Goal: Task Accomplishment & Management: Manage account settings

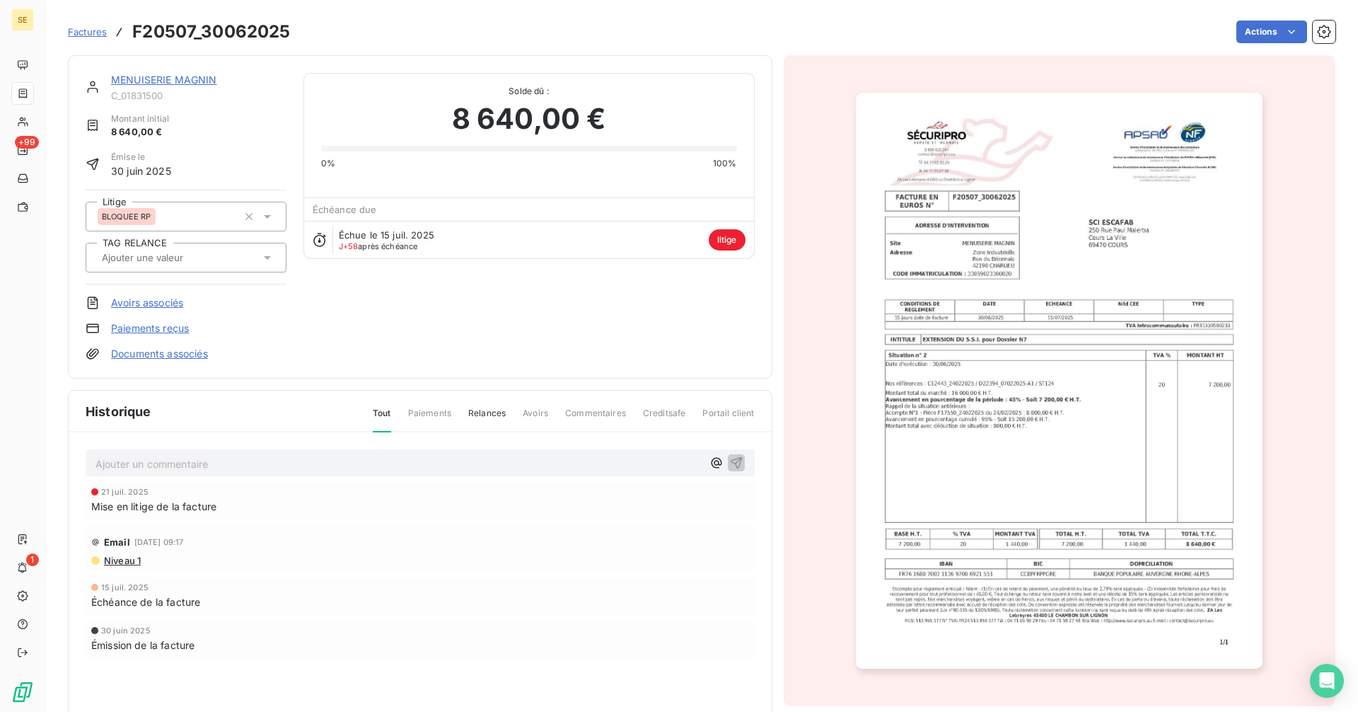
click at [942, 412] on img "button" at bounding box center [1059, 381] width 407 height 576
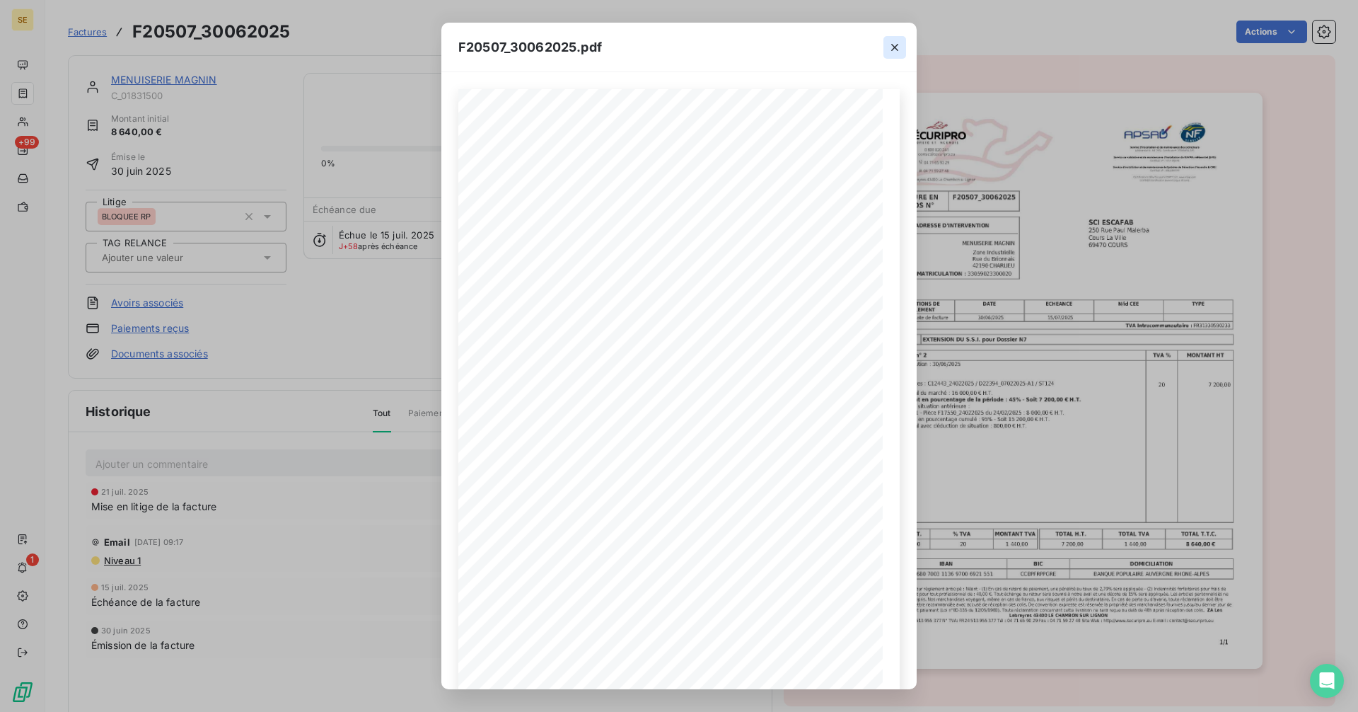
drag, startPoint x: 897, startPoint y: 45, endPoint x: 587, endPoint y: 64, distance: 310.4
click at [896, 45] on icon "button" at bounding box center [895, 47] width 14 height 14
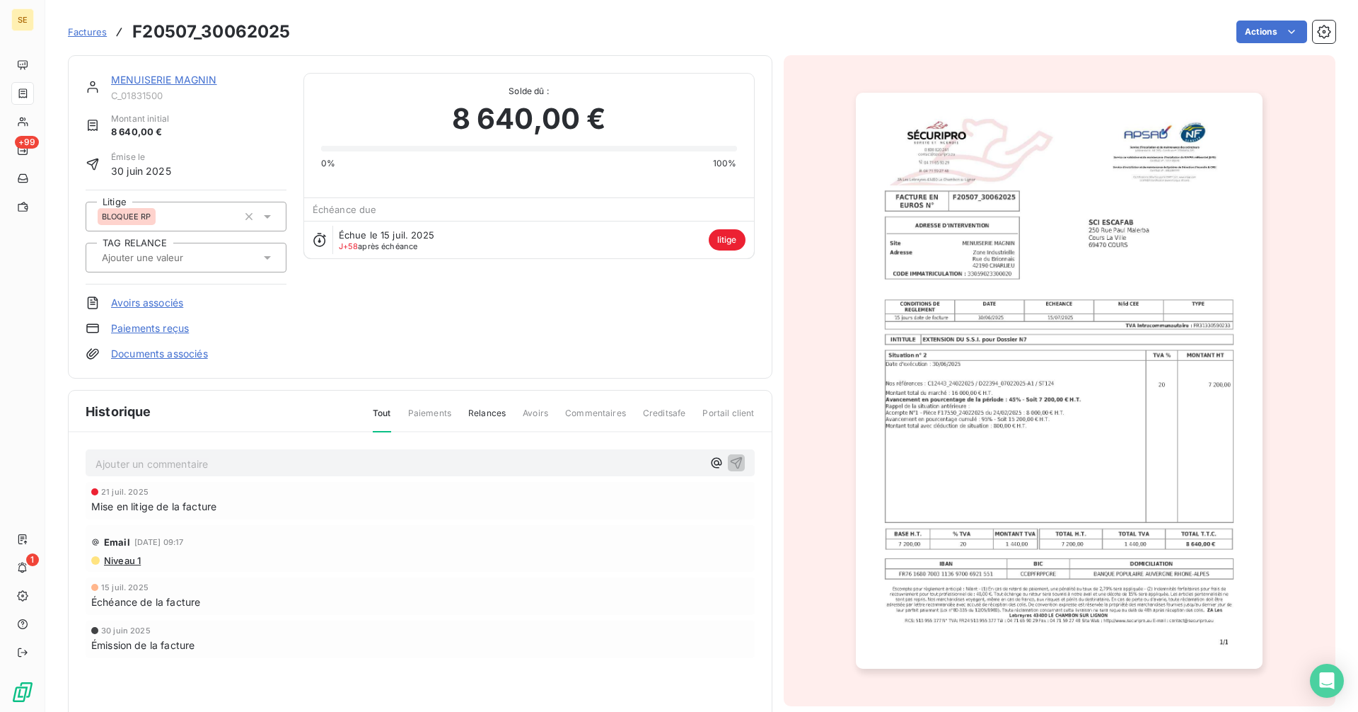
click at [166, 76] on link "MENUISERIE MAGNIN" at bounding box center [164, 80] width 106 height 12
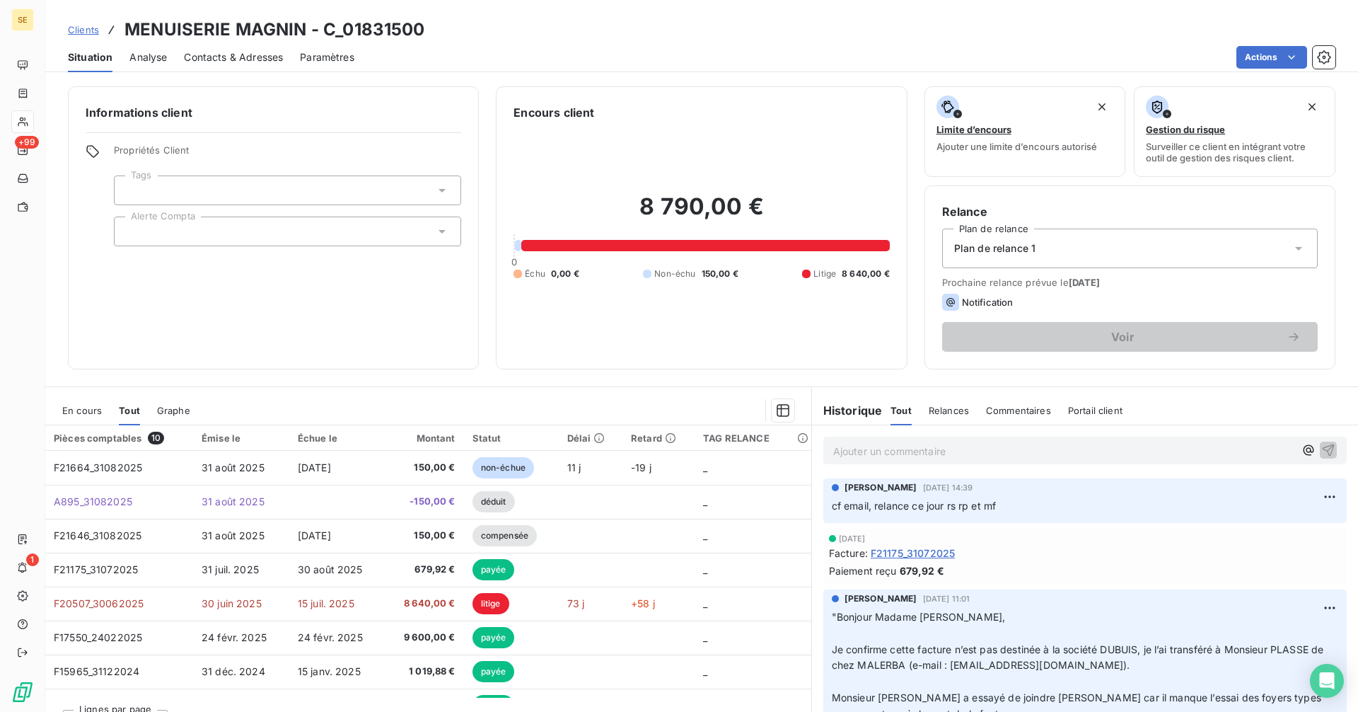
click at [83, 411] on span "En cours" at bounding box center [82, 410] width 40 height 11
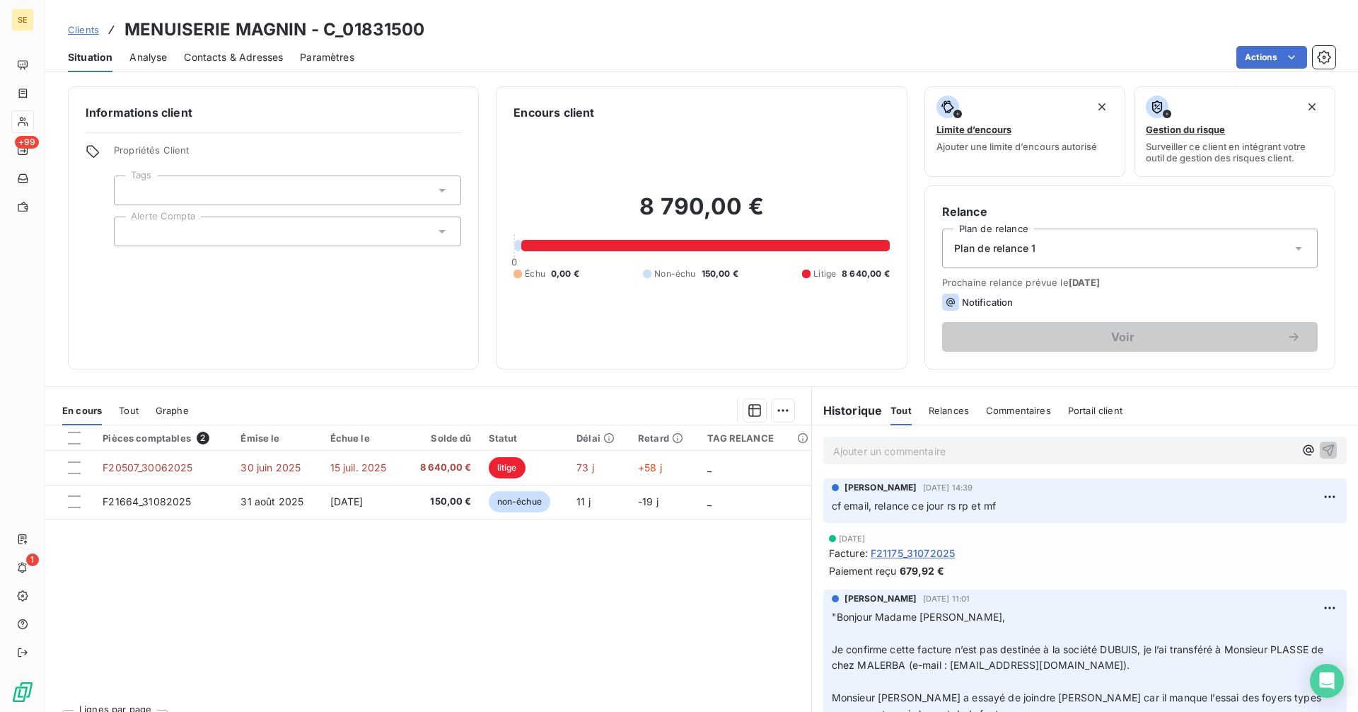
click at [932, 448] on p "Ajouter un commentaire ﻿" at bounding box center [1063, 451] width 461 height 18
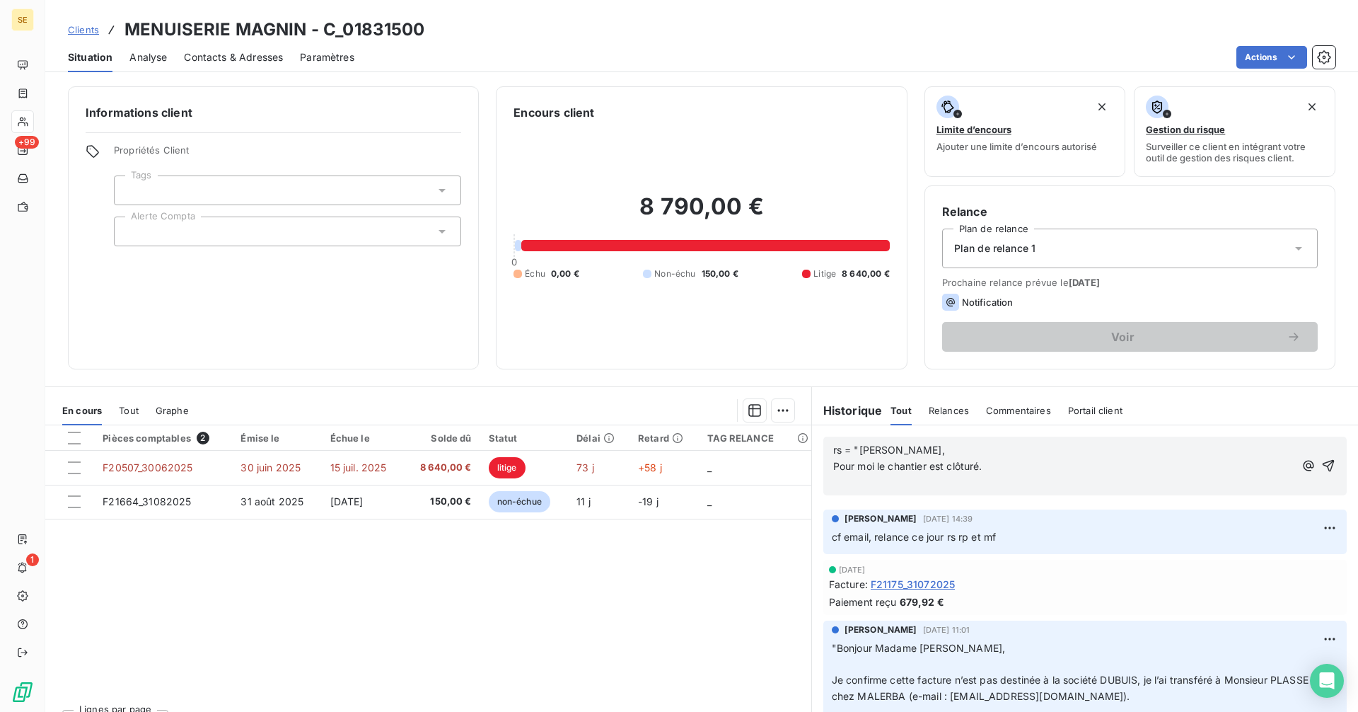
click at [1011, 469] on p "Pour moi le chantier est clôturé." at bounding box center [1063, 466] width 461 height 16
click at [1321, 463] on icon "button" at bounding box center [1328, 465] width 14 height 14
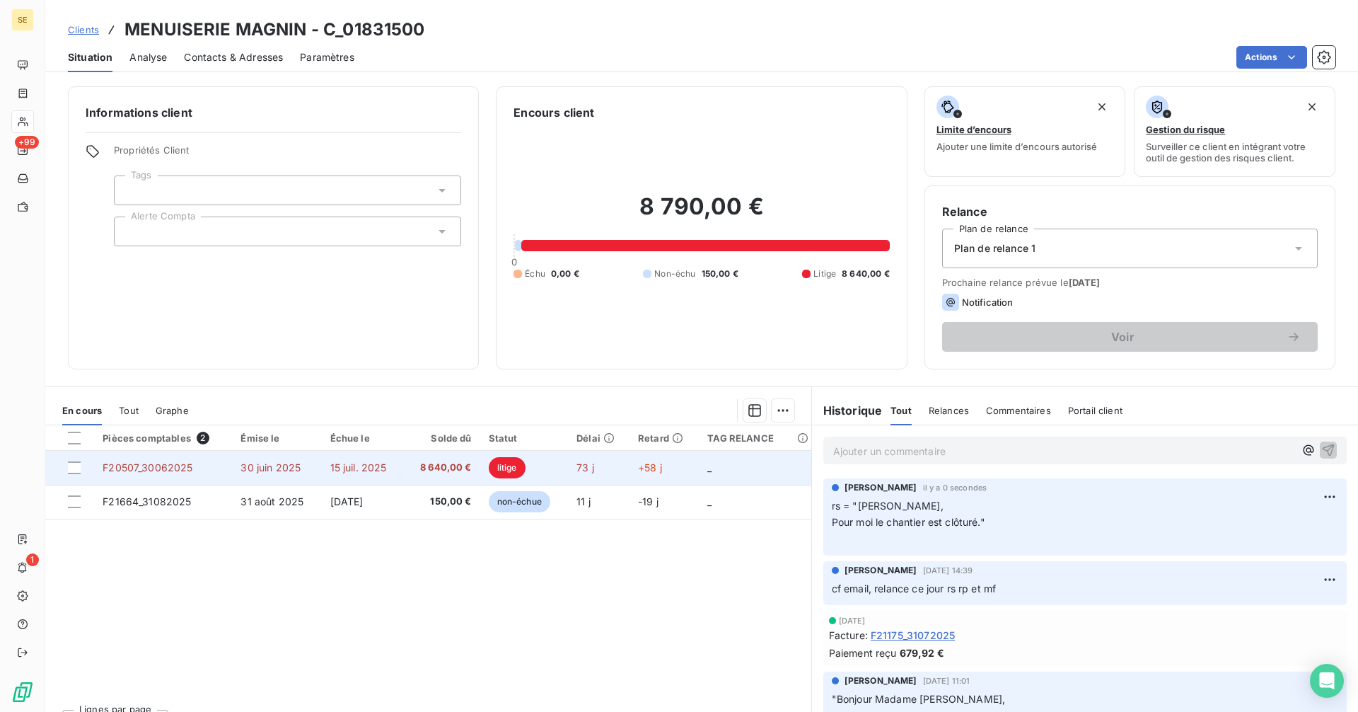
click at [509, 463] on span "litige" at bounding box center [507, 467] width 37 height 21
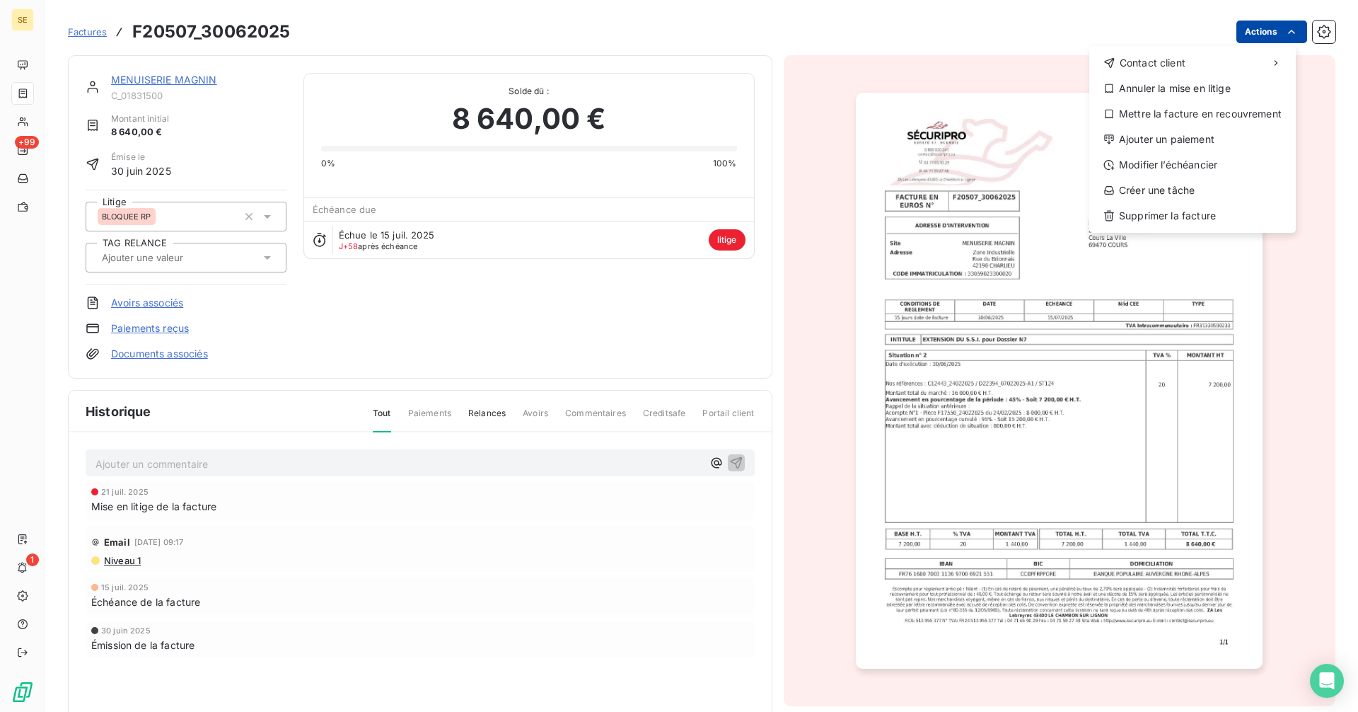
click at [1248, 21] on html "SE +99 1 Factures F20507_30062025 Actions Contact client Annuler la mise en lit…" at bounding box center [679, 356] width 1358 height 712
click at [1144, 89] on div "Annuler la mise en litige" at bounding box center [1192, 88] width 195 height 23
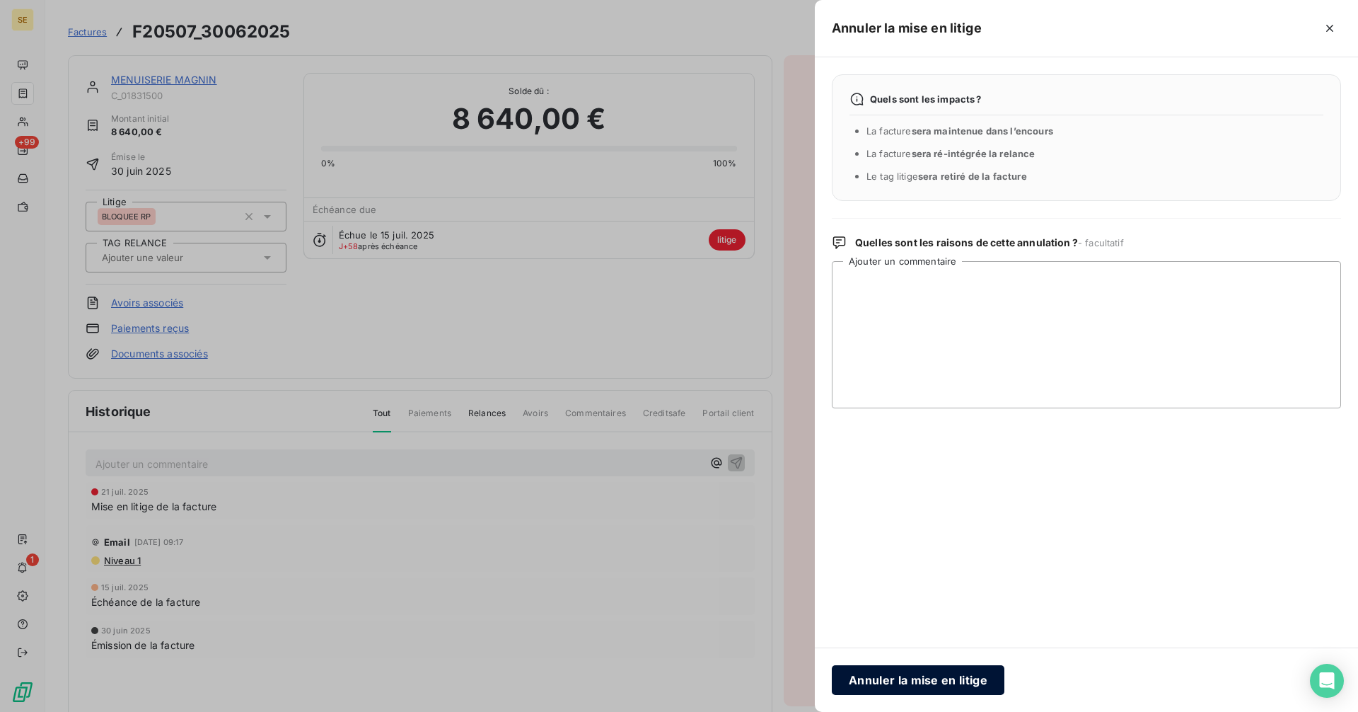
click at [895, 679] on button "Annuler la mise en litige" at bounding box center [918, 680] width 173 height 30
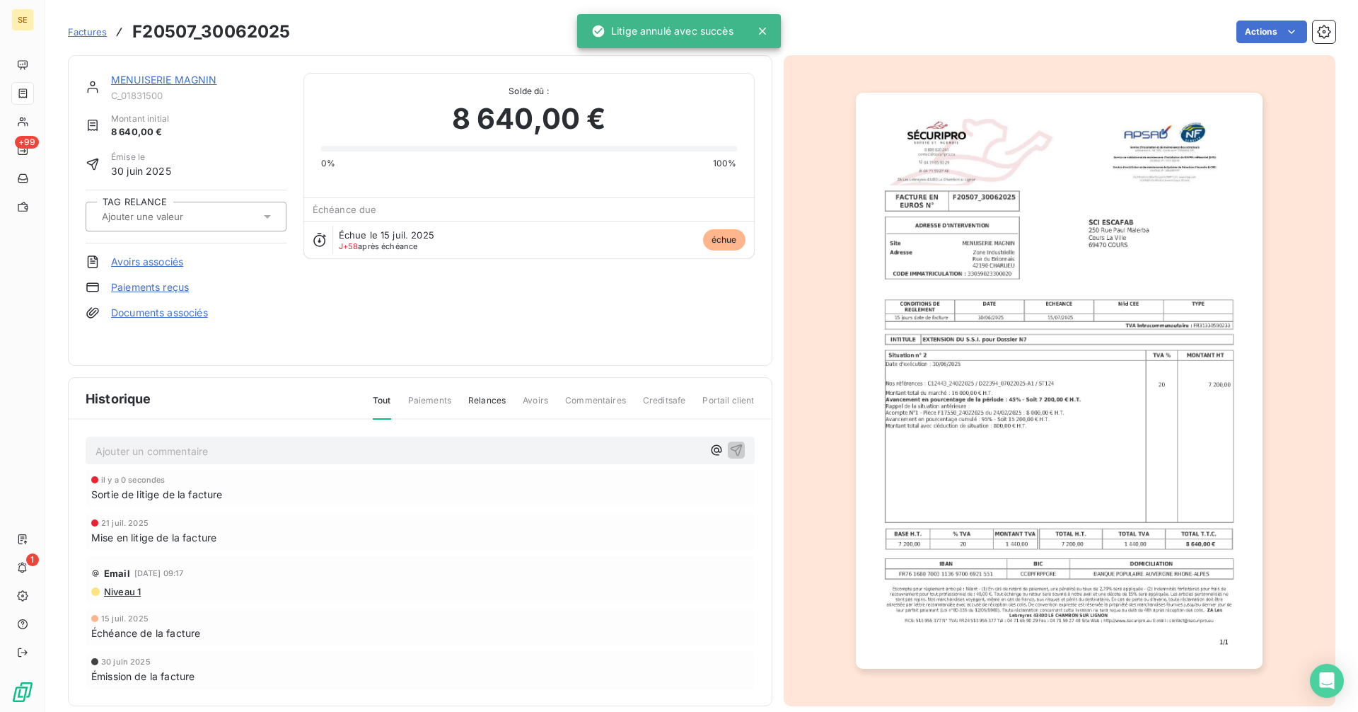
click at [132, 74] on link "MENUISERIE MAGNIN" at bounding box center [164, 80] width 106 height 12
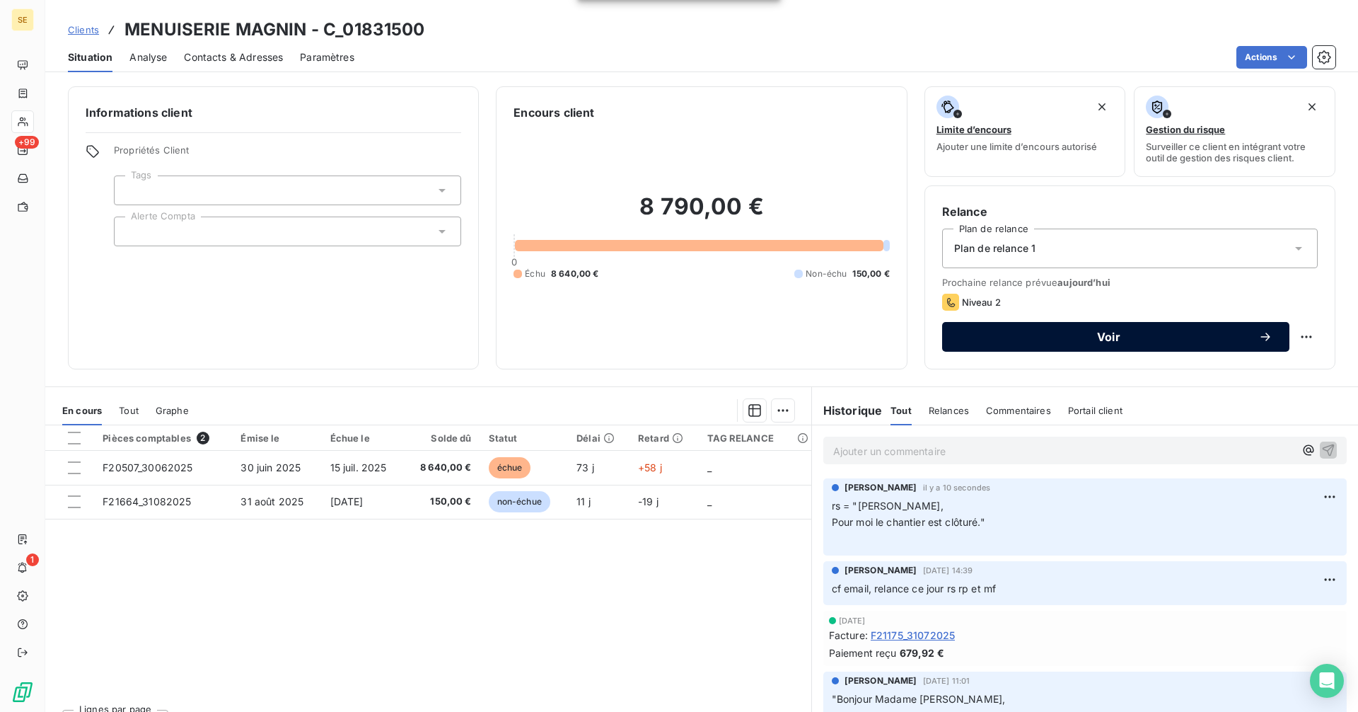
click at [1044, 342] on span "Voir" at bounding box center [1108, 336] width 299 height 11
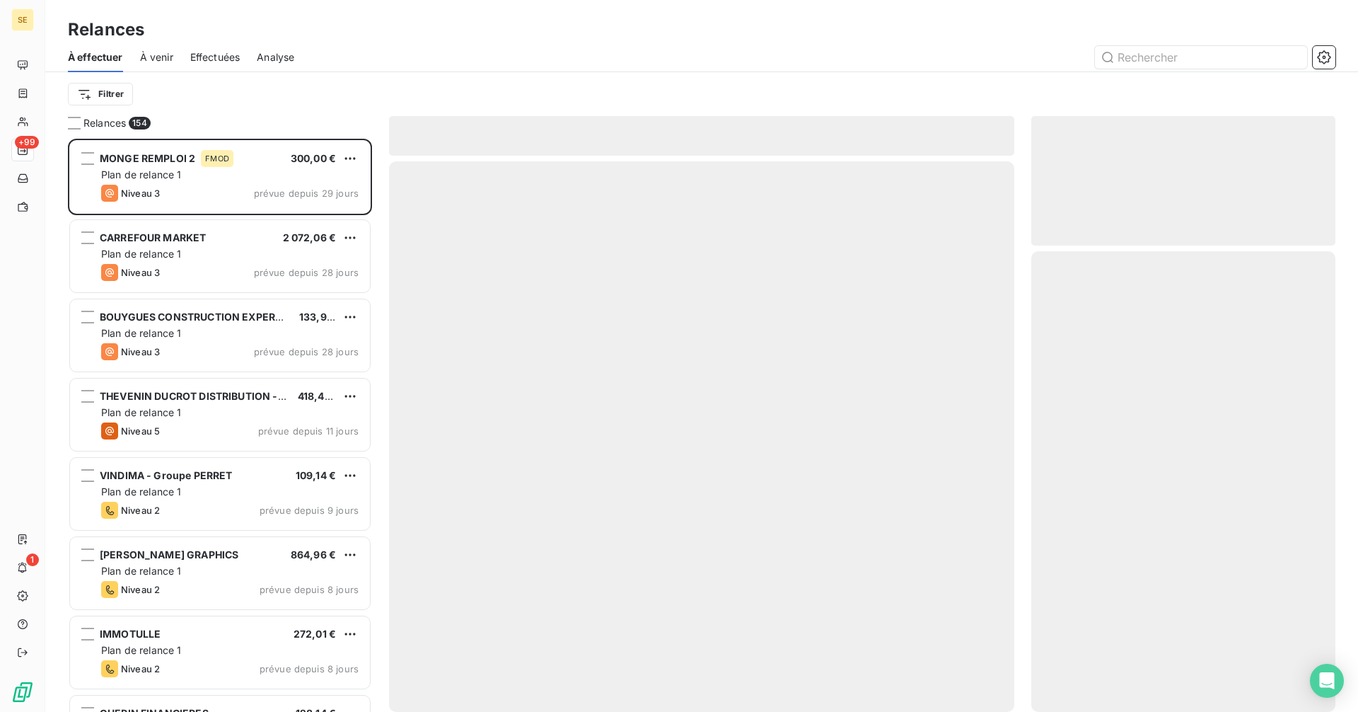
scroll to position [562, 294]
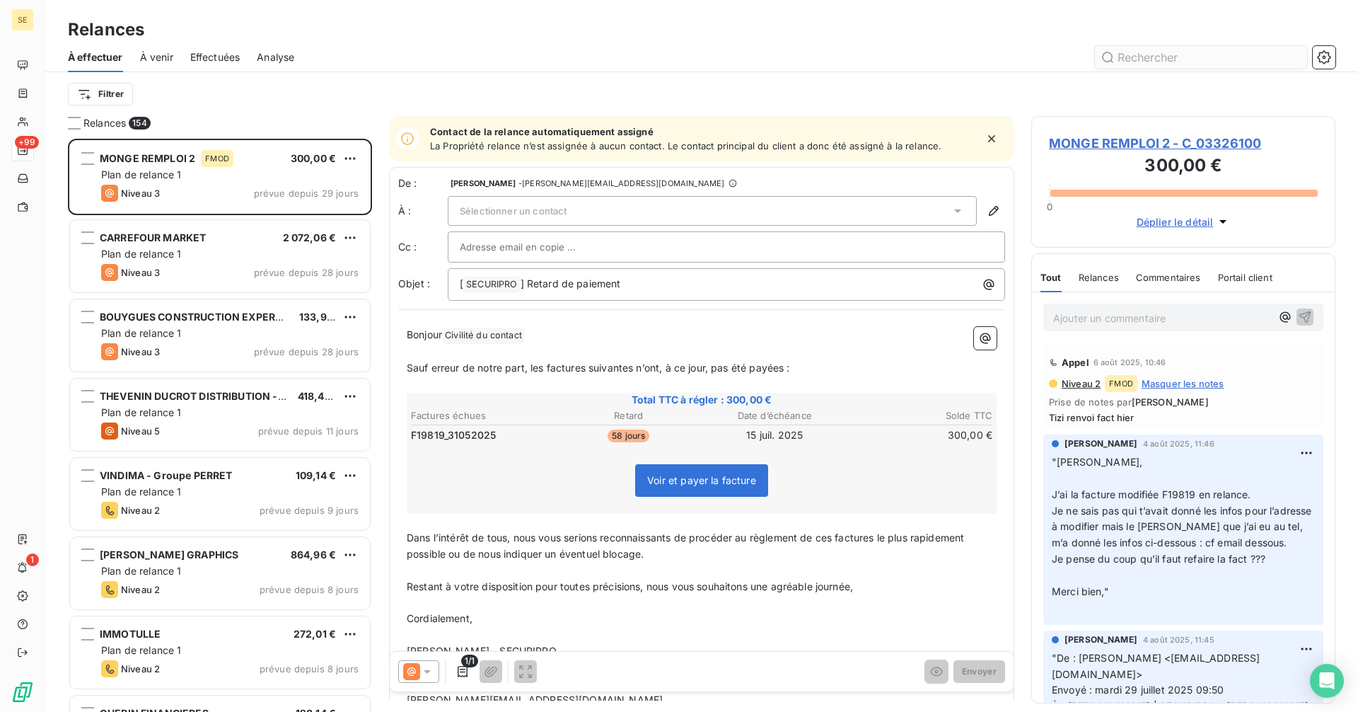
click at [1179, 58] on input "text" at bounding box center [1201, 57] width 212 height 23
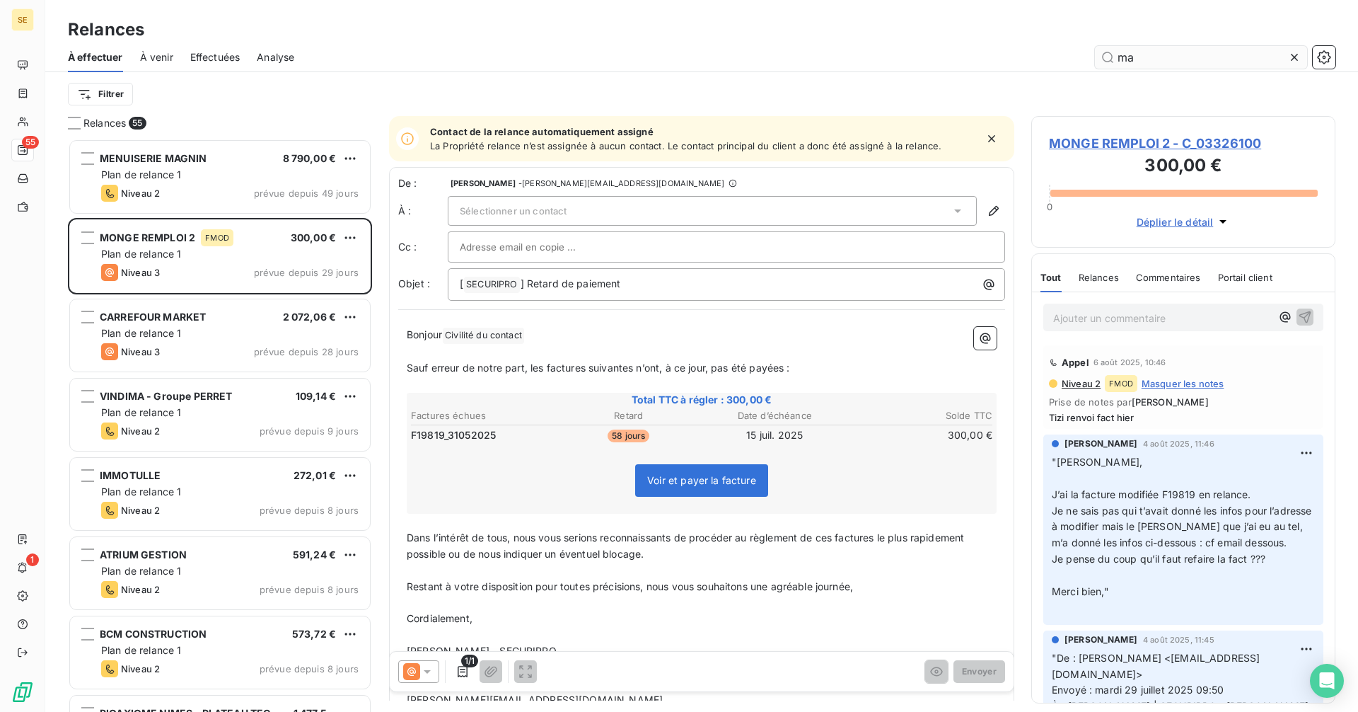
scroll to position [0, 0]
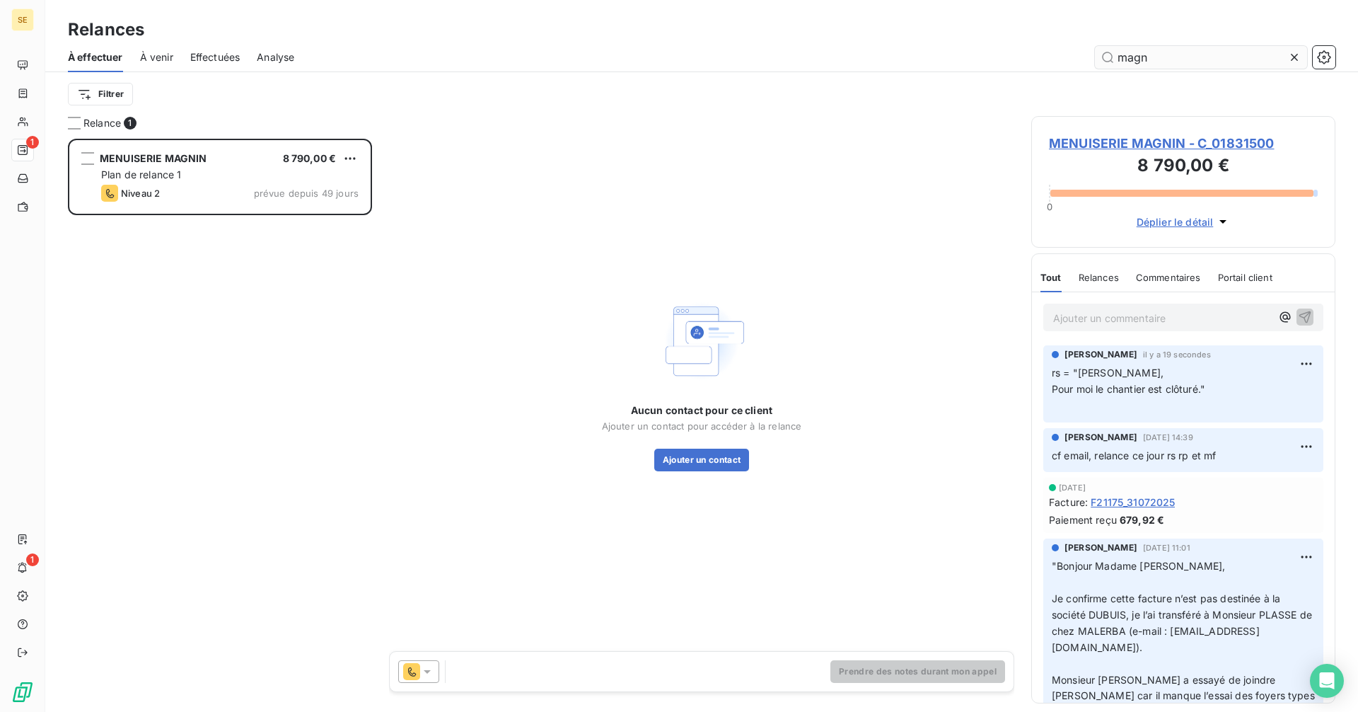
scroll to position [562, 294]
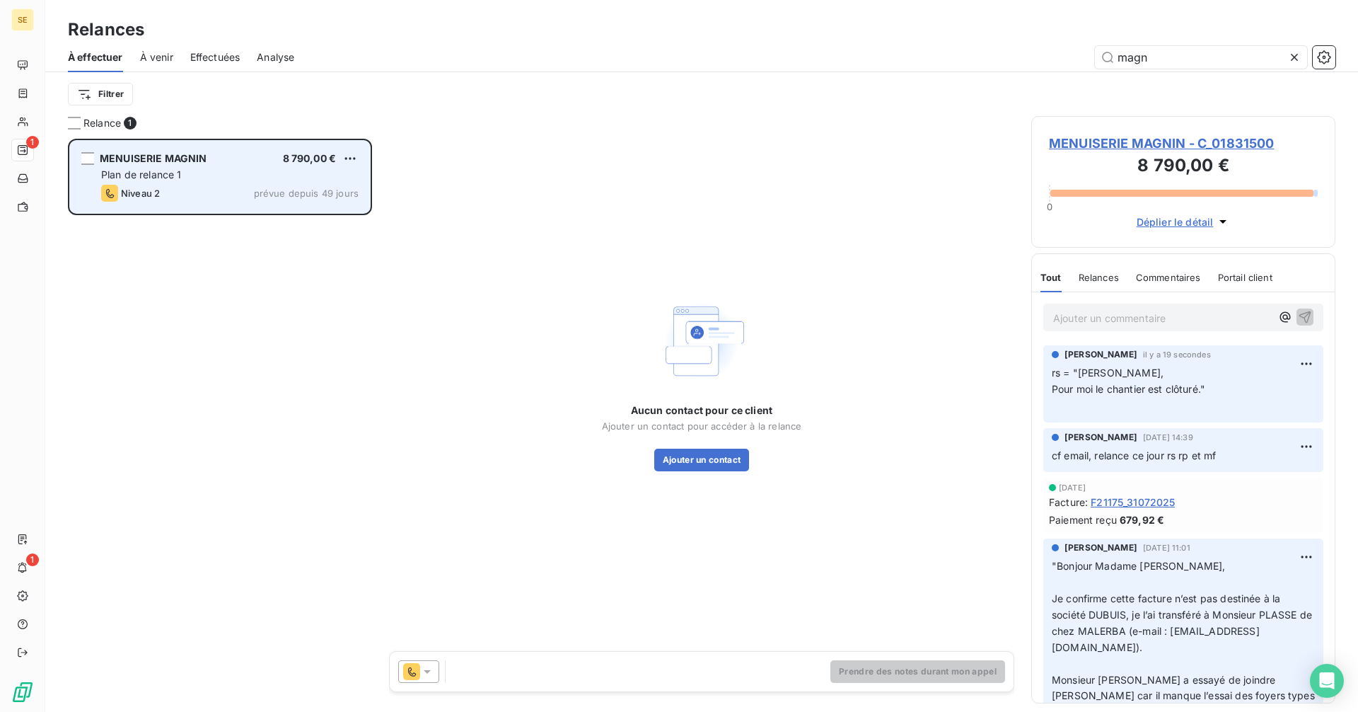
type input "magn"
click at [225, 166] on div "MENUISERIE MAGNIN 8 790,00 € Plan de relance 1 Niveau 2 prévue depuis 49 jours" at bounding box center [220, 177] width 300 height 72
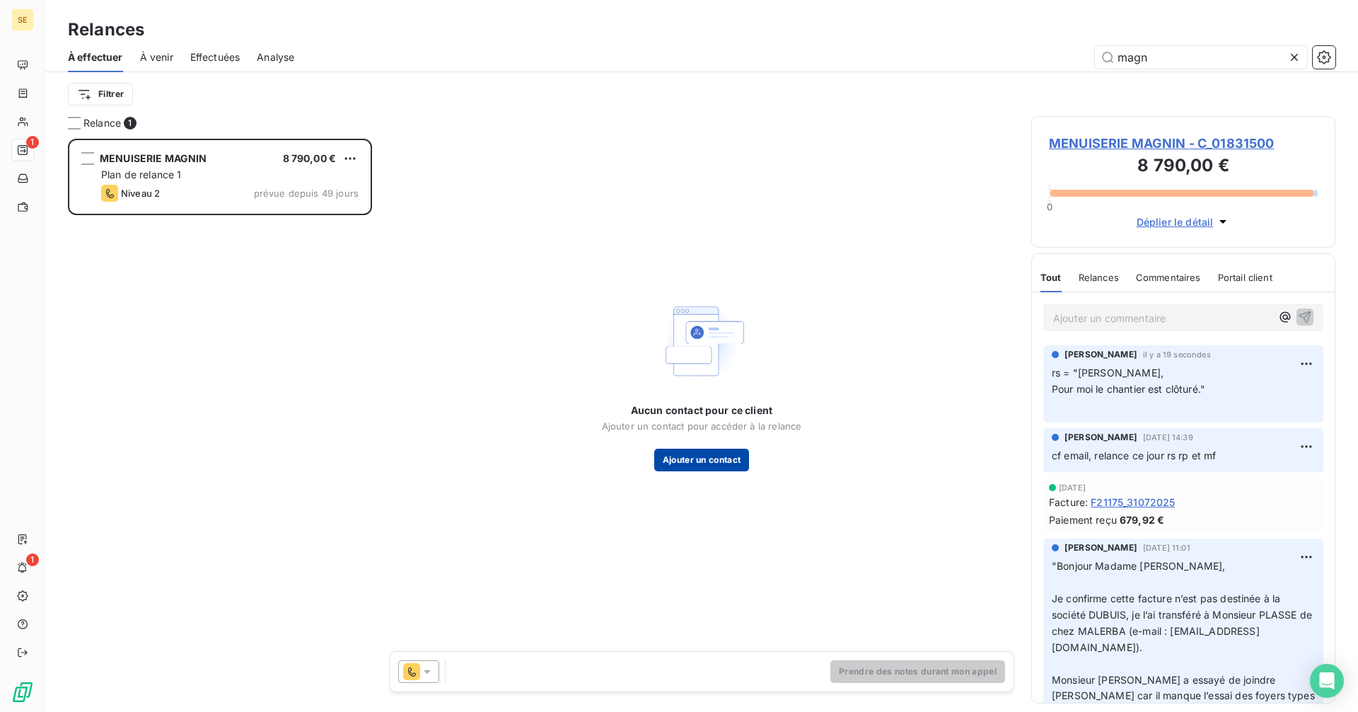
click at [729, 463] on button "Ajouter un contact" at bounding box center [701, 459] width 95 height 23
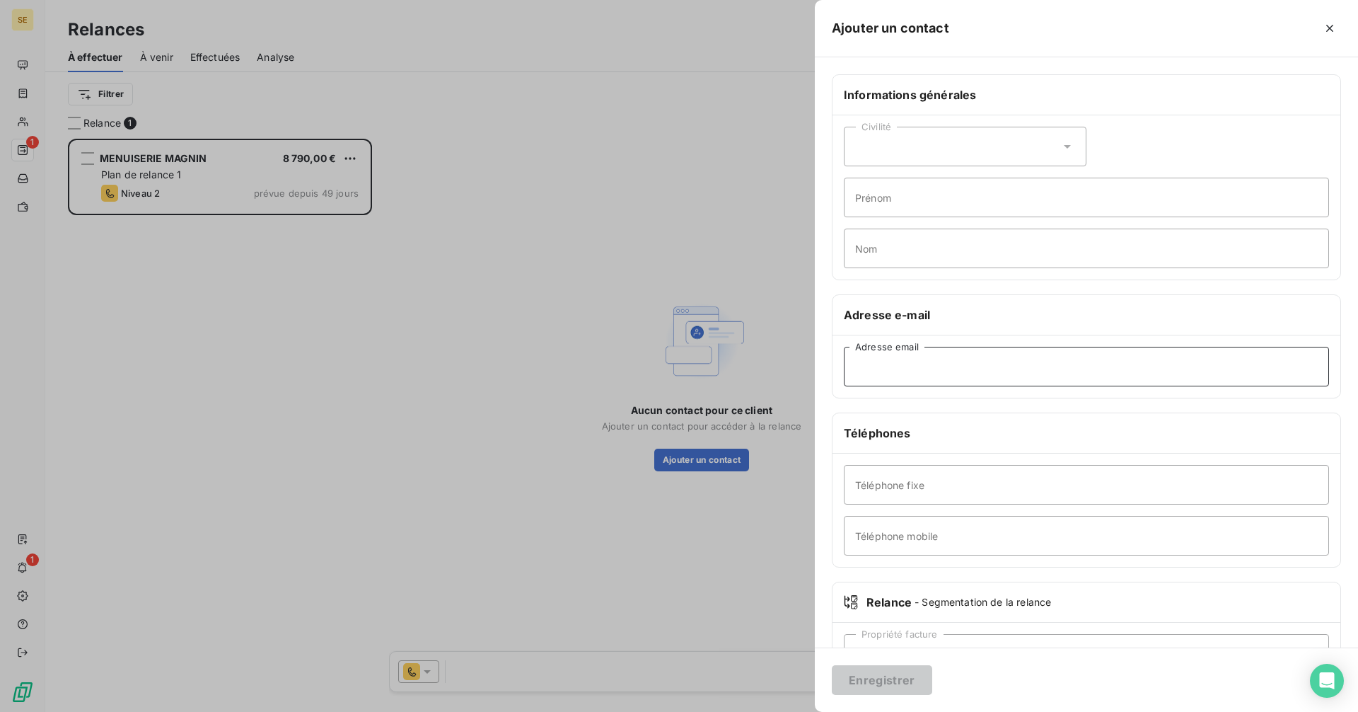
click at [907, 369] on input "Adresse email" at bounding box center [1086, 367] width 485 height 40
click at [893, 488] on input "Téléphone fixe" at bounding box center [1086, 485] width 485 height 40
type input "fff"
click at [900, 677] on button "Enregistrer" at bounding box center [882, 680] width 100 height 30
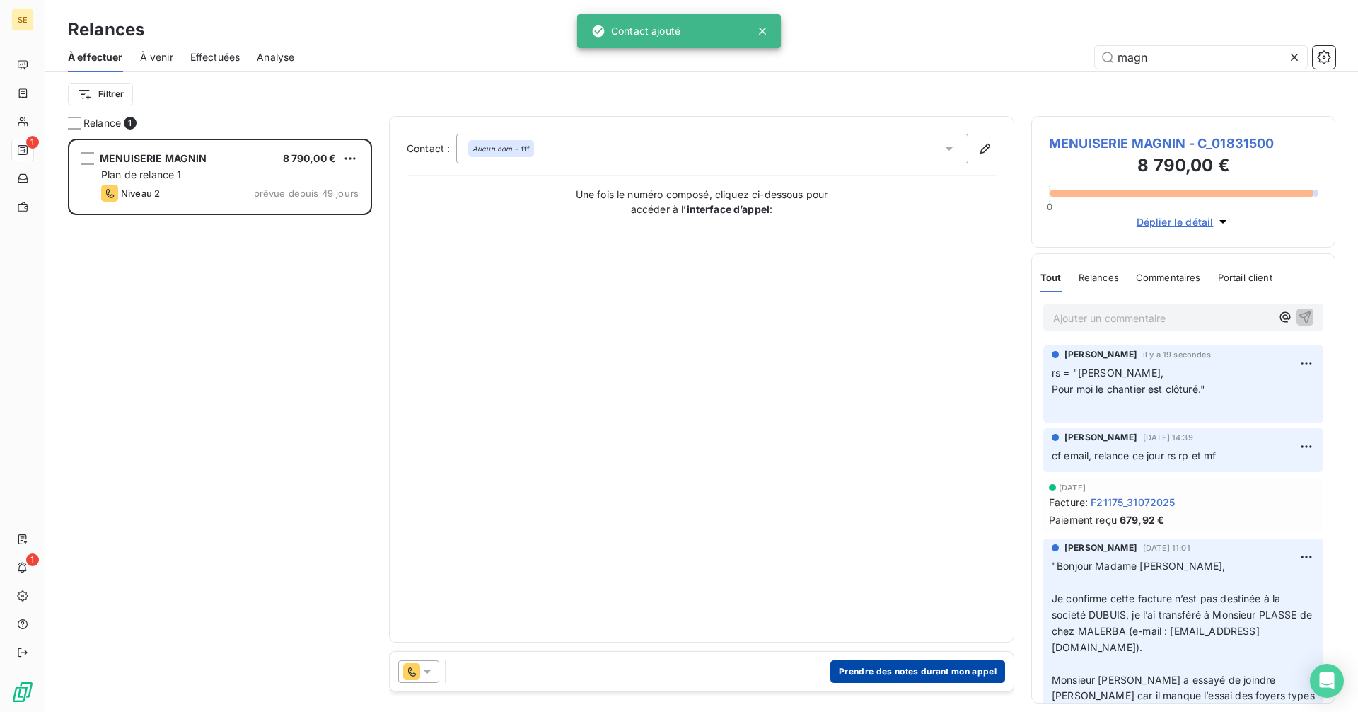
click at [927, 665] on button "Prendre des notes durant mon appel" at bounding box center [917, 671] width 175 height 23
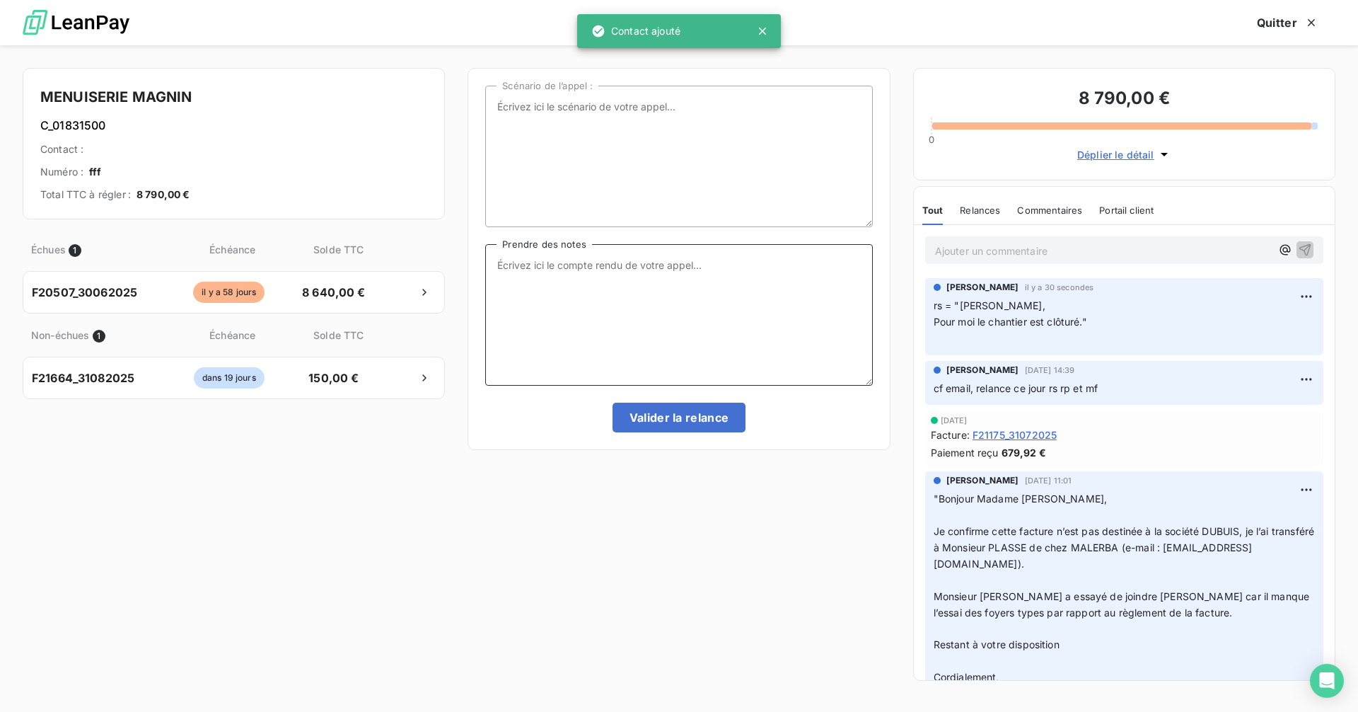
click at [620, 273] on textarea "Prendre des notes" at bounding box center [678, 314] width 387 height 141
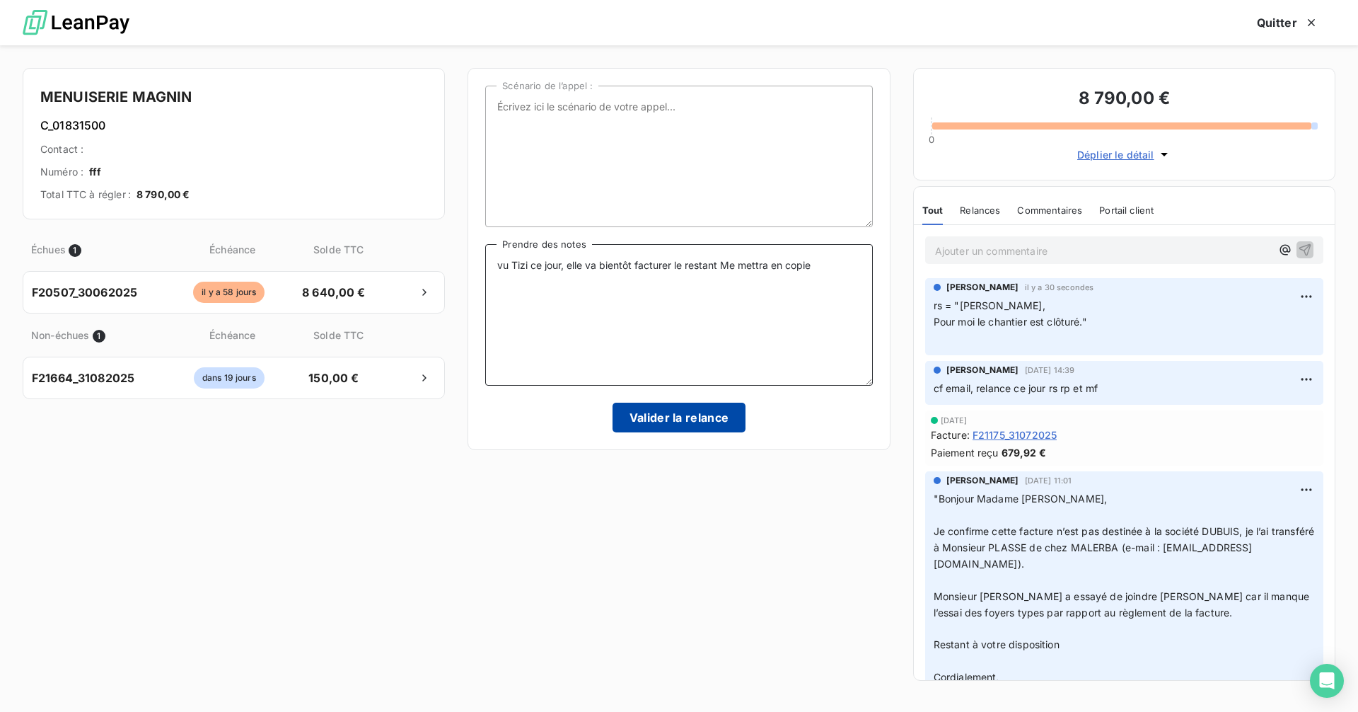
type textarea "vu Tizi ce jour, elle va bientôt facturer le restant Me mettra en copie"
click at [683, 424] on button "Valider la relance" at bounding box center [680, 417] width 134 height 30
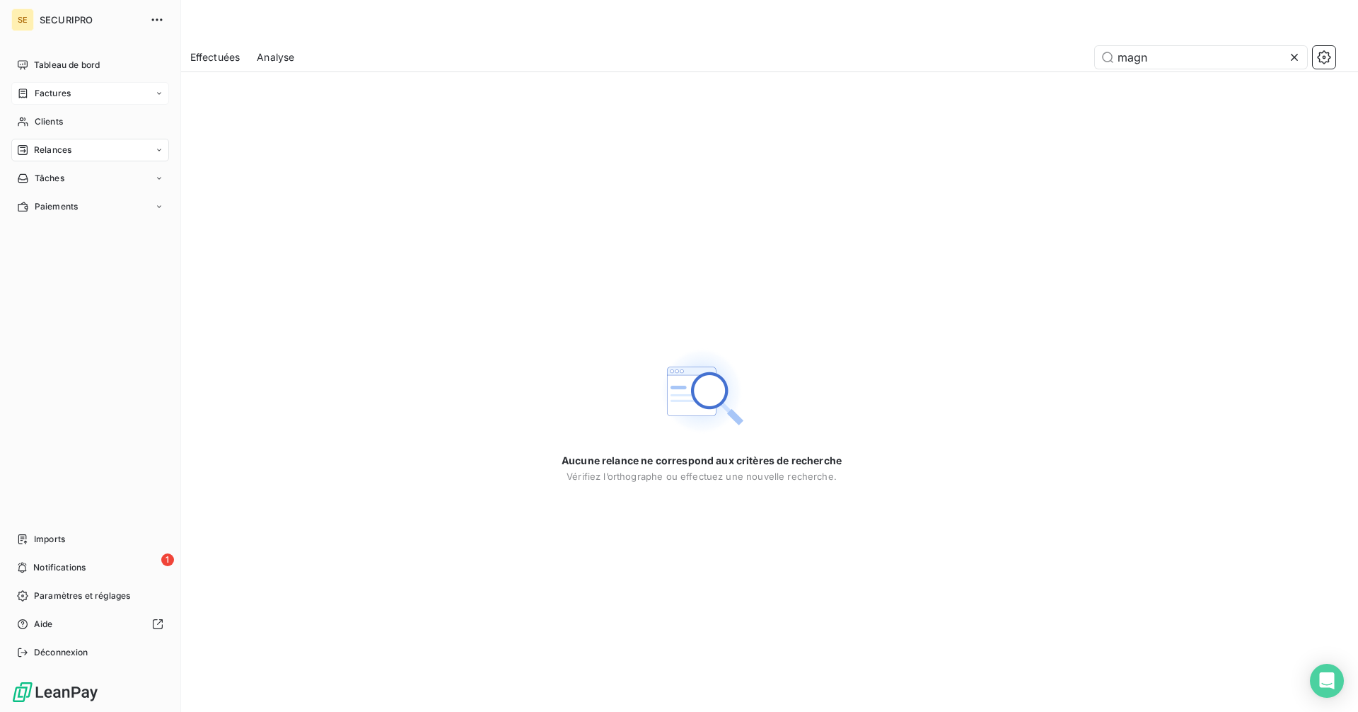
click at [38, 94] on span "Factures" at bounding box center [53, 93] width 36 height 13
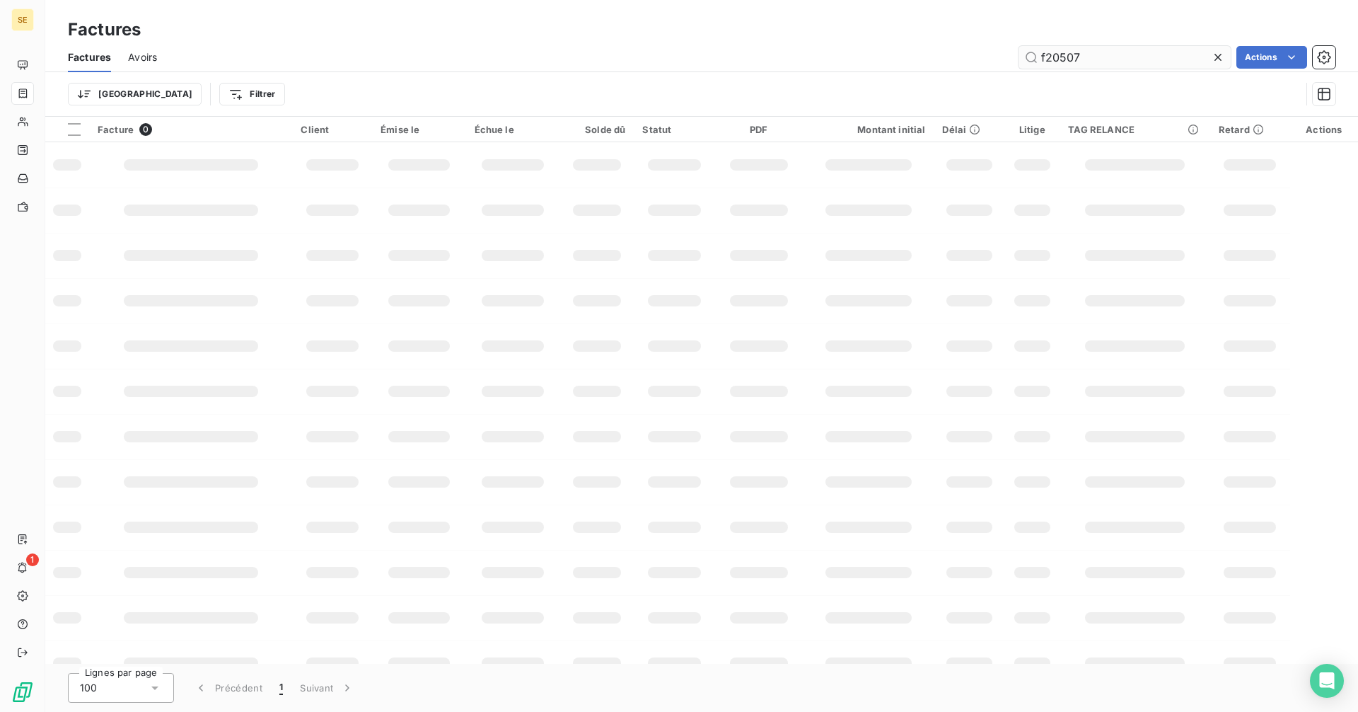
drag, startPoint x: 1116, startPoint y: 64, endPoint x: 1053, endPoint y: 57, distance: 63.3
click at [1053, 57] on input "f20507" at bounding box center [1125, 57] width 212 height 23
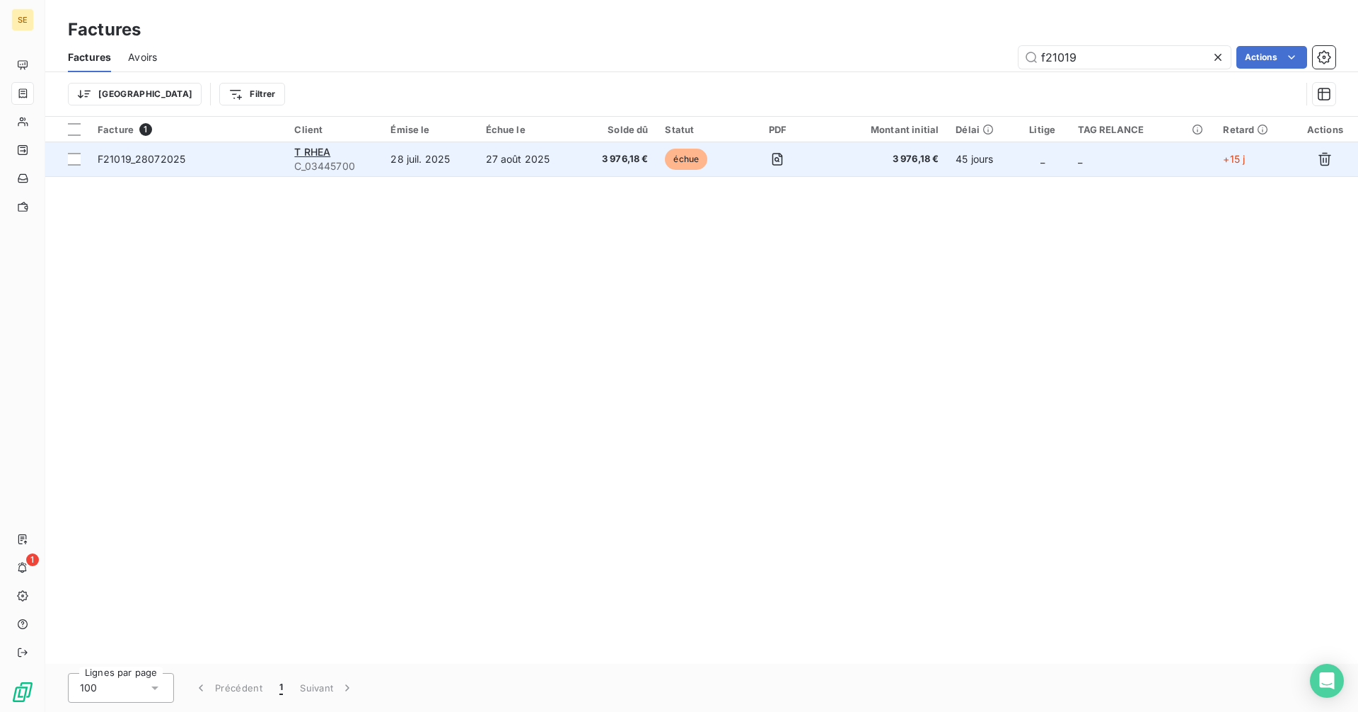
type input "f21019"
click at [387, 163] on td "28 juil. 2025" at bounding box center [429, 159] width 95 height 34
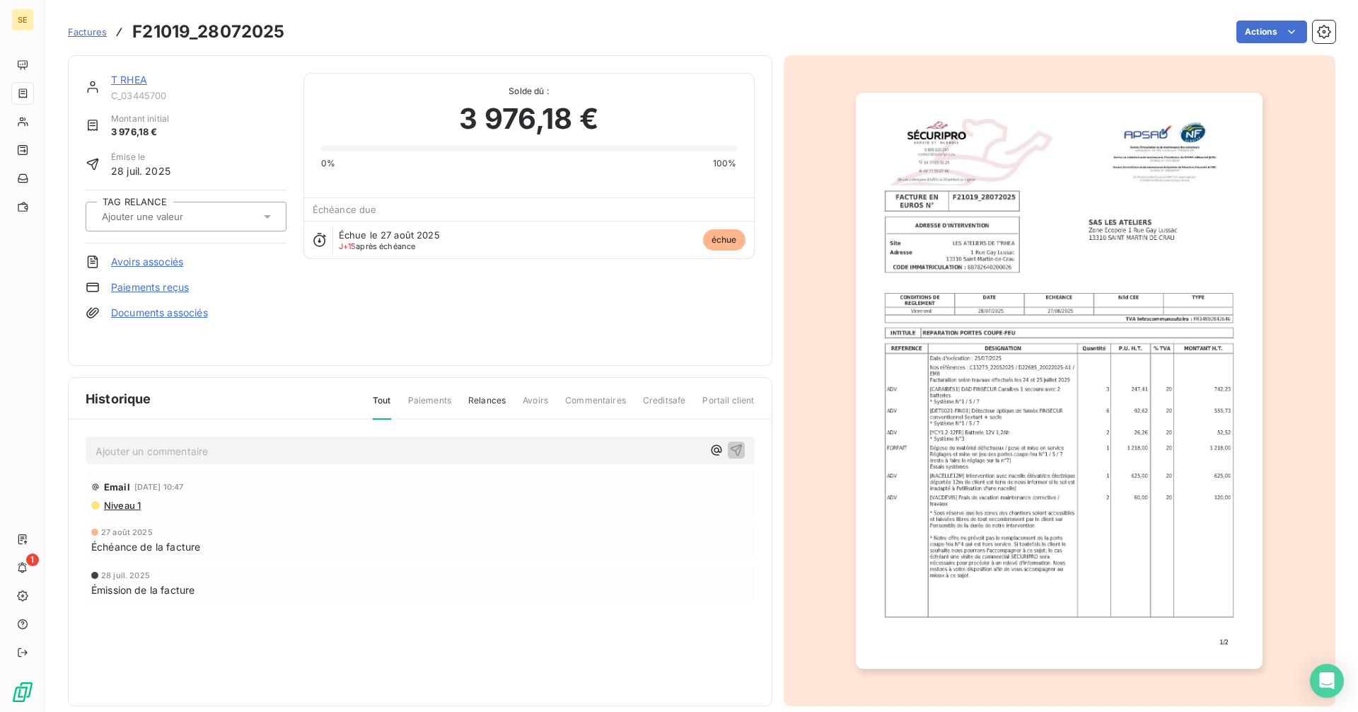
click at [135, 76] on link "T RHEA" at bounding box center [129, 80] width 36 height 12
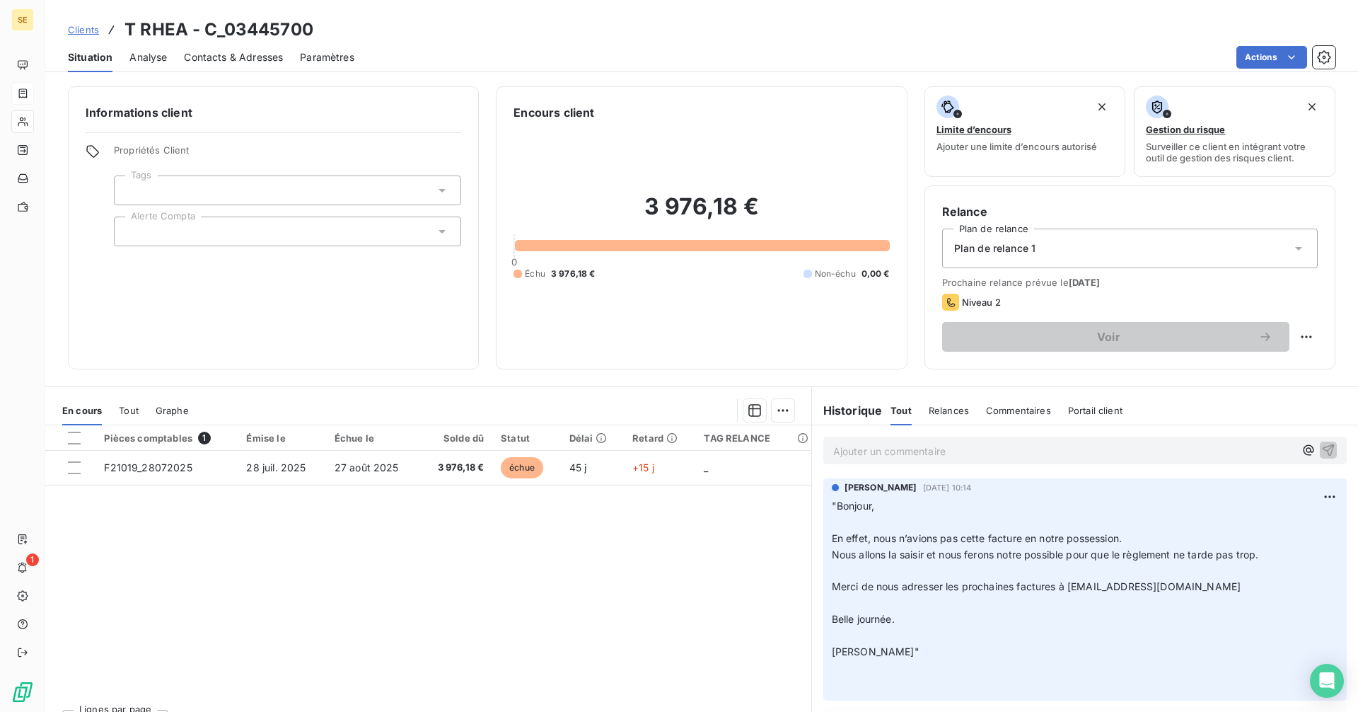
click at [929, 452] on p "Ajouter un commentaire ﻿" at bounding box center [1063, 451] width 461 height 18
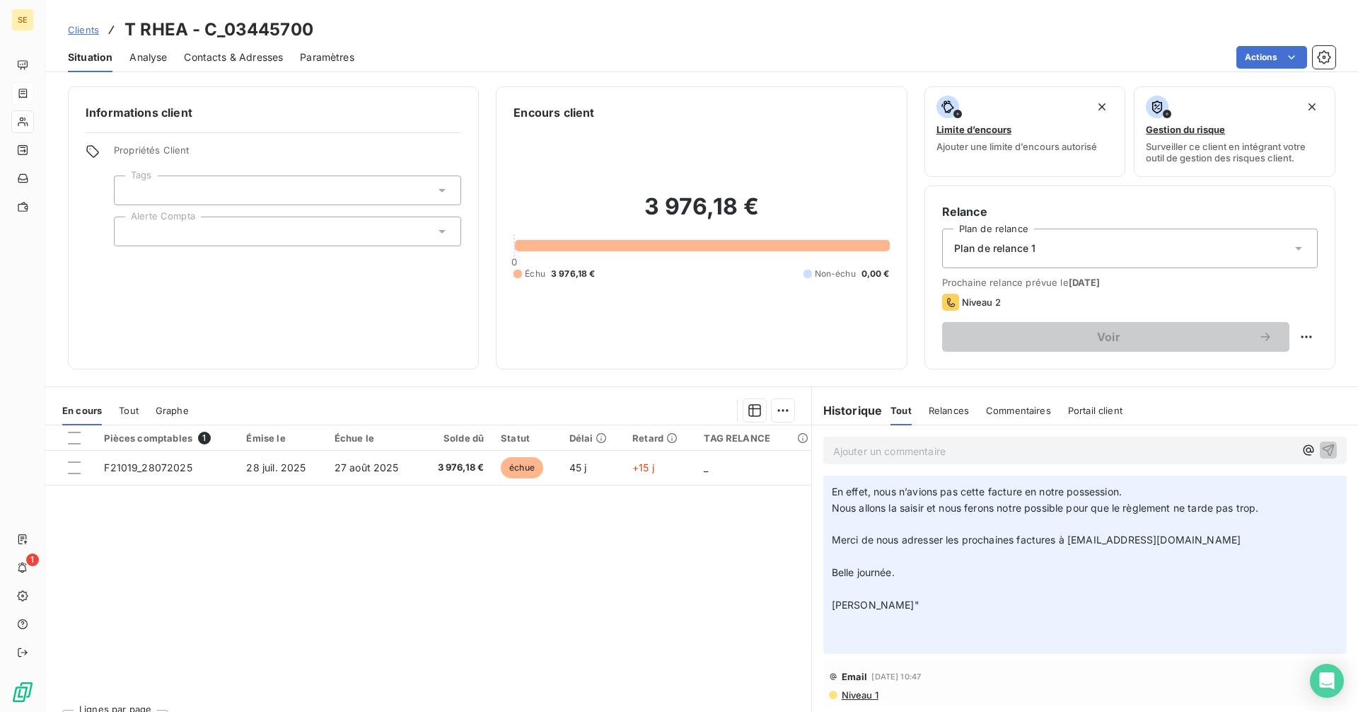
scroll to position [141, 0]
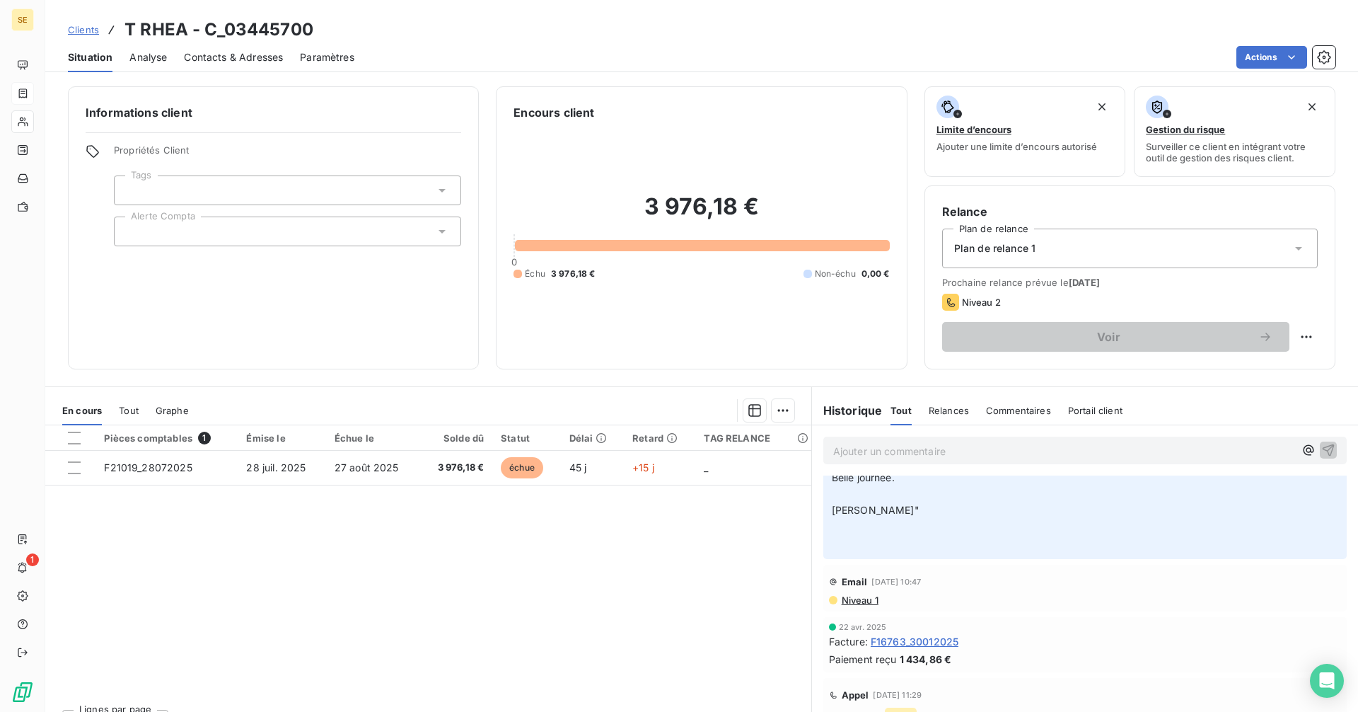
click at [844, 600] on span "Niveau 1" at bounding box center [859, 599] width 38 height 11
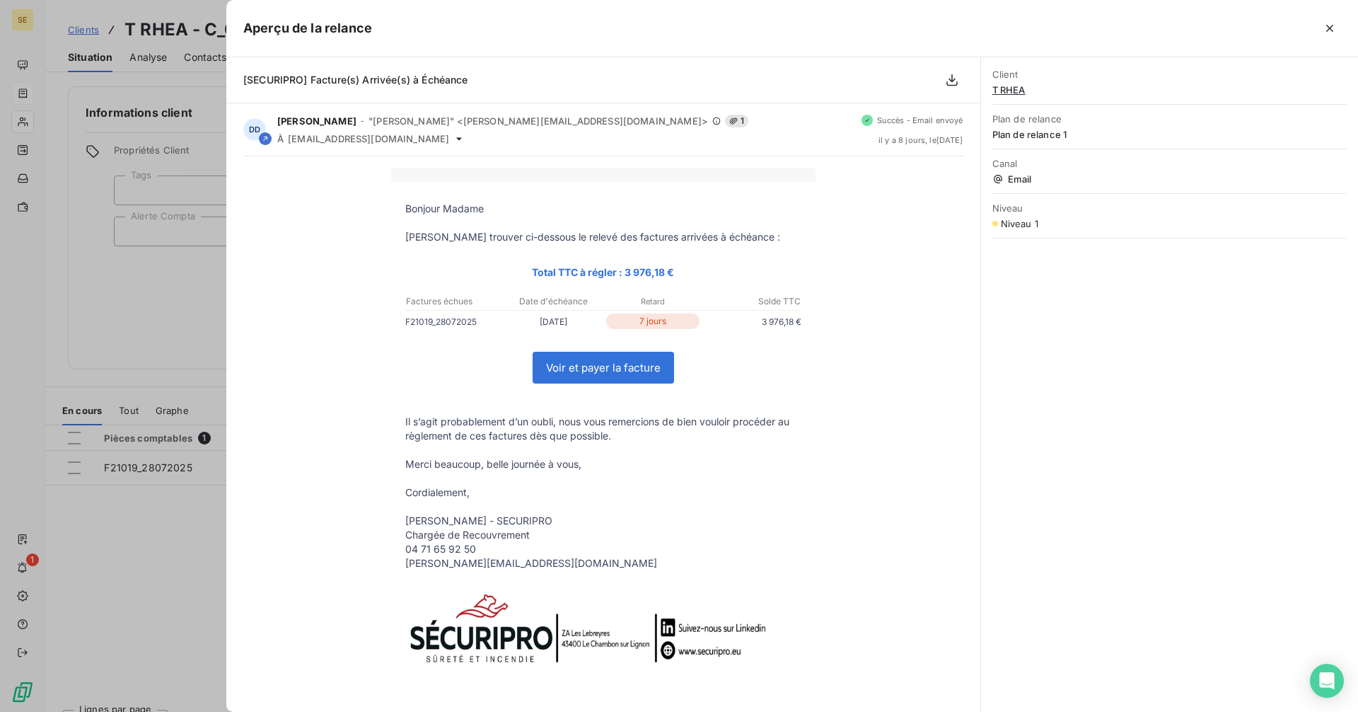
click at [185, 359] on div at bounding box center [679, 356] width 1358 height 712
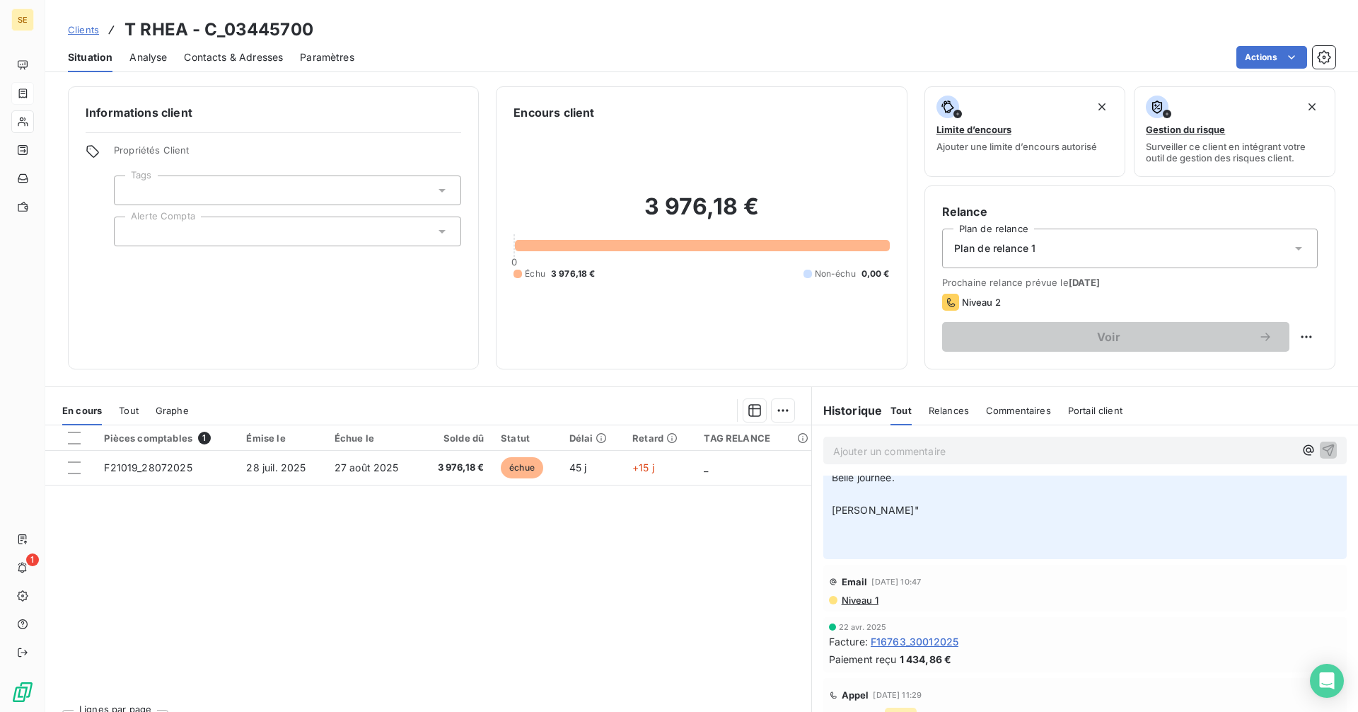
click at [905, 453] on p "Ajouter un commentaire ﻿" at bounding box center [1063, 451] width 461 height 18
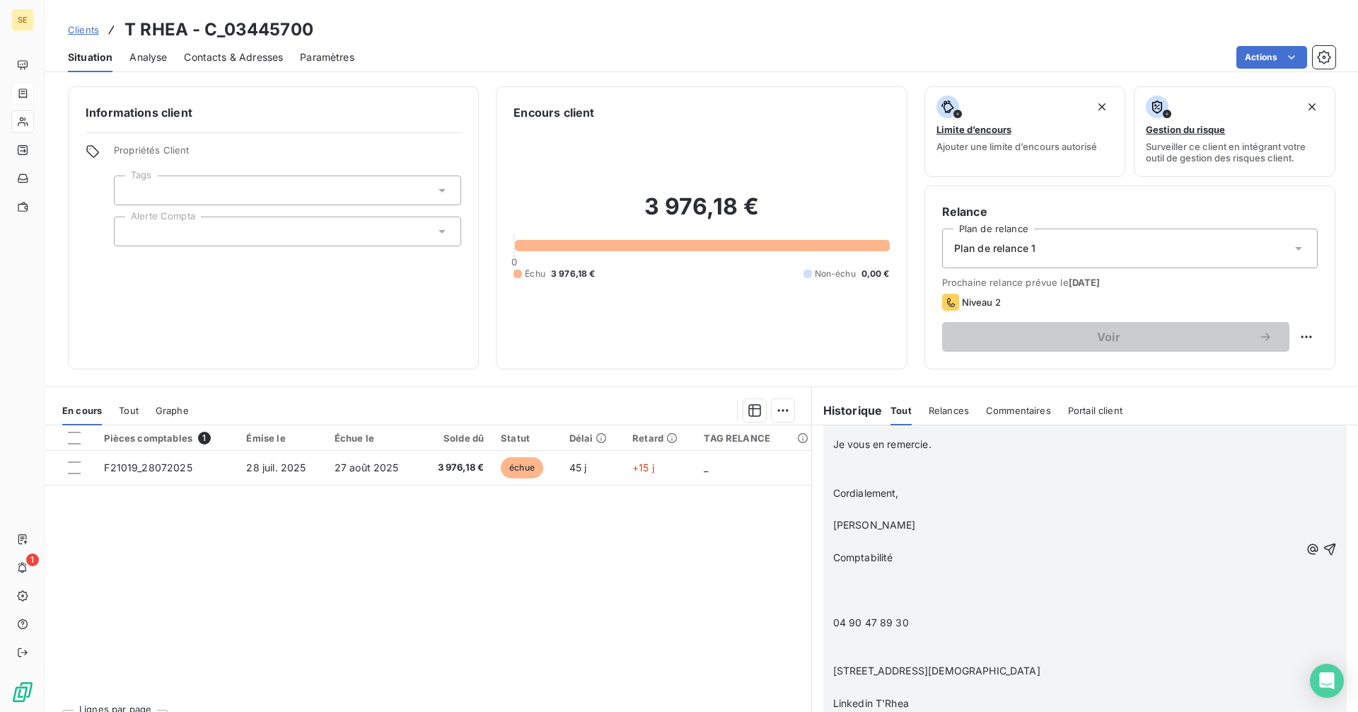
scroll to position [1653, 0]
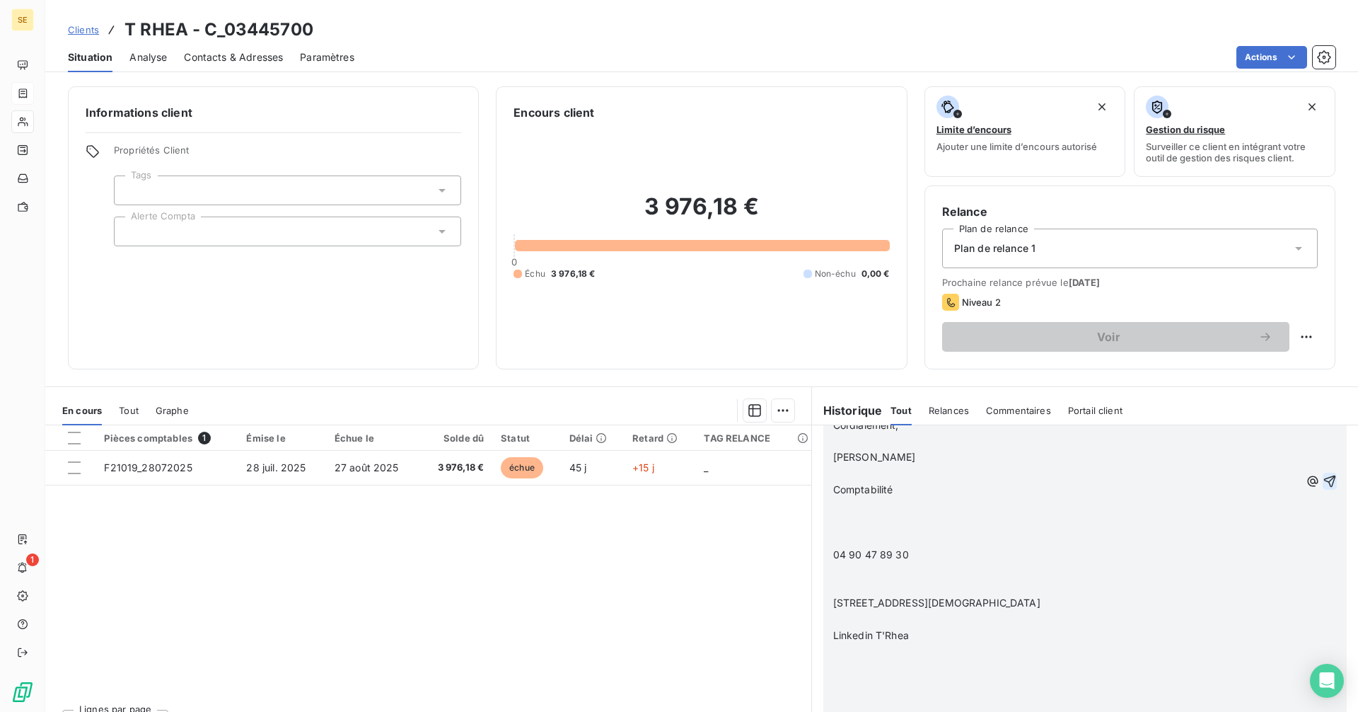
click at [1323, 485] on icon "button" at bounding box center [1330, 481] width 14 height 14
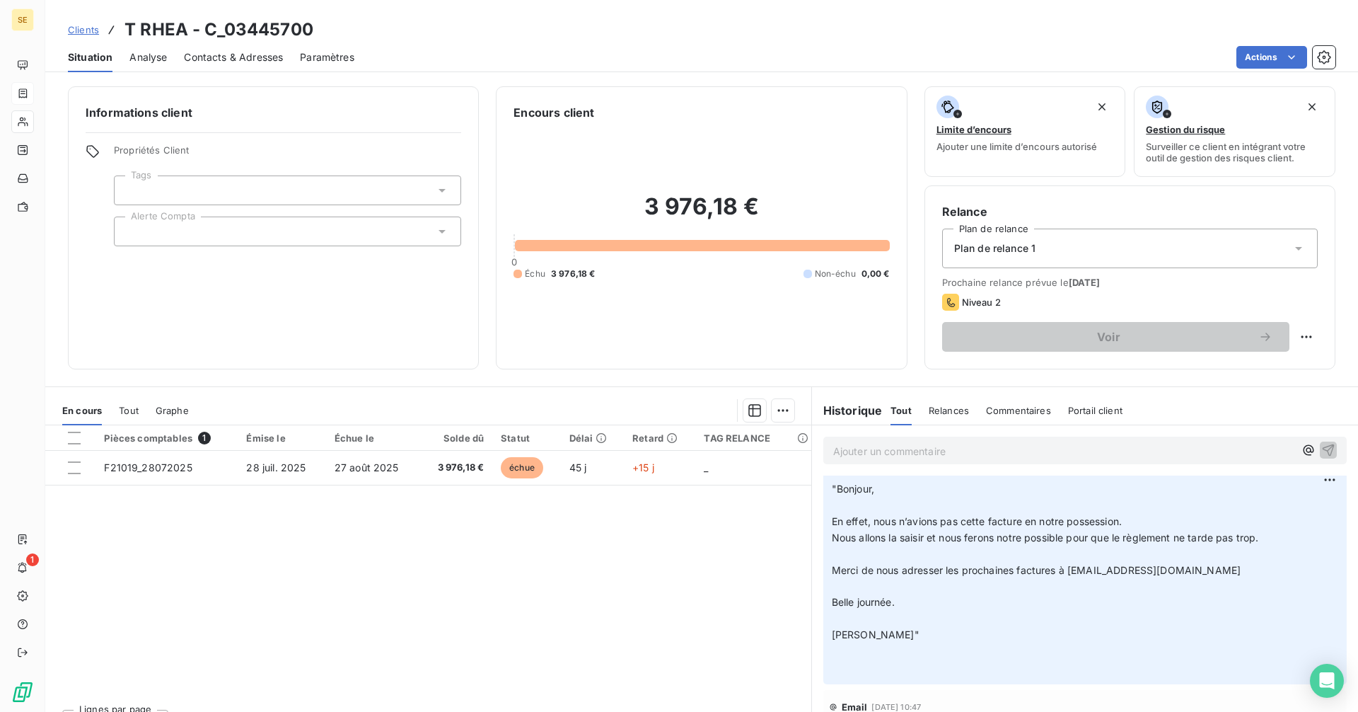
scroll to position [495, 0]
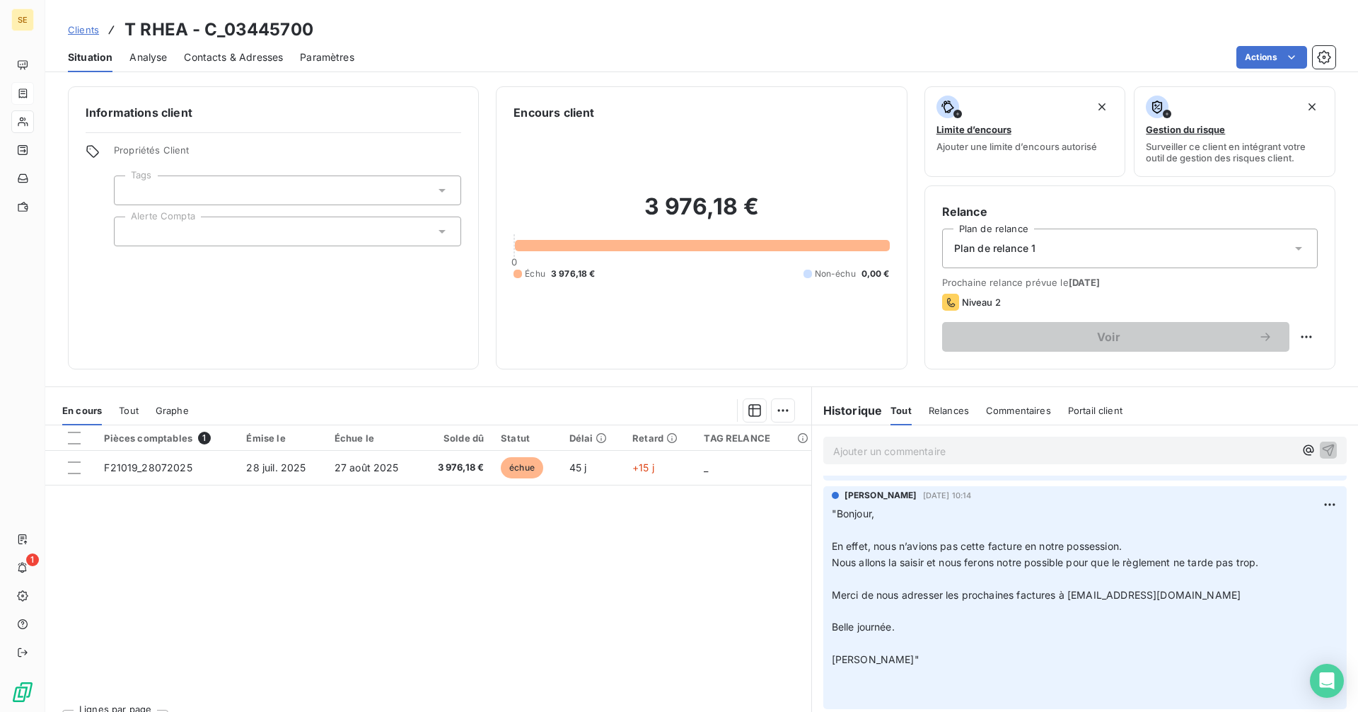
click at [238, 60] on span "Contacts & Adresses" at bounding box center [233, 57] width 99 height 14
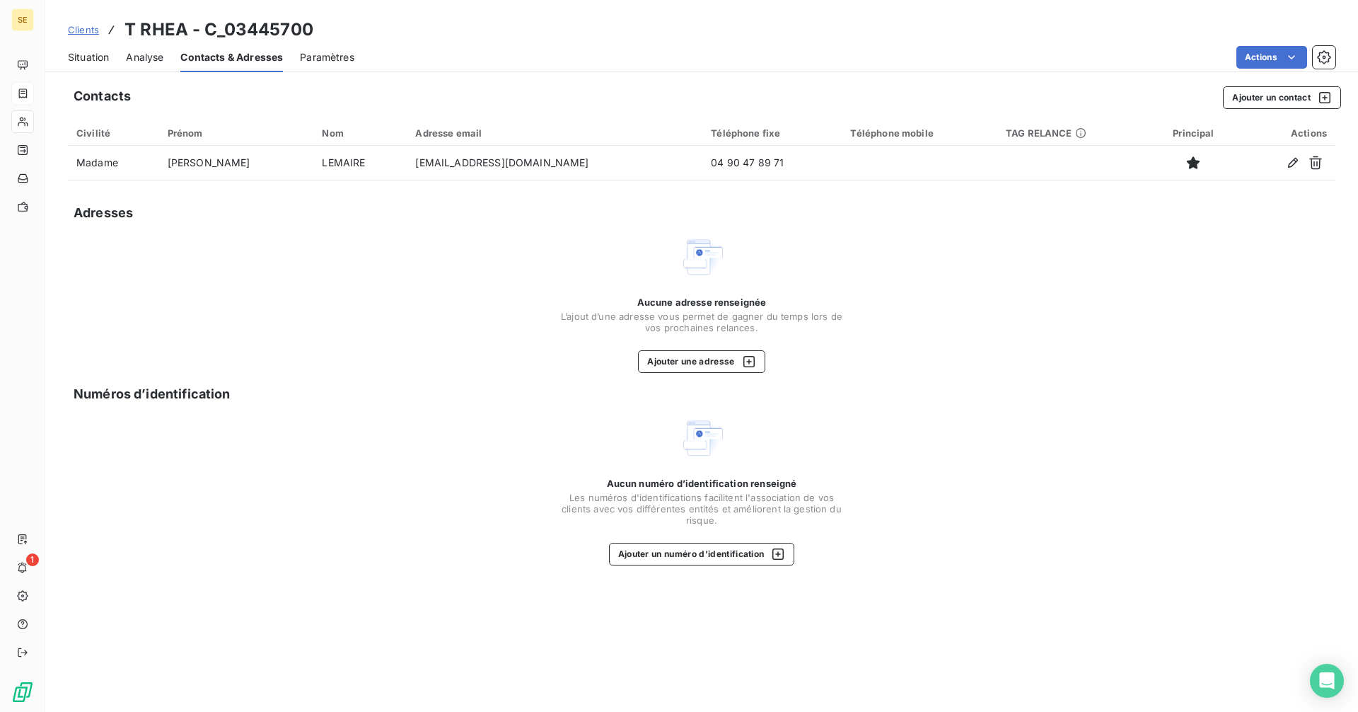
click at [85, 57] on span "Situation" at bounding box center [88, 57] width 41 height 14
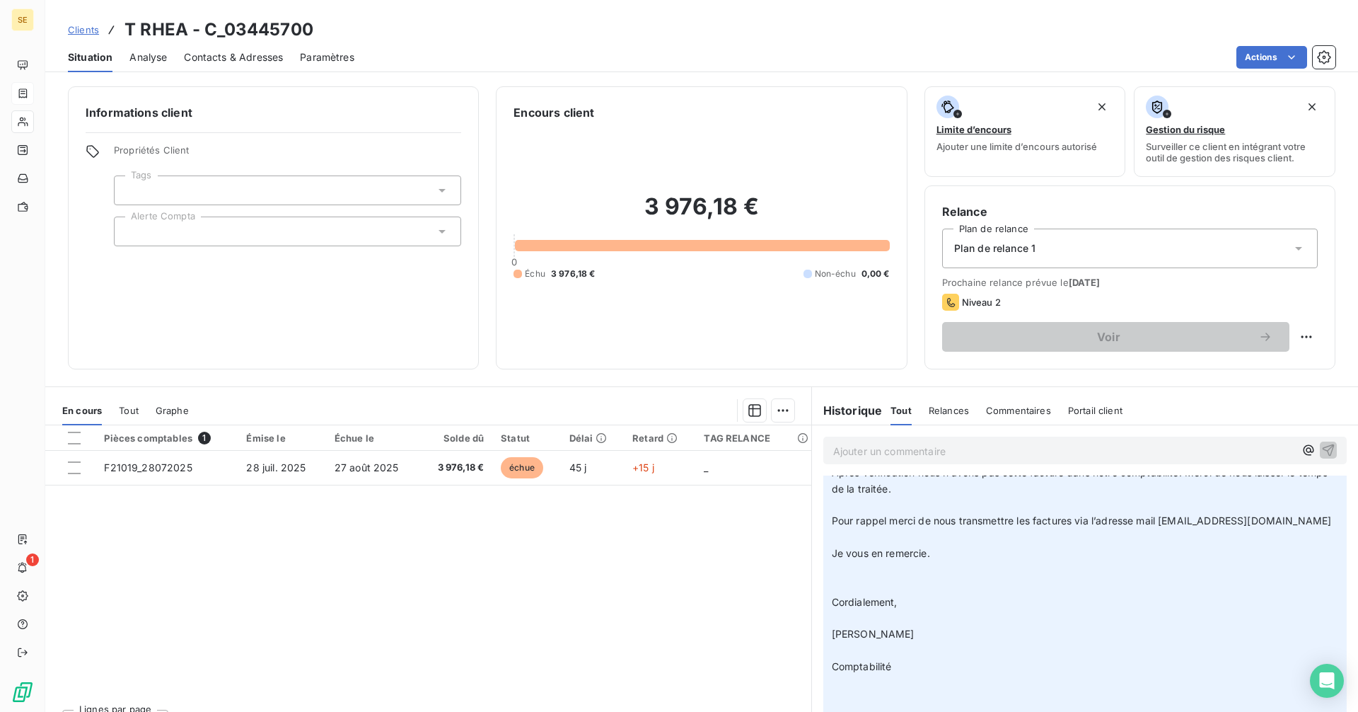
scroll to position [0, 0]
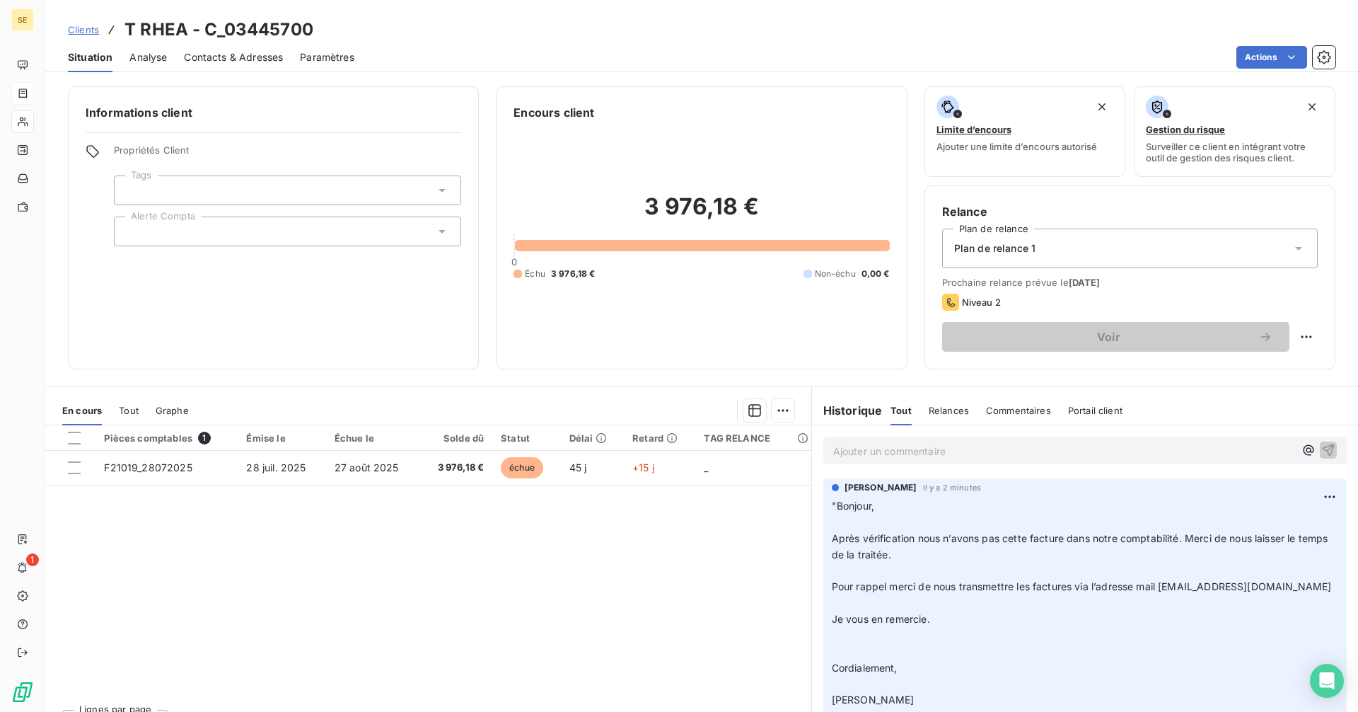
drag, startPoint x: 1306, startPoint y: 587, endPoint x: 1156, endPoint y: 591, distance: 150.0
copy span "[EMAIL_ADDRESS][DOMAIN_NAME]"
click at [1301, 335] on html "SE 1 Clients T RHEA - C_03445700 Situation Analyse Contacts & Adresses Paramètr…" at bounding box center [679, 356] width 1358 height 712
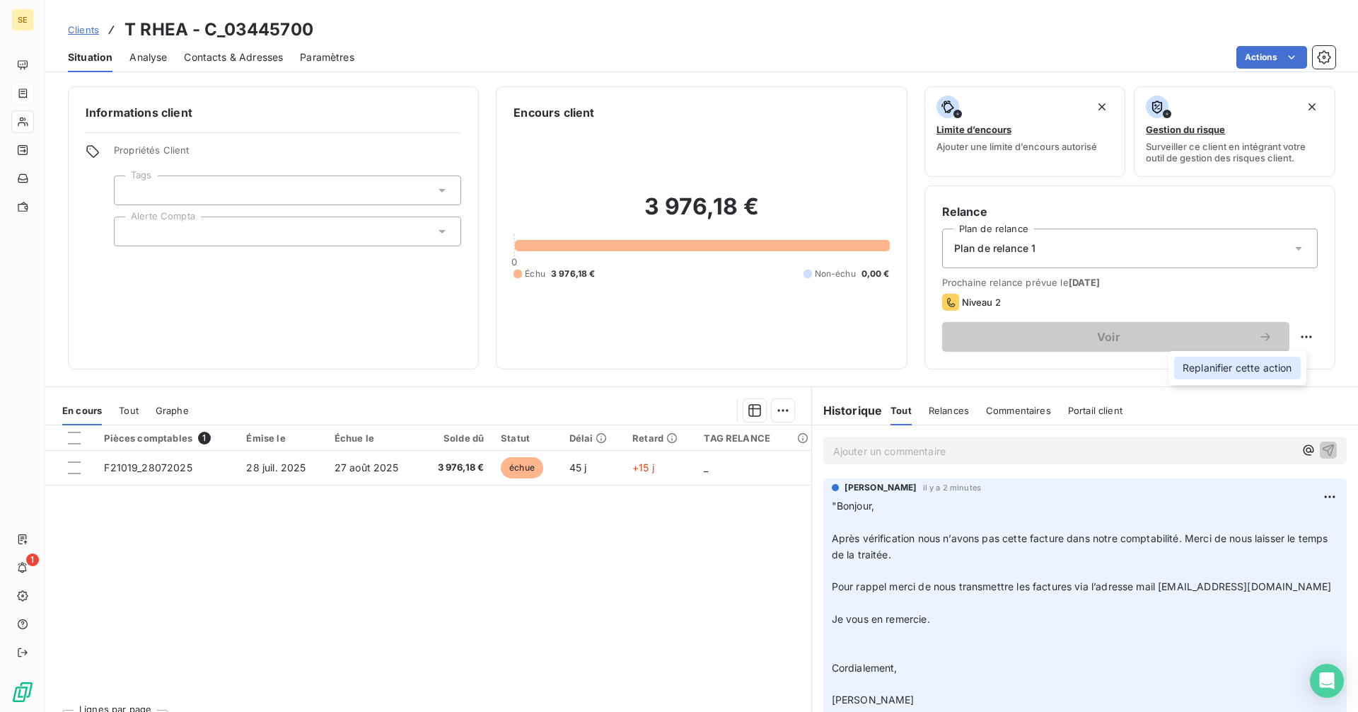
click at [1246, 369] on div "Replanifier cette action" at bounding box center [1237, 367] width 127 height 23
select select "8"
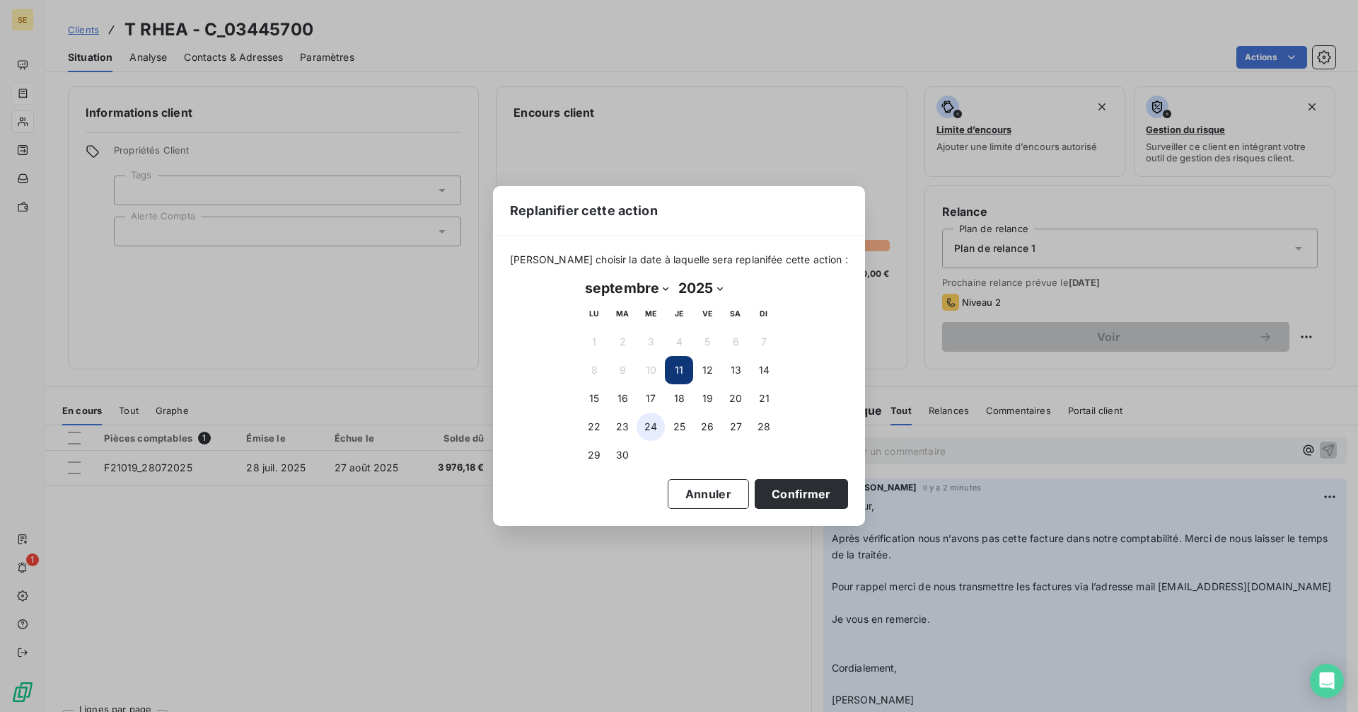
click at [648, 424] on button "24" at bounding box center [651, 426] width 28 height 28
click at [782, 497] on button "Confirmer" at bounding box center [801, 494] width 93 height 30
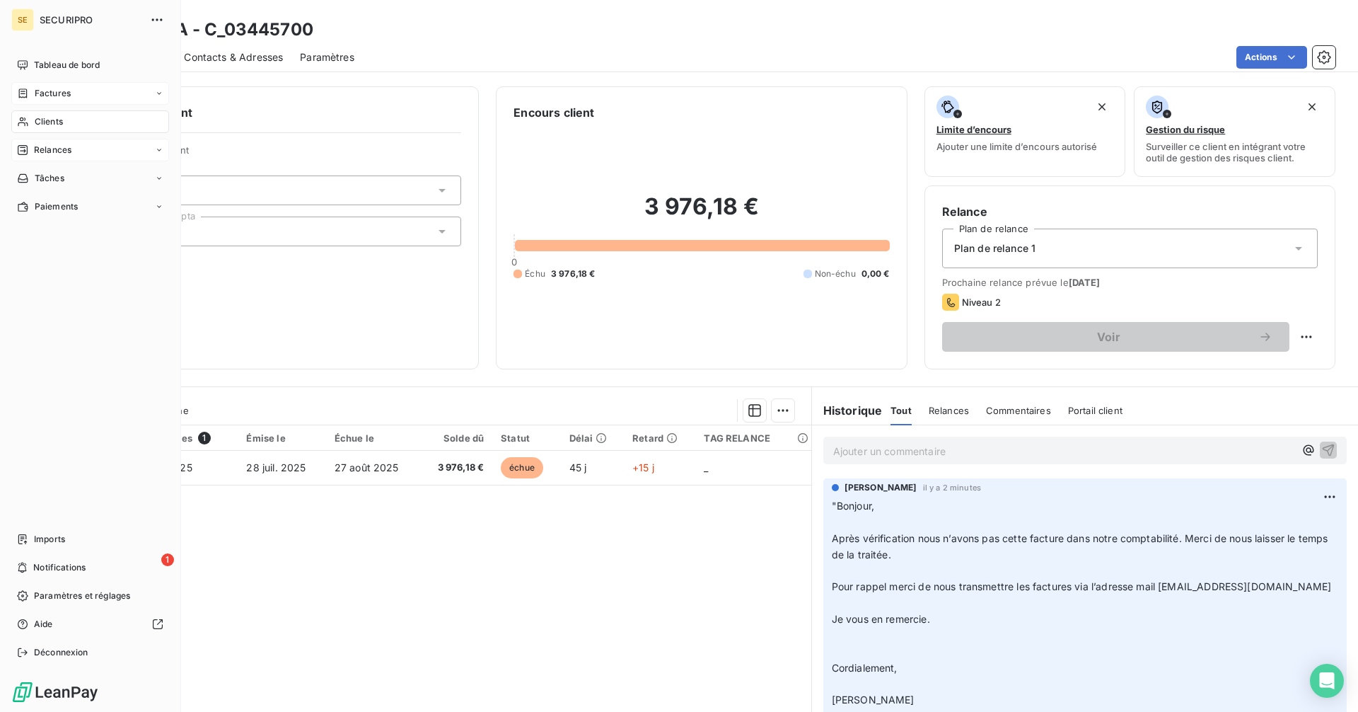
click at [35, 142] on div "Relances" at bounding box center [90, 150] width 158 height 23
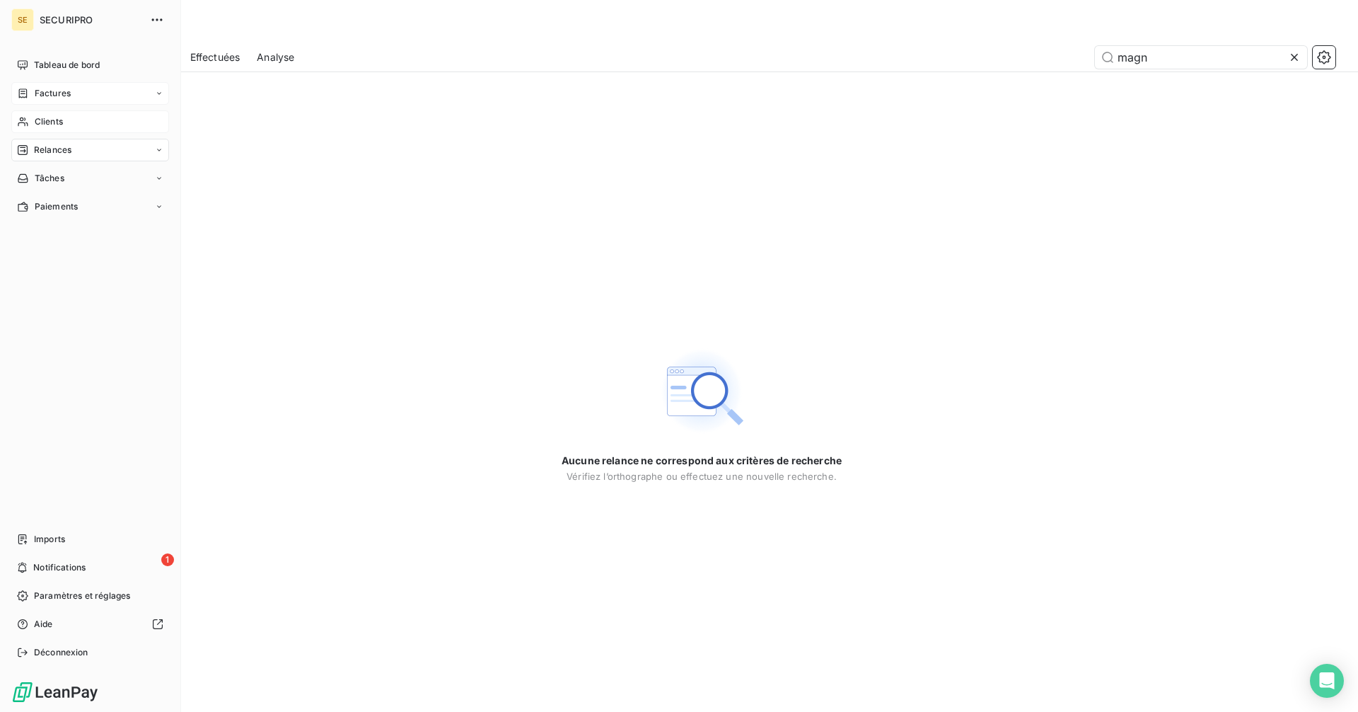
click at [50, 122] on span "Clients" at bounding box center [49, 121] width 28 height 13
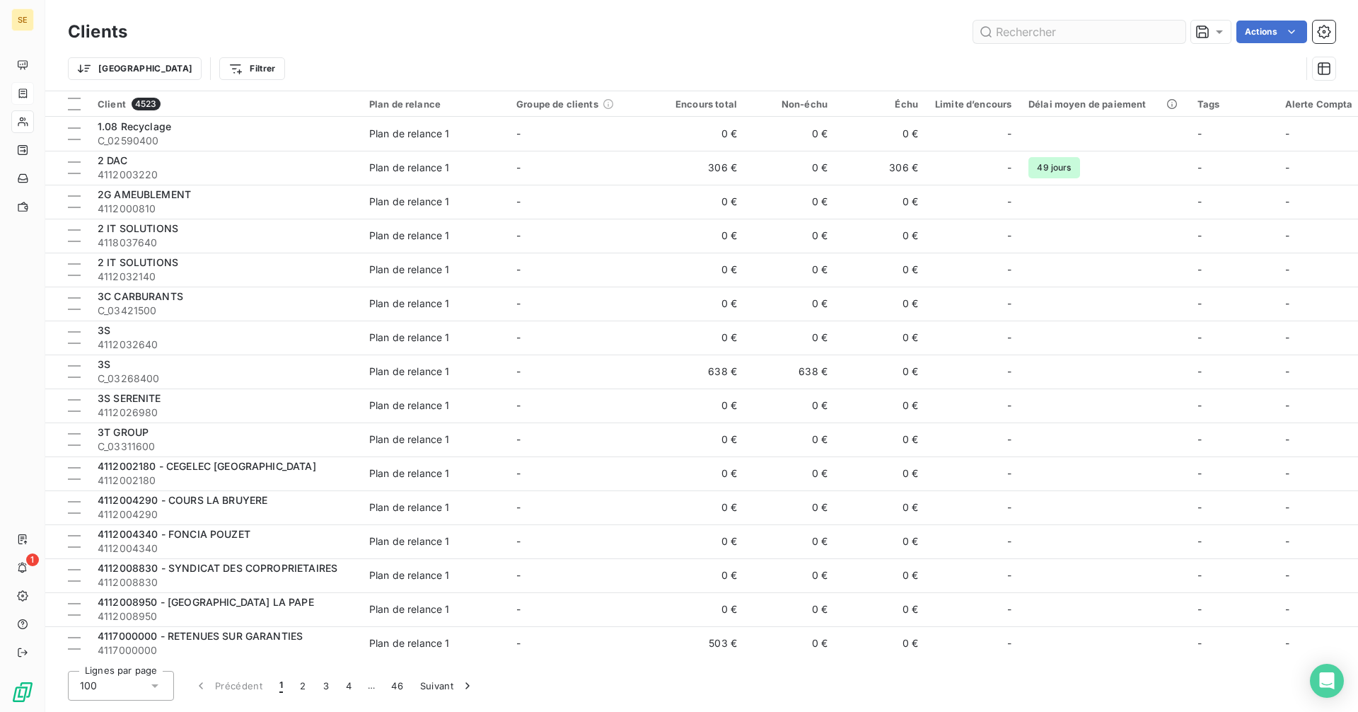
click at [1094, 27] on input "text" at bounding box center [1079, 32] width 212 height 23
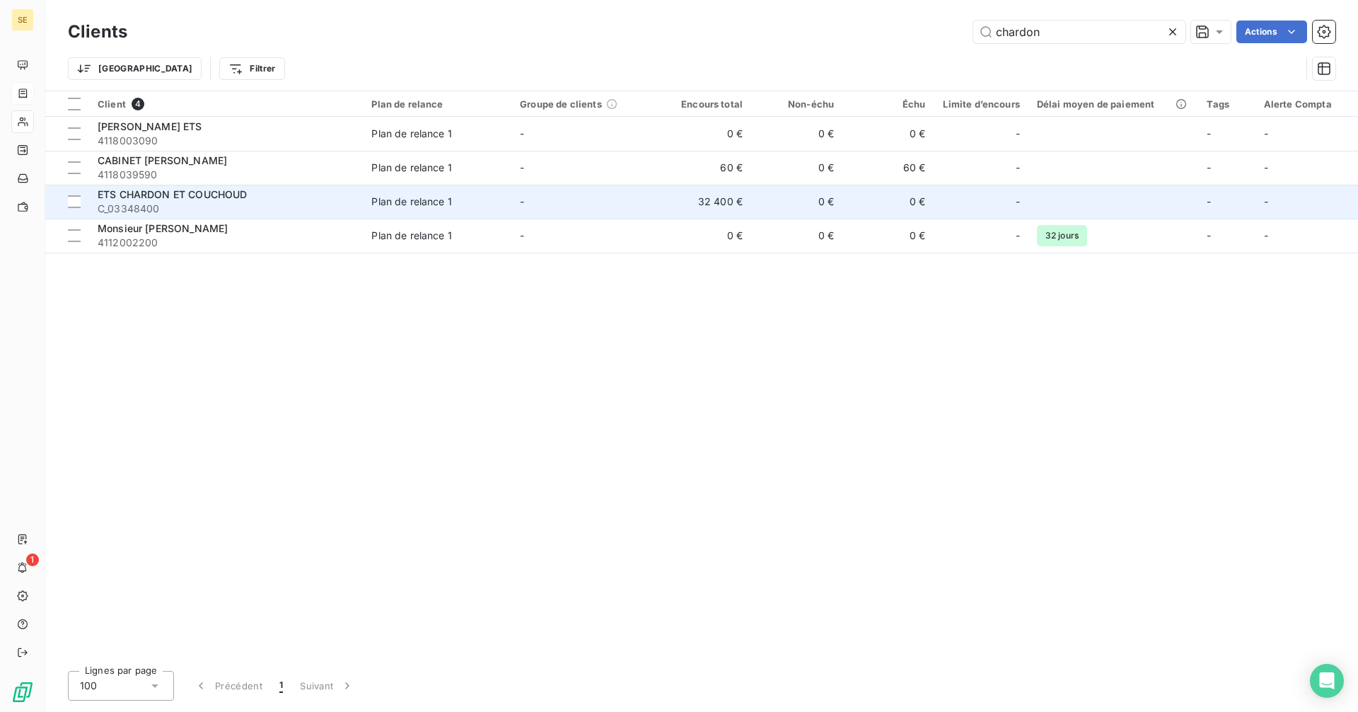
type input "chardon"
click at [831, 206] on td "0 €" at bounding box center [796, 202] width 91 height 34
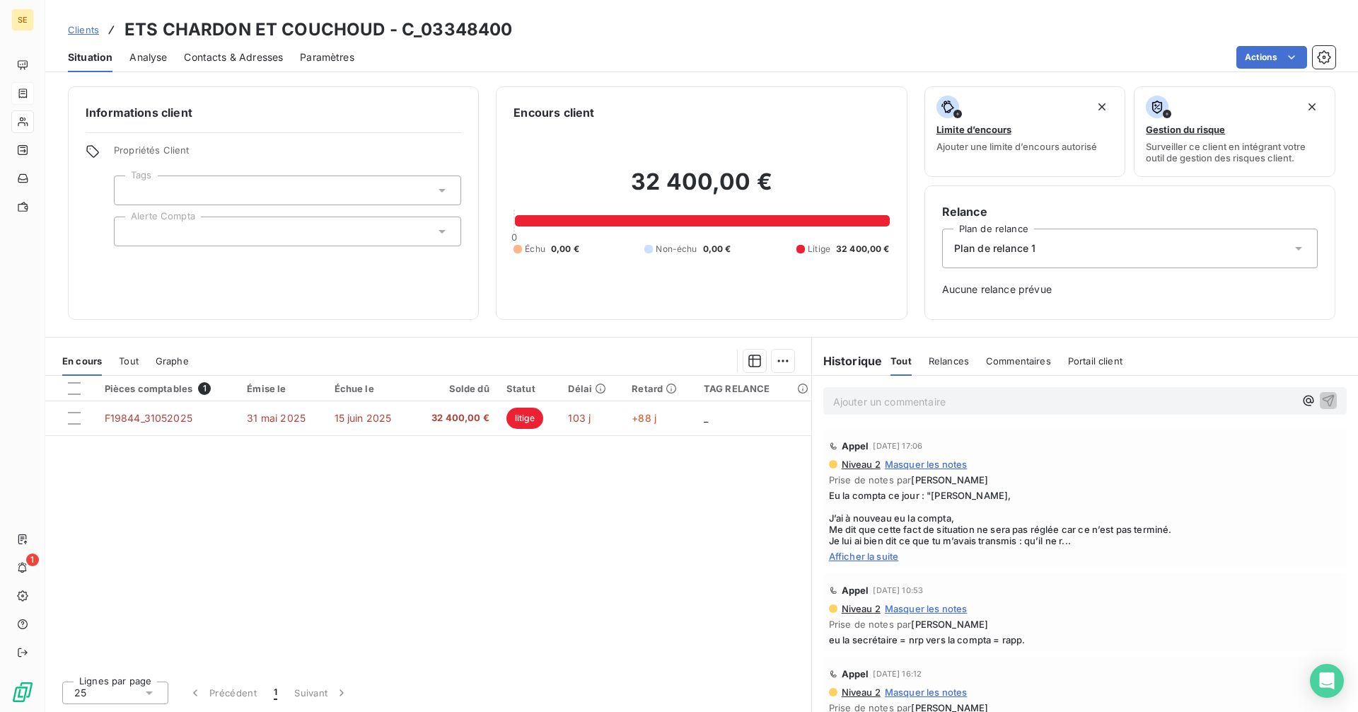
click at [916, 397] on p "Ajouter un commentaire ﻿" at bounding box center [1063, 402] width 461 height 18
click at [914, 404] on p "Ajouter un commentaire ﻿" at bounding box center [1063, 402] width 461 height 18
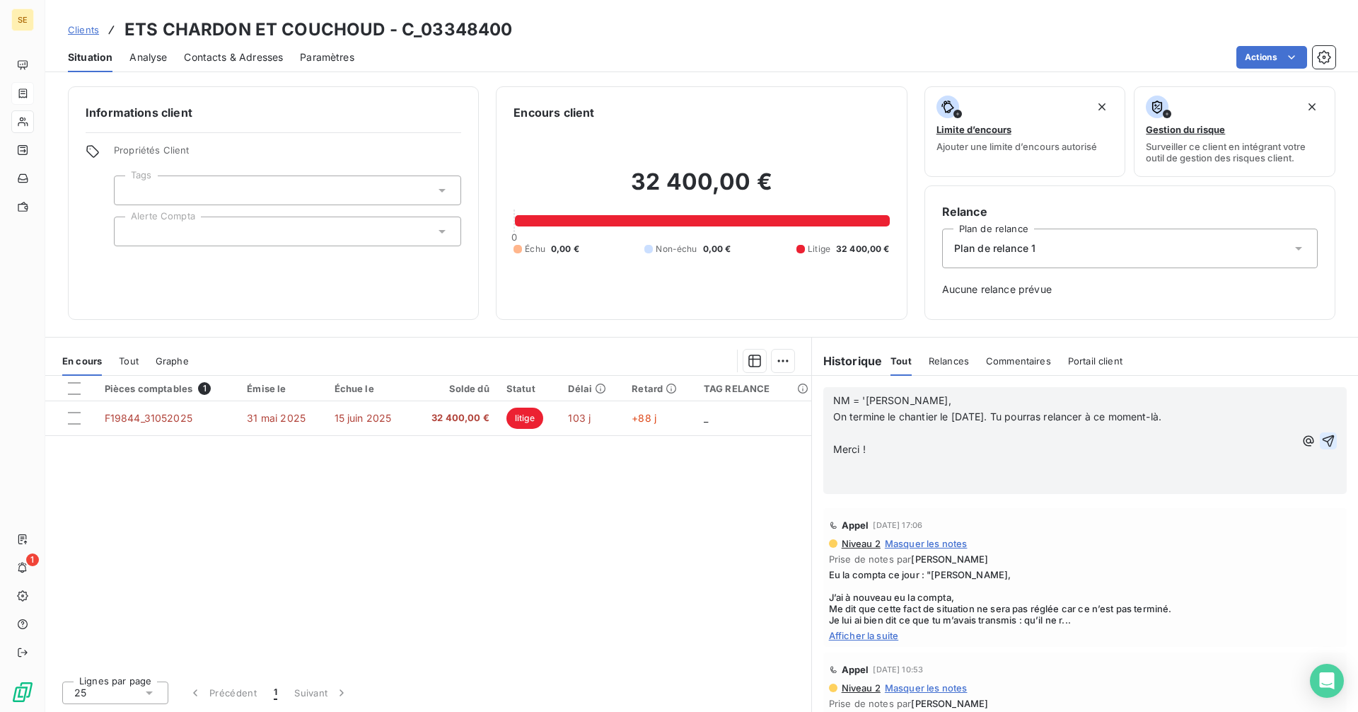
click at [1321, 441] on icon "button" at bounding box center [1328, 441] width 14 height 14
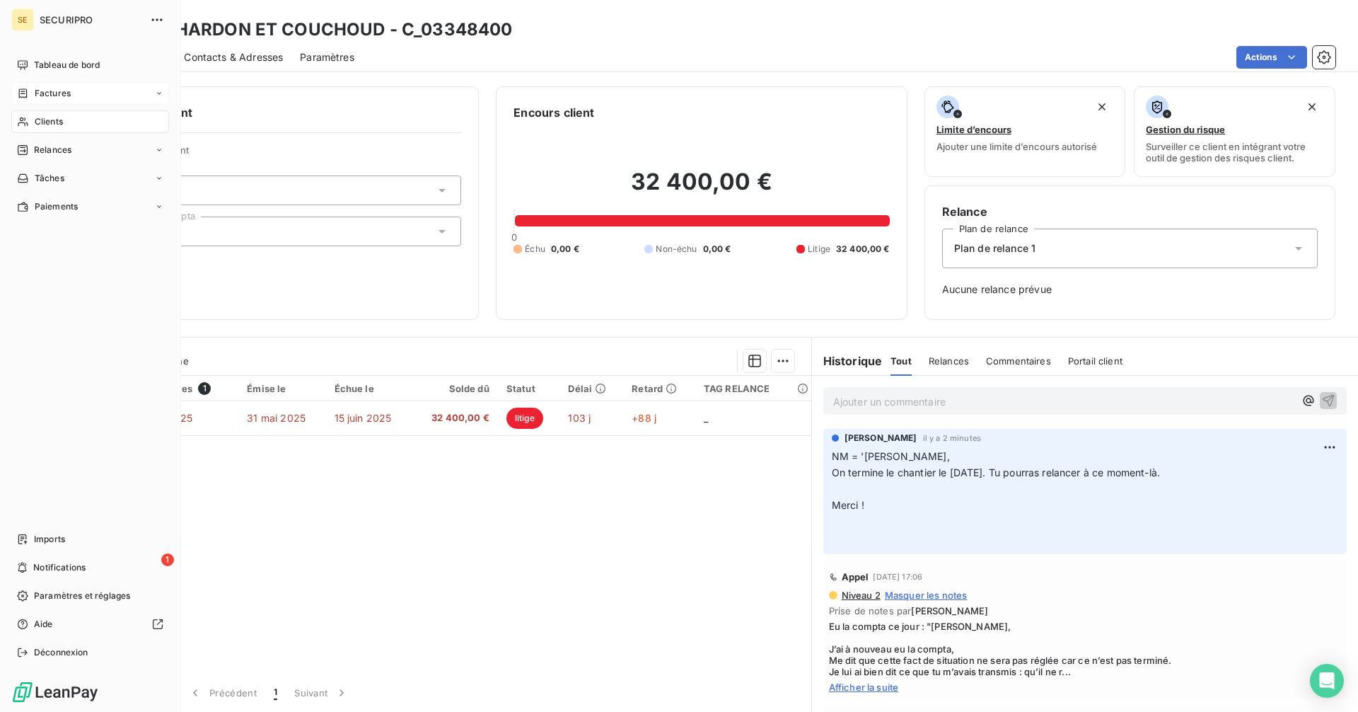
click at [40, 88] on span "Factures" at bounding box center [53, 93] width 36 height 13
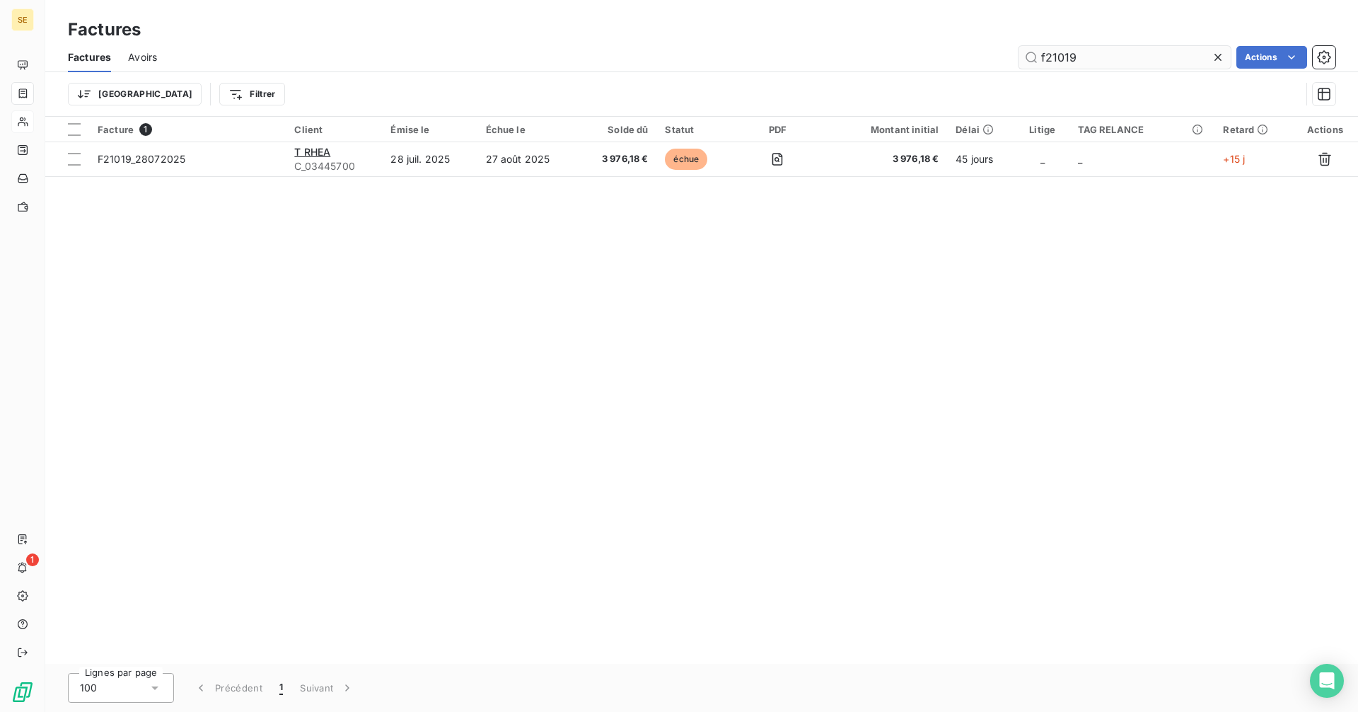
drag, startPoint x: 1101, startPoint y: 57, endPoint x: 1051, endPoint y: 58, distance: 50.2
click at [1051, 58] on input "f21019" at bounding box center [1125, 57] width 212 height 23
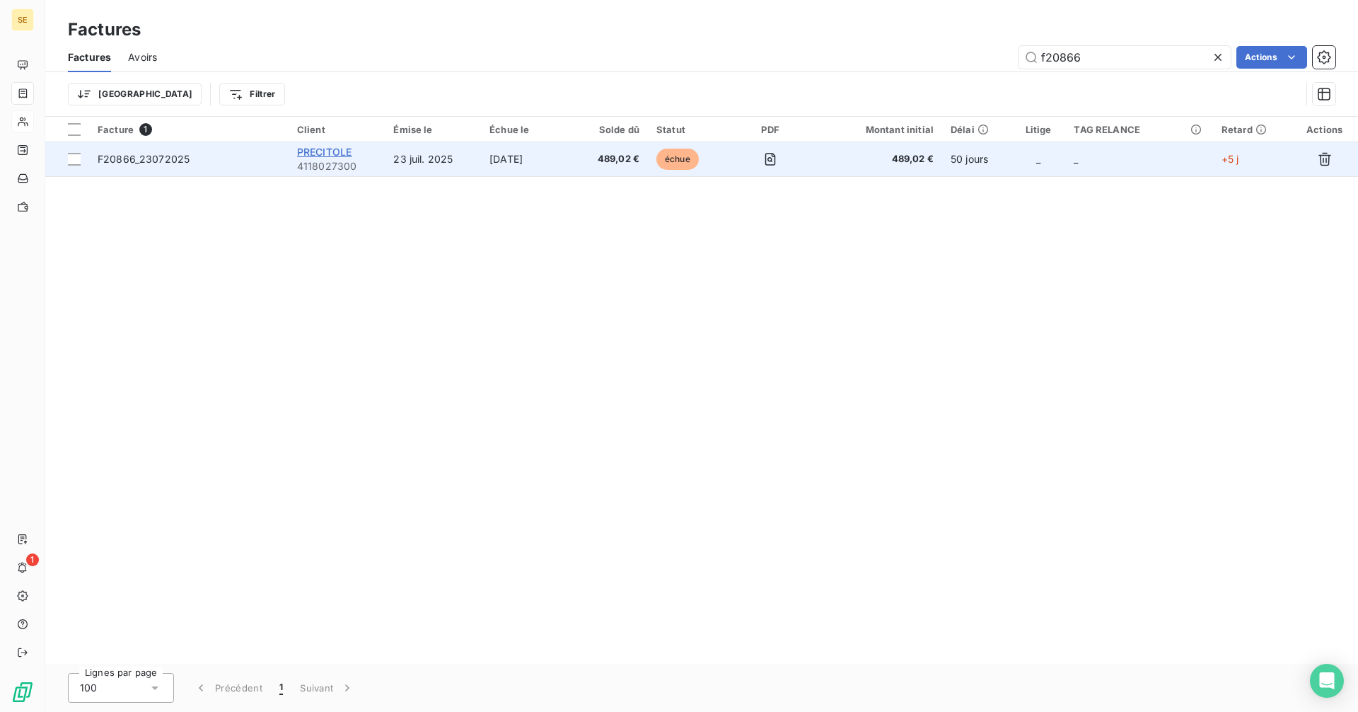
type input "f20866"
click at [311, 150] on span "PRECITOLE" at bounding box center [324, 152] width 54 height 12
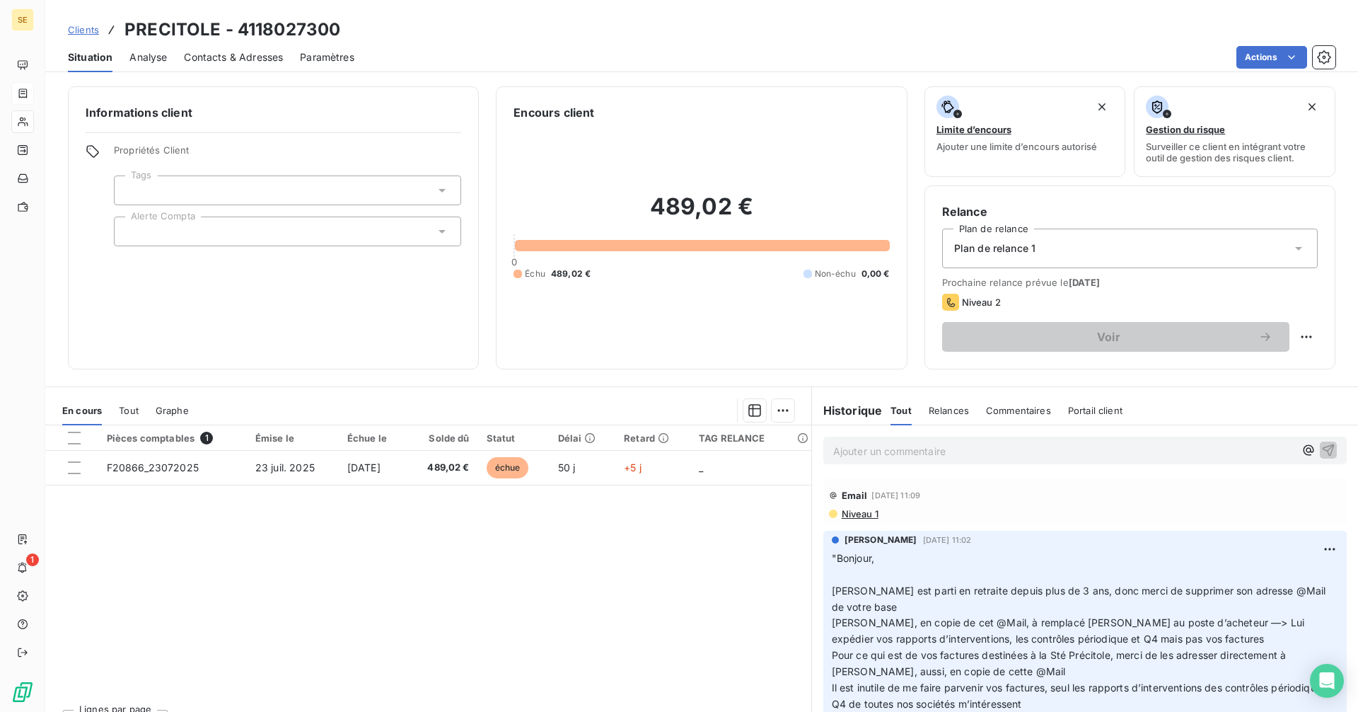
click at [79, 30] on span "Clients" at bounding box center [83, 29] width 31 height 11
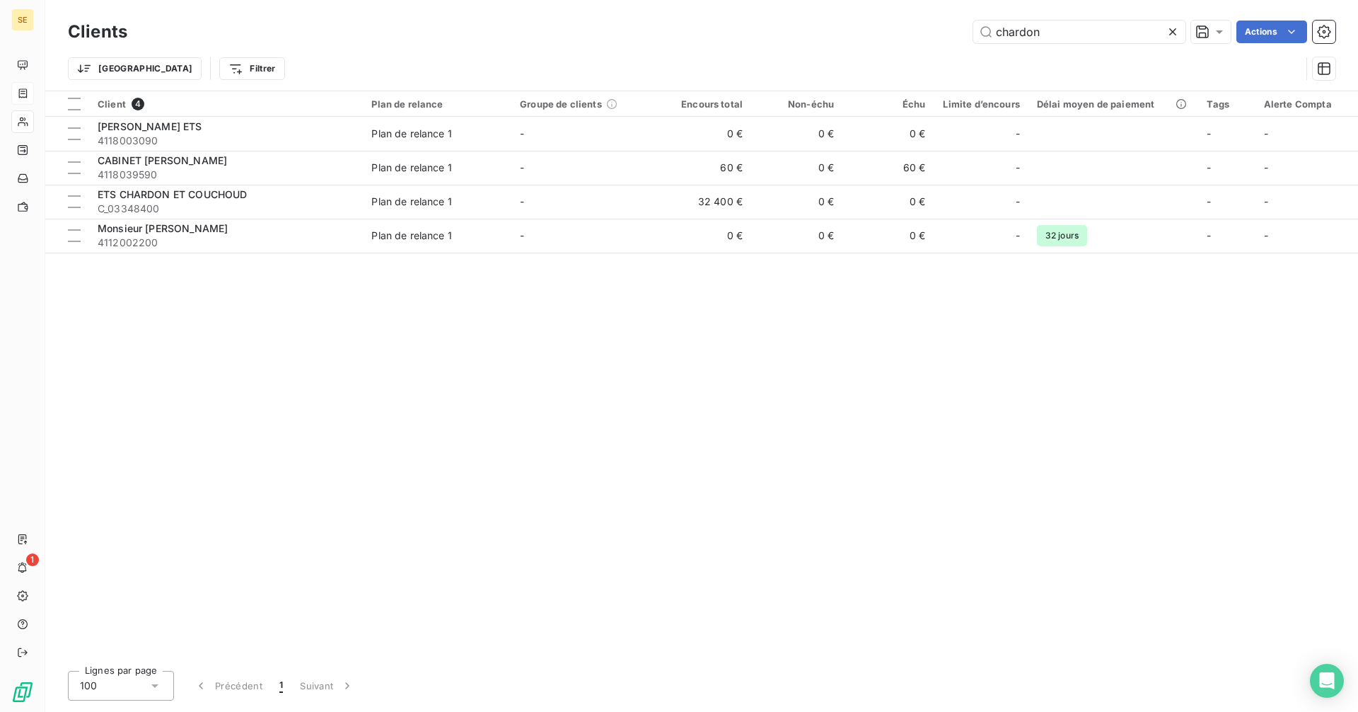
drag, startPoint x: 1051, startPoint y: 41, endPoint x: 934, endPoint y: 39, distance: 117.4
click at [934, 39] on div "chardon Actions" at bounding box center [739, 32] width 1191 height 23
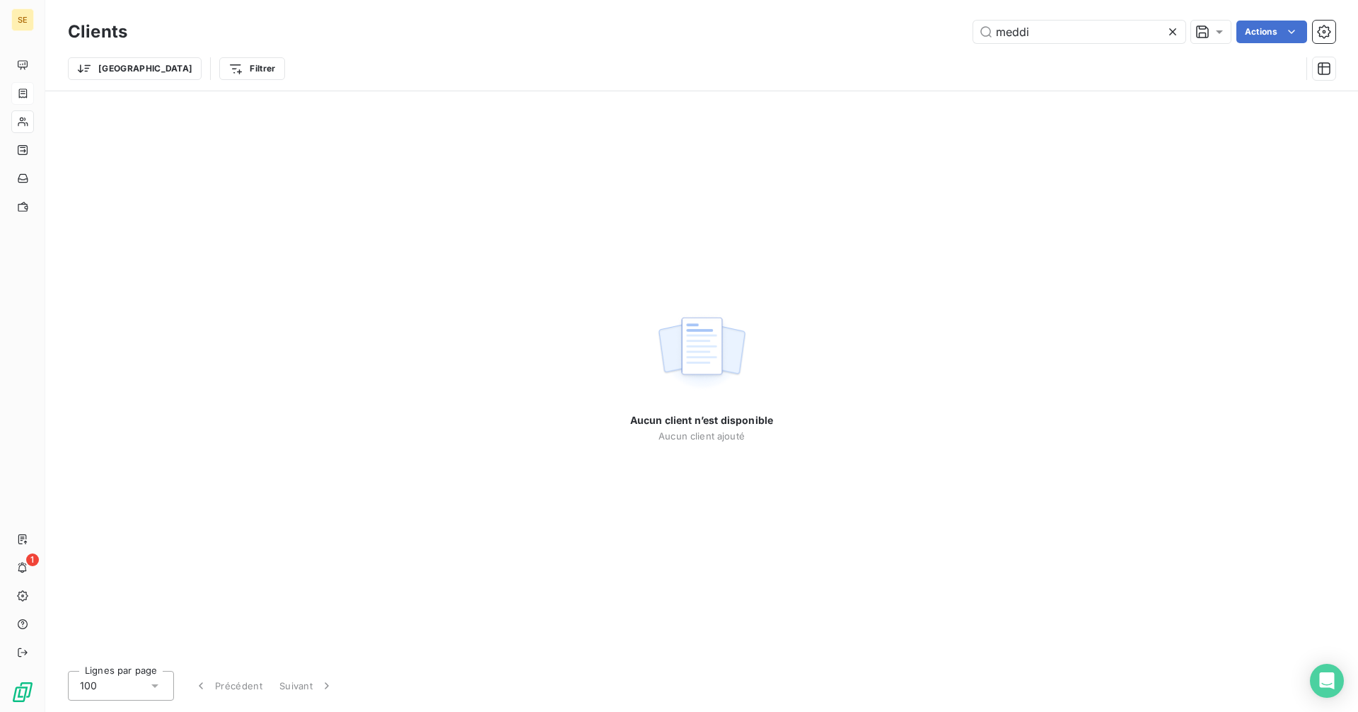
drag, startPoint x: 1052, startPoint y: 34, endPoint x: 912, endPoint y: 35, distance: 139.4
click at [912, 35] on div "meddi Actions" at bounding box center [739, 32] width 1191 height 23
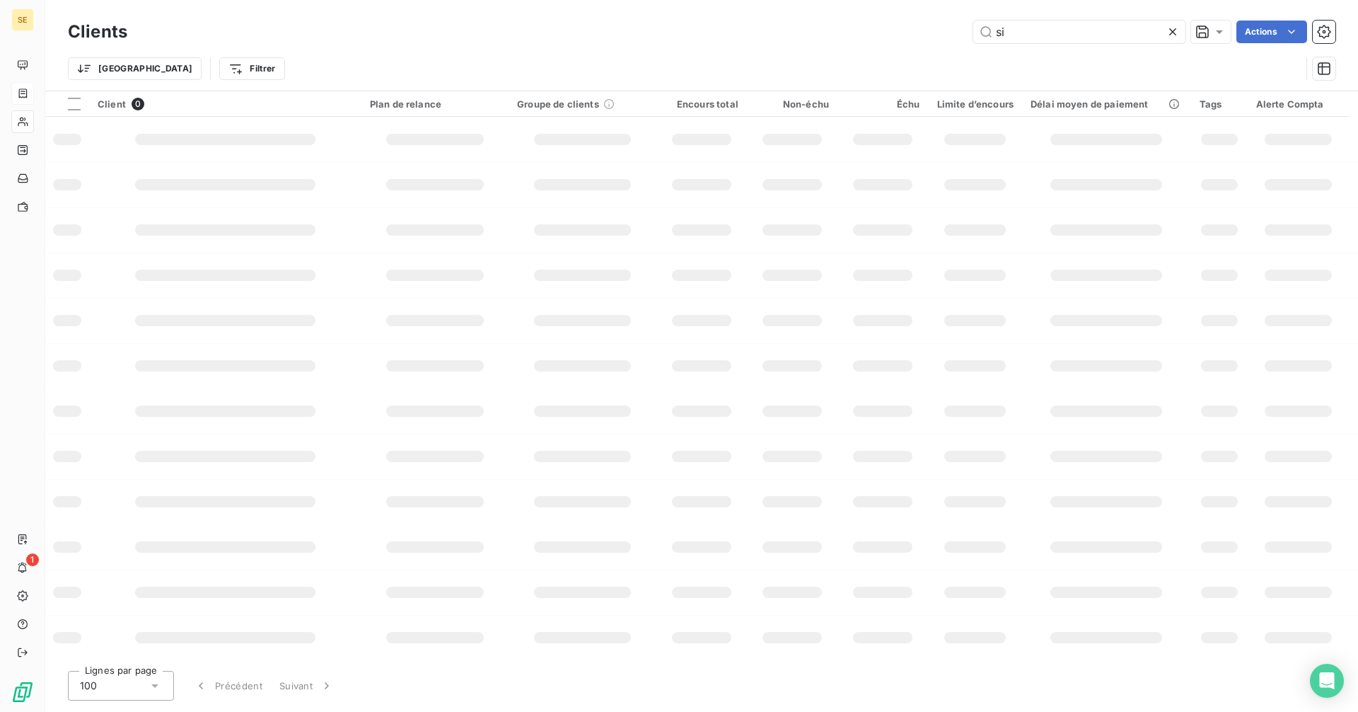
type input "s"
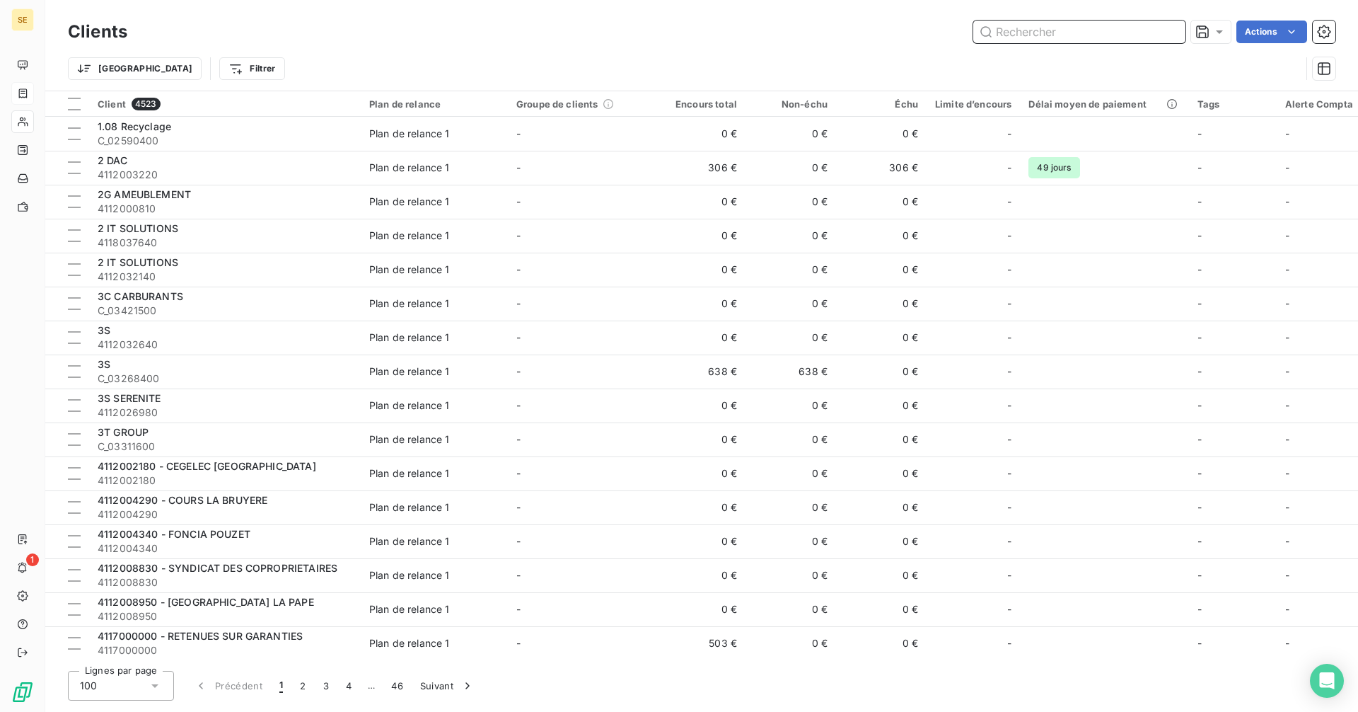
click at [1040, 30] on input "text" at bounding box center [1079, 32] width 212 height 23
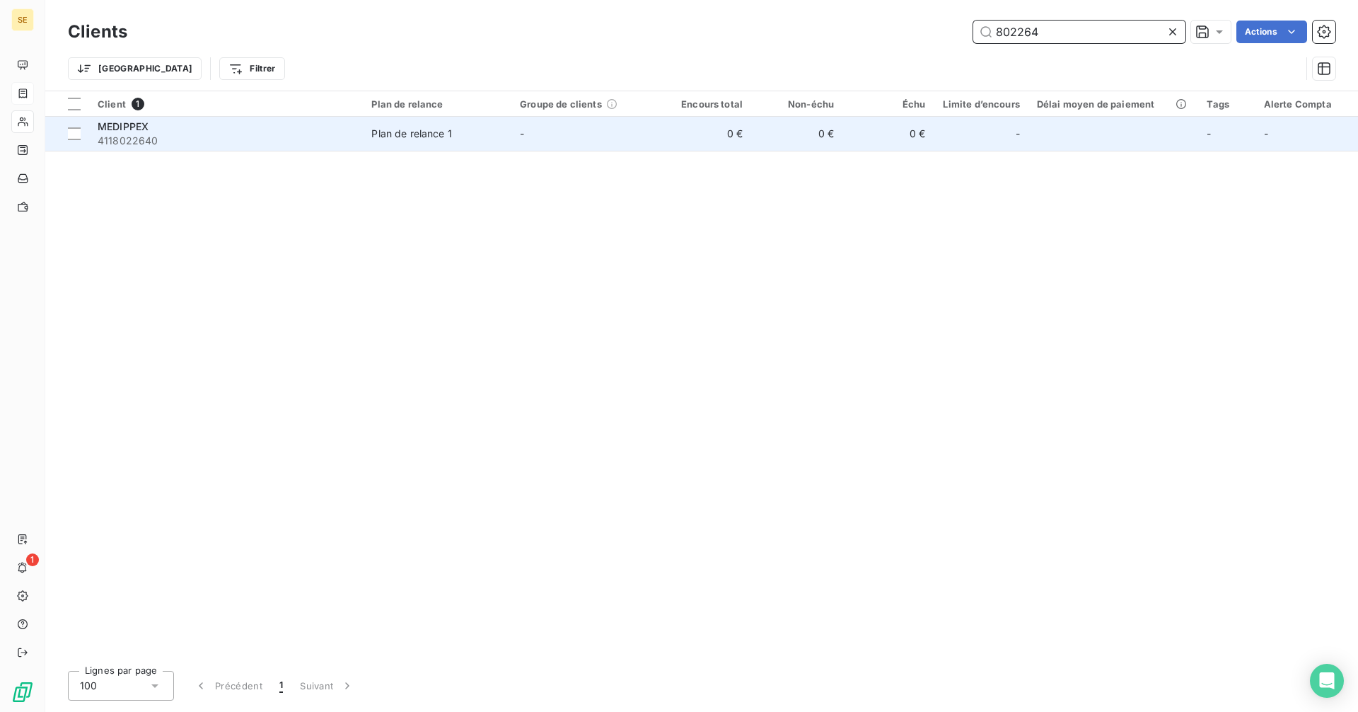
type input "802264"
click at [199, 142] on span "4118022640" at bounding box center [226, 141] width 257 height 14
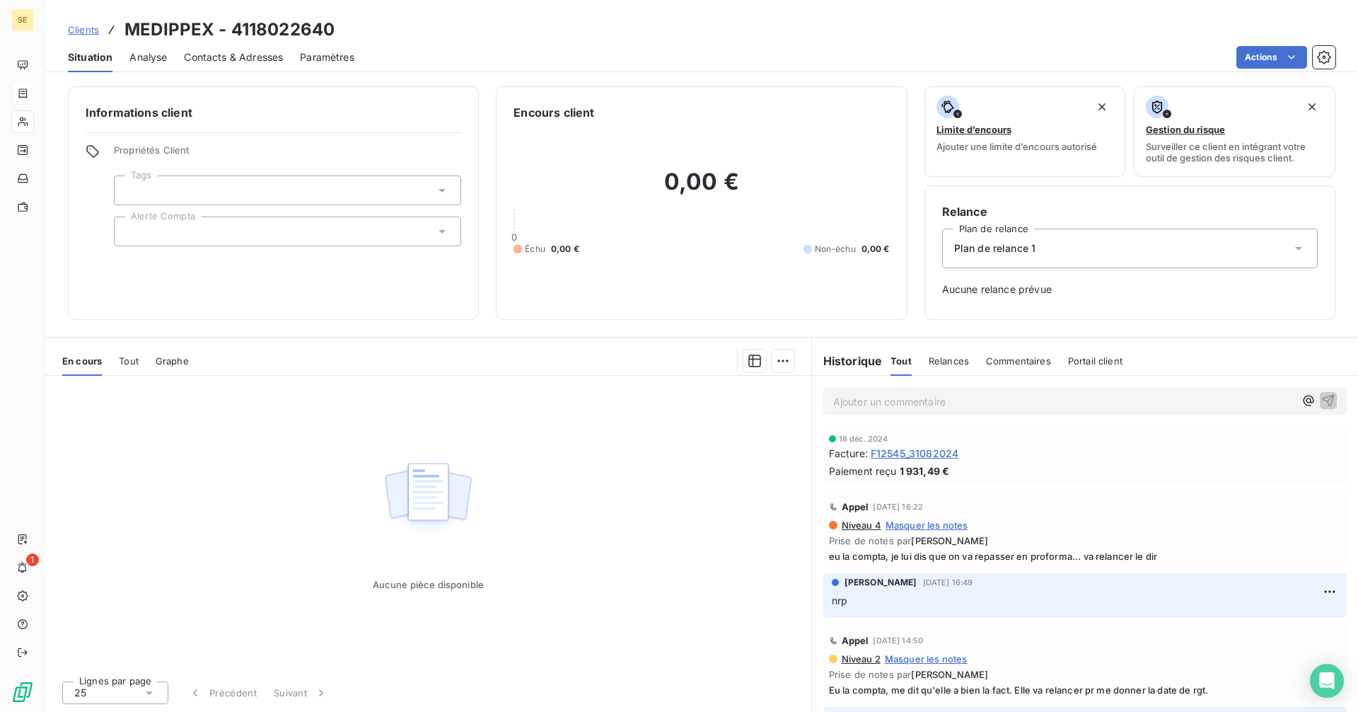
click at [134, 351] on div "Tout" at bounding box center [129, 361] width 20 height 30
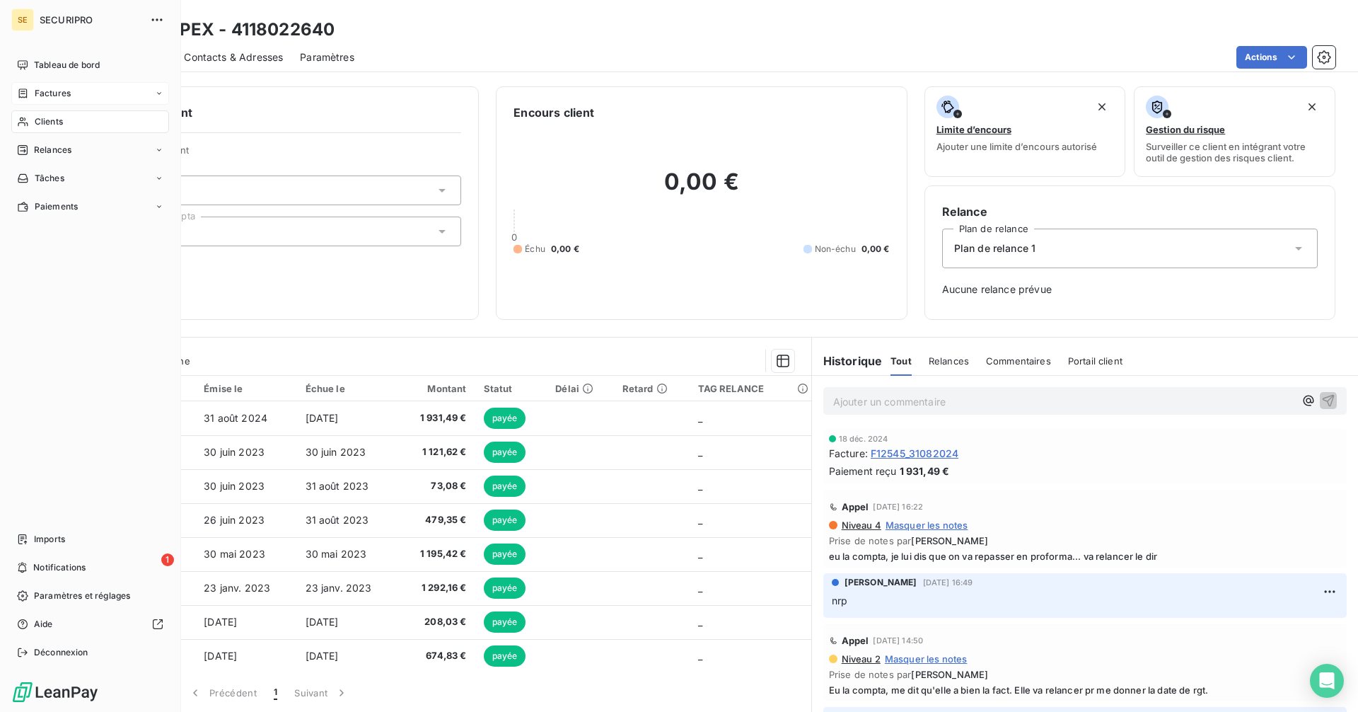
click at [30, 99] on div "Factures" at bounding box center [44, 93] width 54 height 13
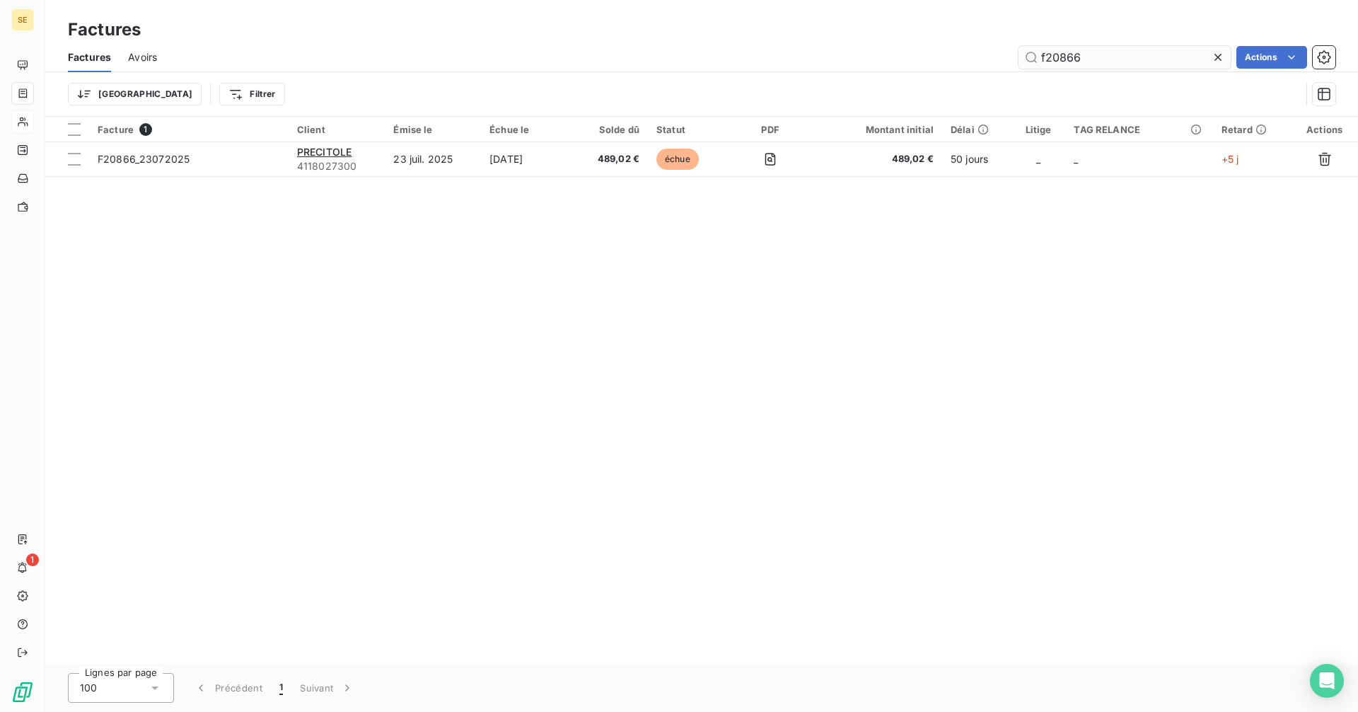
click at [1091, 67] on input "f20866" at bounding box center [1125, 57] width 212 height 23
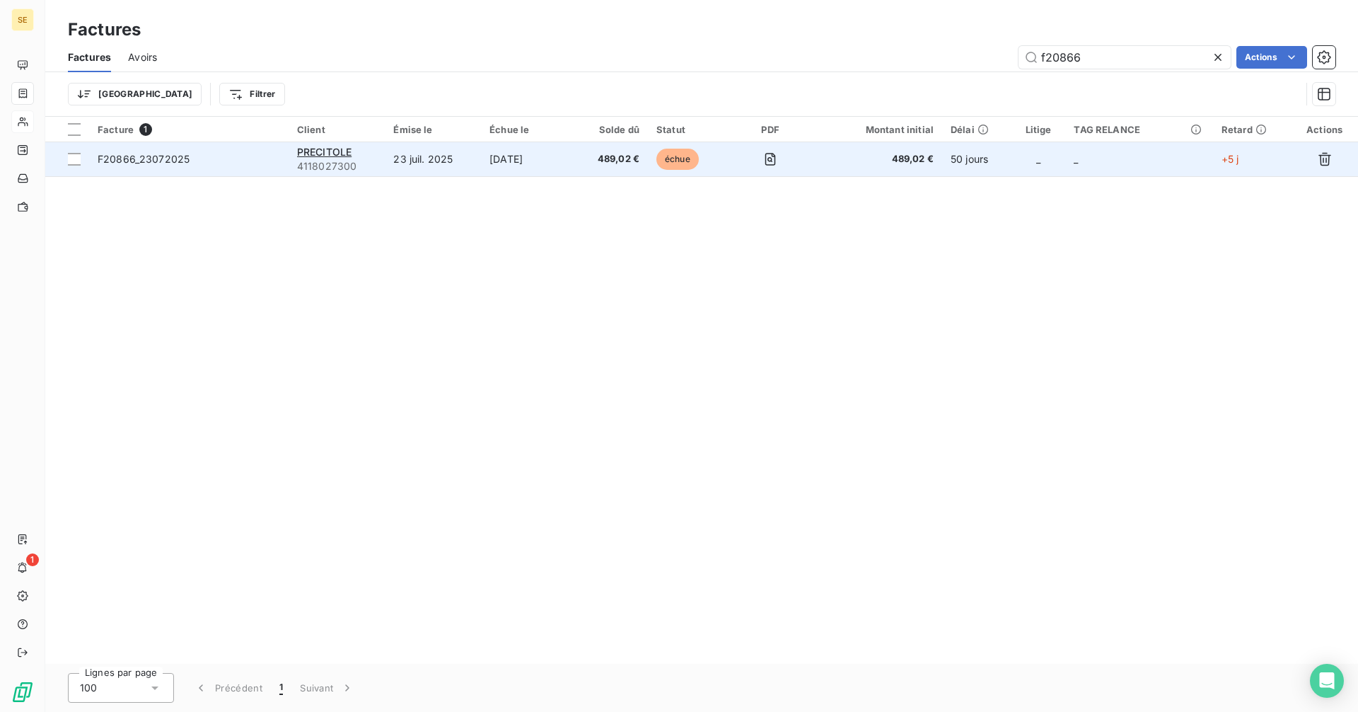
click at [700, 149] on td "échue" at bounding box center [687, 159] width 79 height 34
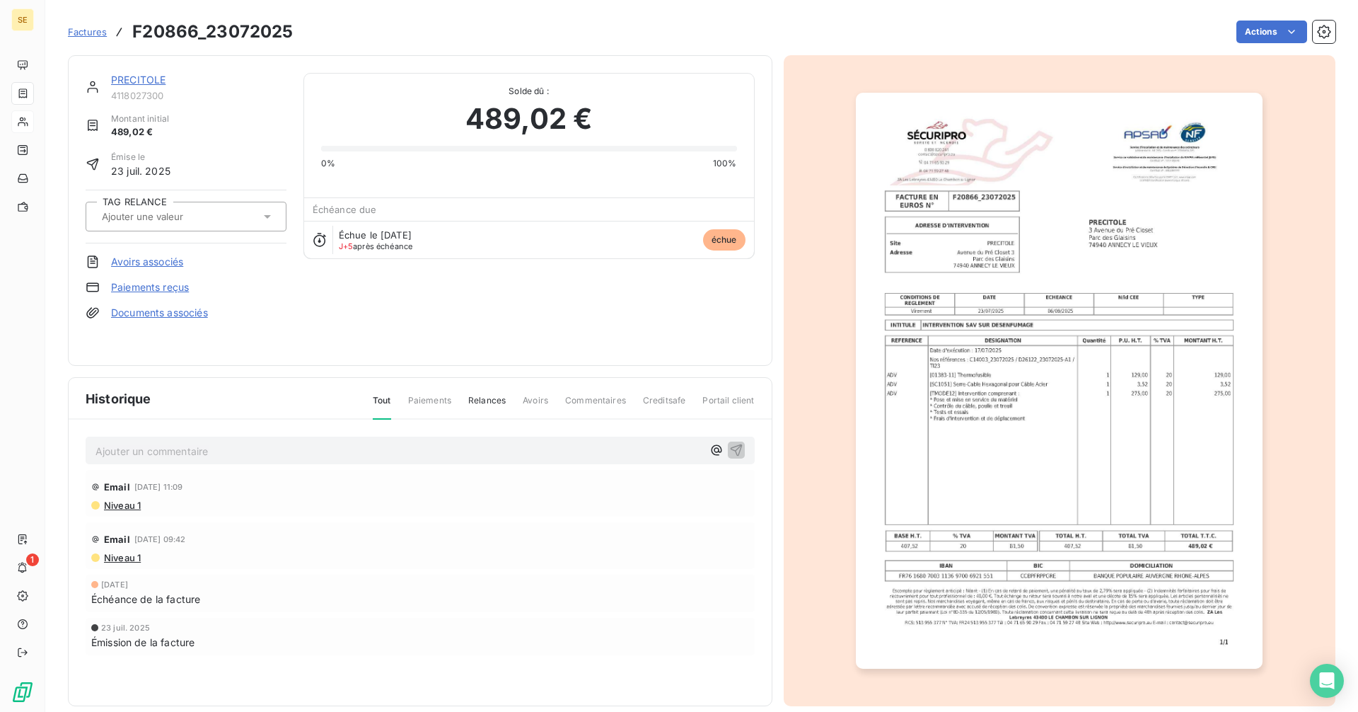
click at [152, 76] on link "PRECITOLE" at bounding box center [138, 80] width 54 height 12
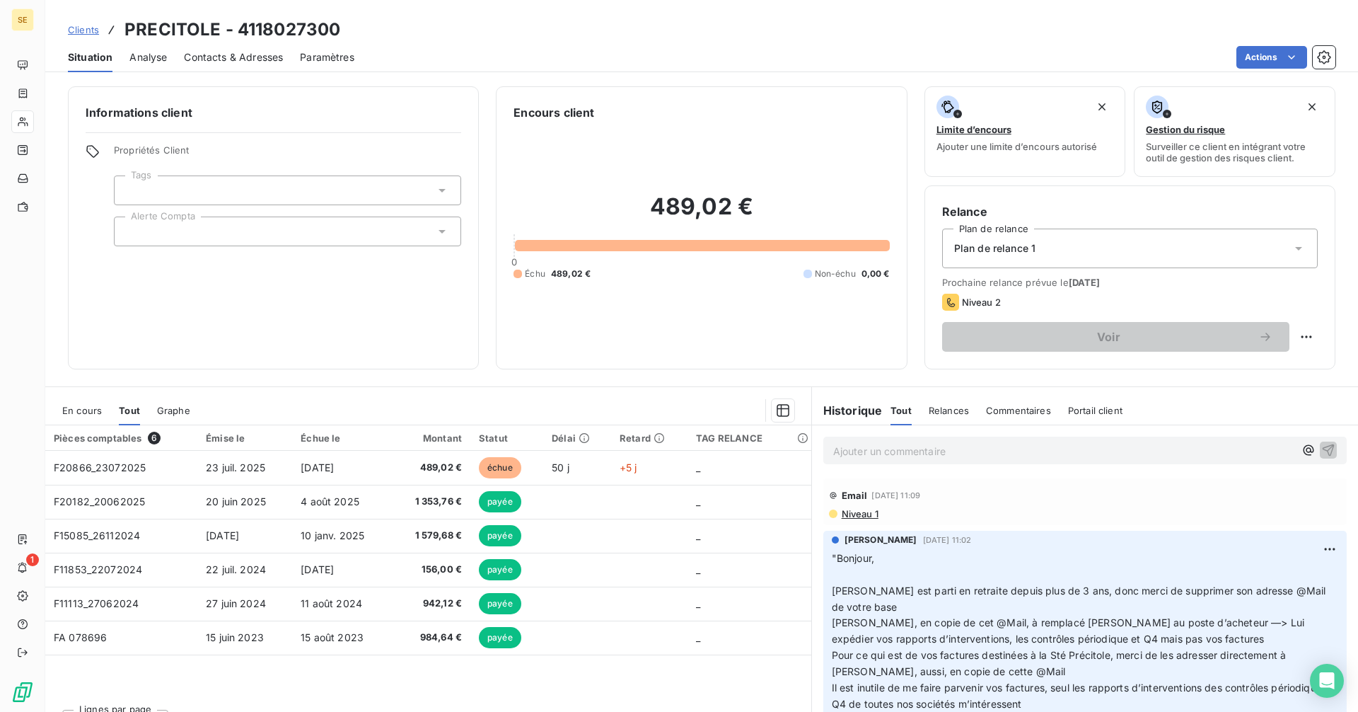
click at [84, 408] on span "En cours" at bounding box center [82, 410] width 40 height 11
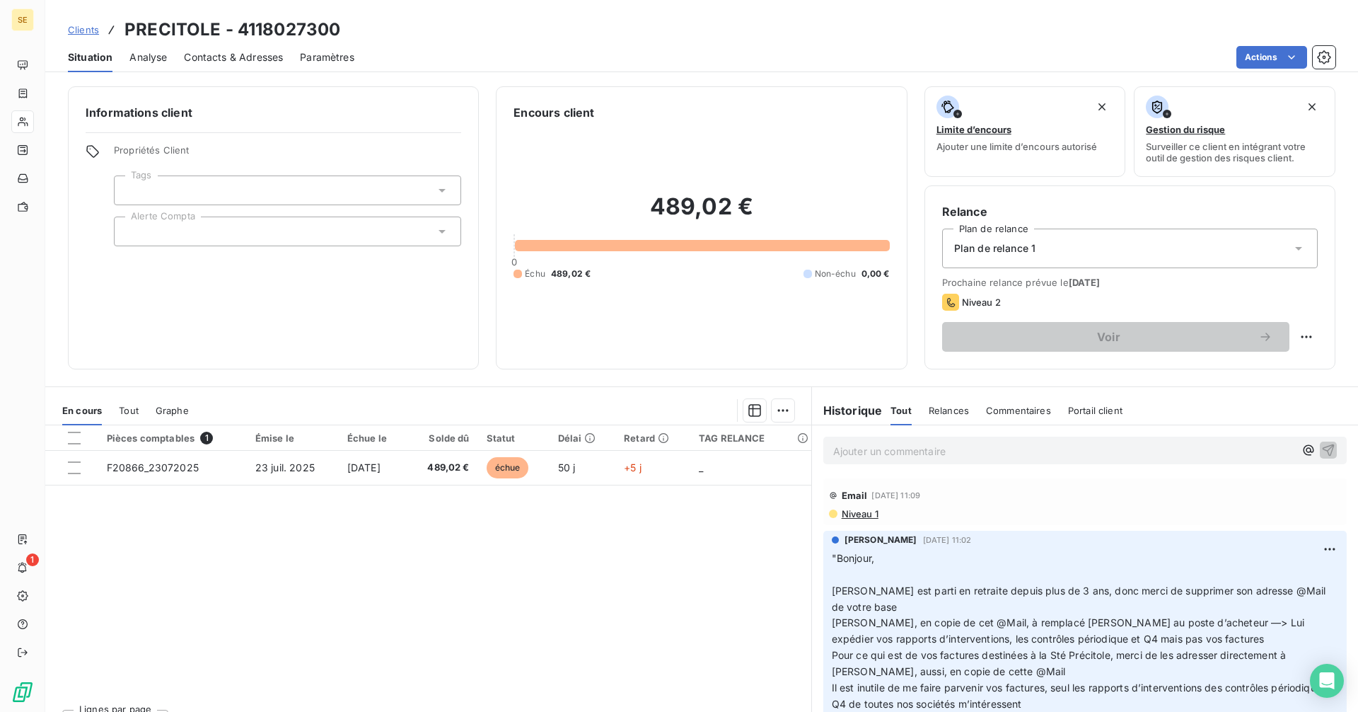
click at [937, 438] on div "Ajouter un commentaire ﻿" at bounding box center [1084, 450] width 523 height 28
click at [940, 452] on p "Ajouter un commentaire ﻿" at bounding box center [1063, 451] width 461 height 18
click at [941, 453] on p "me répond : "" at bounding box center [1063, 450] width 461 height 16
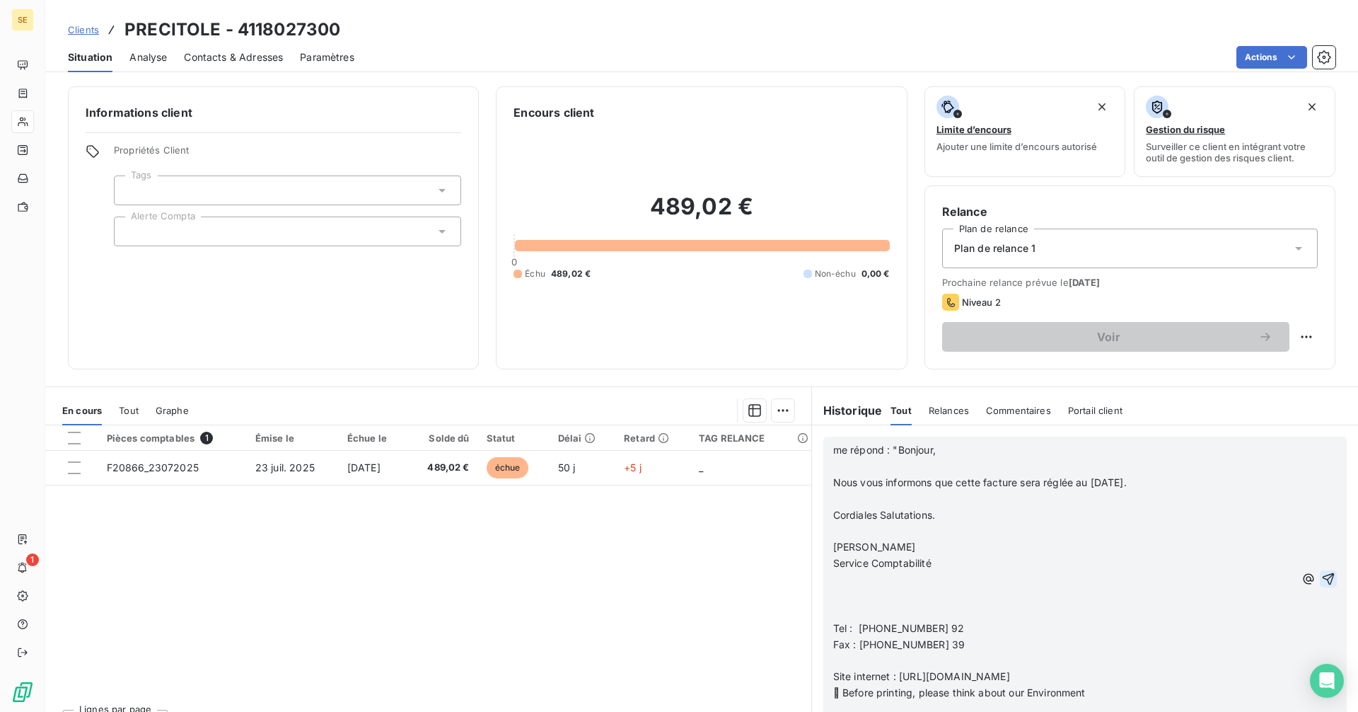
click at [1321, 577] on icon "button" at bounding box center [1328, 579] width 14 height 14
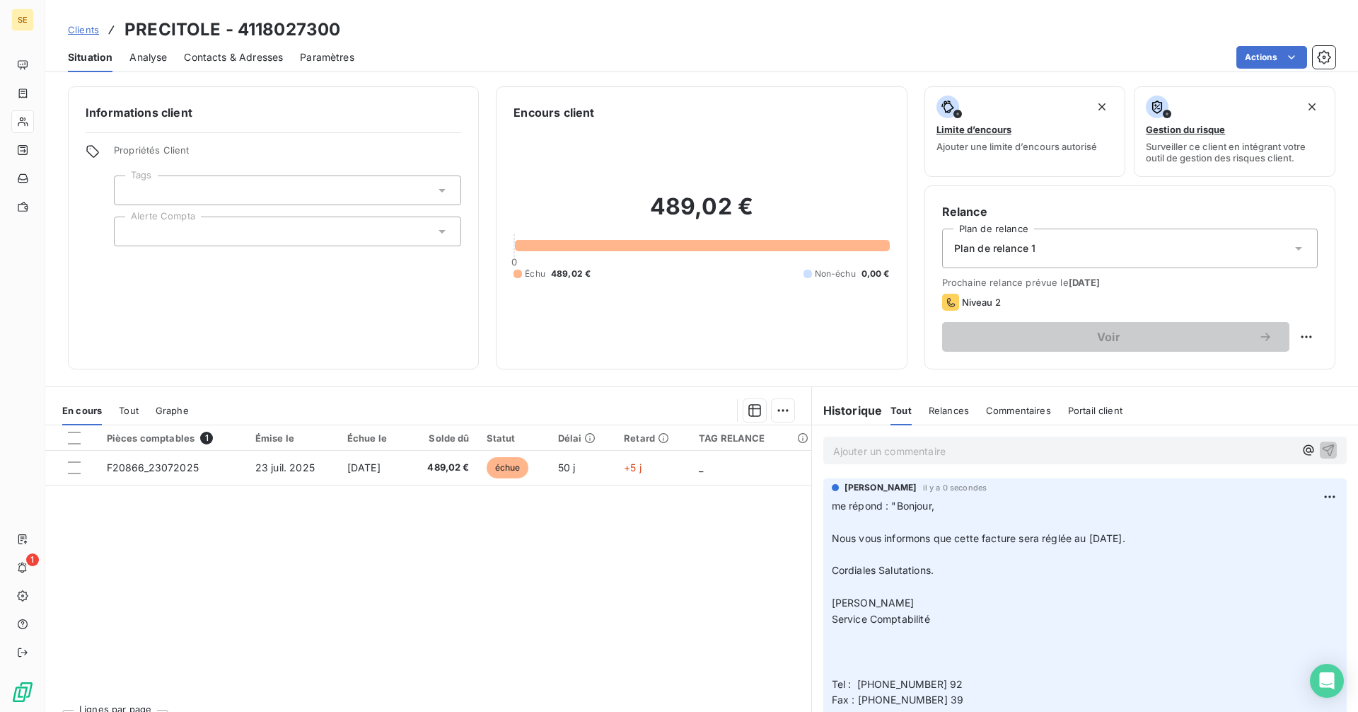
click at [222, 62] on span "Contacts & Adresses" at bounding box center [233, 57] width 99 height 14
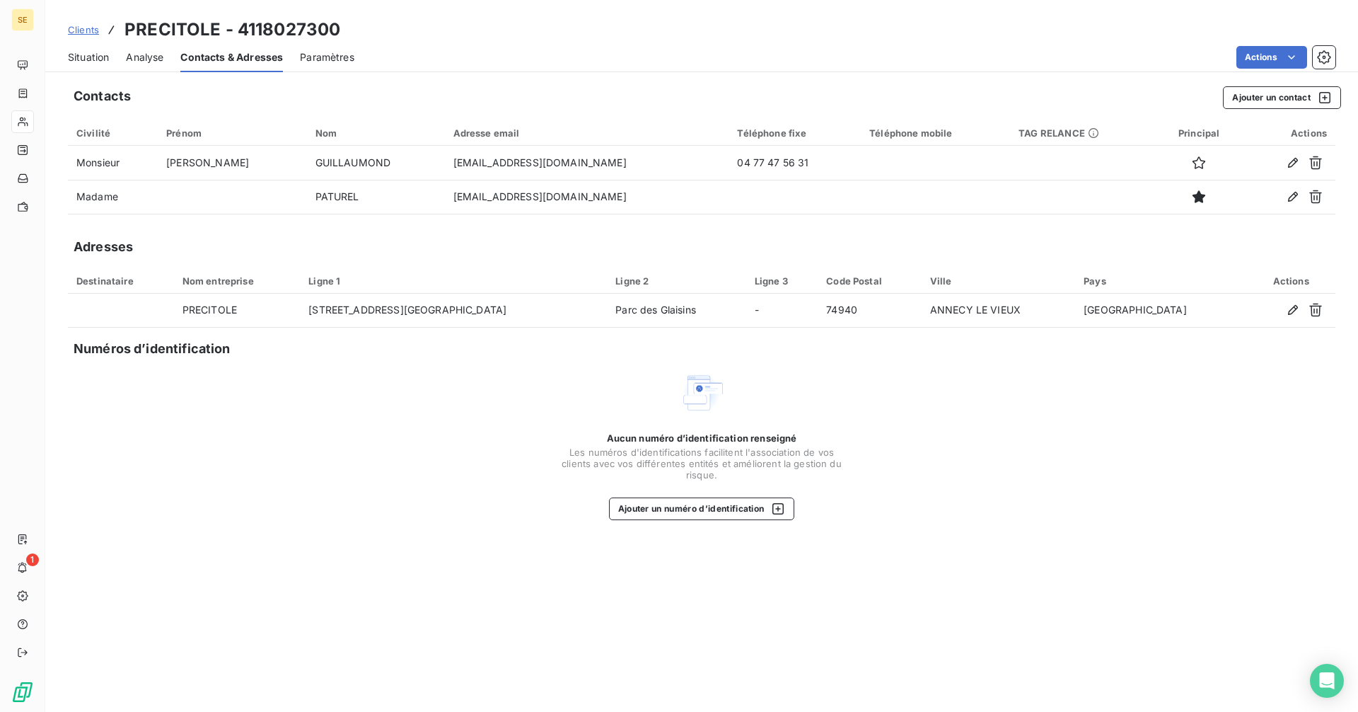
click at [88, 54] on span "Situation" at bounding box center [88, 57] width 41 height 14
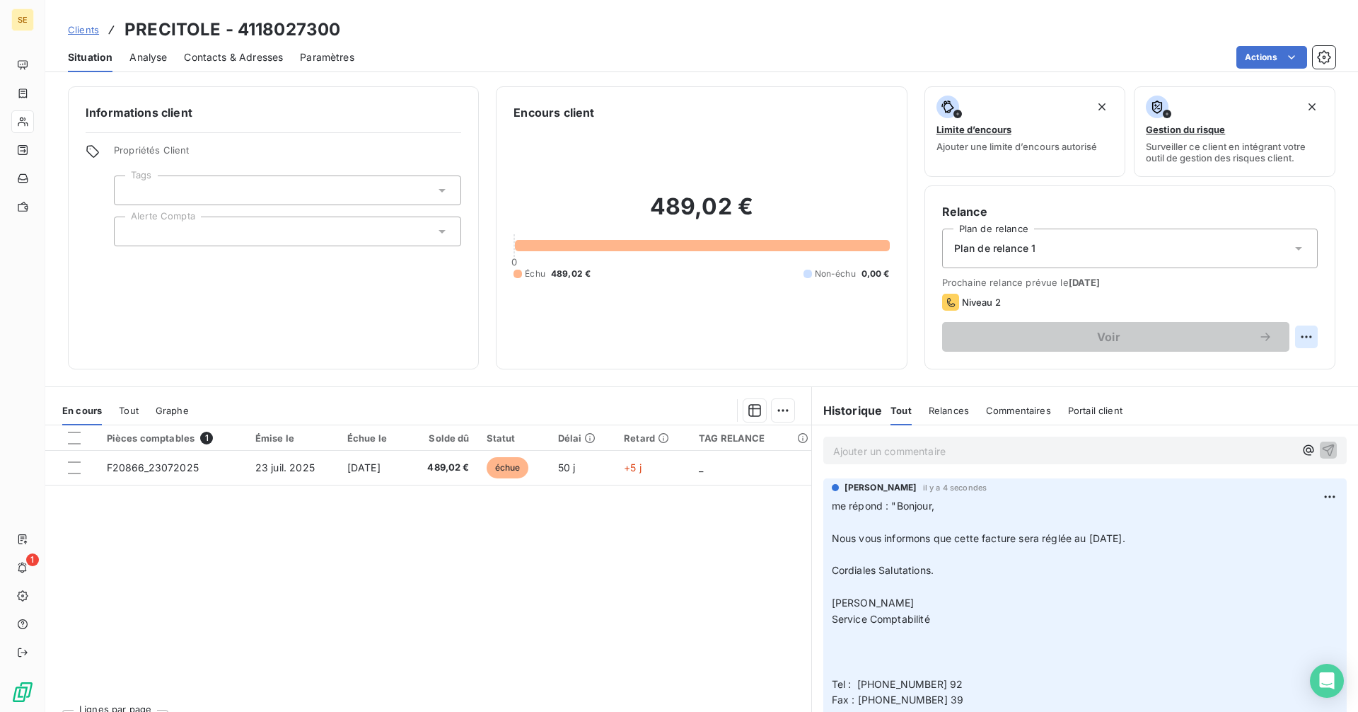
click at [1302, 335] on html "SE 1 Clients PRECITOLE - 4118027300 Situation Analyse Contacts & Adresses Param…" at bounding box center [679, 356] width 1358 height 712
click at [1224, 364] on div "Replanifier cette action" at bounding box center [1237, 367] width 127 height 23
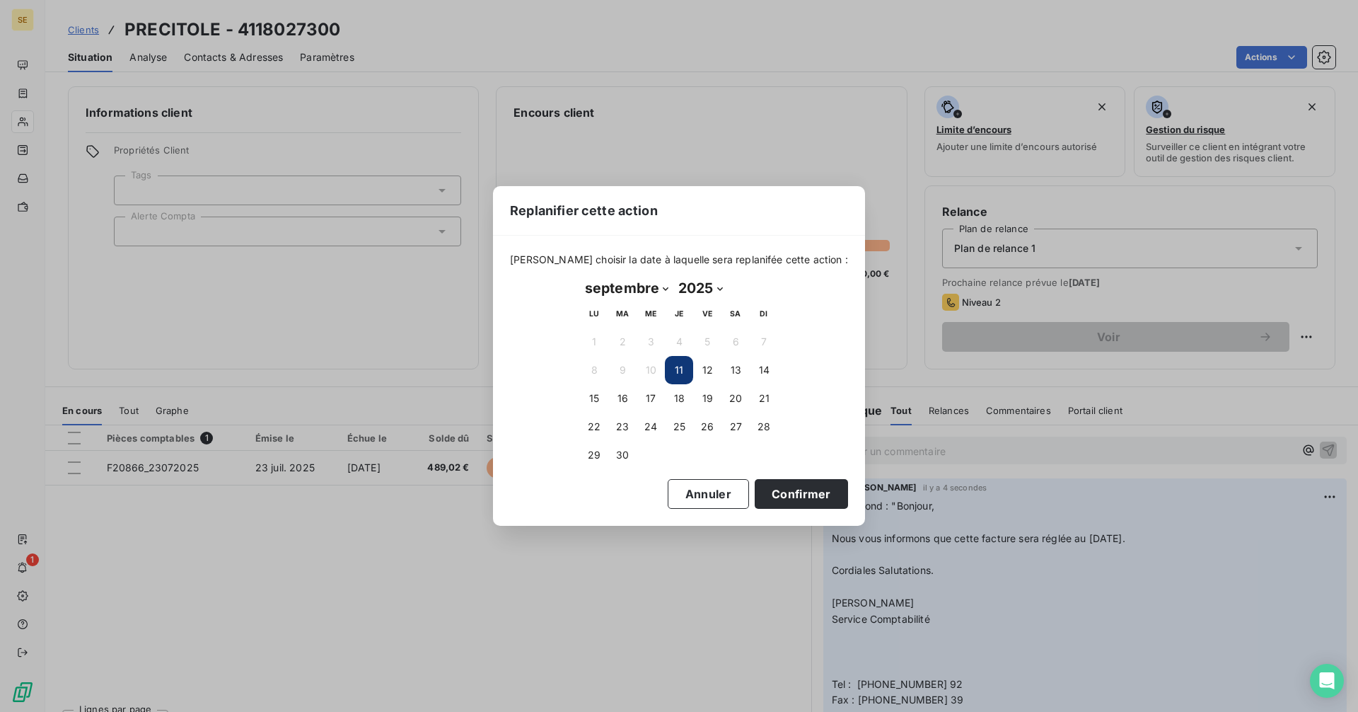
click at [630, 290] on select "janvier février mars avril mai juin juillet août septembre octobre novembre déc…" at bounding box center [626, 288] width 93 height 23
select select "9"
click at [580, 277] on select "janvier février mars avril mai juin juillet août septembre octobre novembre déc…" at bounding box center [626, 288] width 93 height 23
click at [707, 339] on button "3" at bounding box center [707, 341] width 28 height 28
click at [770, 494] on button "Confirmer" at bounding box center [801, 494] width 93 height 30
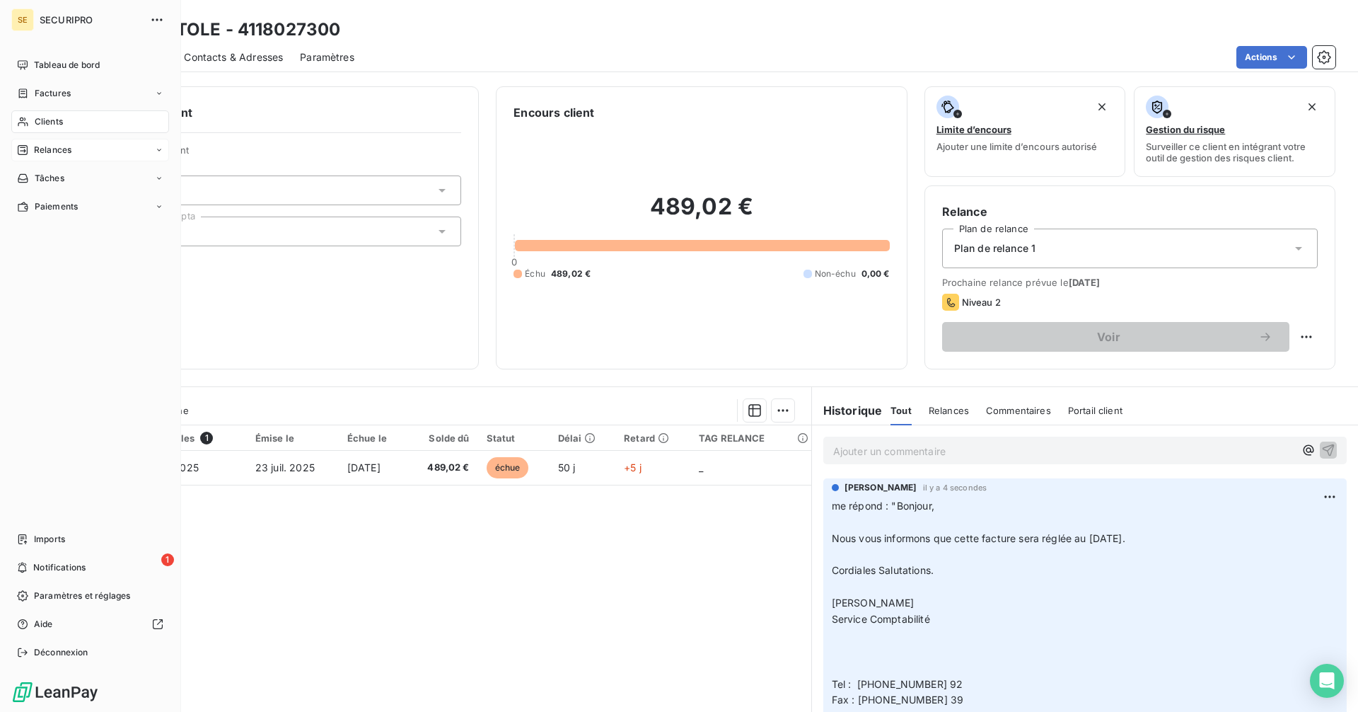
click at [34, 151] on span "Relances" at bounding box center [52, 150] width 37 height 13
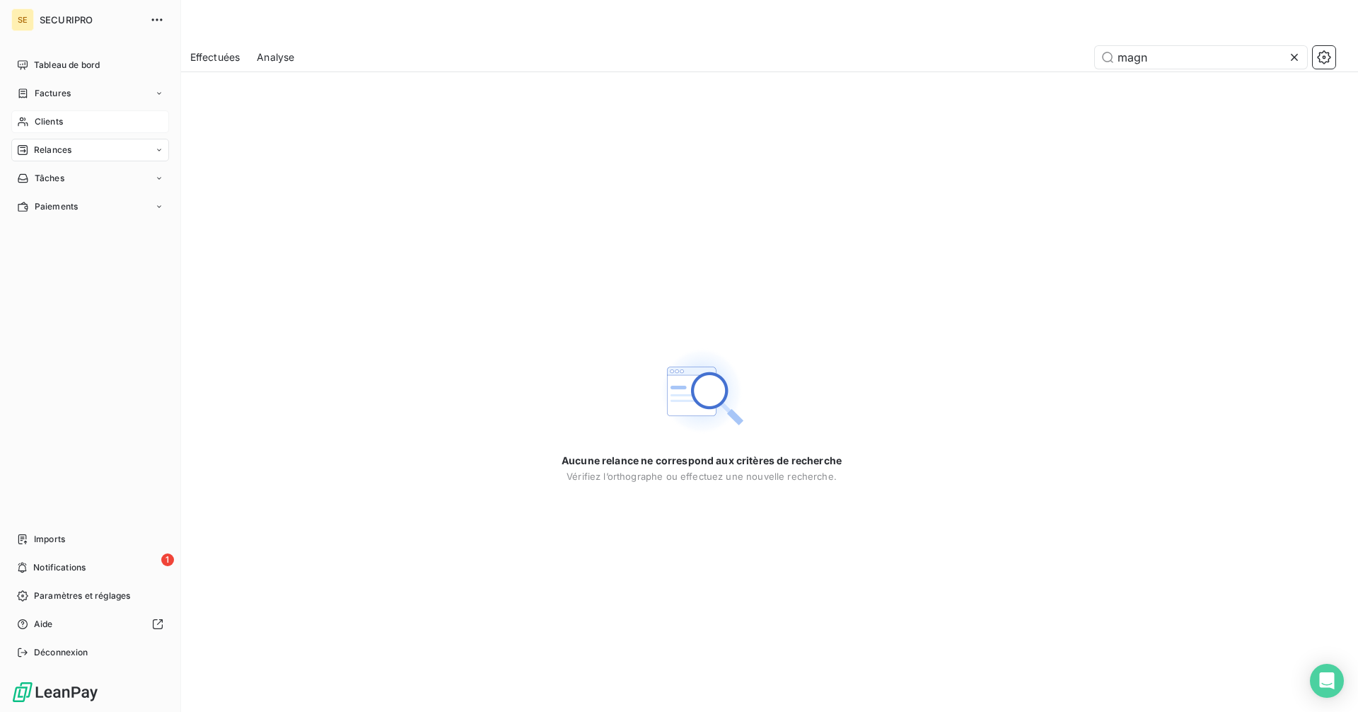
click at [59, 125] on span "Clients" at bounding box center [49, 121] width 28 height 13
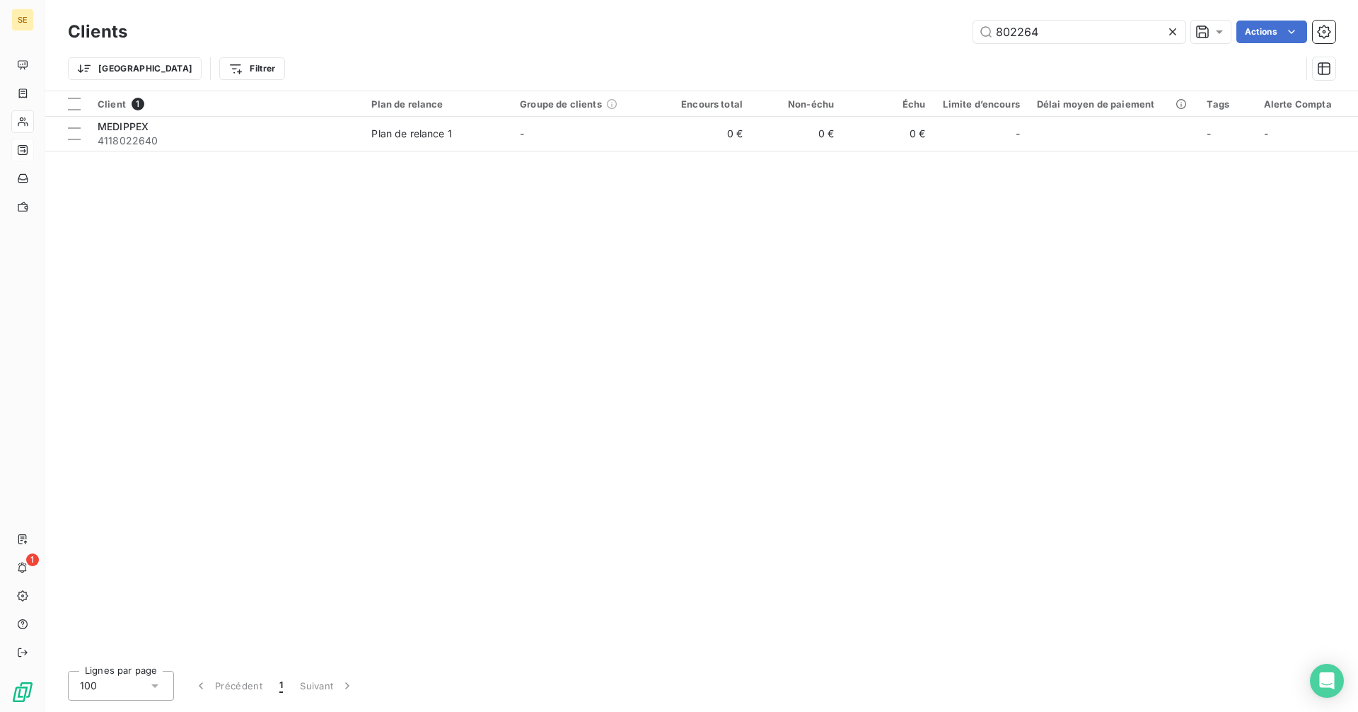
drag, startPoint x: 1059, startPoint y: 33, endPoint x: 886, endPoint y: 33, distance: 172.6
click at [886, 33] on div "802264 Actions" at bounding box center [739, 32] width 1191 height 23
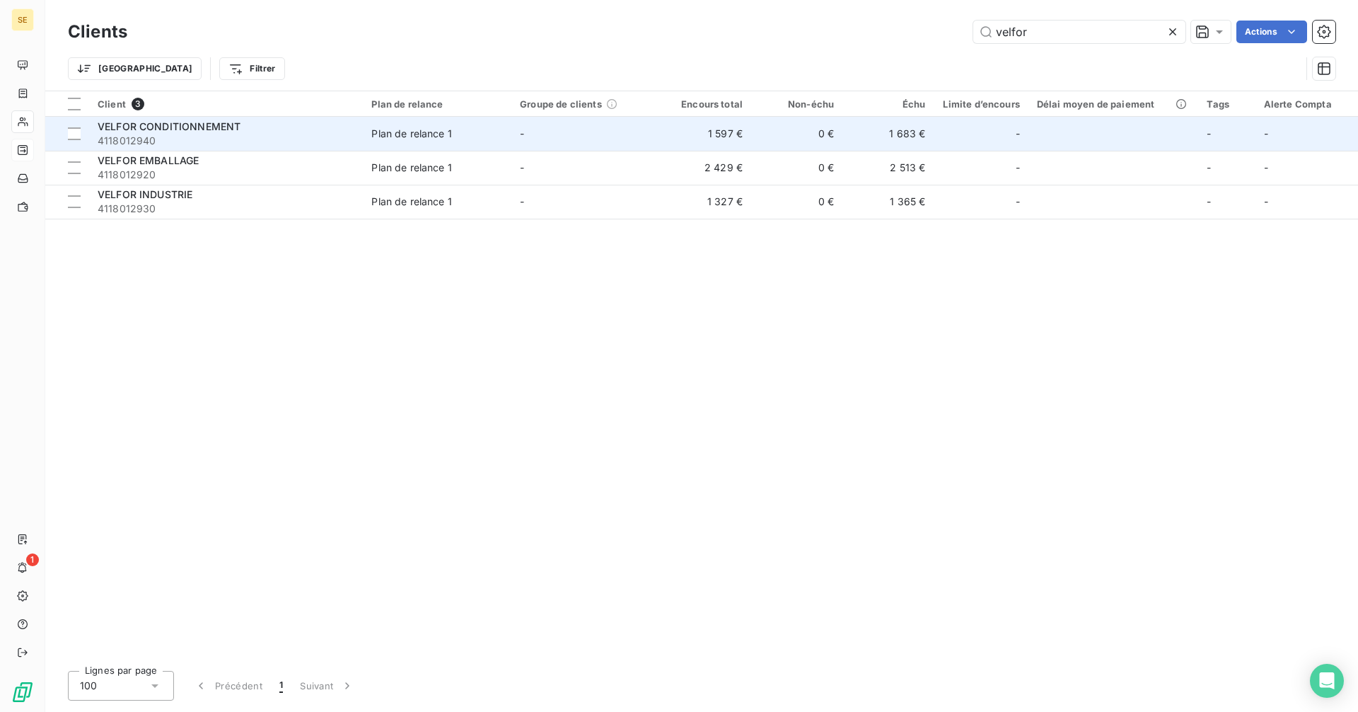
type input "velfor"
click at [685, 139] on td "1 597 €" at bounding box center [705, 134] width 91 height 34
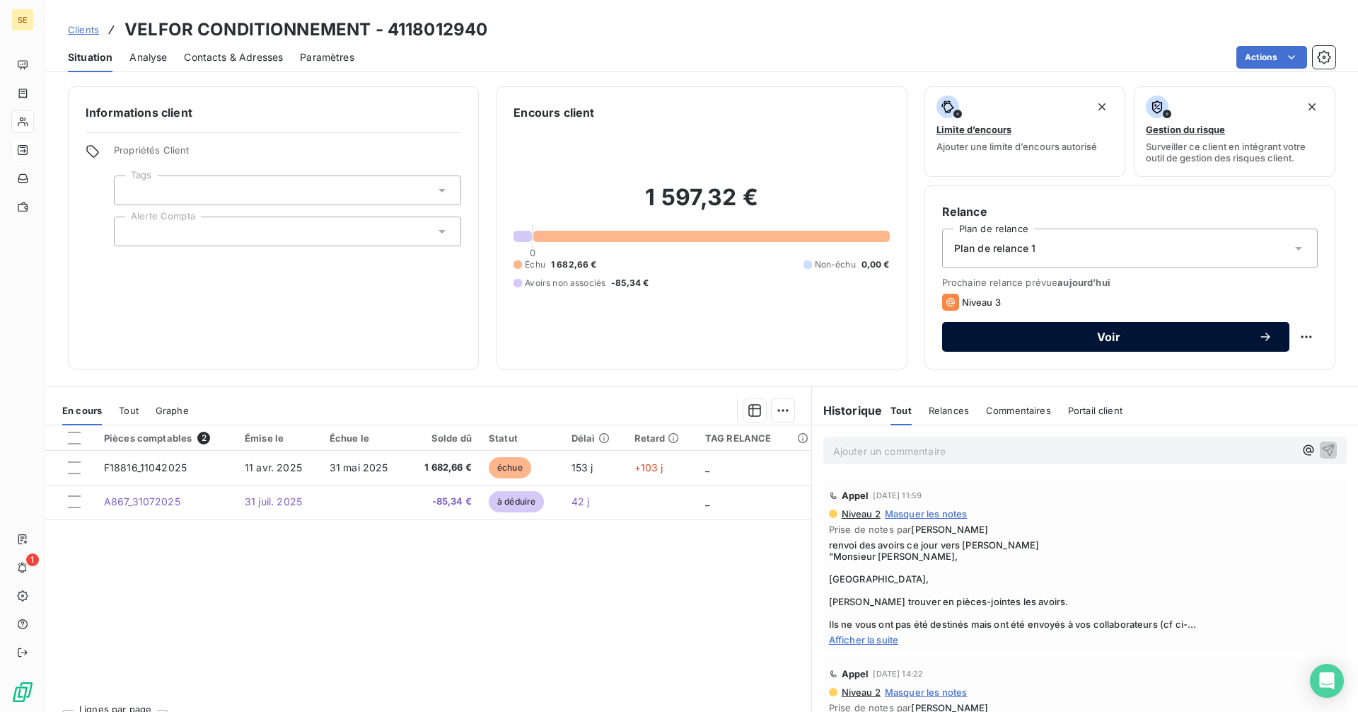
click at [1222, 335] on span "Voir" at bounding box center [1108, 336] width 299 height 11
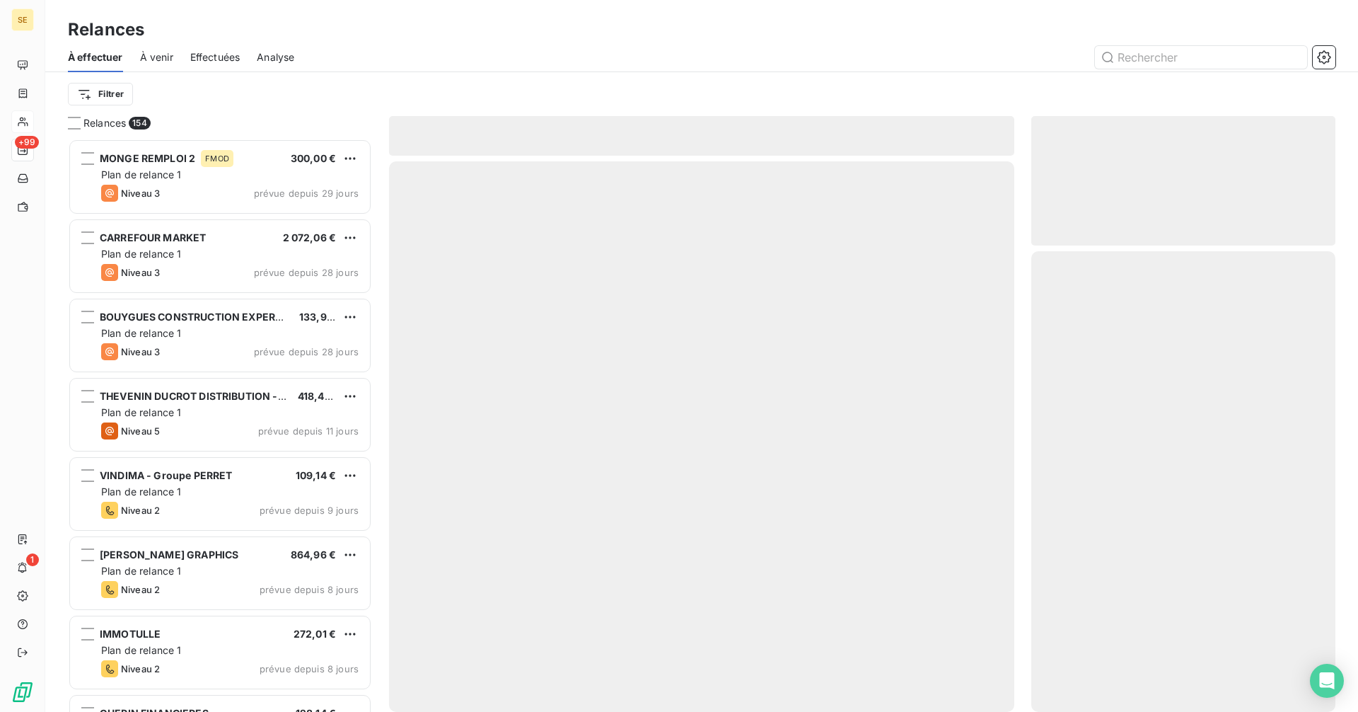
scroll to position [562, 294]
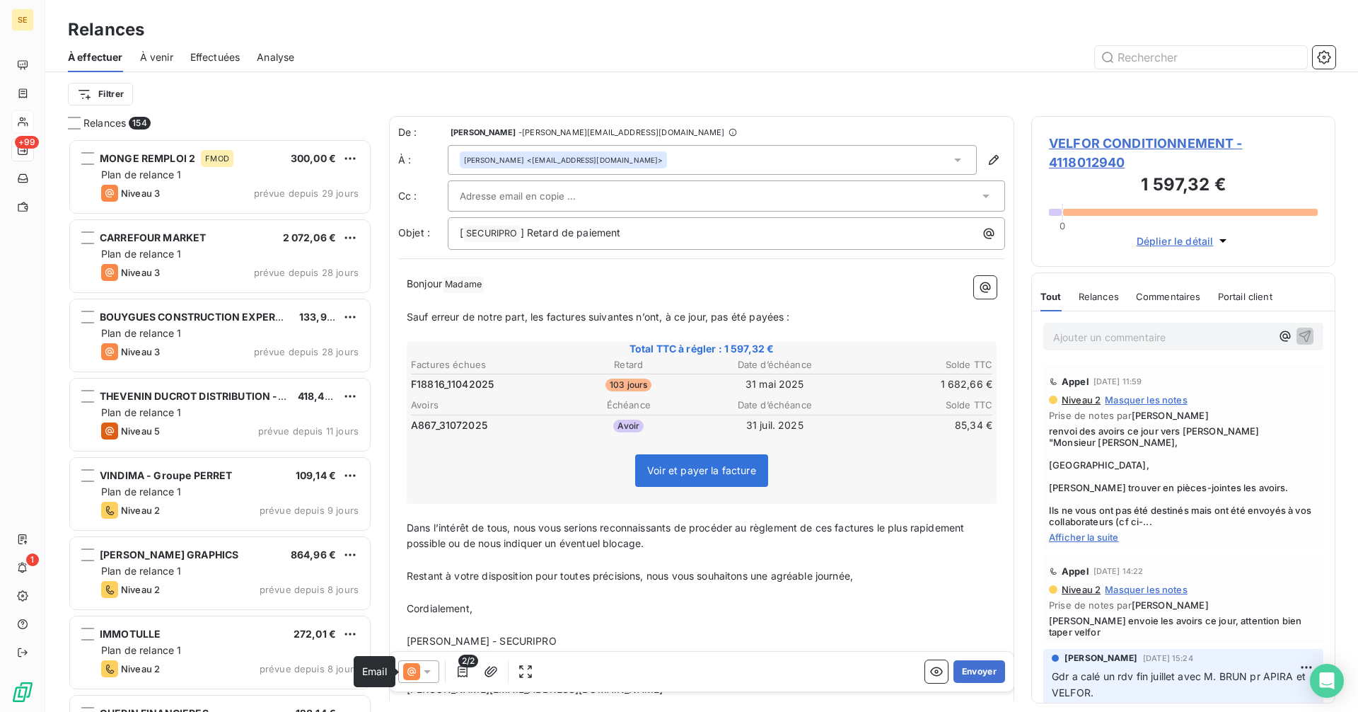
click at [416, 674] on icon at bounding box center [411, 671] width 17 height 17
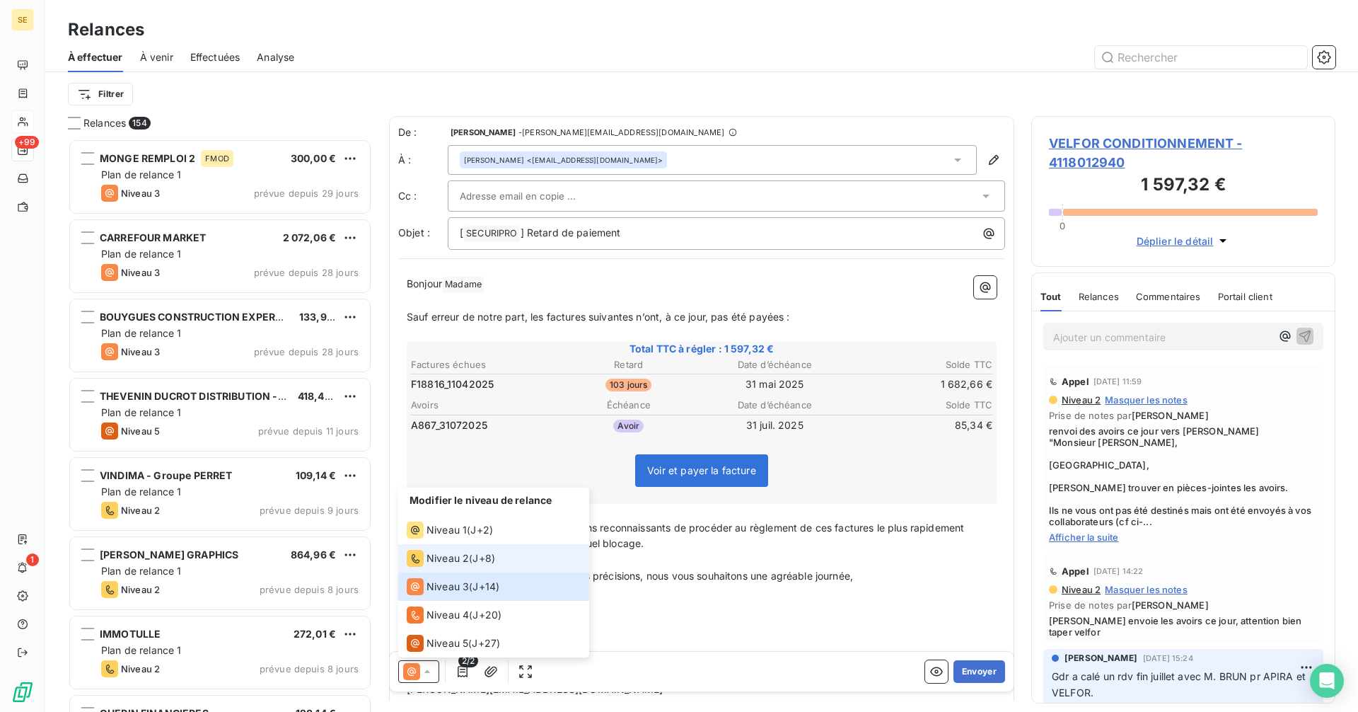
click at [436, 559] on span "Niveau 2" at bounding box center [448, 558] width 42 height 14
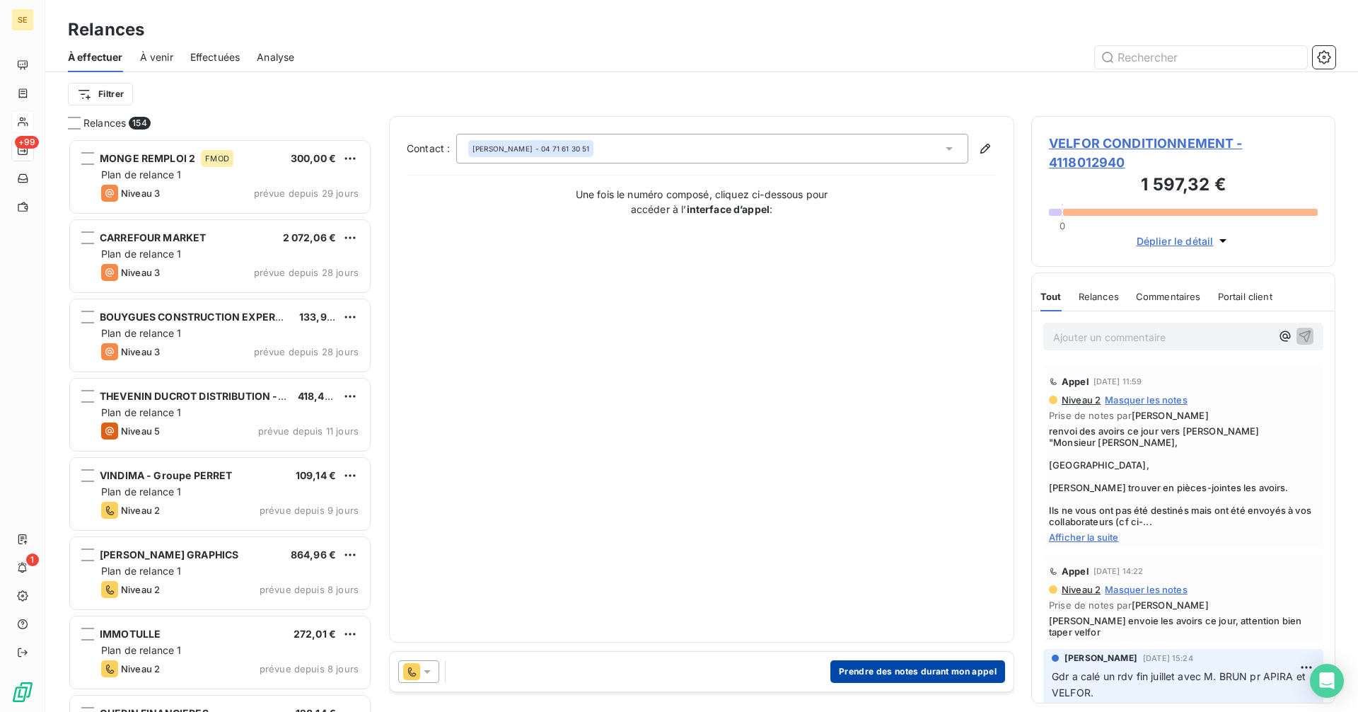
click at [915, 678] on button "Prendre des notes durant mon appel" at bounding box center [917, 671] width 175 height 23
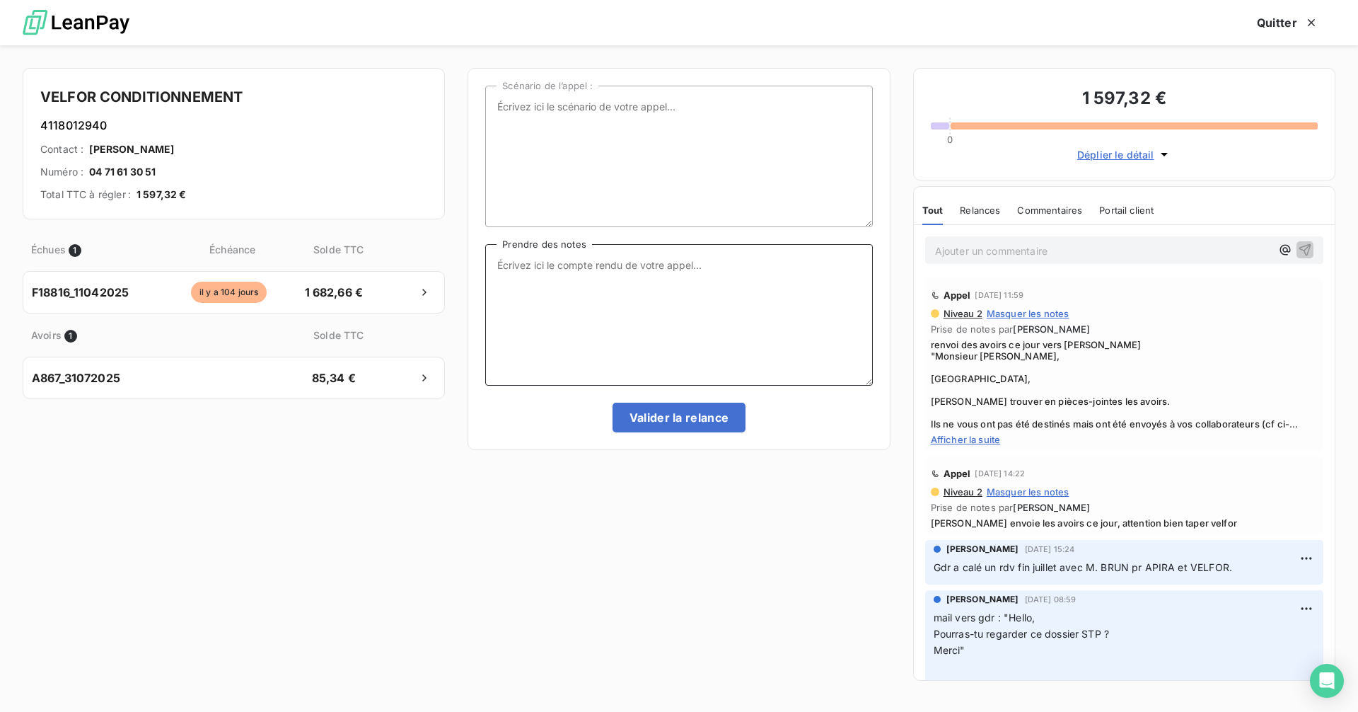
click at [530, 267] on textarea "Prendre des notes" at bounding box center [678, 314] width 387 height 141
paste textarea "Bonjour, Je vous confirme la réception des avoirs ci-dessous que nous acceptons…"
type textarea "répond : "Bonjour, Je vous confirme la réception des avoirs ci-dessous que nous…"
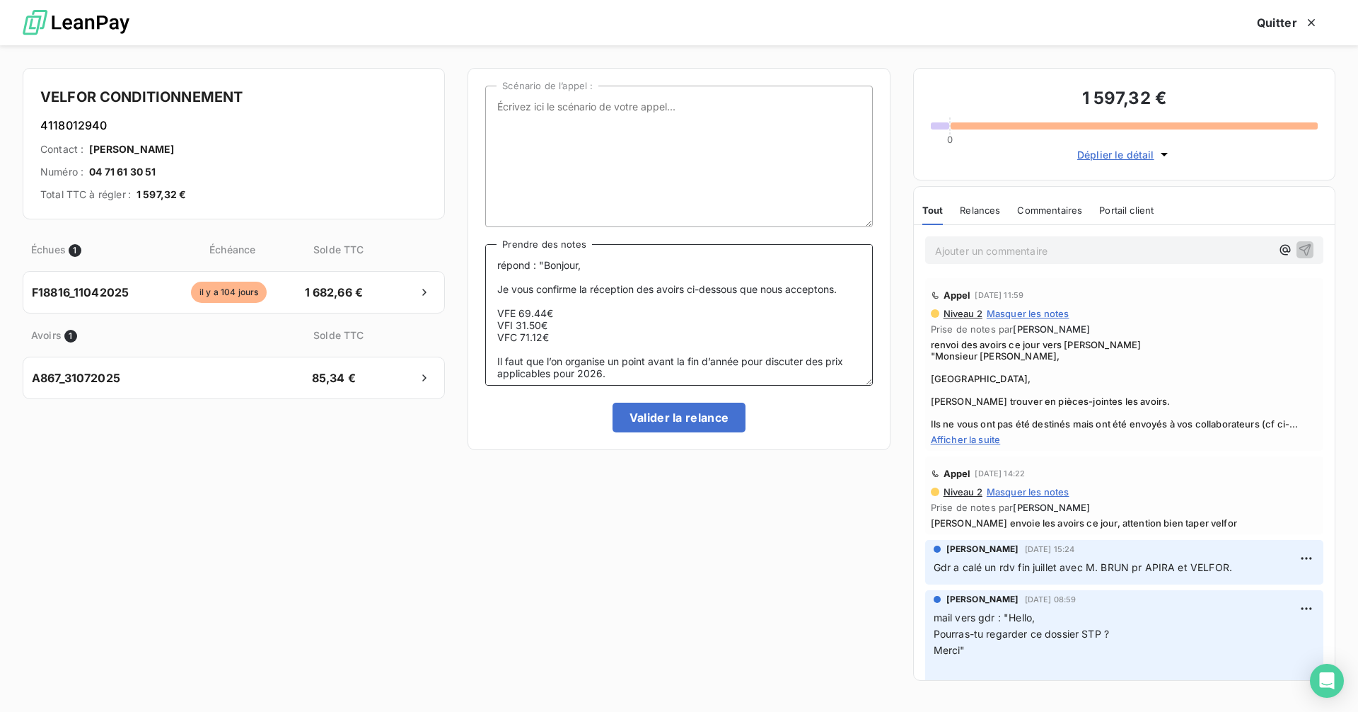
scroll to position [151, 0]
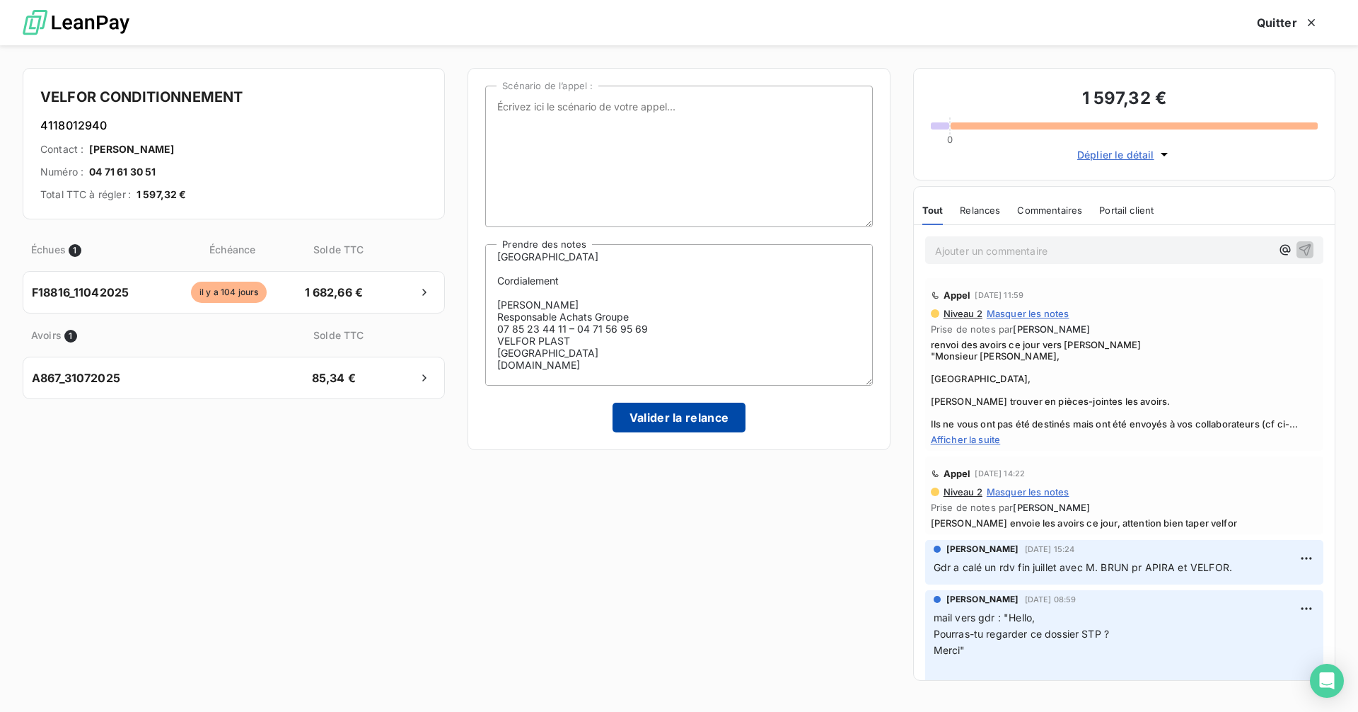
click at [689, 417] on button "Valider la relance" at bounding box center [680, 417] width 134 height 30
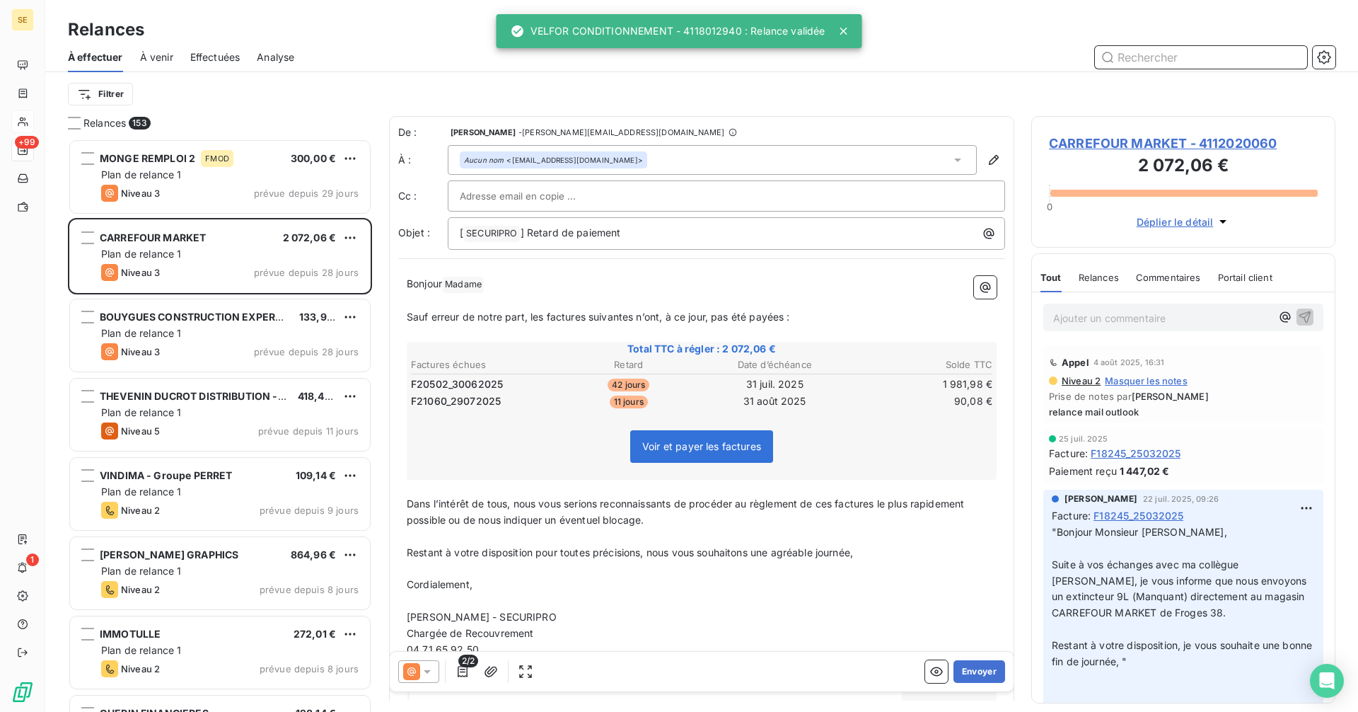
click at [1132, 52] on input "text" at bounding box center [1201, 57] width 212 height 23
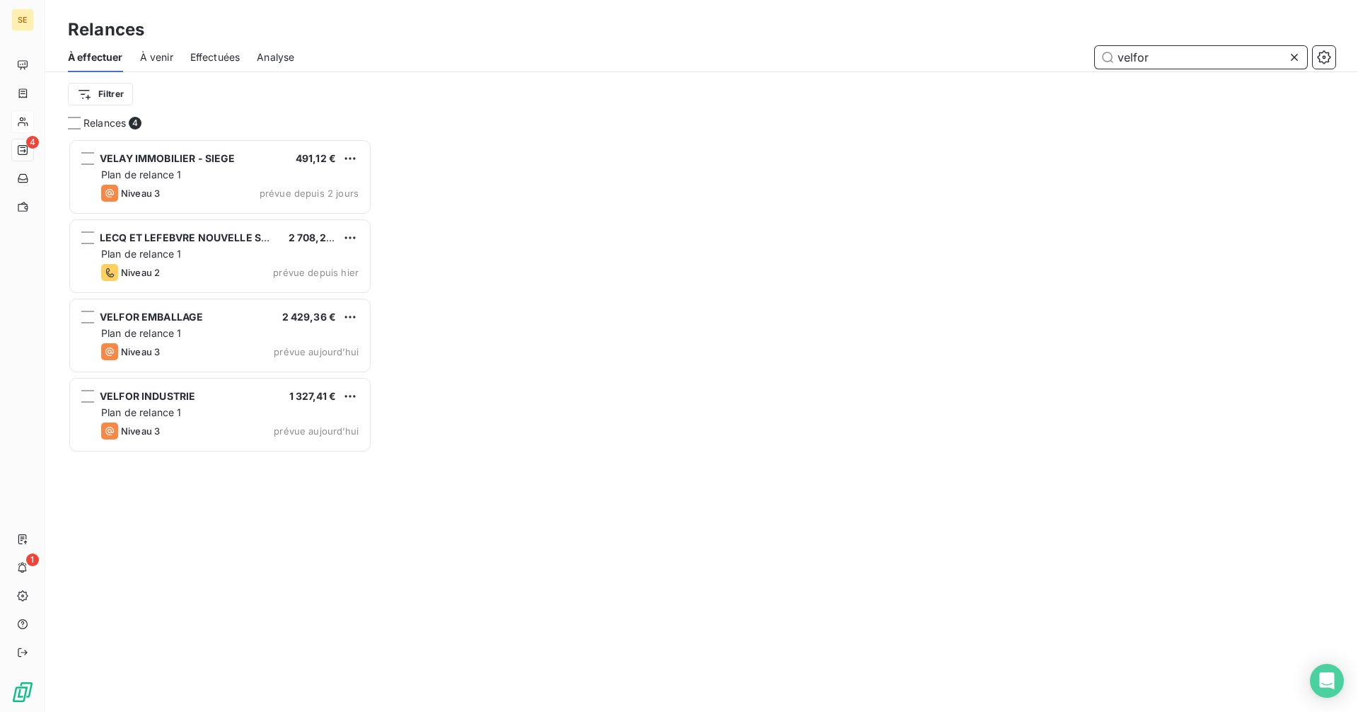
scroll to position [562, 294]
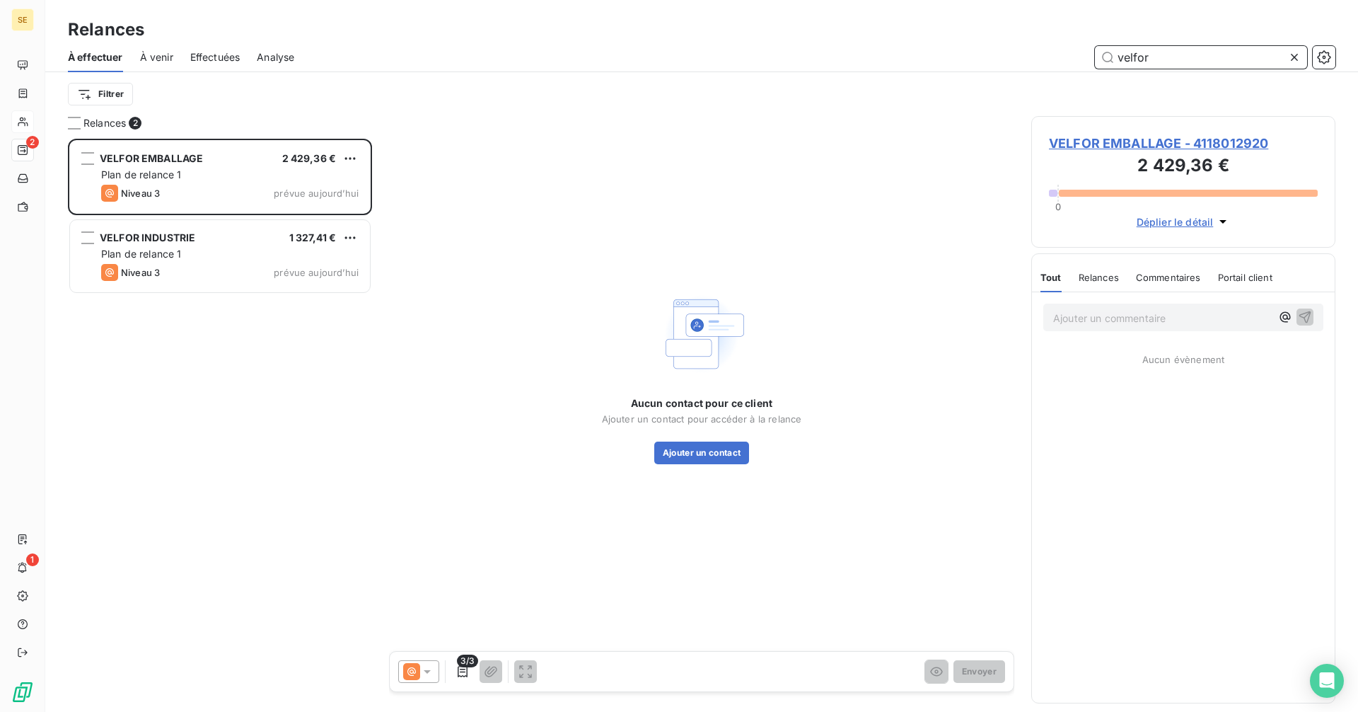
scroll to position [562, 294]
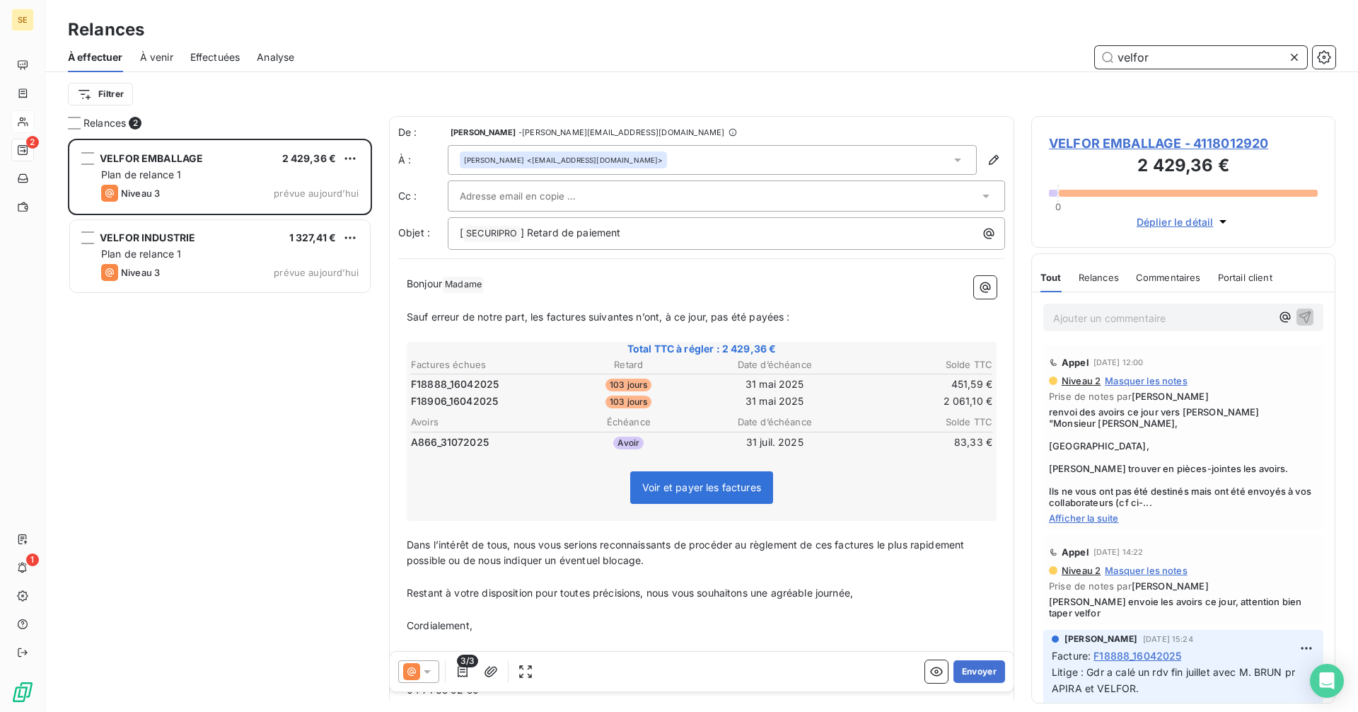
type input "velfor"
click at [431, 671] on icon at bounding box center [427, 671] width 14 height 14
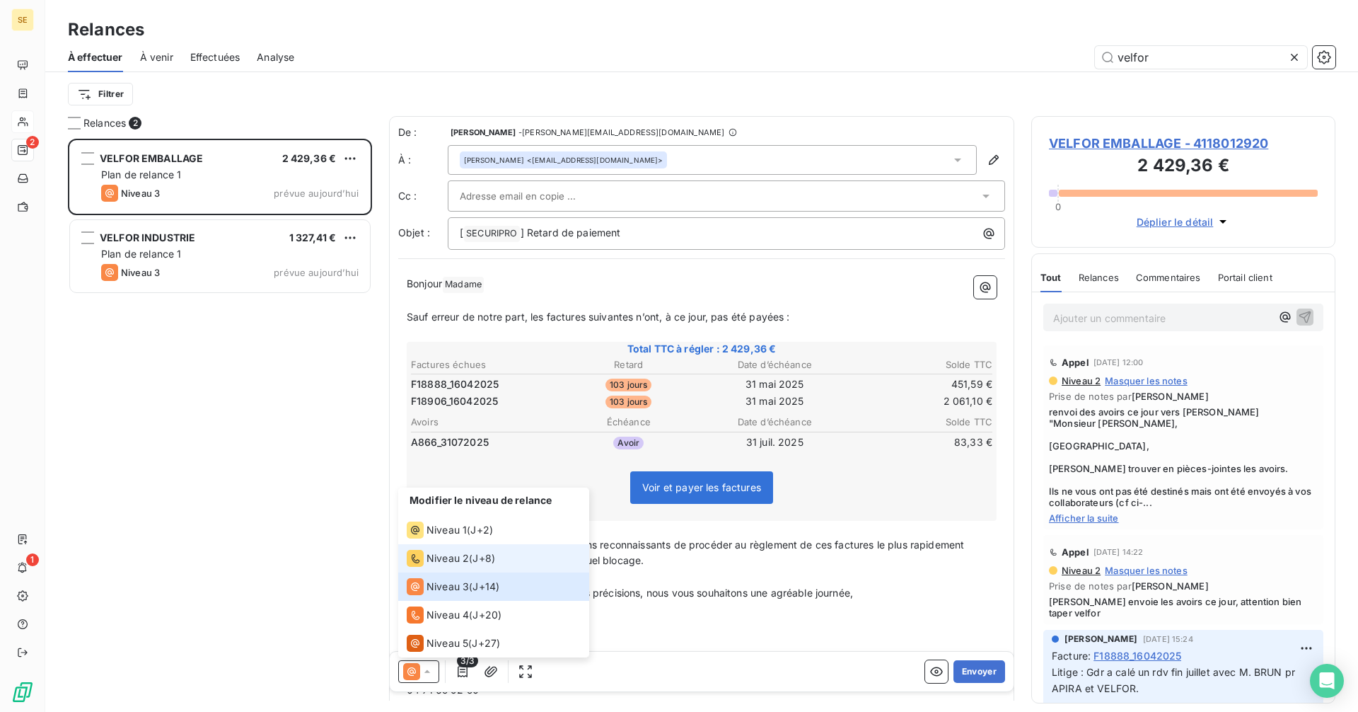
click at [471, 562] on div "Niveau 2 ( J+8 )" at bounding box center [451, 558] width 88 height 17
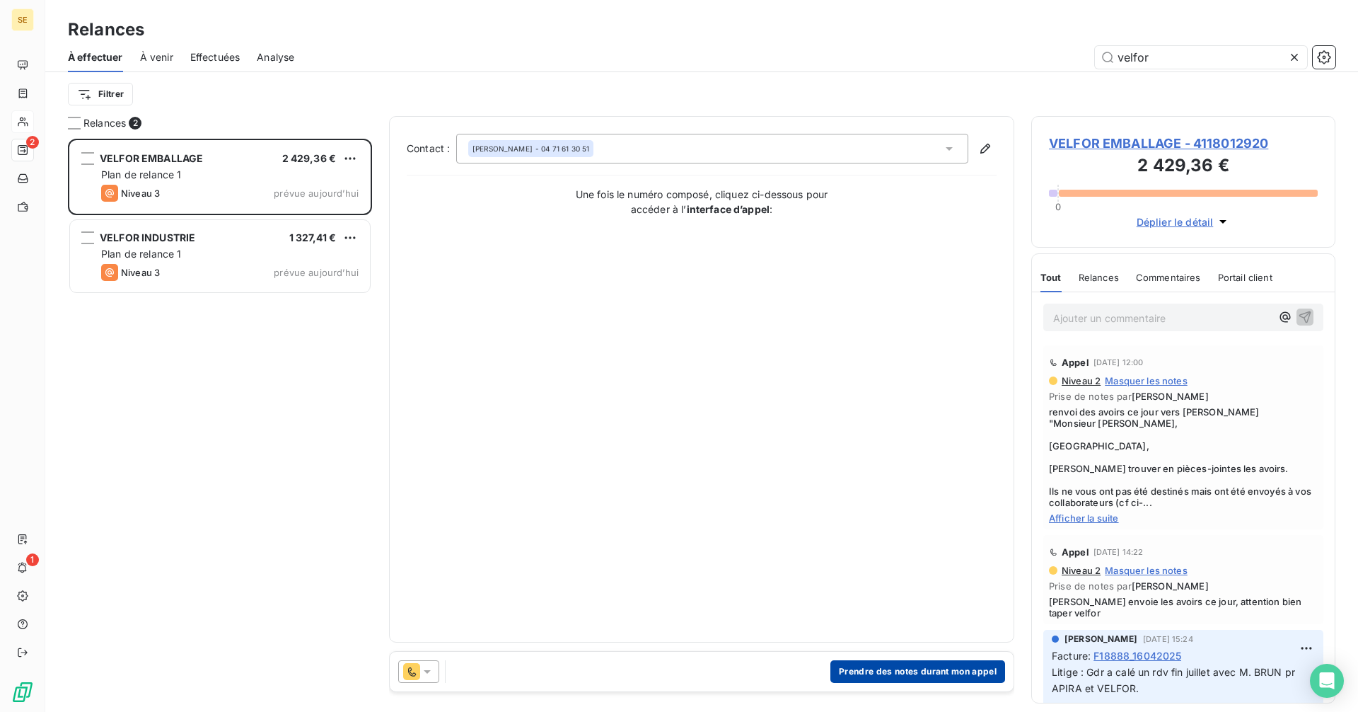
click at [862, 668] on button "Prendre des notes durant mon appel" at bounding box center [917, 671] width 175 height 23
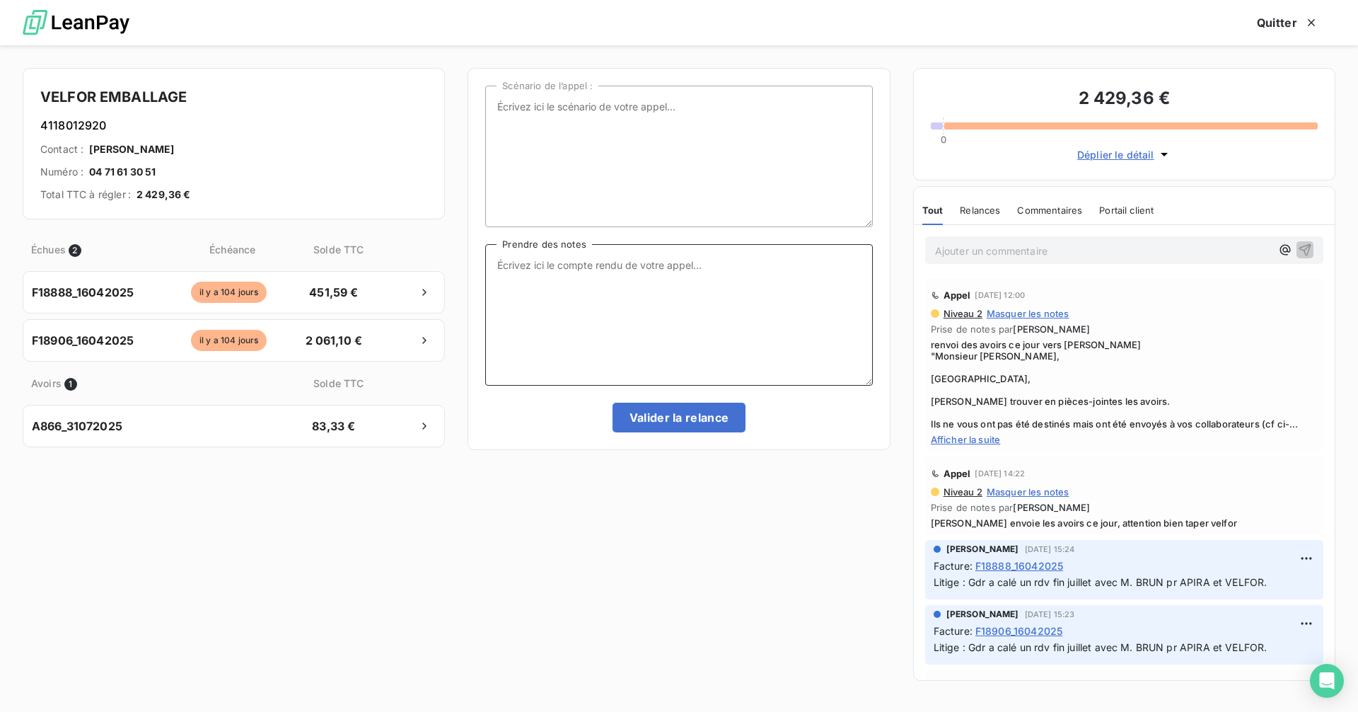
click at [551, 262] on textarea "Prendre des notes" at bounding box center [678, 314] width 387 height 141
paste textarea "Bonjour, Je vous confirme la réception des avoirs ci-dessous que nous acceptons…"
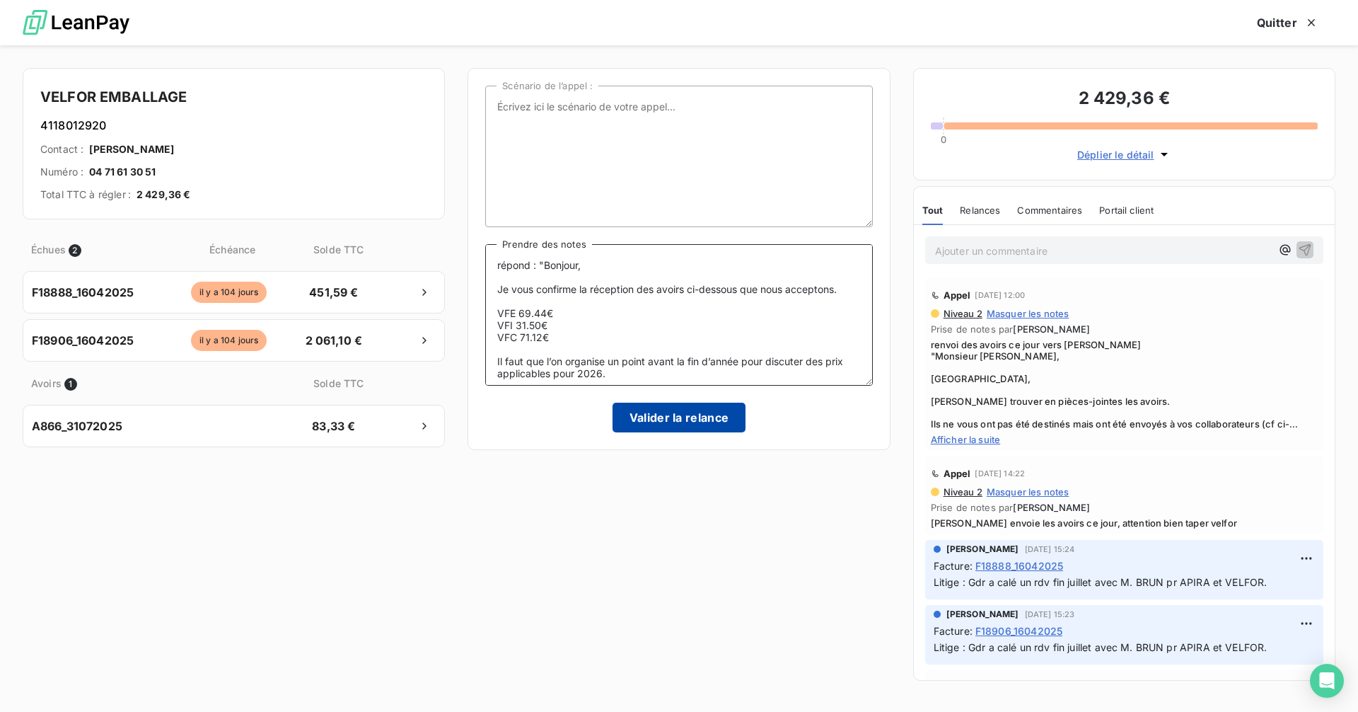
scroll to position [151, 0]
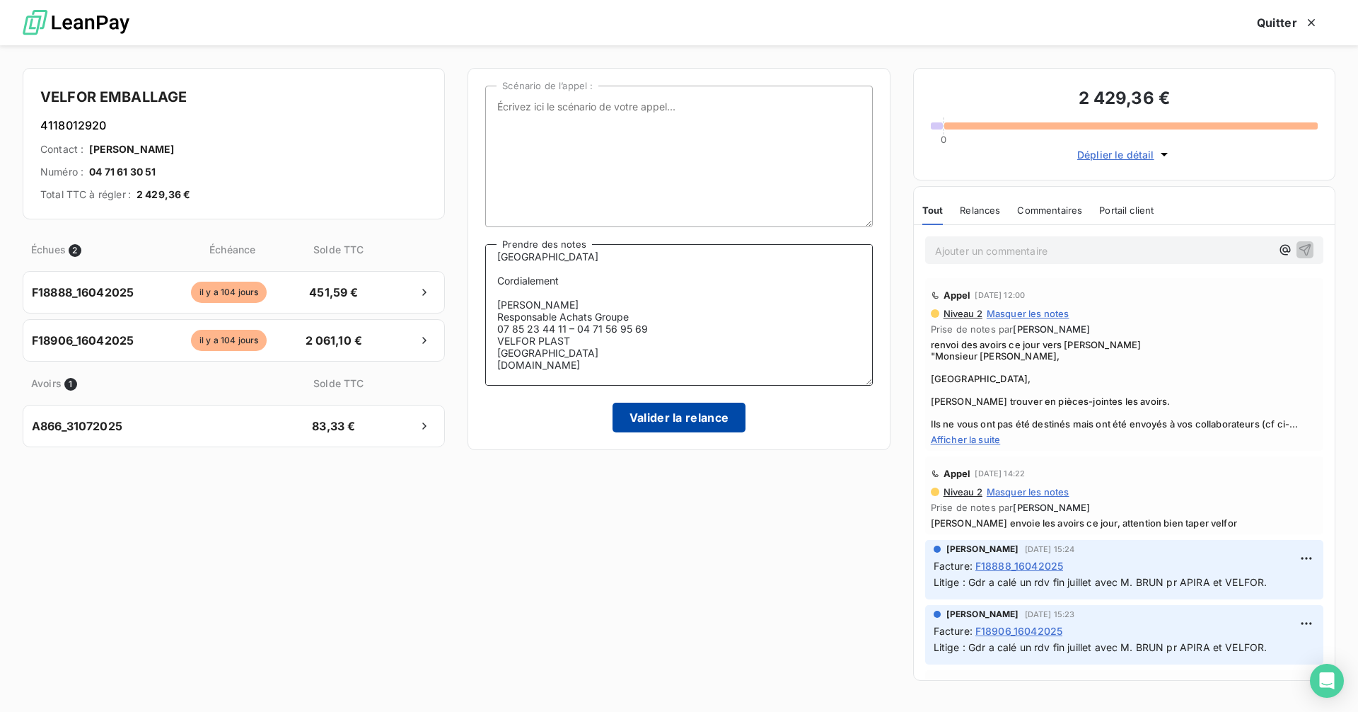
type textarea "répond : "Bonjour, Je vous confirme la réception des avoirs ci-dessous que nous…"
click at [671, 417] on button "Valider la relance" at bounding box center [680, 417] width 134 height 30
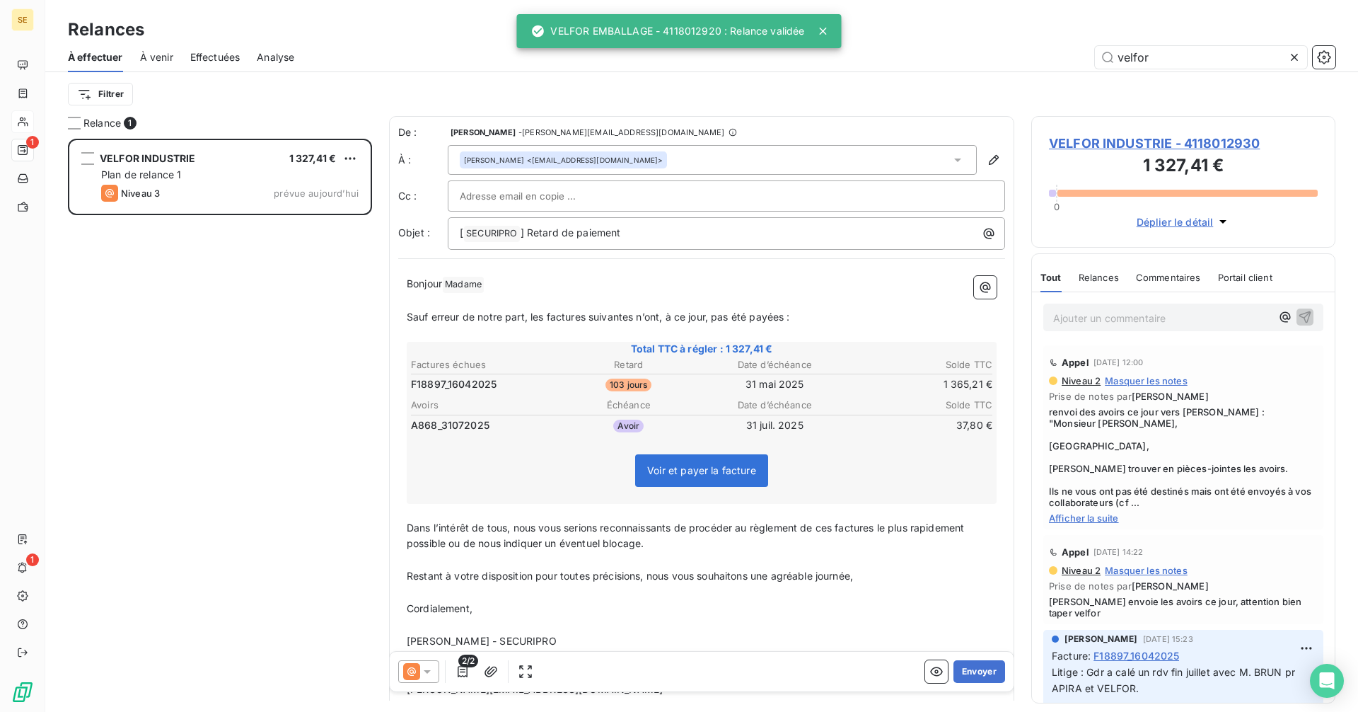
click at [428, 664] on icon at bounding box center [427, 671] width 14 height 14
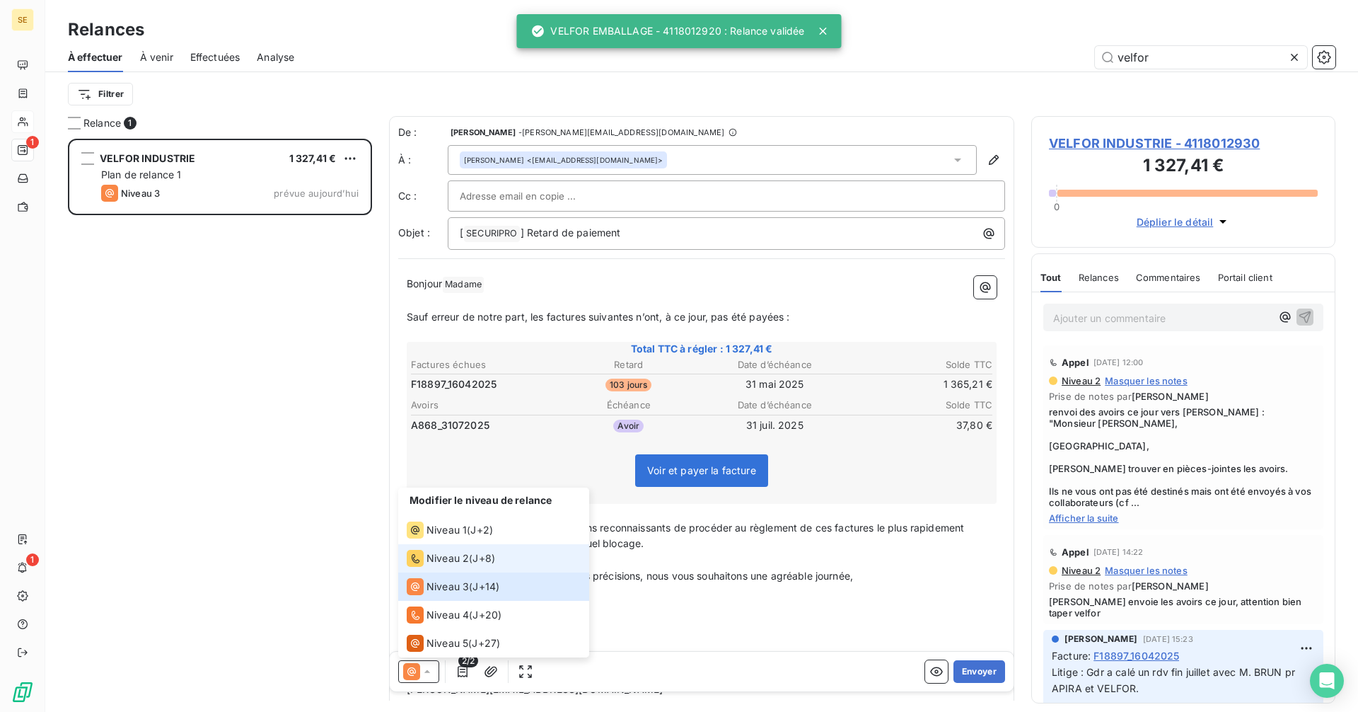
click at [456, 553] on span "Niveau 2" at bounding box center [448, 558] width 42 height 14
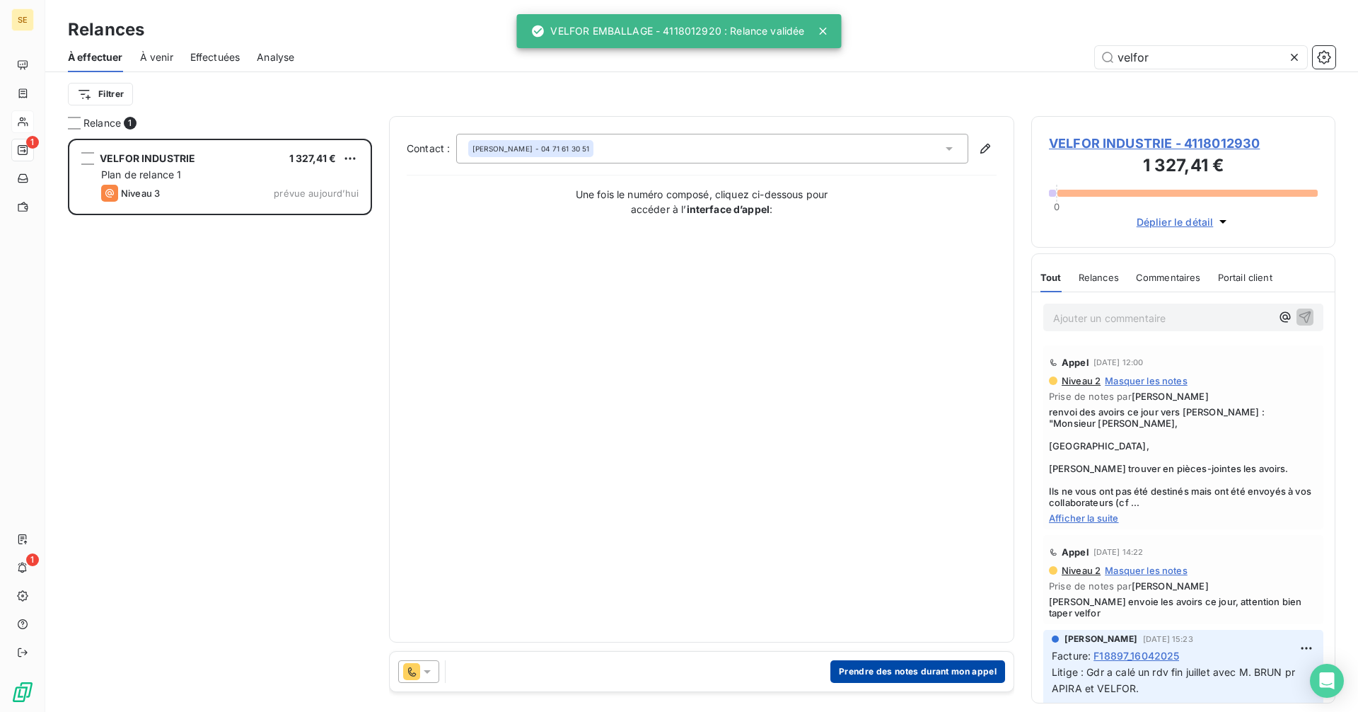
click at [907, 663] on button "Prendre des notes durant mon appel" at bounding box center [917, 671] width 175 height 23
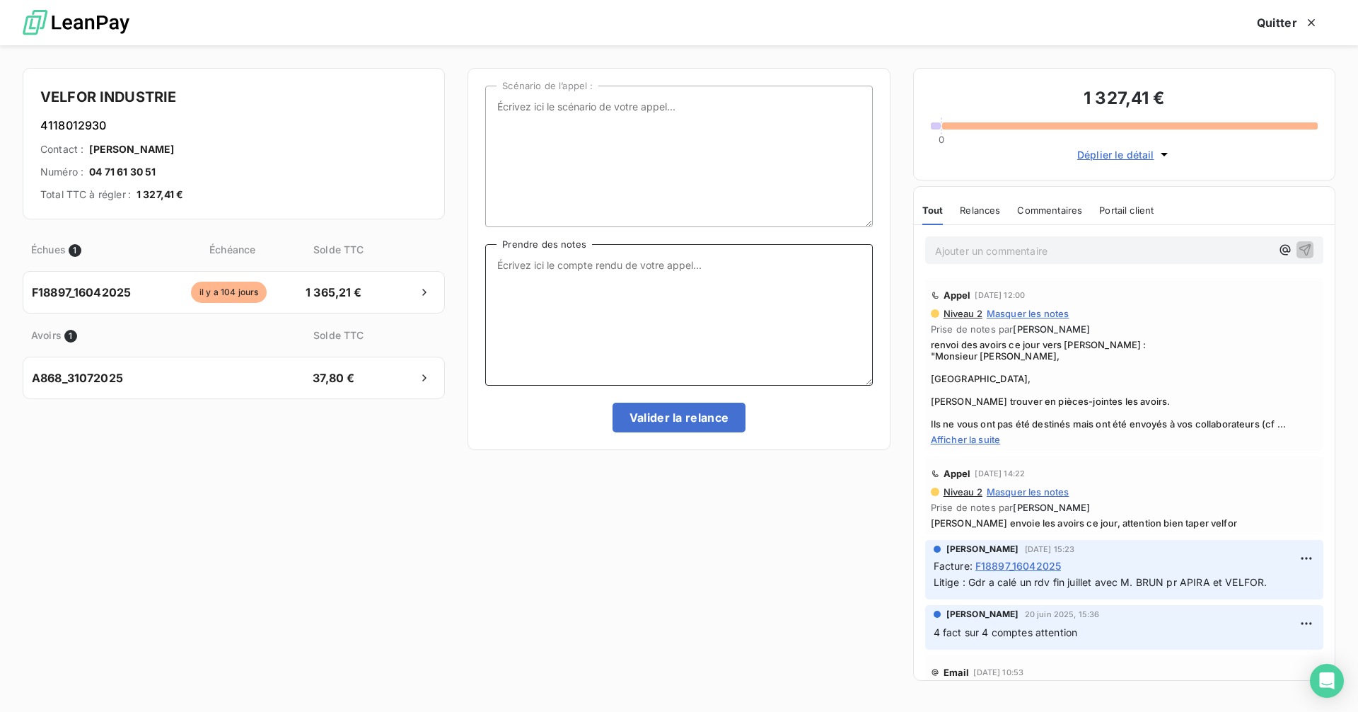
click at [552, 283] on textarea "Prendre des notes" at bounding box center [678, 314] width 387 height 141
paste textarea "Bonjour, Je vous confirme la réception des avoirs ci-dessous que nous acceptons…"
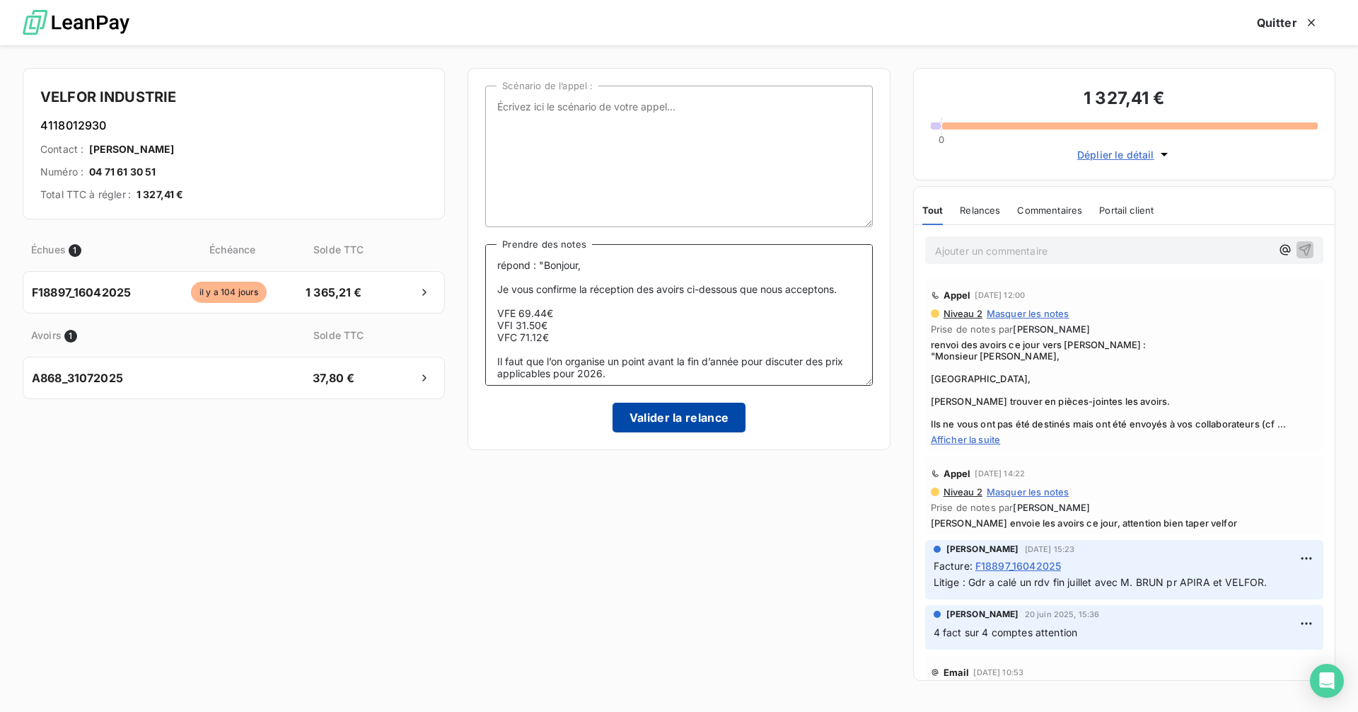
scroll to position [151, 0]
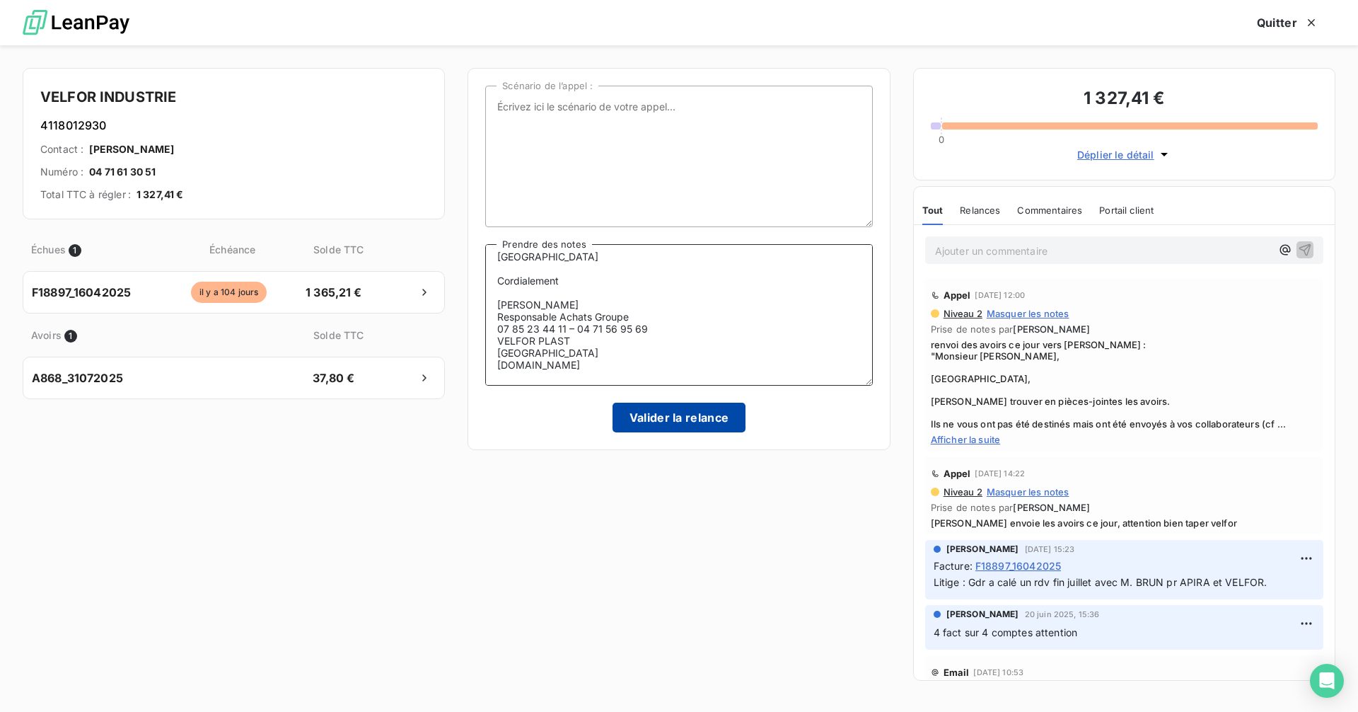
type textarea "répond : "Bonjour, Je vous confirme la réception des avoirs ci-dessous que nous…"
click at [667, 418] on button "Valider la relance" at bounding box center [680, 417] width 134 height 30
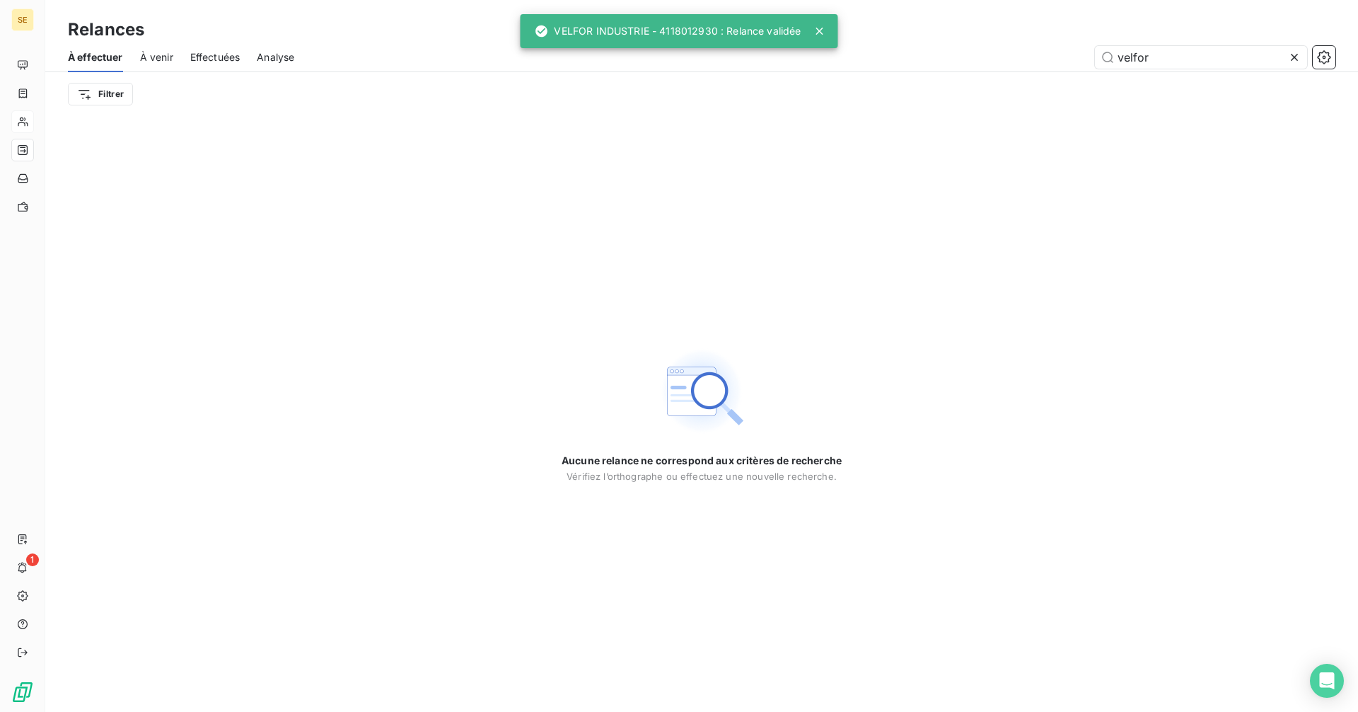
click at [1294, 56] on icon at bounding box center [1294, 57] width 7 height 7
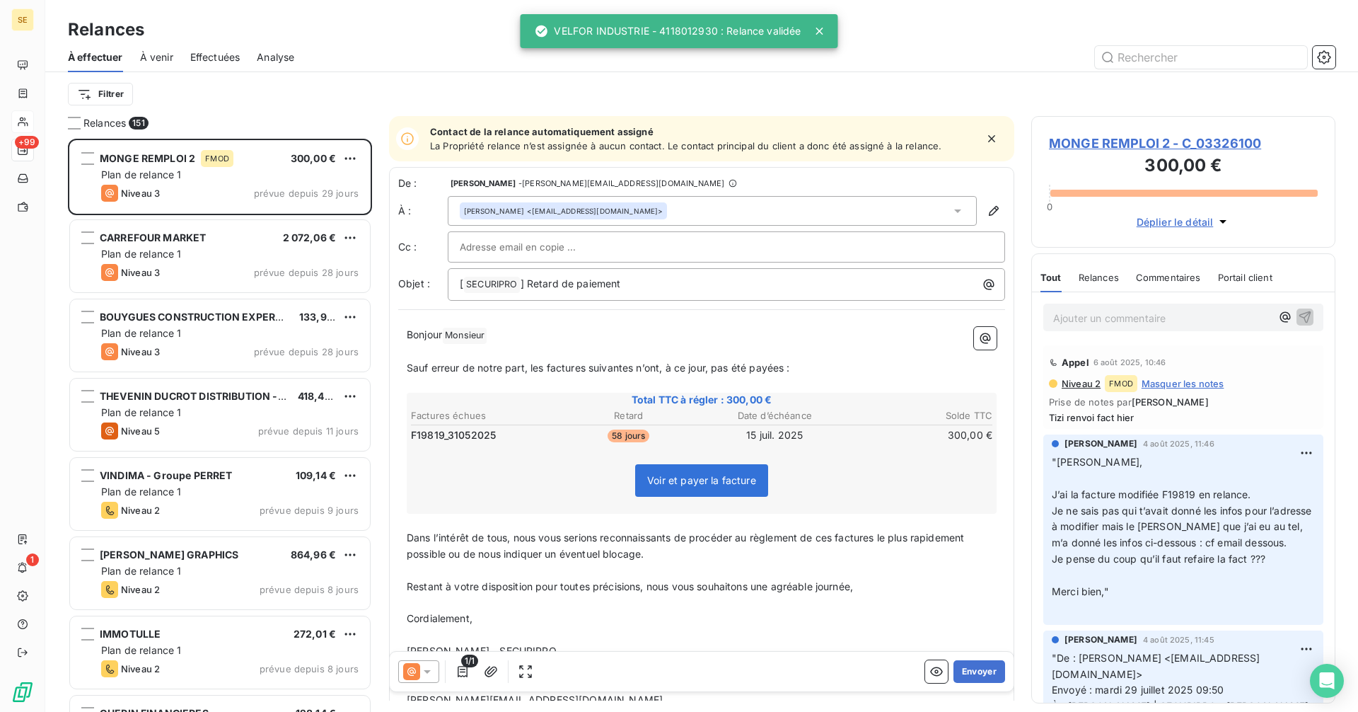
scroll to position [562, 294]
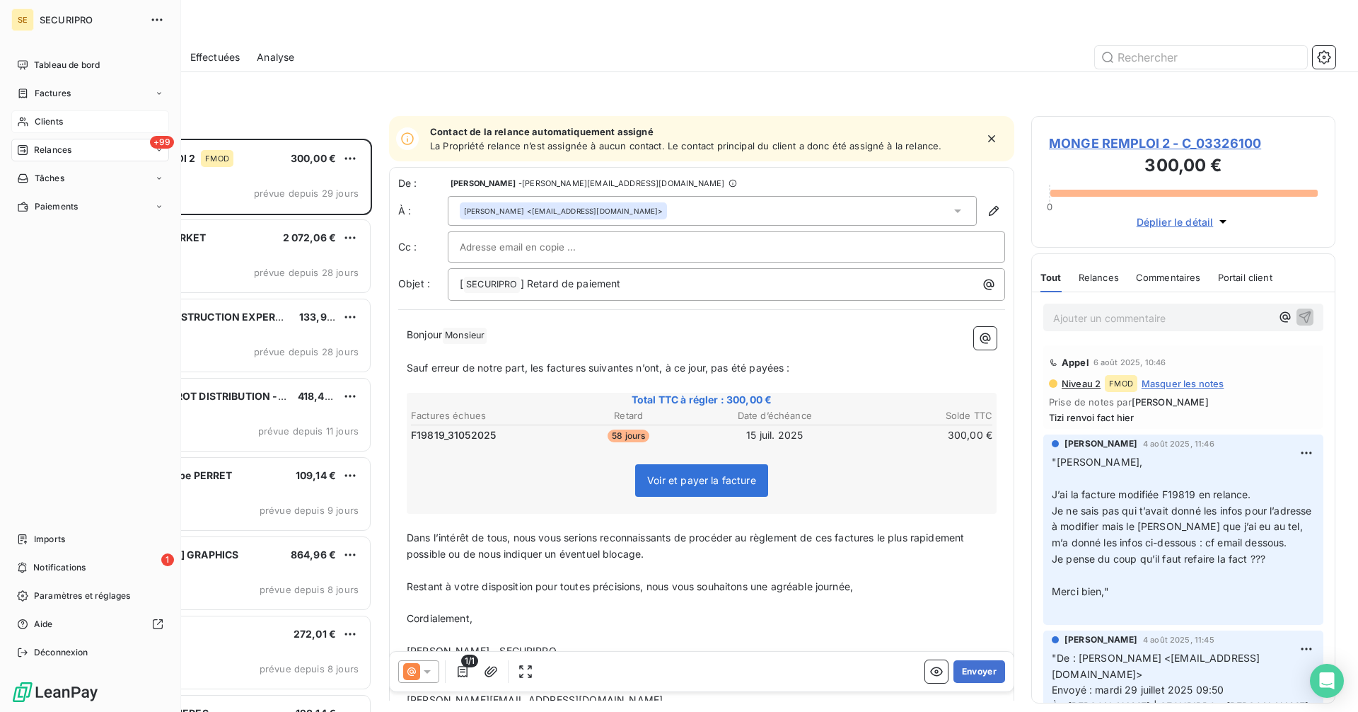
drag, startPoint x: 29, startPoint y: 119, endPoint x: 115, endPoint y: 111, distance: 85.9
click at [29, 119] on div "Clients" at bounding box center [90, 121] width 158 height 23
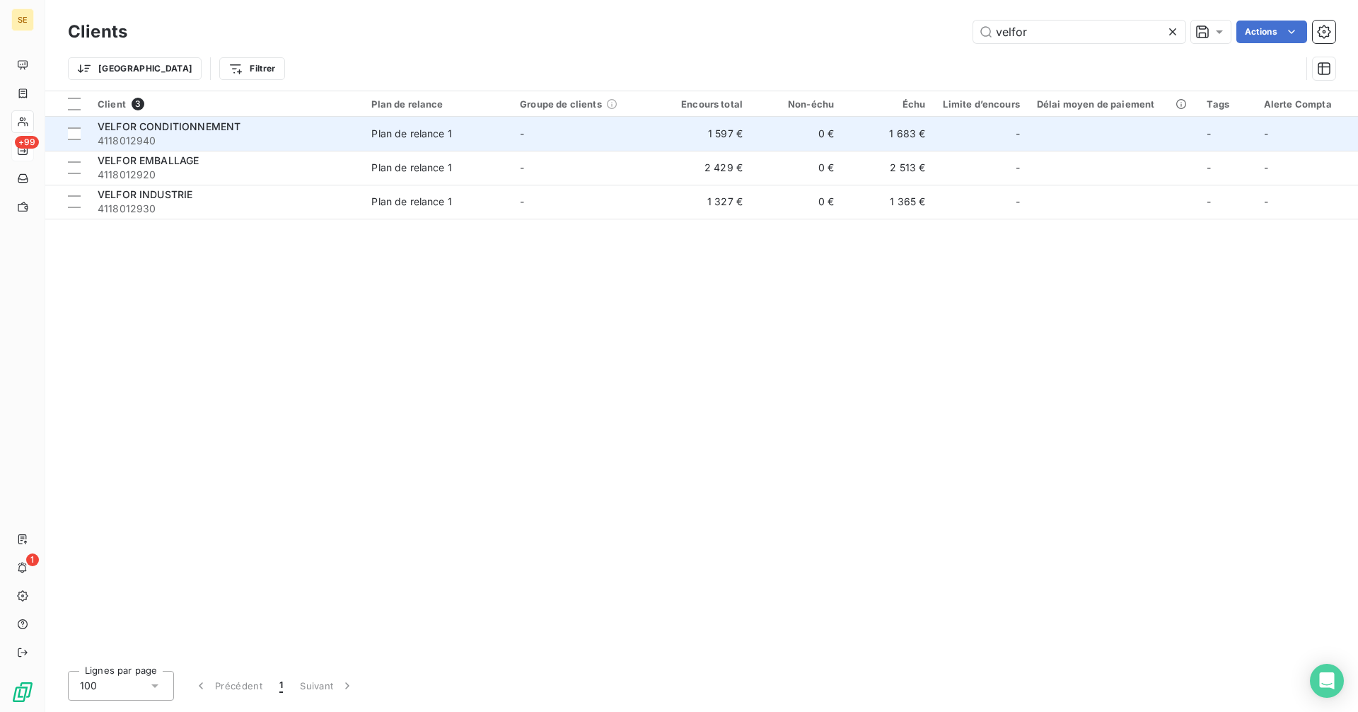
click at [277, 135] on span "4118012940" at bounding box center [226, 141] width 257 height 14
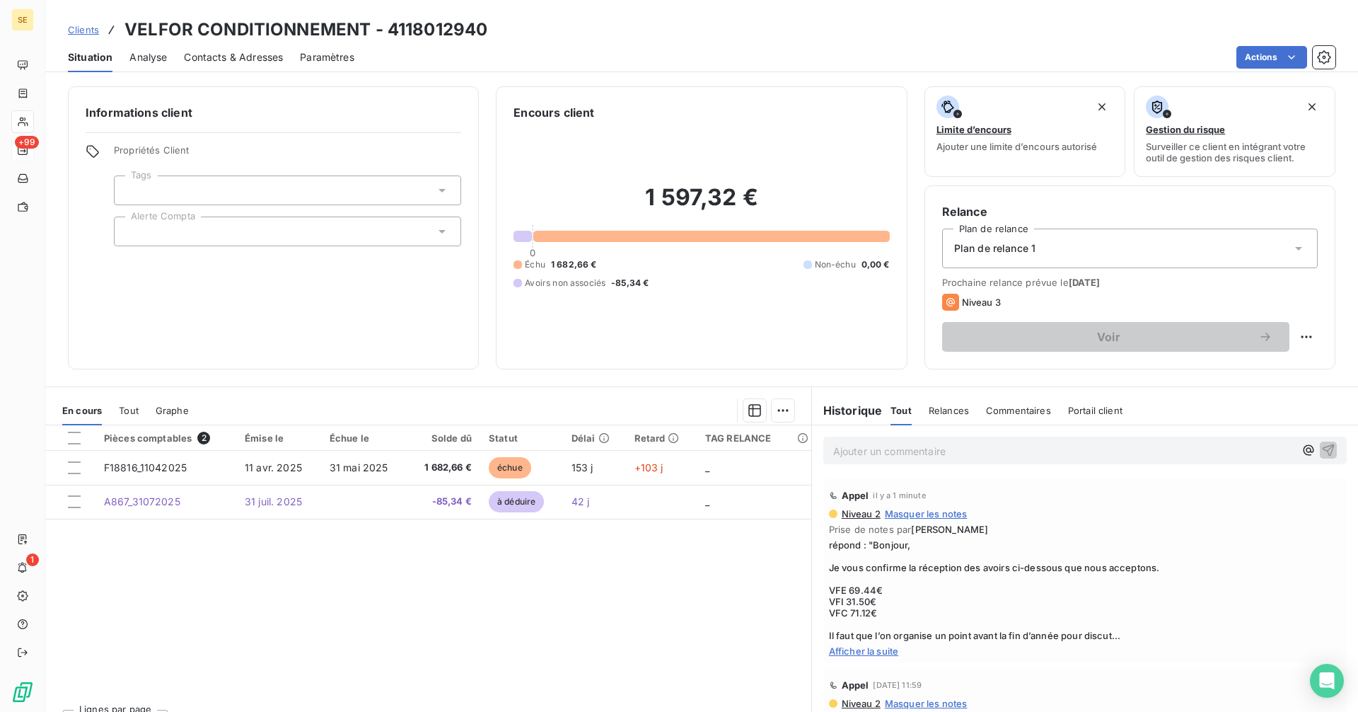
click at [863, 452] on p "Ajouter un commentaire ﻿" at bounding box center [1063, 451] width 461 height 18
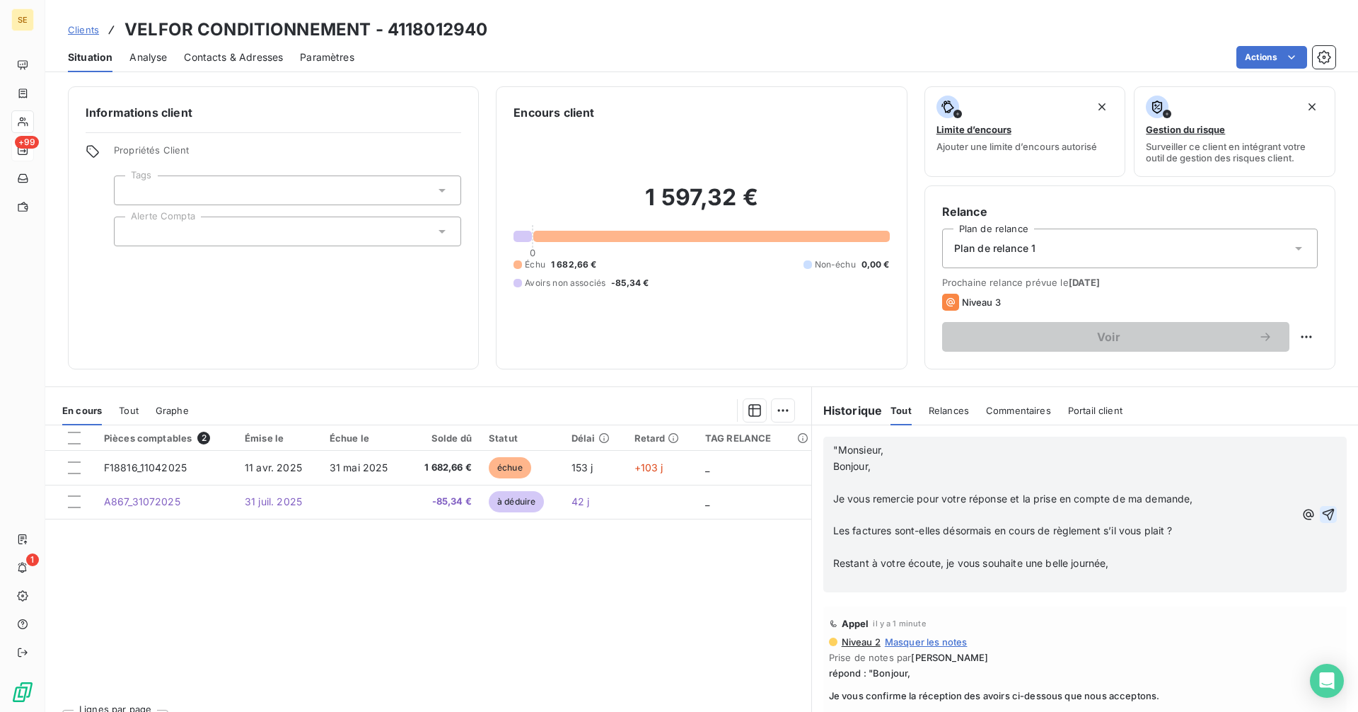
click at [1321, 512] on icon "button" at bounding box center [1328, 514] width 14 height 14
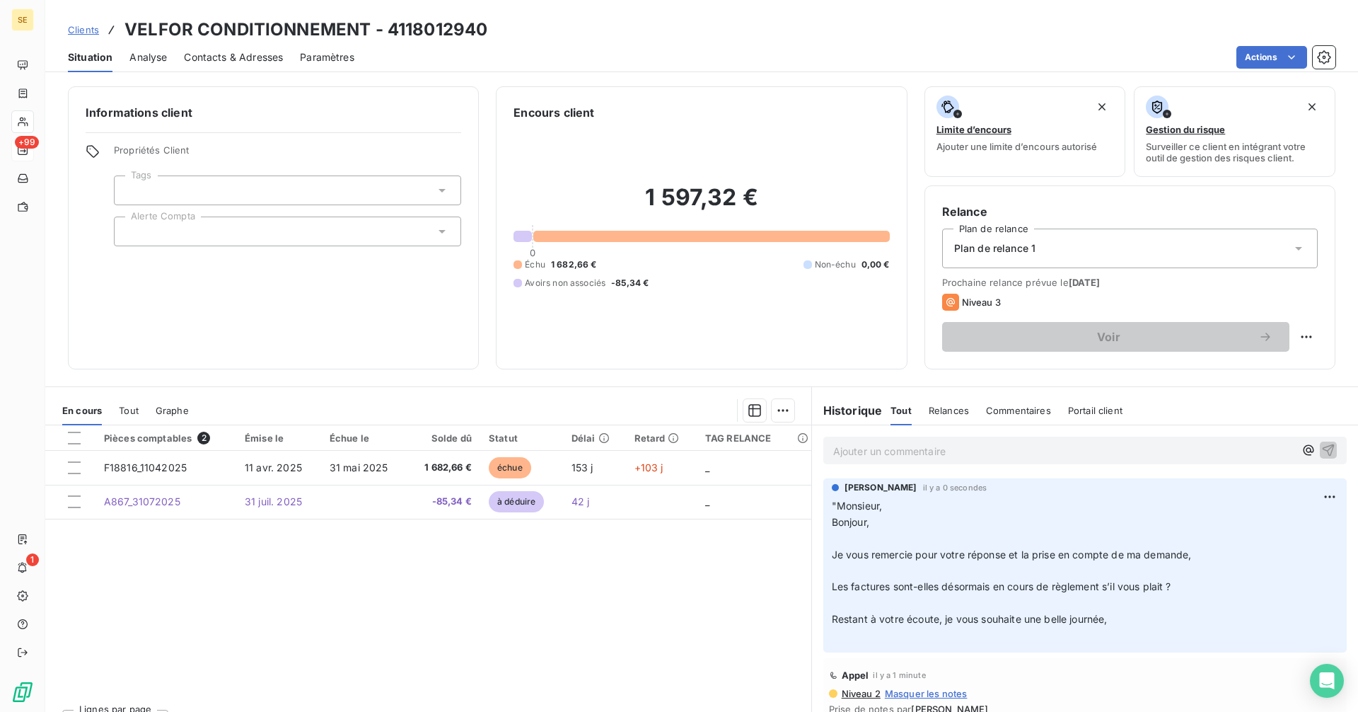
click at [83, 28] on span "Clients" at bounding box center [83, 29] width 31 height 11
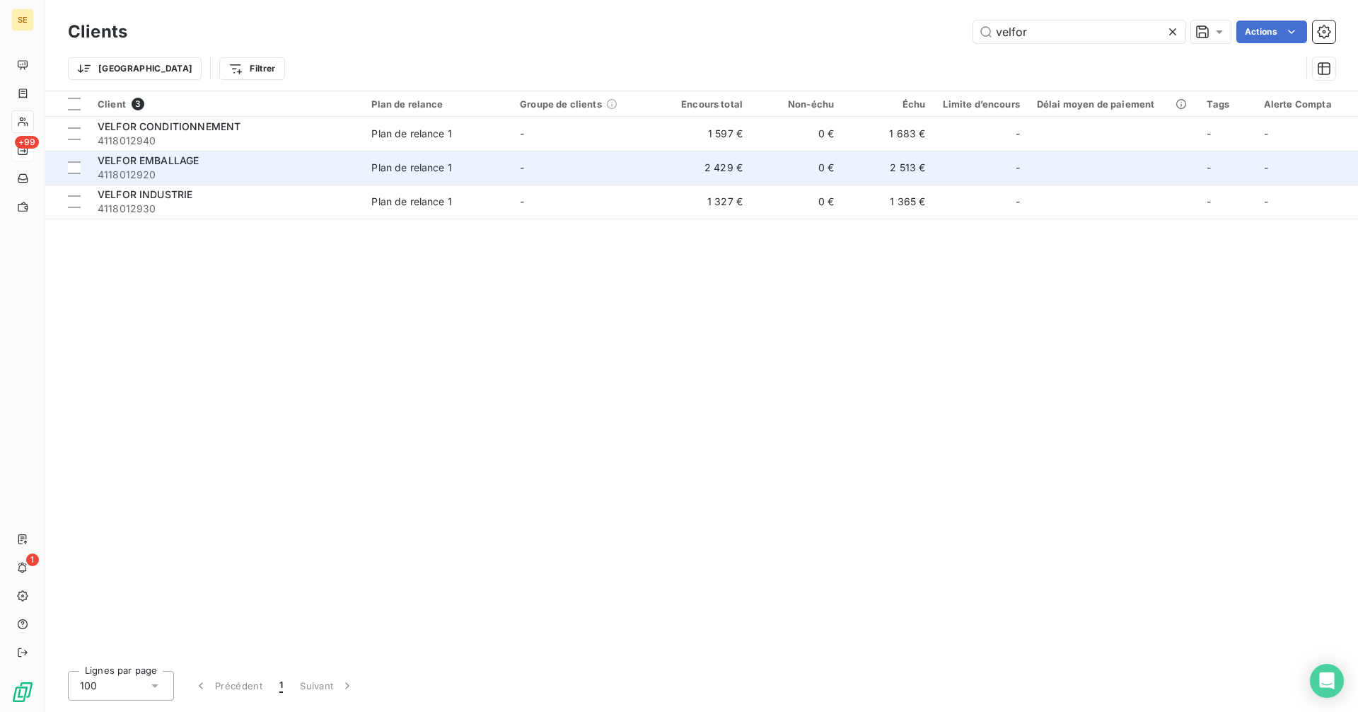
click at [510, 166] on td "Plan de relance 1" at bounding box center [437, 168] width 149 height 34
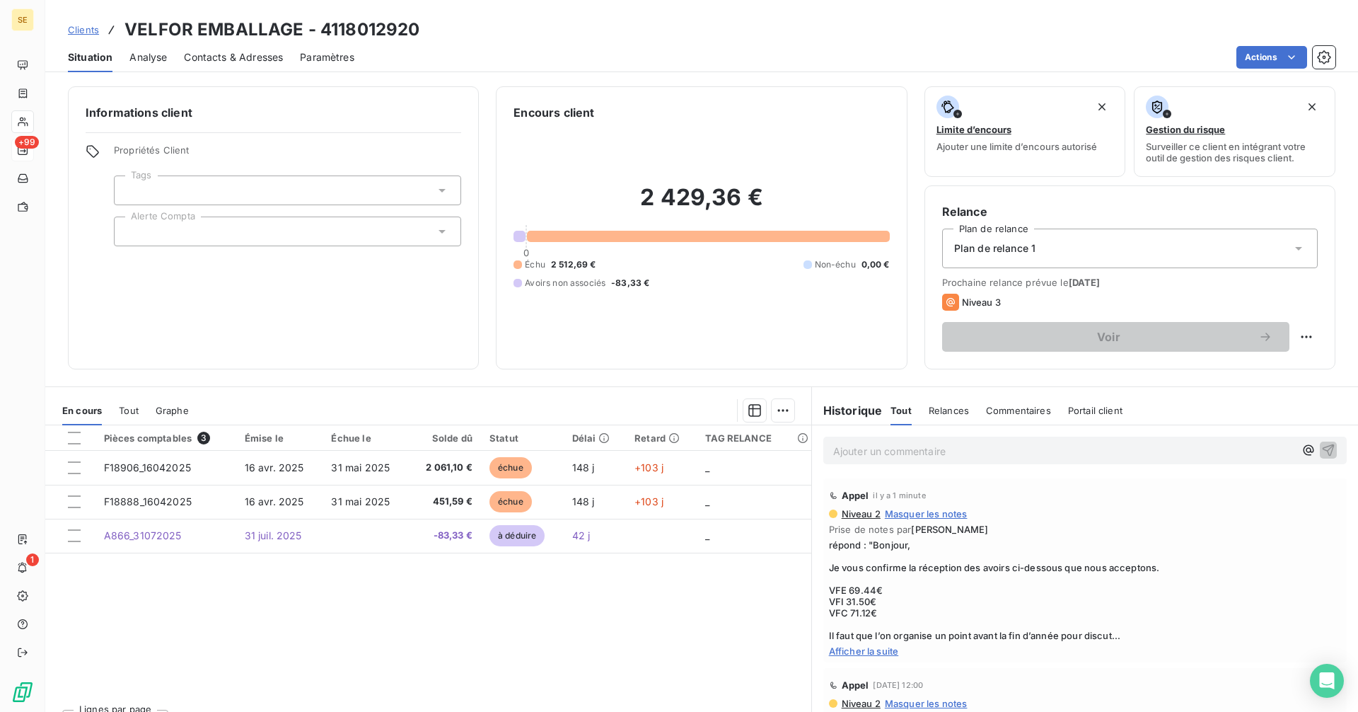
click at [866, 450] on p "Ajouter un commentaire ﻿" at bounding box center [1063, 451] width 461 height 18
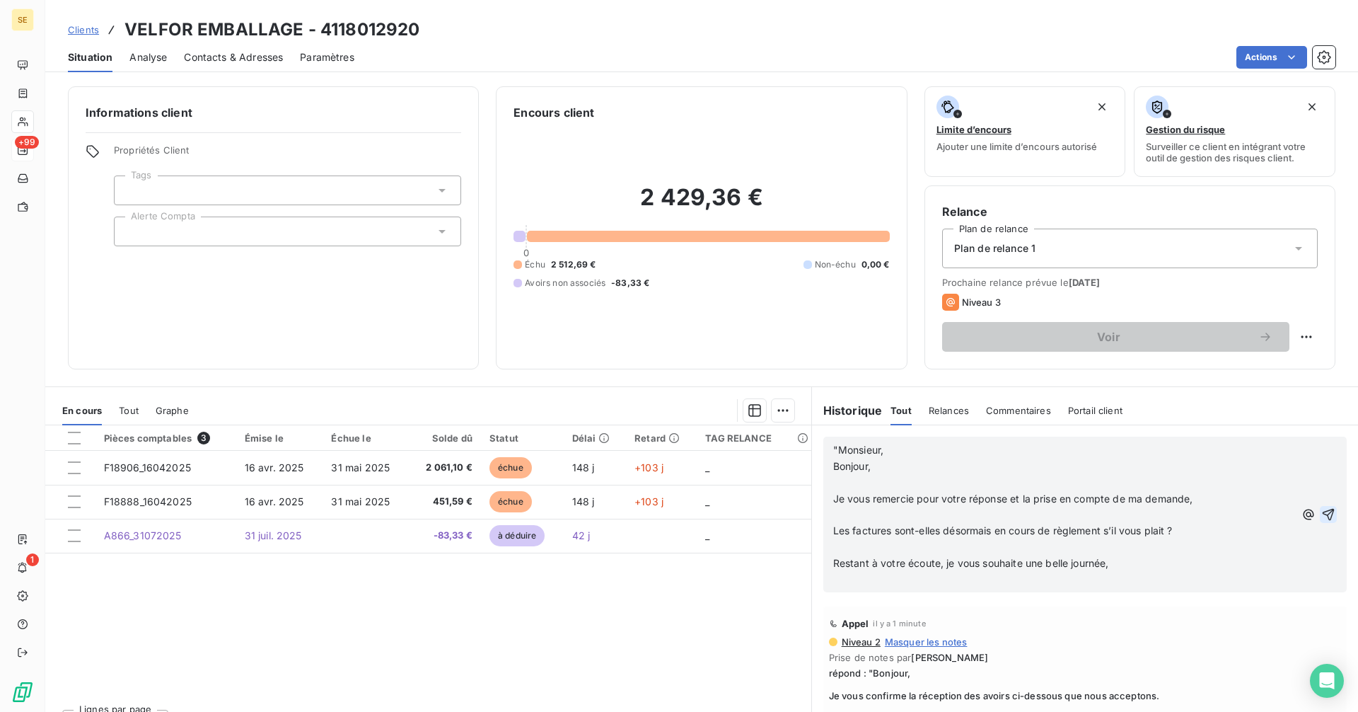
click at [1321, 507] on icon "button" at bounding box center [1328, 514] width 14 height 14
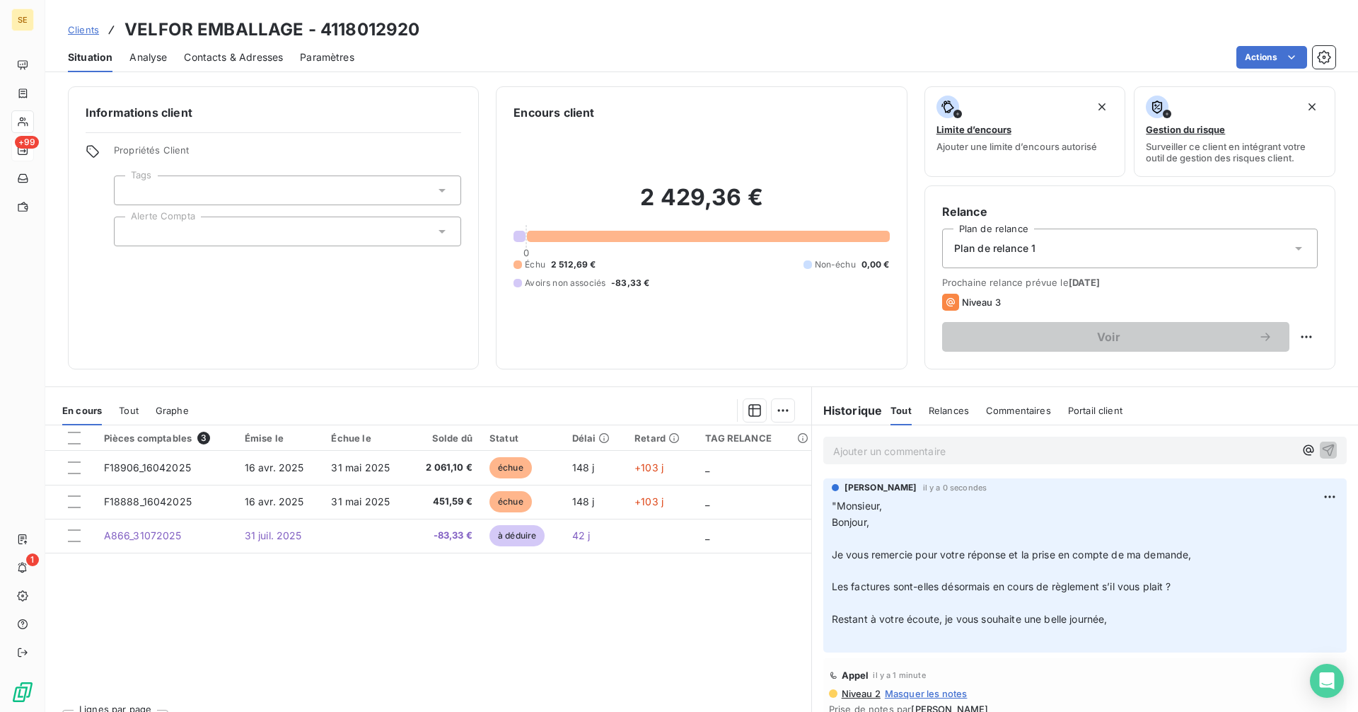
click at [79, 30] on span "Clients" at bounding box center [83, 29] width 31 height 11
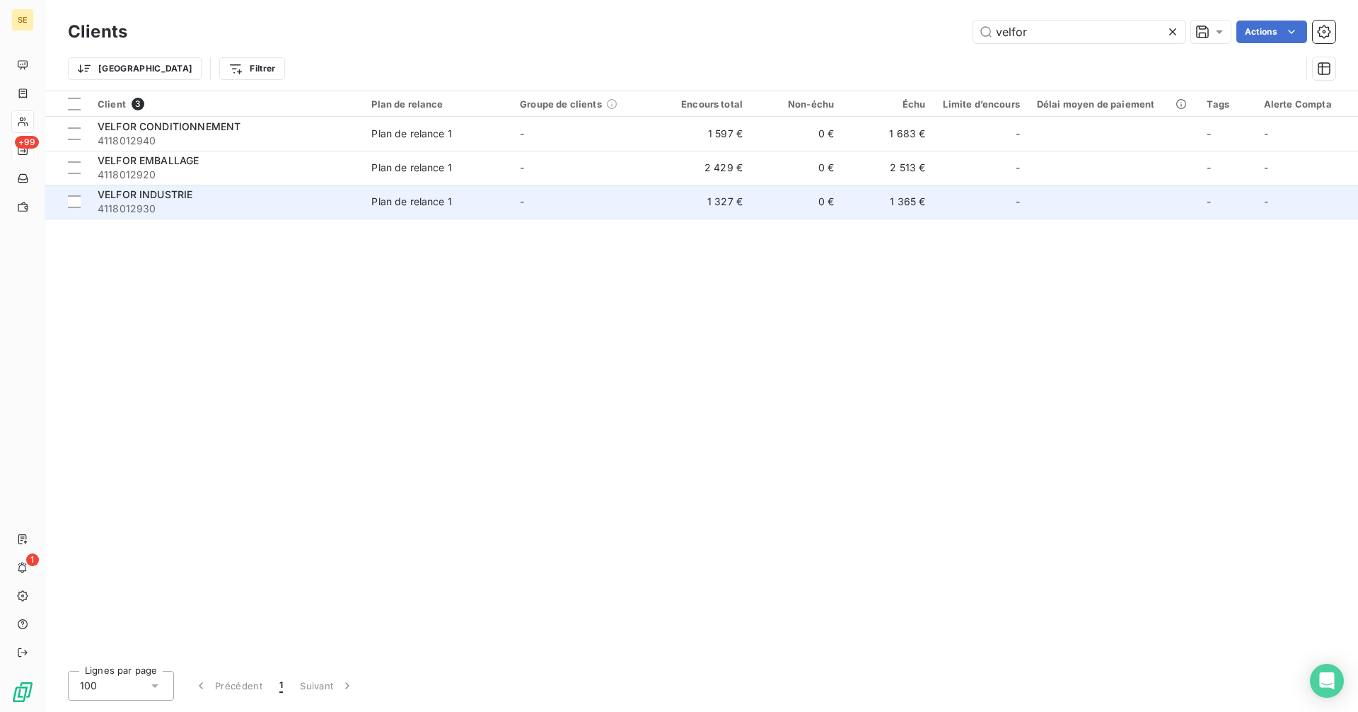
click at [207, 213] on span "4118012930" at bounding box center [226, 209] width 257 height 14
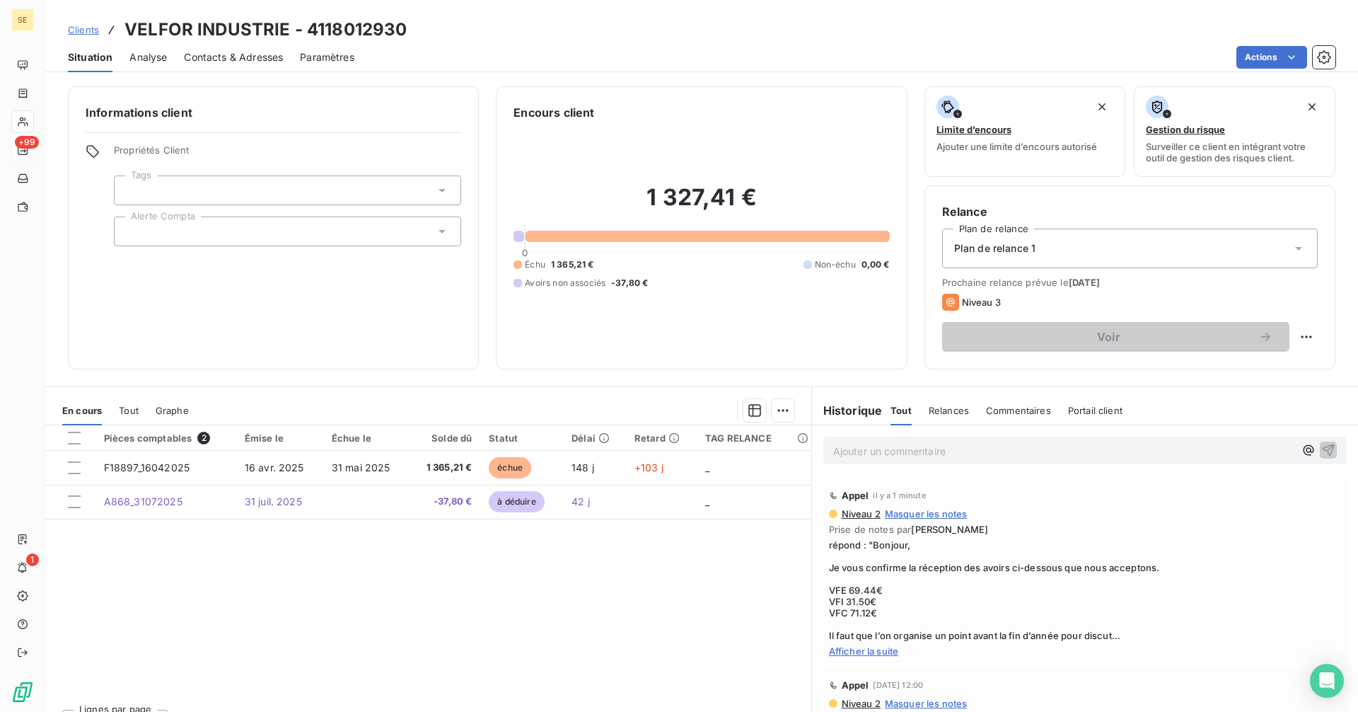
click at [865, 448] on p "Ajouter un commentaire ﻿" at bounding box center [1063, 451] width 461 height 18
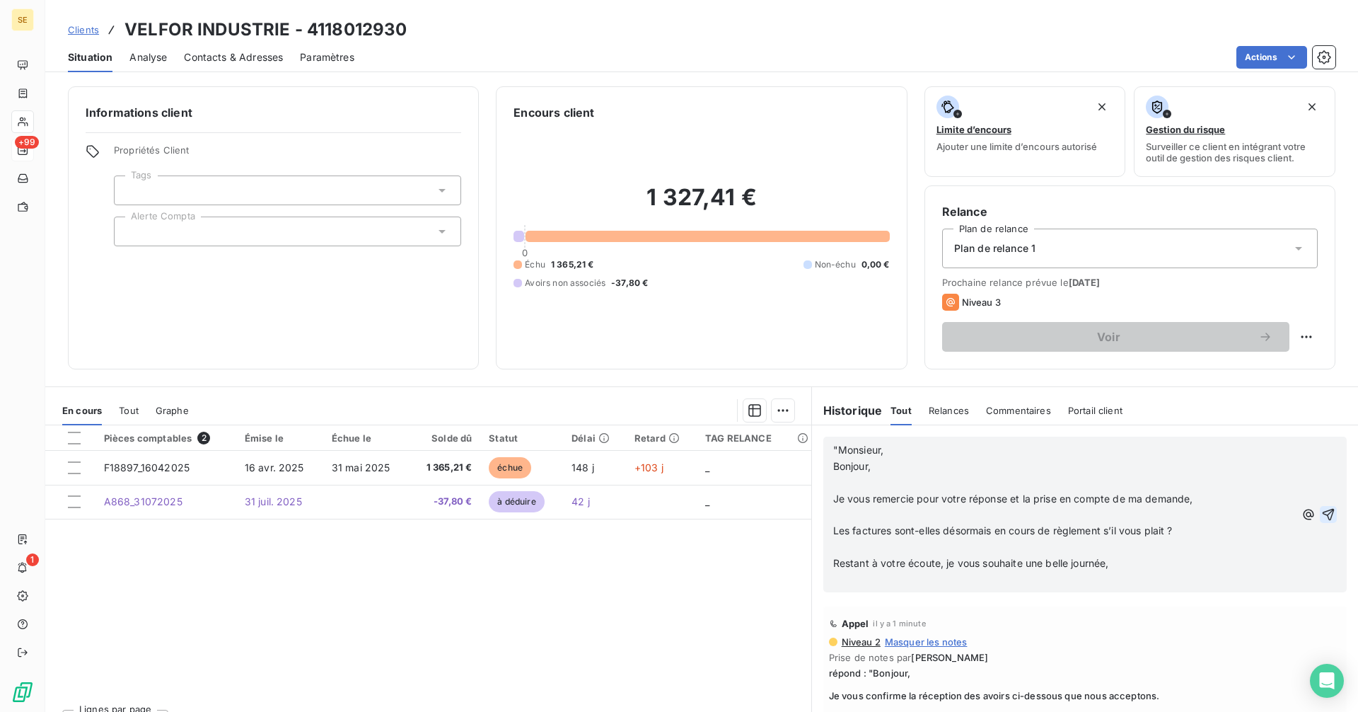
click at [1321, 511] on icon "button" at bounding box center [1328, 514] width 14 height 14
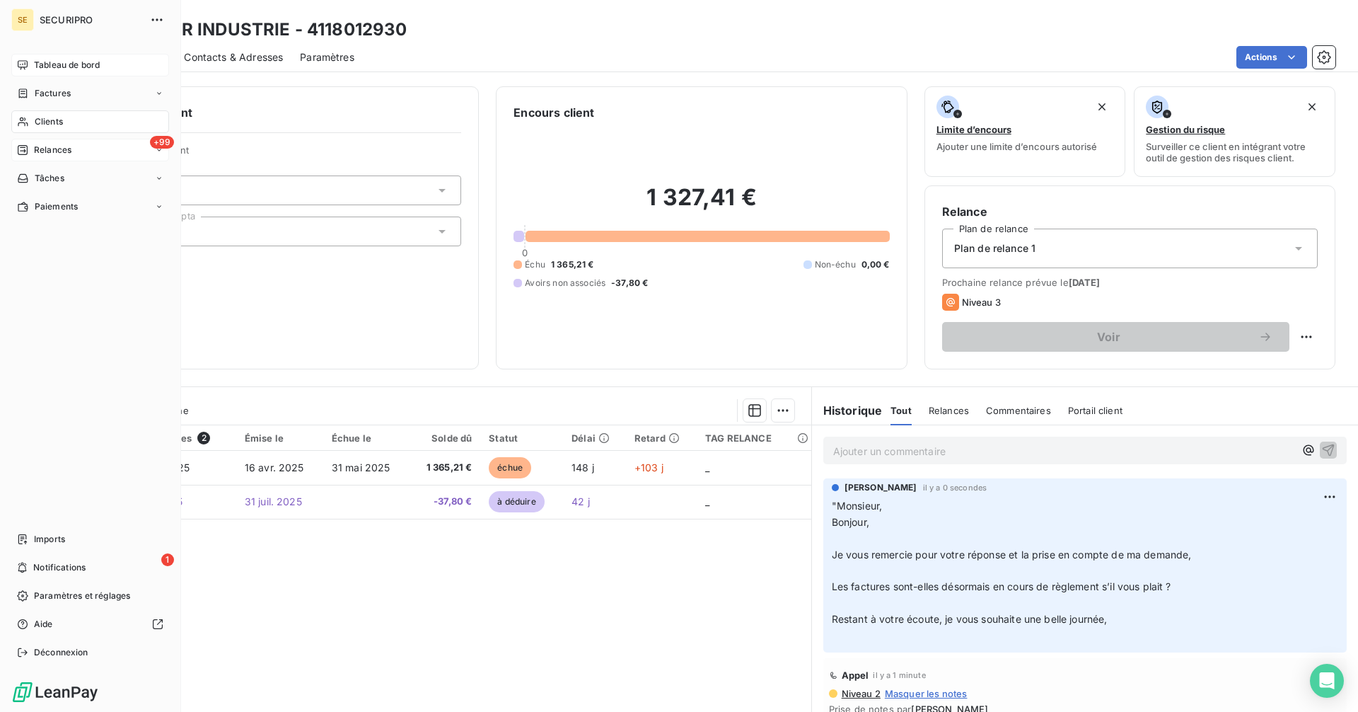
click at [34, 67] on span "Tableau de bord" at bounding box center [67, 65] width 66 height 13
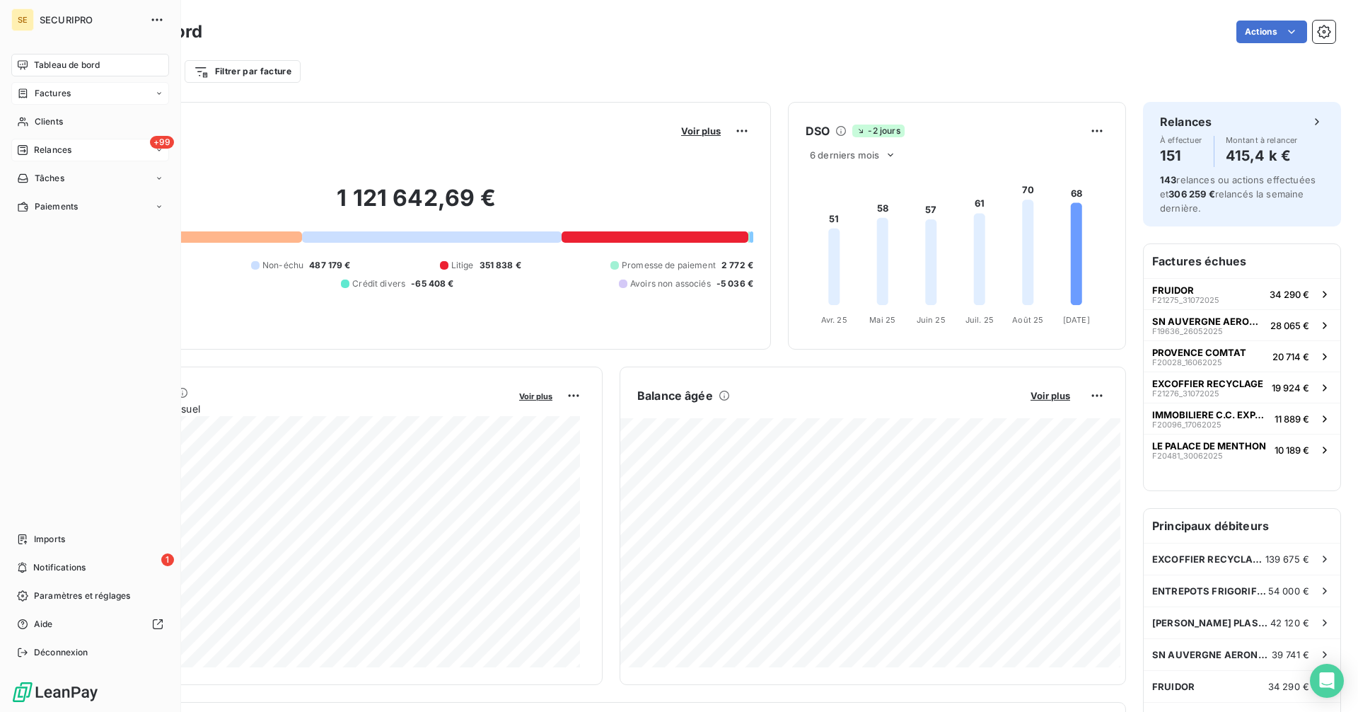
click at [38, 97] on span "Factures" at bounding box center [53, 93] width 36 height 13
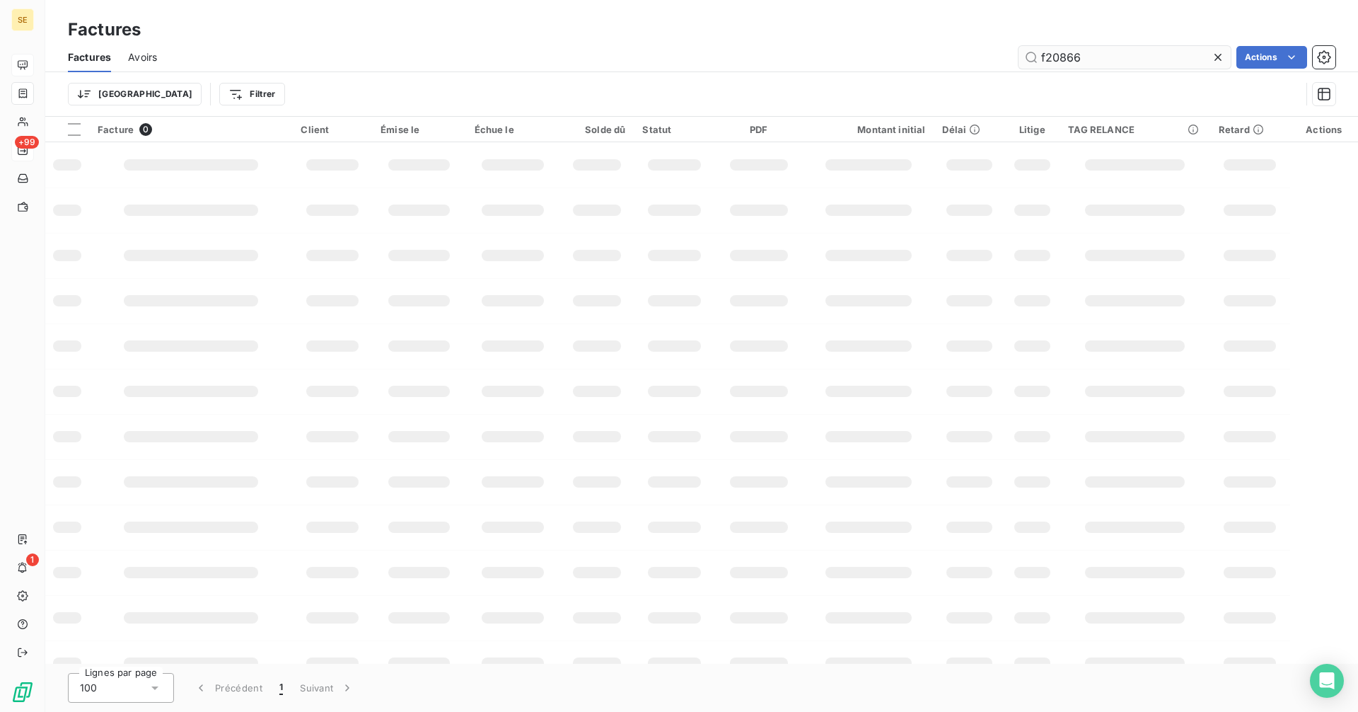
click at [1145, 50] on input "f20866" at bounding box center [1125, 57] width 212 height 23
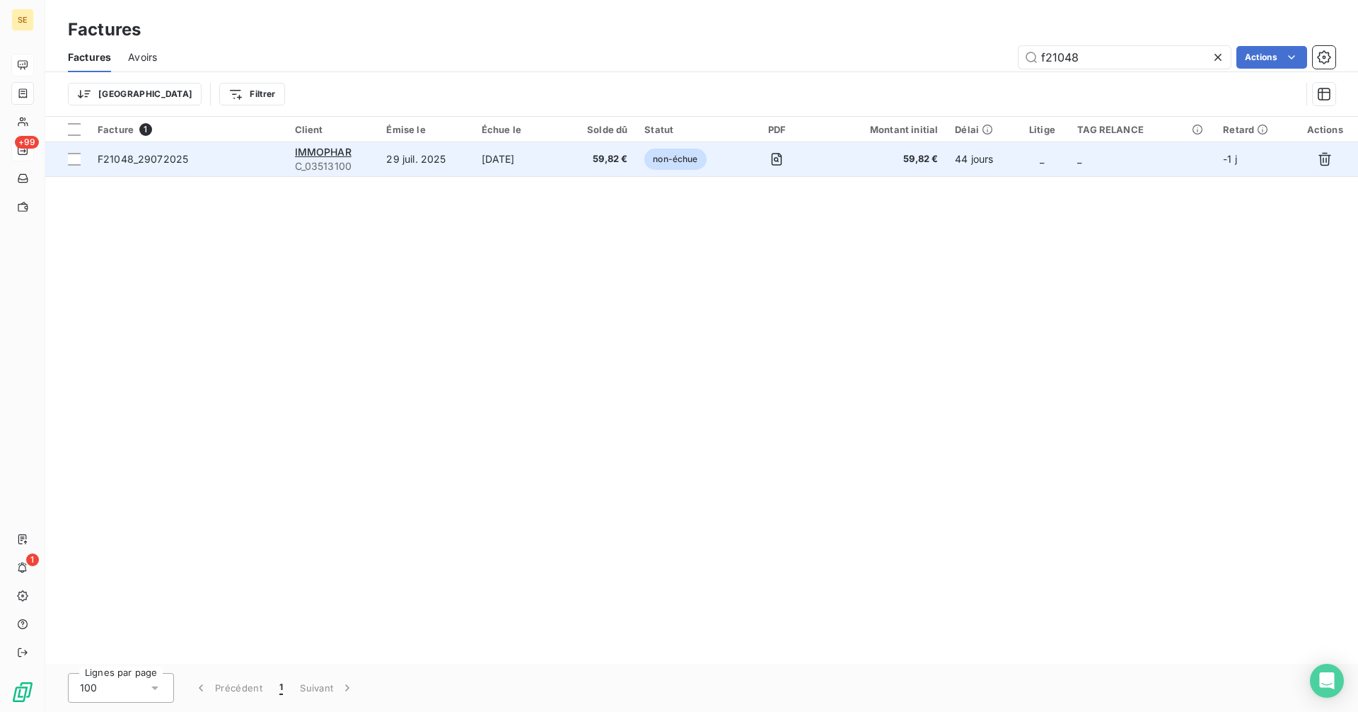
type input "f21048"
click at [347, 161] on span "C_03513100" at bounding box center [332, 166] width 75 height 14
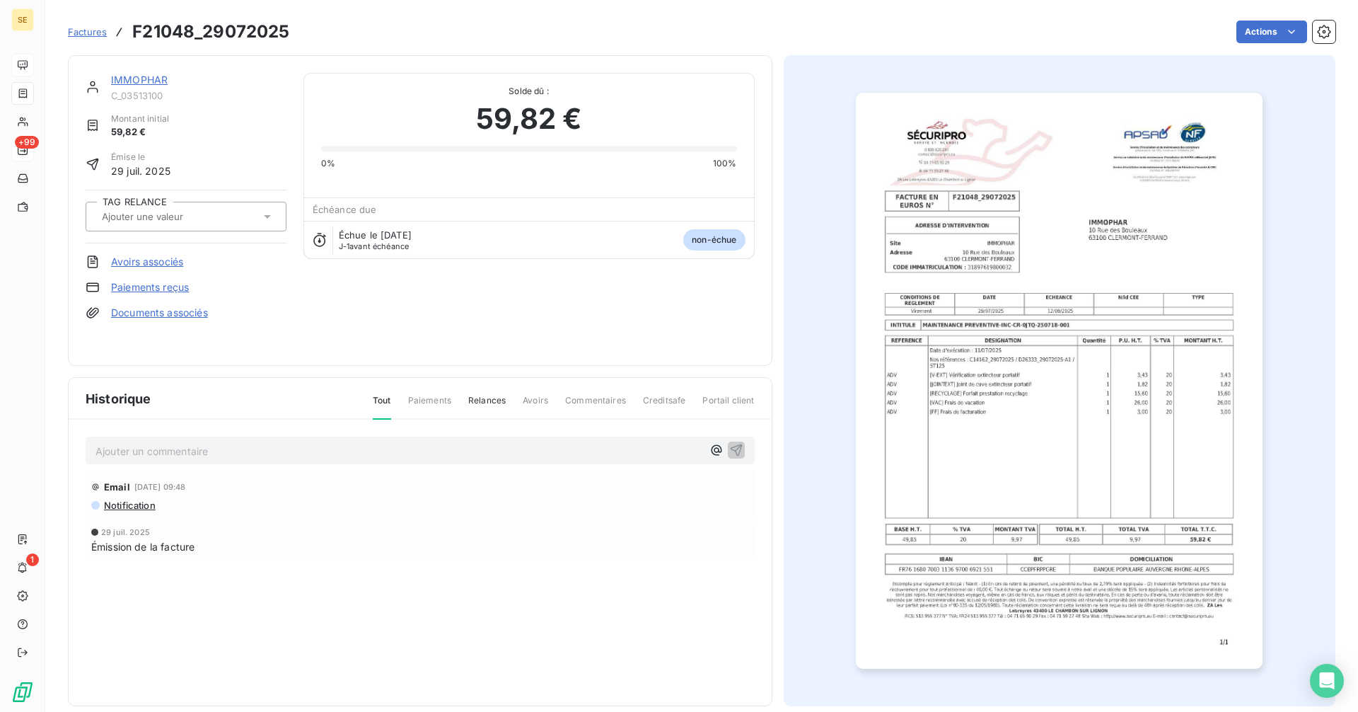
click at [188, 217] on input "text" at bounding box center [171, 216] width 142 height 13
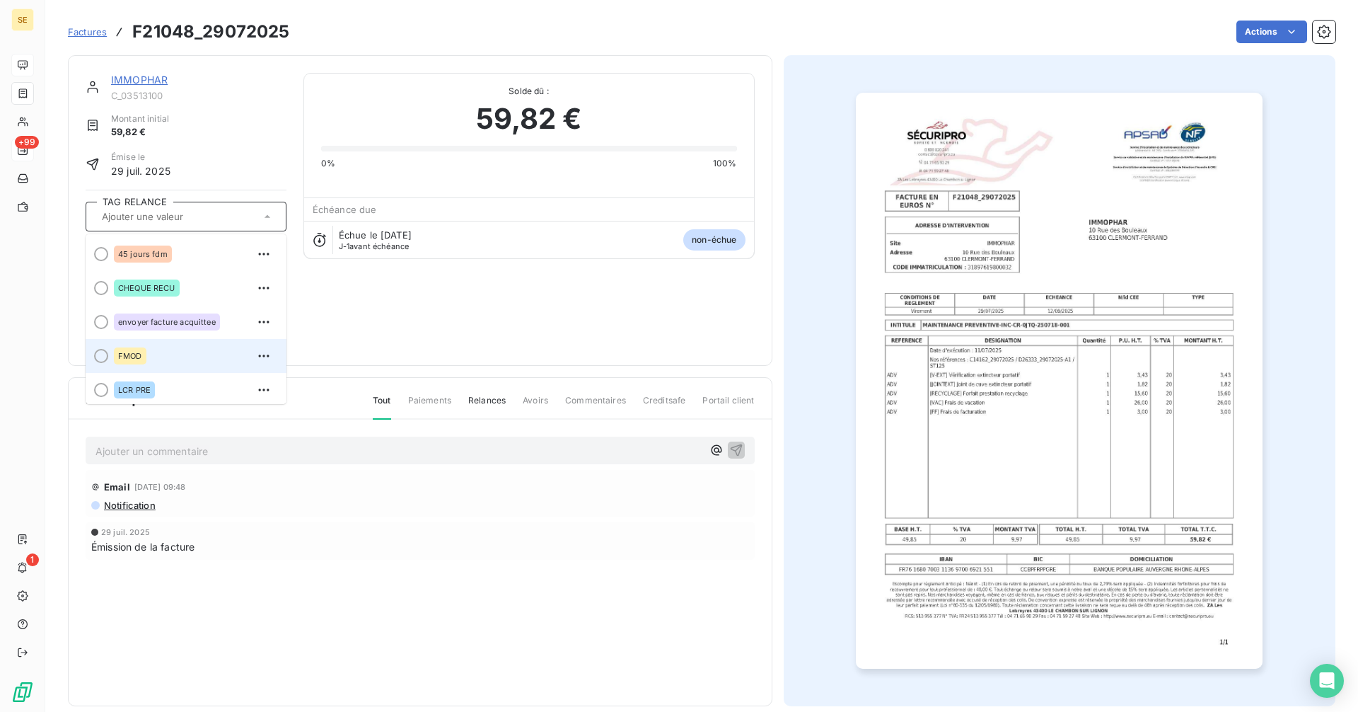
click at [138, 363] on div "FMOD" at bounding box center [130, 355] width 33 height 17
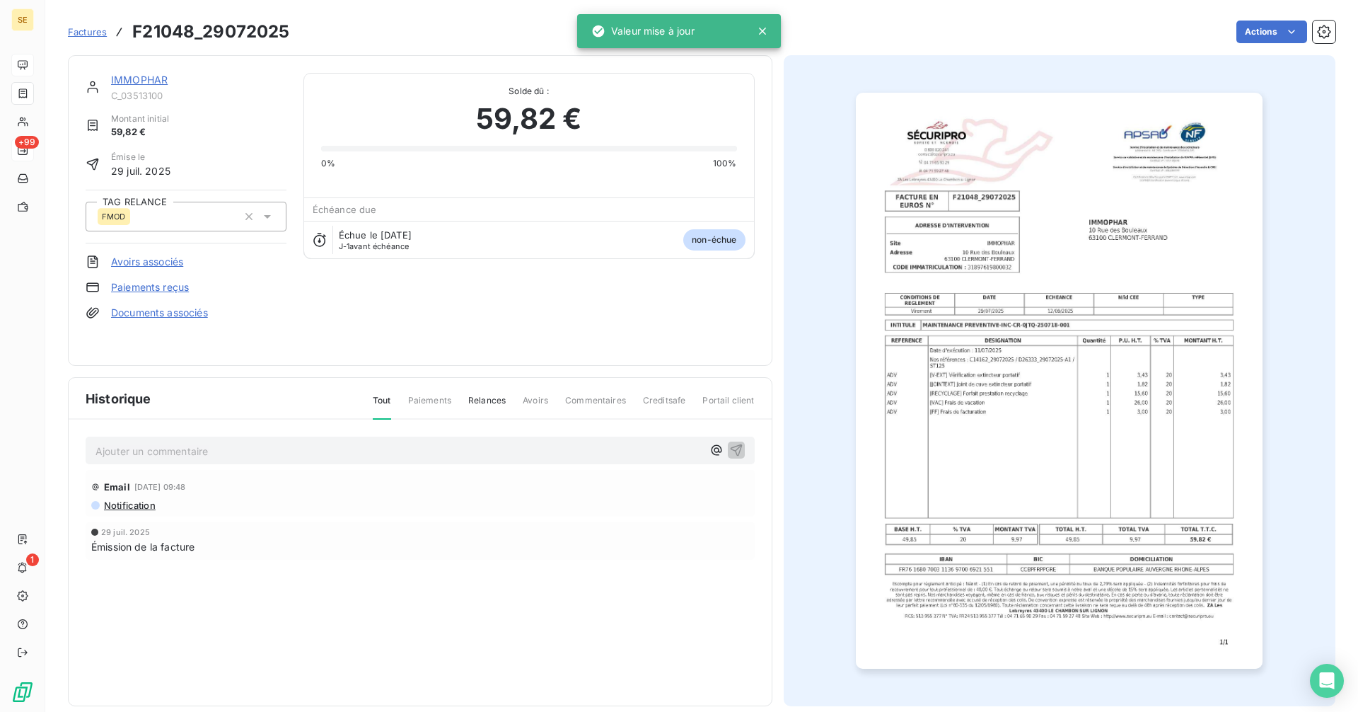
click at [186, 453] on p "Ajouter un commentaire ﻿" at bounding box center [398, 451] width 607 height 18
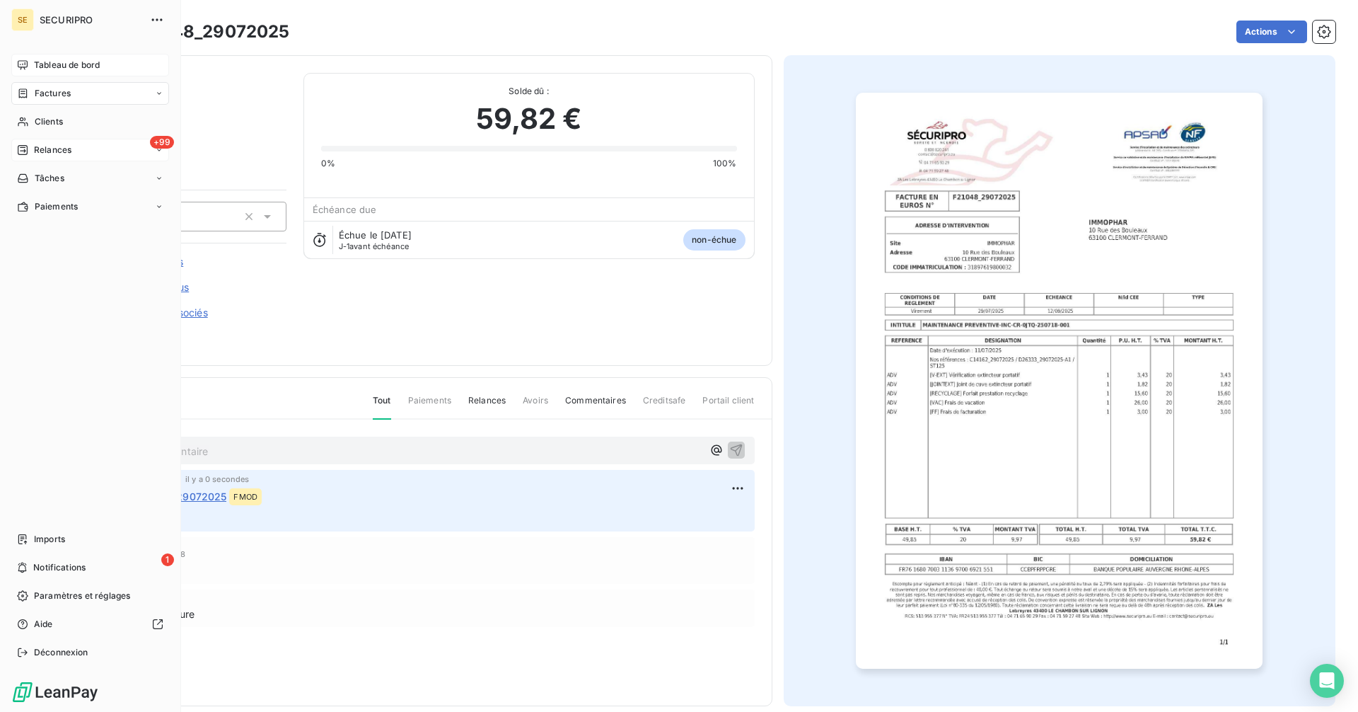
click at [39, 66] on span "Tableau de bord" at bounding box center [67, 65] width 66 height 13
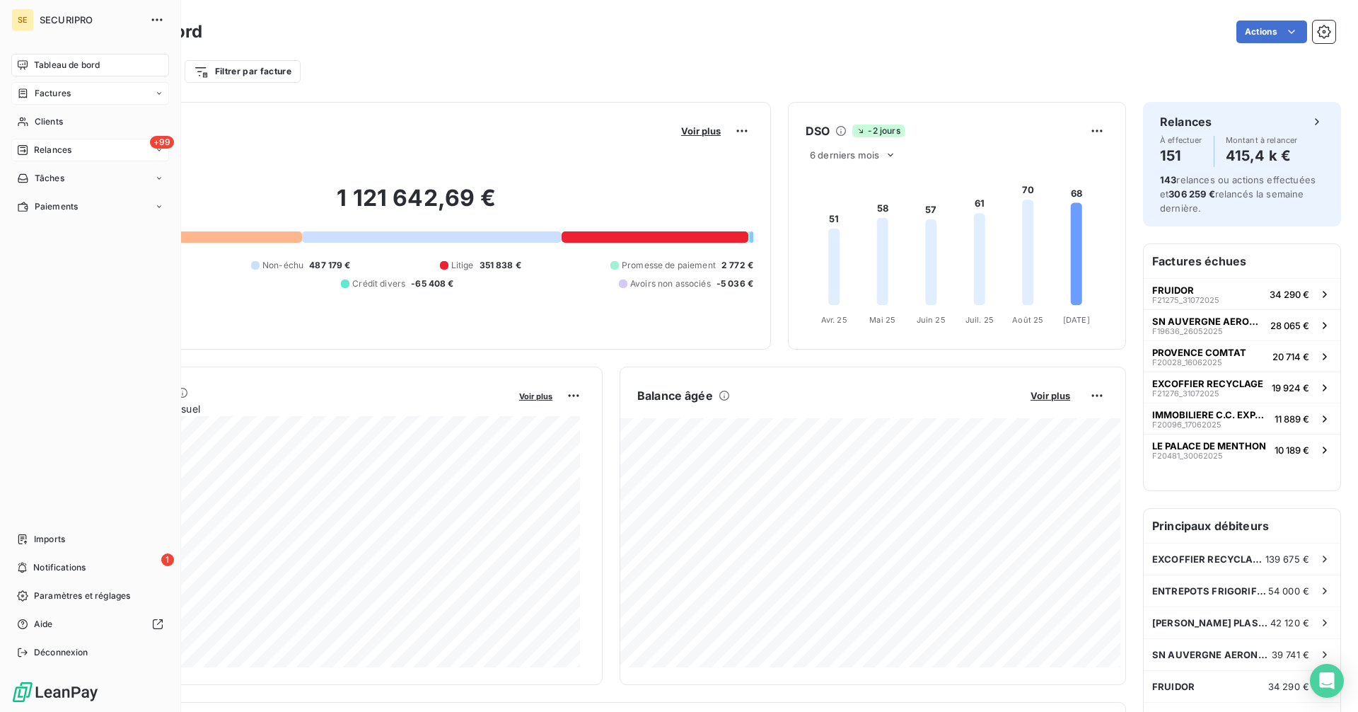
click at [56, 95] on span "Factures" at bounding box center [53, 93] width 36 height 13
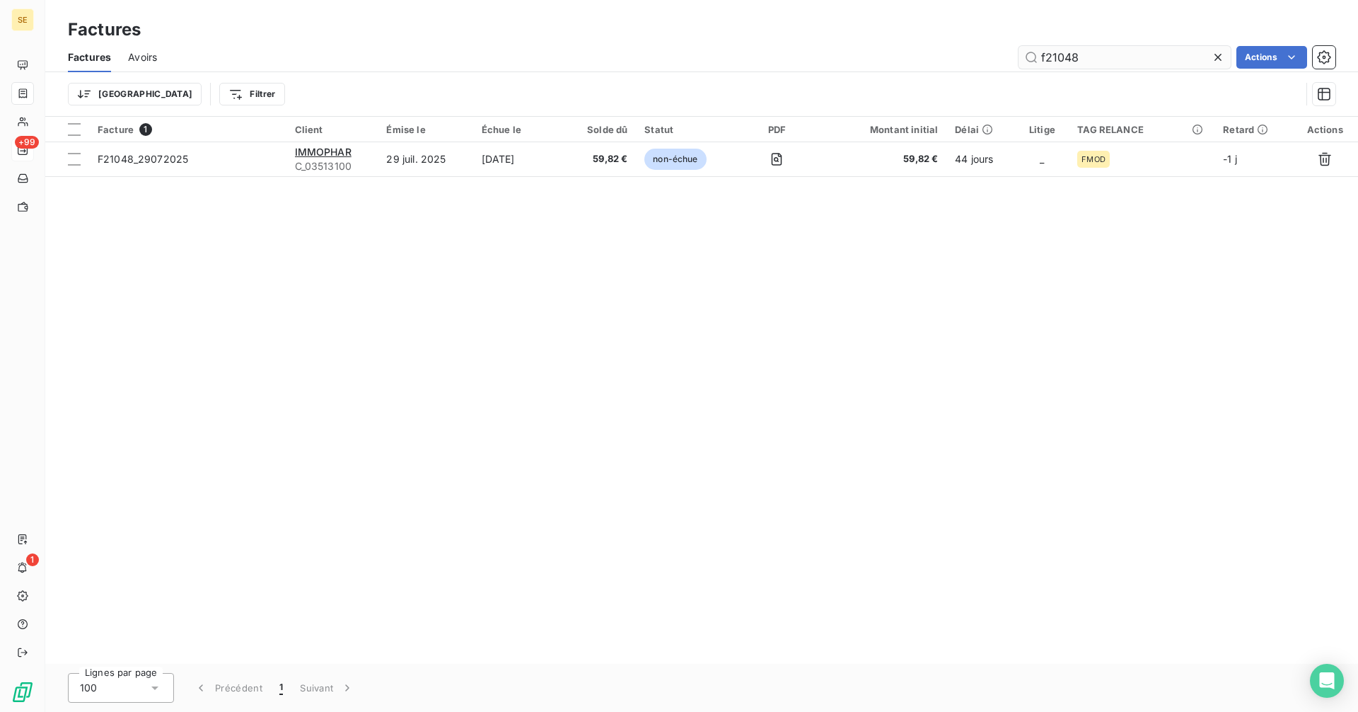
click at [1099, 61] on input "f21048" at bounding box center [1125, 57] width 212 height 23
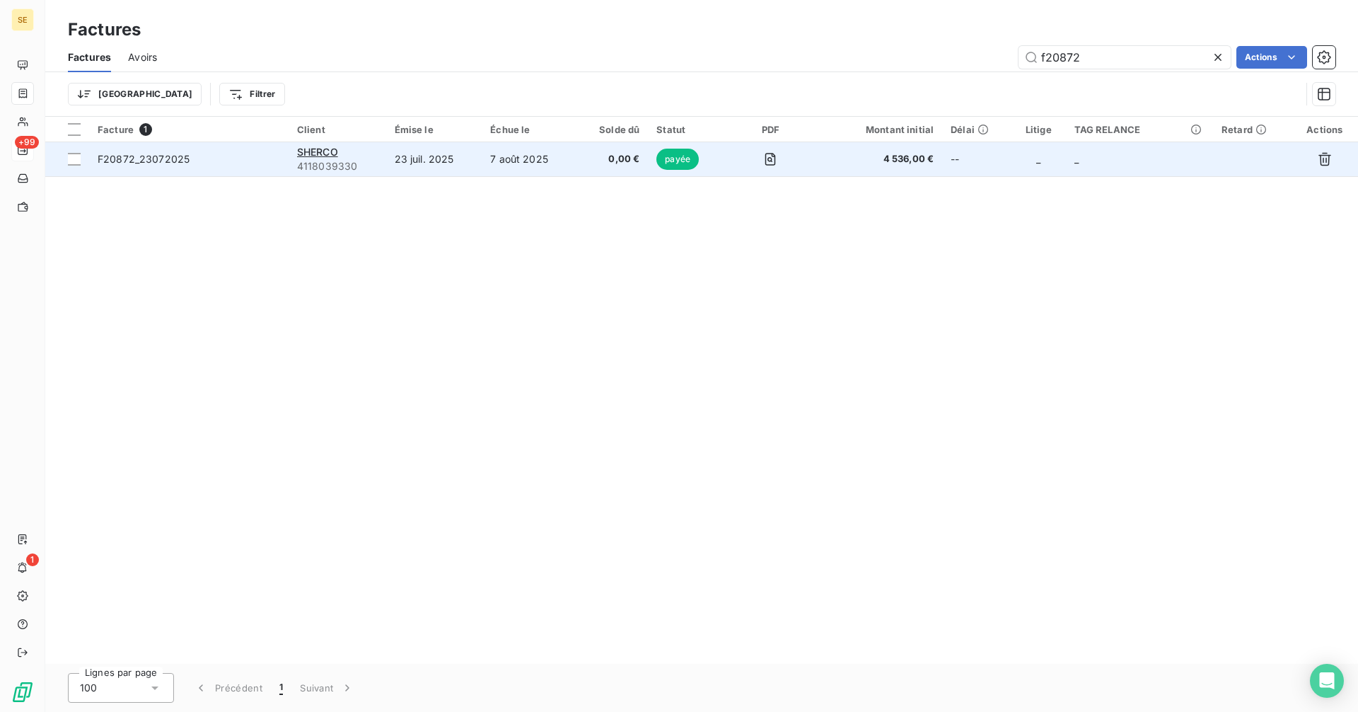
type input "f20872"
click at [308, 161] on span "4118039330" at bounding box center [337, 166] width 81 height 14
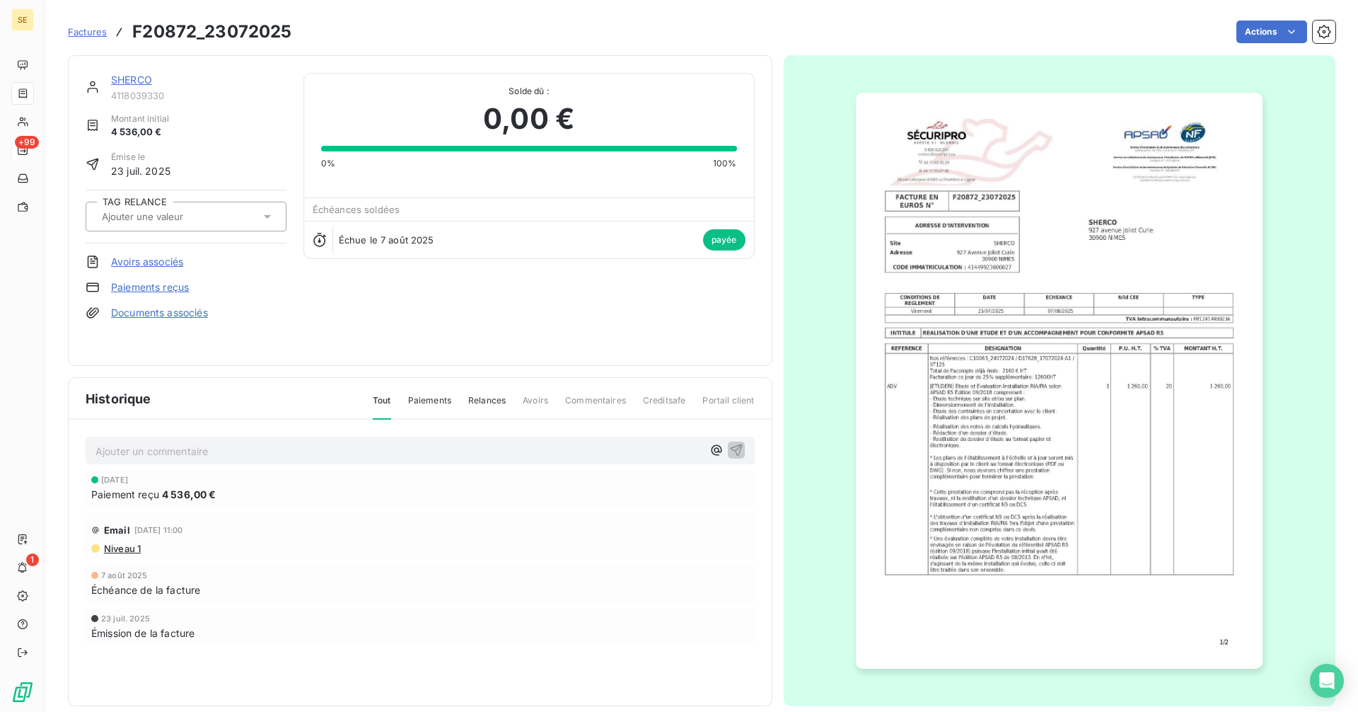
click at [138, 77] on link "SHERCO" at bounding box center [131, 80] width 41 height 12
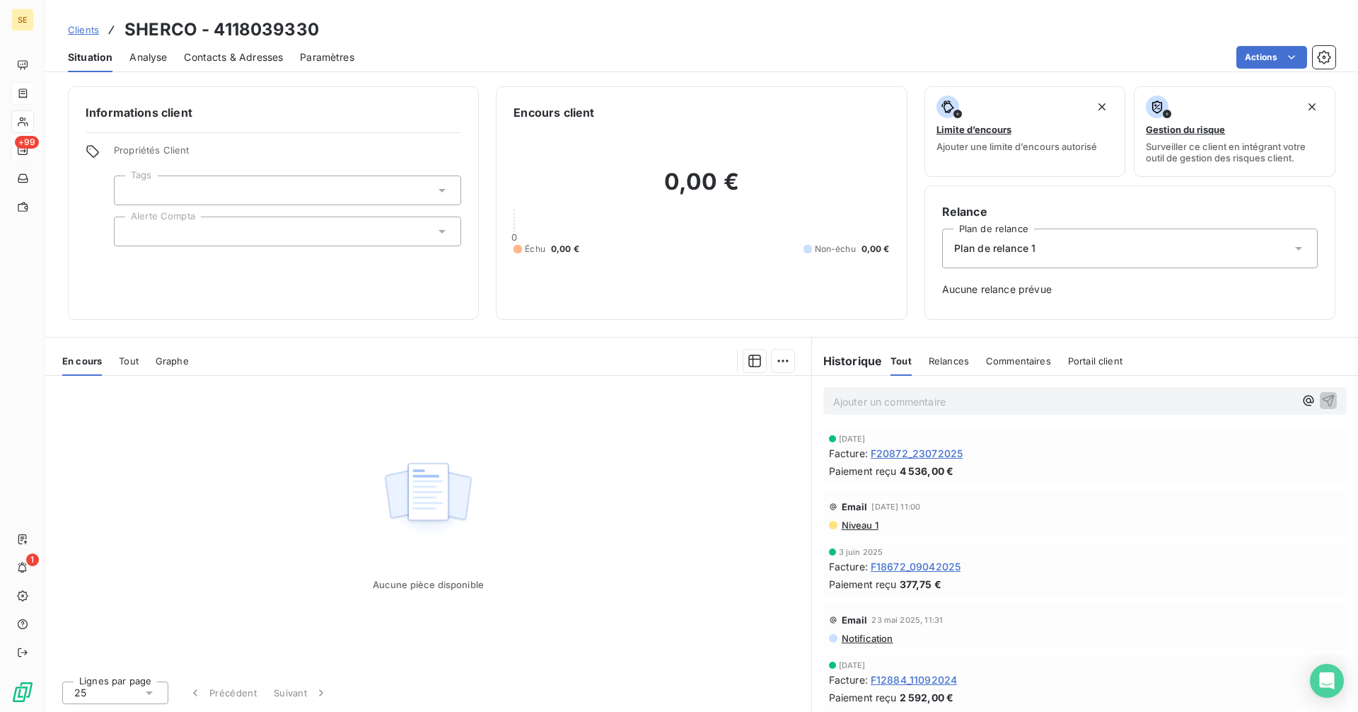
click at [915, 453] on span "F20872_23072025" at bounding box center [917, 453] width 92 height 15
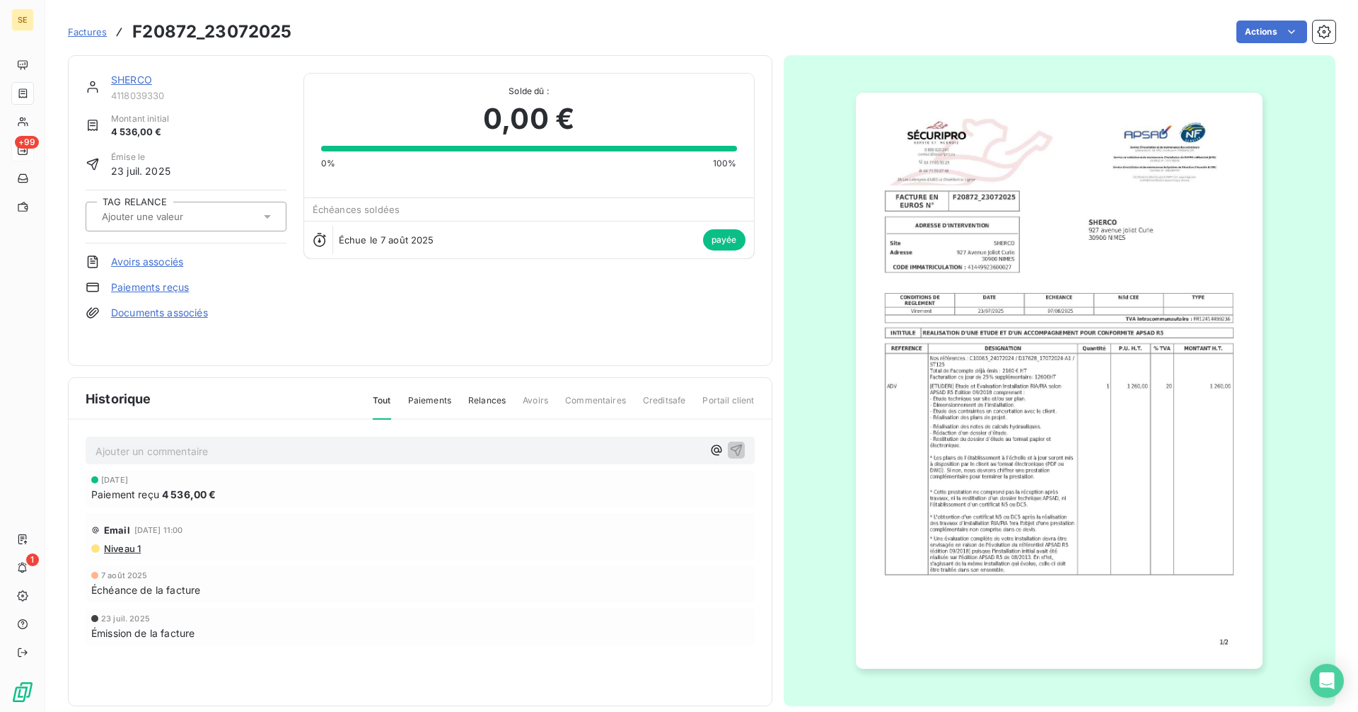
click at [141, 82] on link "SHERCO" at bounding box center [131, 80] width 41 height 12
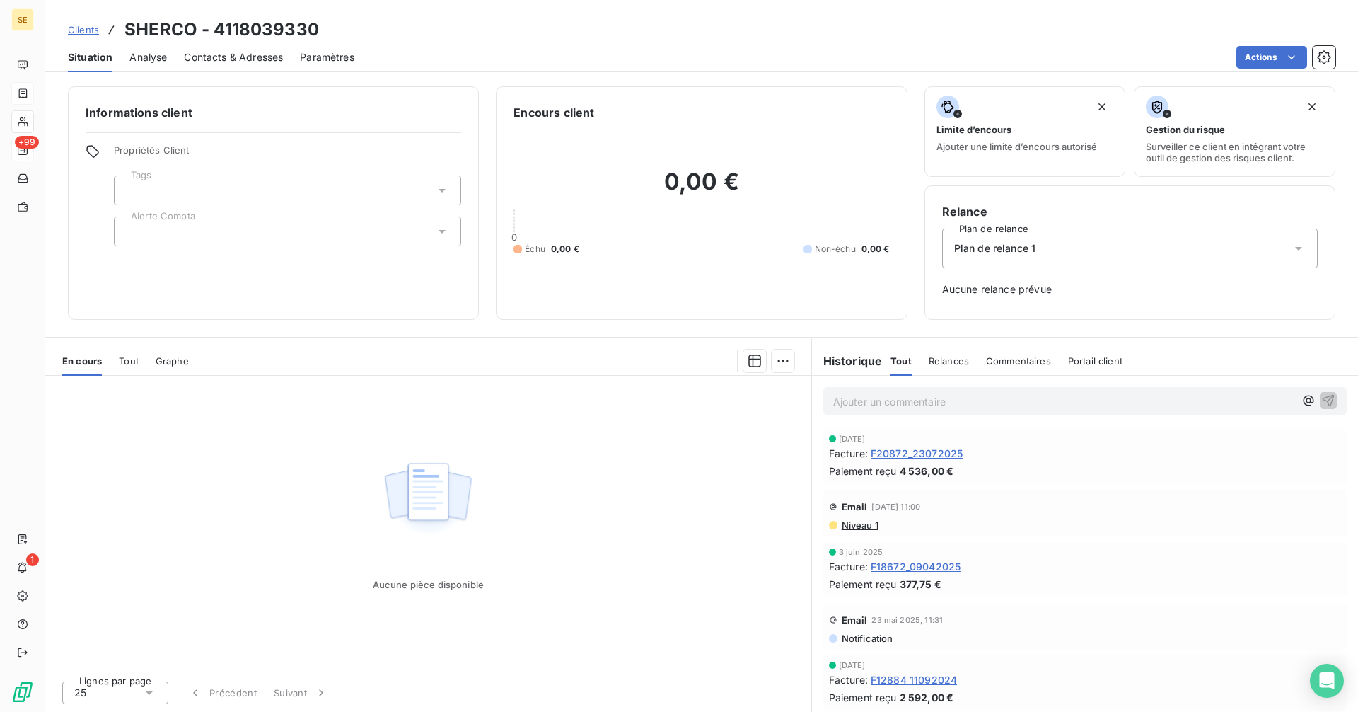
click at [915, 449] on span "F20872_23072025" at bounding box center [917, 453] width 92 height 15
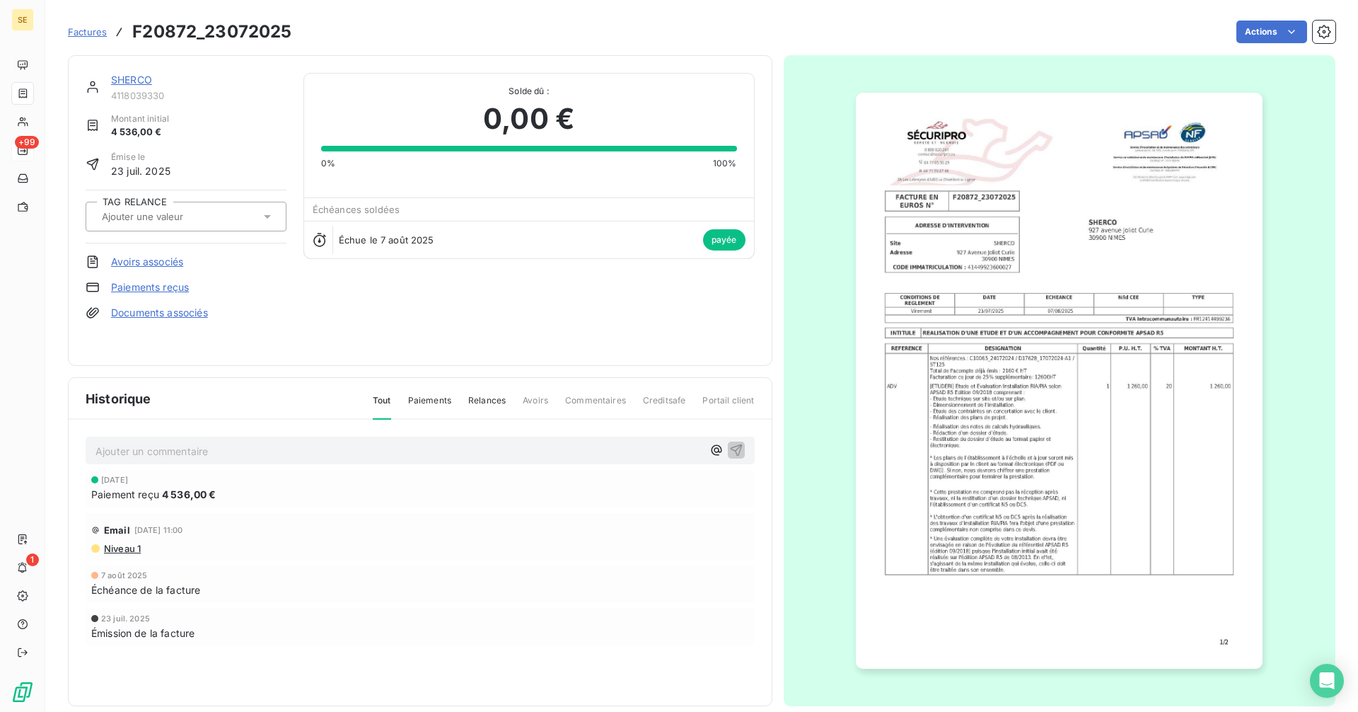
click at [129, 81] on link "SHERCO" at bounding box center [131, 80] width 41 height 12
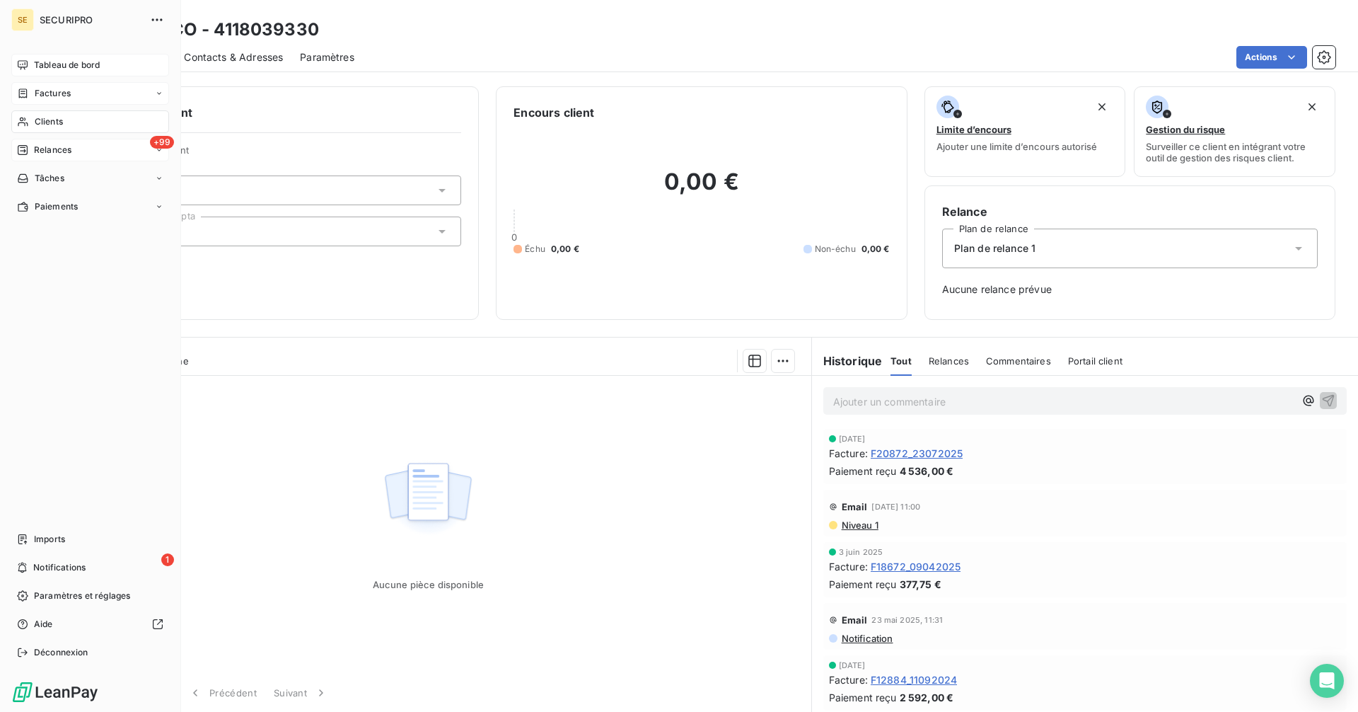
click at [31, 65] on div "Tableau de bord" at bounding box center [90, 65] width 158 height 23
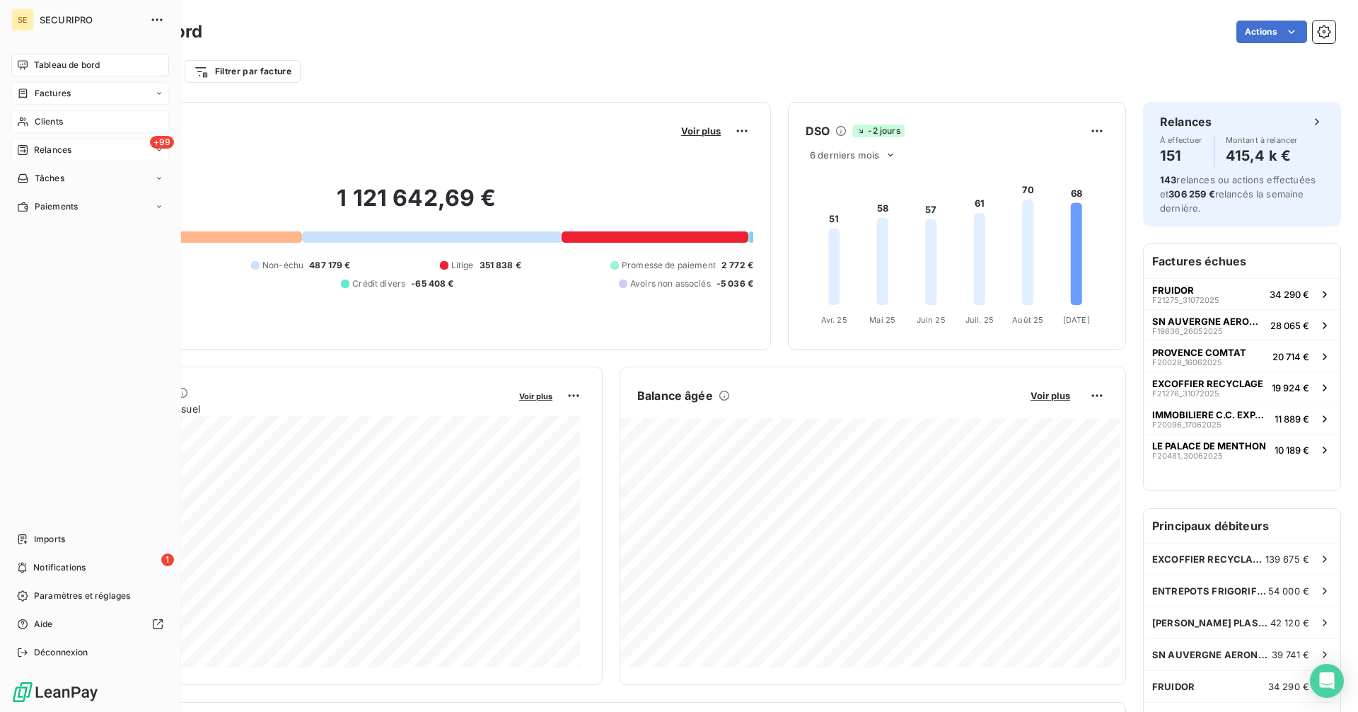
click at [30, 123] on div "Clients" at bounding box center [90, 121] width 158 height 23
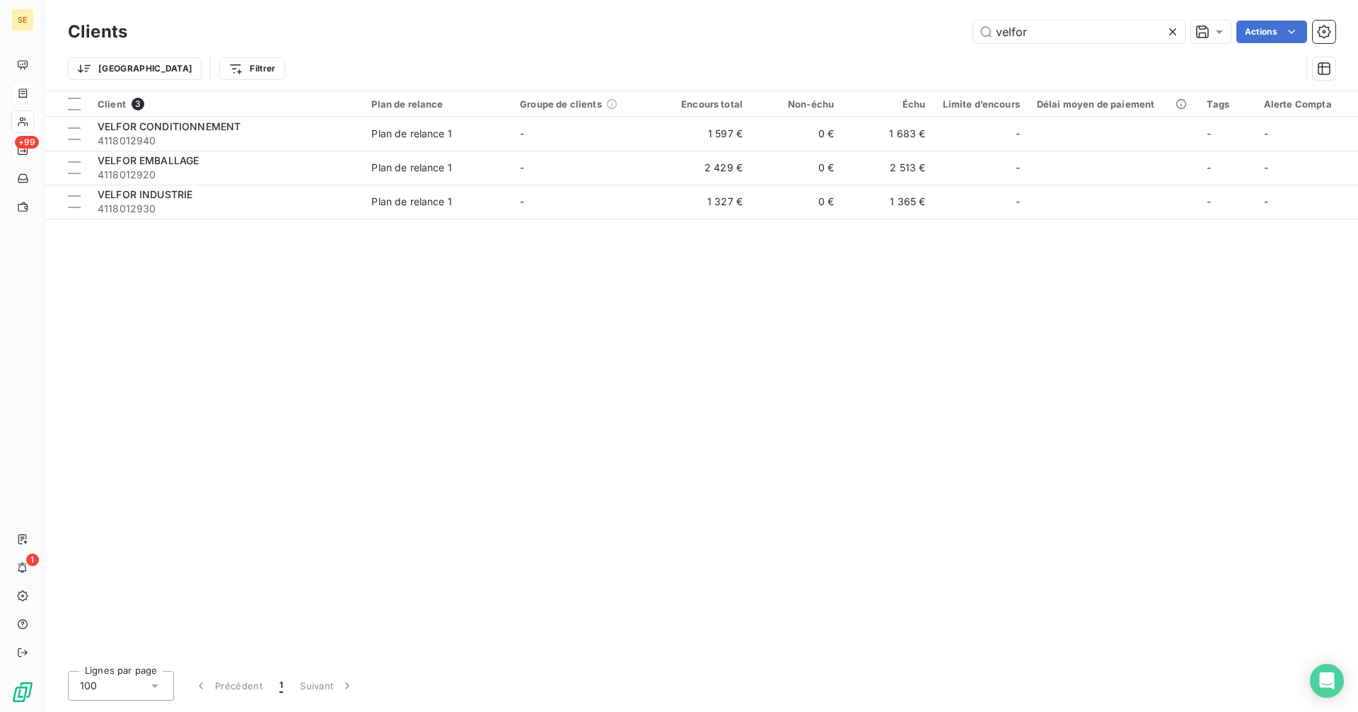
drag, startPoint x: 1043, startPoint y: 39, endPoint x: 802, endPoint y: 39, distance: 241.2
click at [802, 39] on div "velfor Actions" at bounding box center [739, 32] width 1191 height 23
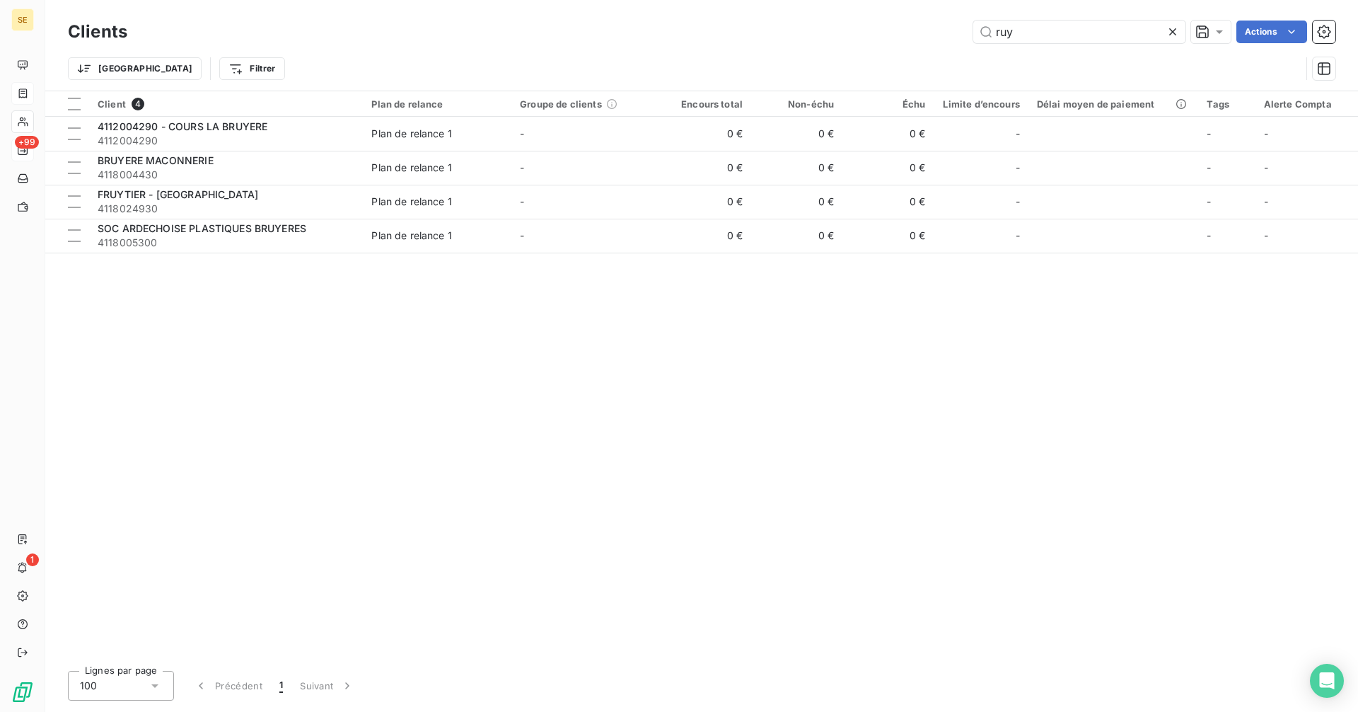
type input "ruy"
drag, startPoint x: 1050, startPoint y: 27, endPoint x: 984, endPoint y: 35, distance: 66.3
click at [984, 35] on input "ruy" at bounding box center [1079, 32] width 212 height 23
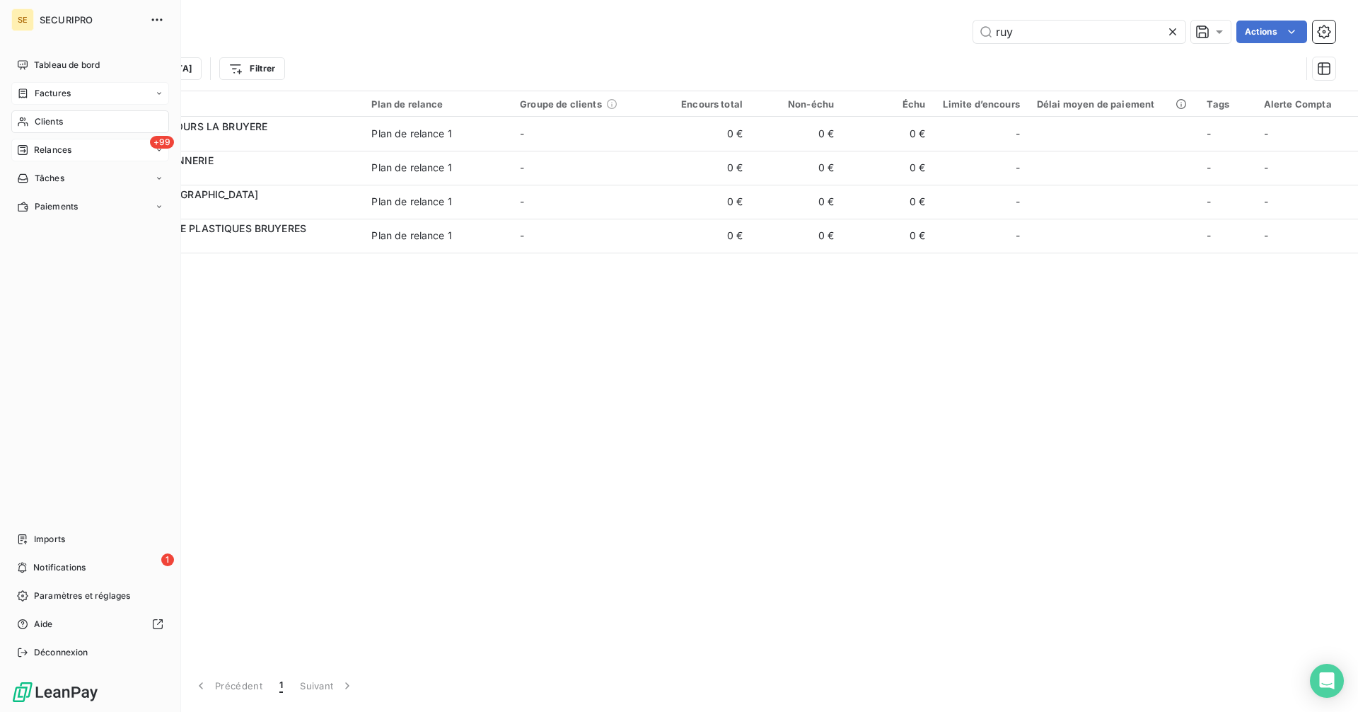
click at [33, 91] on div "Factures" at bounding box center [44, 93] width 54 height 13
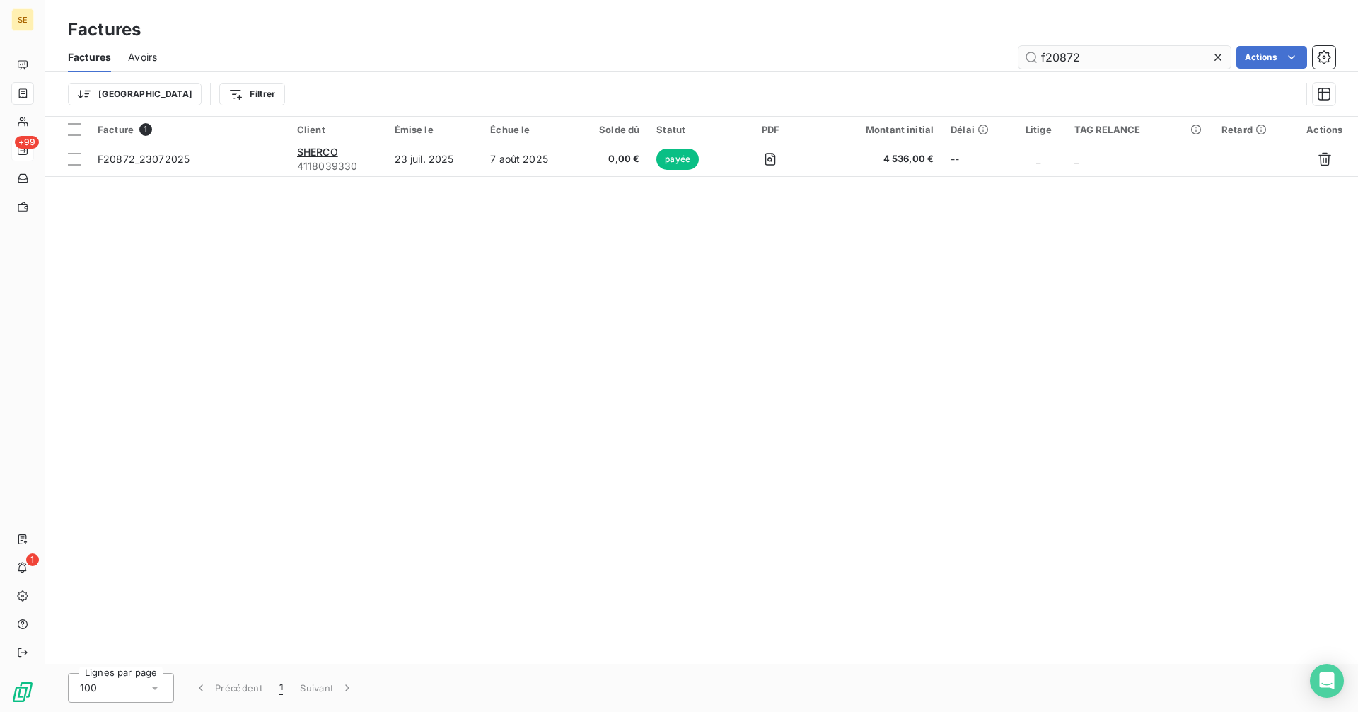
drag, startPoint x: 1100, startPoint y: 58, endPoint x: 1020, endPoint y: 66, distance: 80.4
click at [1020, 66] on input "f20872" at bounding box center [1125, 57] width 212 height 23
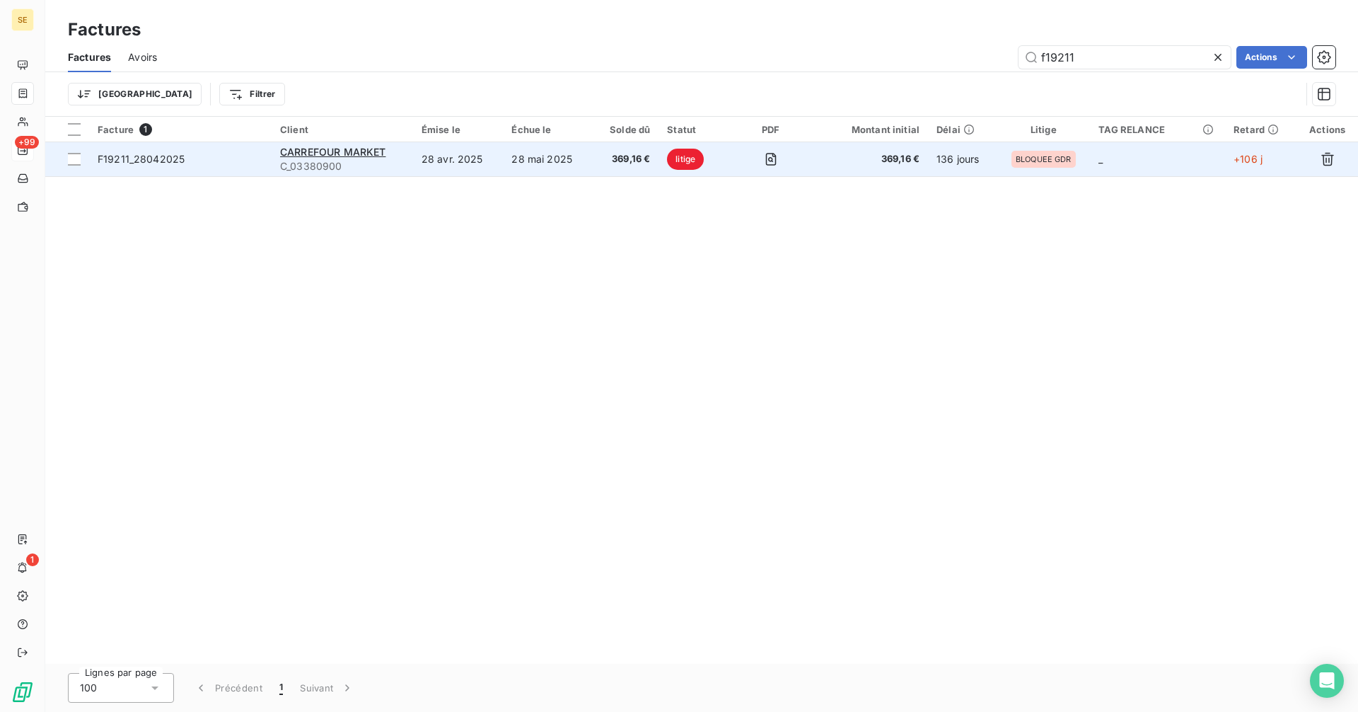
type input "f19211"
click at [401, 162] on span "C_03380900" at bounding box center [342, 166] width 124 height 14
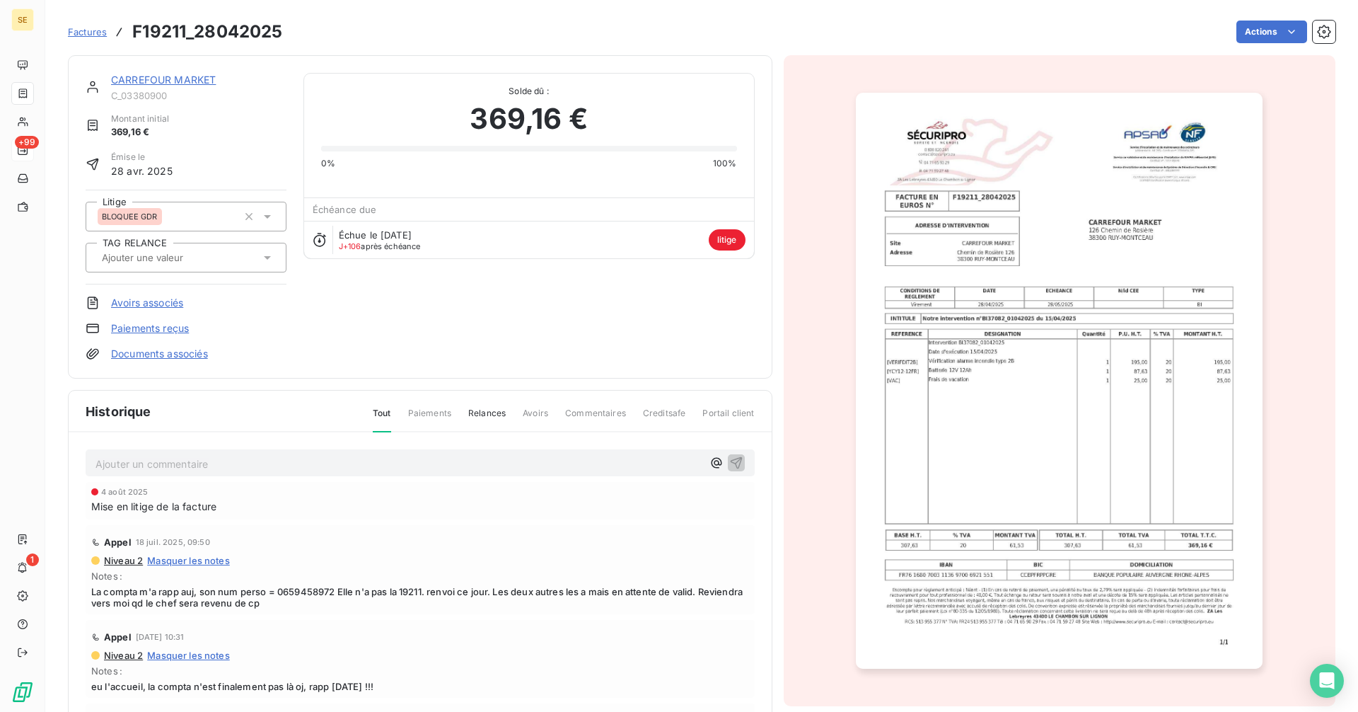
click at [161, 76] on link "CARREFOUR MARKET" at bounding box center [163, 80] width 105 height 12
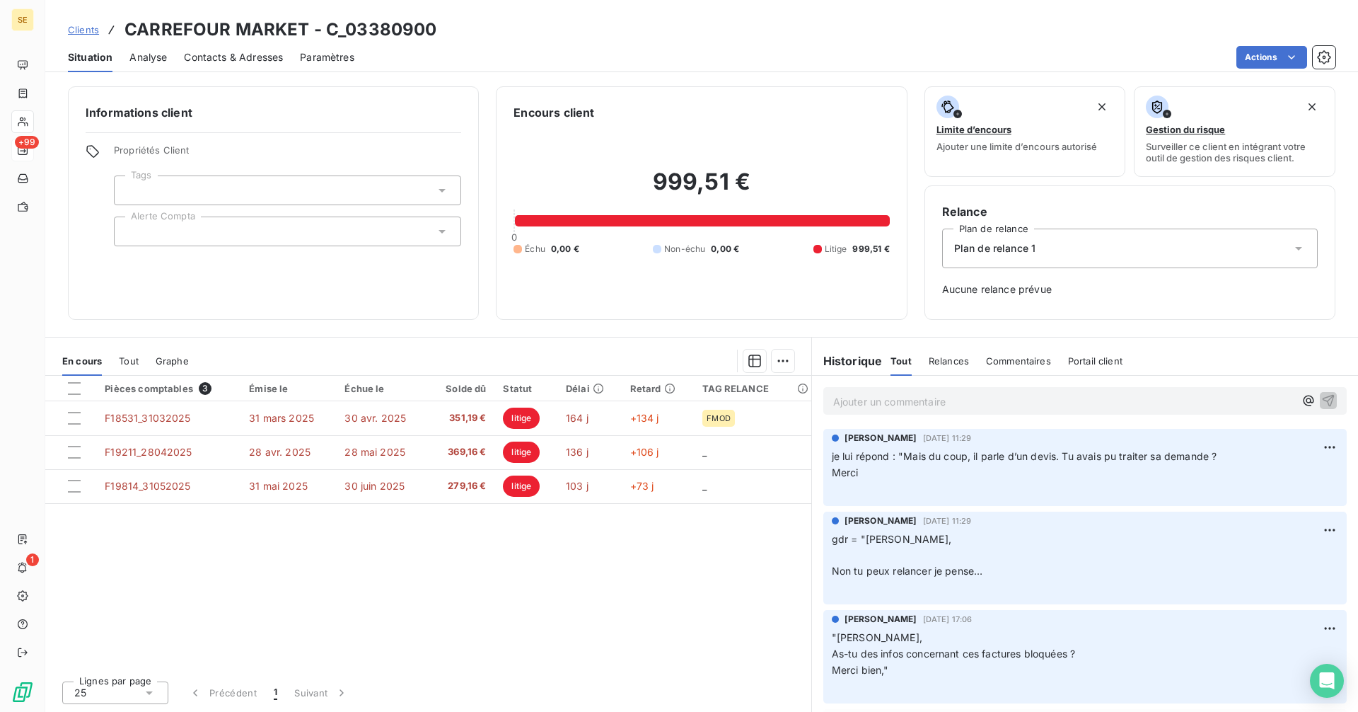
click at [247, 61] on span "Contacts & Adresses" at bounding box center [233, 57] width 99 height 14
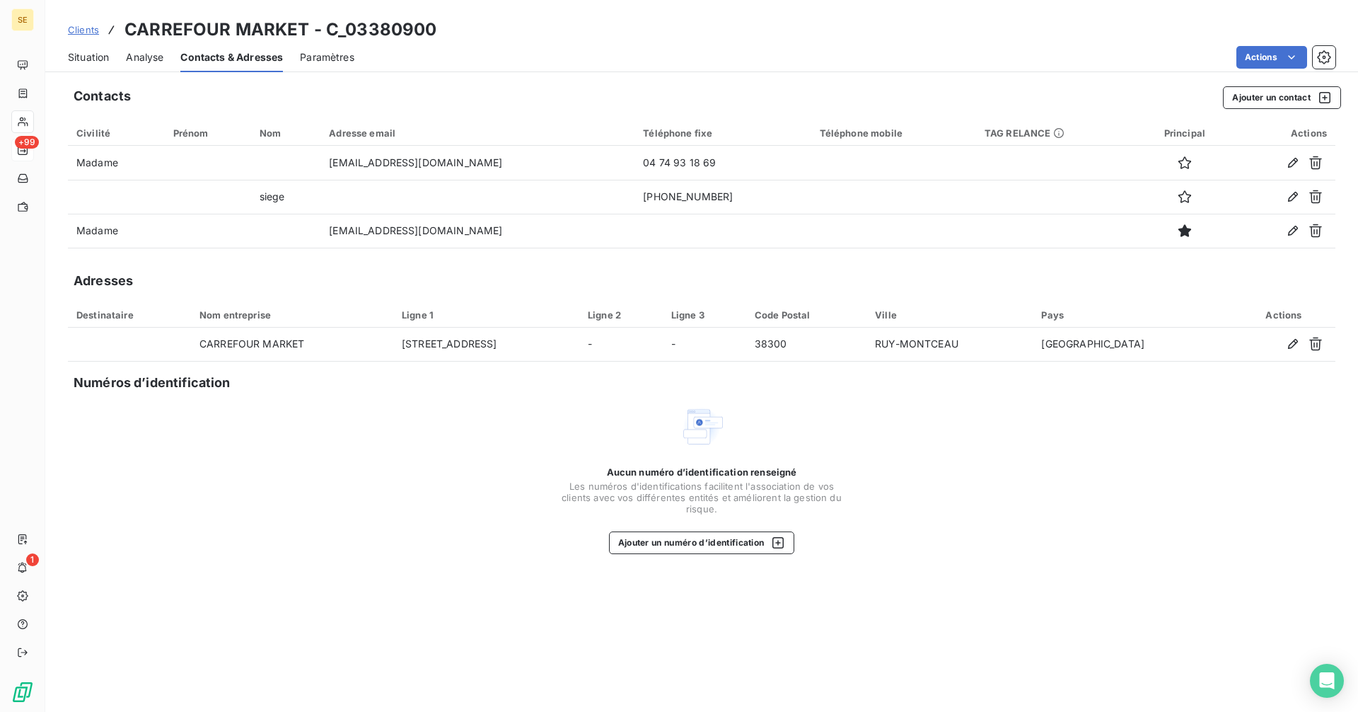
click at [94, 54] on span "Situation" at bounding box center [88, 57] width 41 height 14
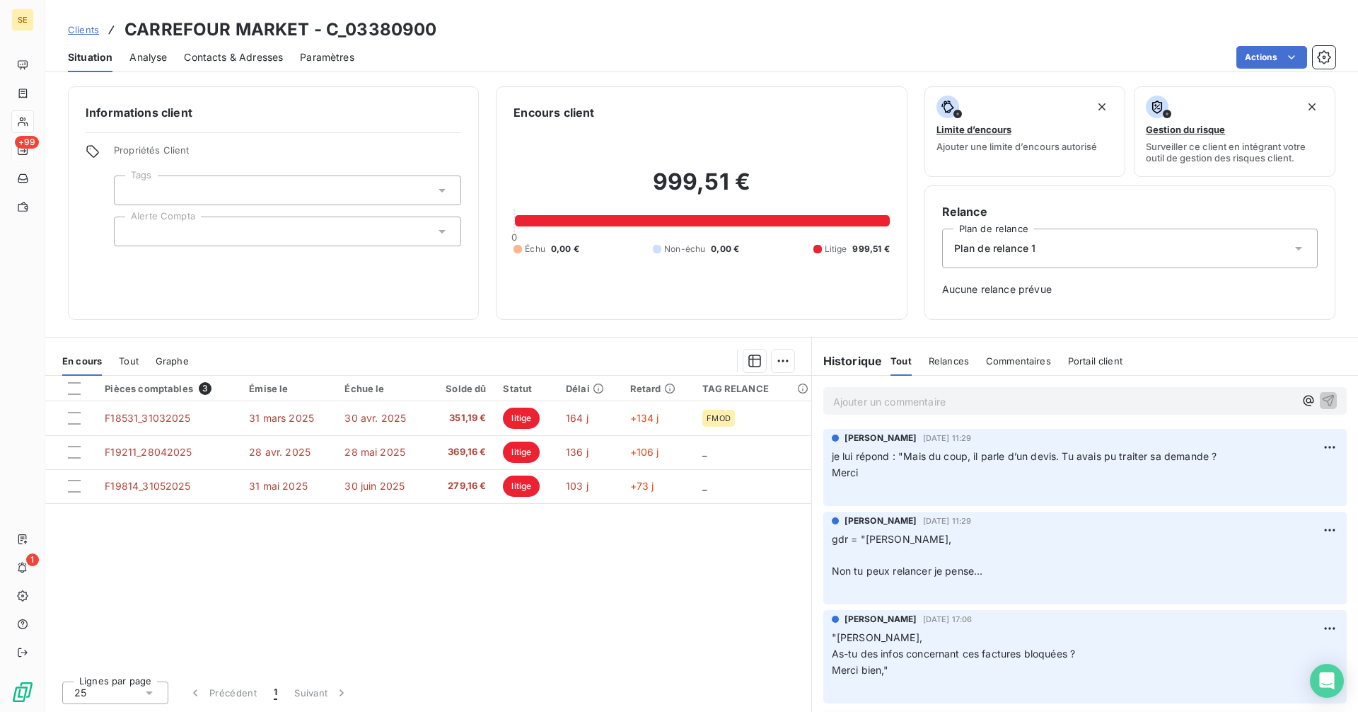
click at [900, 399] on p "Ajouter un commentaire ﻿" at bounding box center [1063, 402] width 461 height 18
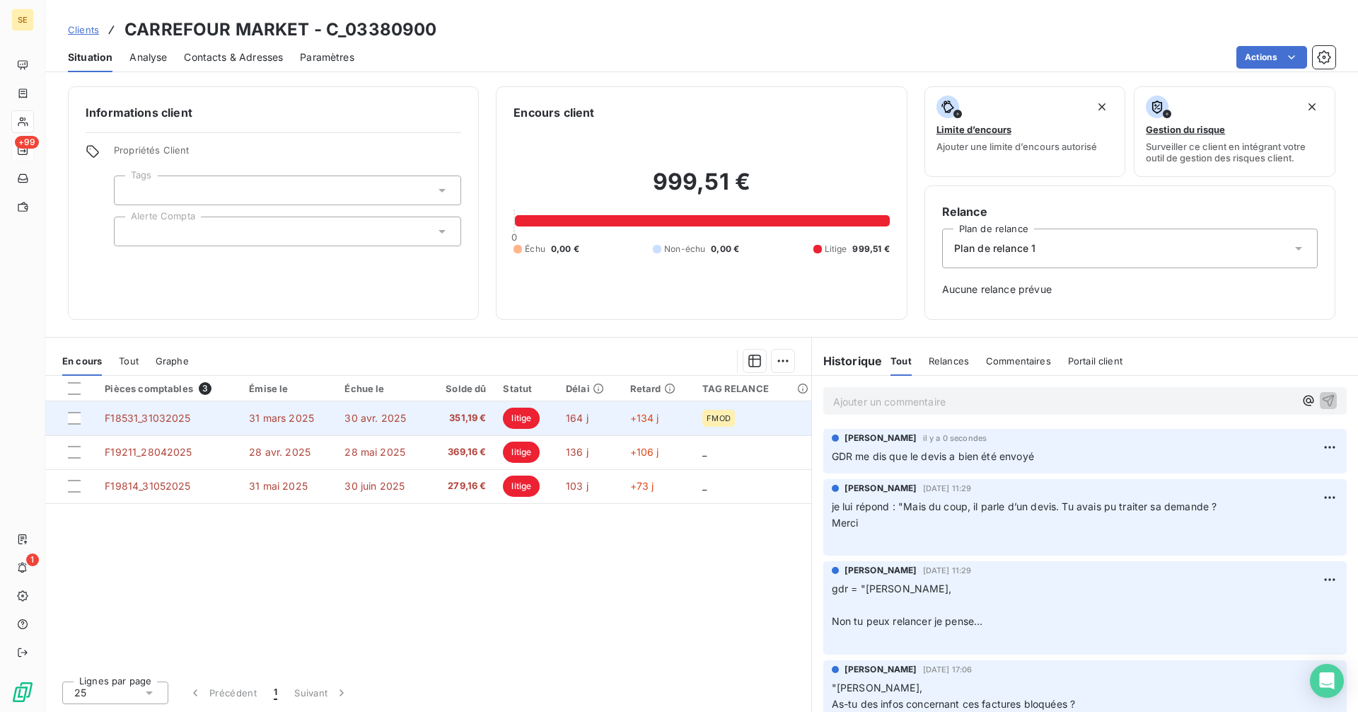
click at [422, 412] on td "30 avr. 2025" at bounding box center [381, 418] width 91 height 34
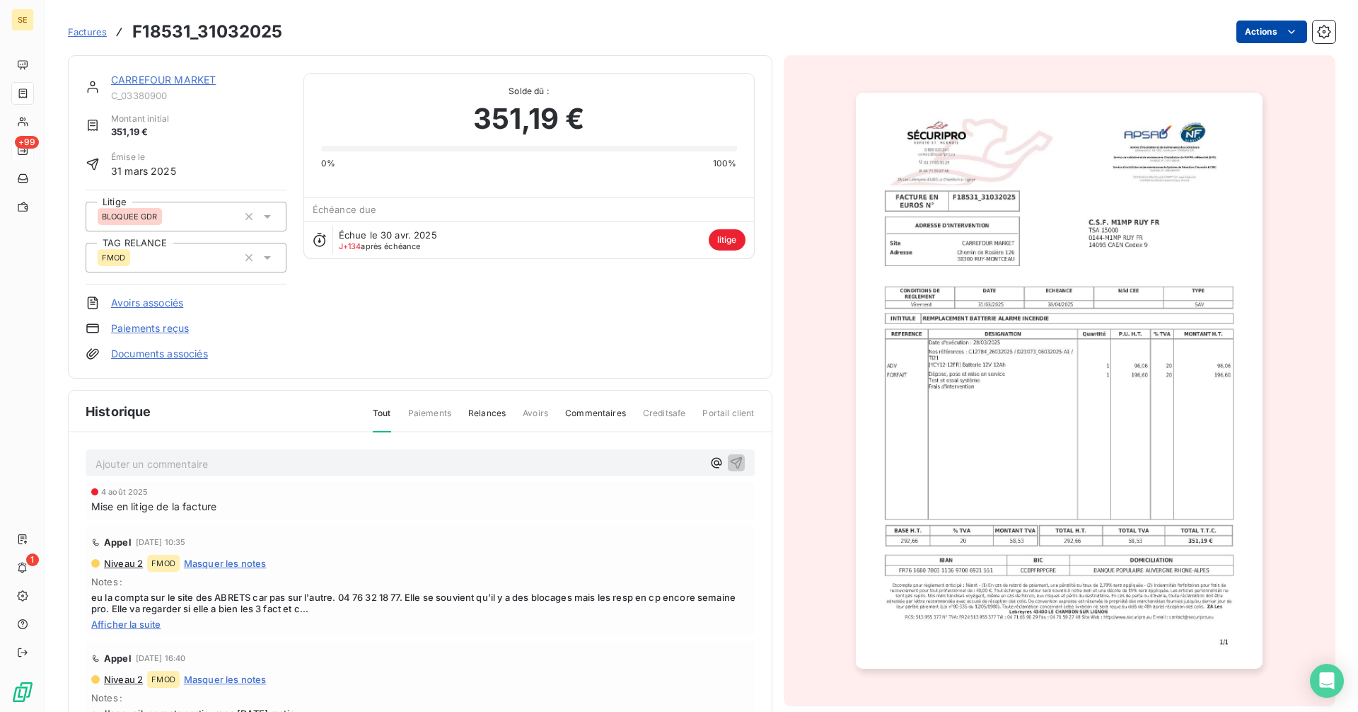
click at [1252, 30] on html "SE +99 1 Factures F18531_31032025 Actions CARREFOUR MARKET C_03380900 Montant i…" at bounding box center [679, 356] width 1358 height 712
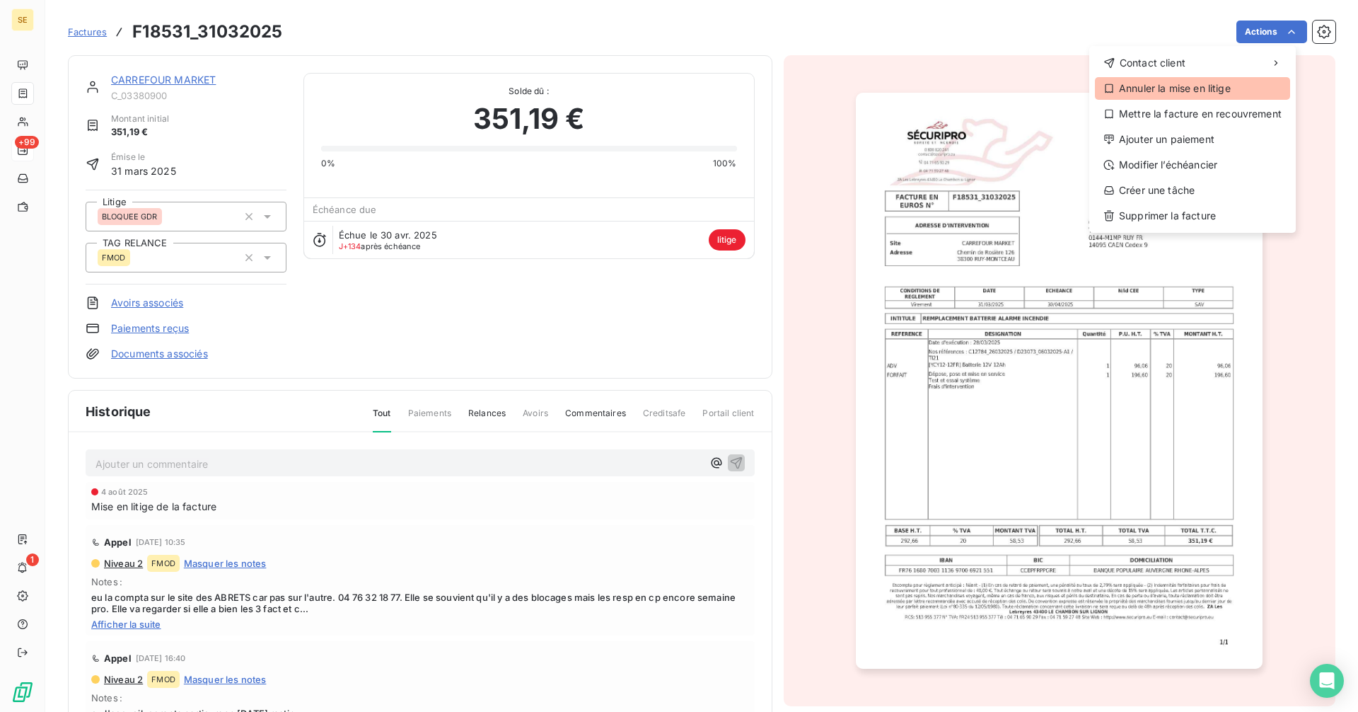
click at [1166, 83] on div "Annuler la mise en litige" at bounding box center [1192, 88] width 195 height 23
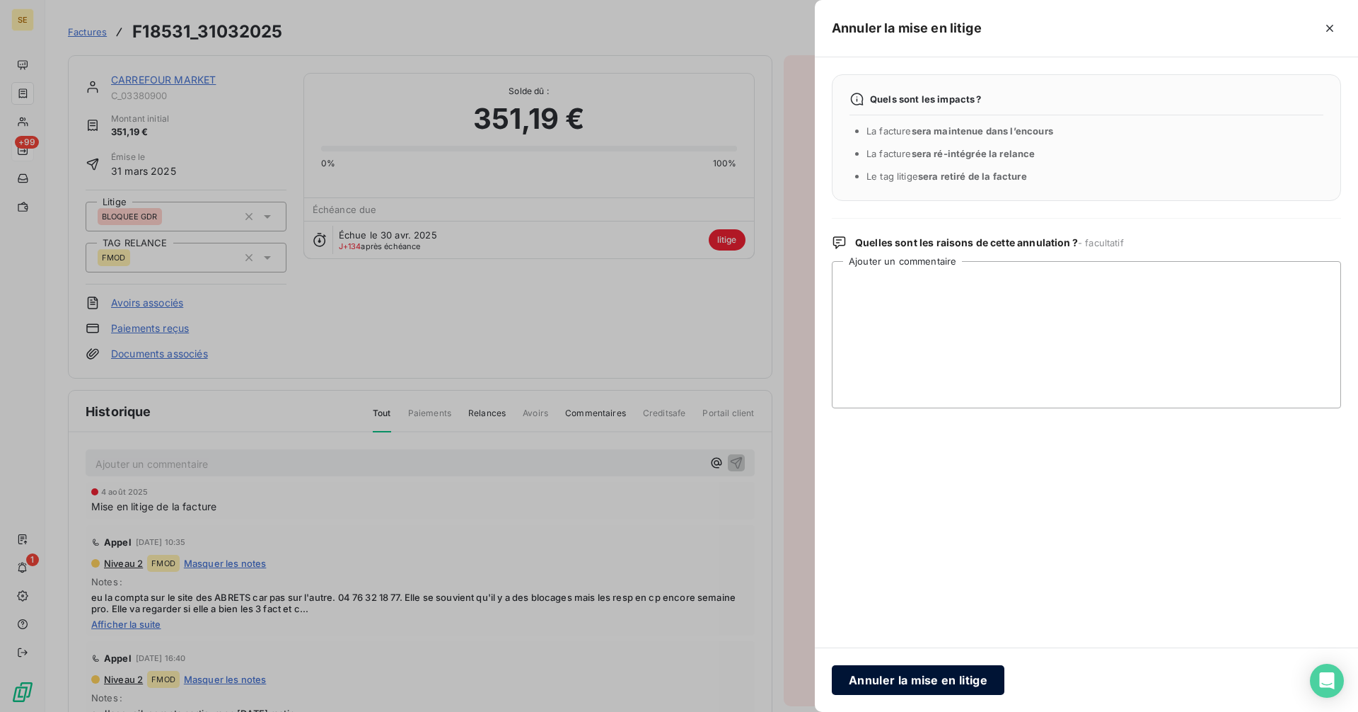
click at [886, 681] on button "Annuler la mise en litige" at bounding box center [918, 680] width 173 height 30
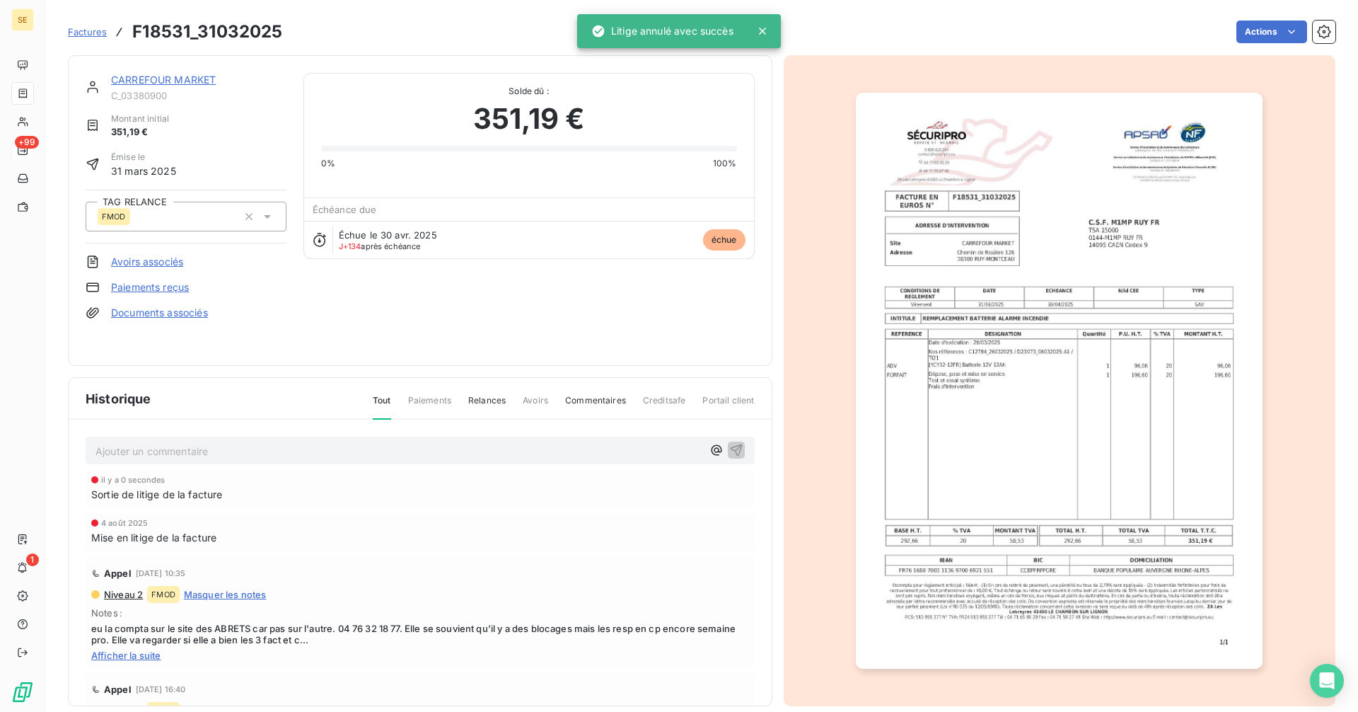
click at [156, 77] on link "CARREFOUR MARKET" at bounding box center [163, 80] width 105 height 12
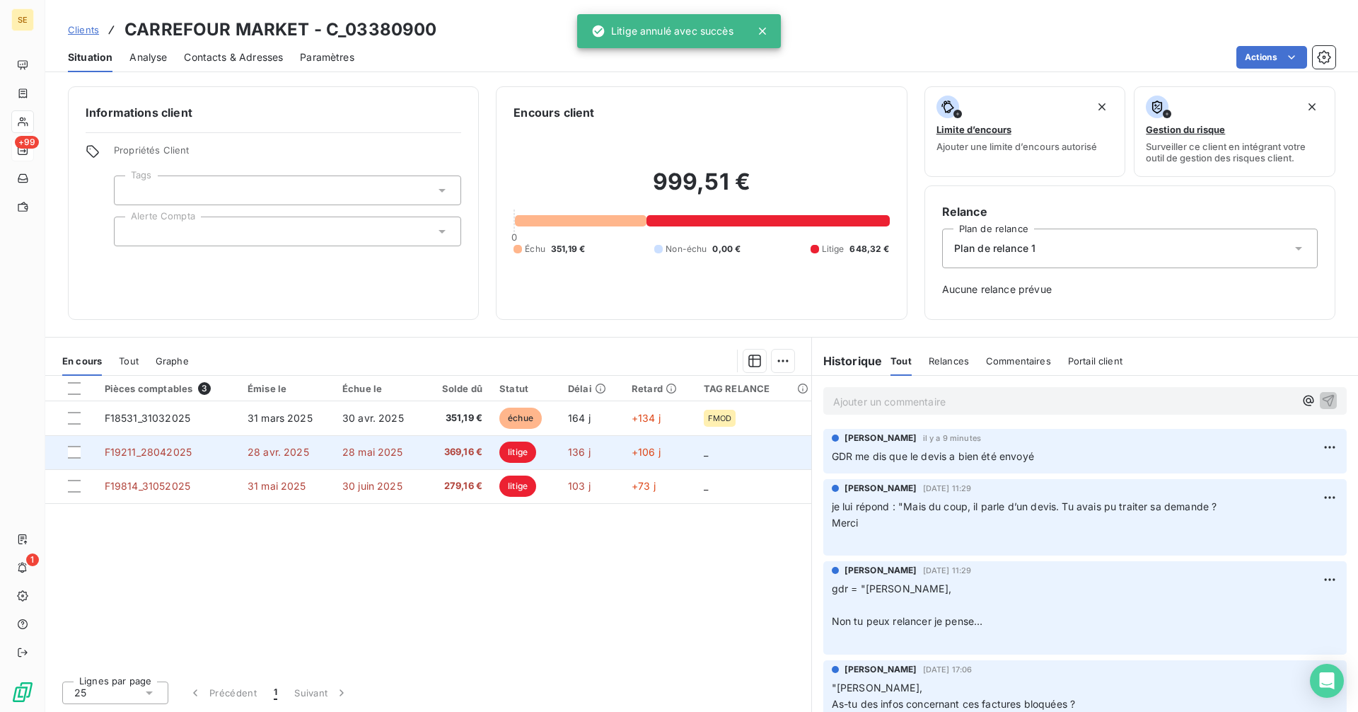
click at [503, 448] on span "litige" at bounding box center [517, 451] width 37 height 21
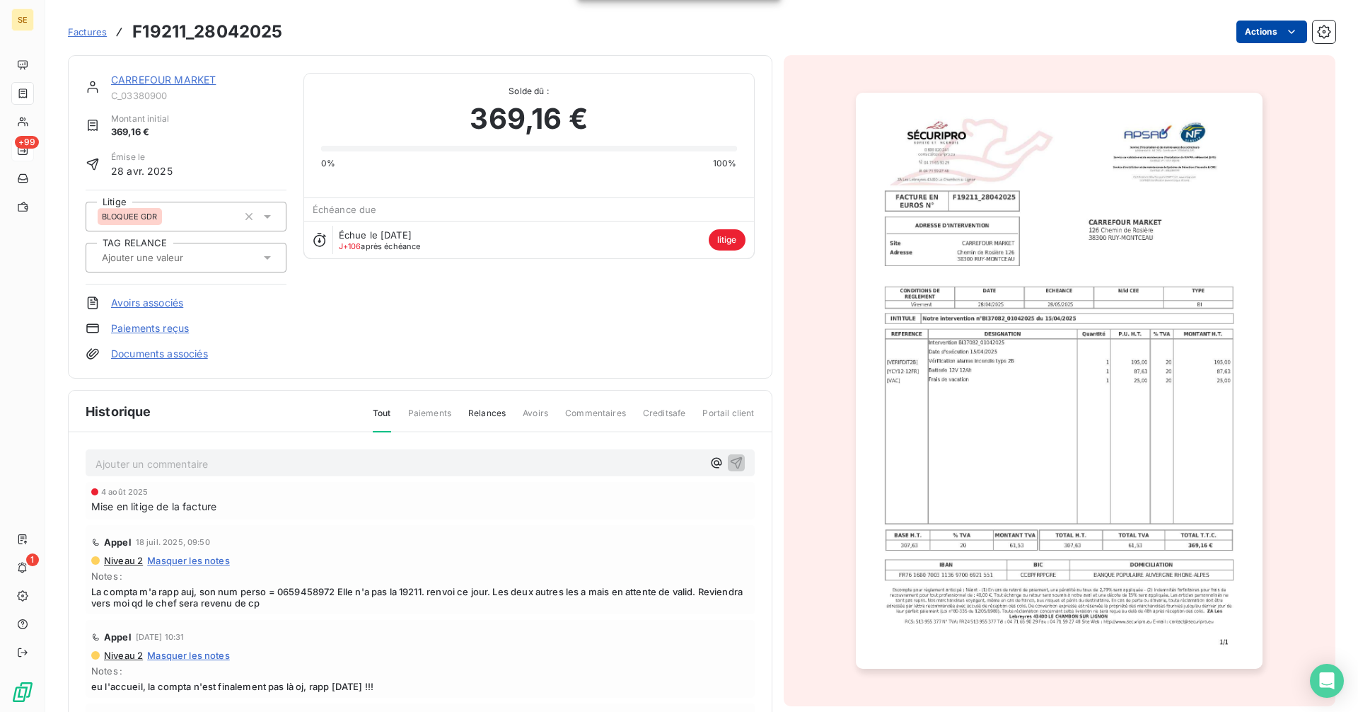
click at [1260, 32] on html "SE +99 1 Factures F19211_28042025 Actions CARREFOUR MARKET C_03380900 Montant i…" at bounding box center [679, 356] width 1358 height 712
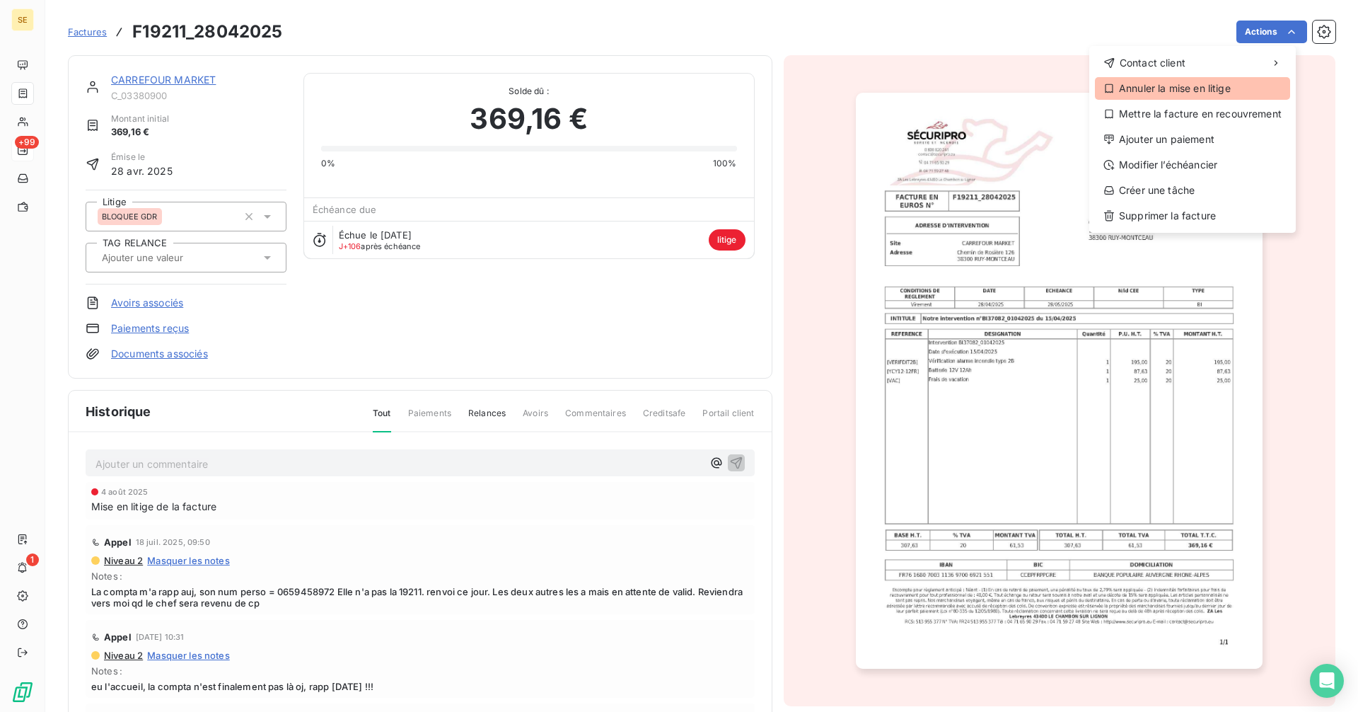
click at [1157, 84] on div "Annuler la mise en litige" at bounding box center [1192, 88] width 195 height 23
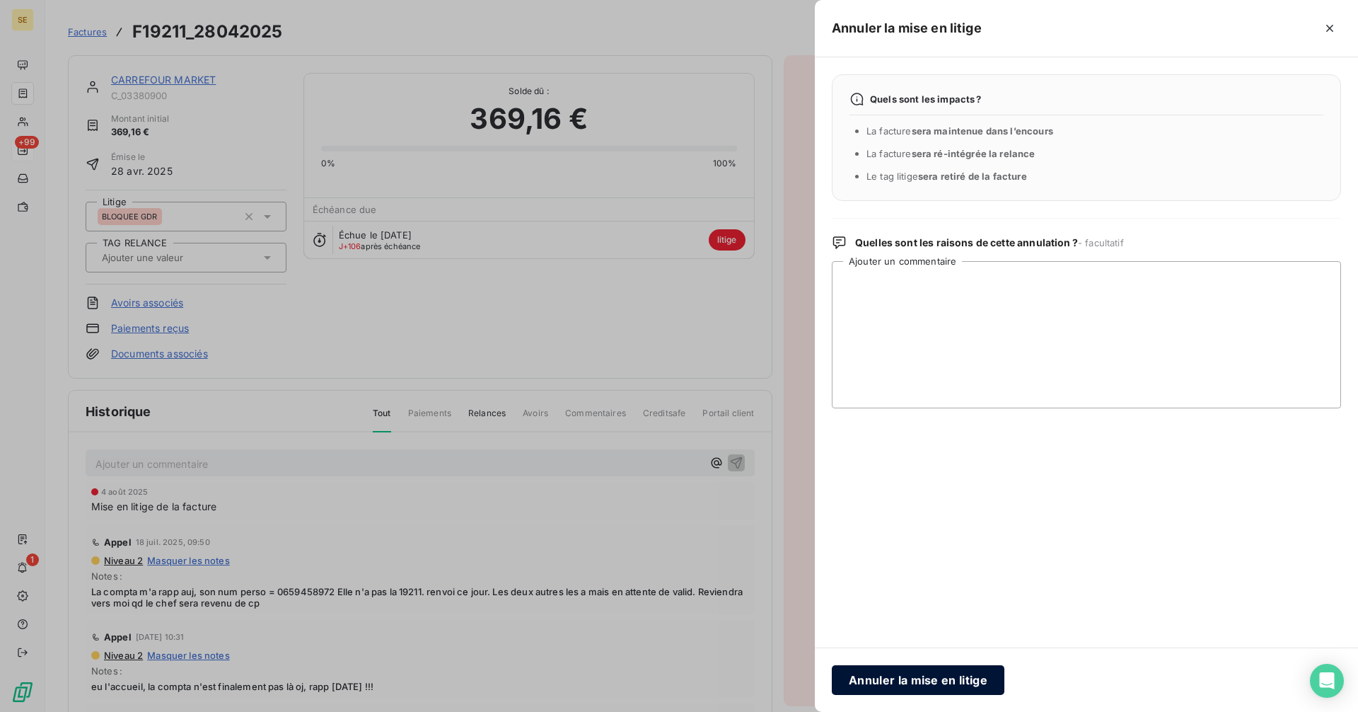
click at [908, 680] on button "Annuler la mise en litige" at bounding box center [918, 680] width 173 height 30
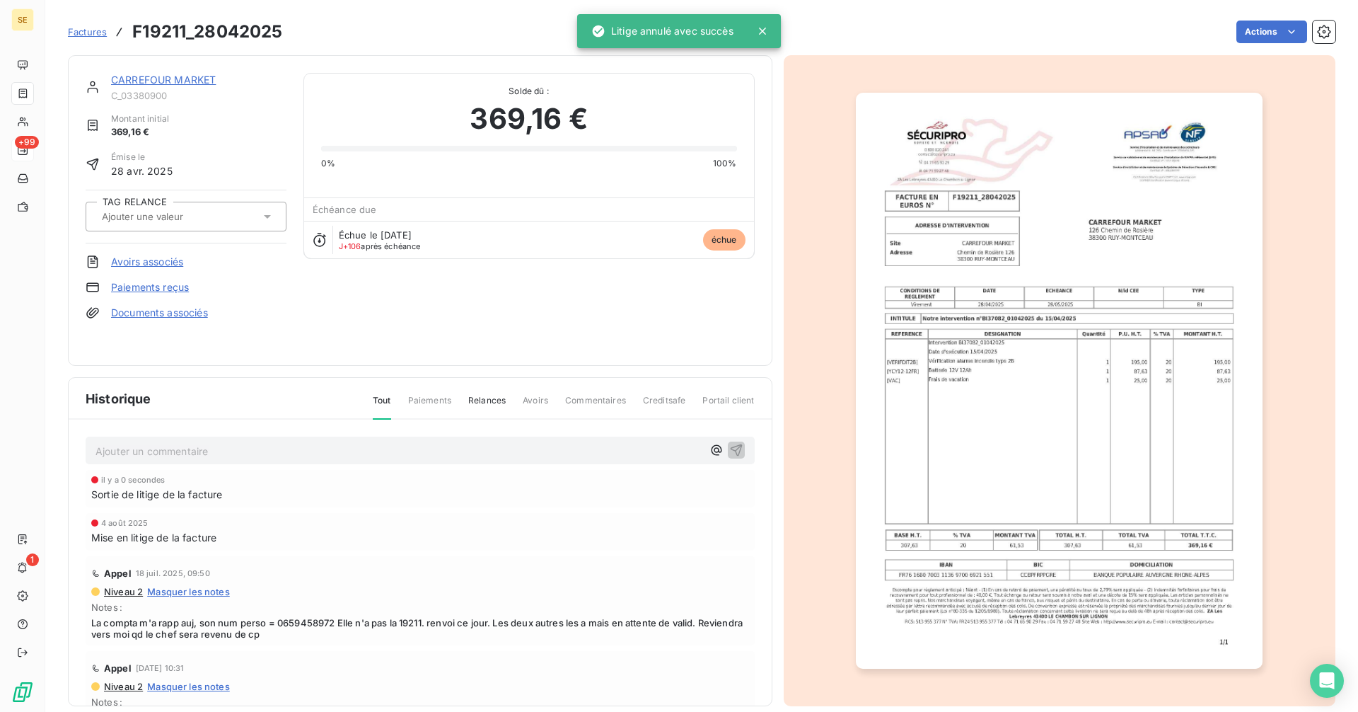
click at [194, 77] on link "CARREFOUR MARKET" at bounding box center [163, 80] width 105 height 12
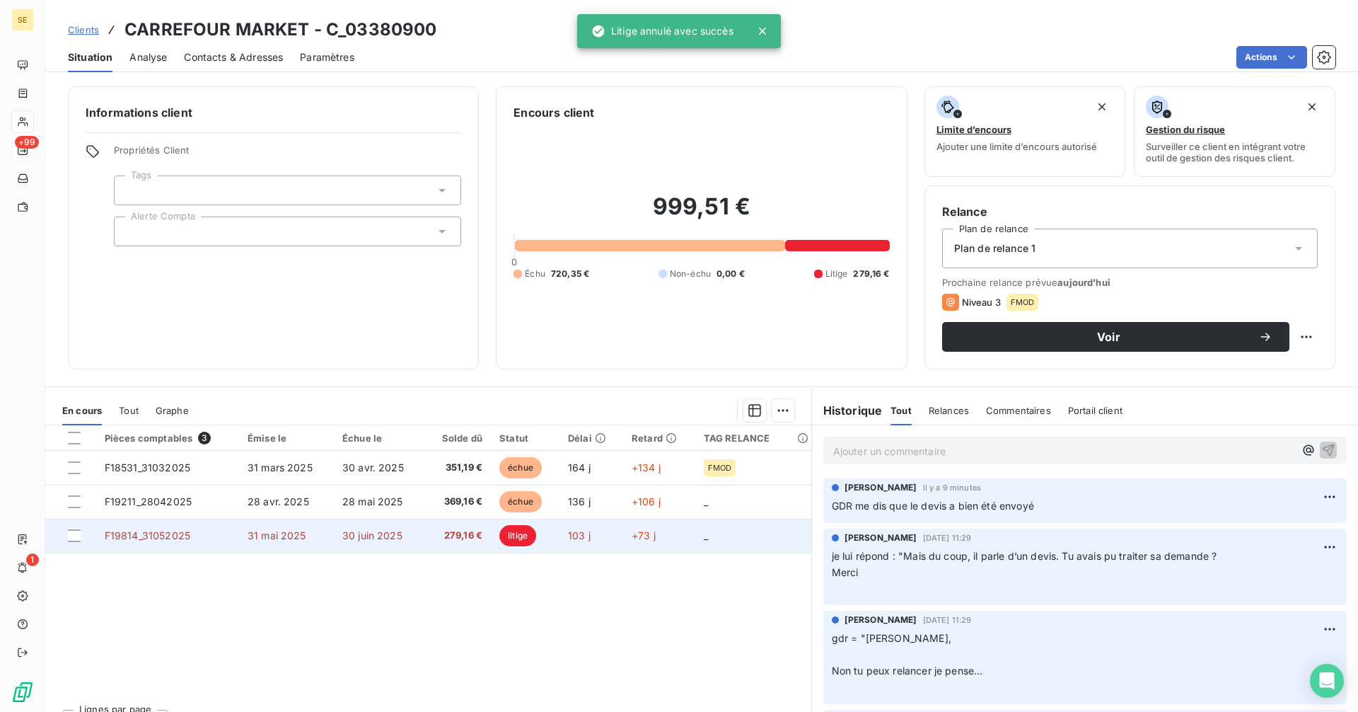
click at [559, 532] on td "103 j" at bounding box center [591, 535] width 64 height 34
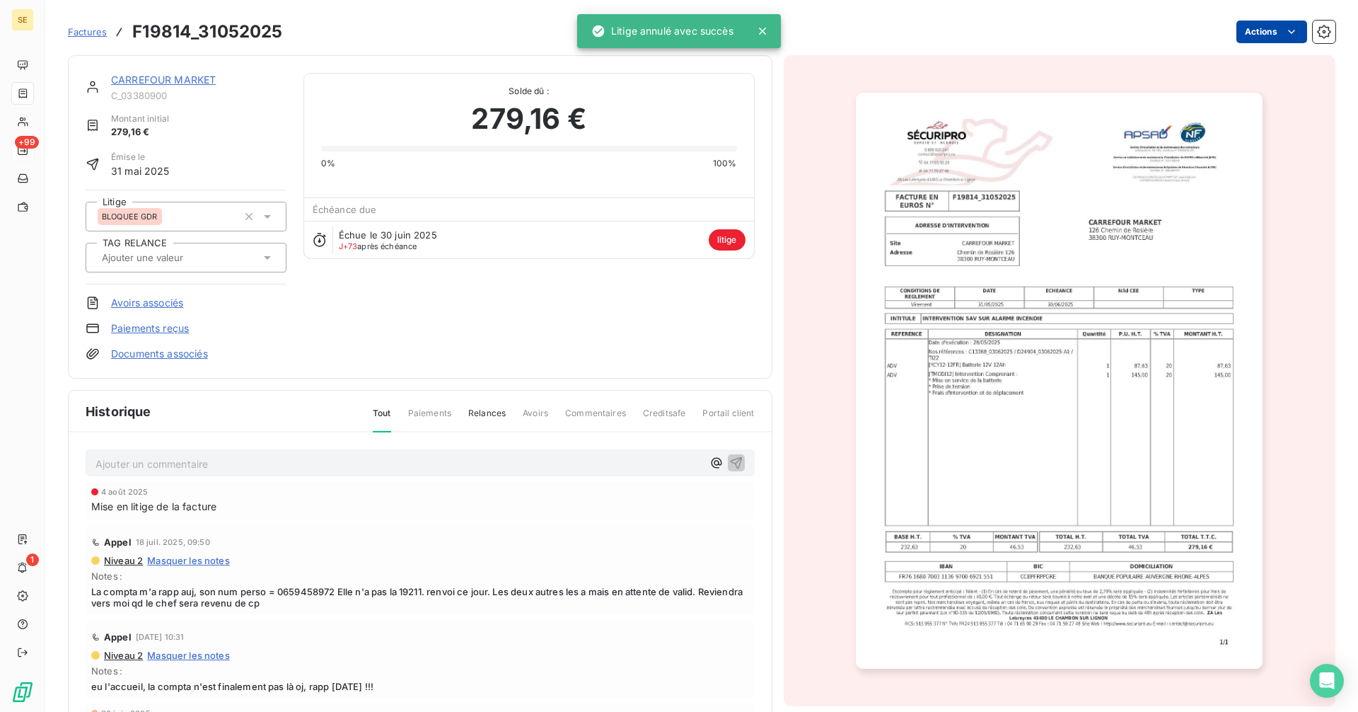
click at [1239, 34] on html "SE +99 1 Factures F19814_31052025 Actions CARREFOUR MARKET C_03380900 Montant i…" at bounding box center [679, 356] width 1358 height 712
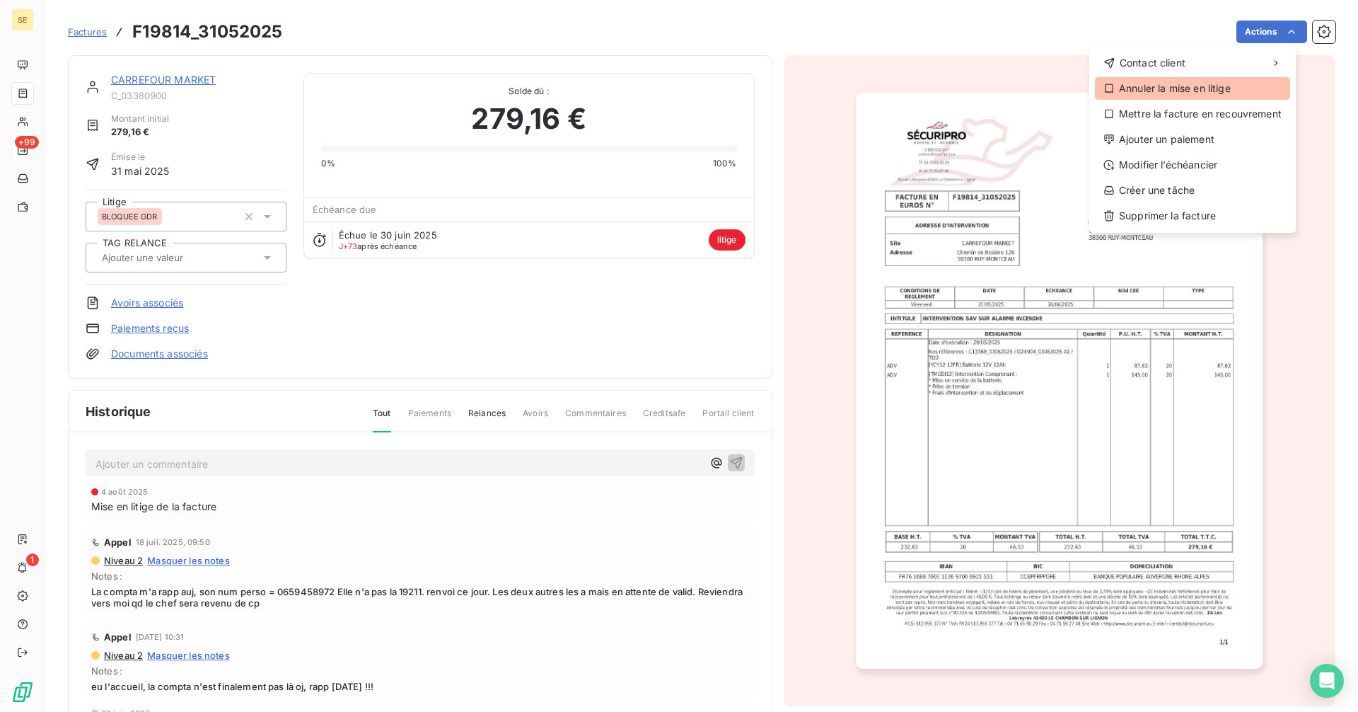
click at [1152, 88] on div "Annuler la mise en litige" at bounding box center [1192, 88] width 195 height 23
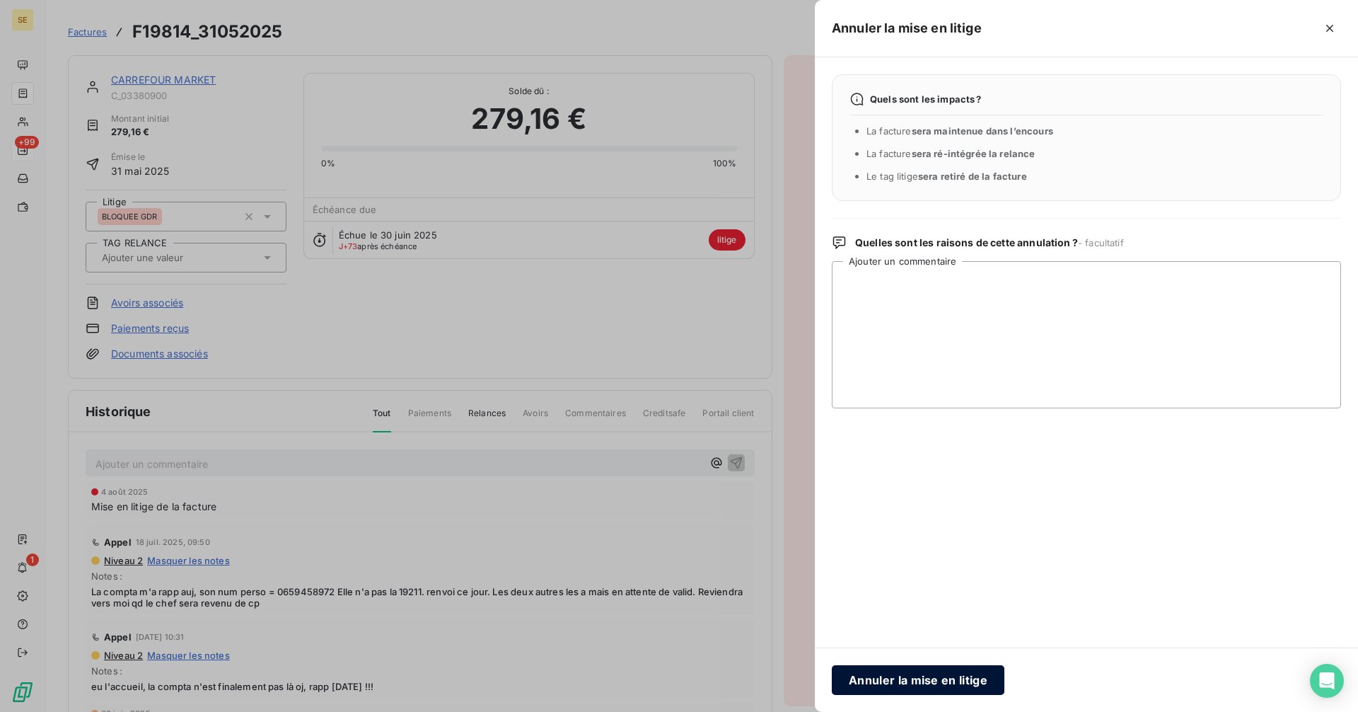
click at [951, 682] on button "Annuler la mise en litige" at bounding box center [918, 680] width 173 height 30
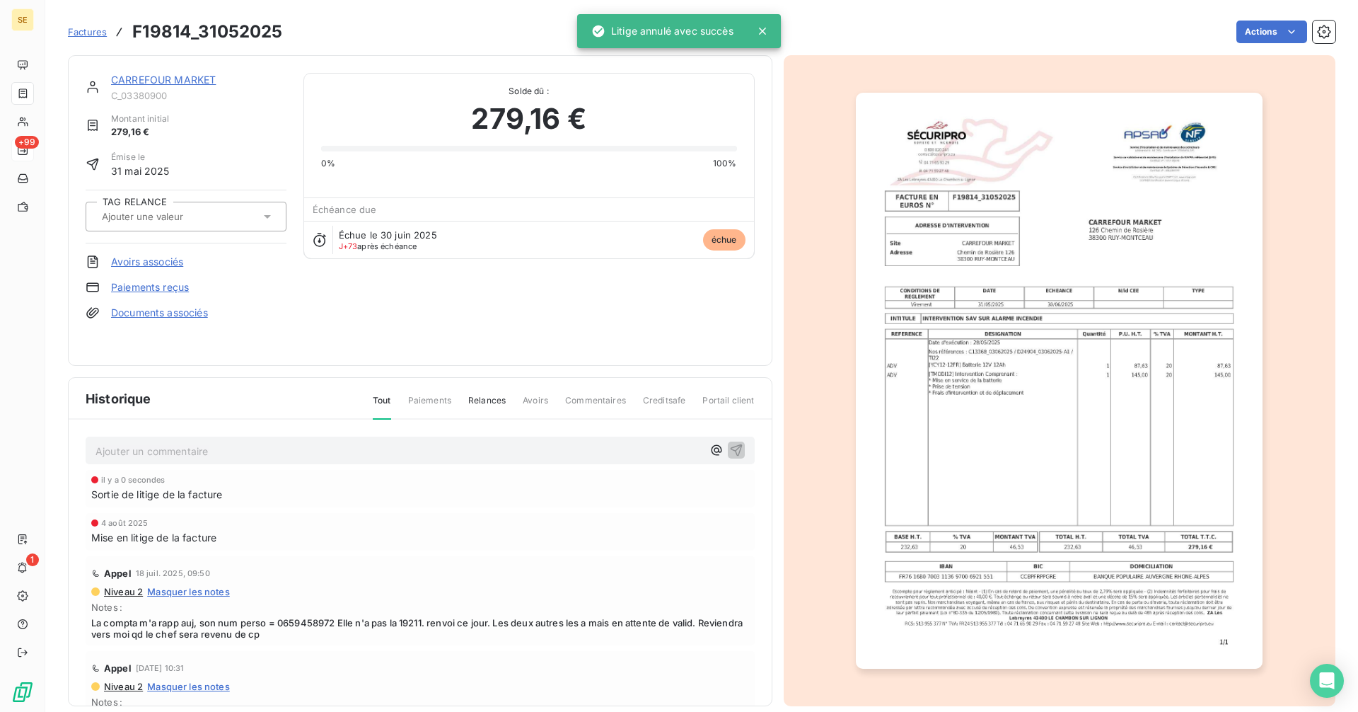
click at [173, 76] on link "CARREFOUR MARKET" at bounding box center [163, 80] width 105 height 12
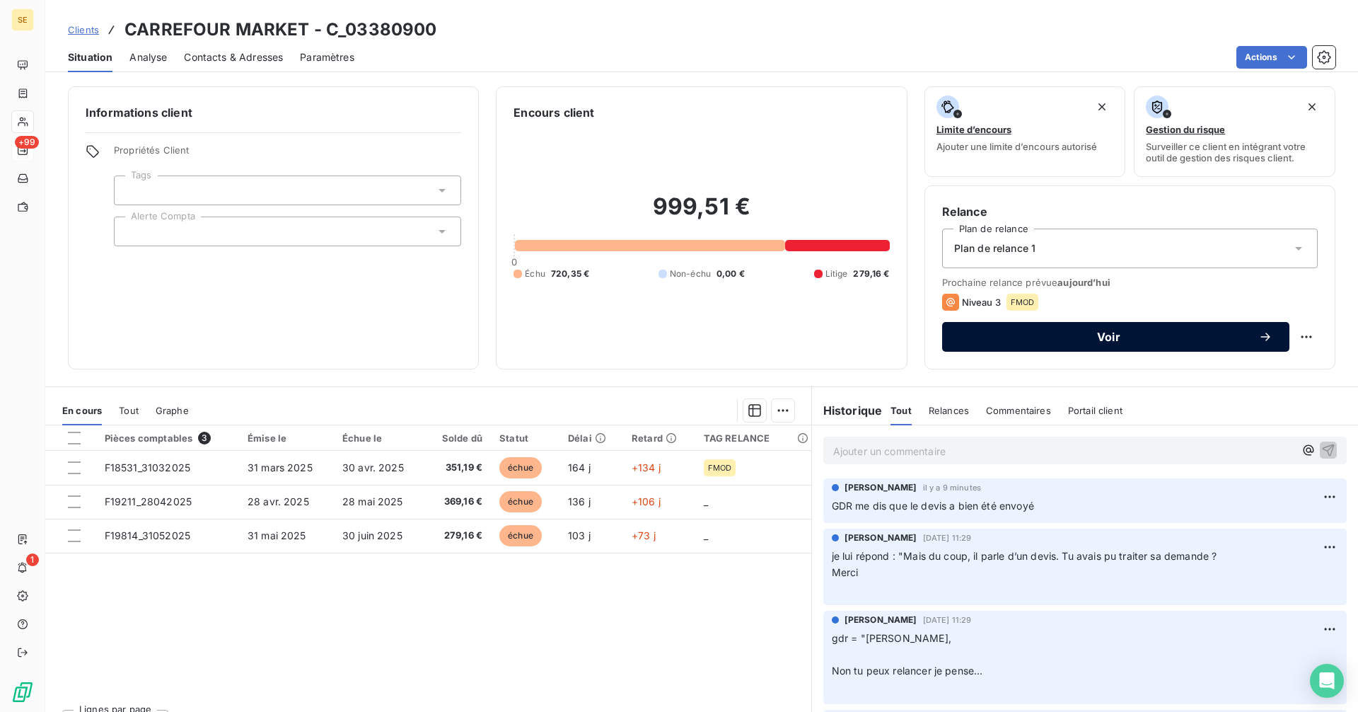
click at [972, 339] on span "Voir" at bounding box center [1108, 336] width 299 height 11
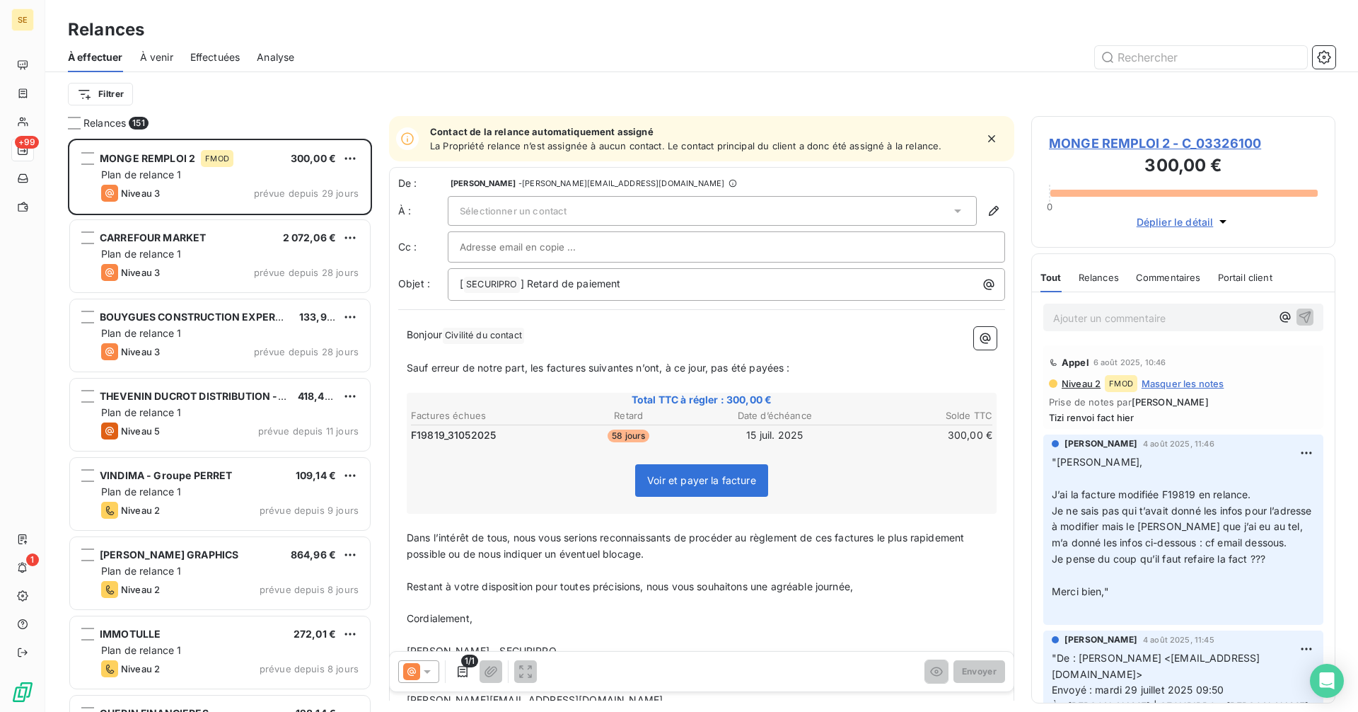
scroll to position [562, 294]
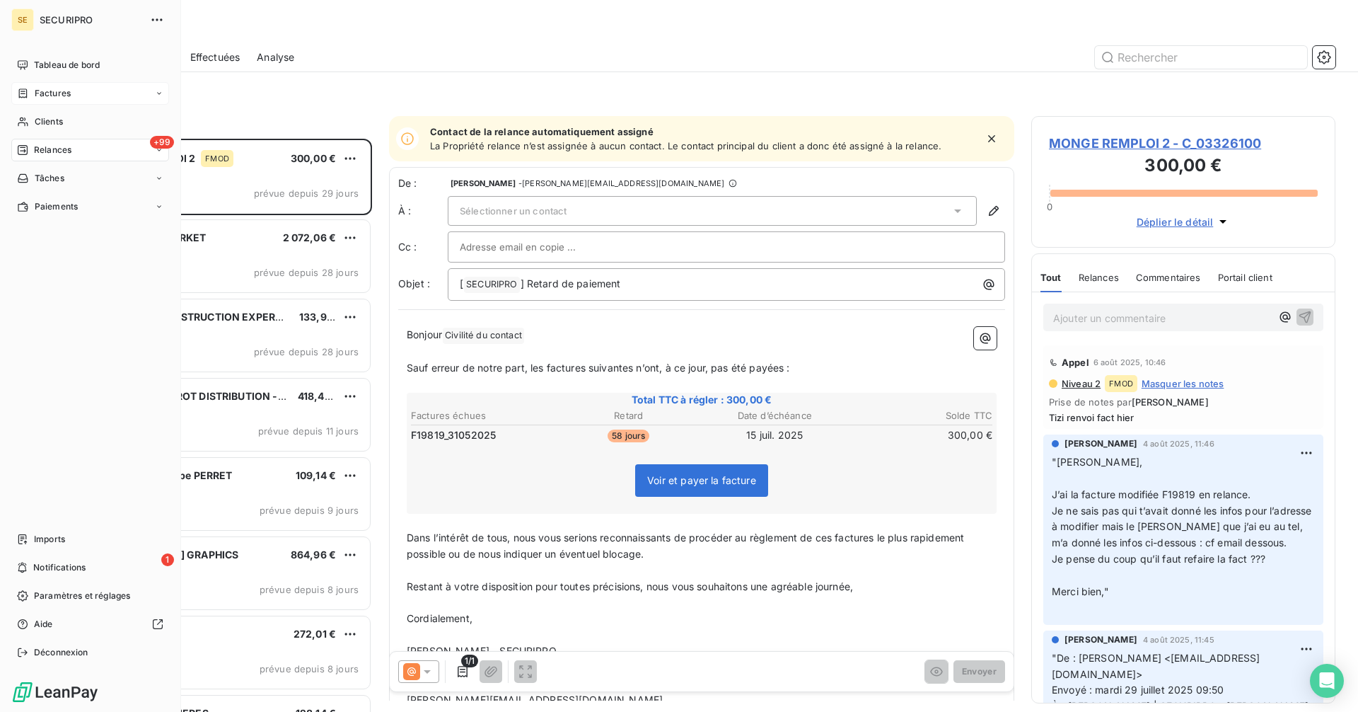
click at [60, 94] on span "Factures" at bounding box center [53, 93] width 36 height 13
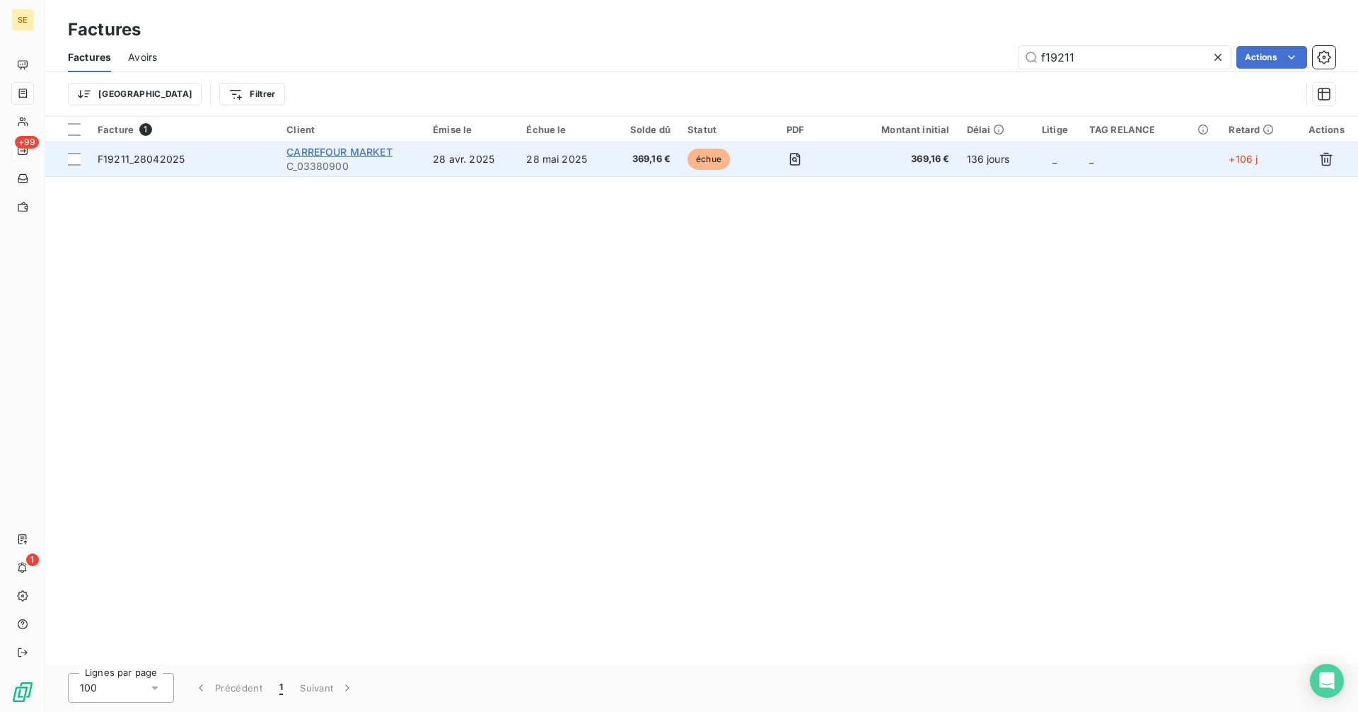
click at [355, 150] on span "CARREFOUR MARKET" at bounding box center [338, 152] width 105 height 12
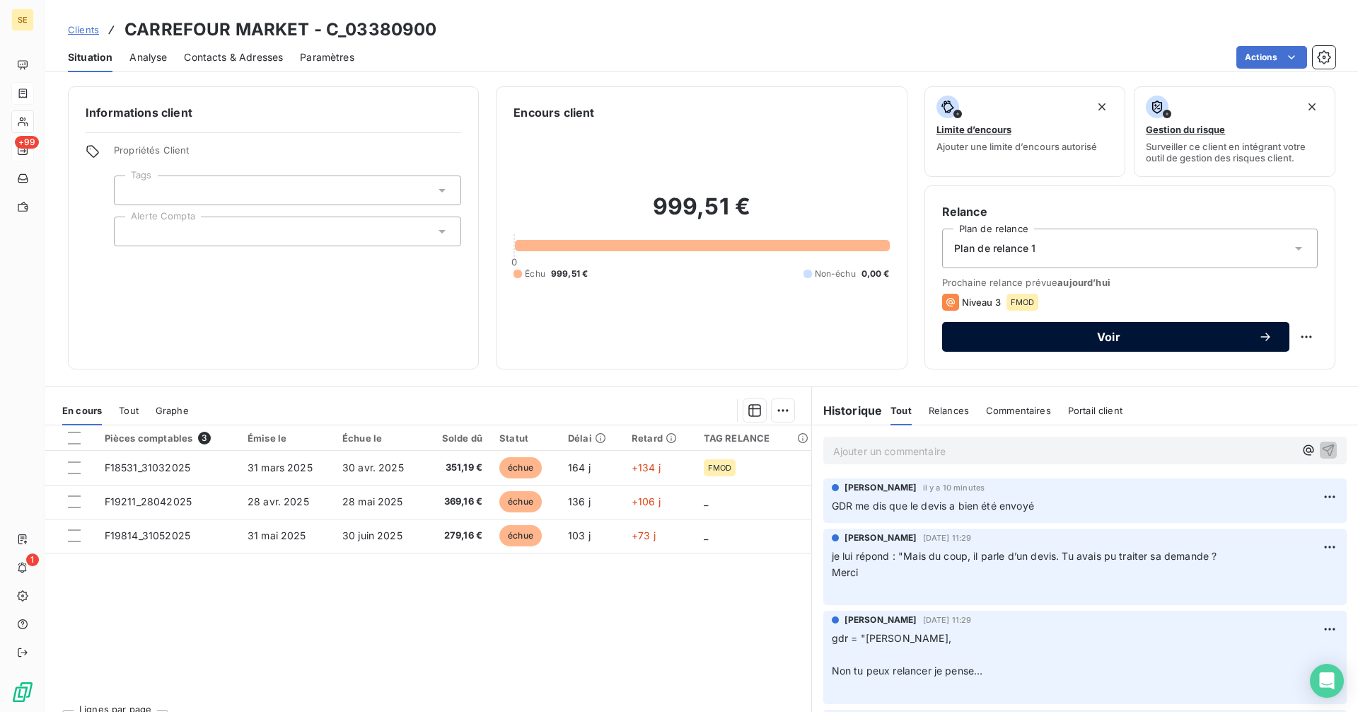
click at [968, 332] on span "Voir" at bounding box center [1108, 336] width 299 height 11
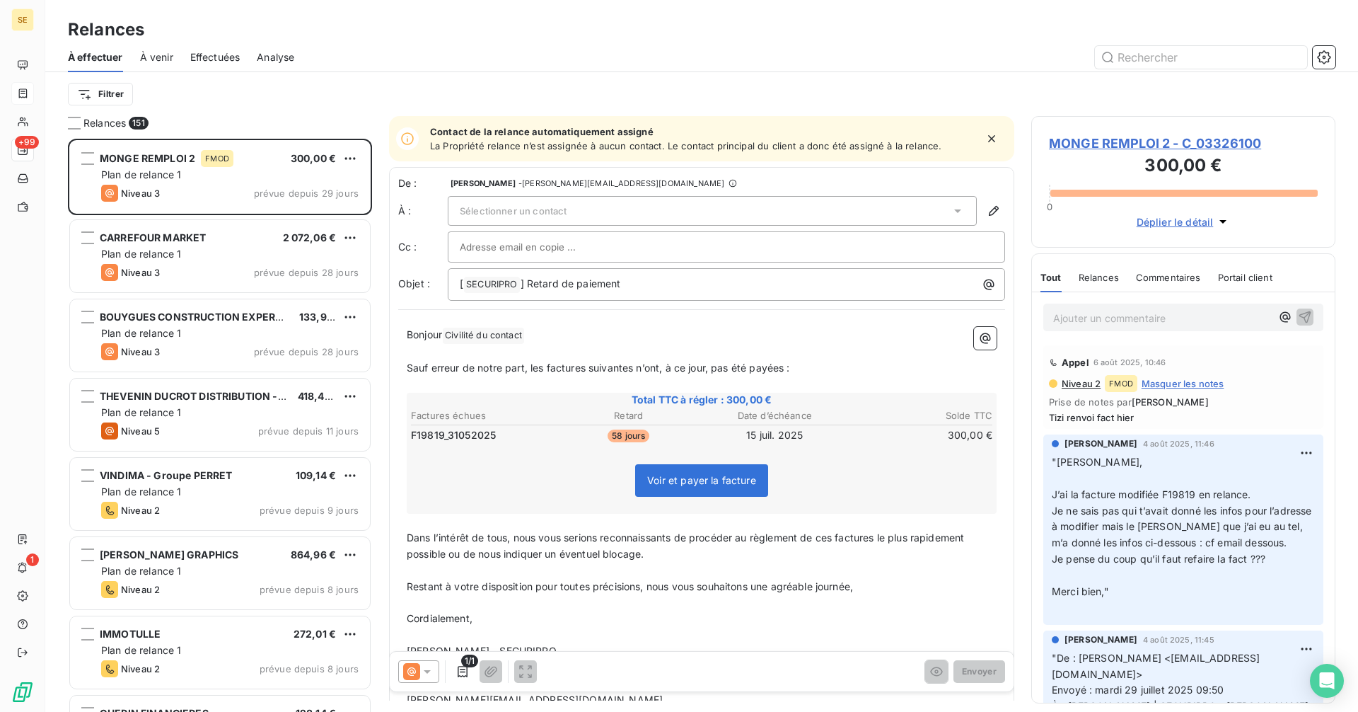
scroll to position [562, 294]
click at [437, 664] on div at bounding box center [418, 671] width 41 height 23
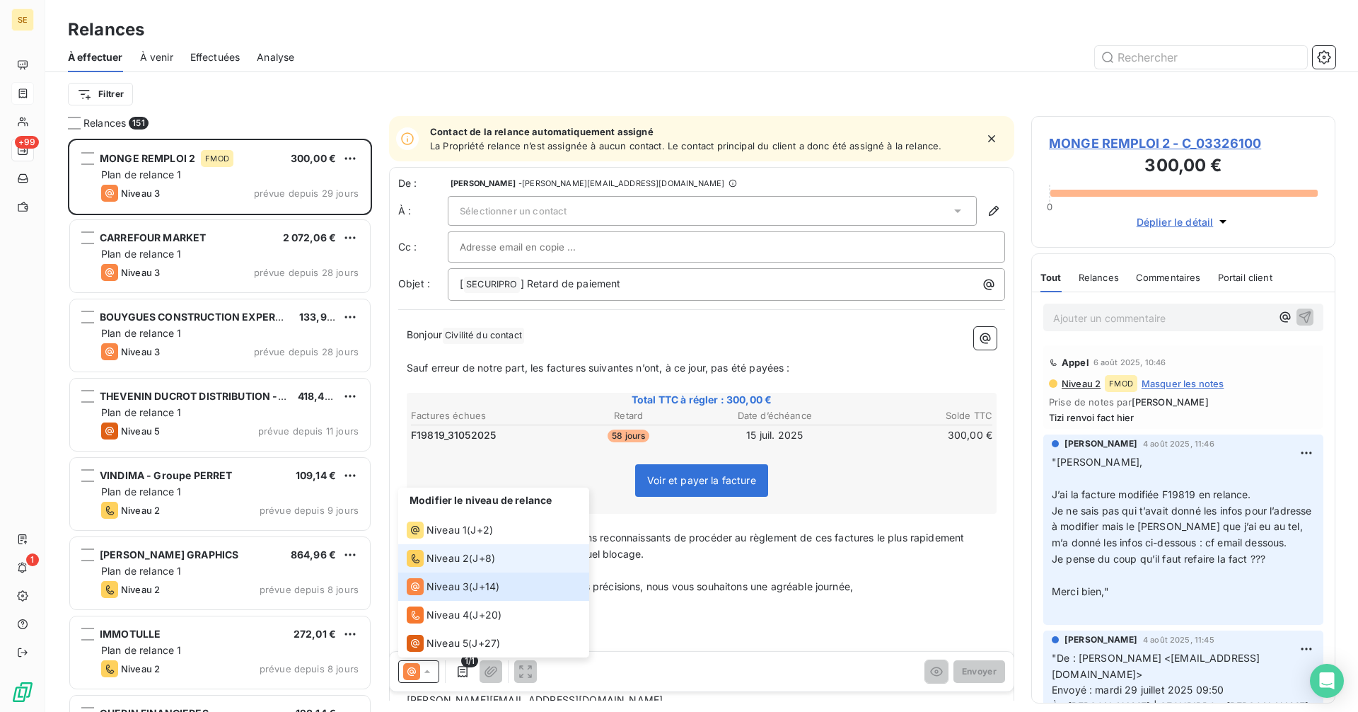
click at [470, 556] on div "Niveau 2 ( J+8 )" at bounding box center [451, 558] width 88 height 17
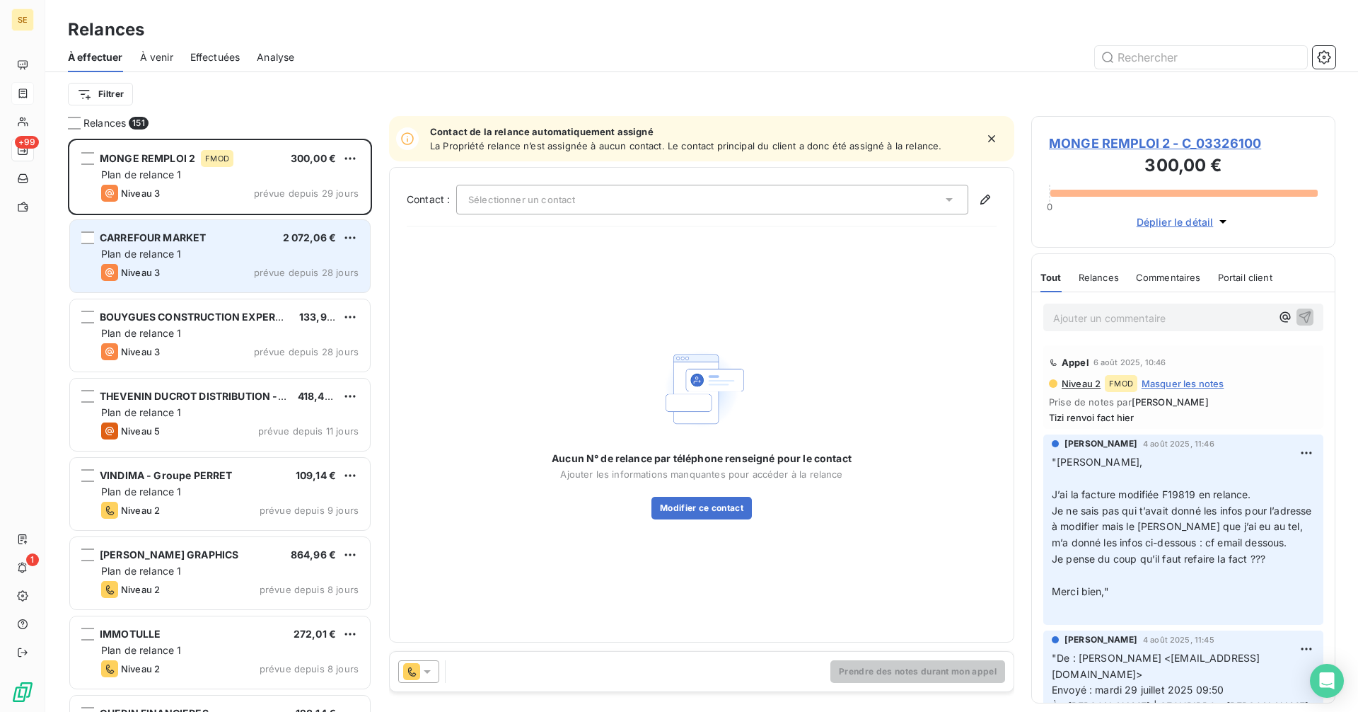
click at [267, 259] on div "Plan de relance 1" at bounding box center [229, 254] width 257 height 14
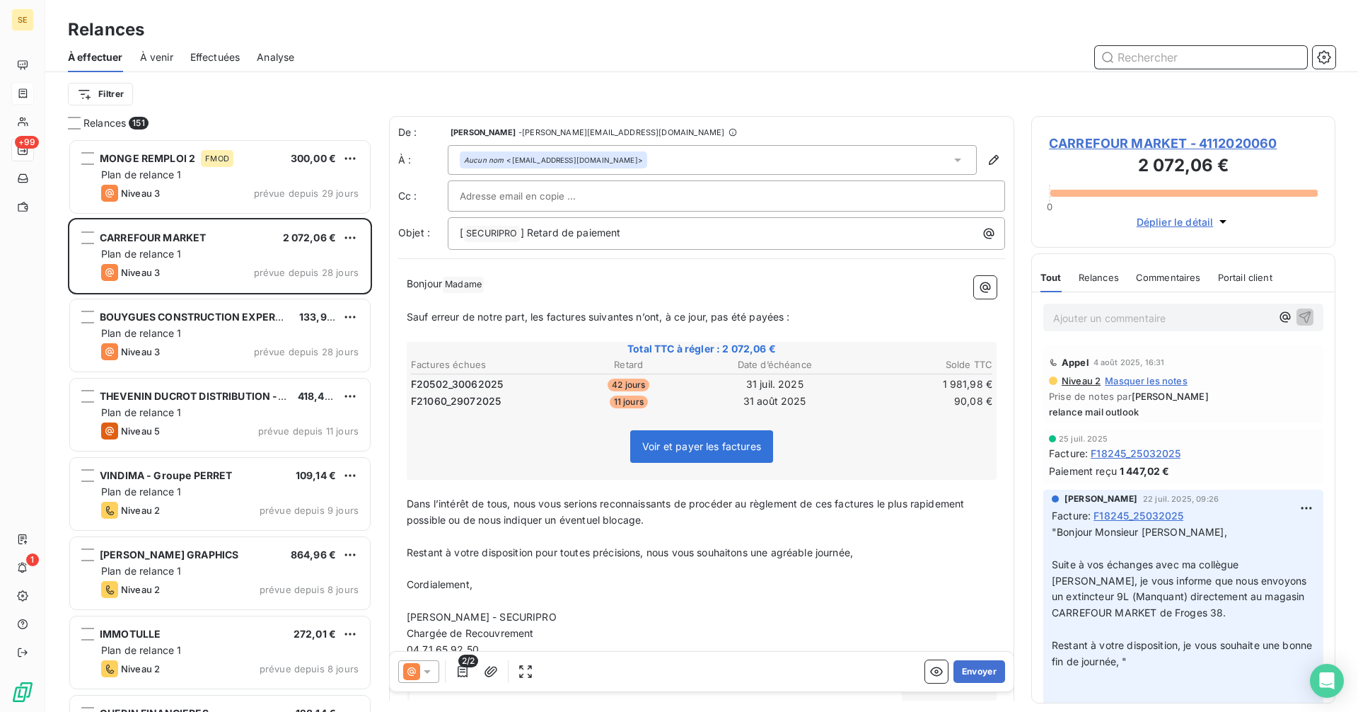
click at [1165, 56] on input "text" at bounding box center [1201, 57] width 212 height 23
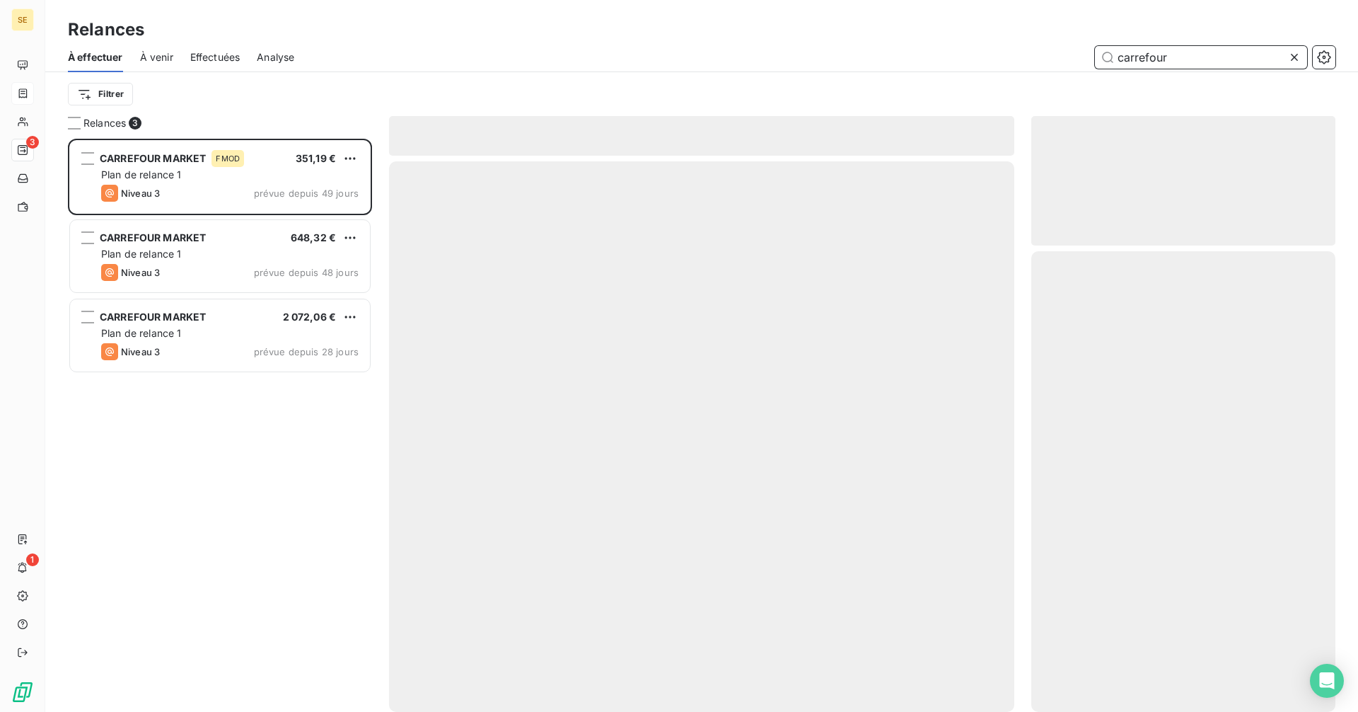
scroll to position [562, 294]
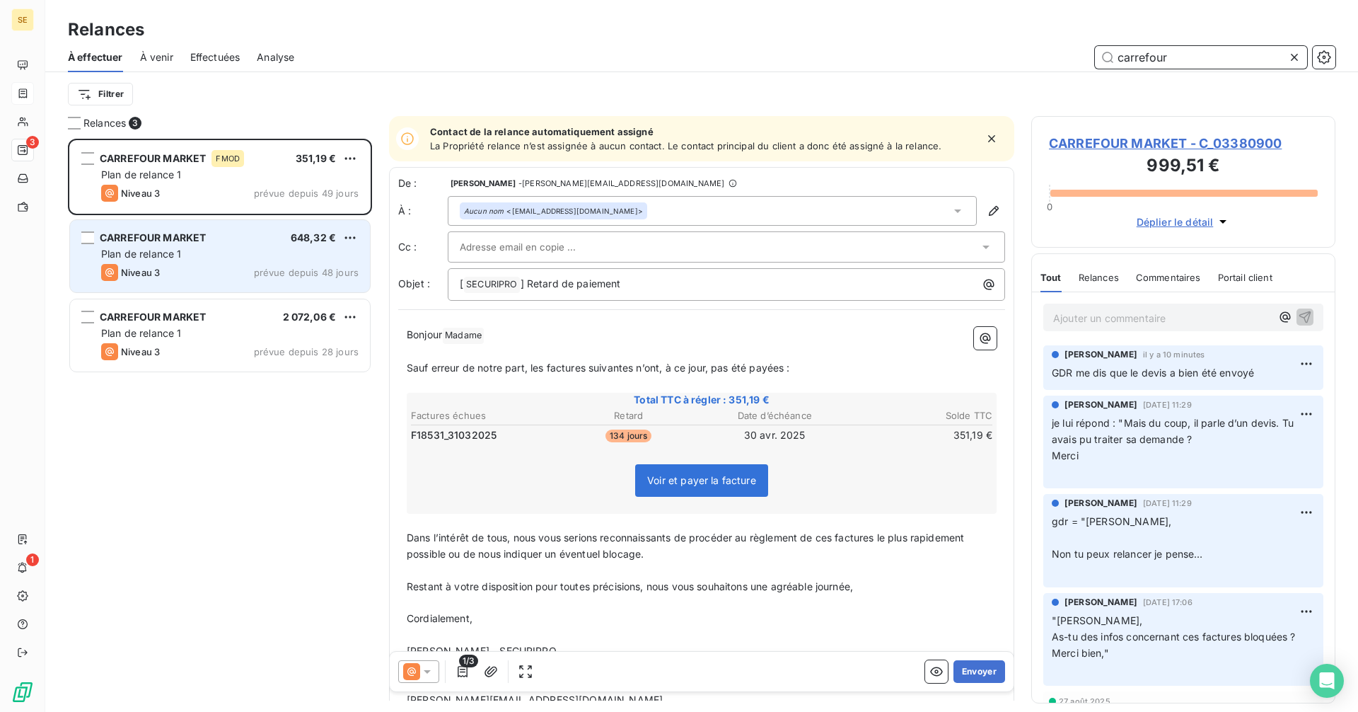
type input "carrefour"
click at [231, 261] on div "CARREFOUR MARKET 648,32 € Plan de relance 1 Niveau 3 prévue depuis 48 jours" at bounding box center [220, 256] width 300 height 72
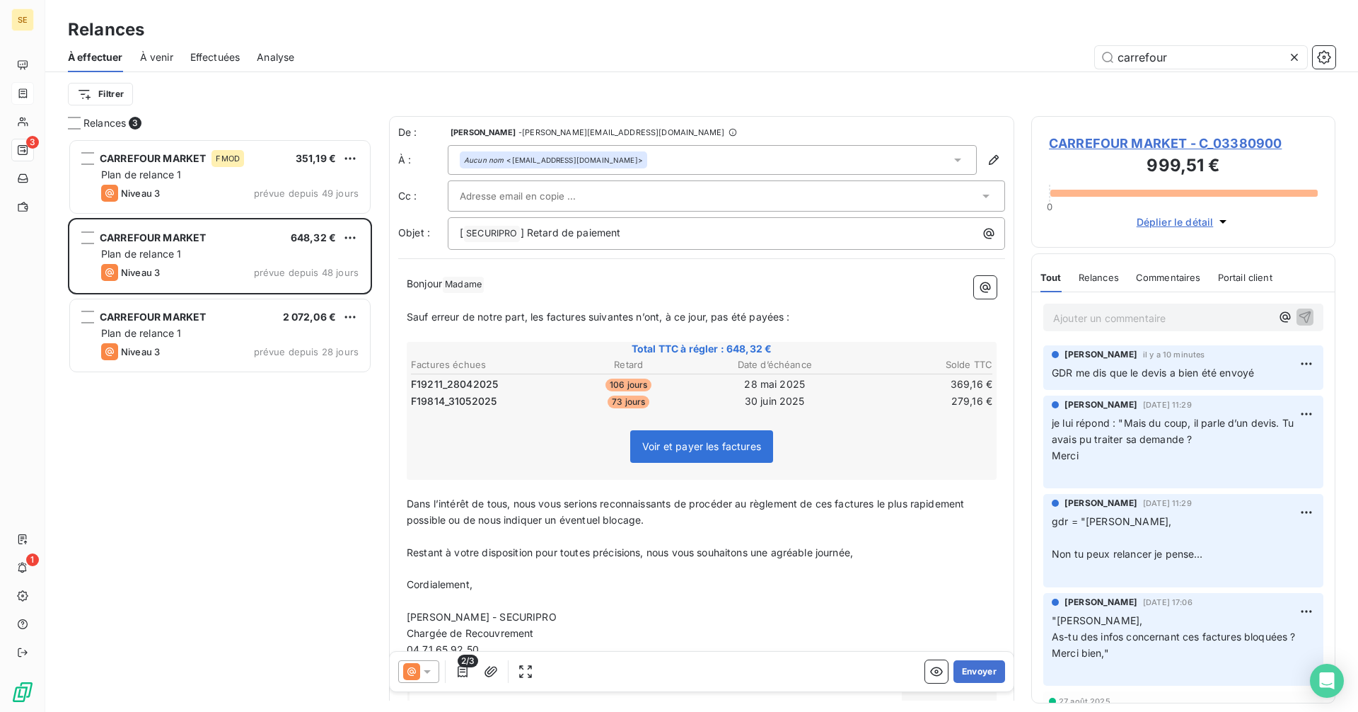
click at [414, 673] on icon at bounding box center [411, 671] width 8 height 8
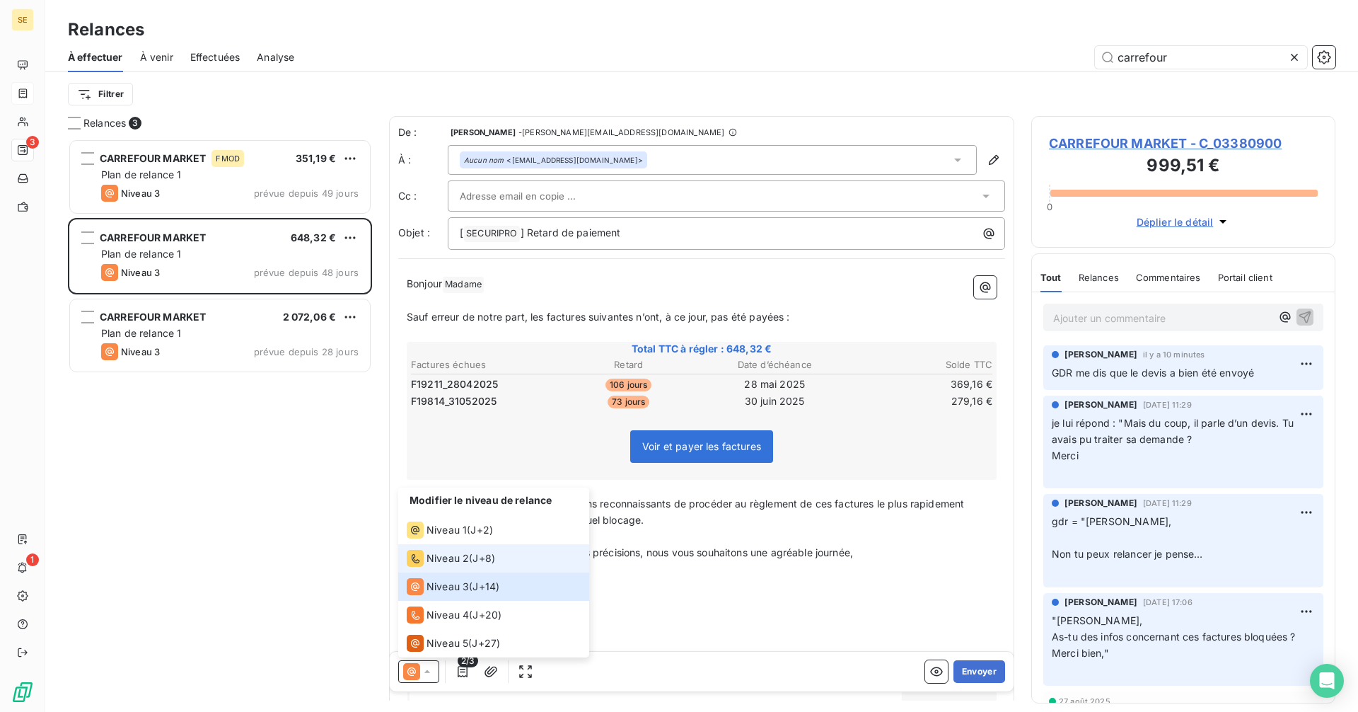
click at [456, 562] on span "Niveau 2" at bounding box center [448, 558] width 42 height 14
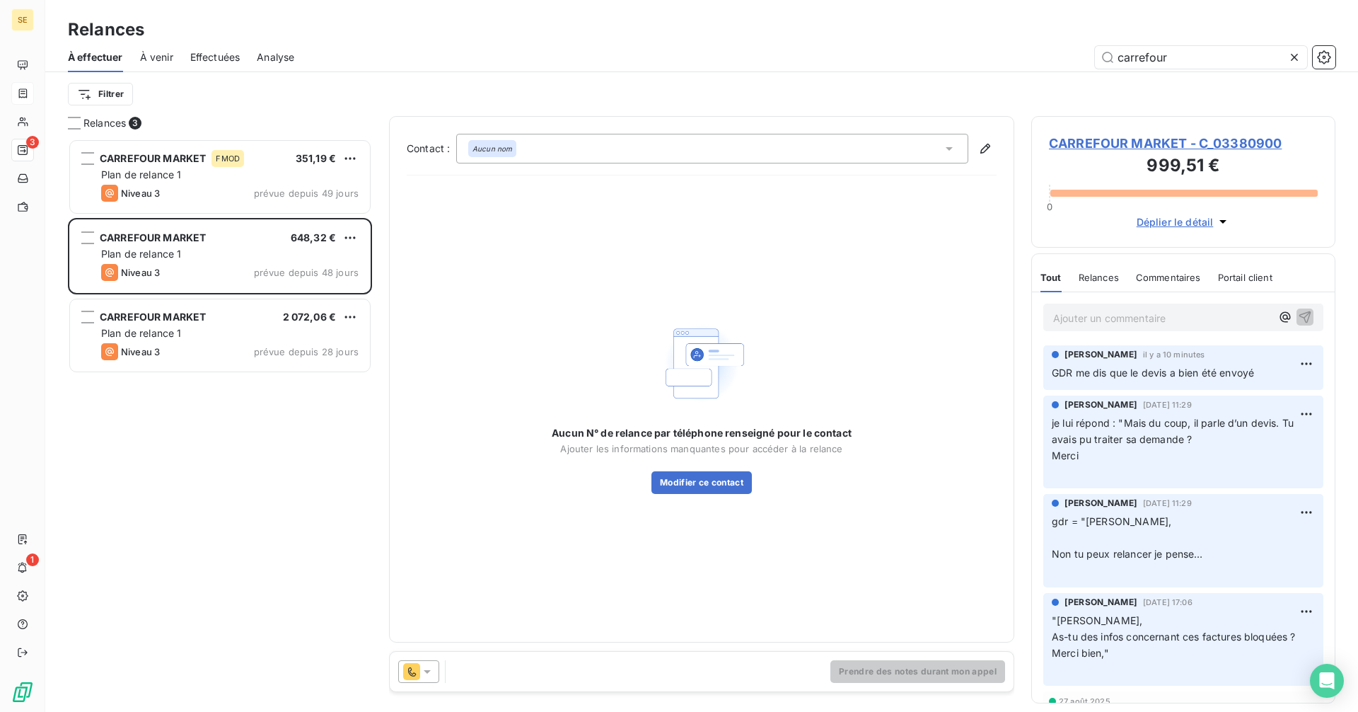
click at [533, 143] on div "Aucun nom" at bounding box center [712, 149] width 512 height 30
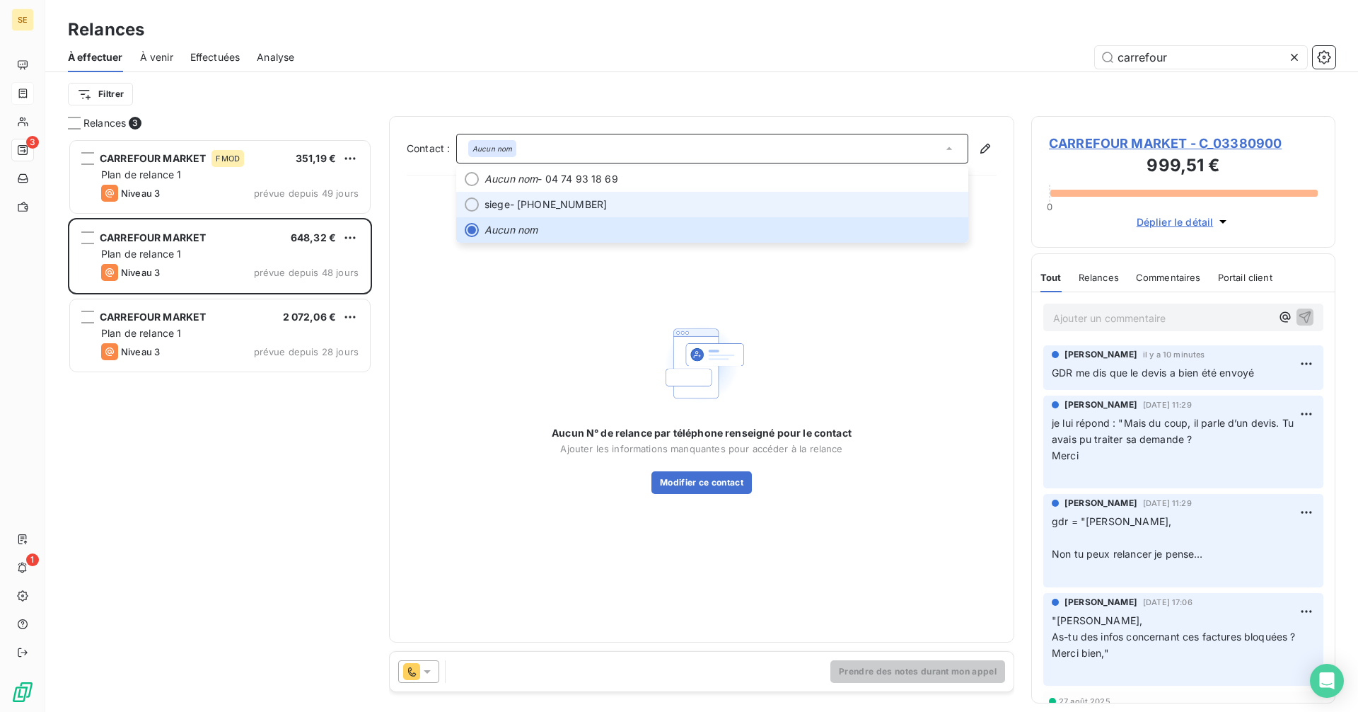
click at [555, 210] on span "siege - [PHONE_NUMBER]" at bounding box center [722, 204] width 475 height 14
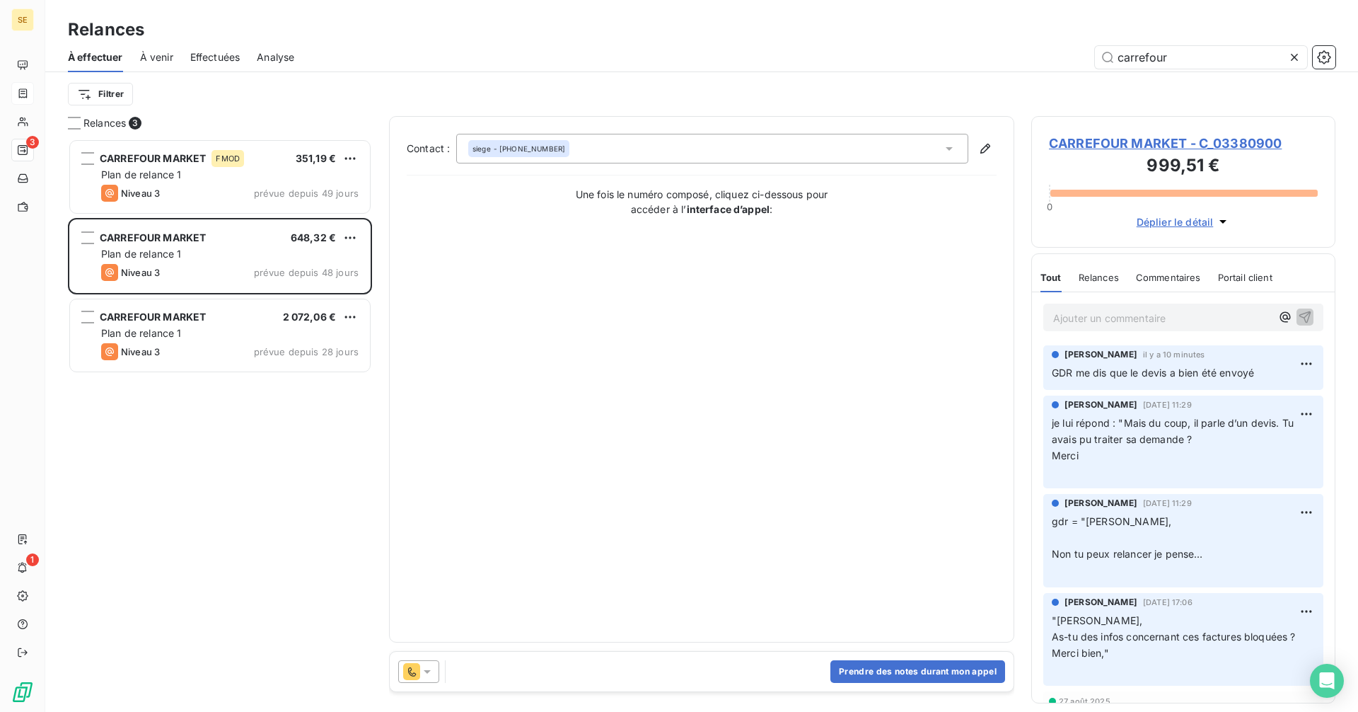
click at [576, 148] on div "siege - [PHONE_NUMBER]" at bounding box center [712, 149] width 512 height 30
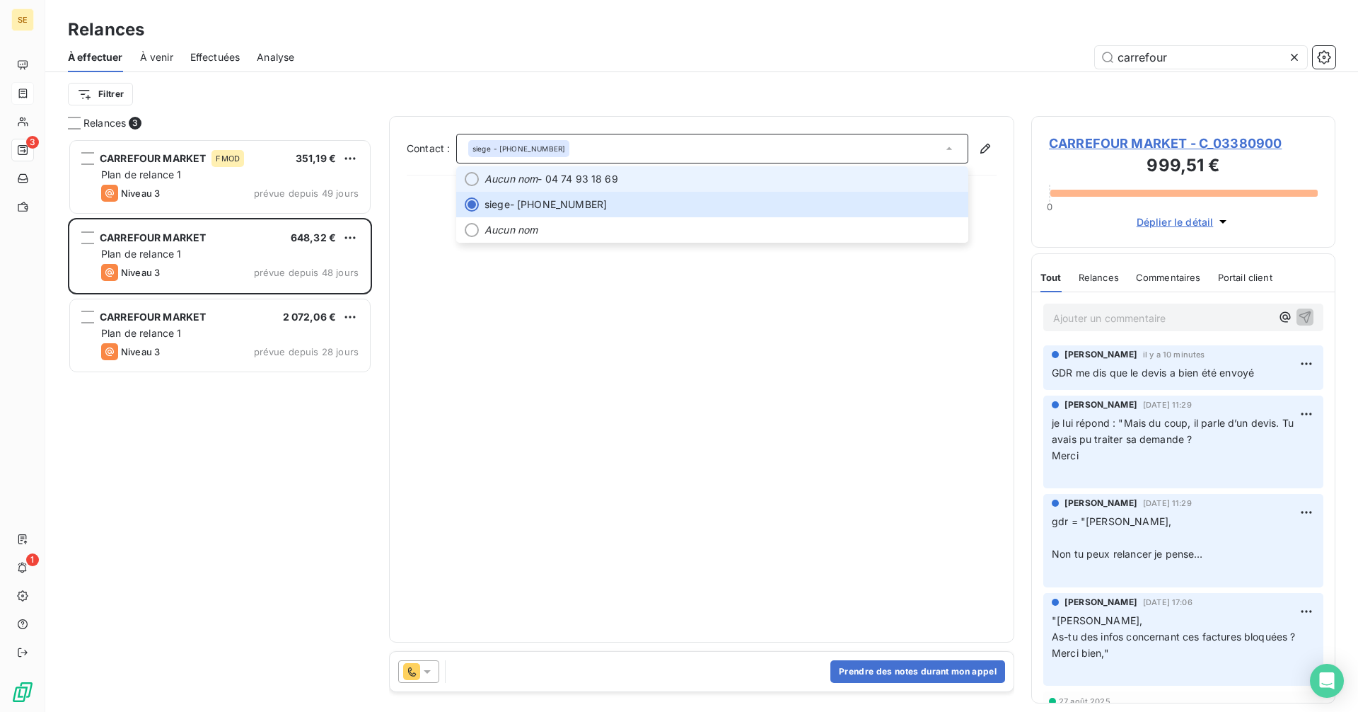
click at [578, 179] on span "Aucun nom - 04 74 93 18 69" at bounding box center [722, 179] width 475 height 14
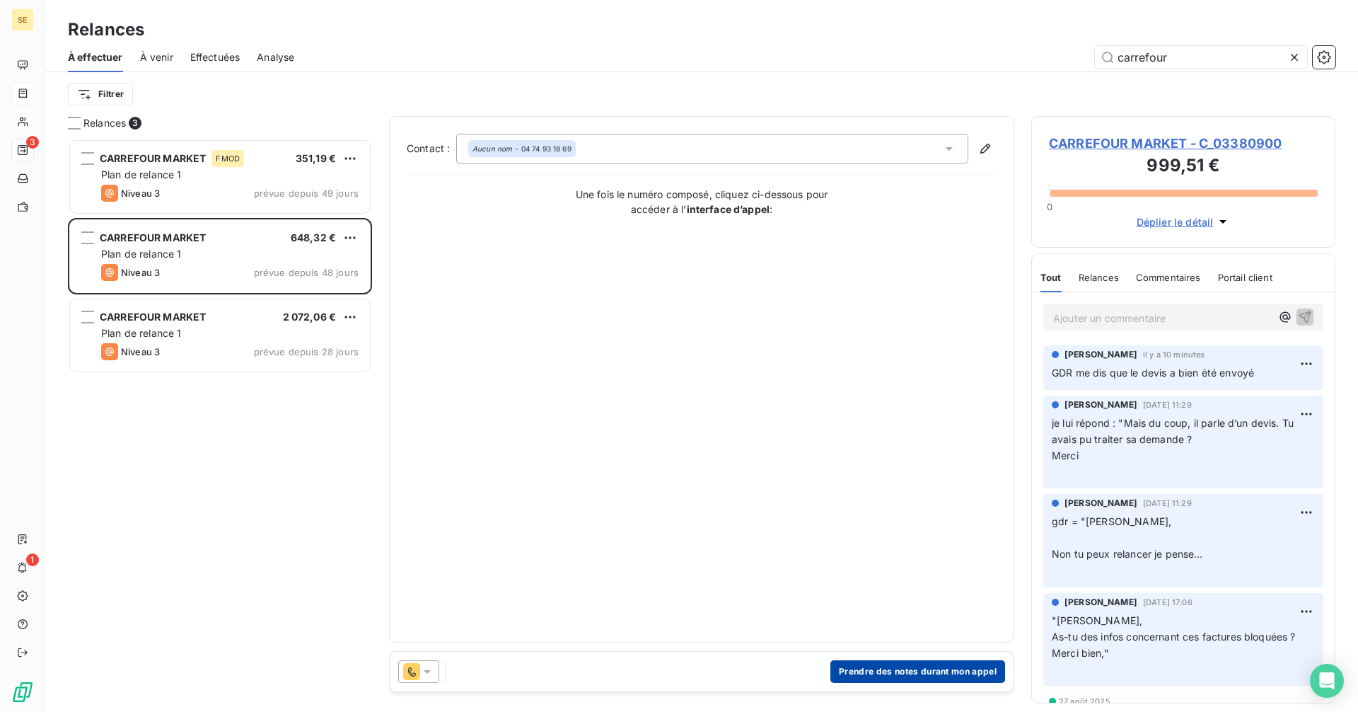
click at [939, 673] on button "Prendre des notes durant mon appel" at bounding box center [917, 671] width 175 height 23
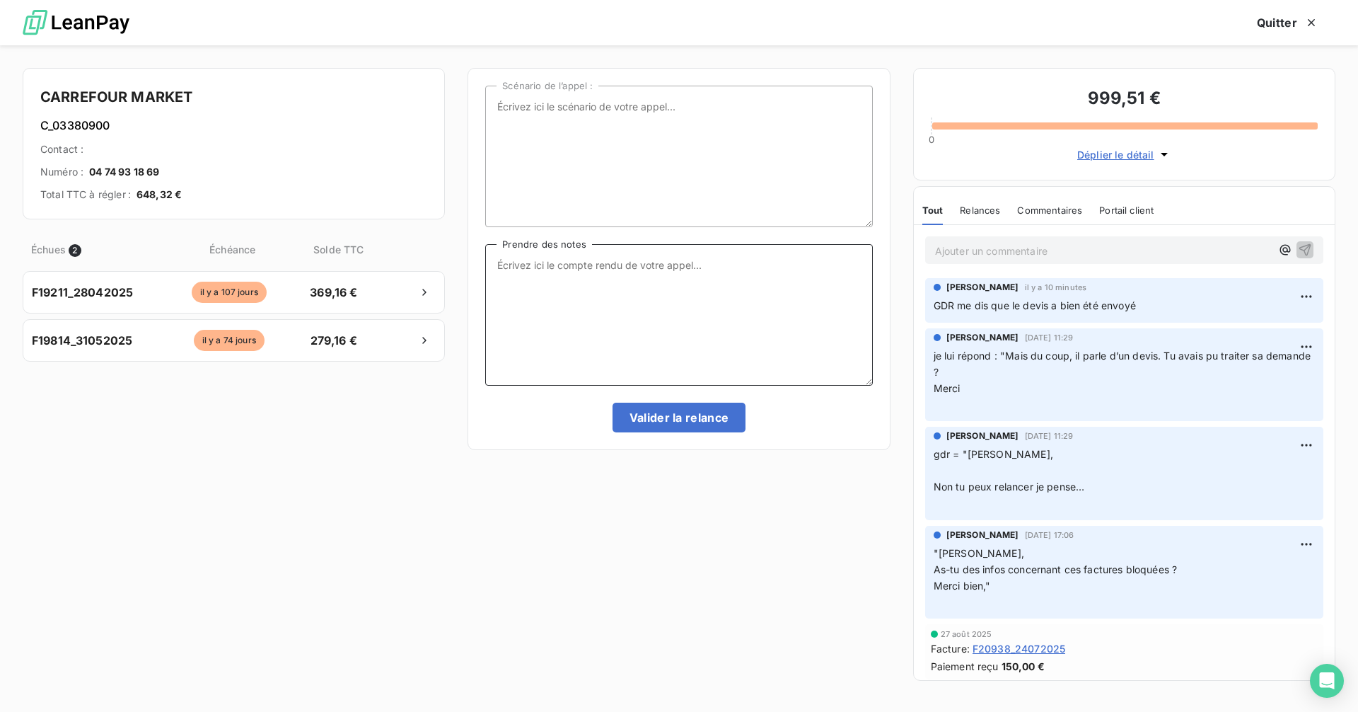
click at [536, 265] on textarea "Prendre des notes" at bounding box center [678, 314] width 387 height 141
paste textarea "Madame, [GEOGRAPHIC_DATA], Je me permets de revenir vers vous concernant les fa…"
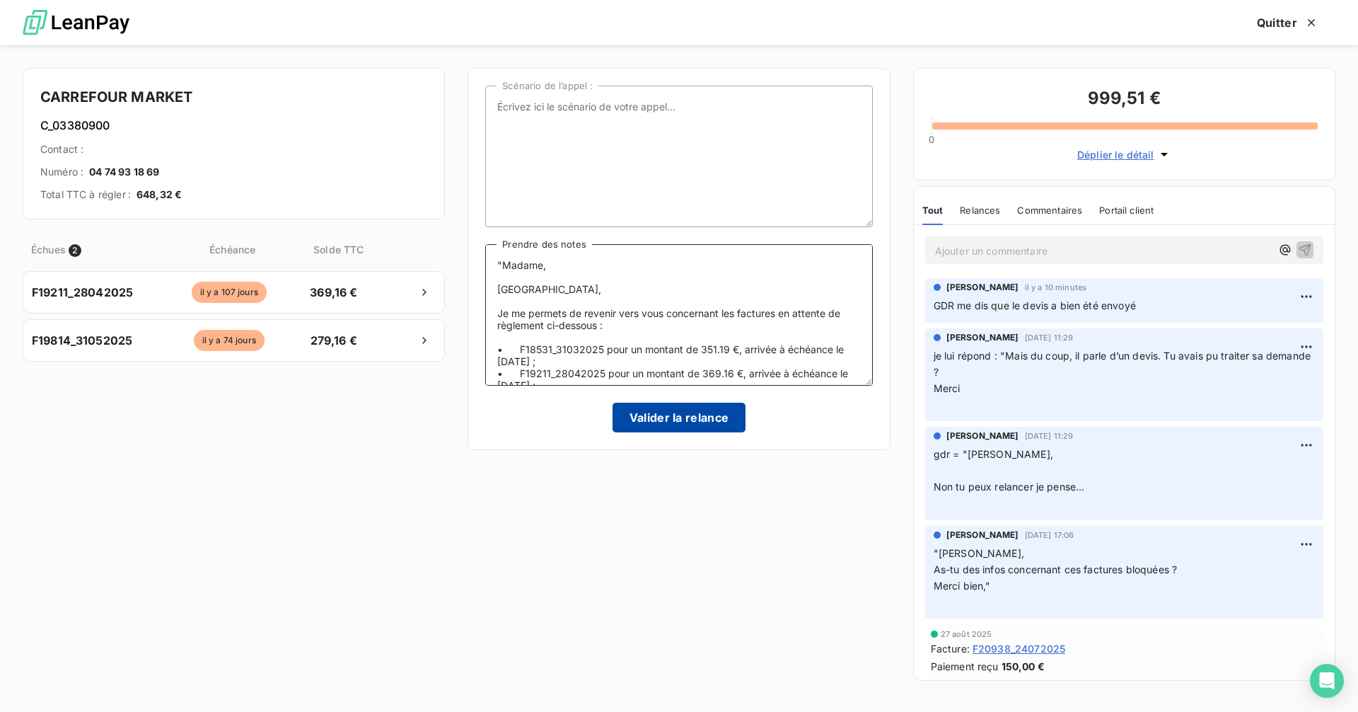
scroll to position [139, 0]
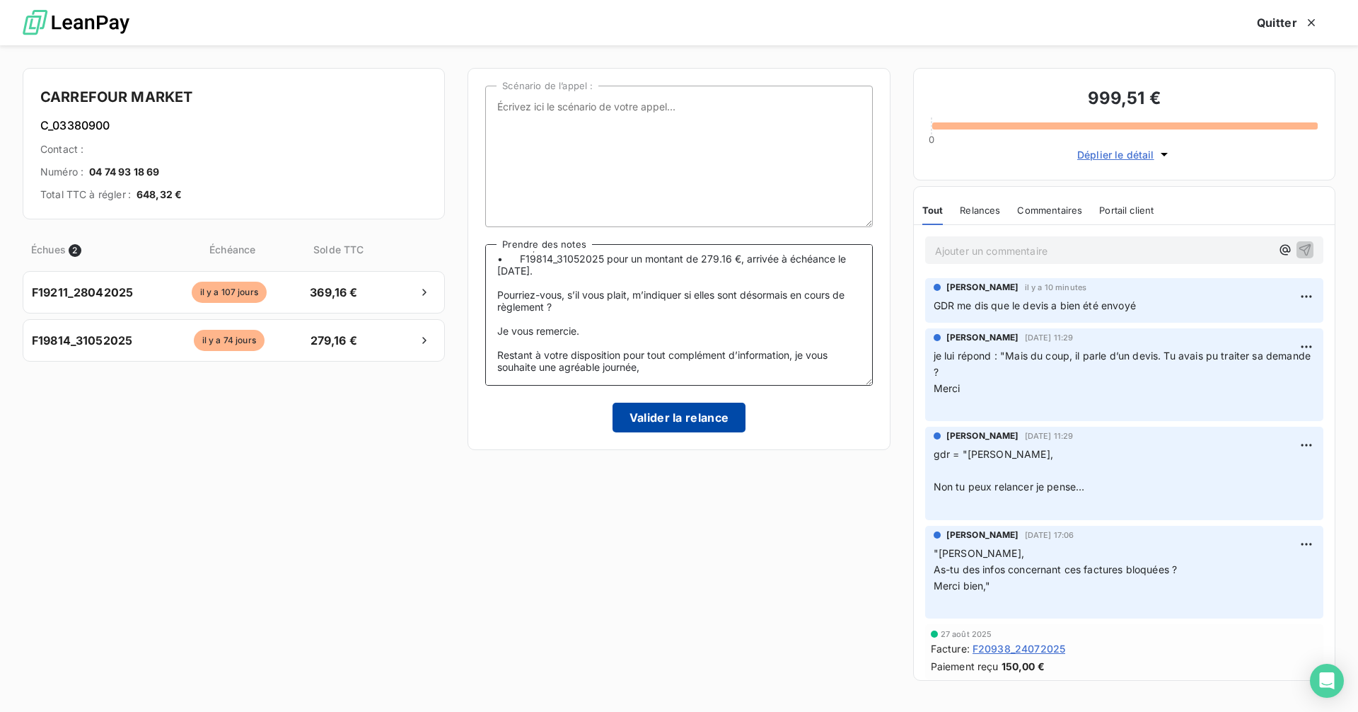
type textarea ""Madame, [GEOGRAPHIC_DATA], Je me permets de revenir vers vous concernant les f…"
click at [675, 417] on button "Valider la relance" at bounding box center [680, 417] width 134 height 30
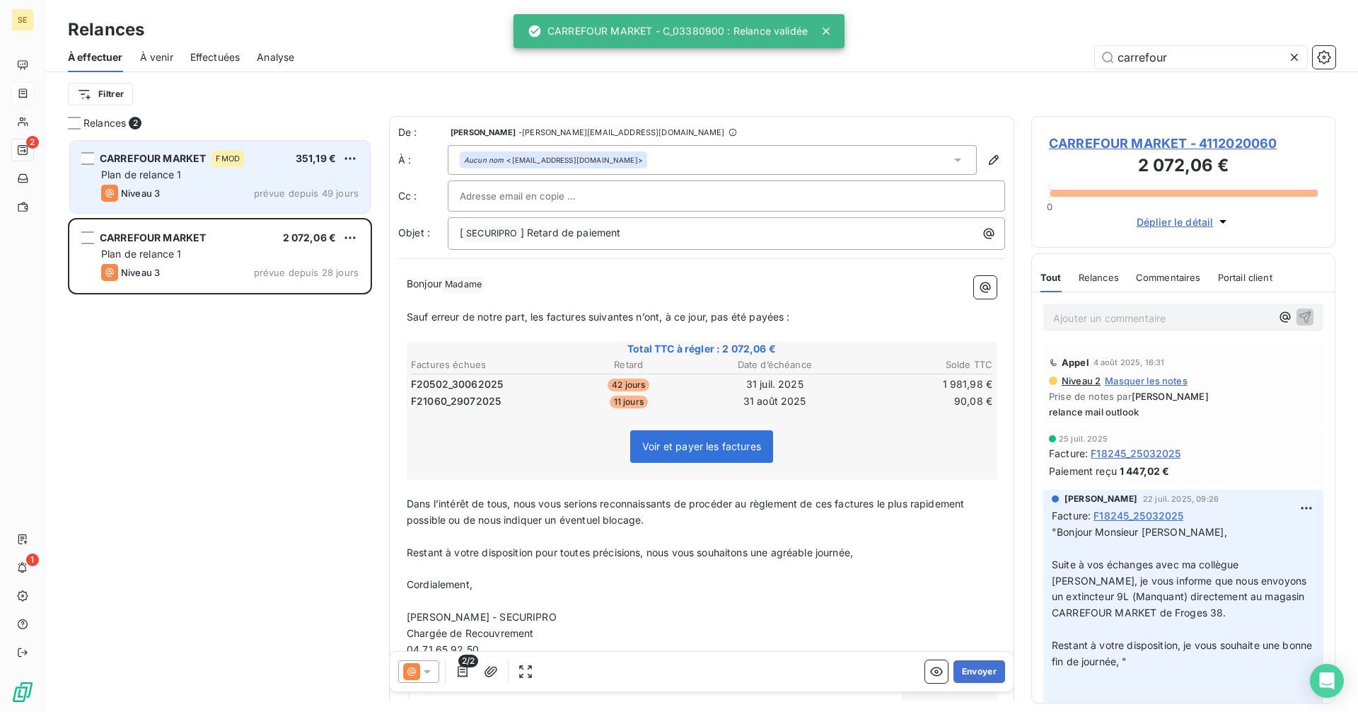
click at [313, 170] on div "Plan de relance 1" at bounding box center [229, 175] width 257 height 14
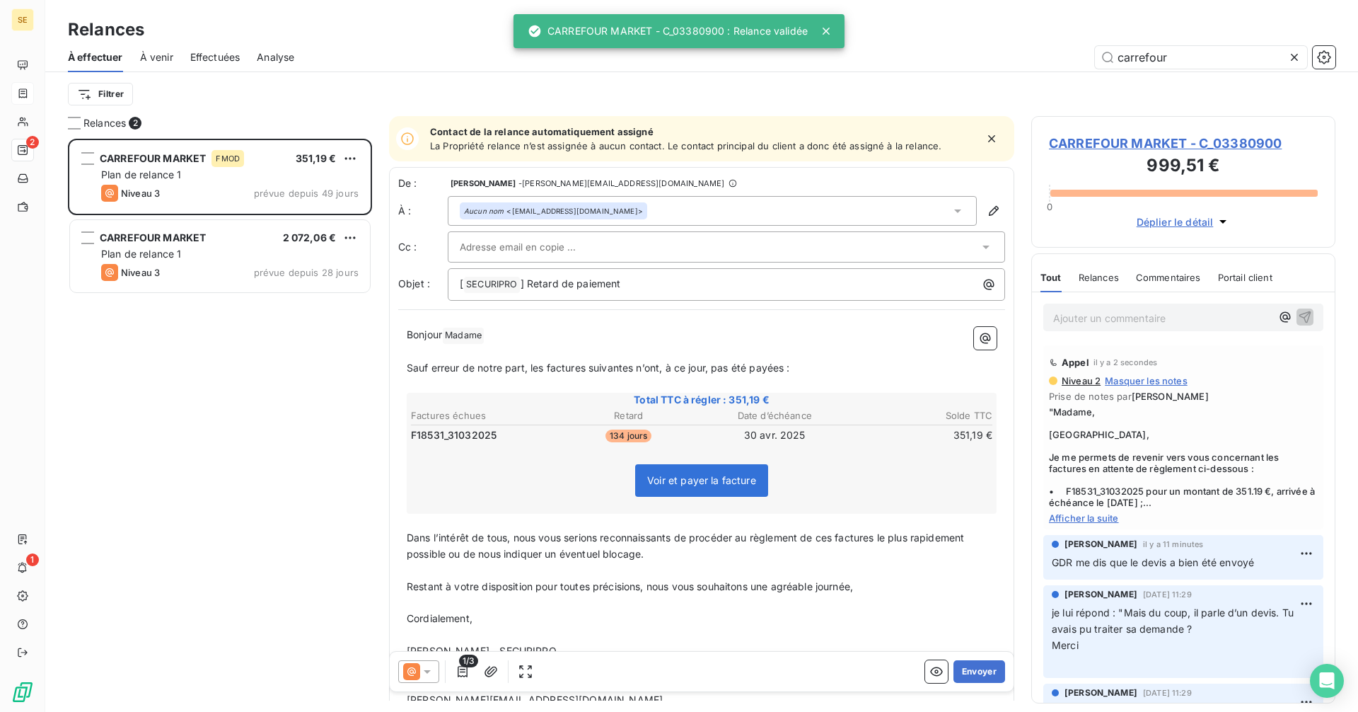
click at [422, 677] on icon at bounding box center [427, 671] width 14 height 14
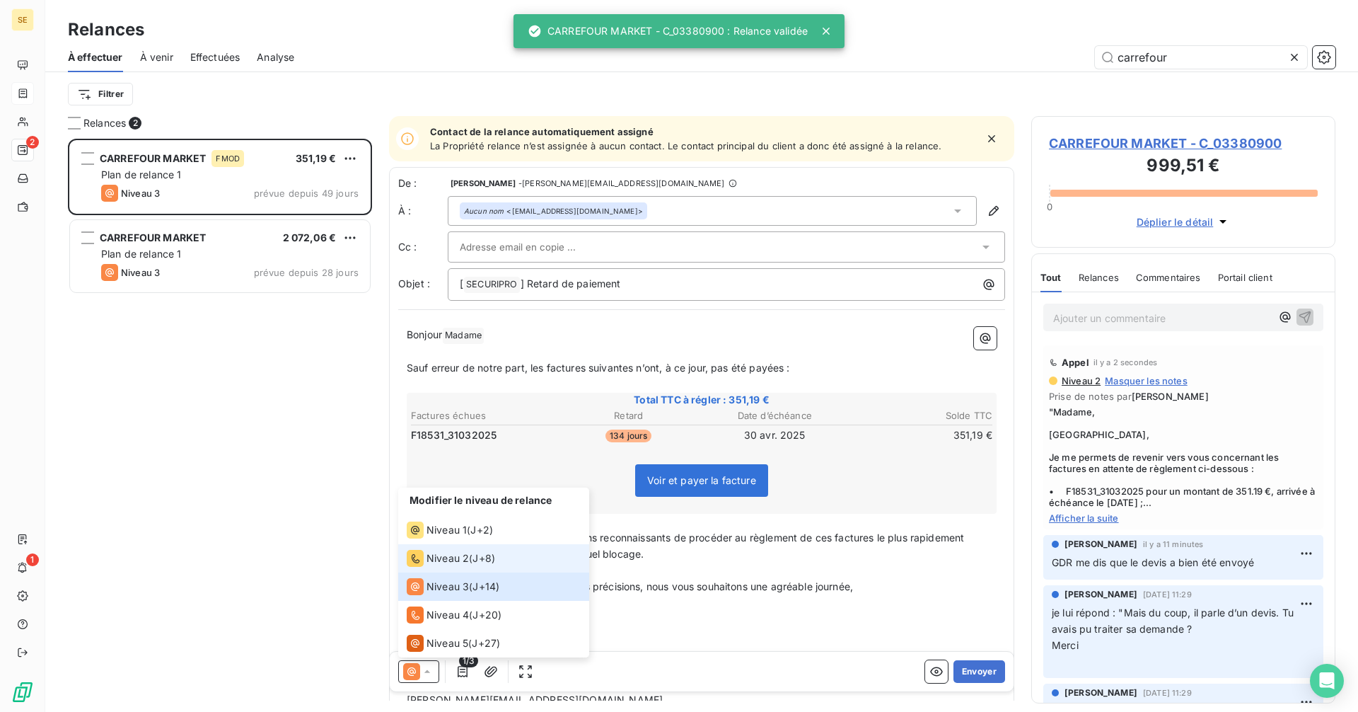
click at [456, 554] on span "Niveau 2" at bounding box center [448, 558] width 42 height 14
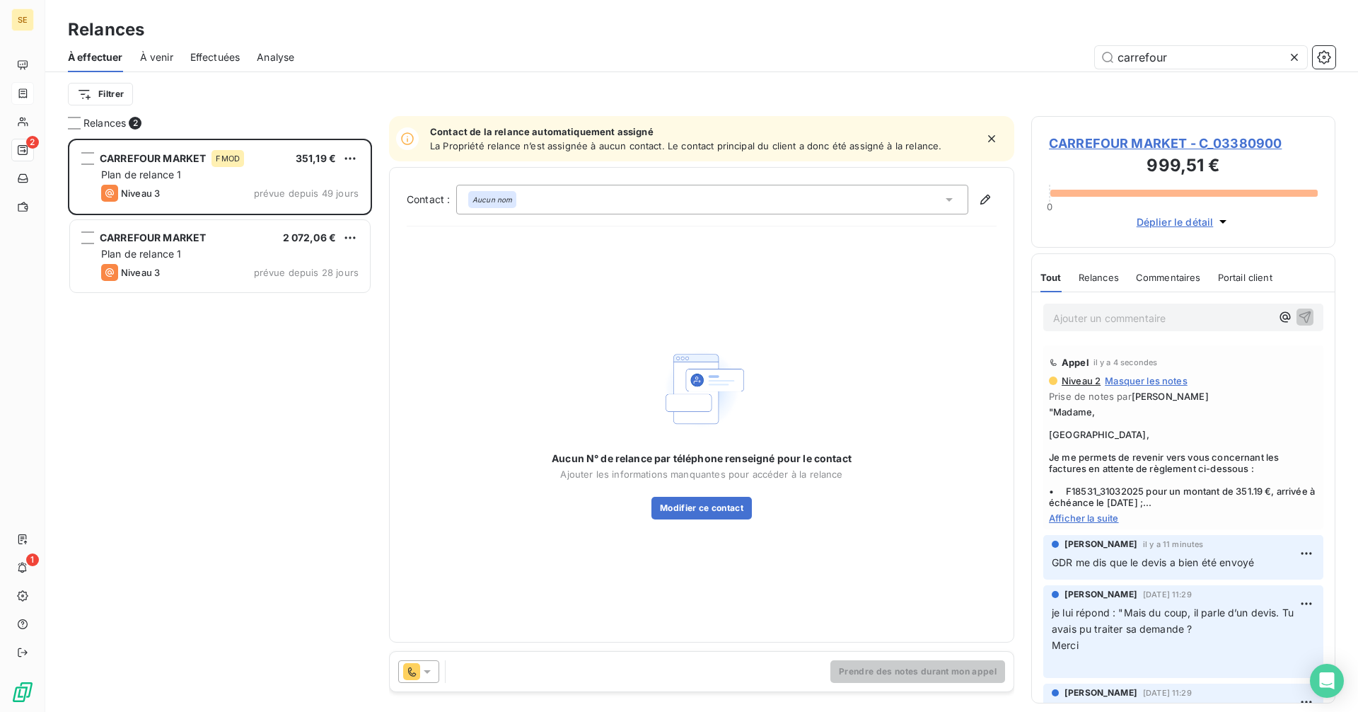
click at [541, 201] on div "Aucun nom" at bounding box center [712, 200] width 512 height 30
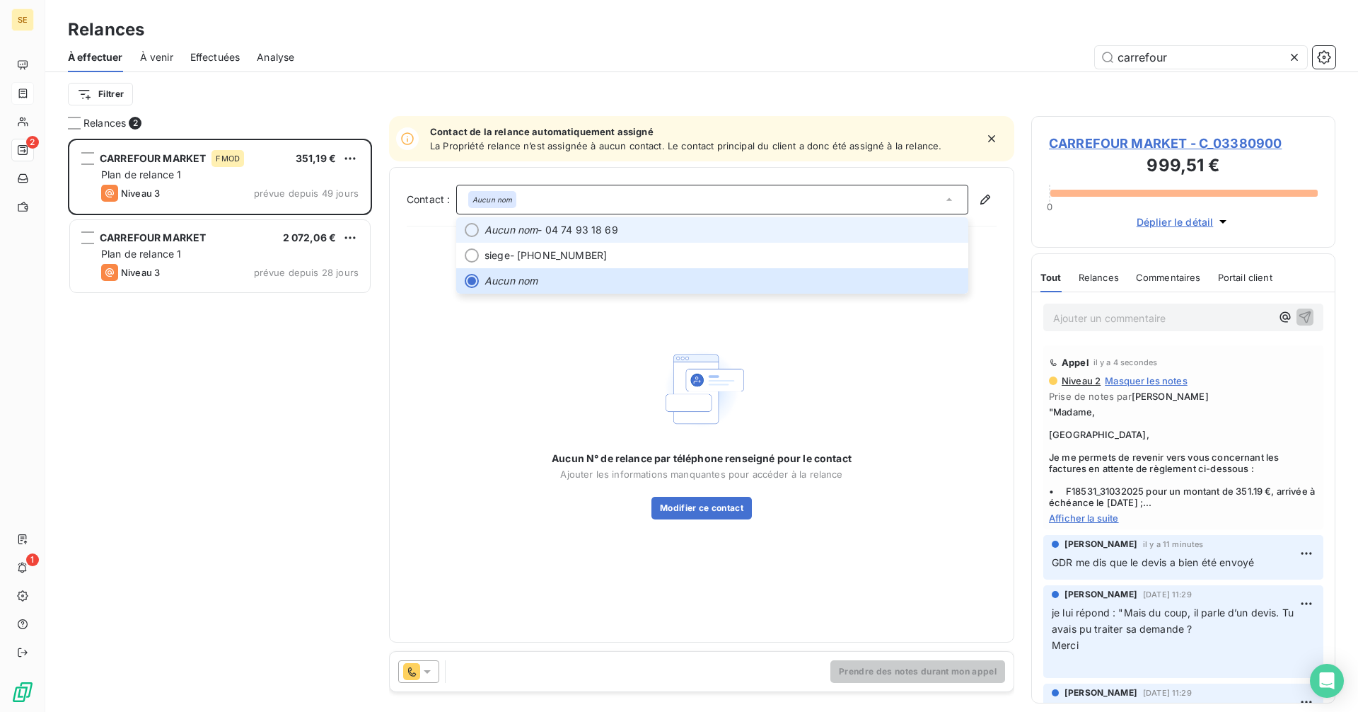
click at [569, 228] on span "Aucun nom - 04 74 93 18 69" at bounding box center [722, 230] width 475 height 14
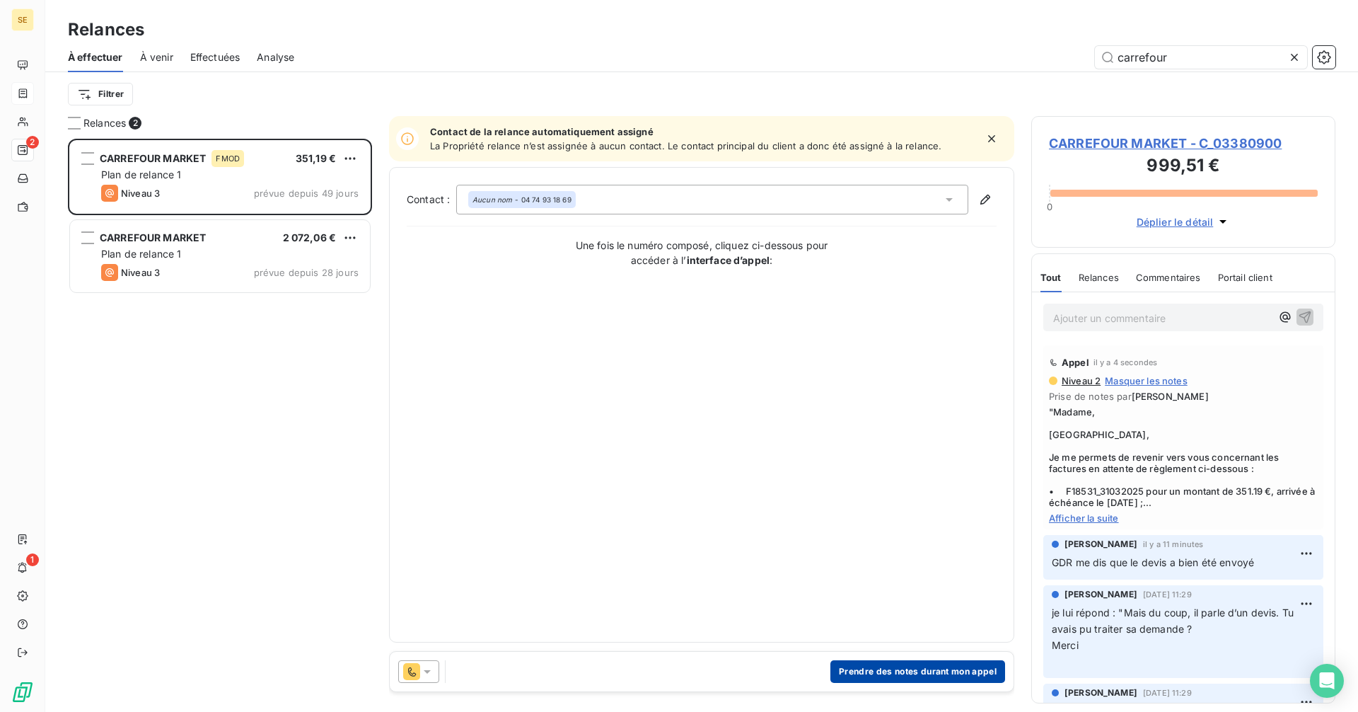
click at [881, 668] on button "Prendre des notes durant mon appel" at bounding box center [917, 671] width 175 height 23
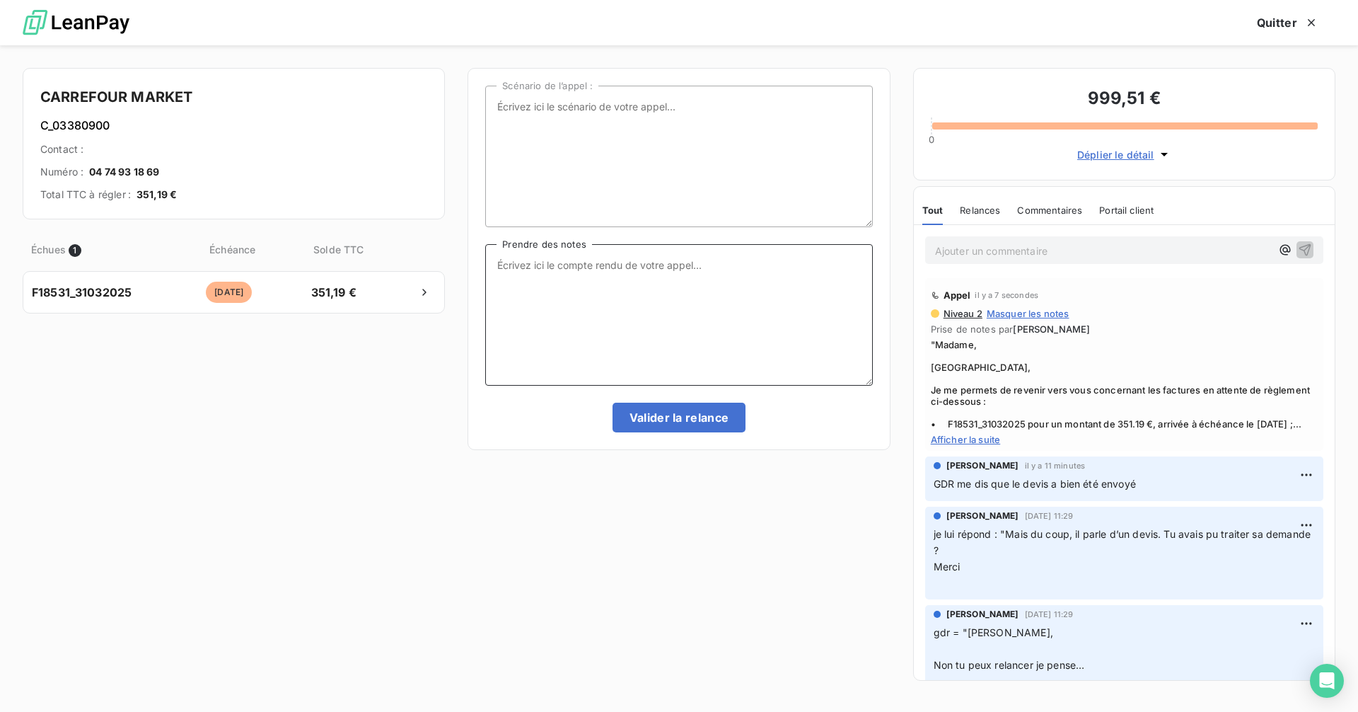
click at [535, 281] on textarea "Prendre des notes" at bounding box center [678, 314] width 387 height 141
paste textarea "Madame, [GEOGRAPHIC_DATA], Je me permets de revenir vers vous concernant les fa…"
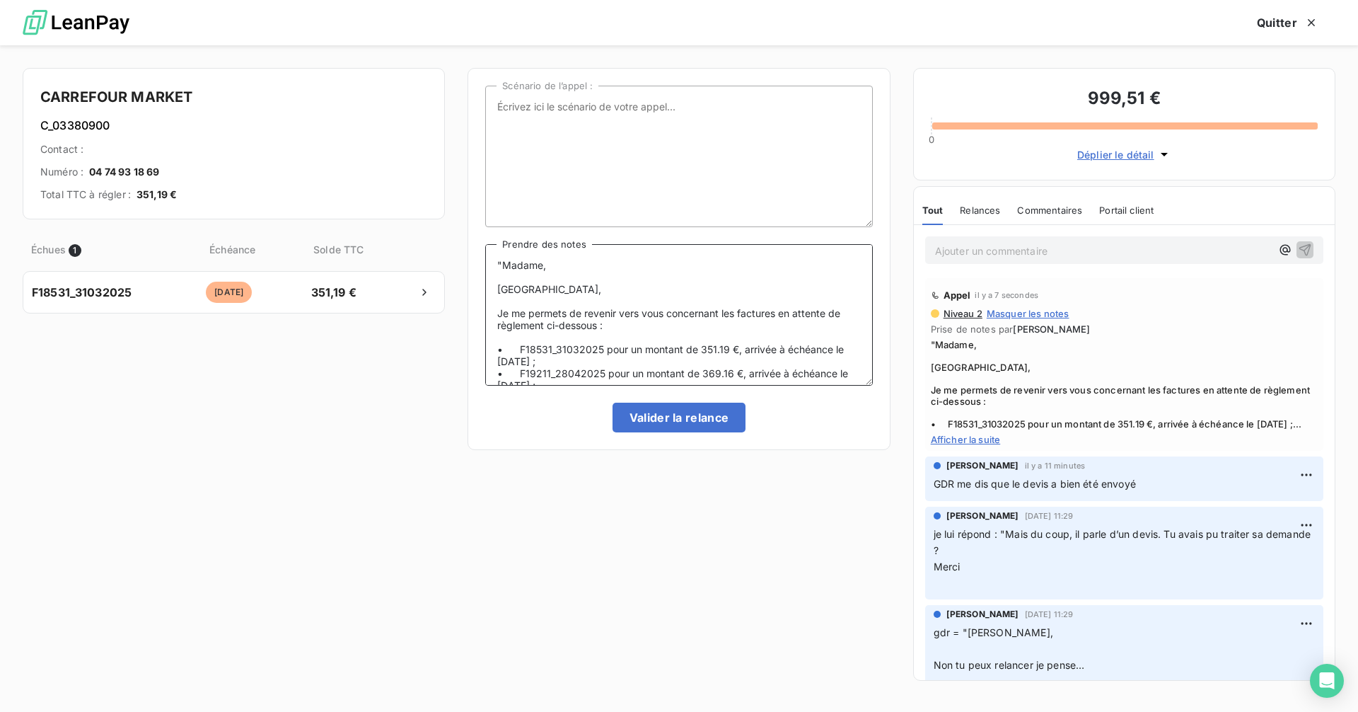
scroll to position [139, 0]
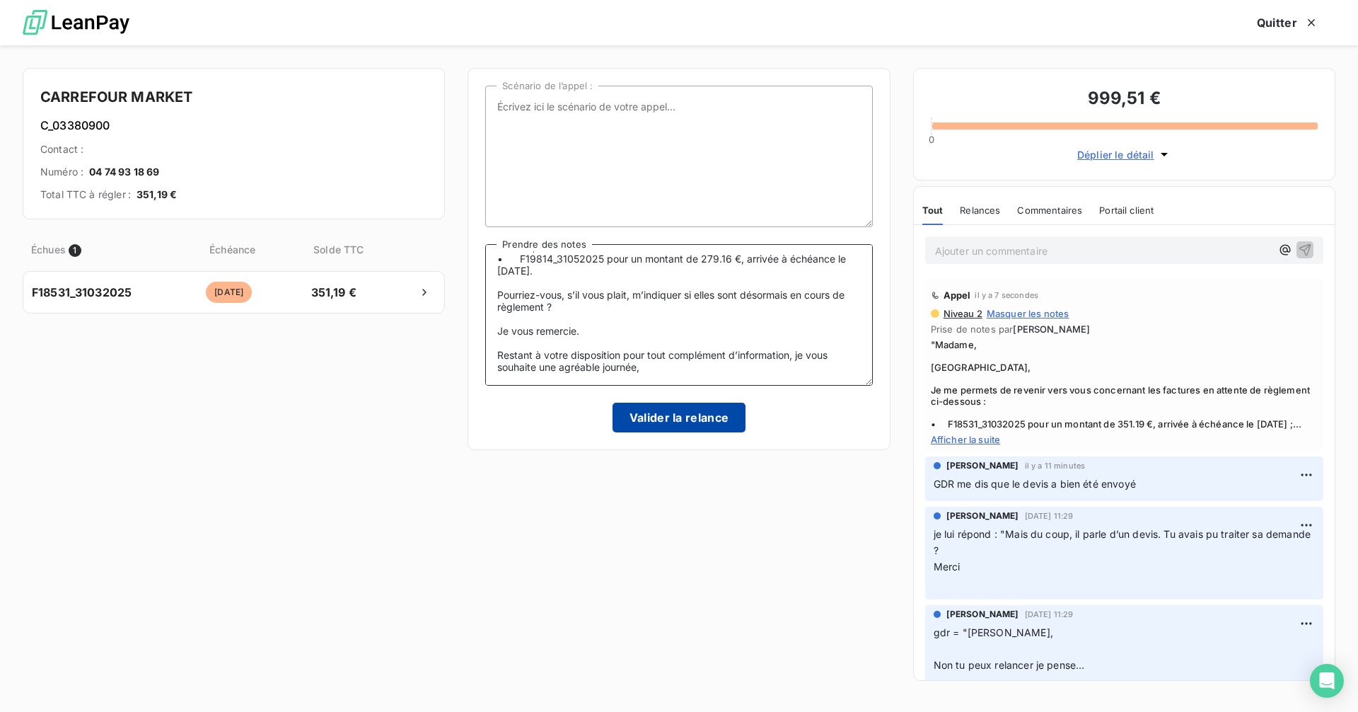
type textarea ""Madame, [GEOGRAPHIC_DATA], Je me permets de revenir vers vous concernant les f…"
click at [690, 411] on button "Valider la relance" at bounding box center [680, 417] width 134 height 30
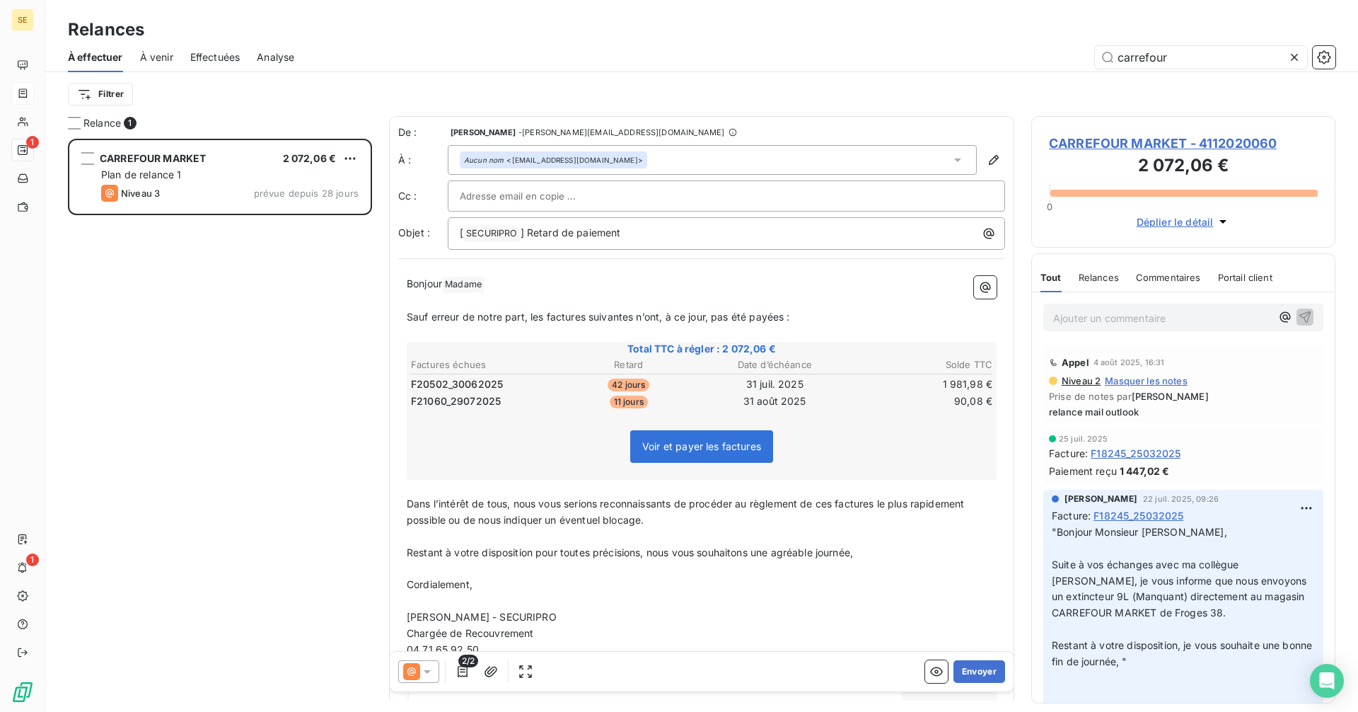
click at [1294, 59] on icon at bounding box center [1294, 57] width 14 height 14
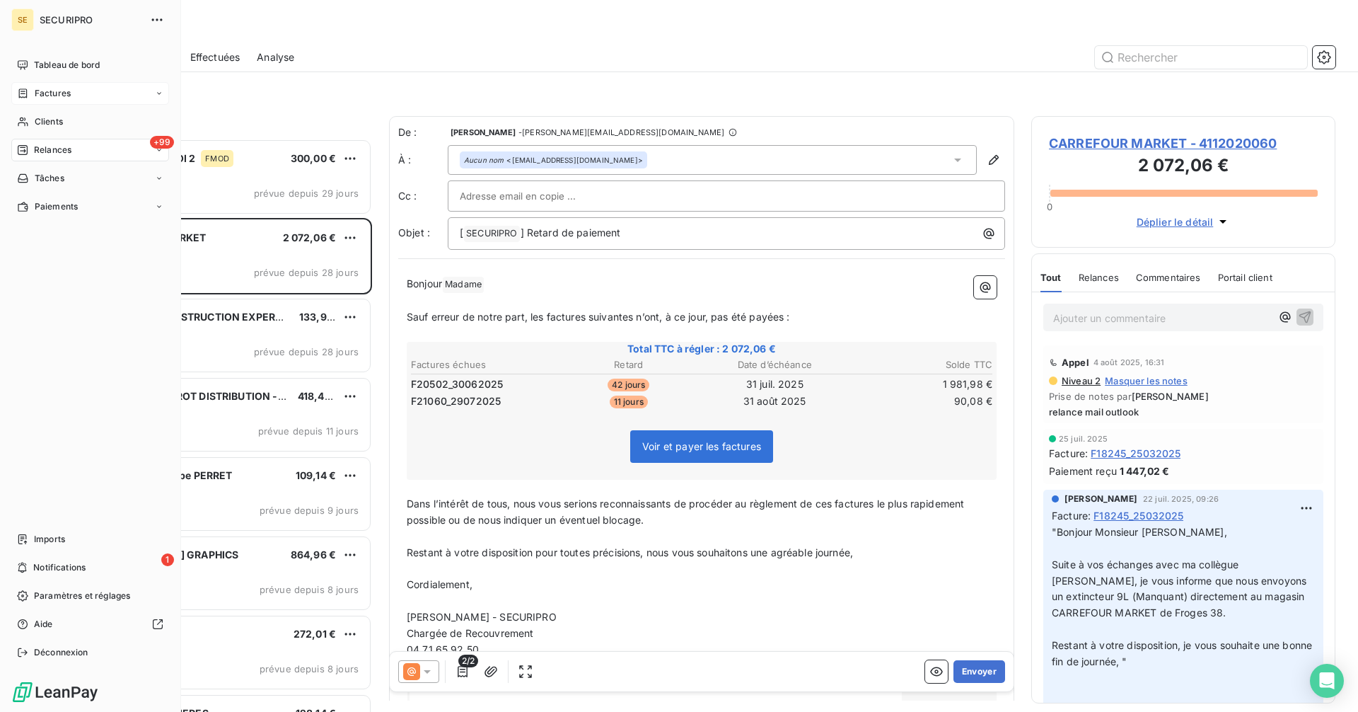
click at [52, 91] on span "Factures" at bounding box center [53, 93] width 36 height 13
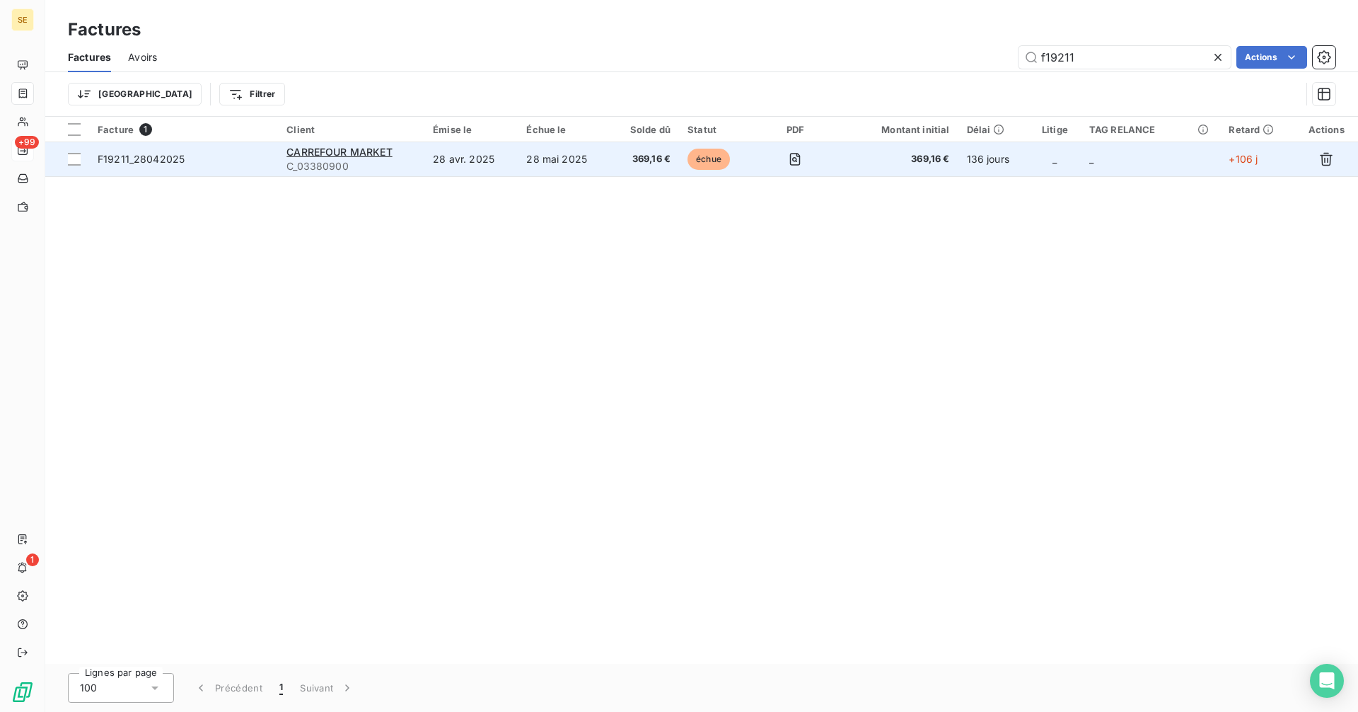
click at [587, 151] on td "28 mai 2025" at bounding box center [564, 159] width 93 height 34
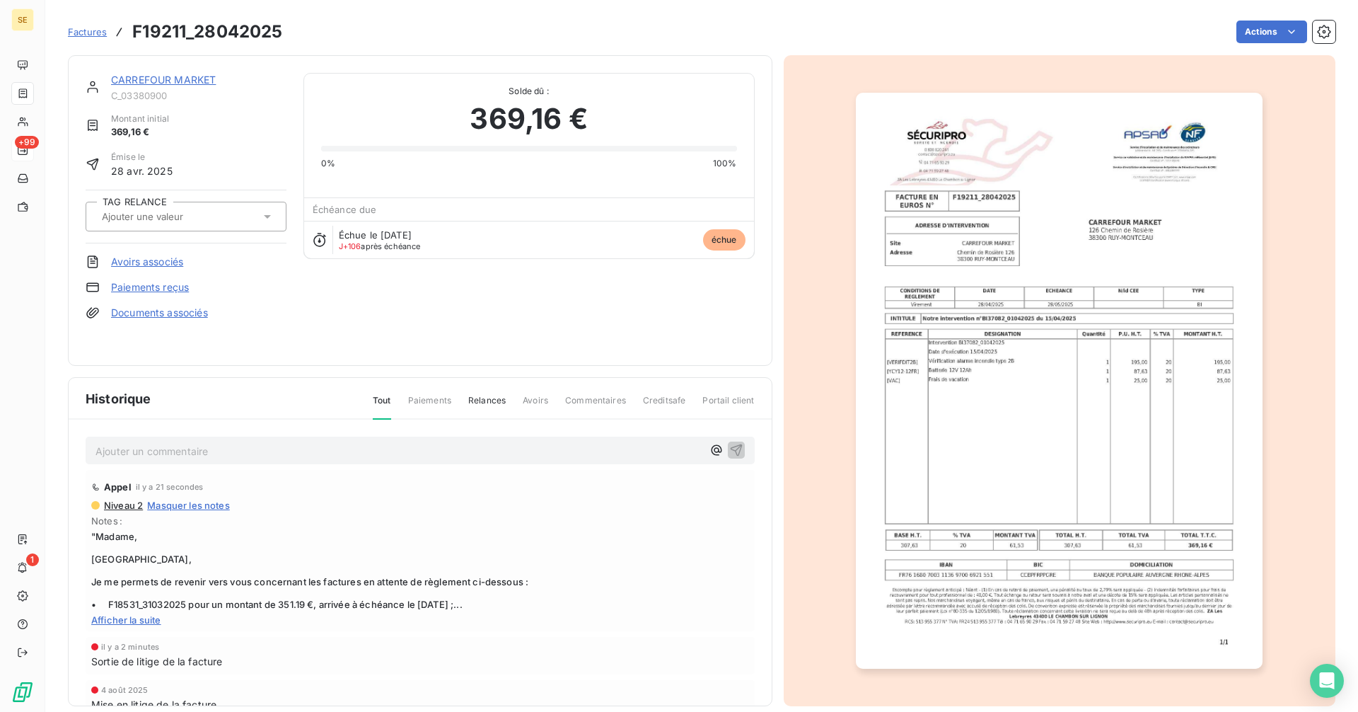
click at [183, 76] on link "CARREFOUR MARKET" at bounding box center [163, 80] width 105 height 12
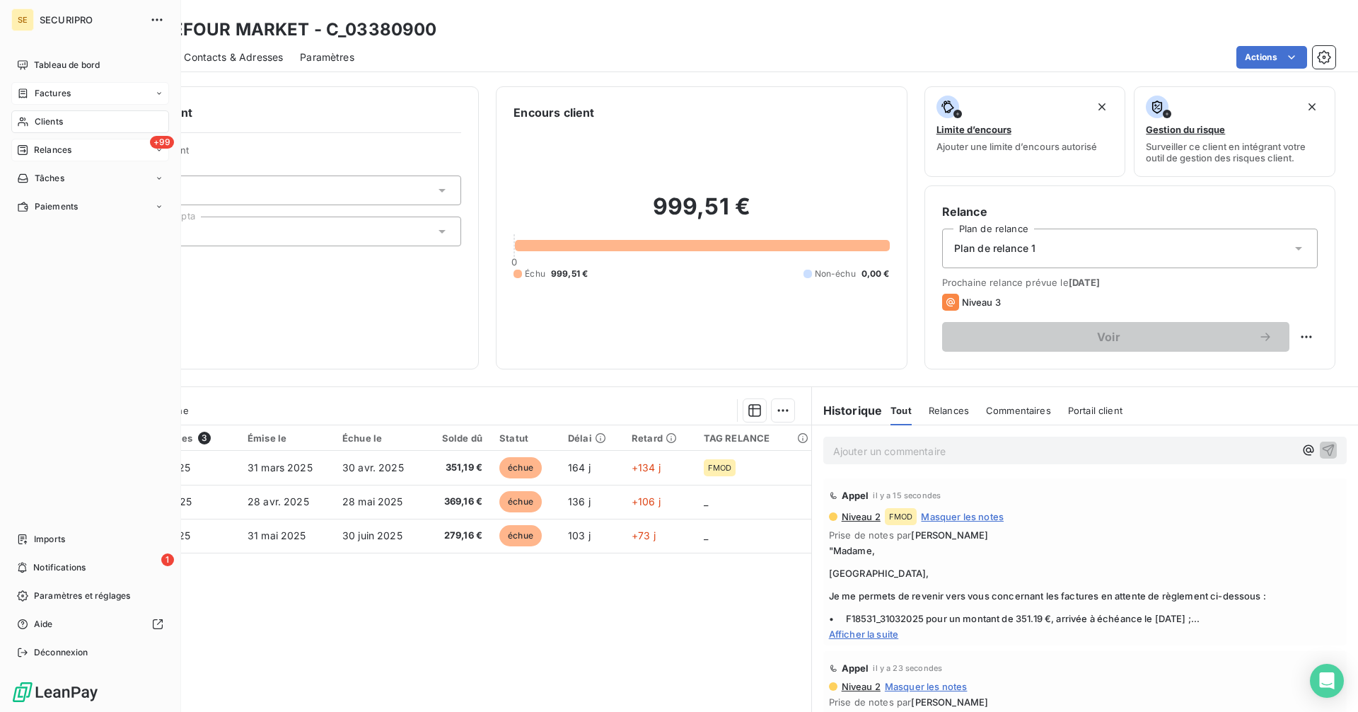
click at [30, 153] on div "Relances" at bounding box center [44, 150] width 54 height 13
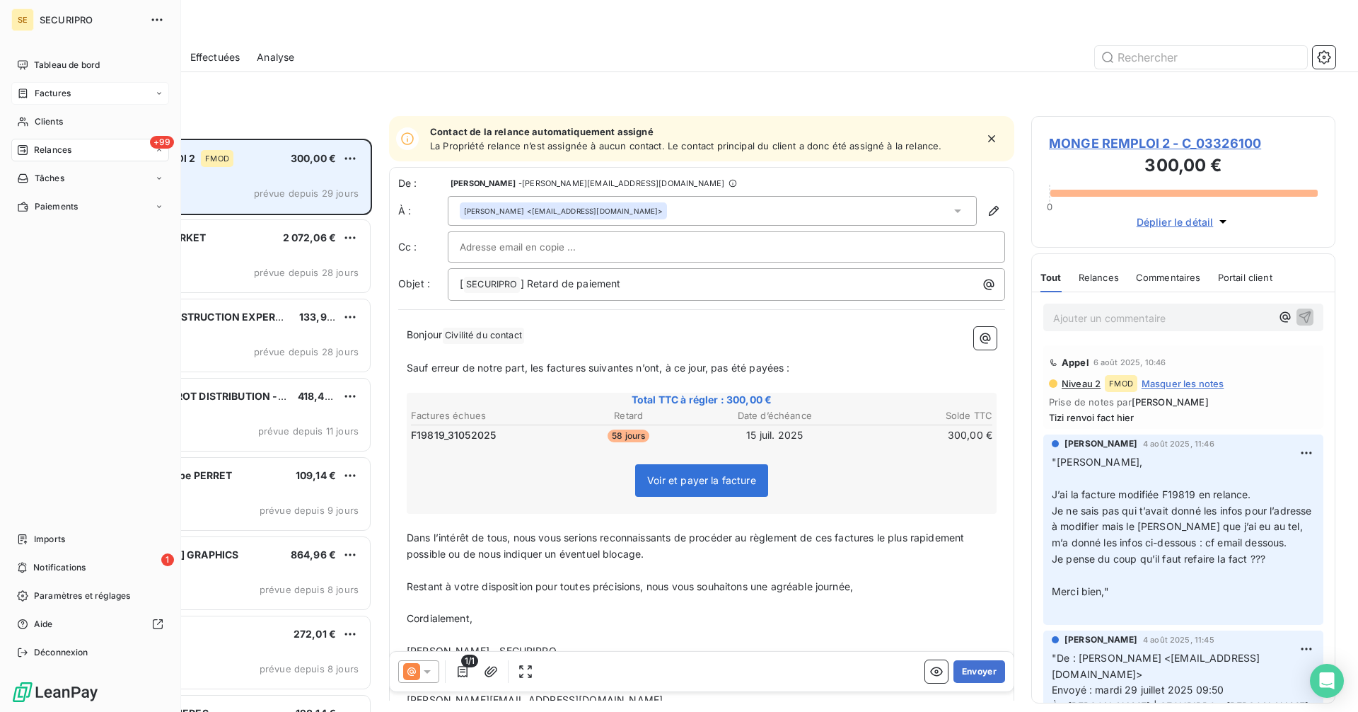
scroll to position [562, 294]
click at [49, 115] on div "Clients" at bounding box center [90, 121] width 158 height 23
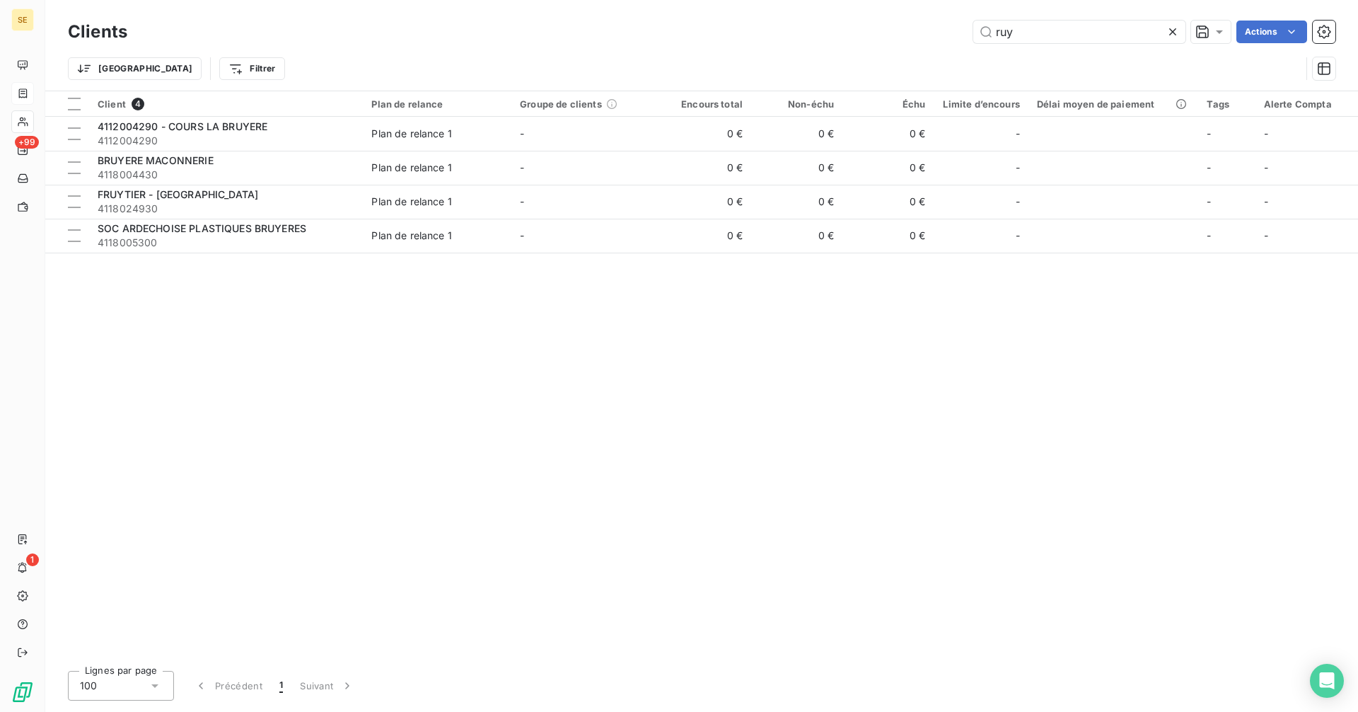
drag, startPoint x: 1057, startPoint y: 26, endPoint x: 906, endPoint y: 13, distance: 152.0
click at [927, 29] on div "ruy Actions" at bounding box center [739, 32] width 1191 height 23
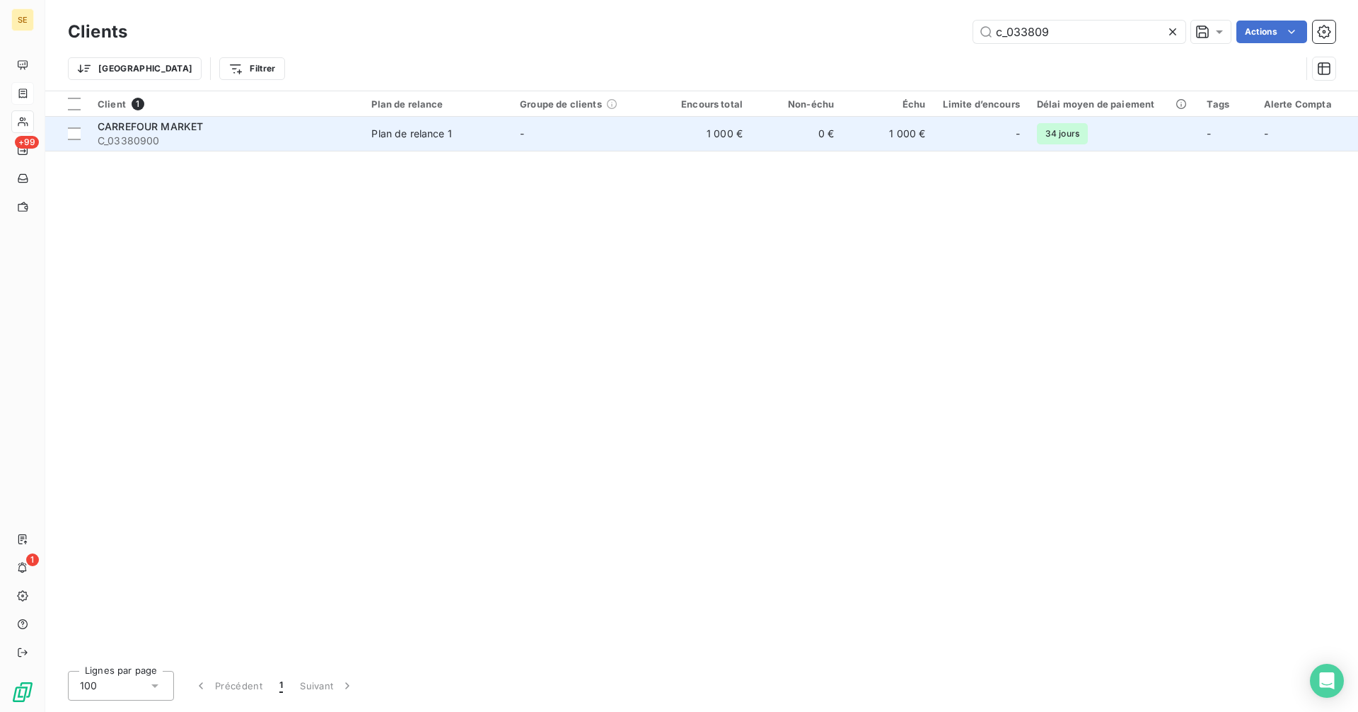
type input "c_033809"
click at [310, 137] on span "C_03380900" at bounding box center [226, 141] width 257 height 14
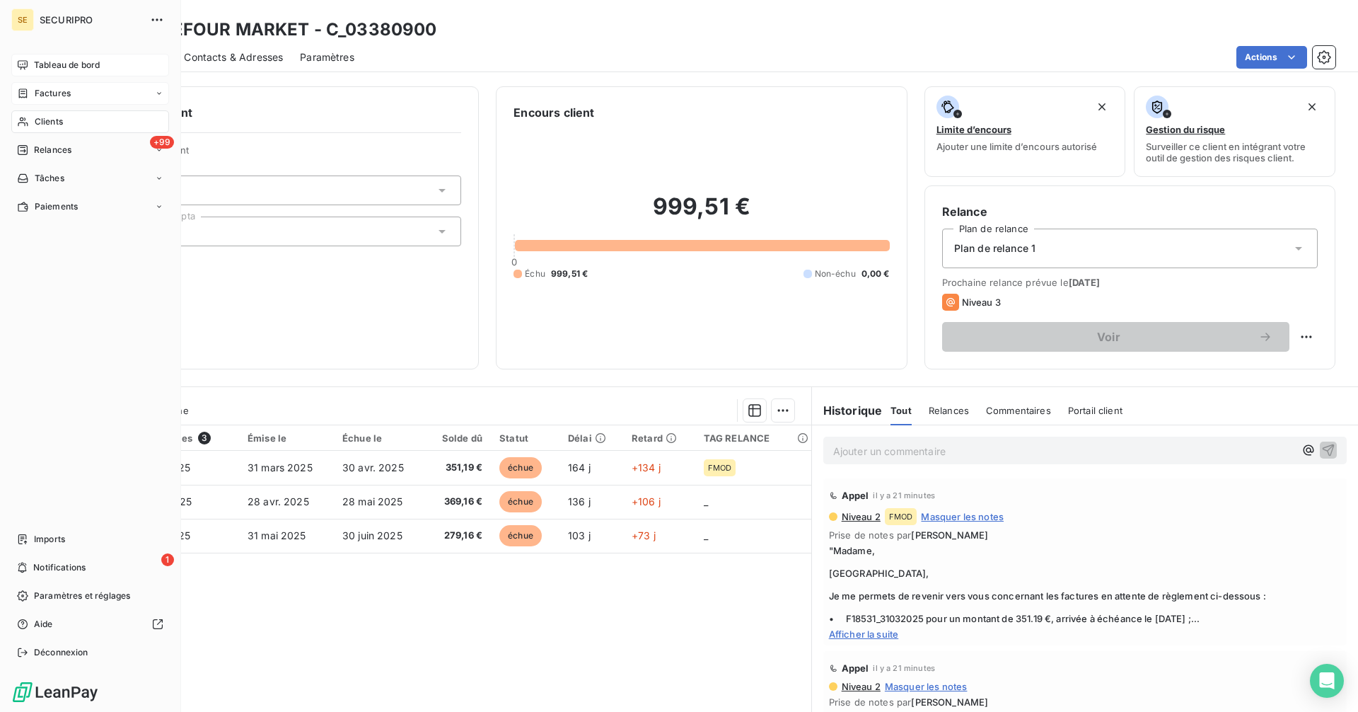
click at [30, 64] on div "Tableau de bord" at bounding box center [90, 65] width 158 height 23
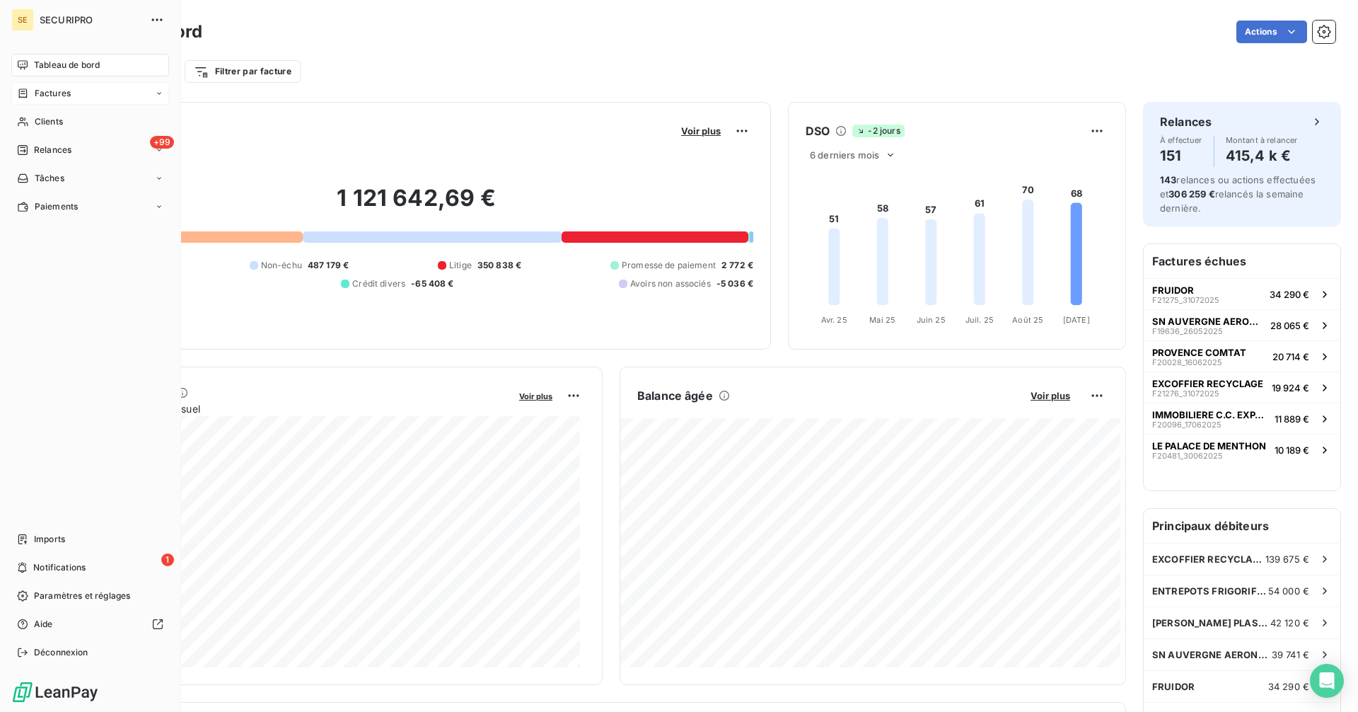
click at [43, 91] on span "Factures" at bounding box center [53, 93] width 36 height 13
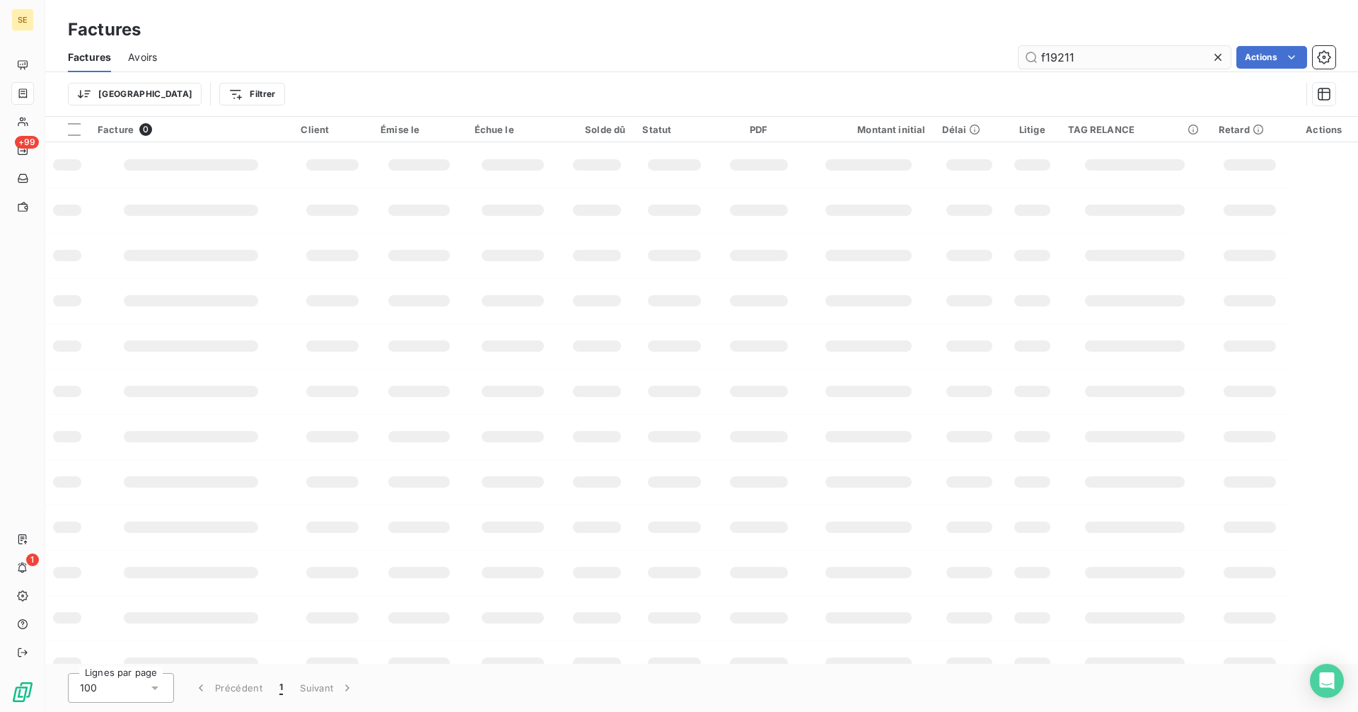
click at [1111, 52] on input "f19211" at bounding box center [1125, 57] width 212 height 23
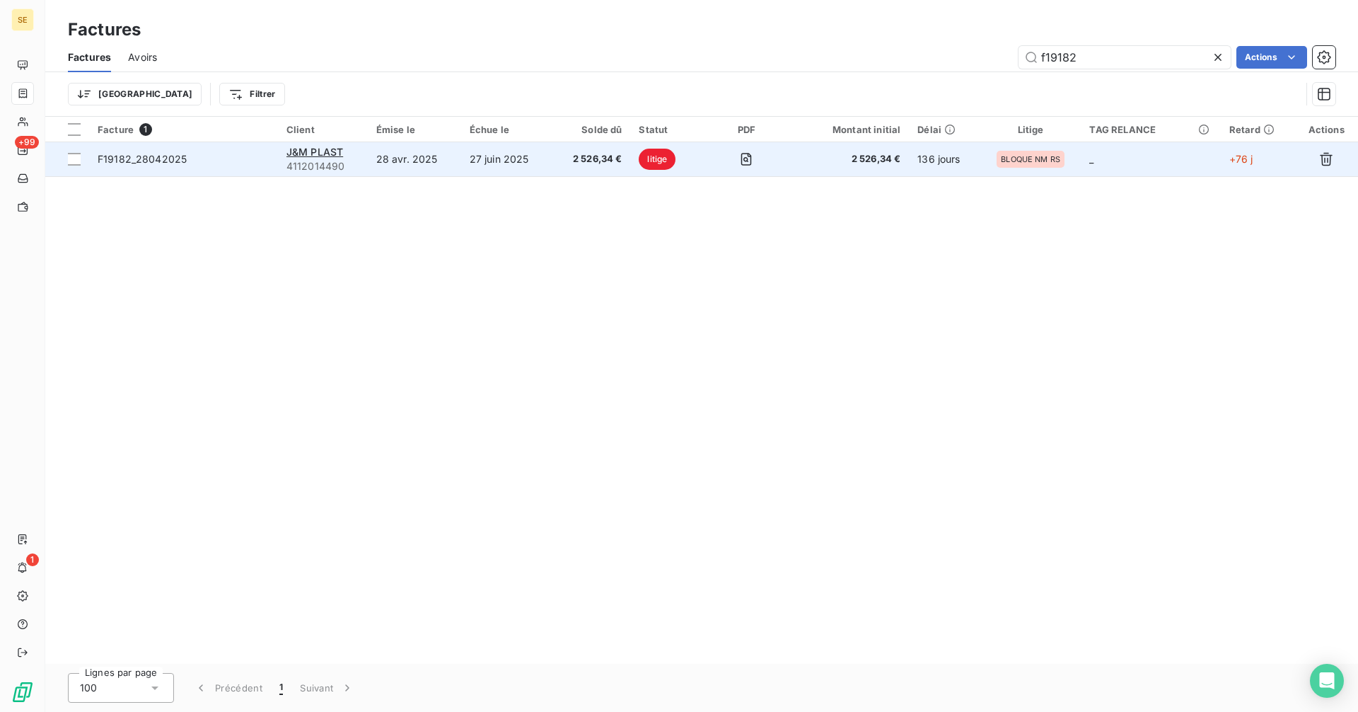
type input "f19182"
click at [357, 157] on div "J&M PLAST" at bounding box center [322, 152] width 73 height 14
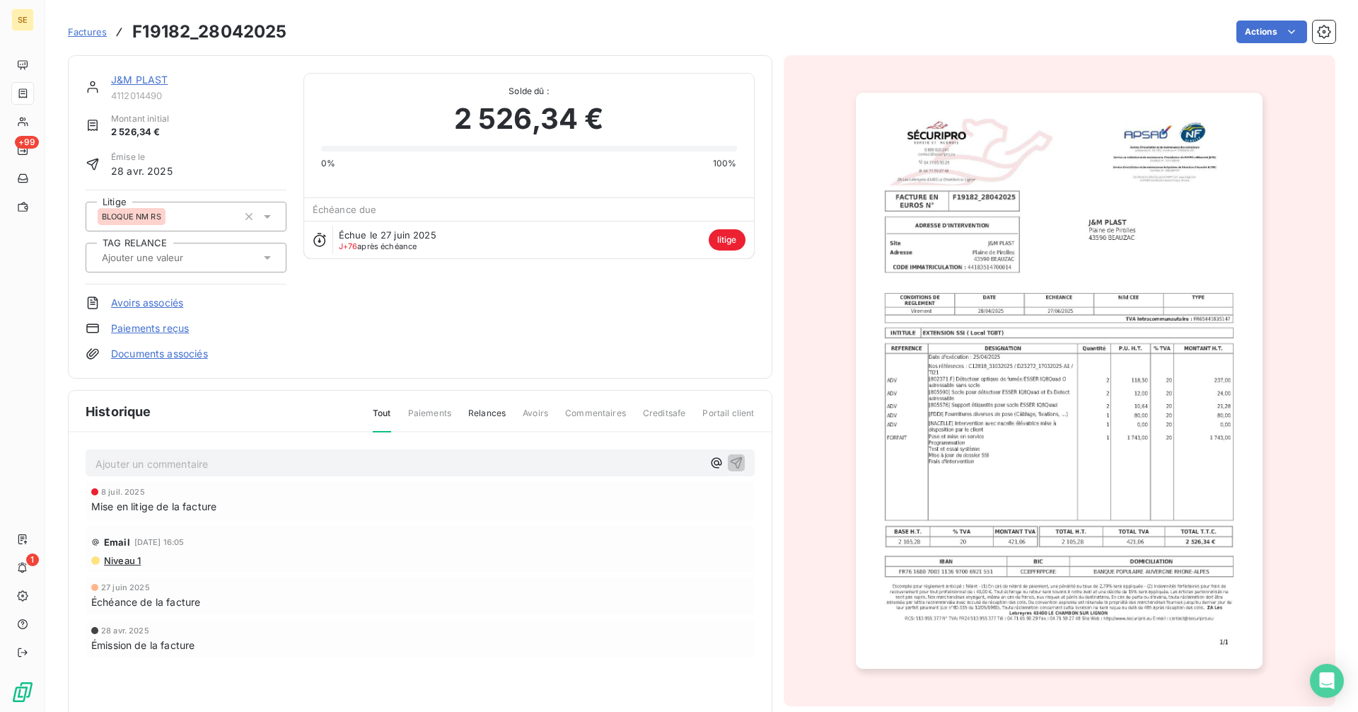
click at [147, 79] on link "J&M PLAST" at bounding box center [139, 80] width 57 height 12
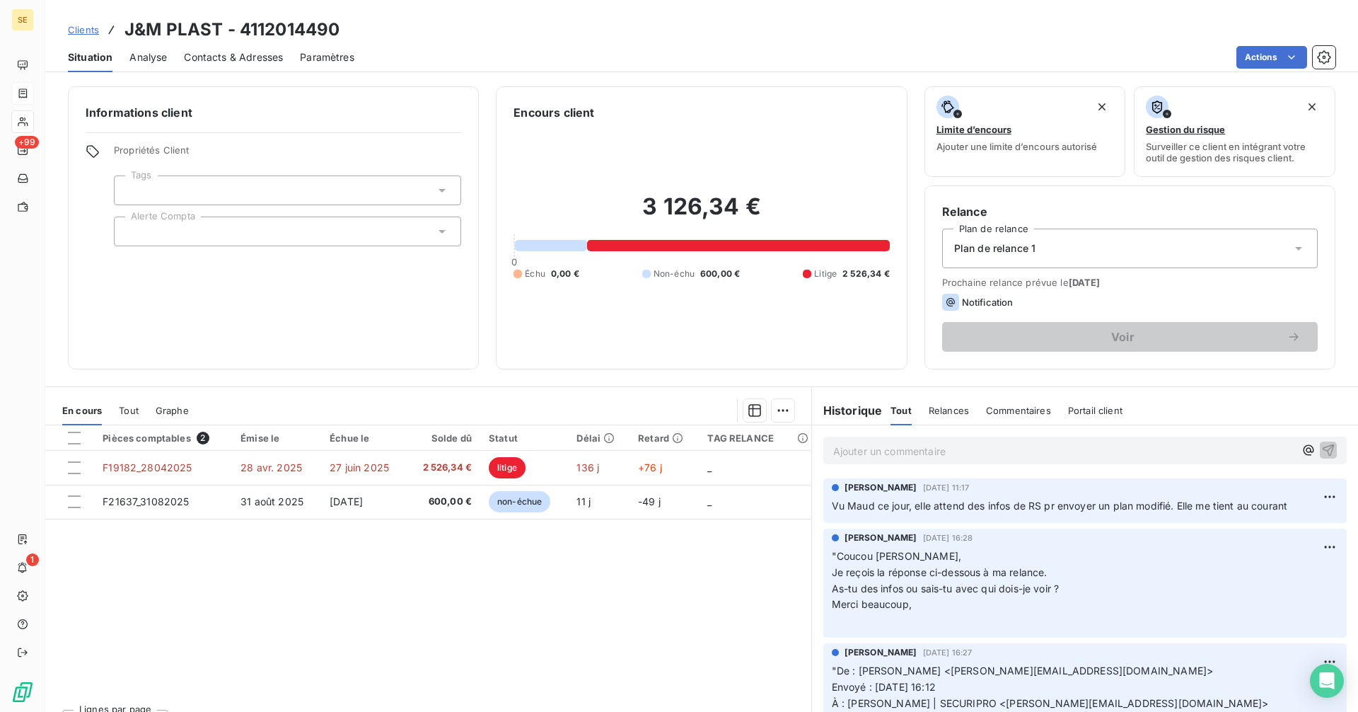
click at [879, 448] on p "Ajouter un commentaire ﻿" at bounding box center [1063, 451] width 461 height 18
click at [914, 457] on p "MD =" at bounding box center [1063, 450] width 461 height 16
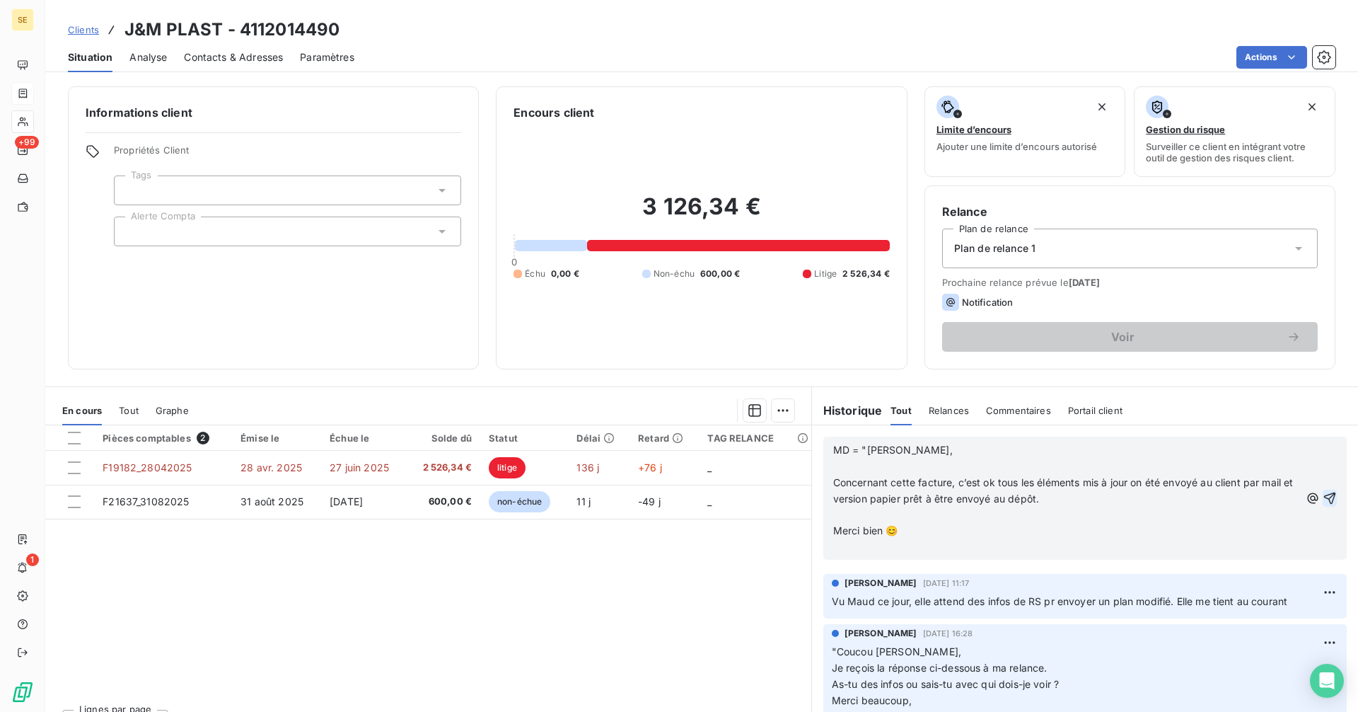
click at [1323, 496] on icon "button" at bounding box center [1330, 498] width 14 height 14
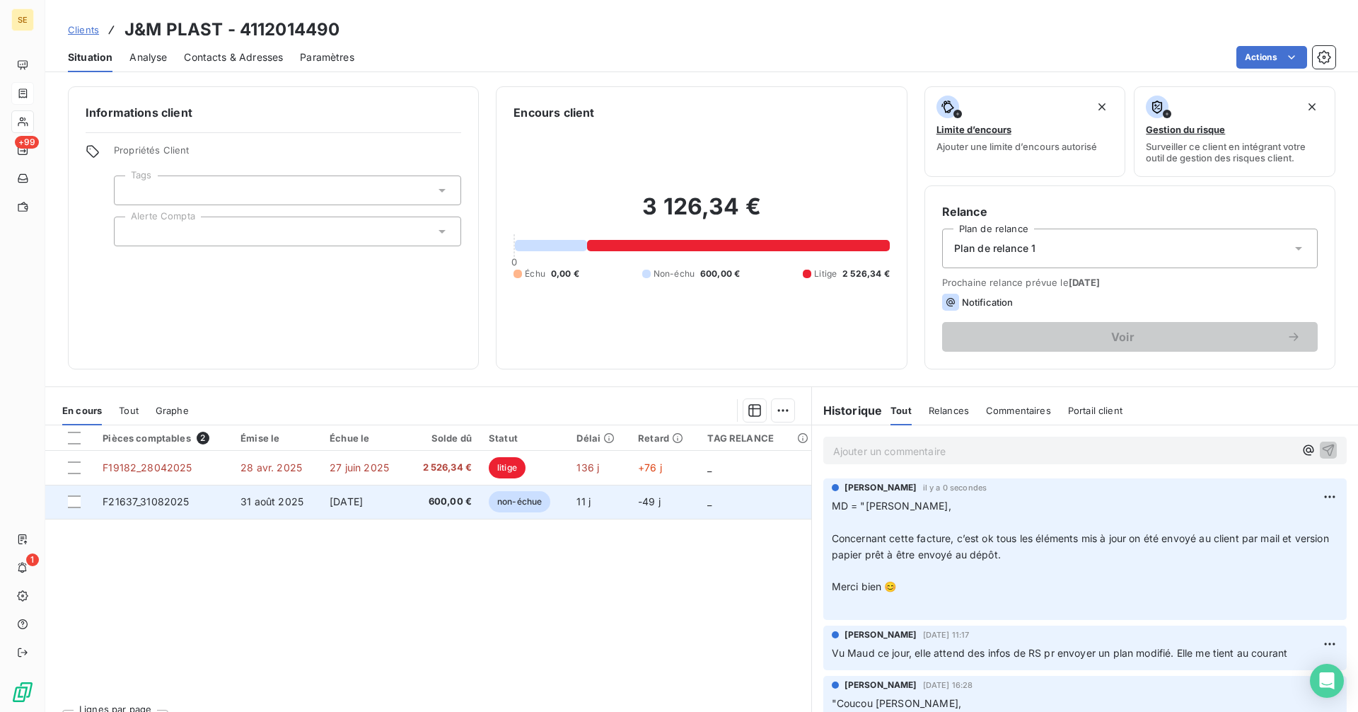
click at [401, 503] on td "[DATE]" at bounding box center [363, 502] width 85 height 34
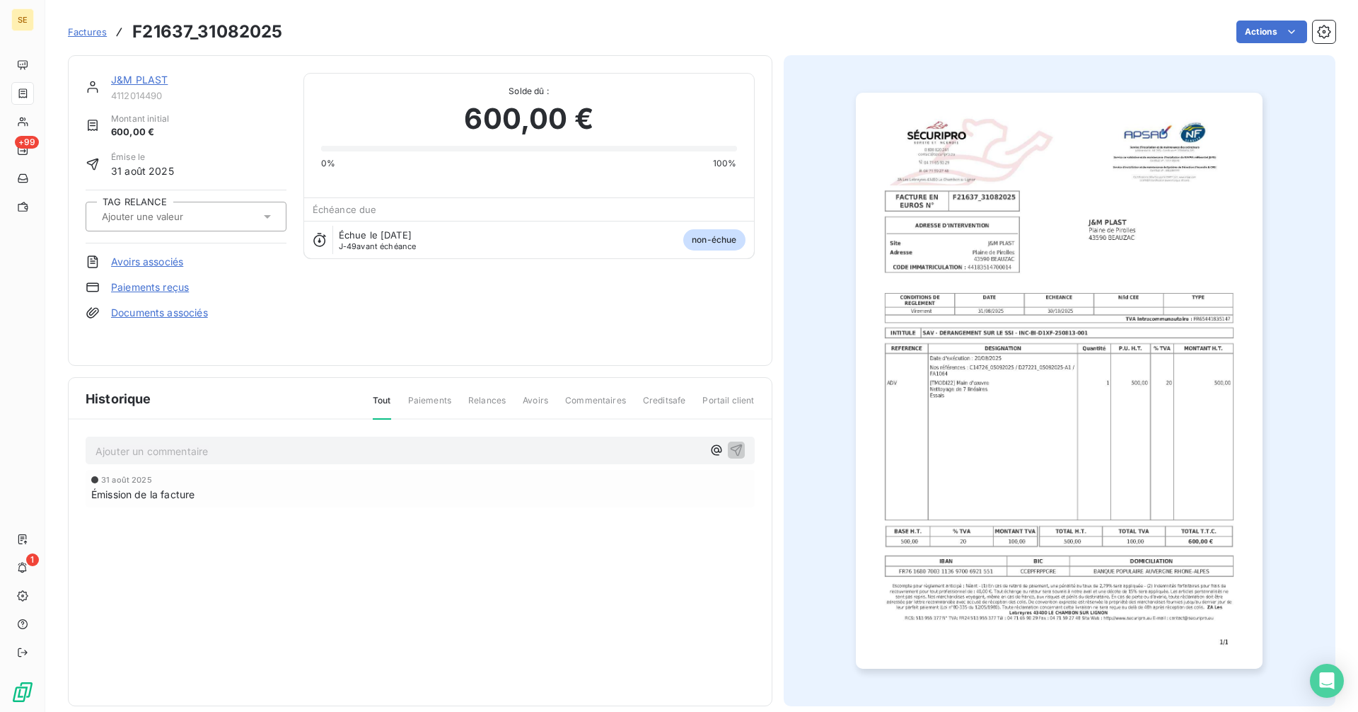
click at [993, 384] on img "button" at bounding box center [1059, 381] width 407 height 576
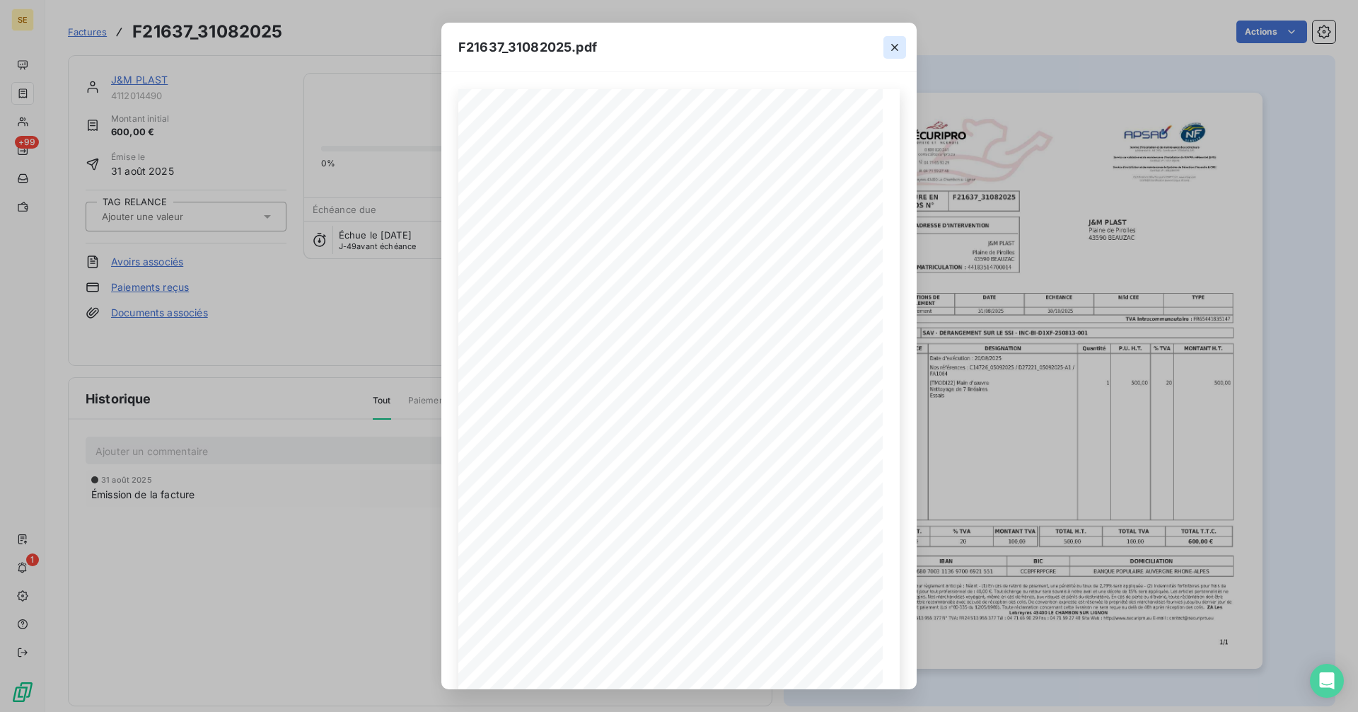
click at [892, 46] on icon "button" at bounding box center [895, 47] width 14 height 14
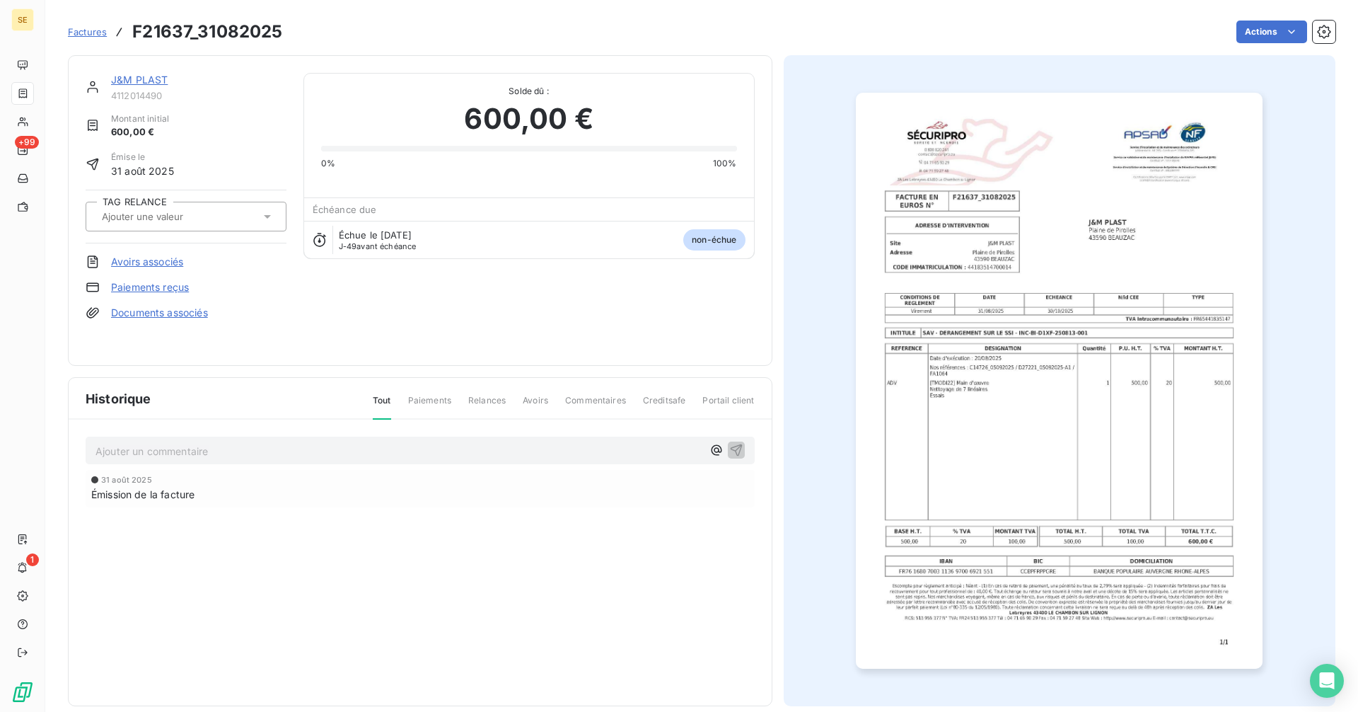
click at [150, 80] on link "J&M PLAST" at bounding box center [139, 80] width 57 height 12
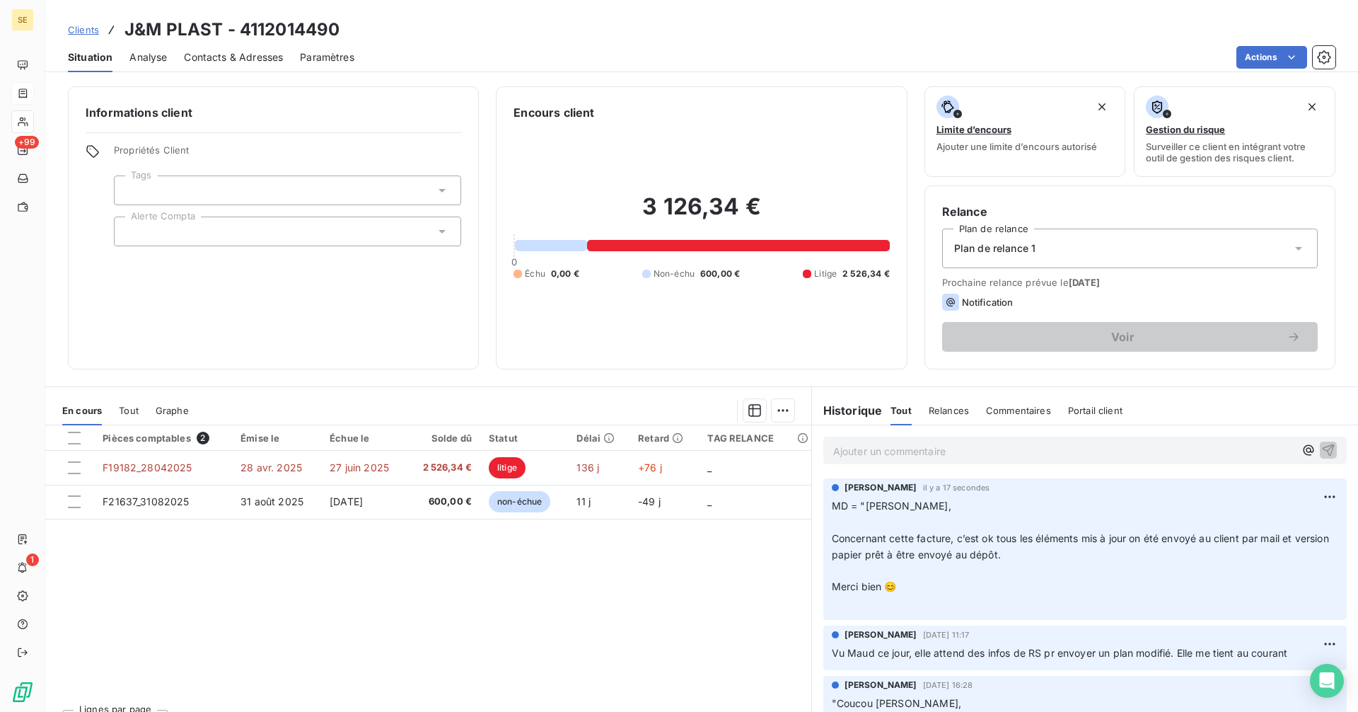
click at [912, 456] on p "Ajouter un commentaire ﻿" at bounding box center [1063, 451] width 461 height 18
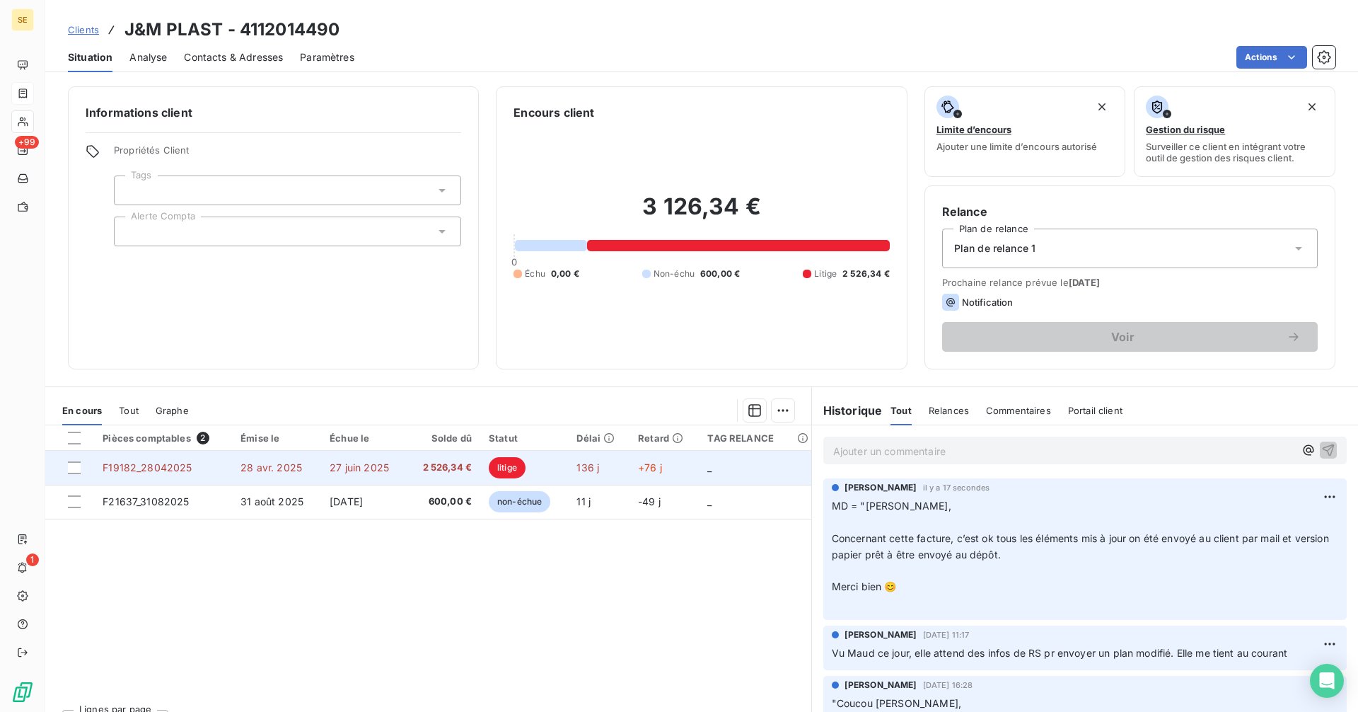
click at [367, 472] on span "27 juin 2025" at bounding box center [359, 467] width 59 height 12
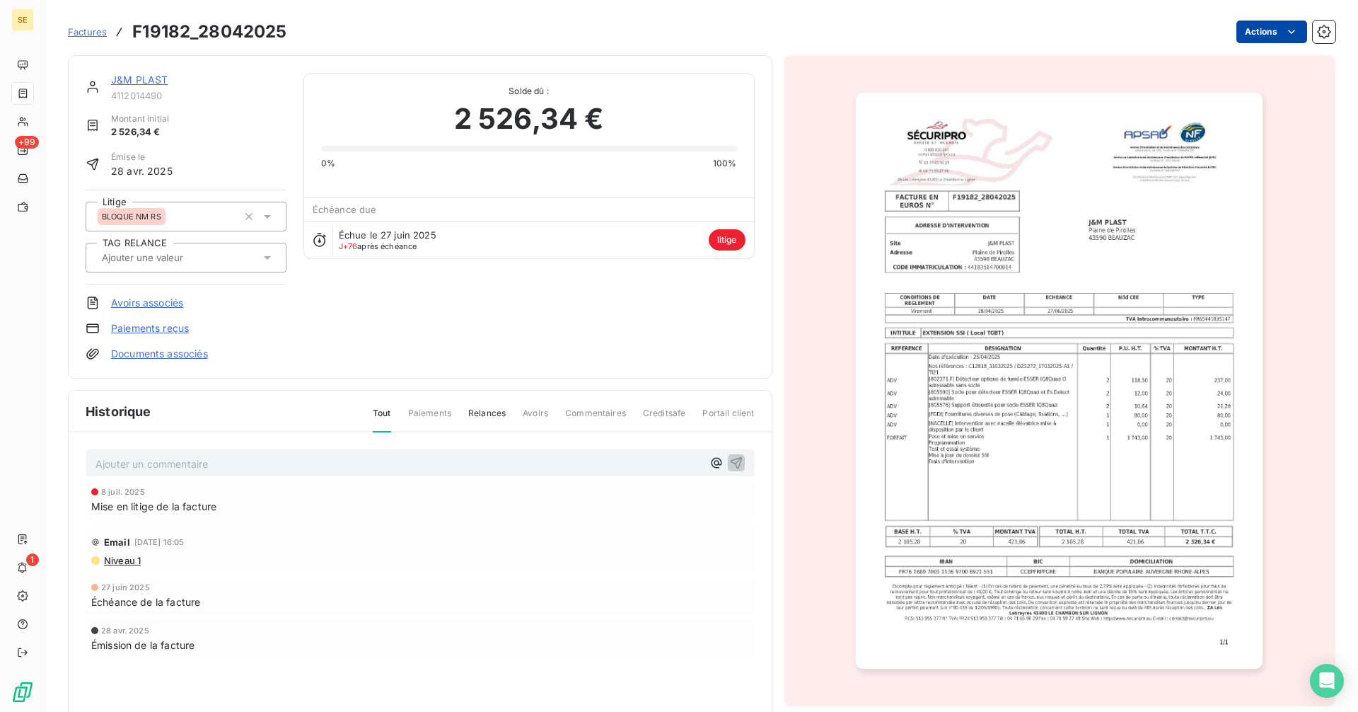
click at [1258, 33] on html "SE +99 1 Factures F19182_28042025 Actions J&M PLAST 4112014490 Montant initial …" at bounding box center [679, 356] width 1358 height 712
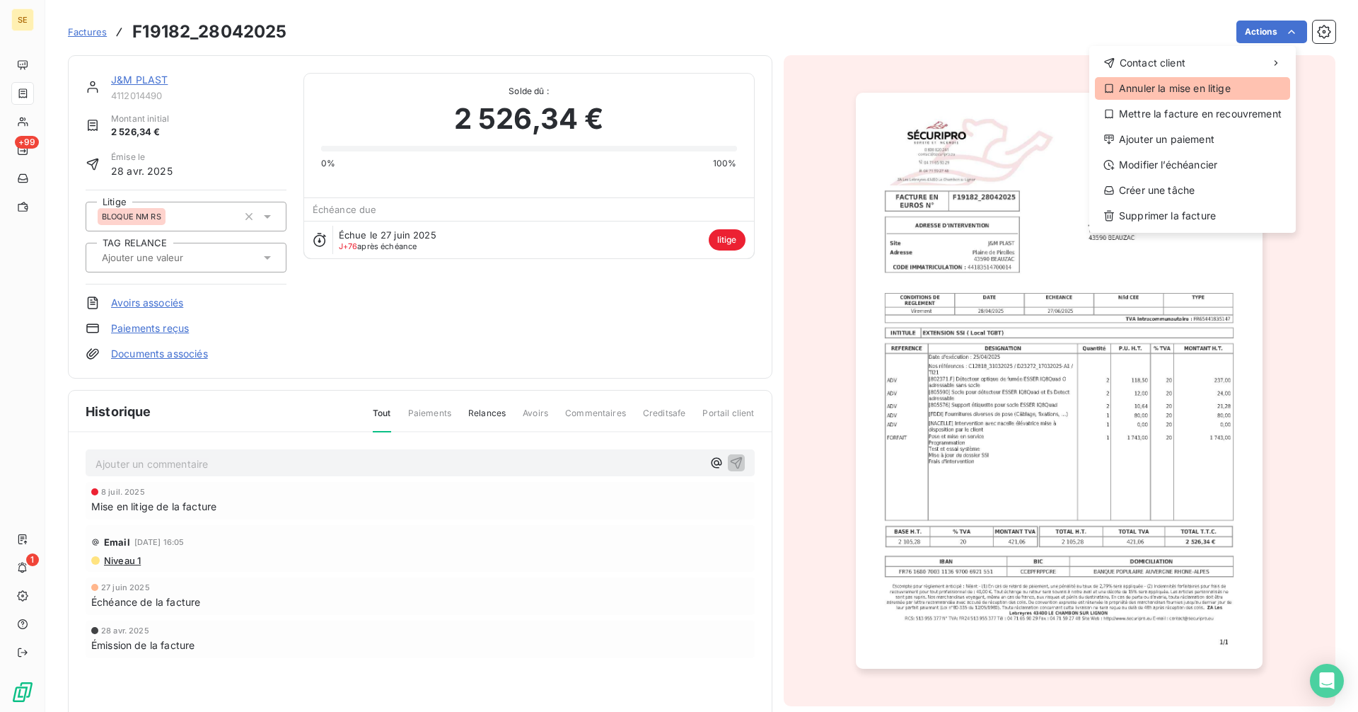
click at [1156, 91] on div "Annuler la mise en litige" at bounding box center [1192, 88] width 195 height 23
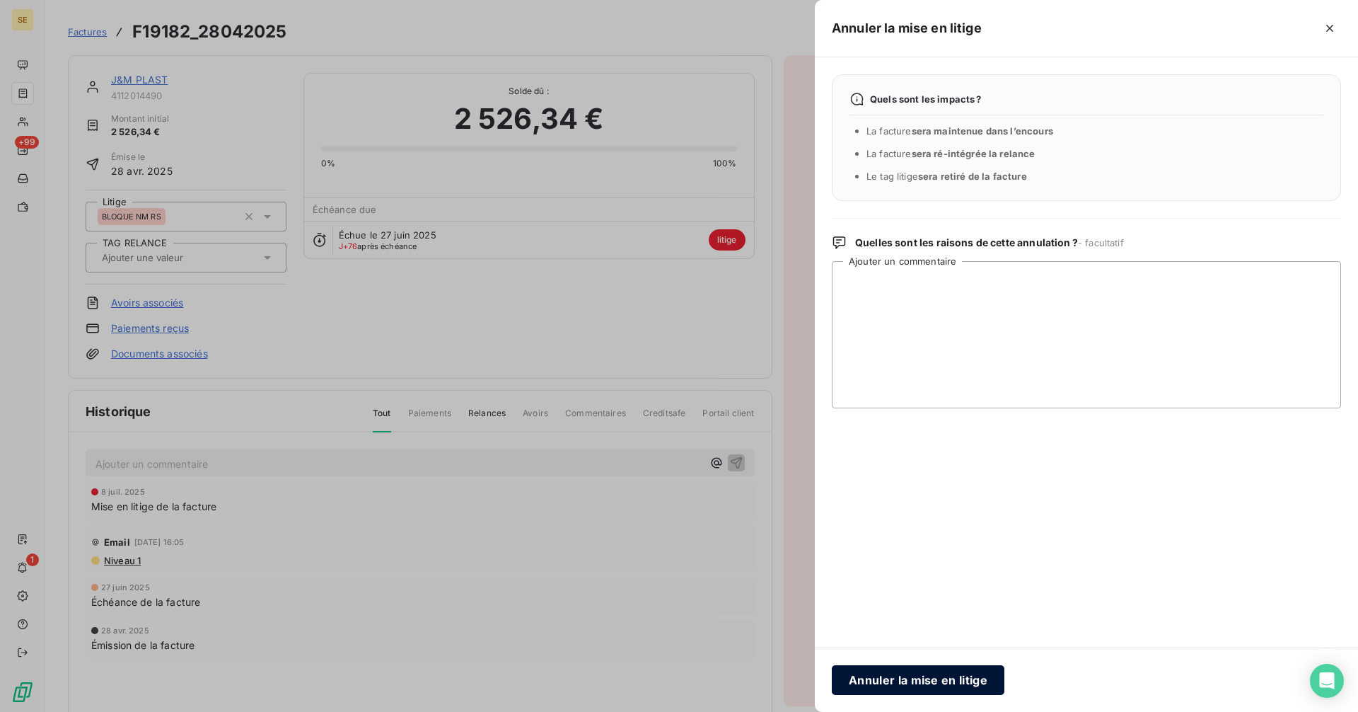
click at [922, 685] on button "Annuler la mise en litige" at bounding box center [918, 680] width 173 height 30
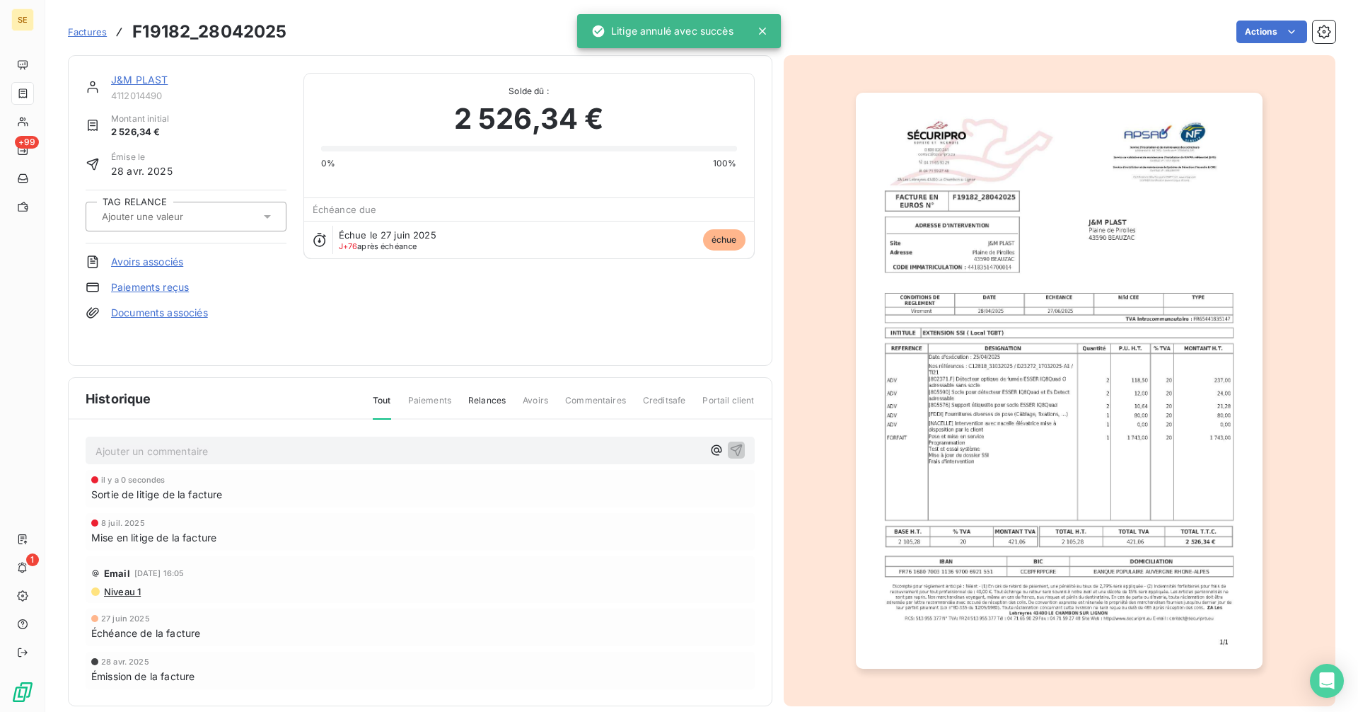
click at [147, 74] on link "J&M PLAST" at bounding box center [139, 80] width 57 height 12
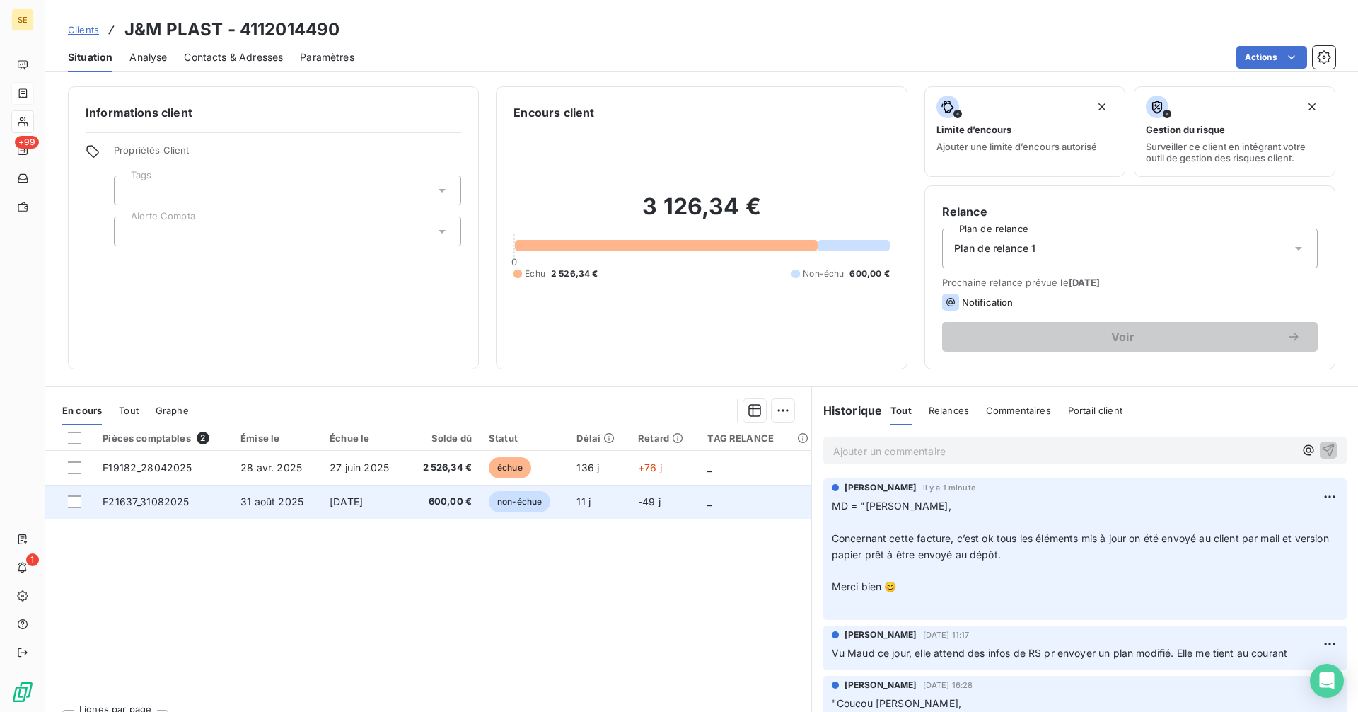
click at [274, 499] on span "31 août 2025" at bounding box center [271, 501] width 63 height 12
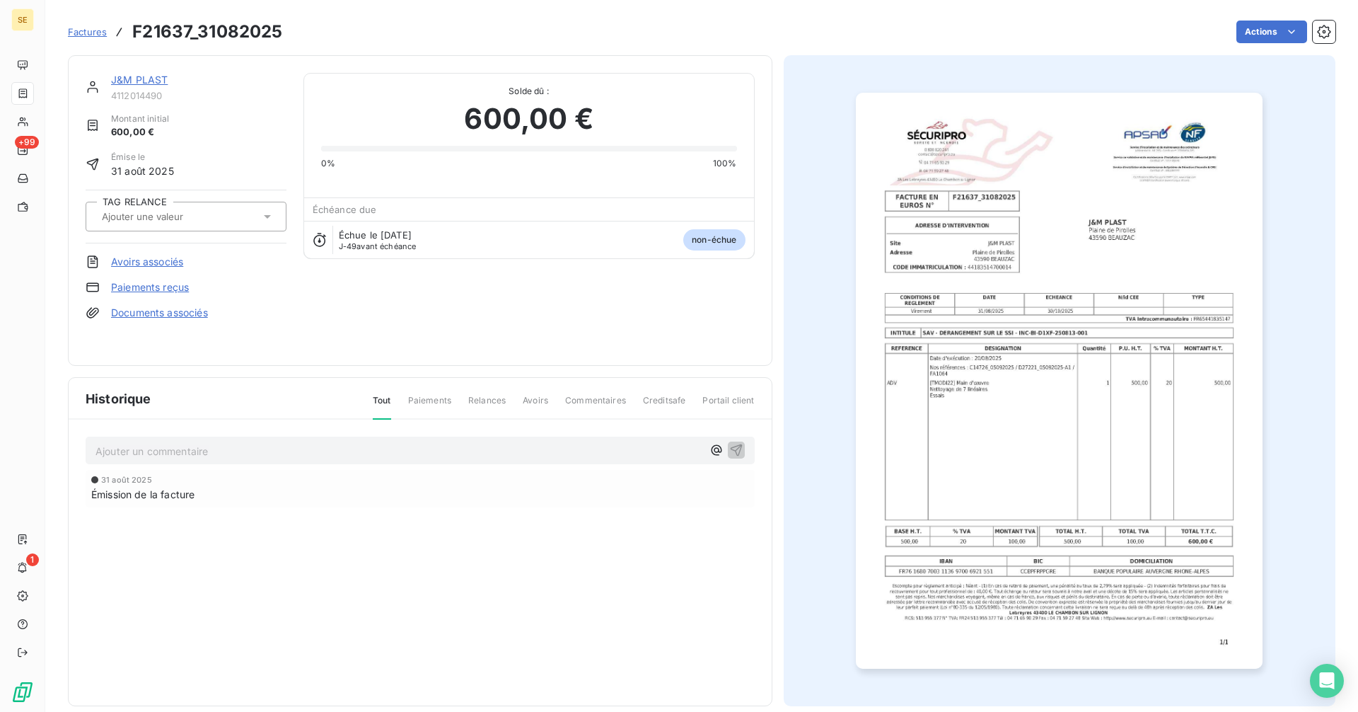
click at [143, 79] on link "J&M PLAST" at bounding box center [139, 80] width 57 height 12
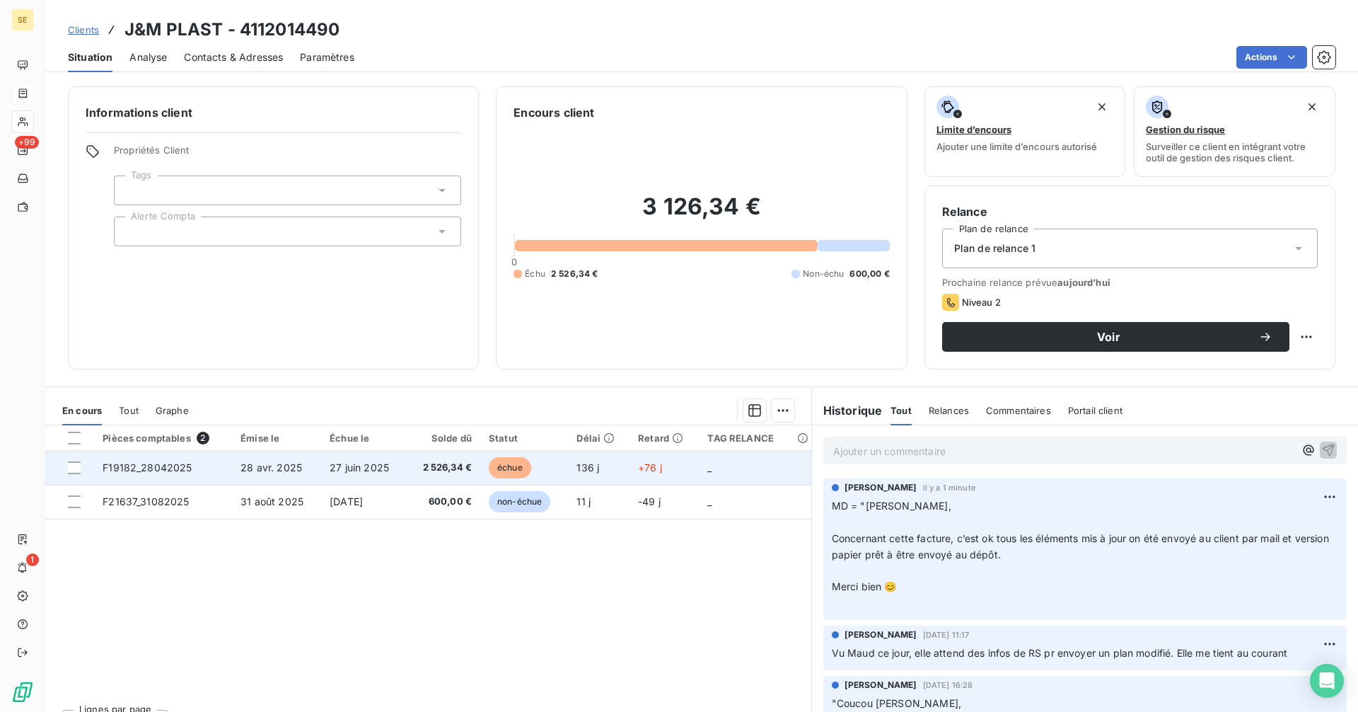
click at [408, 462] on td "2 526,34 €" at bounding box center [444, 468] width 74 height 34
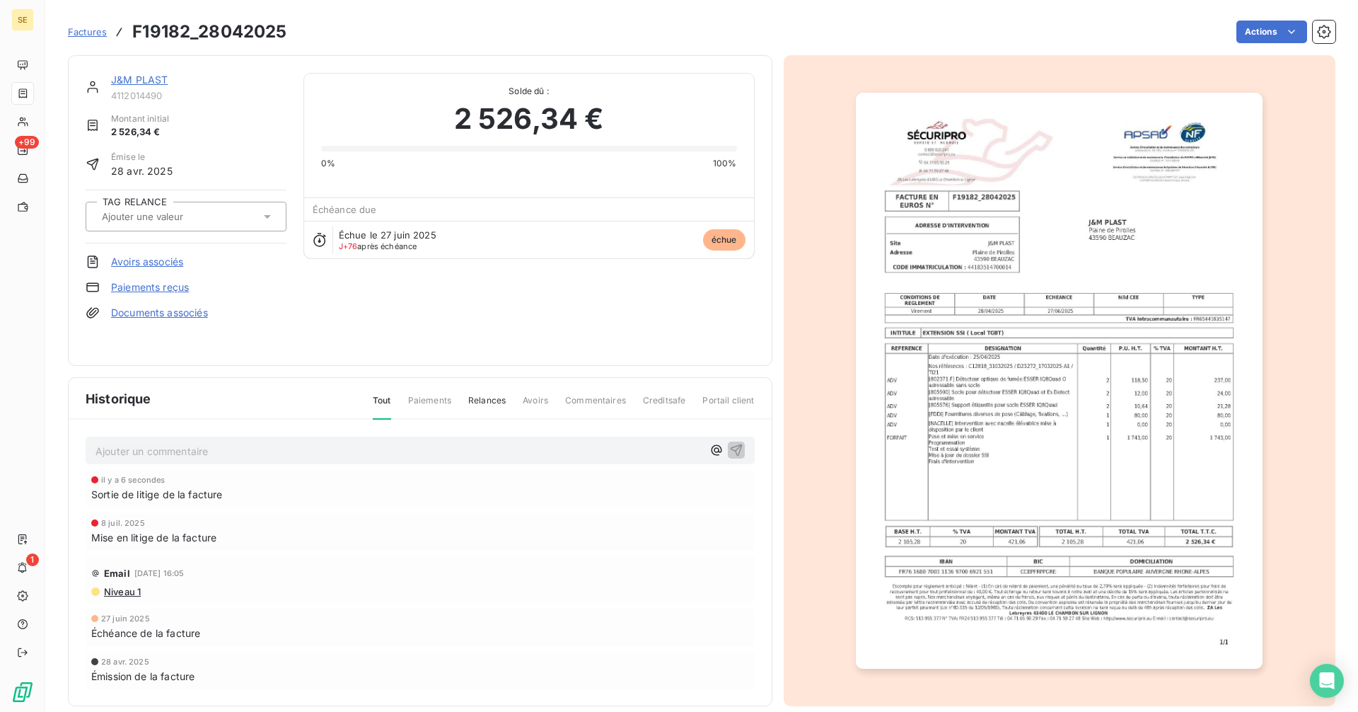
click at [151, 79] on link "J&M PLAST" at bounding box center [139, 80] width 57 height 12
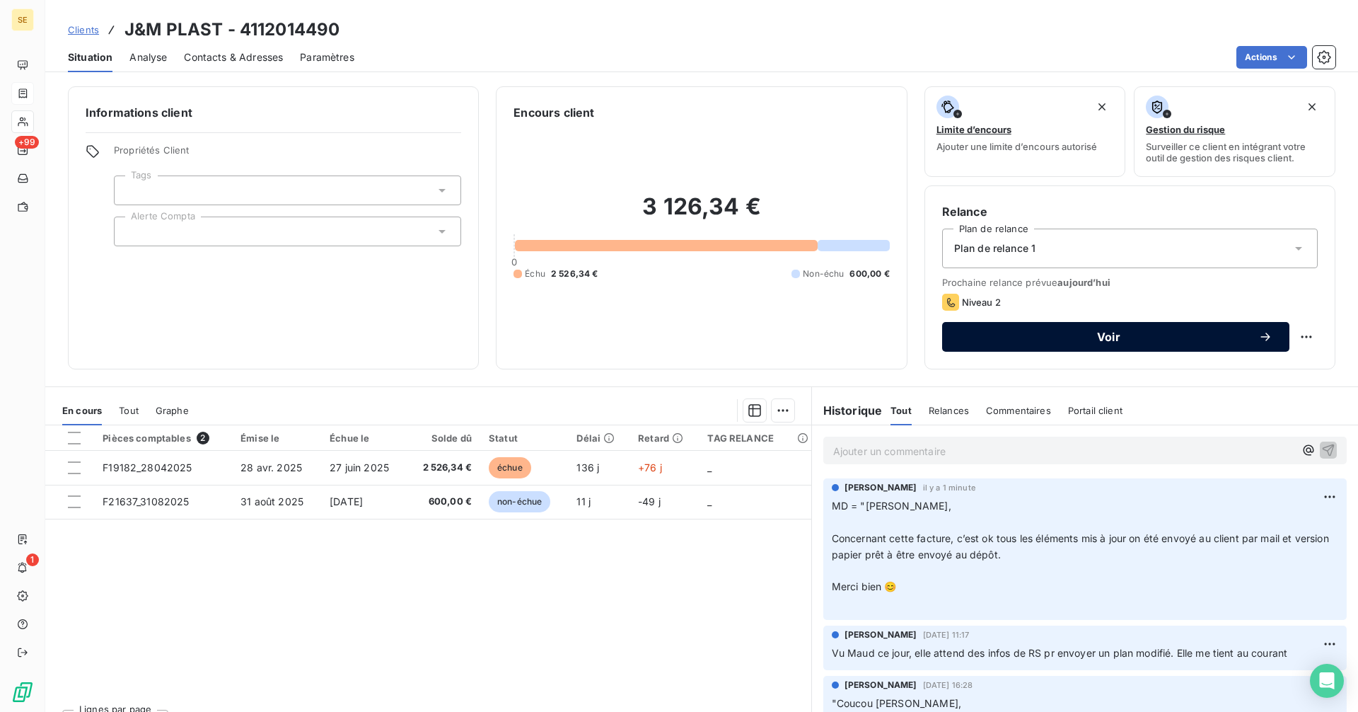
click at [1060, 346] on button "Voir" at bounding box center [1115, 337] width 347 height 30
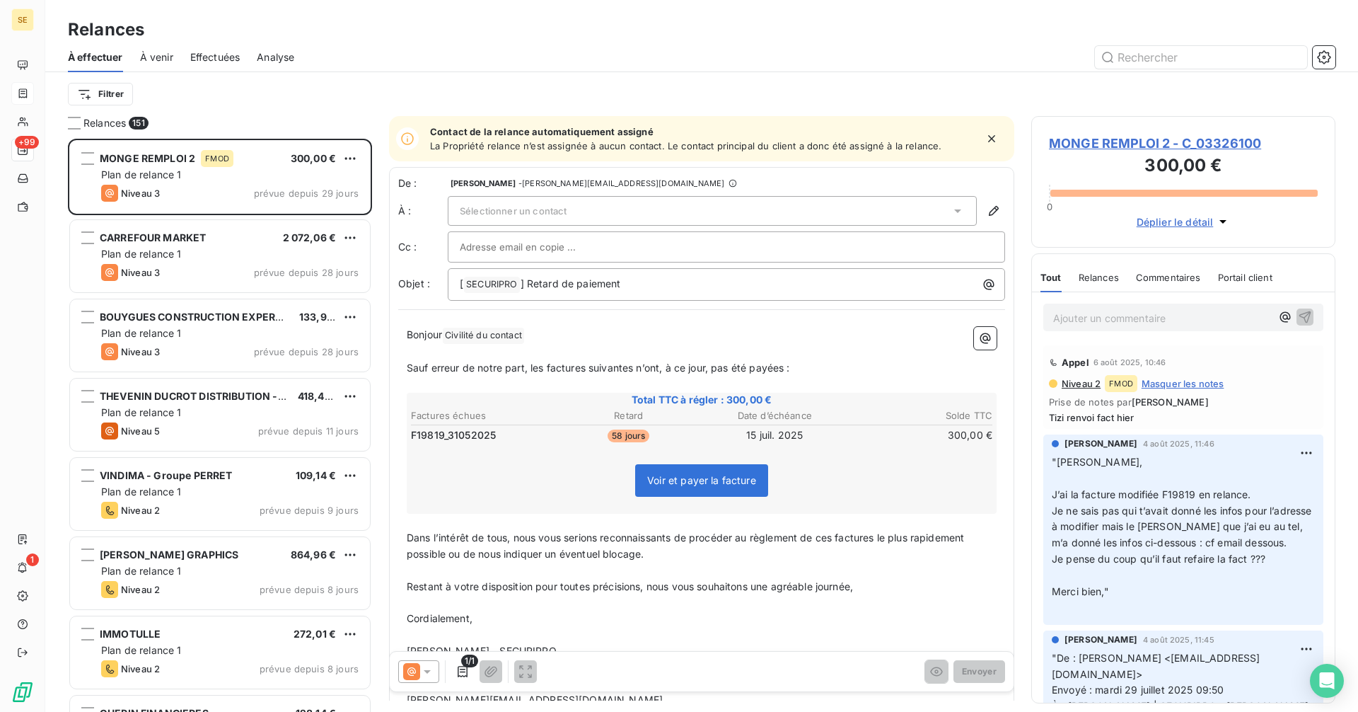
scroll to position [562, 294]
click at [420, 675] on icon at bounding box center [427, 671] width 14 height 14
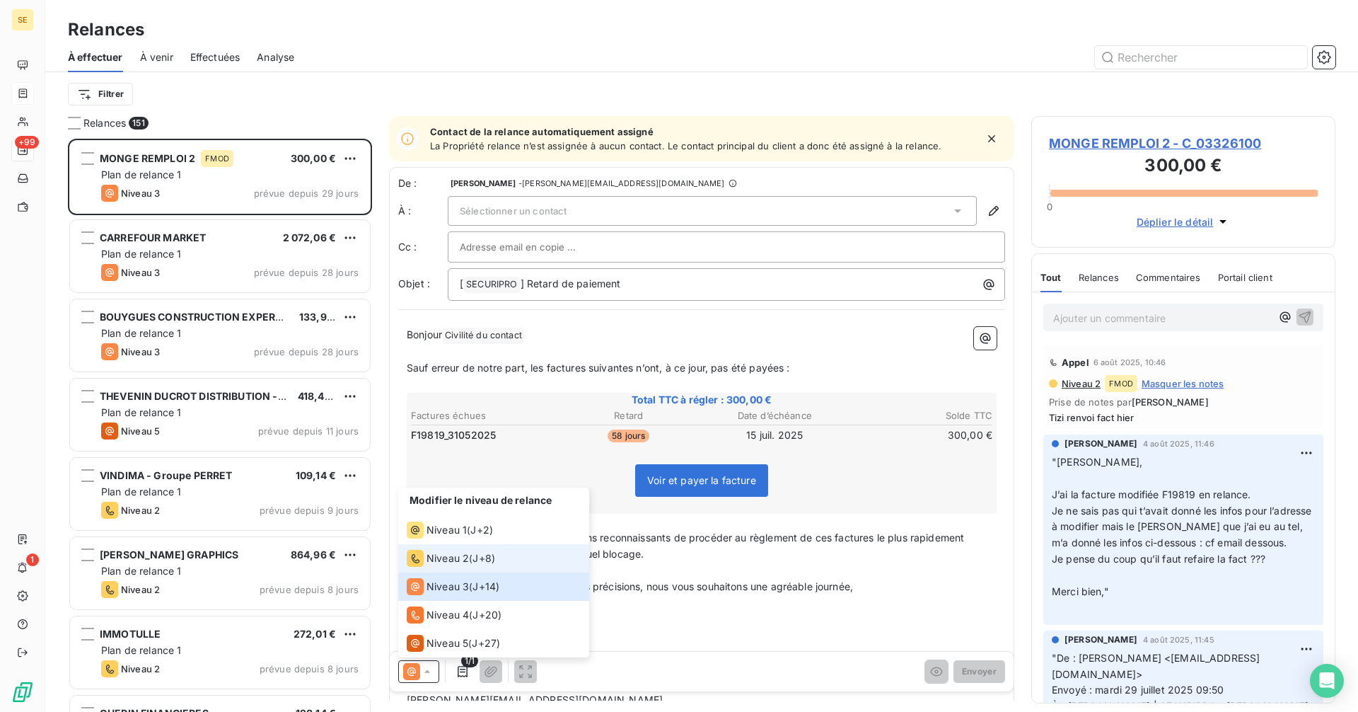
click at [442, 557] on span "Niveau 2" at bounding box center [448, 558] width 42 height 14
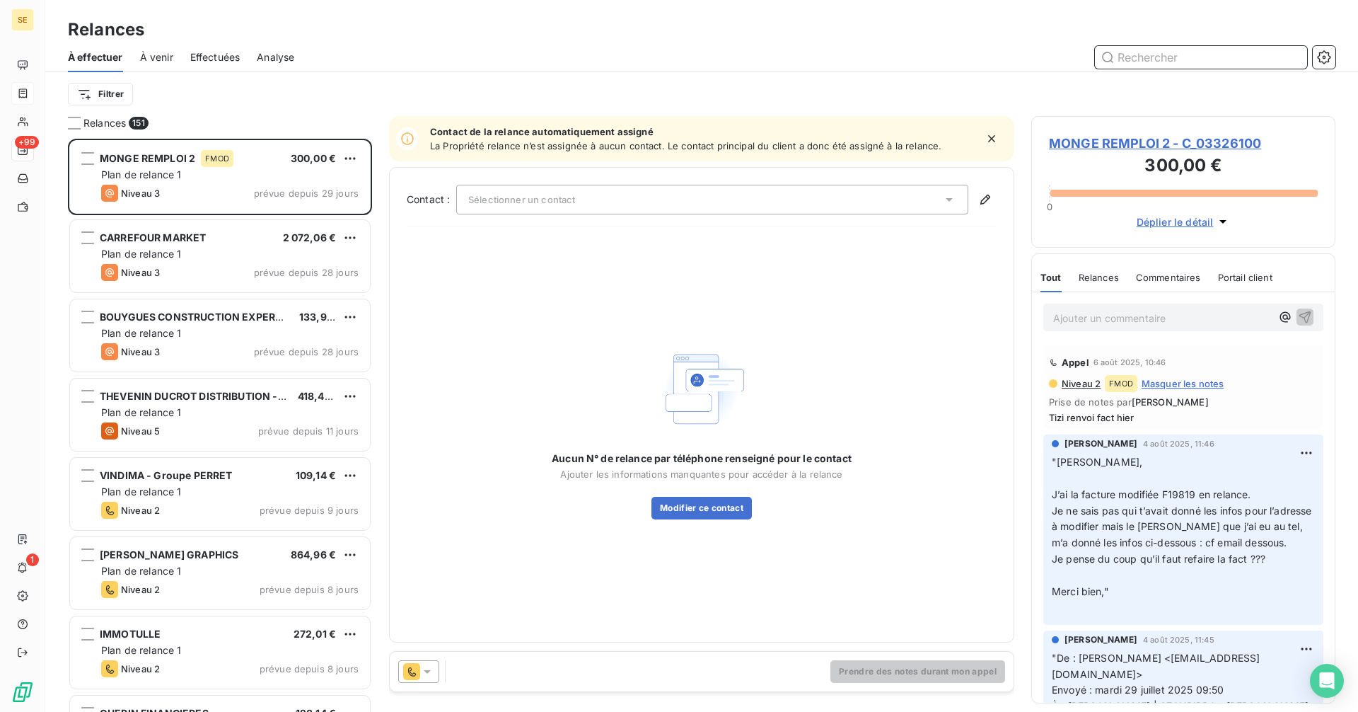
click at [1141, 51] on input "text" at bounding box center [1201, 57] width 212 height 23
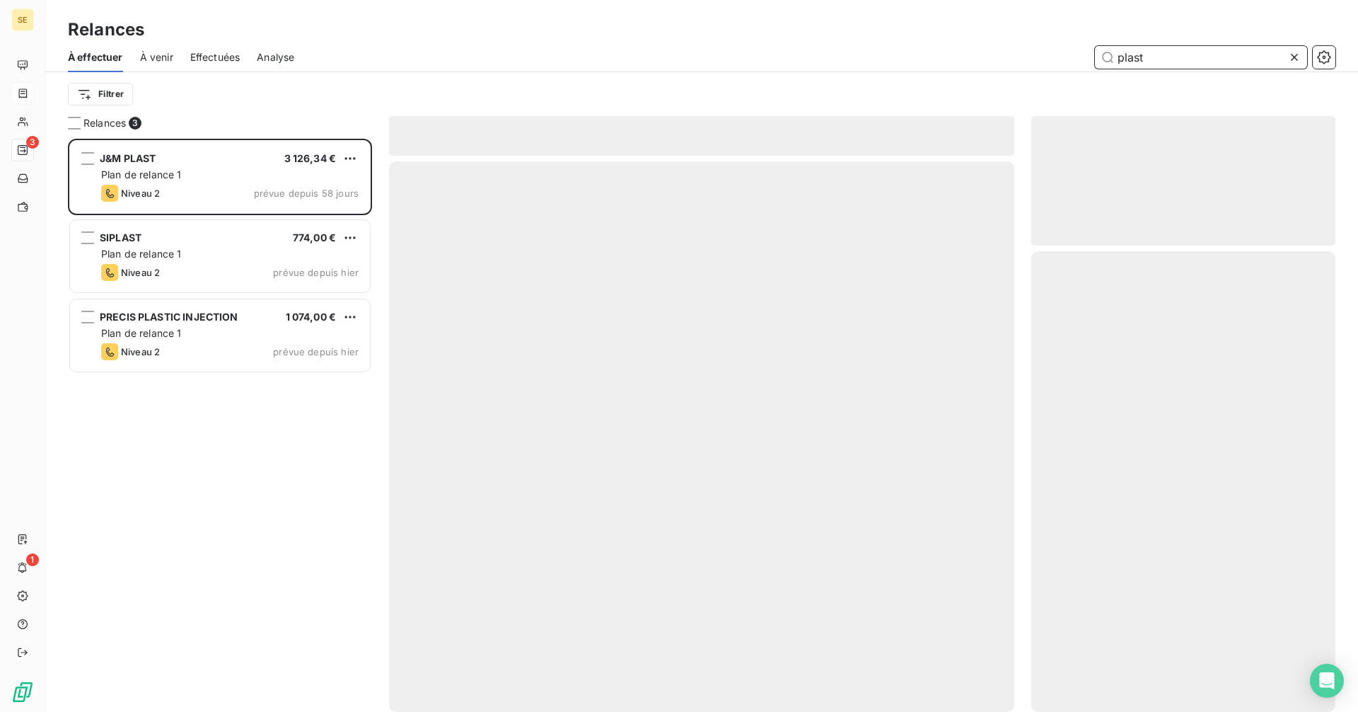
scroll to position [562, 294]
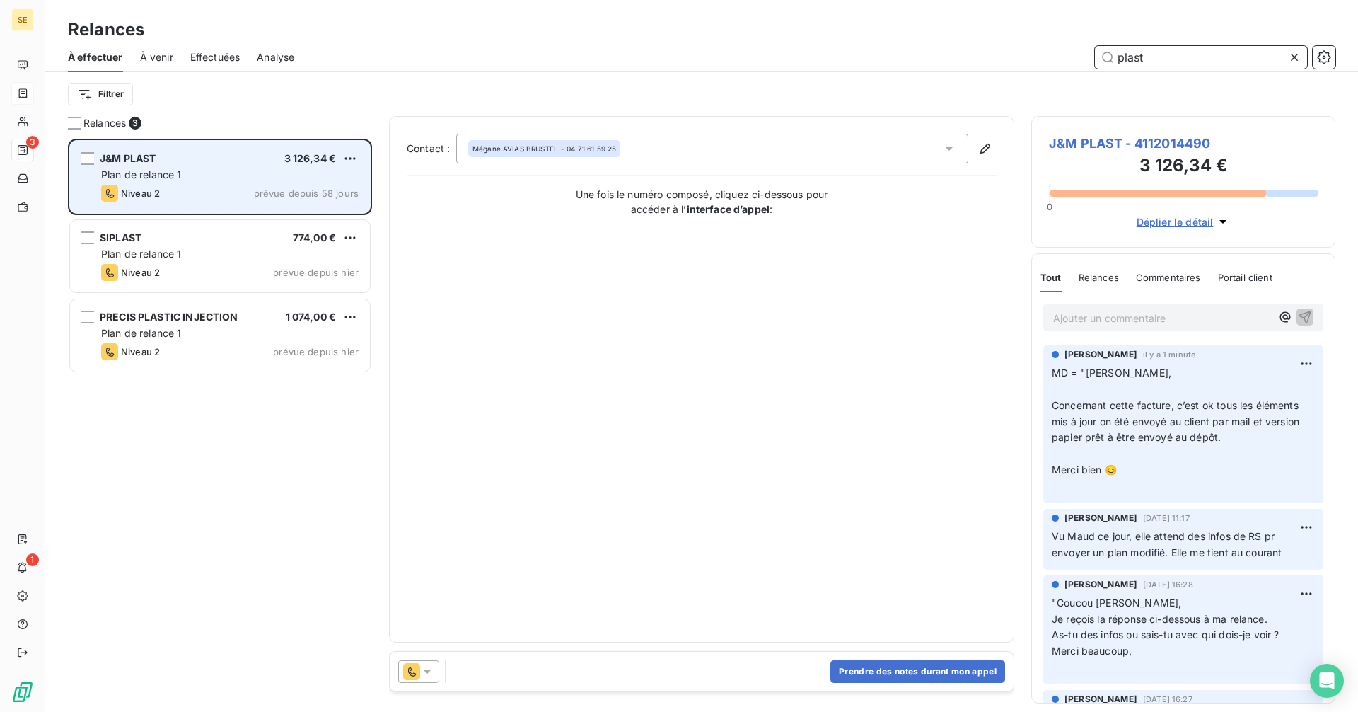
type input "plast"
click at [204, 175] on div "Plan de relance 1" at bounding box center [229, 175] width 257 height 14
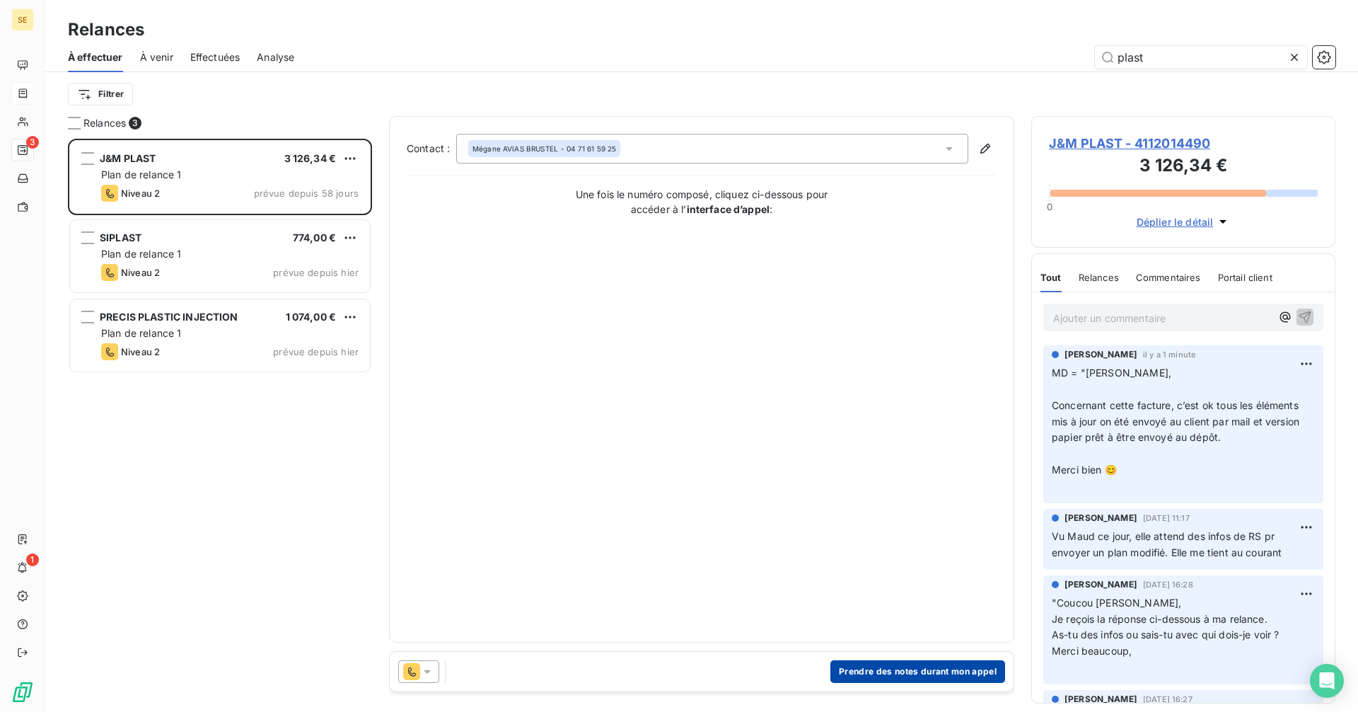
click at [864, 678] on button "Prendre des notes durant mon appel" at bounding box center [917, 671] width 175 height 23
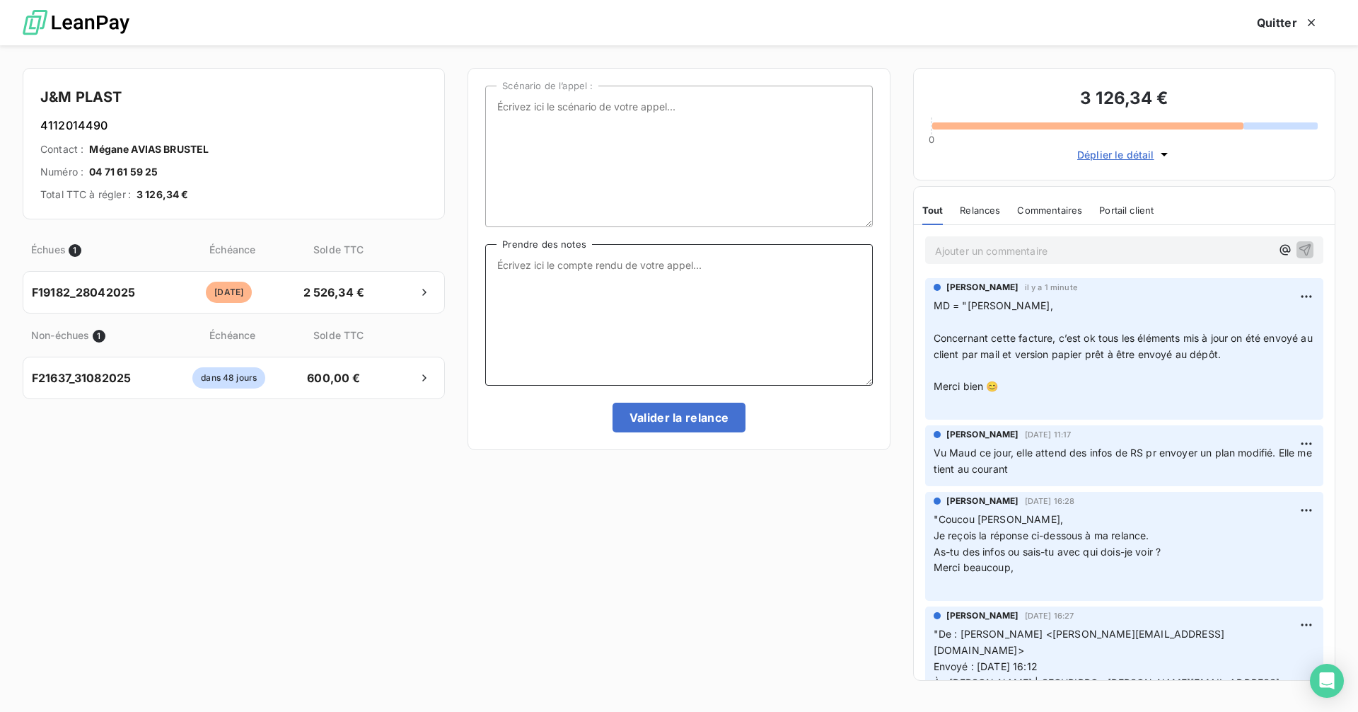
click at [535, 268] on textarea "Prendre des notes" at bounding box center [678, 314] width 387 height 141
paste textarea "[PERSON_NAME], Merci beaucoup, Je note une relance fin de semaine pro. 😉"
type textarea ""Maude, Merci beaucoup, Je note une relance fin de semaine pro. 😉"
click at [697, 409] on button "Valider la relance" at bounding box center [680, 417] width 134 height 30
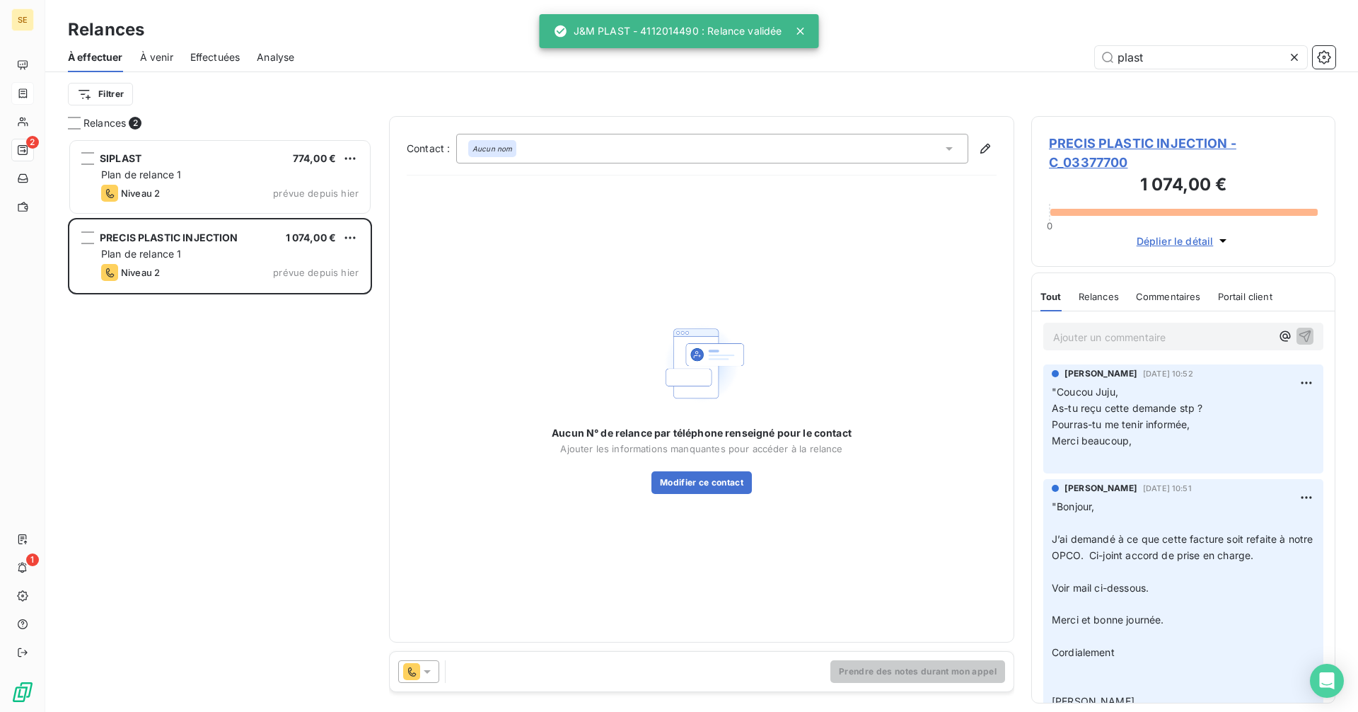
click at [1296, 54] on icon at bounding box center [1294, 57] width 14 height 14
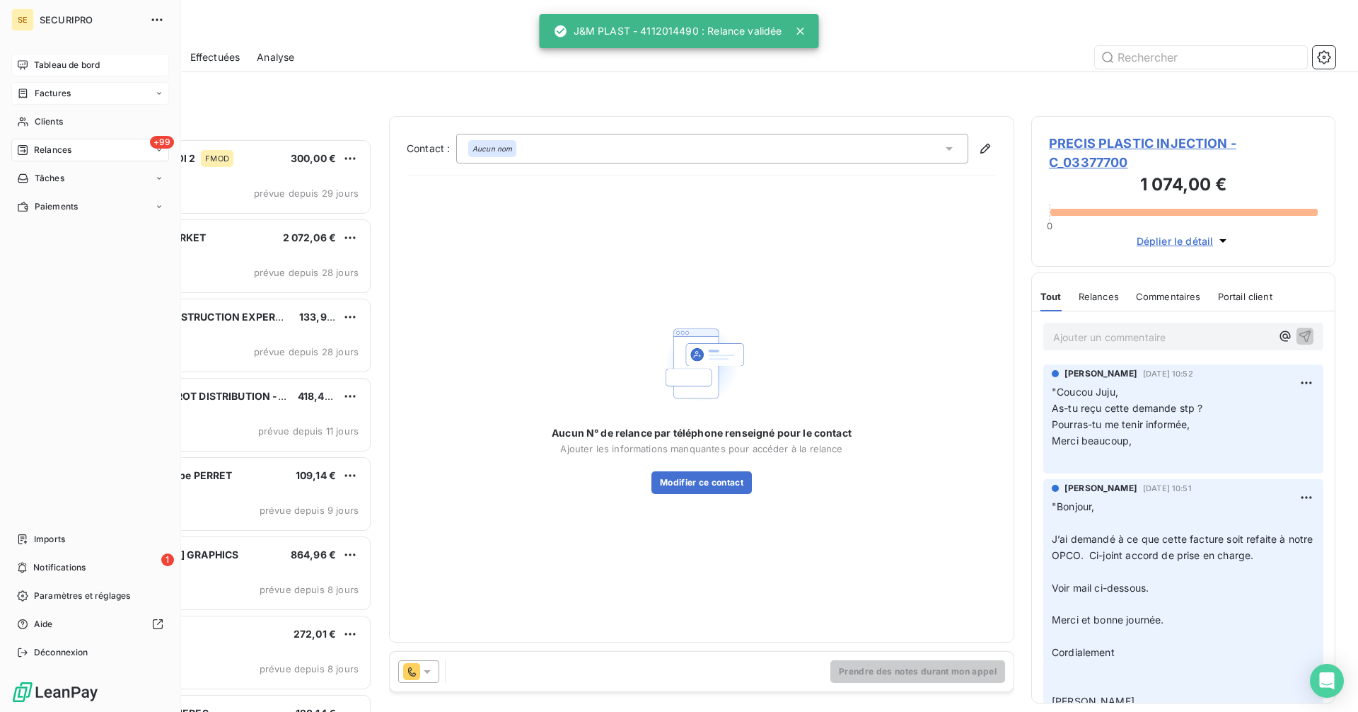
click at [18, 64] on icon at bounding box center [23, 64] width 10 height 9
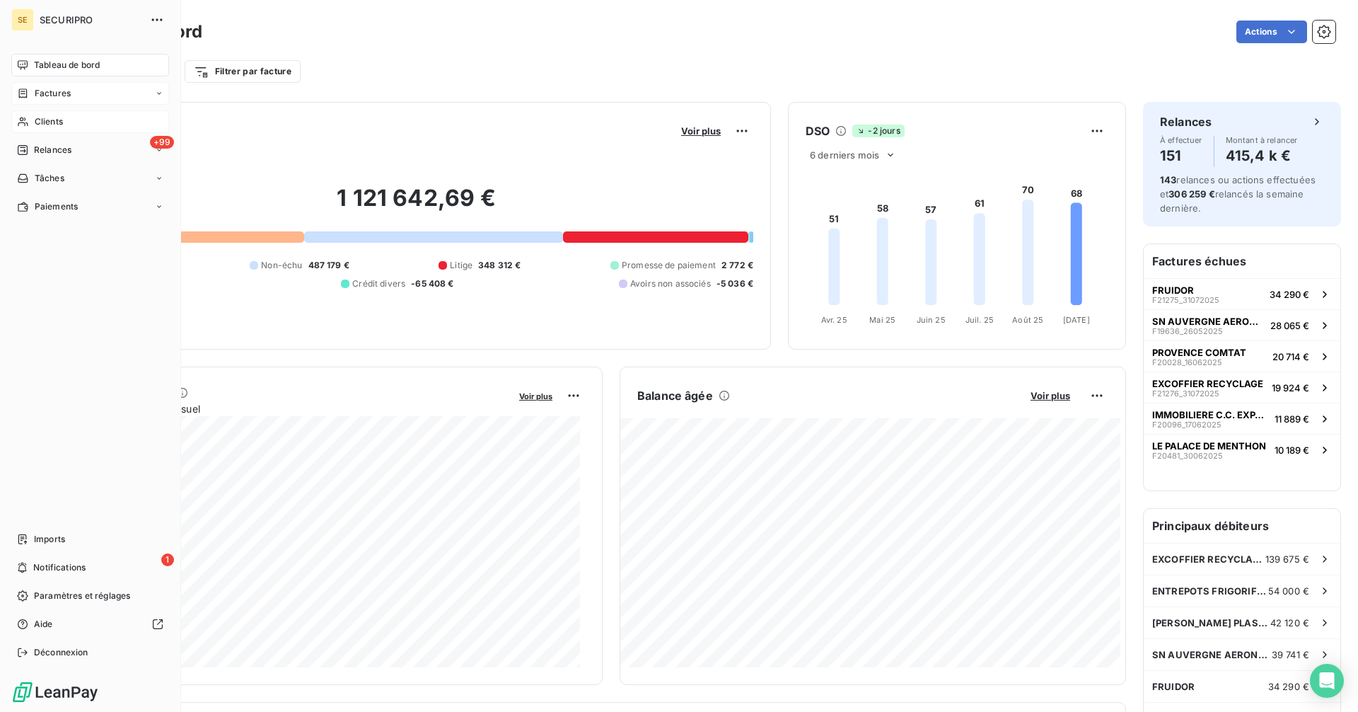
click at [26, 122] on icon at bounding box center [23, 121] width 12 height 11
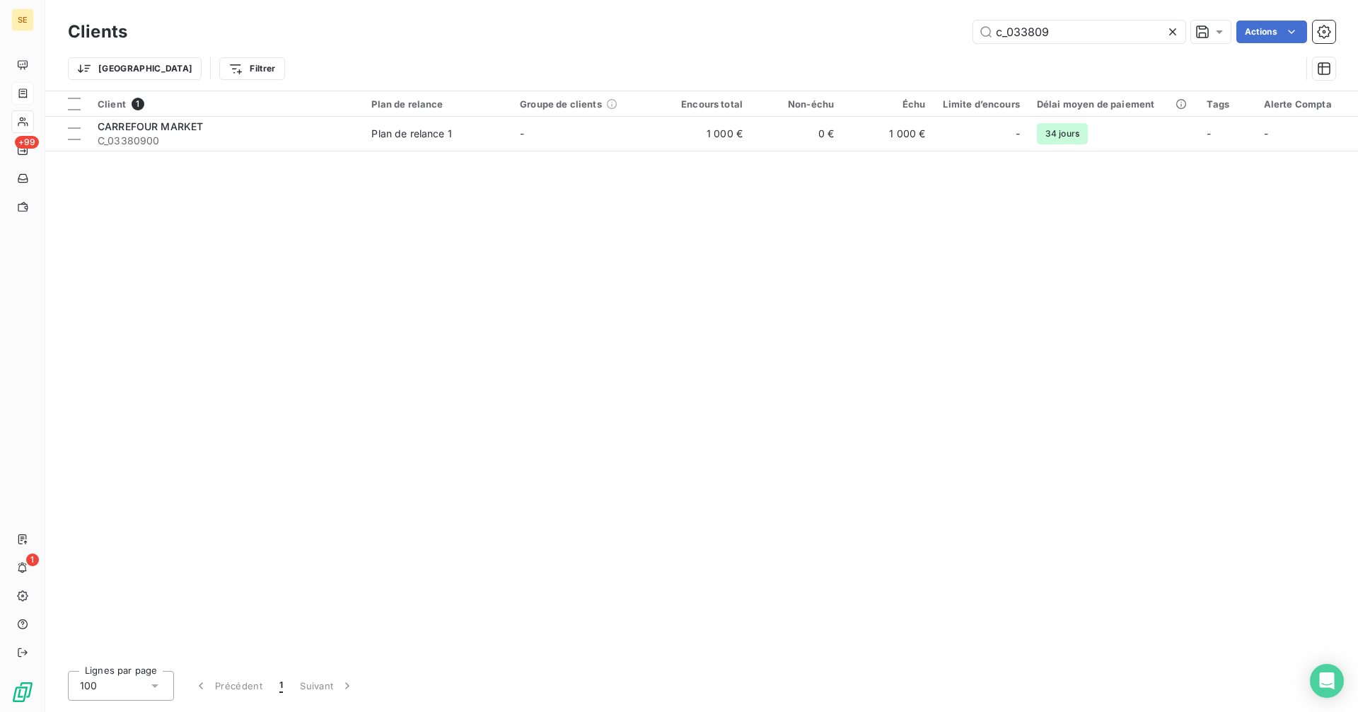
drag, startPoint x: 1077, startPoint y: 32, endPoint x: 904, endPoint y: 42, distance: 173.6
click at [905, 42] on div "c_033809 Actions" at bounding box center [739, 32] width 1191 height 23
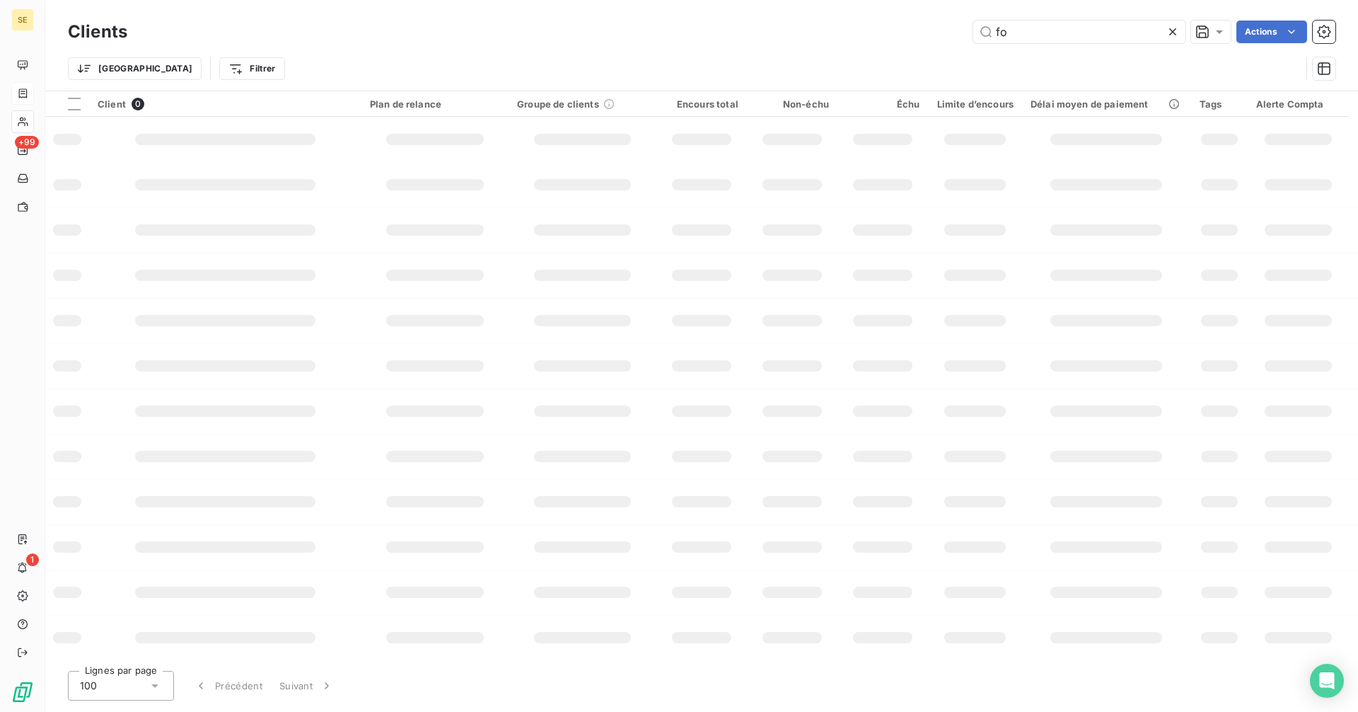
type input "f"
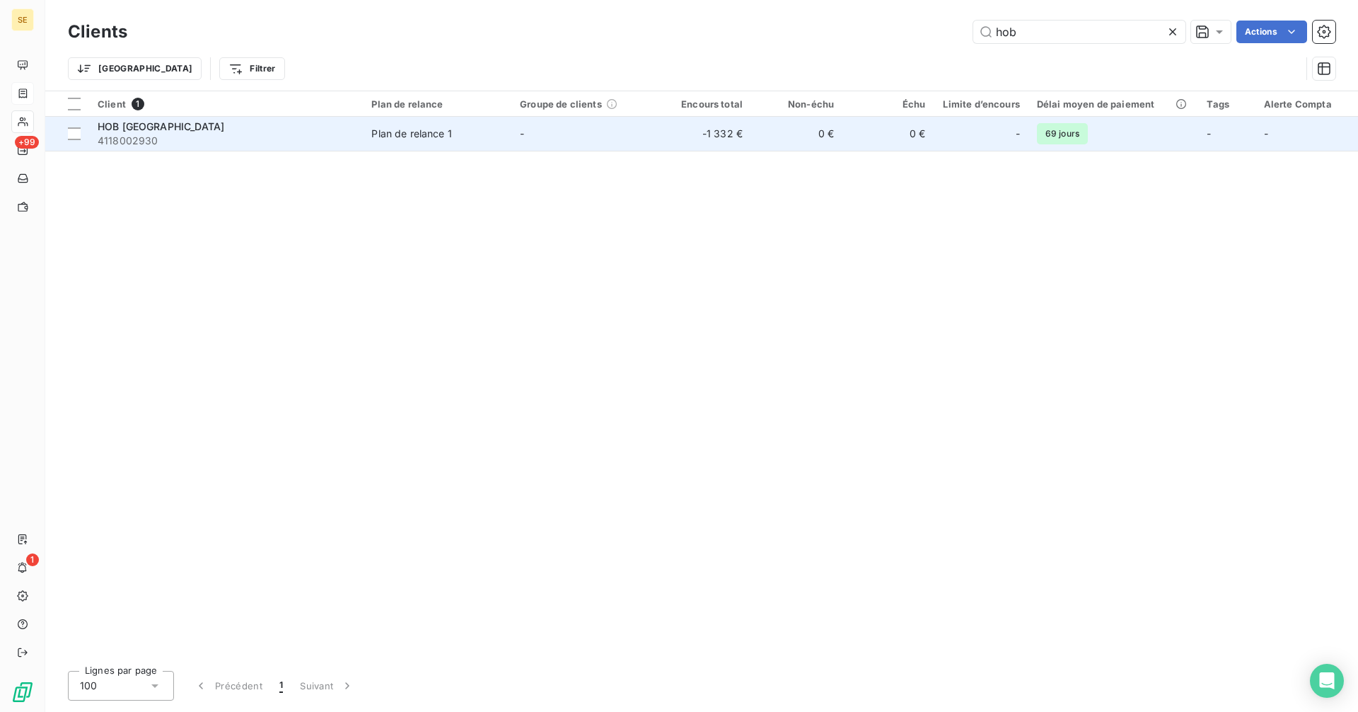
type input "hob"
click at [746, 146] on td "-1 332 €" at bounding box center [705, 134] width 91 height 34
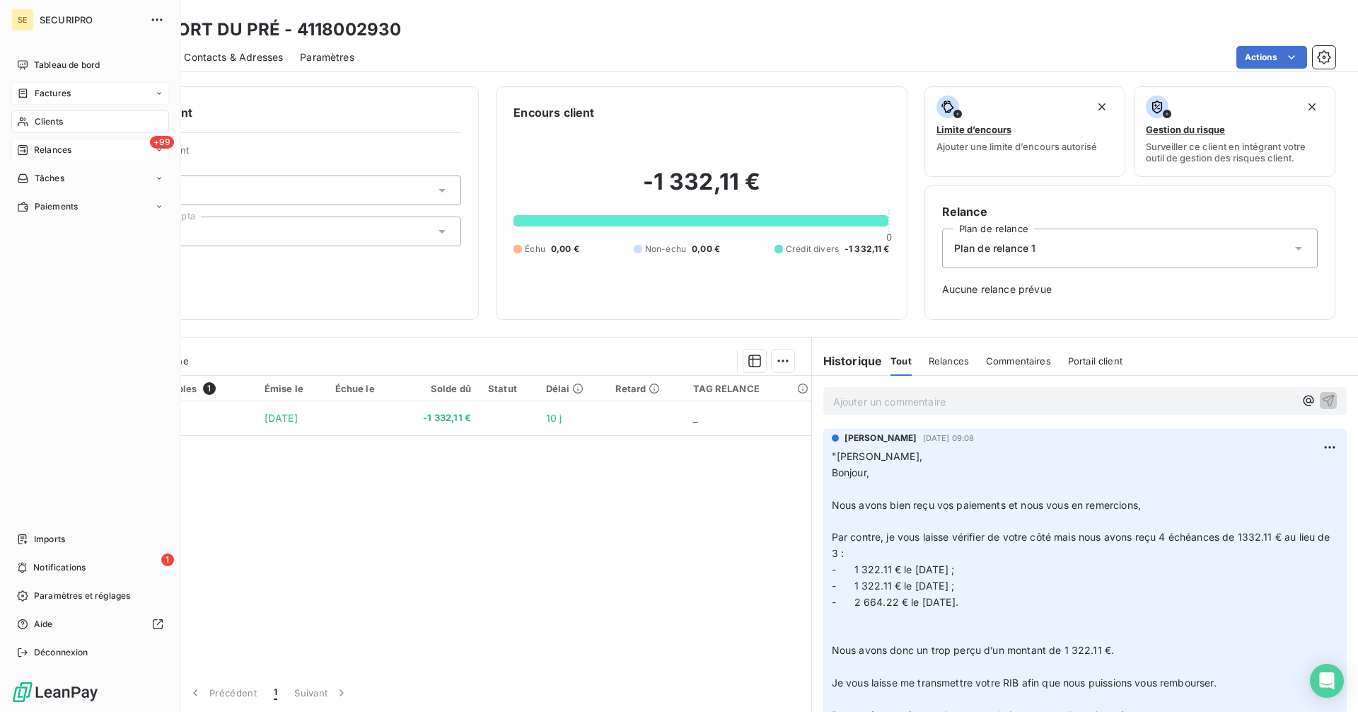
click at [75, 156] on div "+99 Relances" at bounding box center [90, 150] width 158 height 23
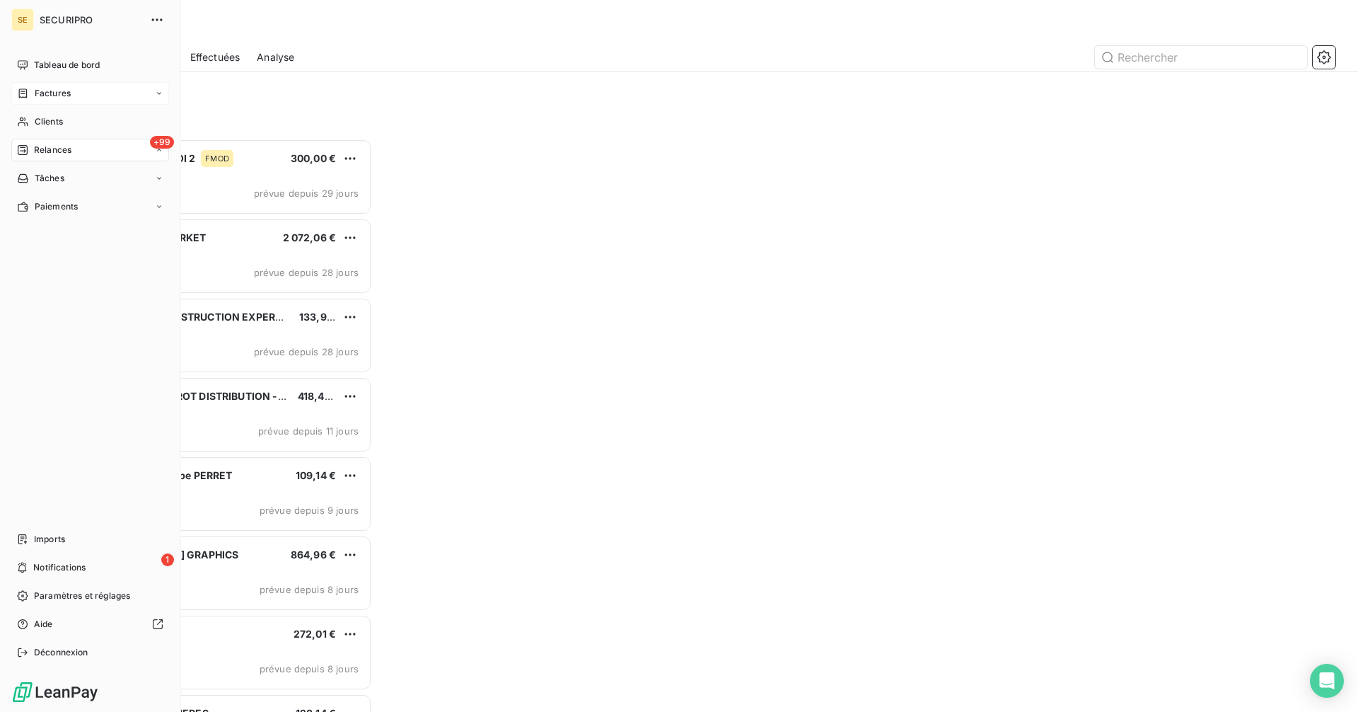
scroll to position [562, 294]
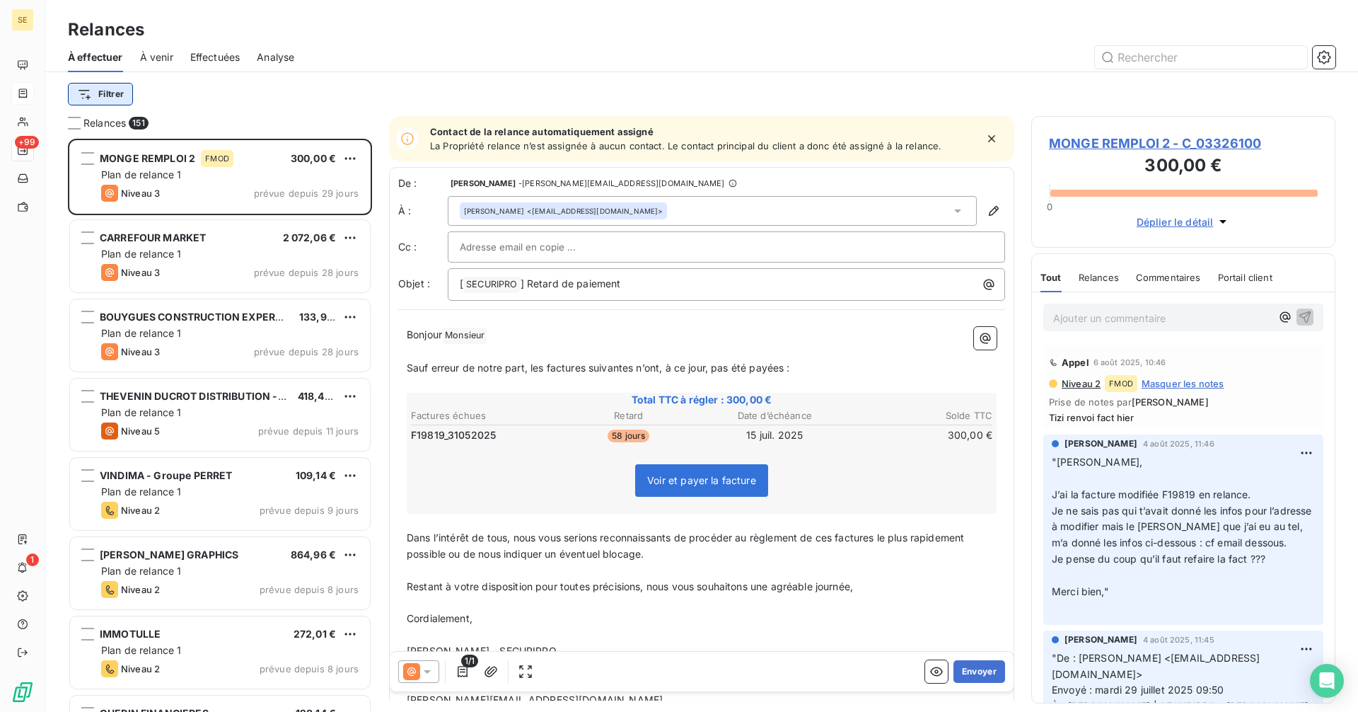
click at [113, 95] on html "SE +99 1 Relances À effectuer À venir Effectuées Analyse Filtrer Relances 151 M…" at bounding box center [679, 356] width 1358 height 712
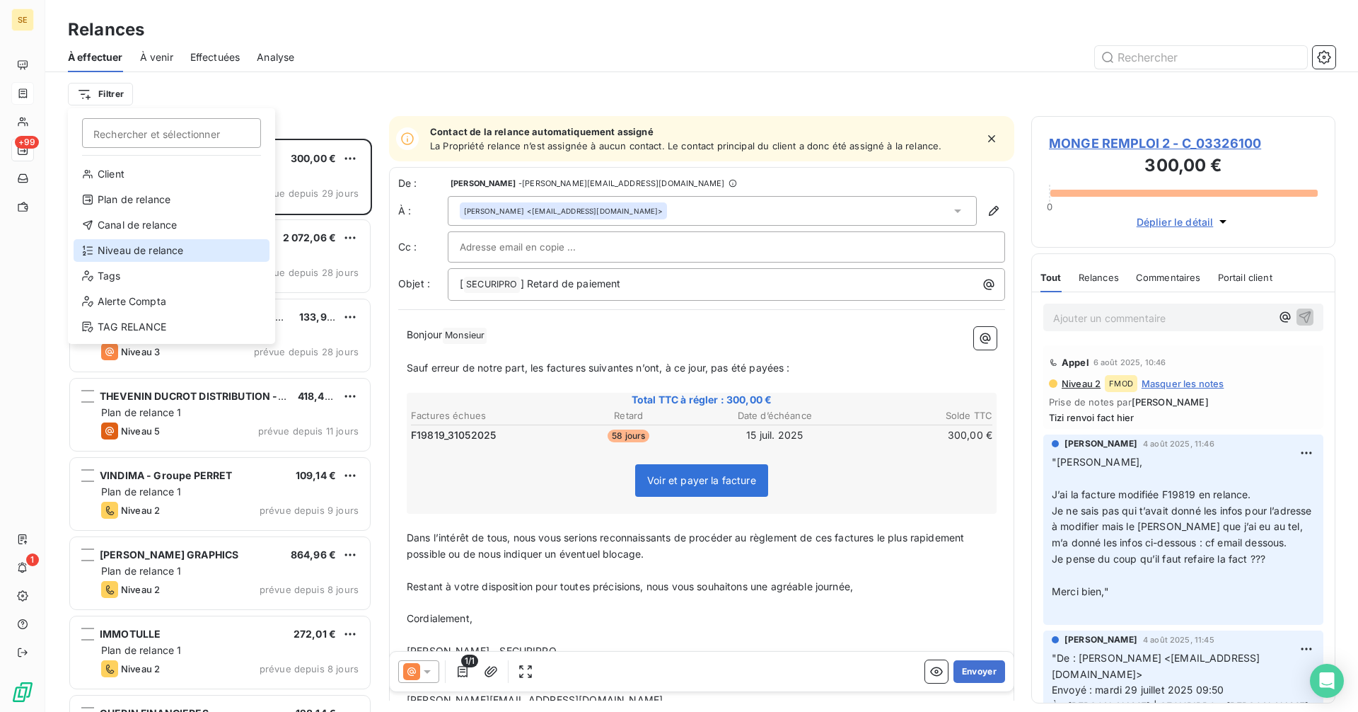
click at [122, 253] on div "Niveau de relance" at bounding box center [172, 250] width 196 height 23
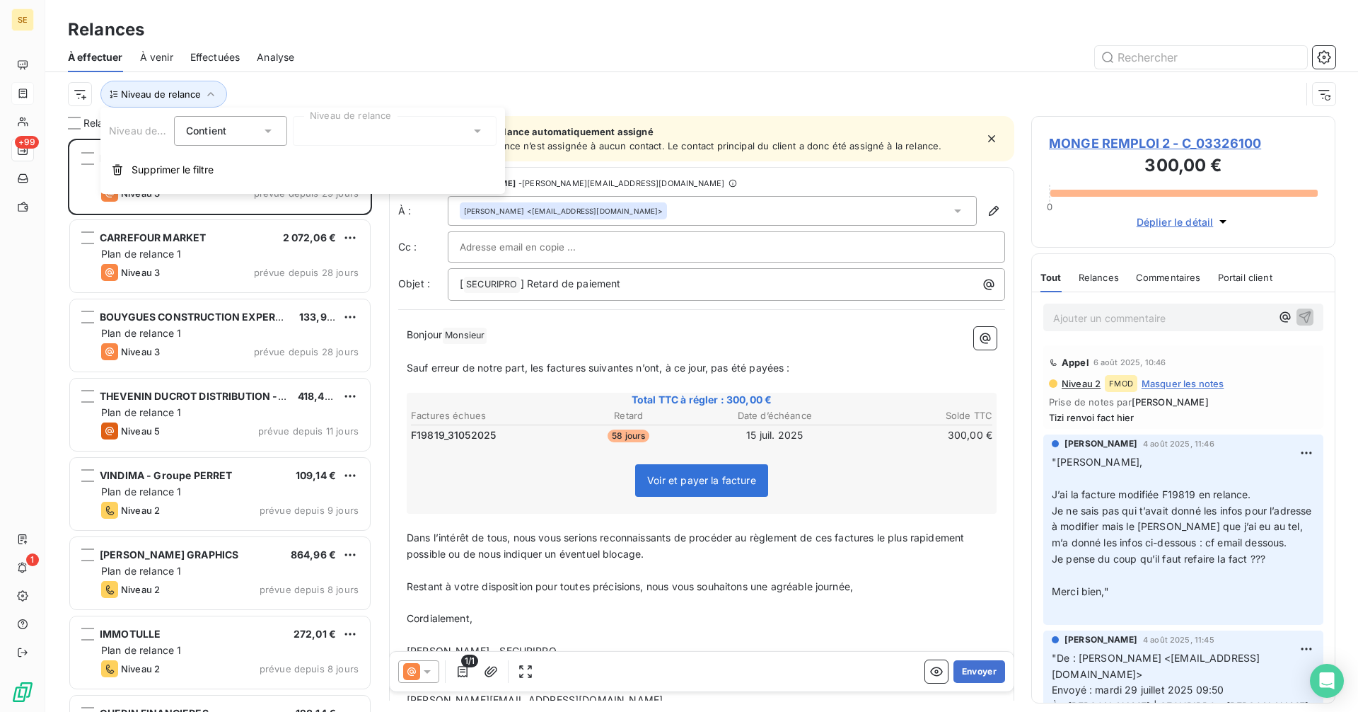
click at [390, 137] on div at bounding box center [395, 131] width 204 height 30
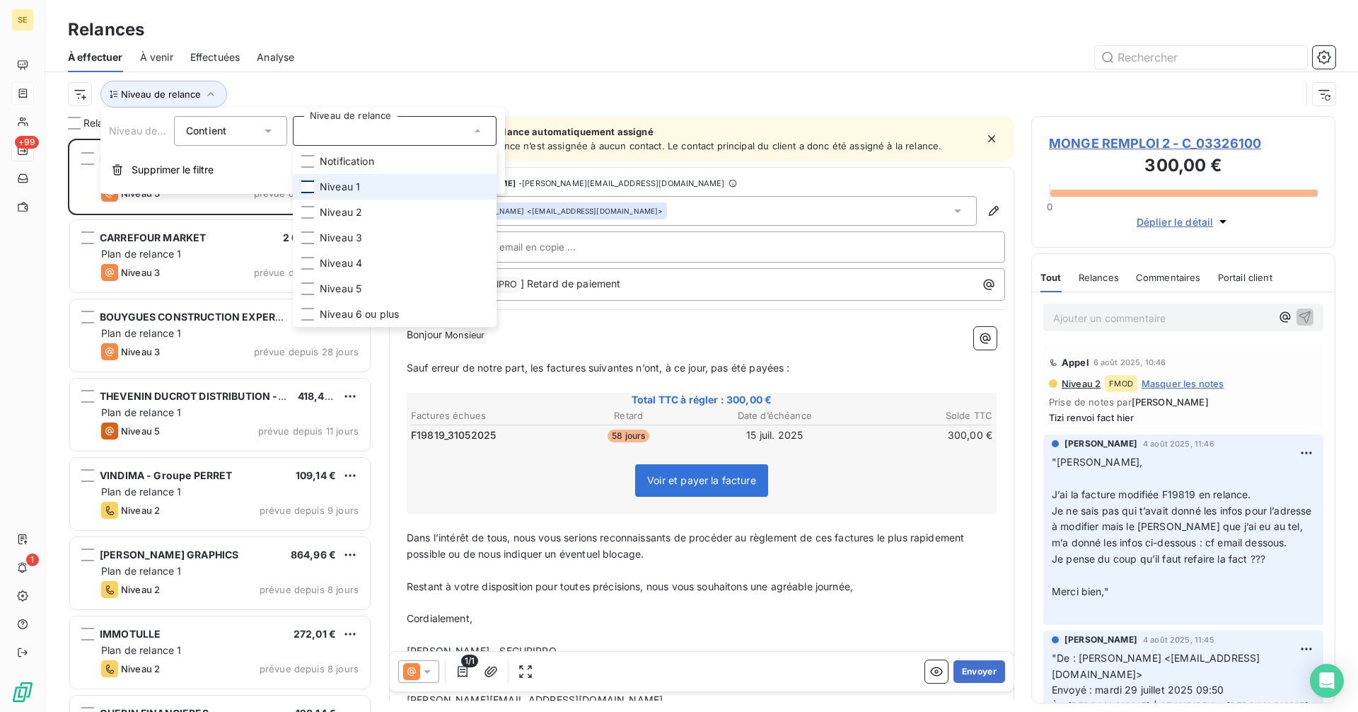
click at [309, 181] on div at bounding box center [307, 186] width 13 height 13
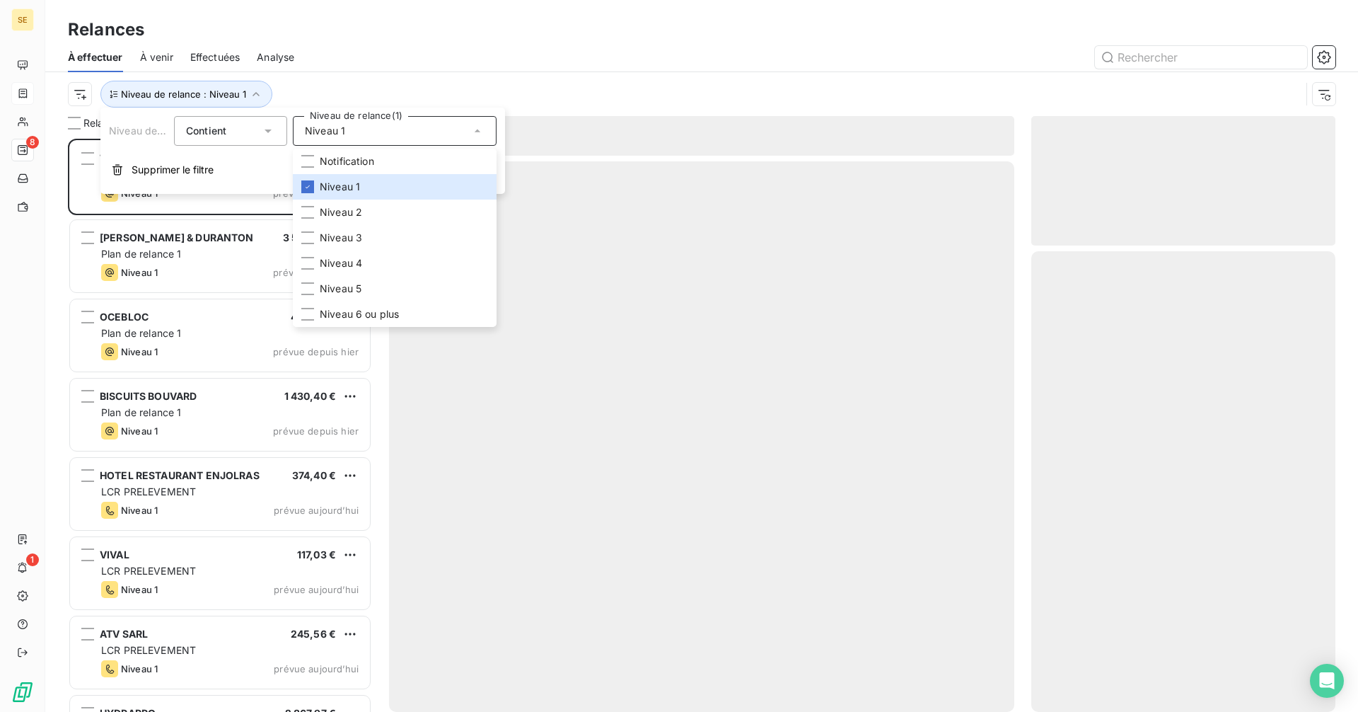
click at [452, 66] on div at bounding box center [823, 57] width 1024 height 23
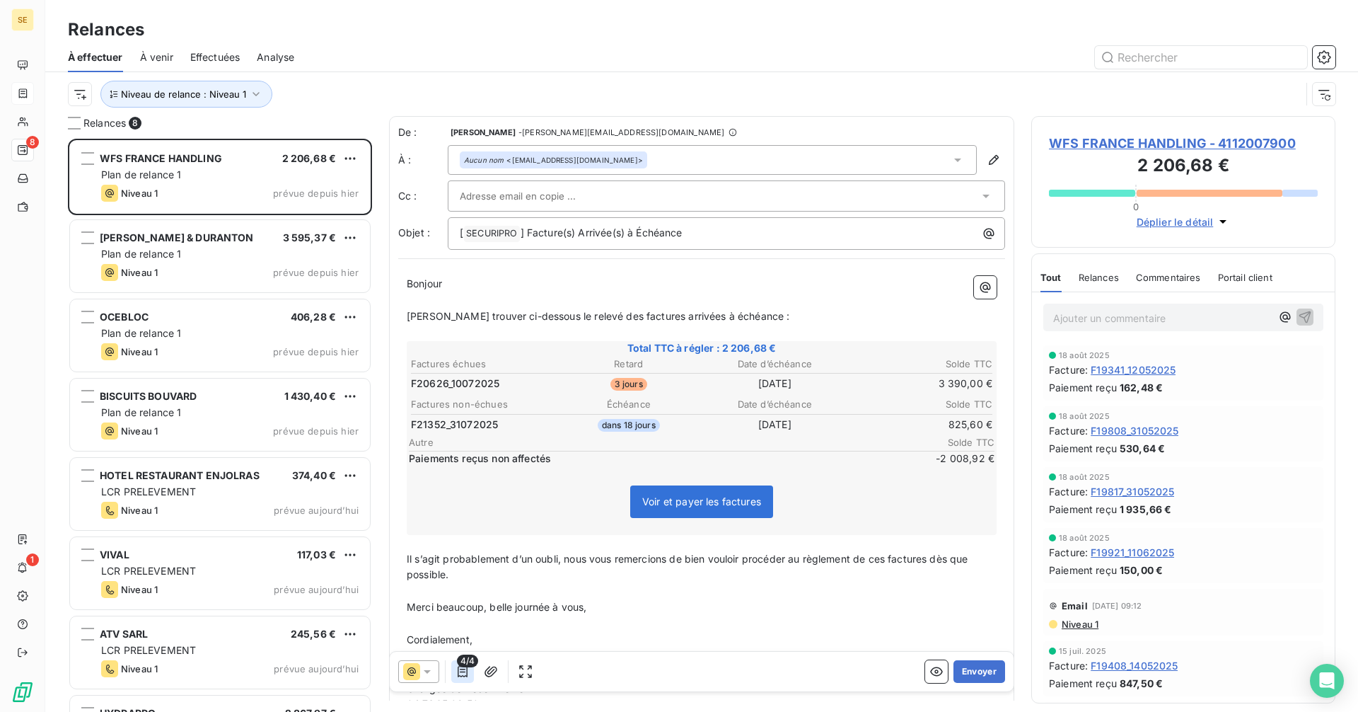
click at [460, 680] on button "button" at bounding box center [462, 671] width 23 height 23
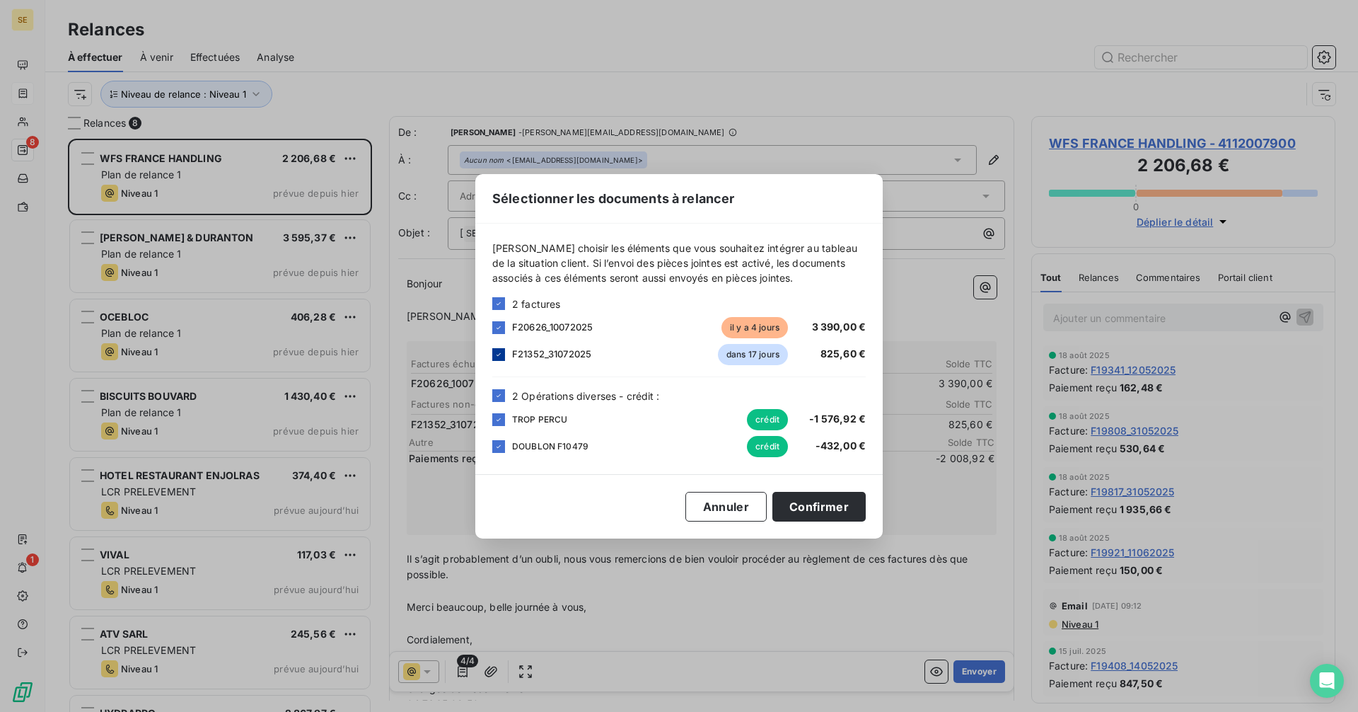
click at [501, 354] on icon at bounding box center [498, 354] width 8 height 8
click at [501, 392] on icon at bounding box center [498, 395] width 8 height 8
click at [802, 511] on button "Confirmer" at bounding box center [818, 507] width 93 height 30
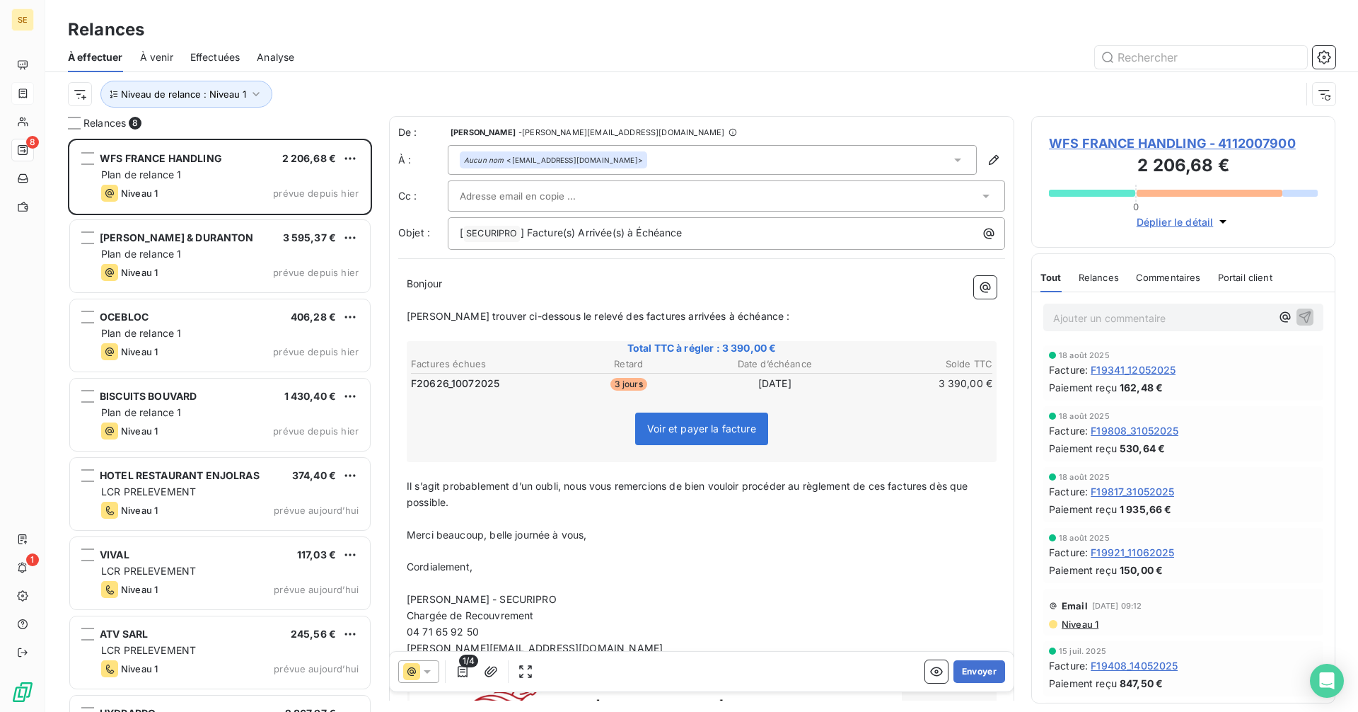
click at [692, 161] on div "Aucun nom <[EMAIL_ADDRESS][DOMAIN_NAME]>" at bounding box center [712, 160] width 529 height 30
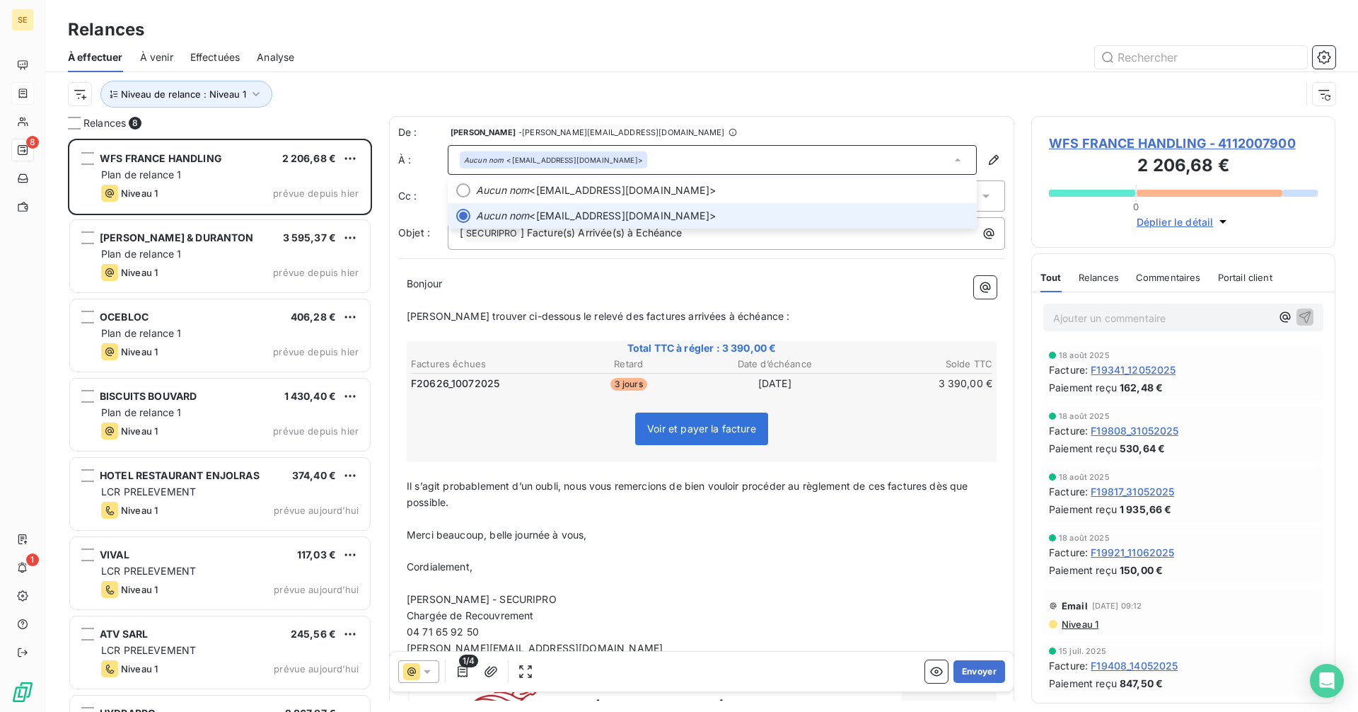
click at [691, 161] on div "Aucun nom <[EMAIL_ADDRESS][DOMAIN_NAME]>" at bounding box center [712, 160] width 529 height 30
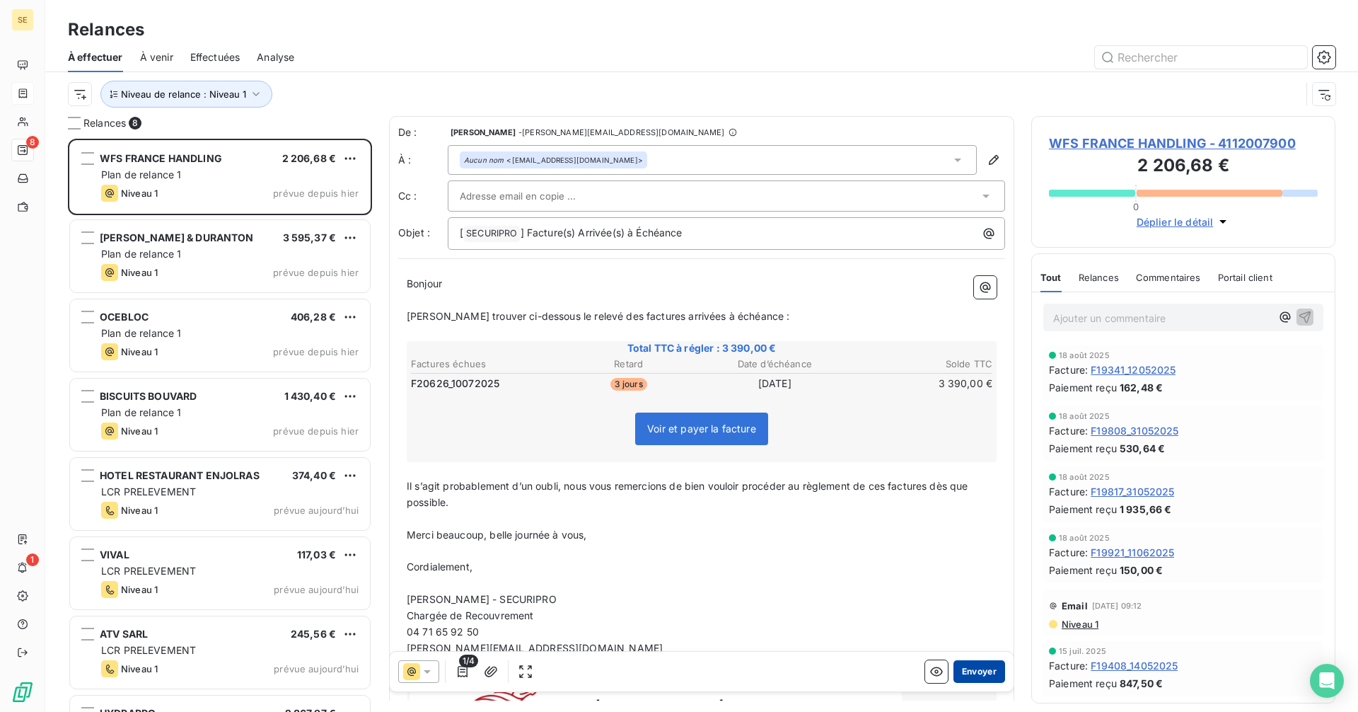
click at [971, 673] on button "Envoyer" at bounding box center [979, 671] width 52 height 23
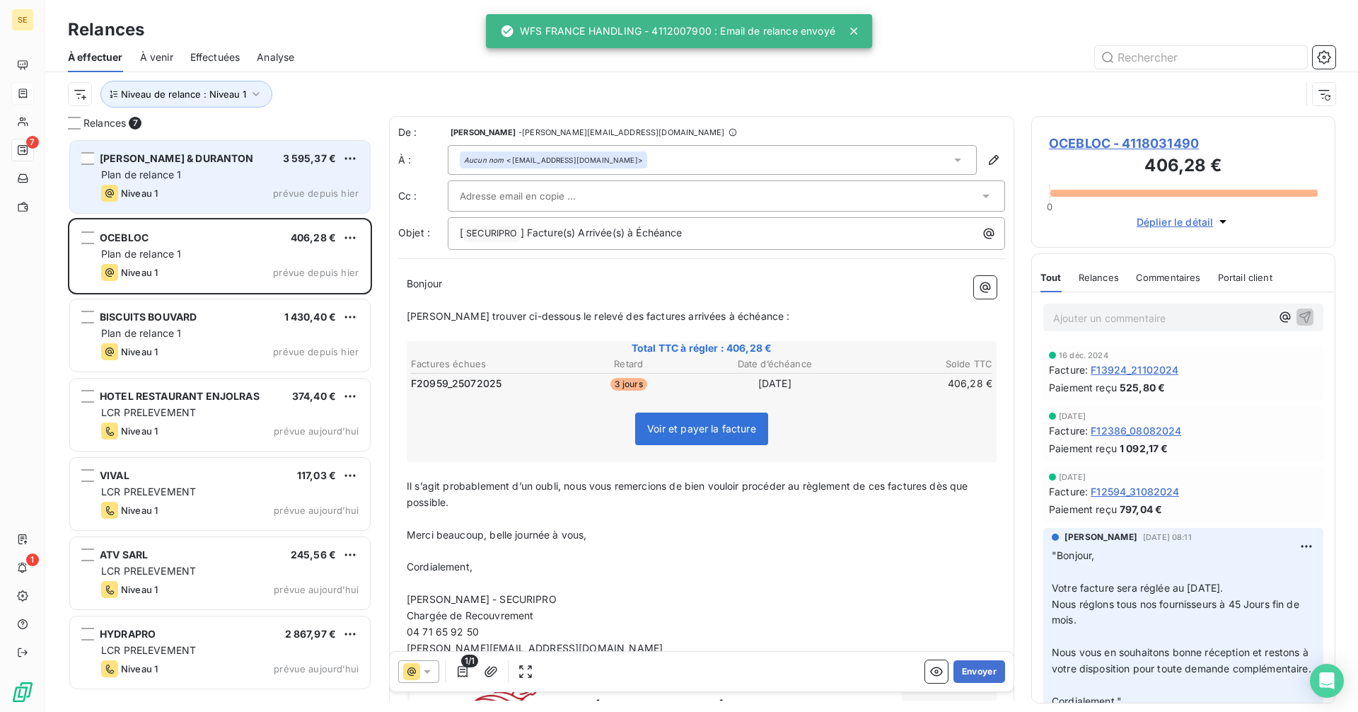
click at [236, 185] on div "Niveau 1 prévue depuis hier" at bounding box center [229, 193] width 257 height 17
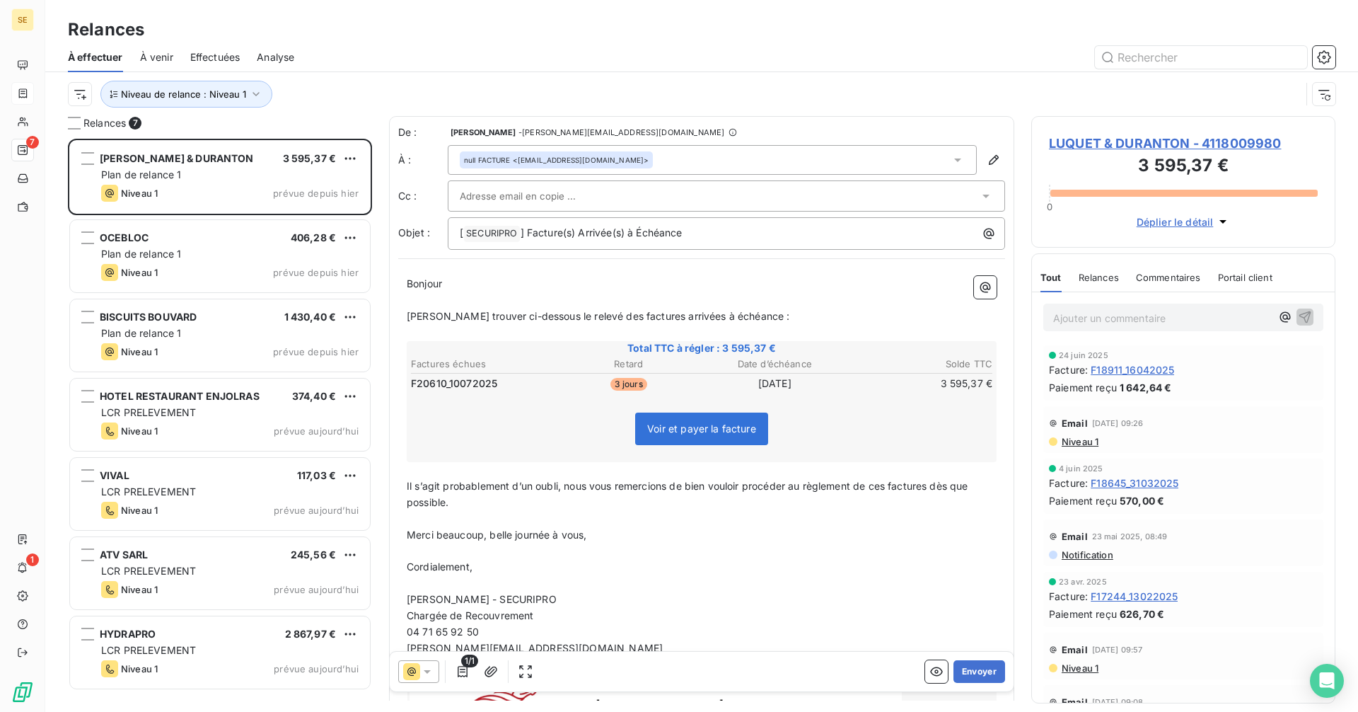
click at [720, 154] on div "null FACTURE <[EMAIL_ADDRESS][DOMAIN_NAME]>" at bounding box center [712, 160] width 529 height 30
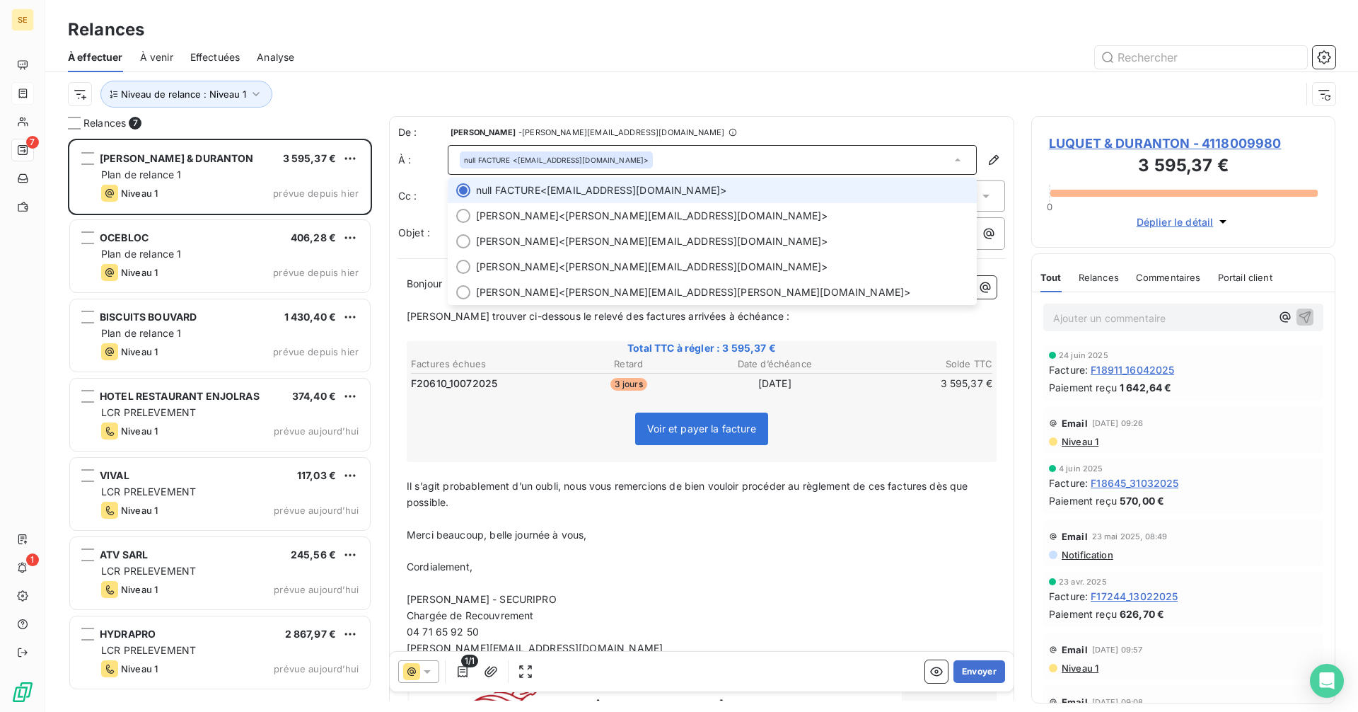
click at [720, 154] on div "null FACTURE <[EMAIL_ADDRESS][DOMAIN_NAME]>" at bounding box center [712, 160] width 529 height 30
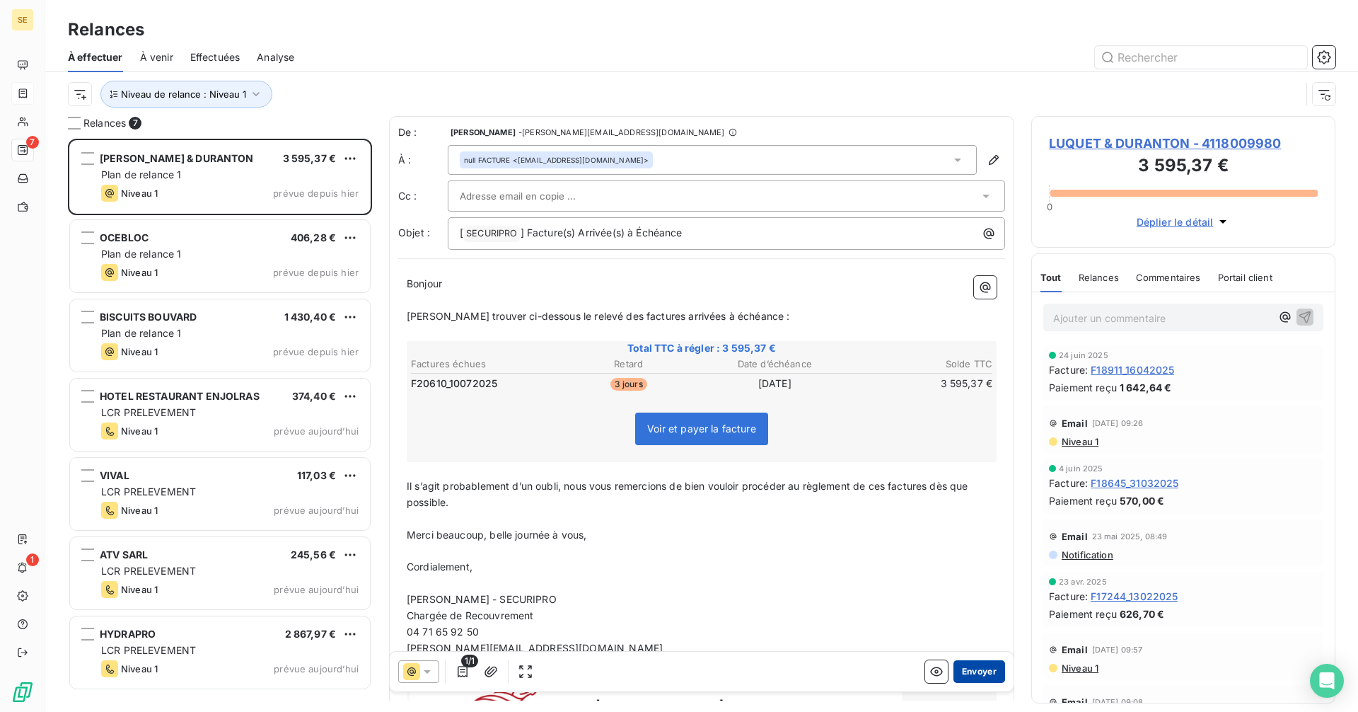
click at [975, 669] on button "Envoyer" at bounding box center [979, 671] width 52 height 23
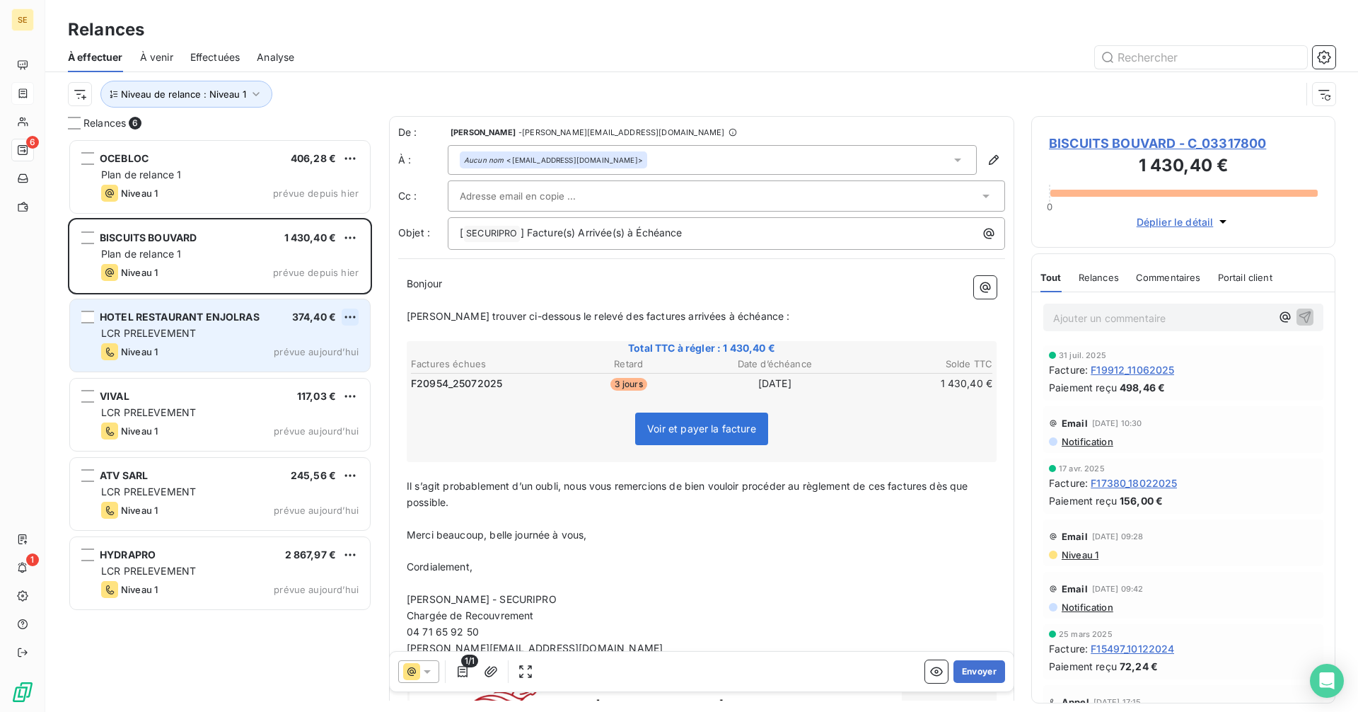
click at [352, 315] on html "SE 6 1 Relances À effectuer À venir Effectuées Analyse Niveau de relance : Nive…" at bounding box center [679, 356] width 1358 height 712
click at [315, 349] on div "Replanifier cette action" at bounding box center [289, 345] width 127 height 23
select select "8"
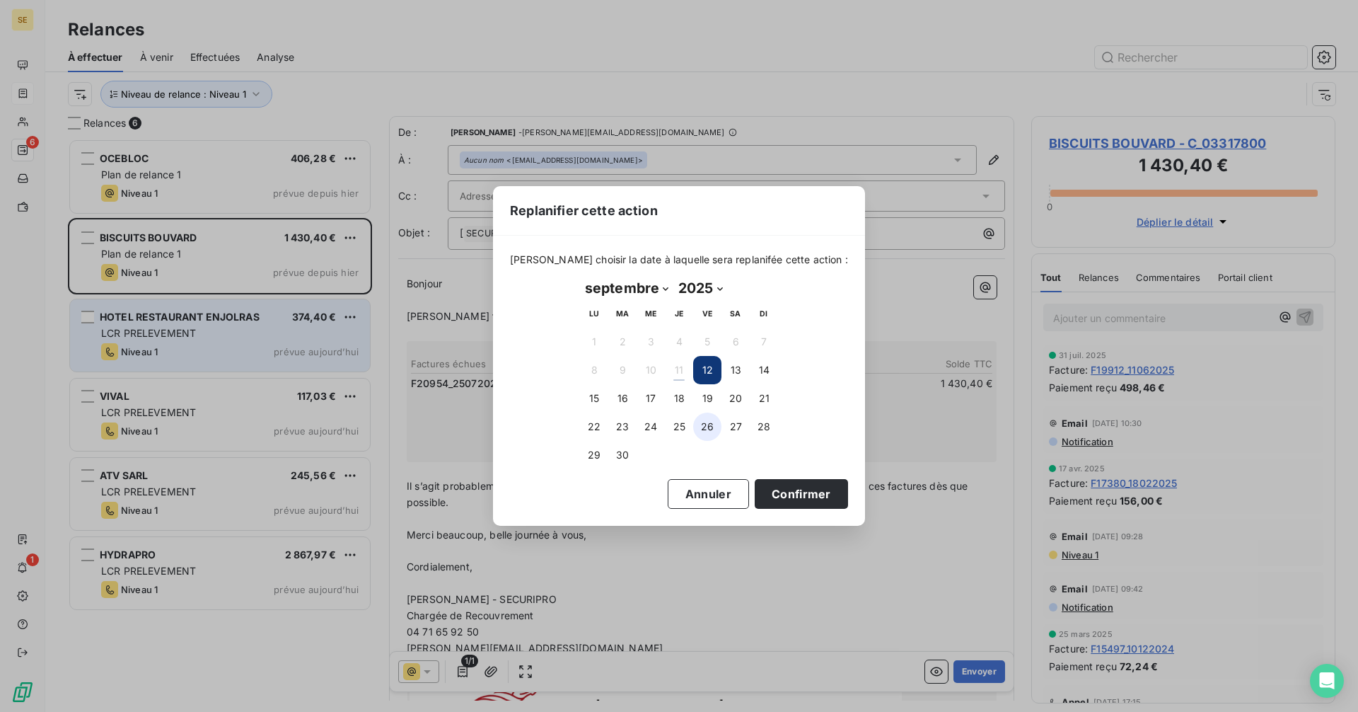
click at [709, 427] on button "26" at bounding box center [707, 426] width 28 height 28
click at [782, 494] on button "Confirmer" at bounding box center [801, 494] width 93 height 30
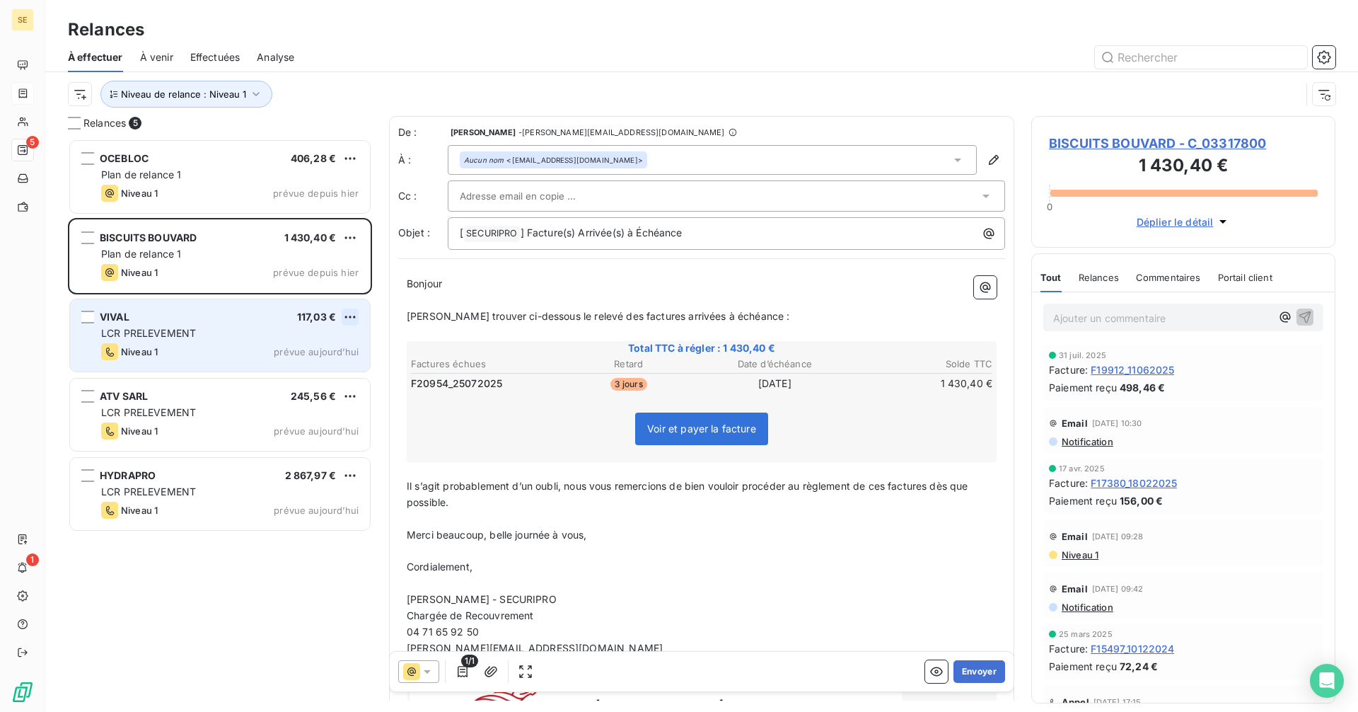
click at [354, 313] on html "SE 5 1 Relances À effectuer À venir Effectuées Analyse Niveau de relance : Nive…" at bounding box center [679, 356] width 1358 height 712
click at [285, 345] on div "Replanifier cette action" at bounding box center [289, 345] width 127 height 23
select select "8"
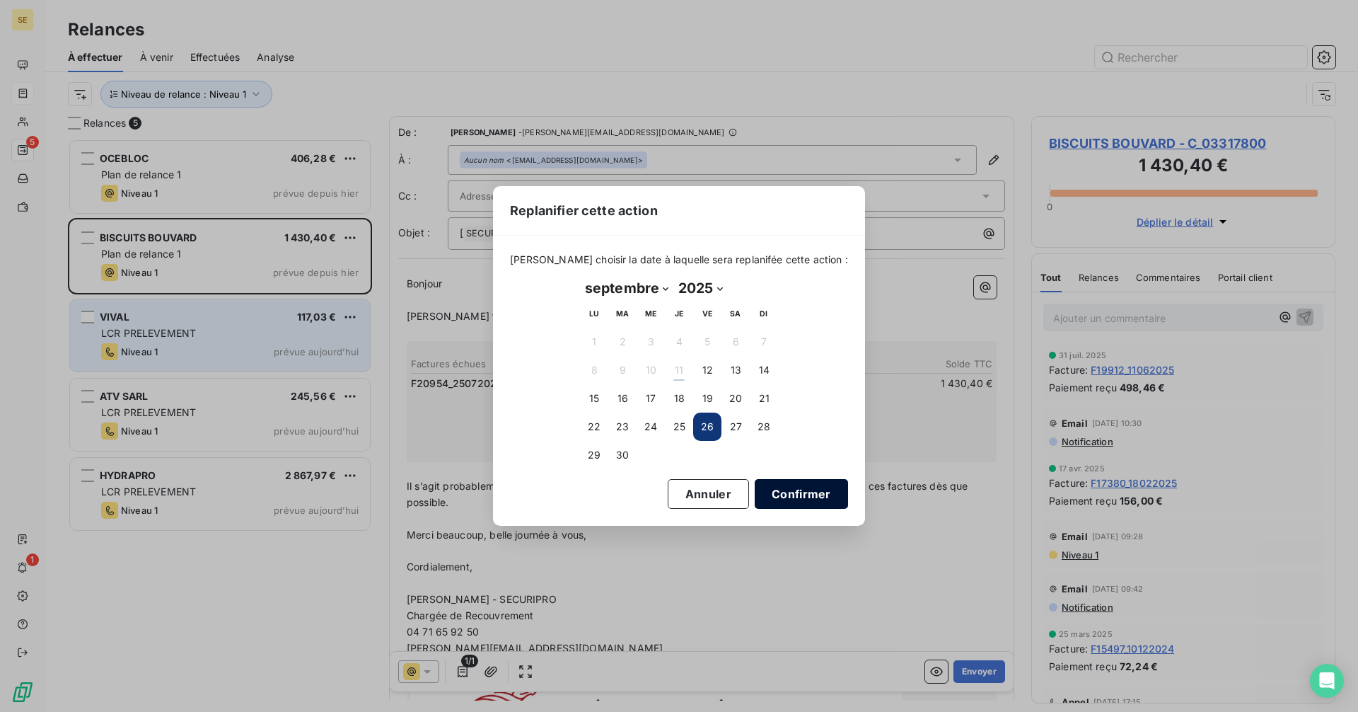
click at [781, 490] on button "Confirmer" at bounding box center [801, 494] width 93 height 30
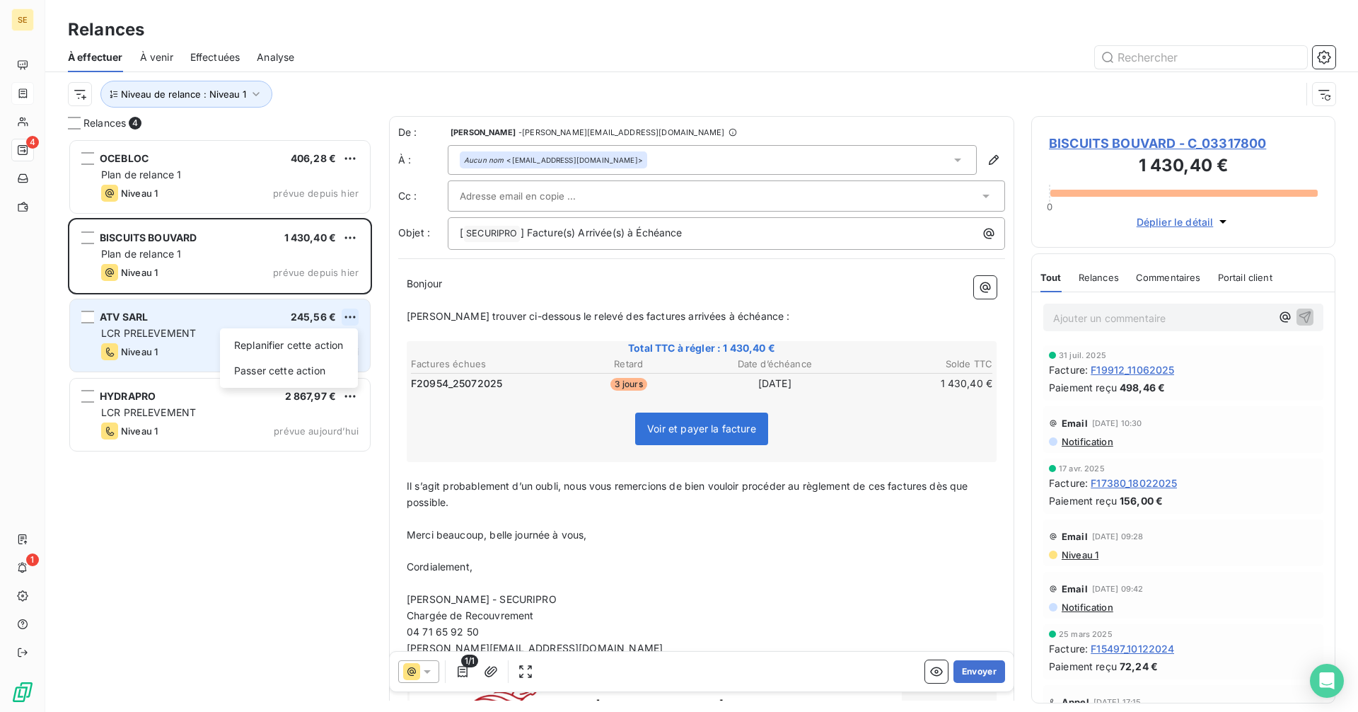
click at [353, 315] on html "SE 4 1 Relances À effectuer À venir Effectuées Analyse Niveau de relance : Nive…" at bounding box center [679, 356] width 1358 height 712
click at [286, 348] on div "Replanifier cette action" at bounding box center [289, 345] width 127 height 23
select select "8"
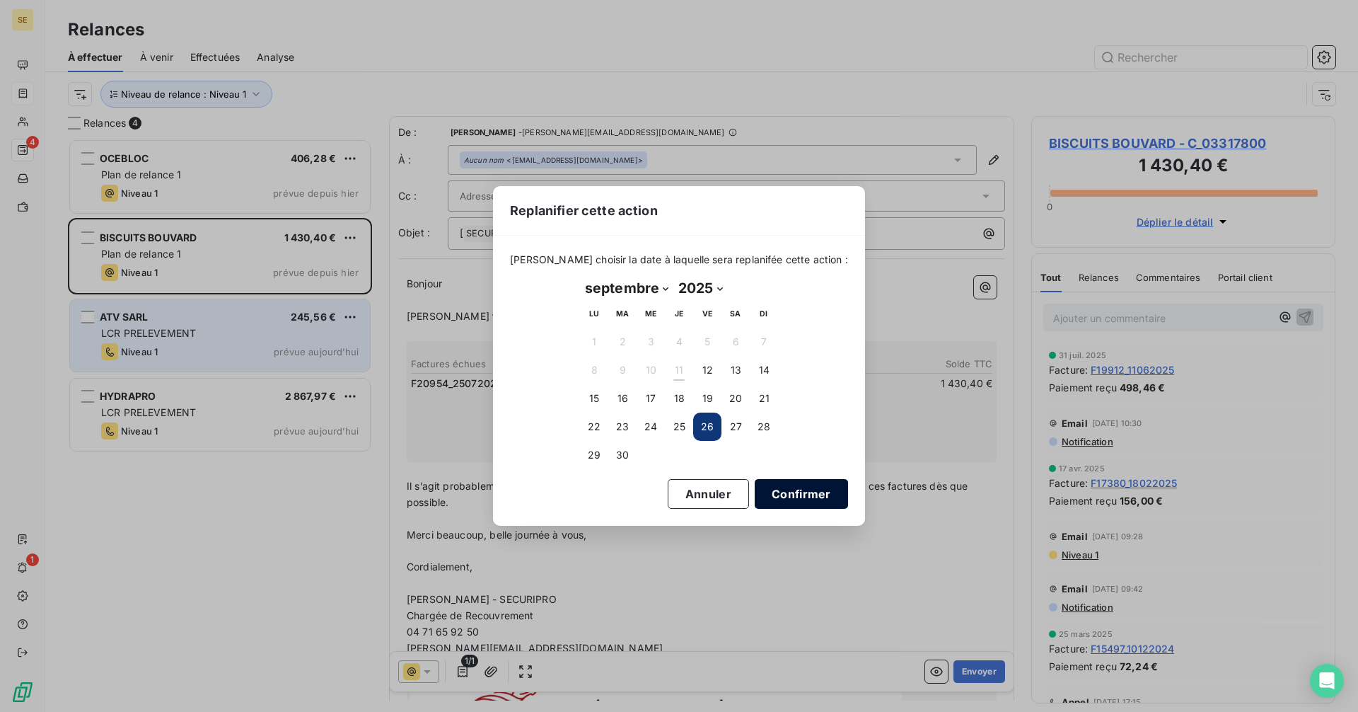
click at [772, 492] on button "Confirmer" at bounding box center [801, 494] width 93 height 30
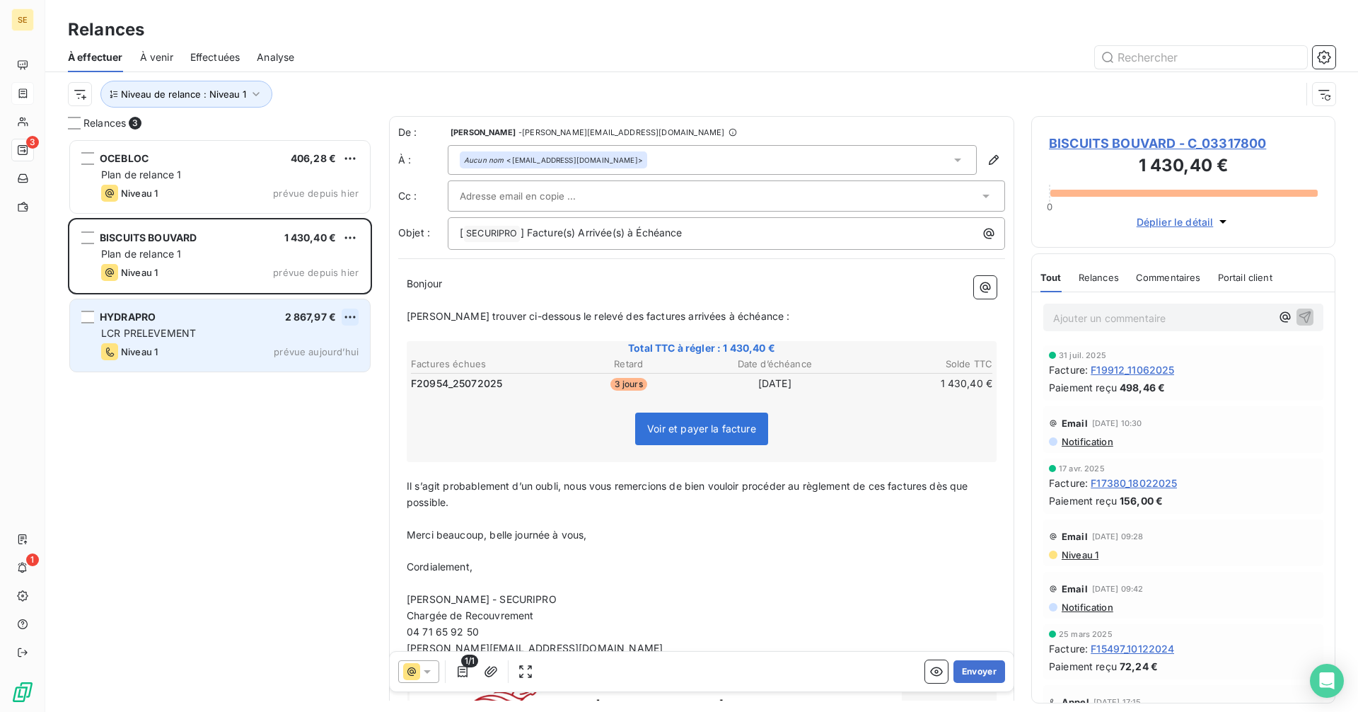
click at [351, 315] on html "SE 3 1 Relances À effectuer À venir Effectuées Analyse Niveau de relance : Nive…" at bounding box center [679, 356] width 1358 height 712
click at [287, 347] on div "Replanifier cette action" at bounding box center [289, 345] width 127 height 23
select select "8"
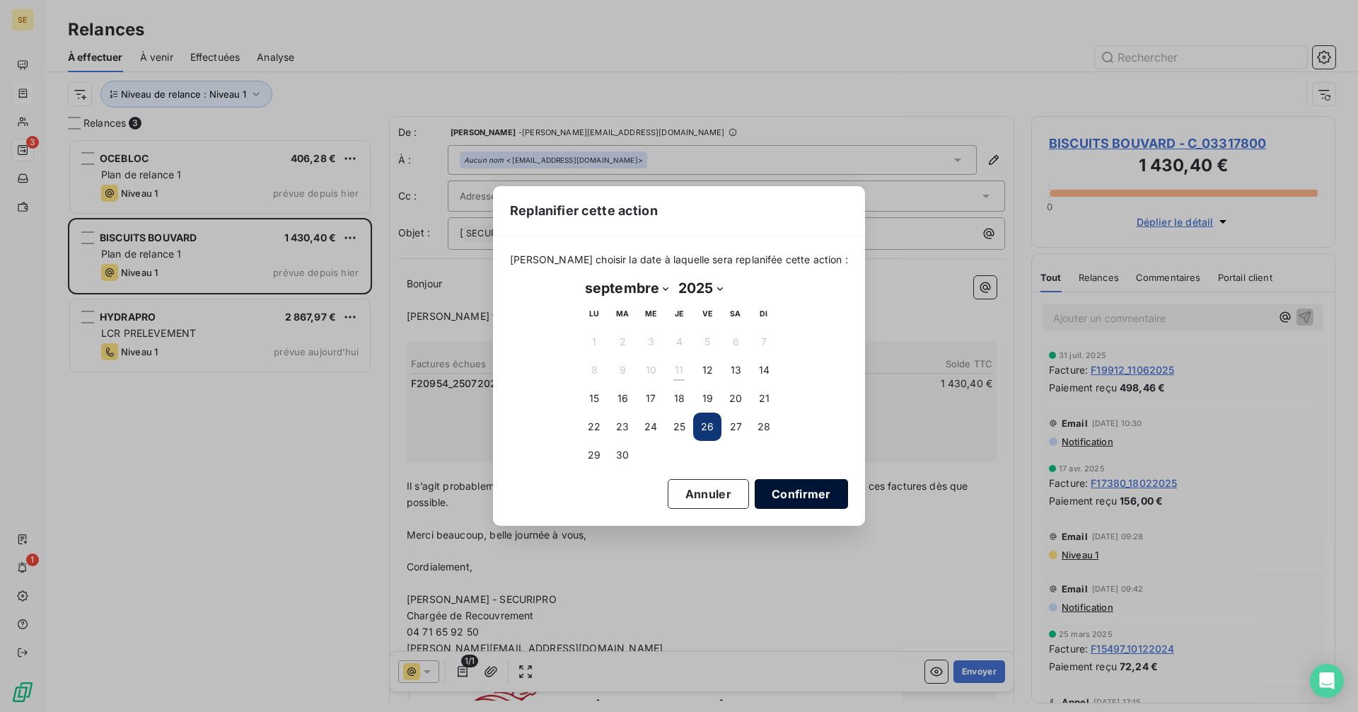
click at [788, 494] on button "Confirmer" at bounding box center [801, 494] width 93 height 30
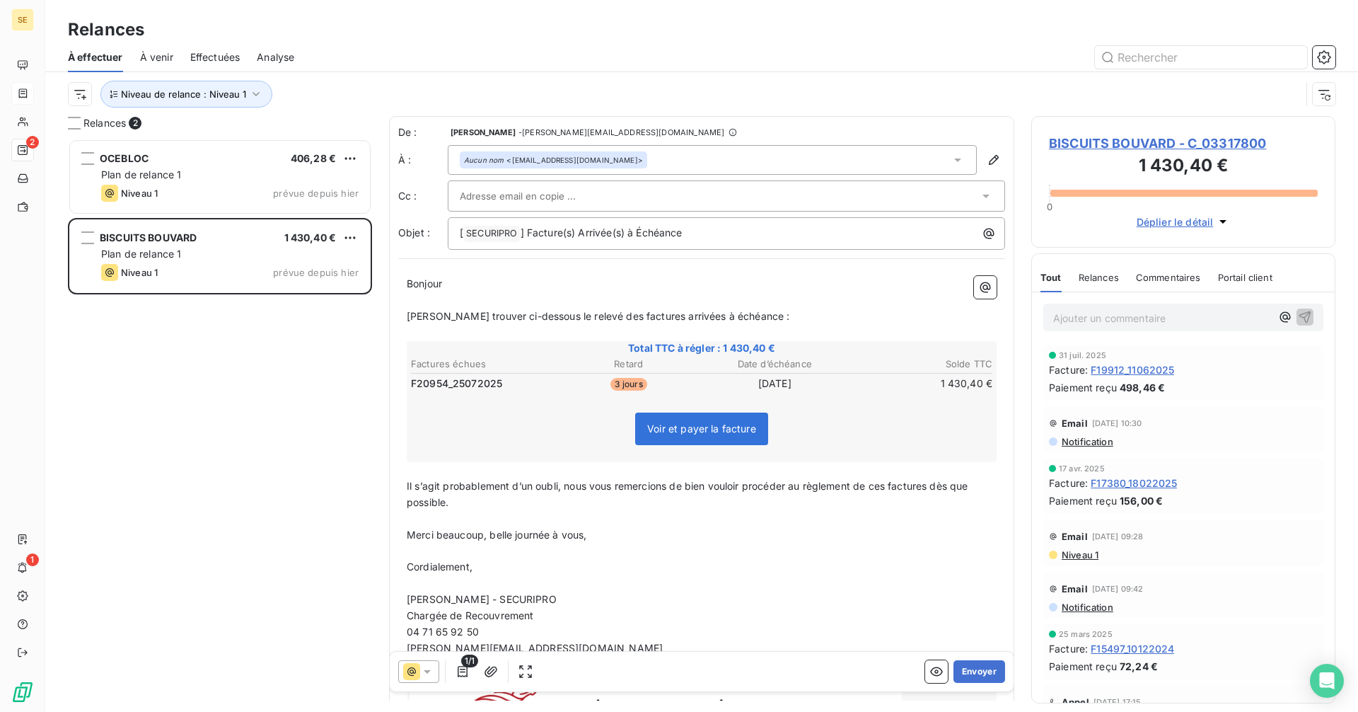
click at [701, 161] on div "Aucun nom <[EMAIL_ADDRESS][DOMAIN_NAME]>" at bounding box center [712, 160] width 529 height 30
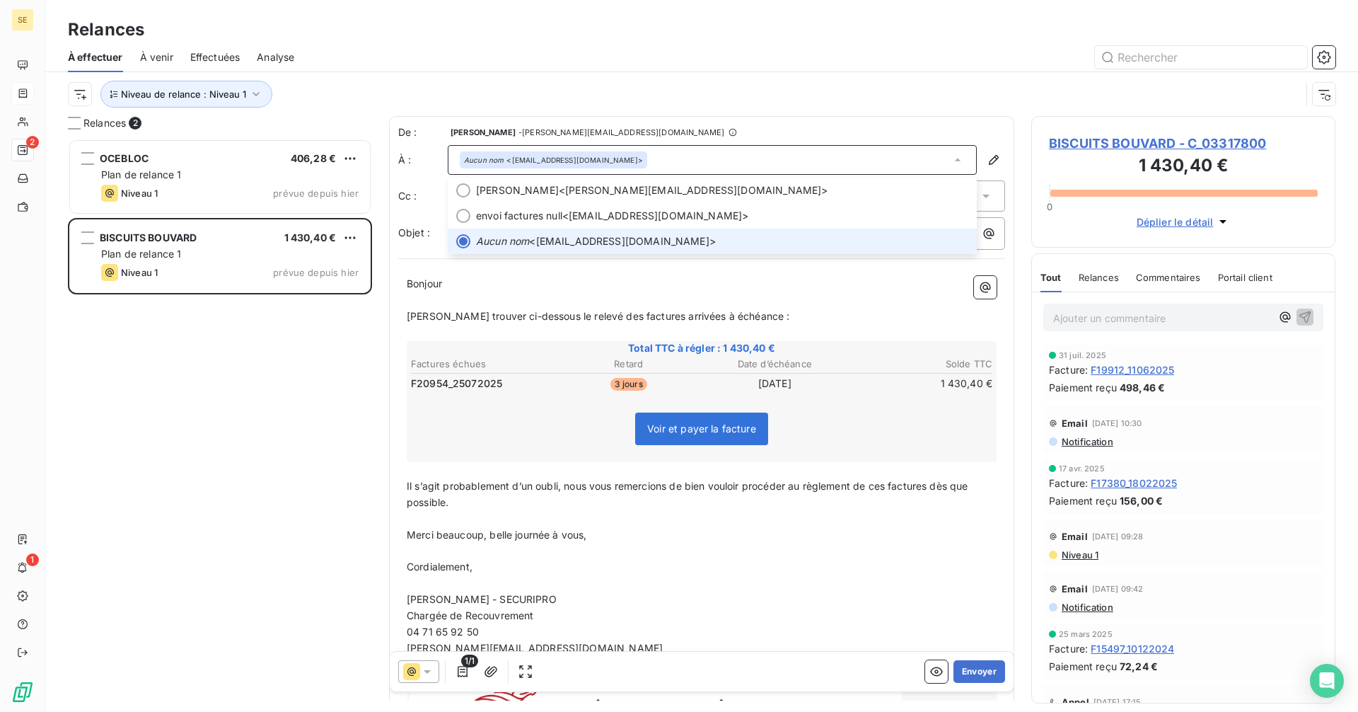
click at [701, 161] on div "Aucun nom <[EMAIL_ADDRESS][DOMAIN_NAME]>" at bounding box center [712, 160] width 529 height 30
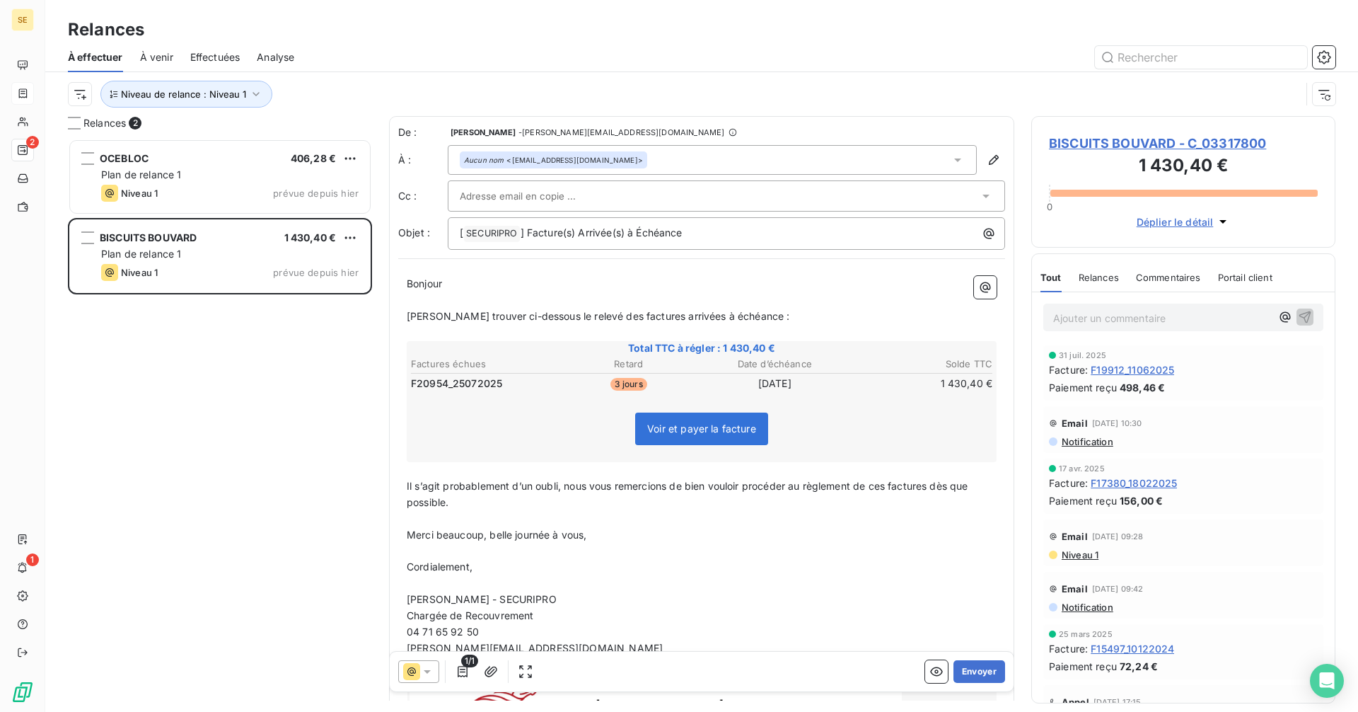
click at [1093, 146] on span "BISCUITS BOUVARD - C_03317800" at bounding box center [1183, 143] width 269 height 19
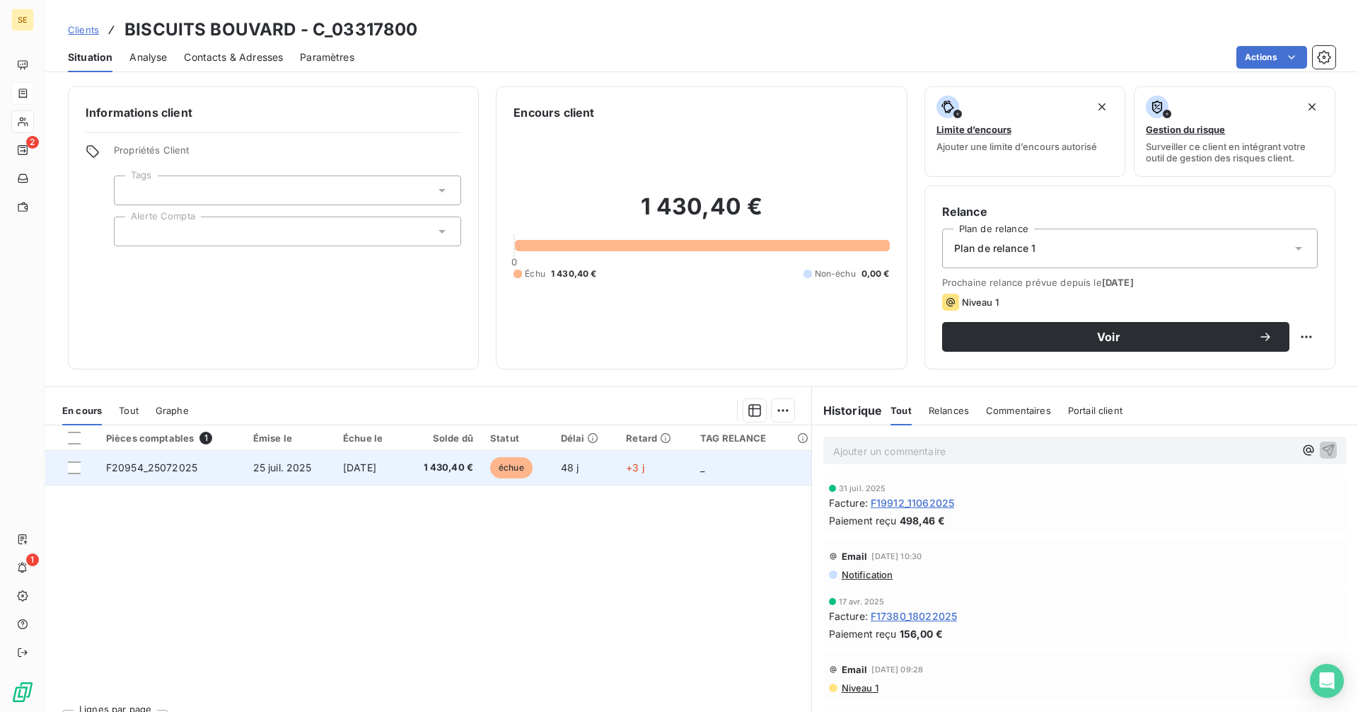
click at [245, 472] on td "25 juil. 2025" at bounding box center [290, 468] width 90 height 34
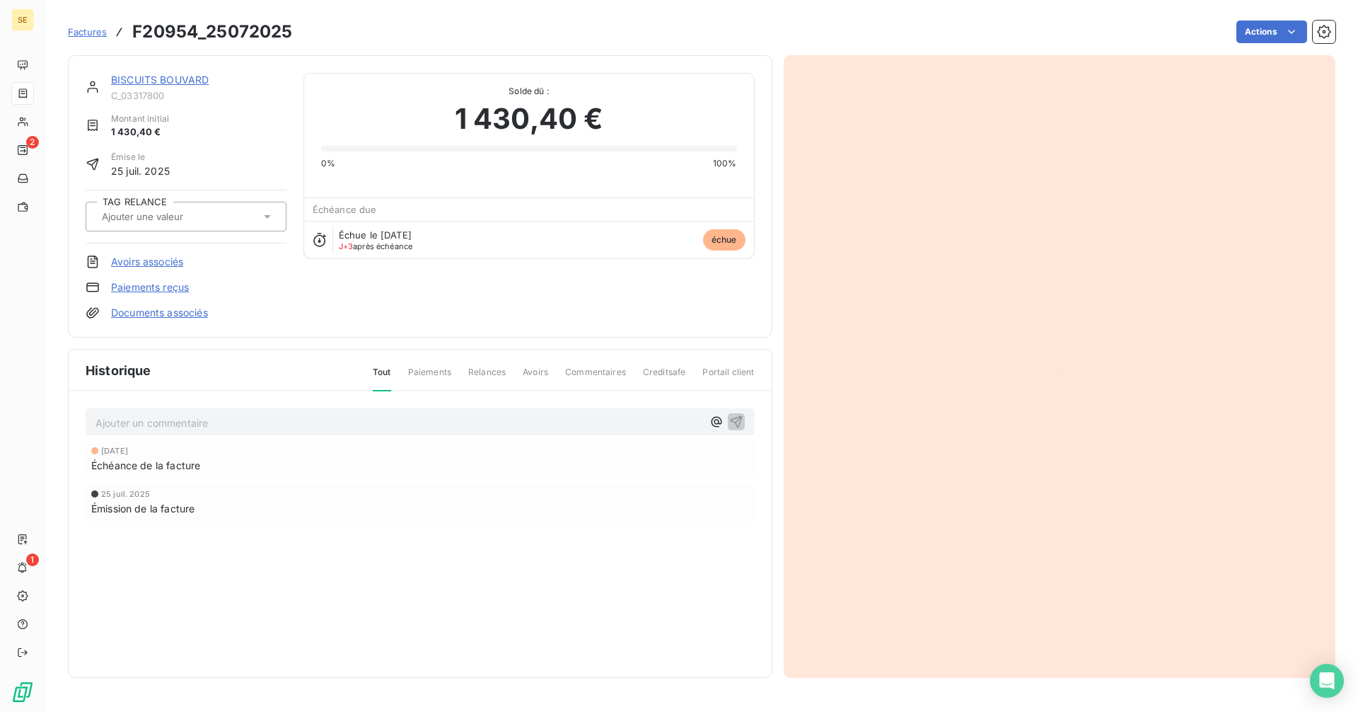
click at [156, 79] on link "BISCUITS BOUVARD" at bounding box center [160, 80] width 98 height 12
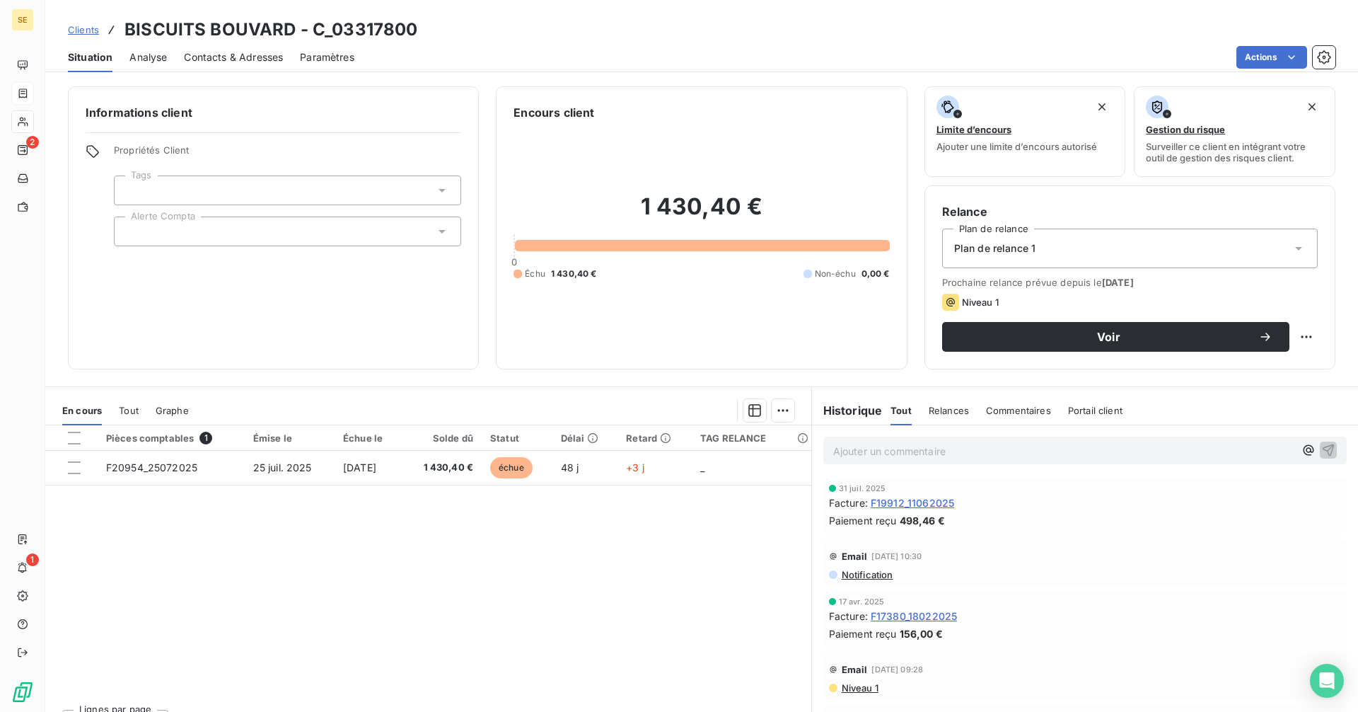
click at [218, 62] on span "Contacts & Adresses" at bounding box center [233, 57] width 99 height 14
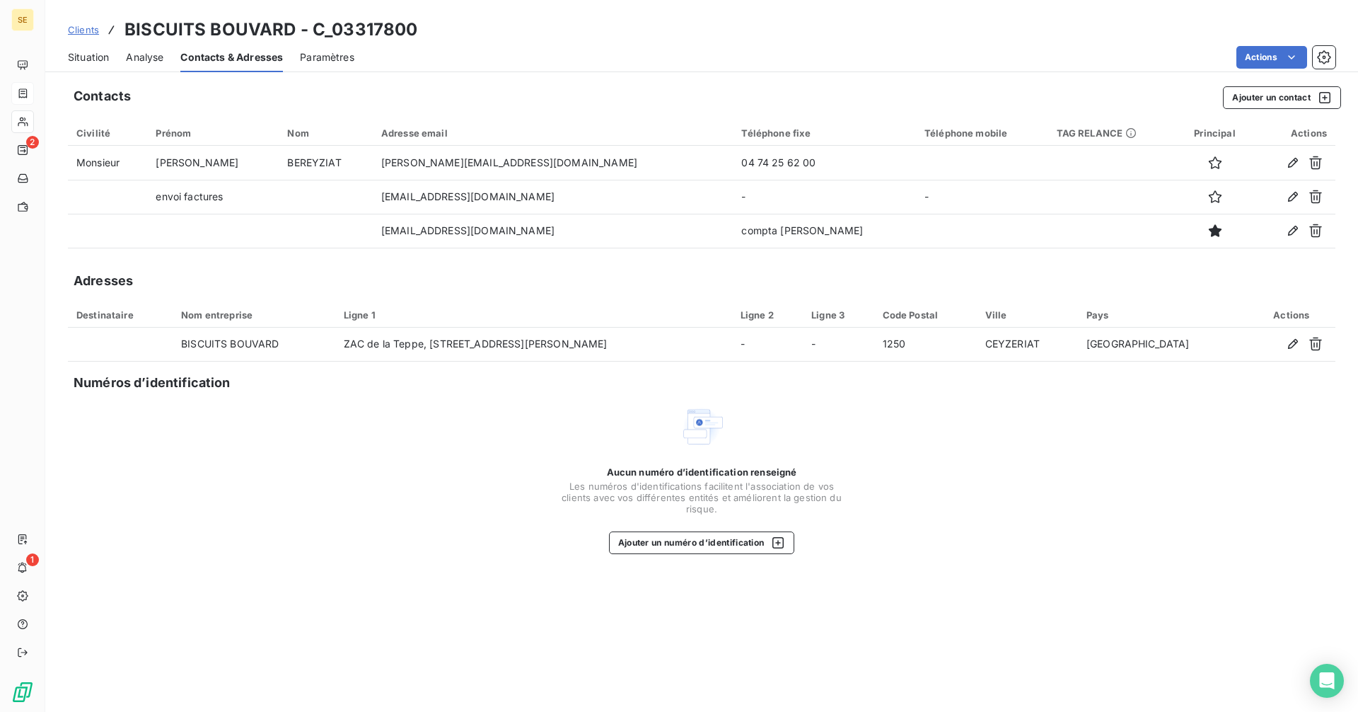
click at [83, 62] on span "Situation" at bounding box center [88, 57] width 41 height 14
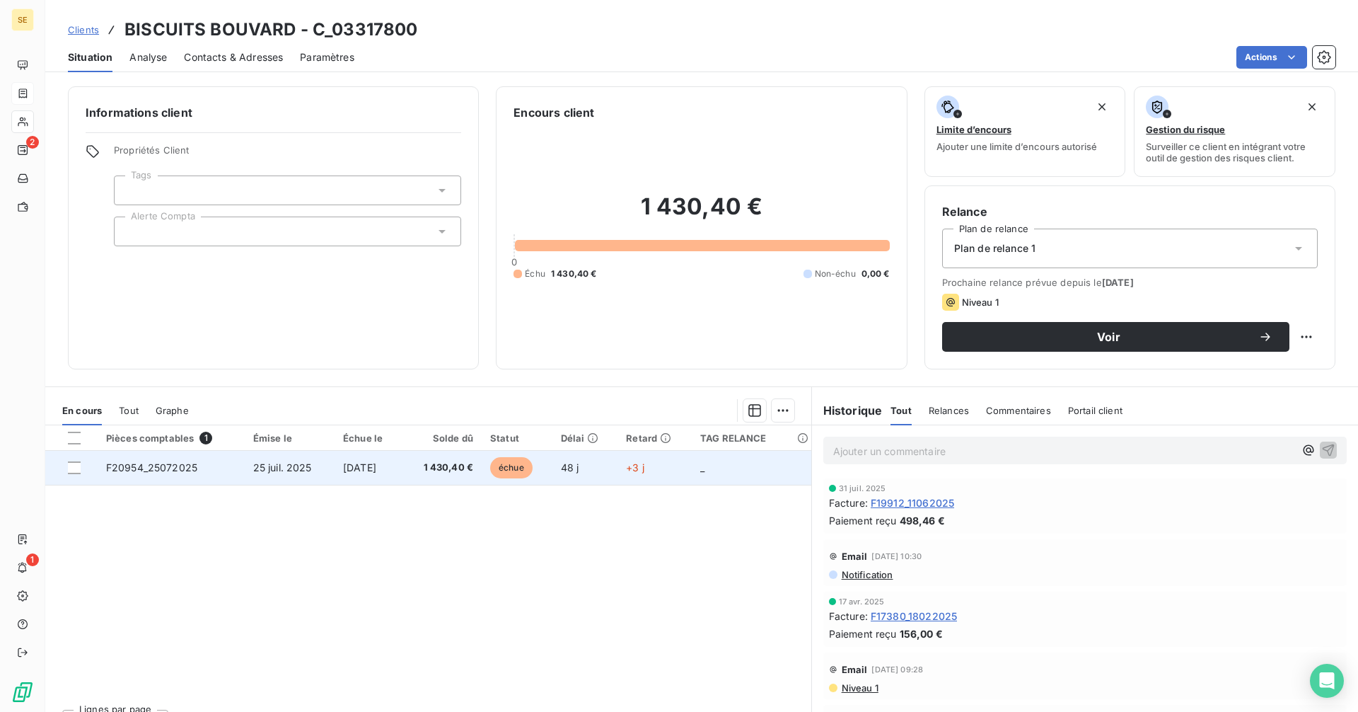
click at [552, 470] on td "échue" at bounding box center [517, 468] width 71 height 34
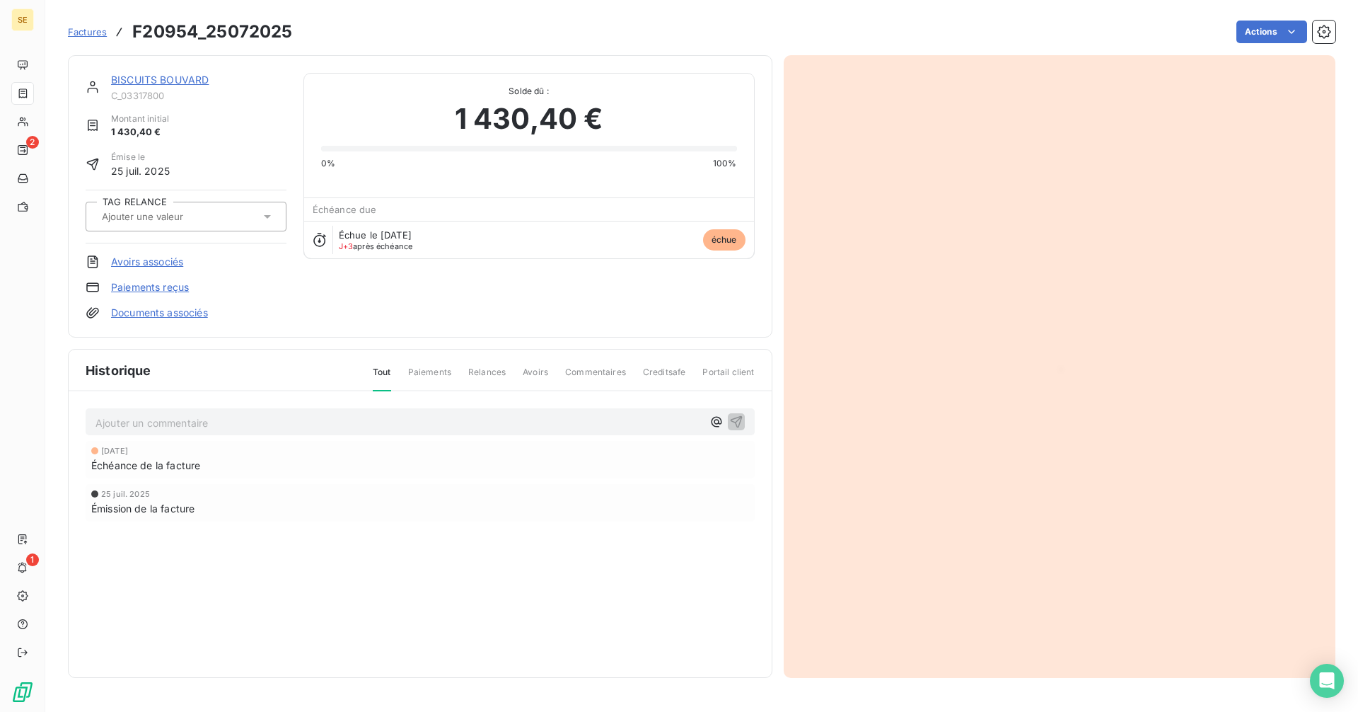
click at [185, 80] on link "BISCUITS BOUVARD" at bounding box center [160, 80] width 98 height 12
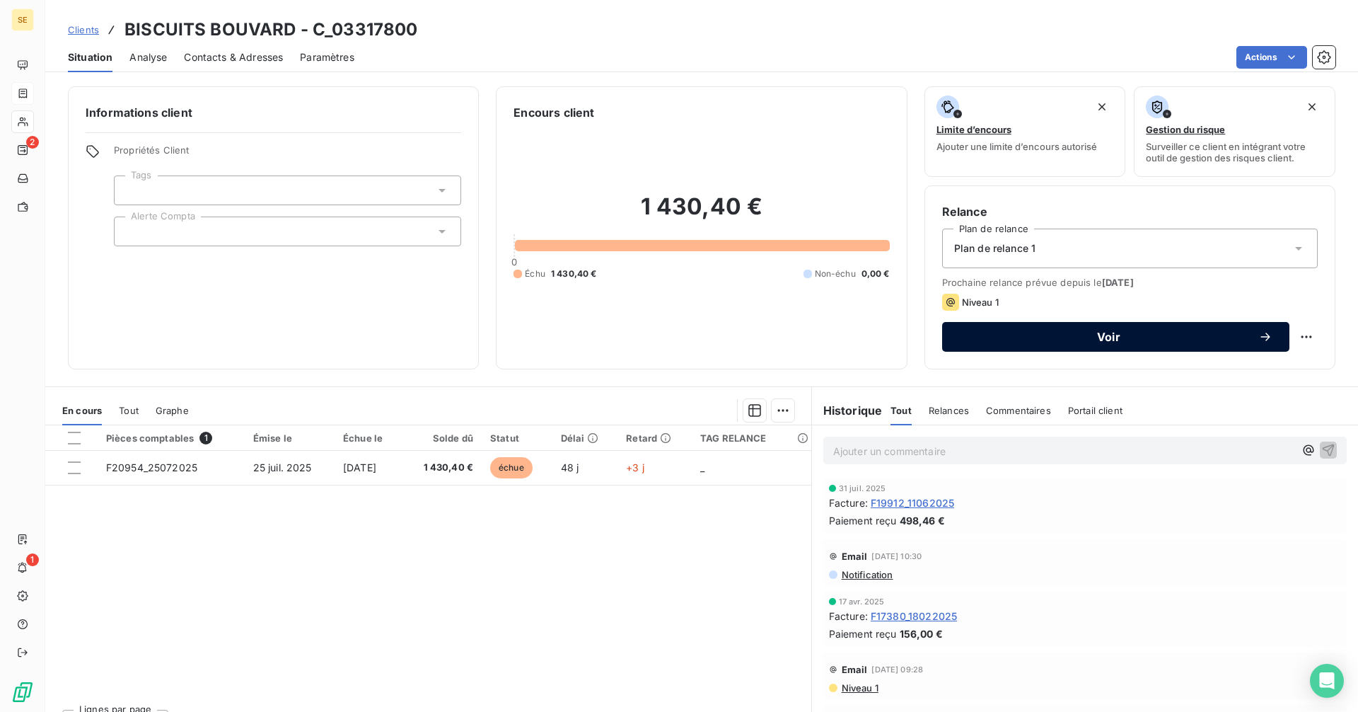
click at [1046, 335] on span "Voir" at bounding box center [1108, 336] width 299 height 11
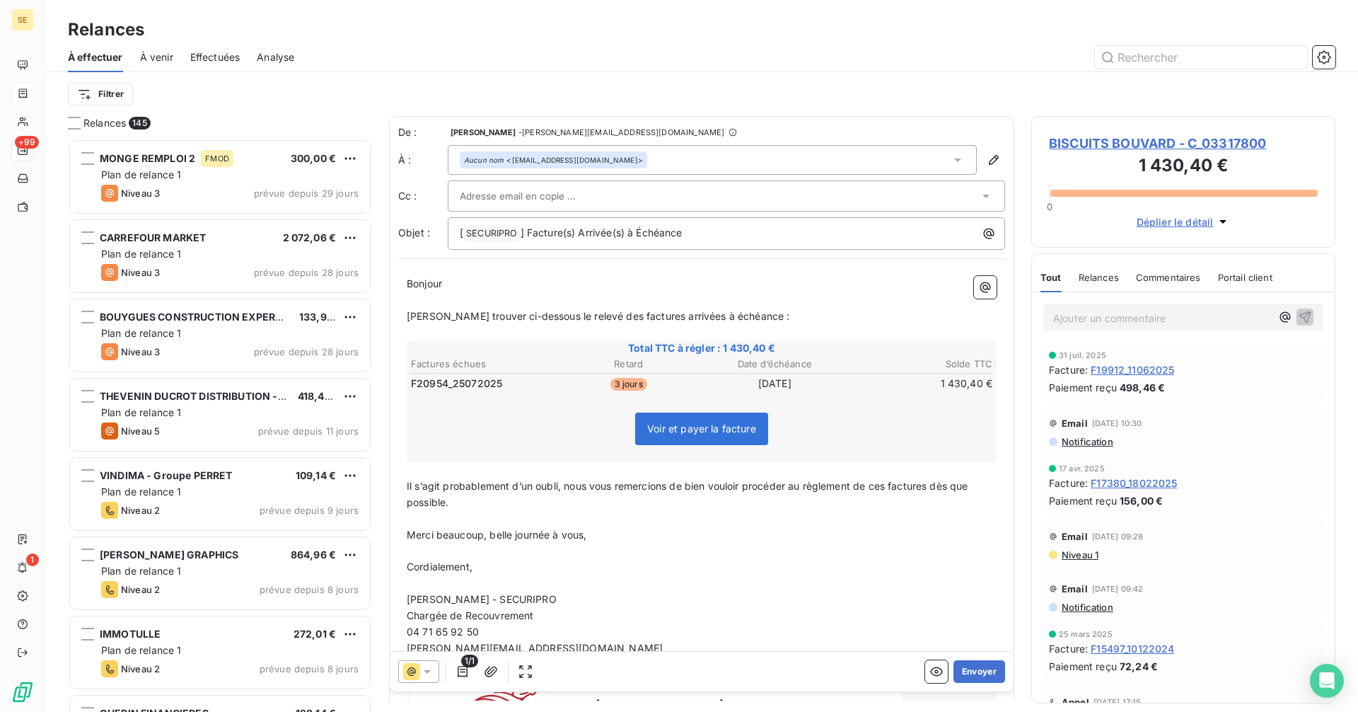
scroll to position [562, 294]
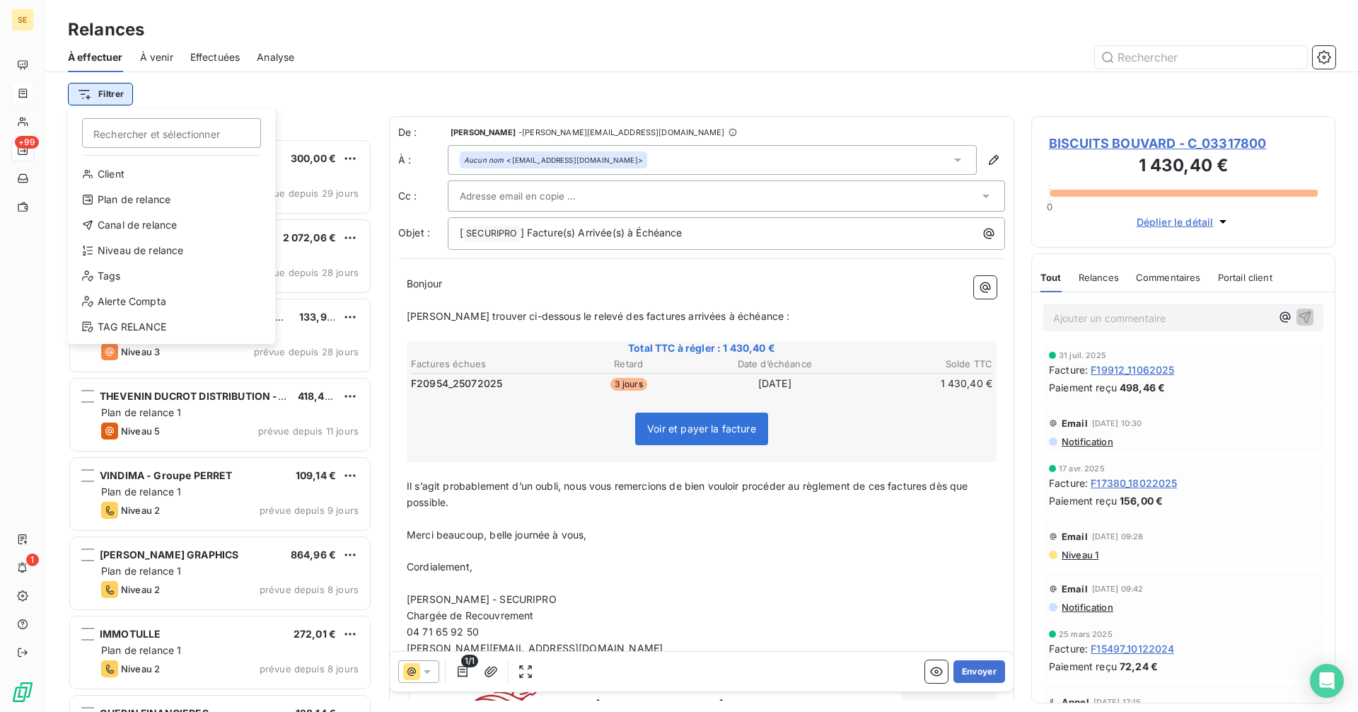
click at [86, 88] on html "SE +99 1 Relances À effectuer À venir Effectuées Analyse Filtrer Rechercher et …" at bounding box center [679, 356] width 1358 height 712
click at [119, 247] on div "Niveau de relance" at bounding box center [172, 250] width 196 height 23
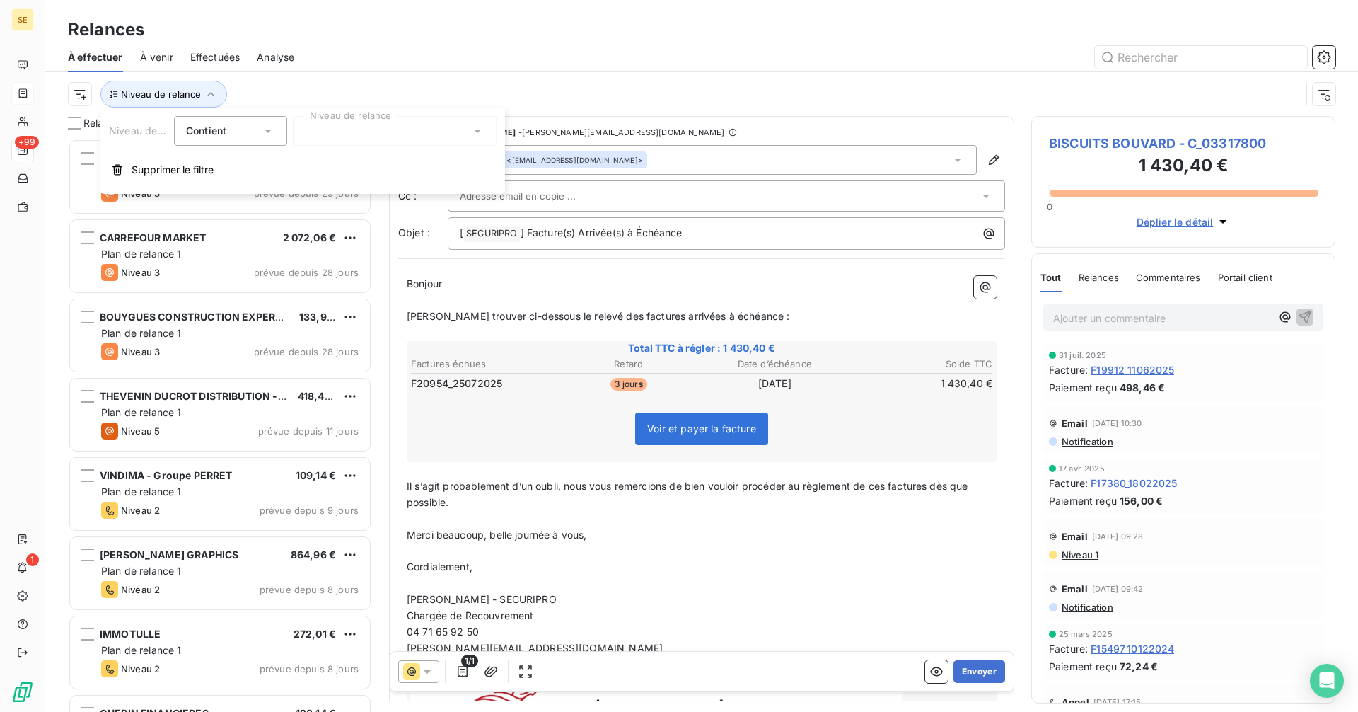
click at [330, 130] on div at bounding box center [395, 131] width 204 height 30
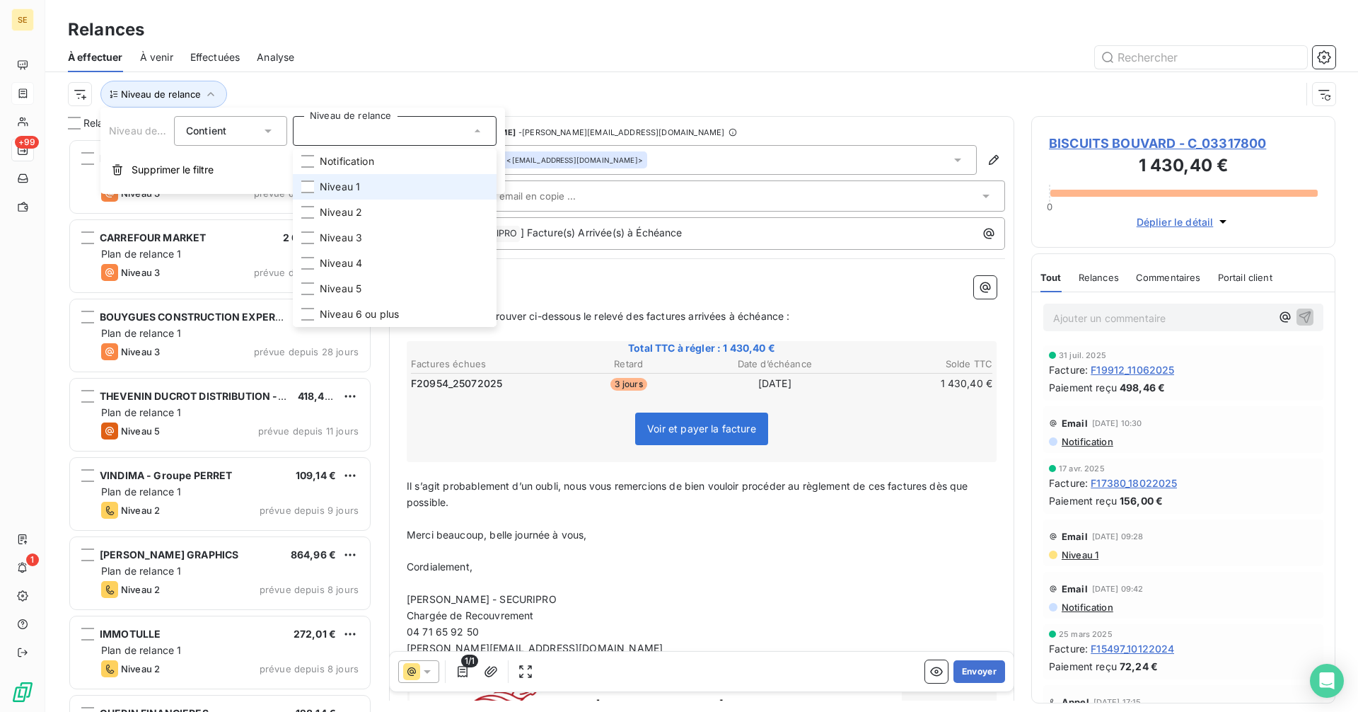
click at [314, 185] on li "Niveau 1" at bounding box center [395, 186] width 204 height 25
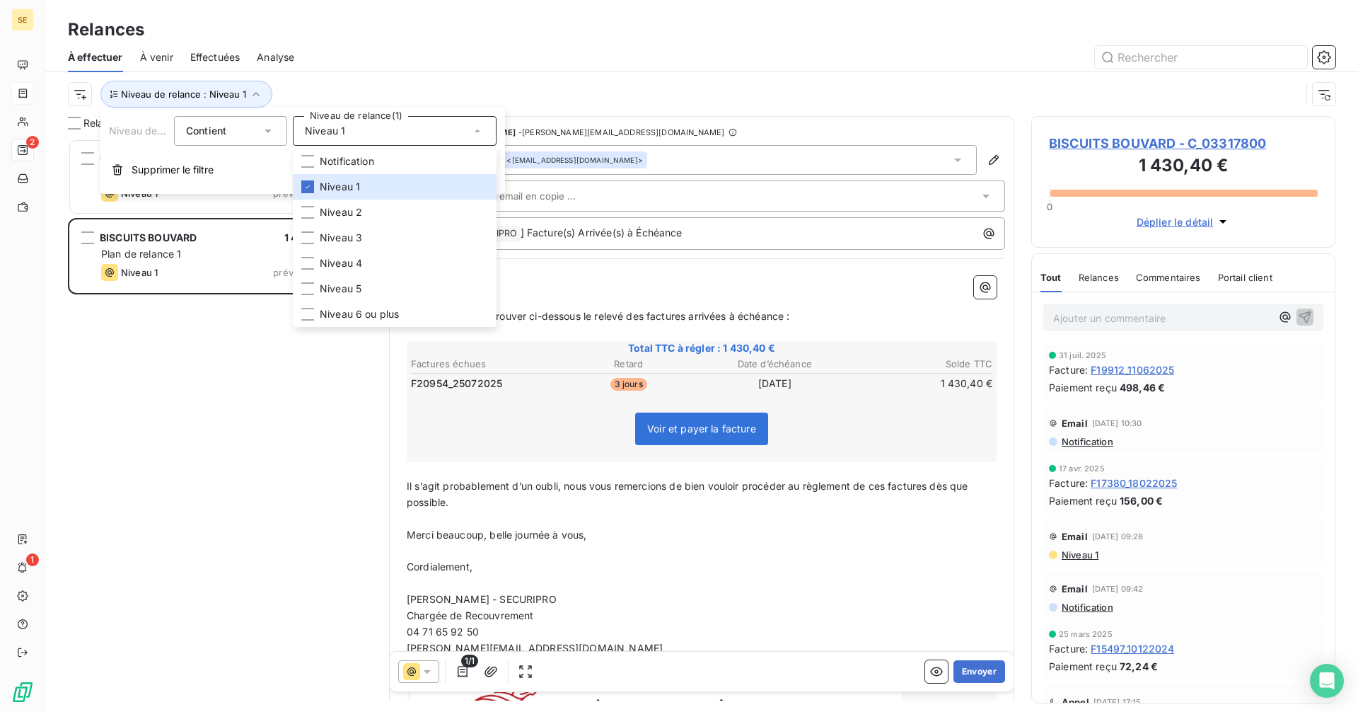
click at [200, 356] on div "OCEBLOC 406,28 € Plan de relance 1 Niveau 1 prévue depuis [DATE] BISCUITS BOUVA…" at bounding box center [220, 425] width 304 height 573
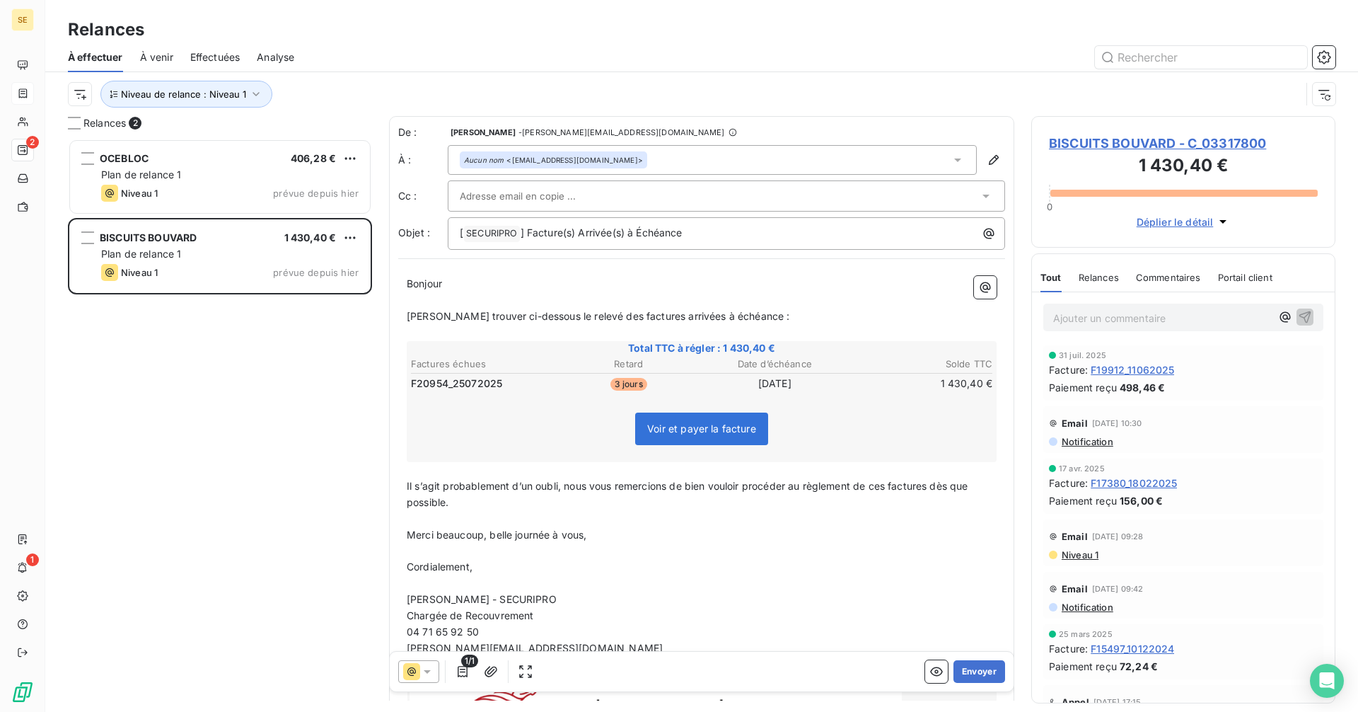
click at [717, 164] on div "Aucun nom <[EMAIL_ADDRESS][DOMAIN_NAME]>" at bounding box center [712, 160] width 529 height 30
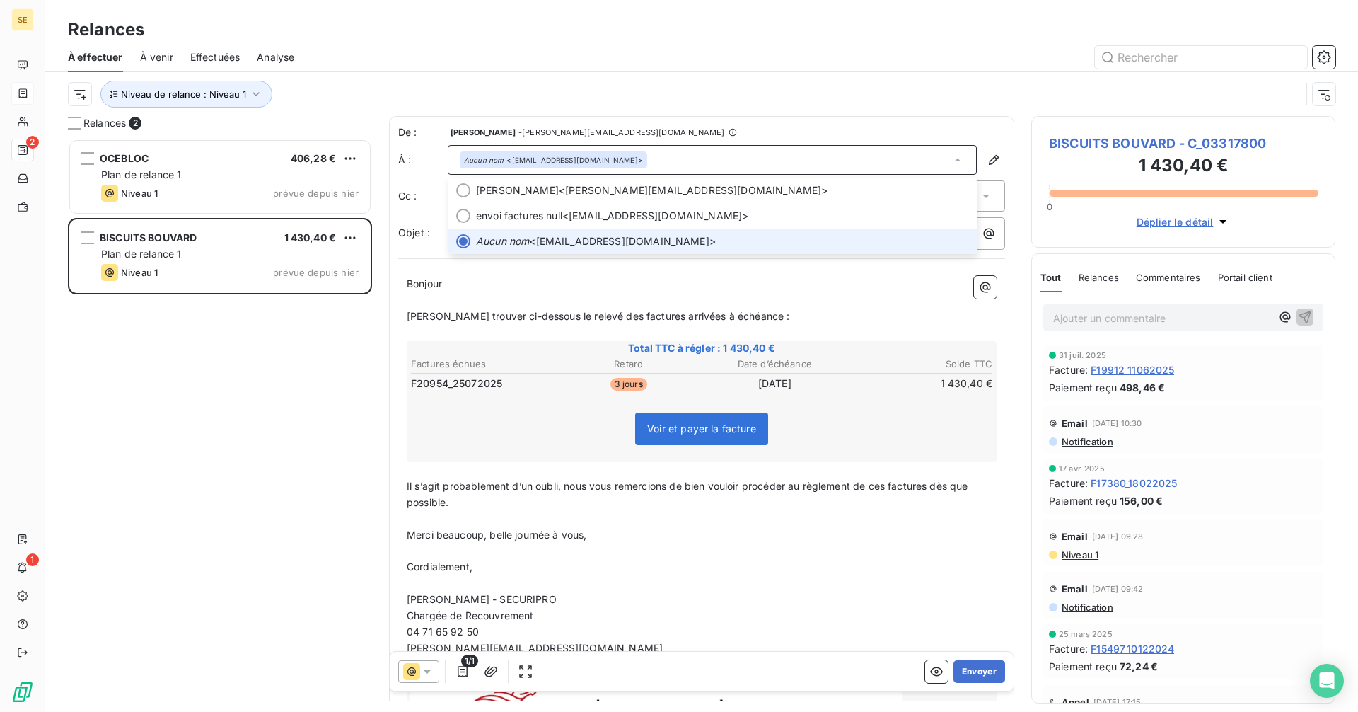
click at [717, 164] on div "Aucun nom <[EMAIL_ADDRESS][DOMAIN_NAME]>" at bounding box center [712, 160] width 529 height 30
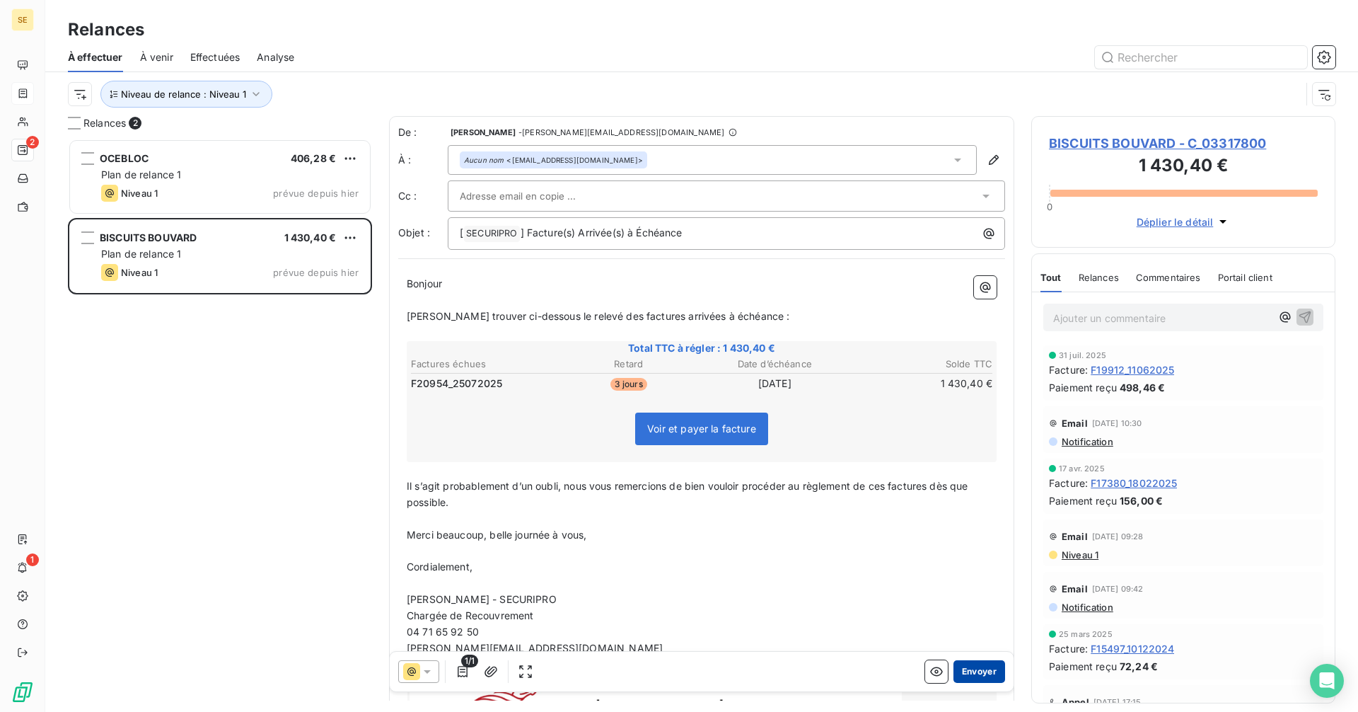
click at [976, 668] on button "Envoyer" at bounding box center [979, 671] width 52 height 23
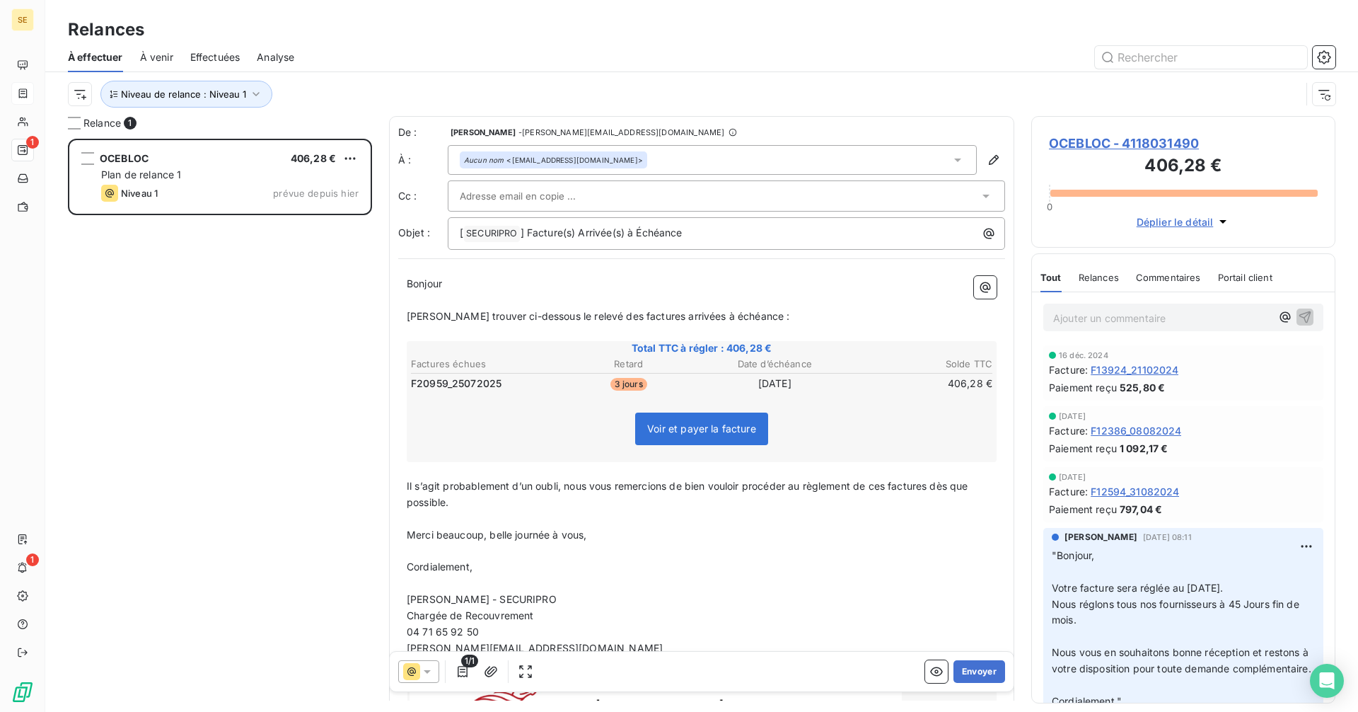
click at [673, 166] on div "Aucun nom <[EMAIL_ADDRESS][DOMAIN_NAME]>" at bounding box center [712, 160] width 529 height 30
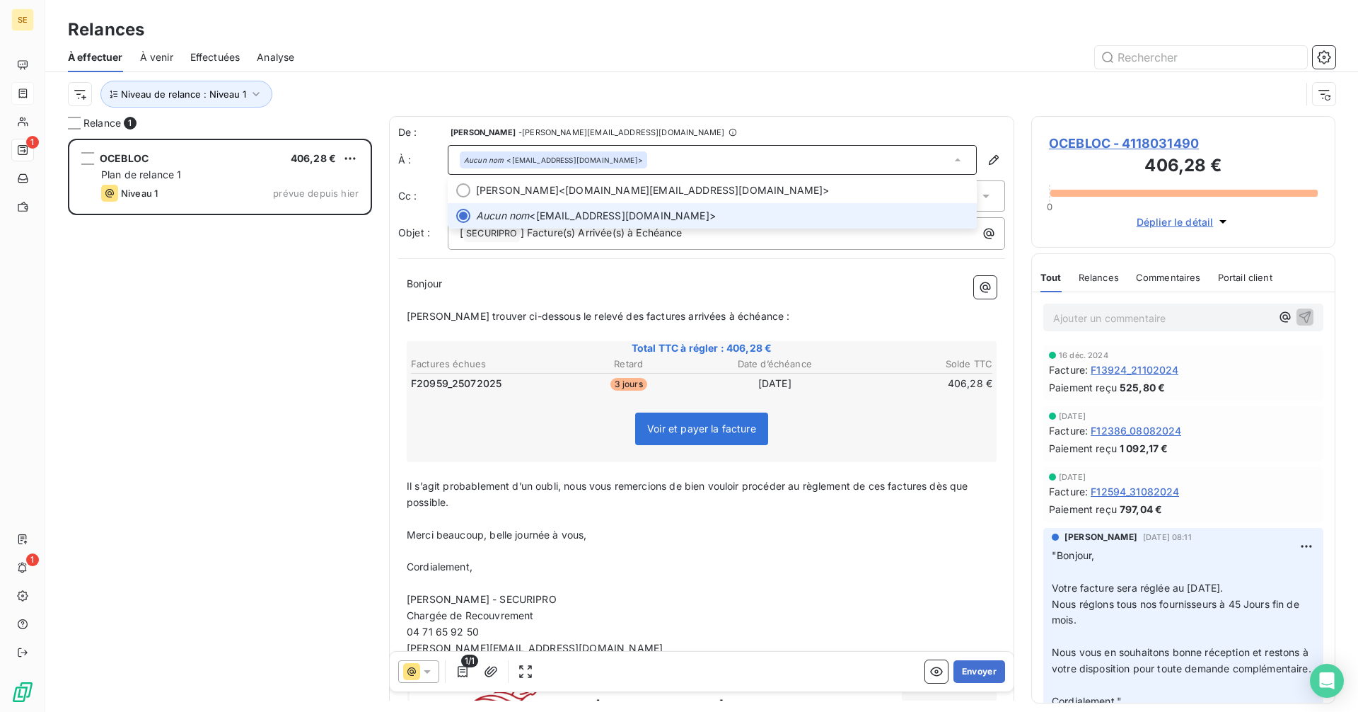
click at [673, 166] on div "Aucun nom <[EMAIL_ADDRESS][DOMAIN_NAME]>" at bounding box center [712, 160] width 529 height 30
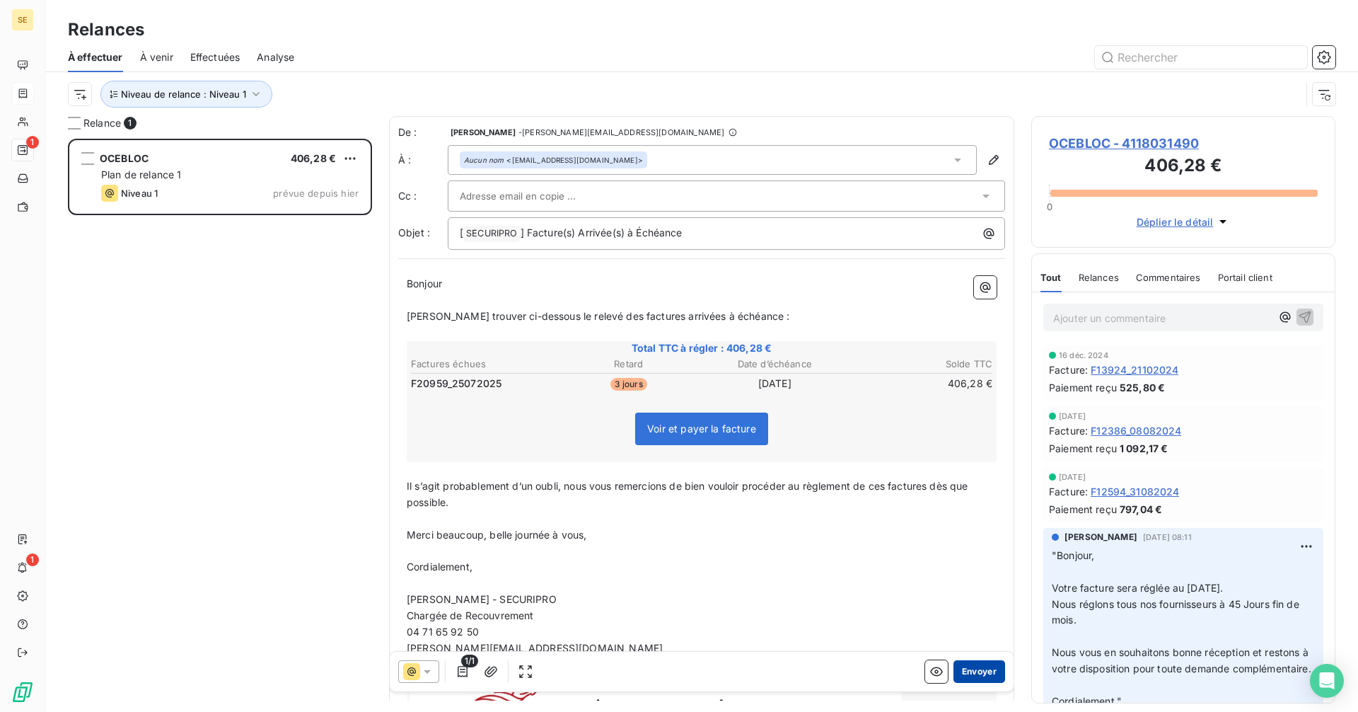
click at [975, 669] on button "Envoyer" at bounding box center [979, 671] width 52 height 23
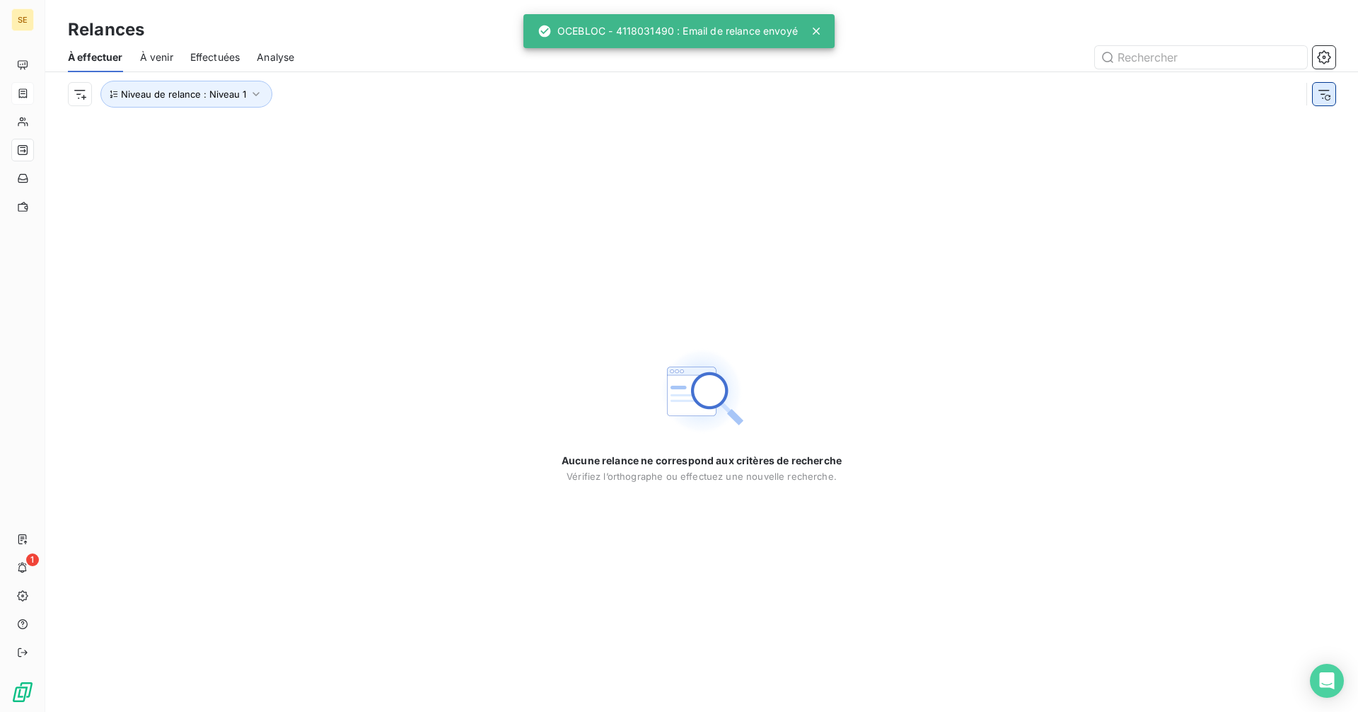
click at [1322, 104] on button "button" at bounding box center [1324, 94] width 23 height 23
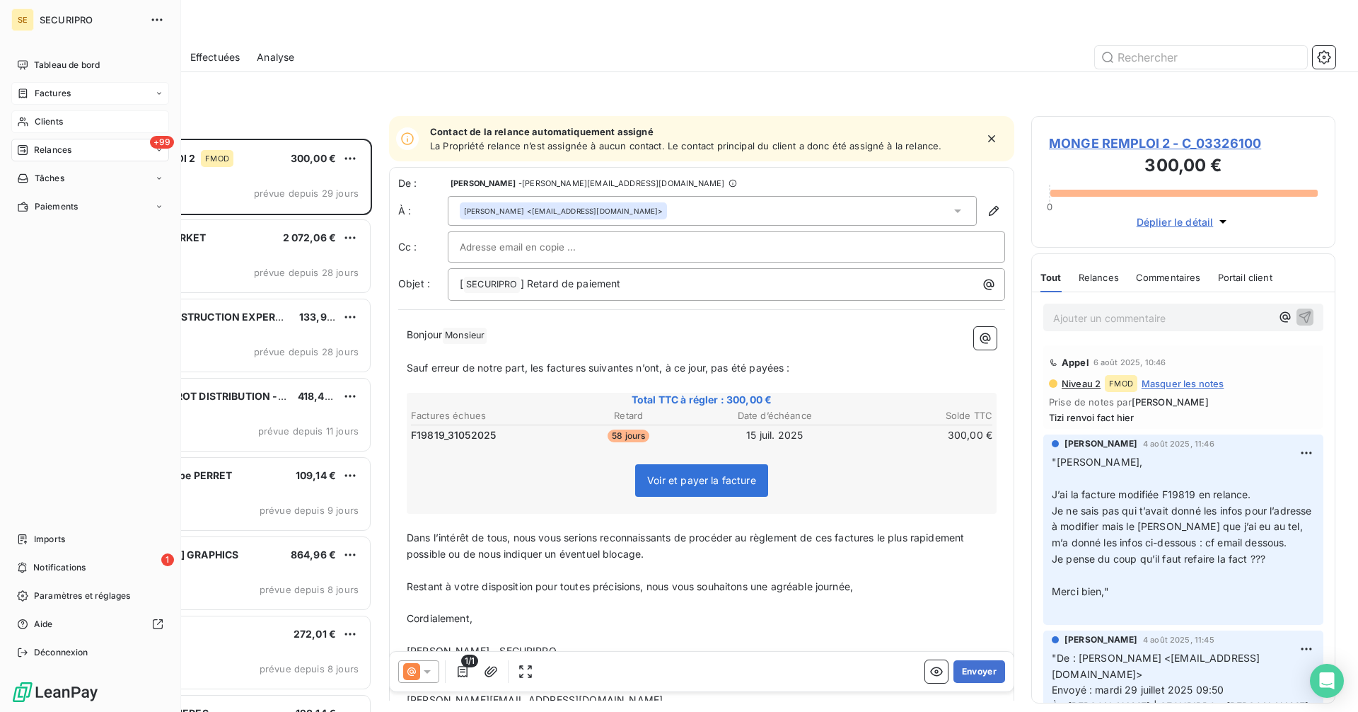
click at [55, 118] on span "Clients" at bounding box center [49, 121] width 28 height 13
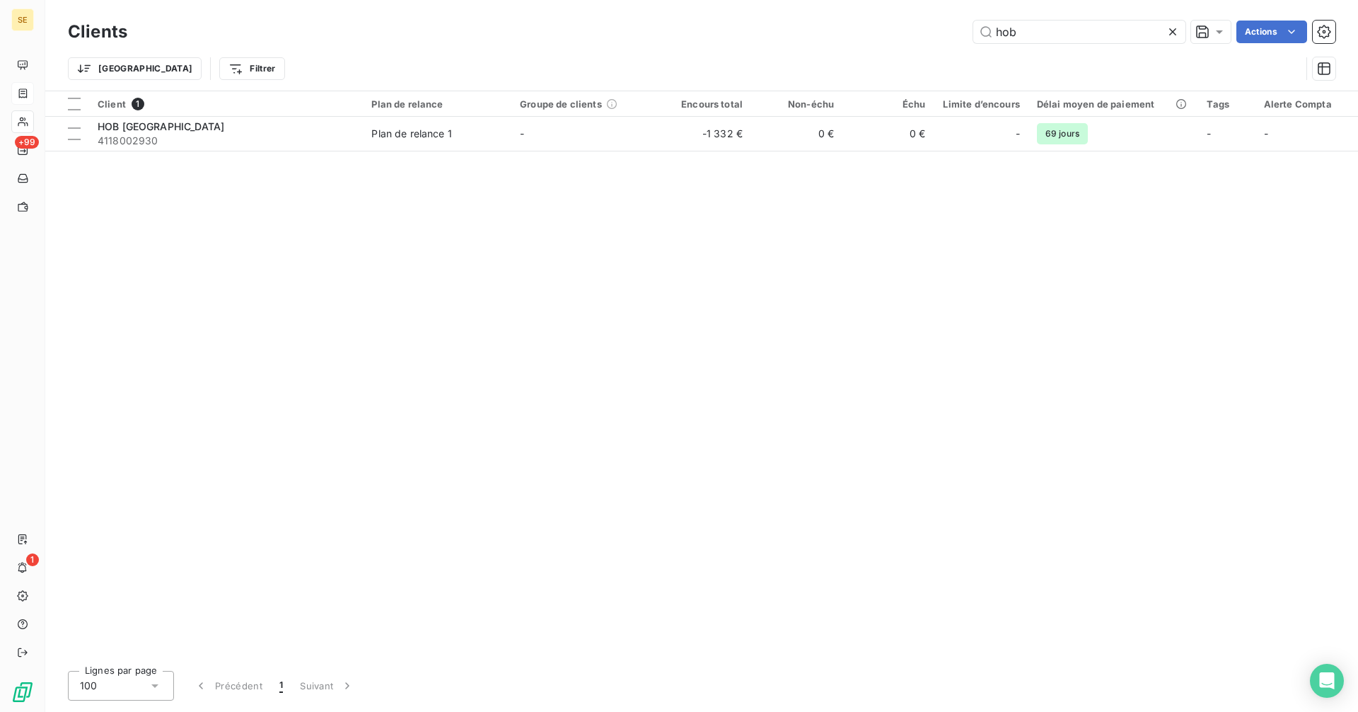
drag, startPoint x: 1056, startPoint y: 35, endPoint x: 892, endPoint y: 28, distance: 164.2
click at [892, 28] on div "hob Actions" at bounding box center [739, 32] width 1191 height 23
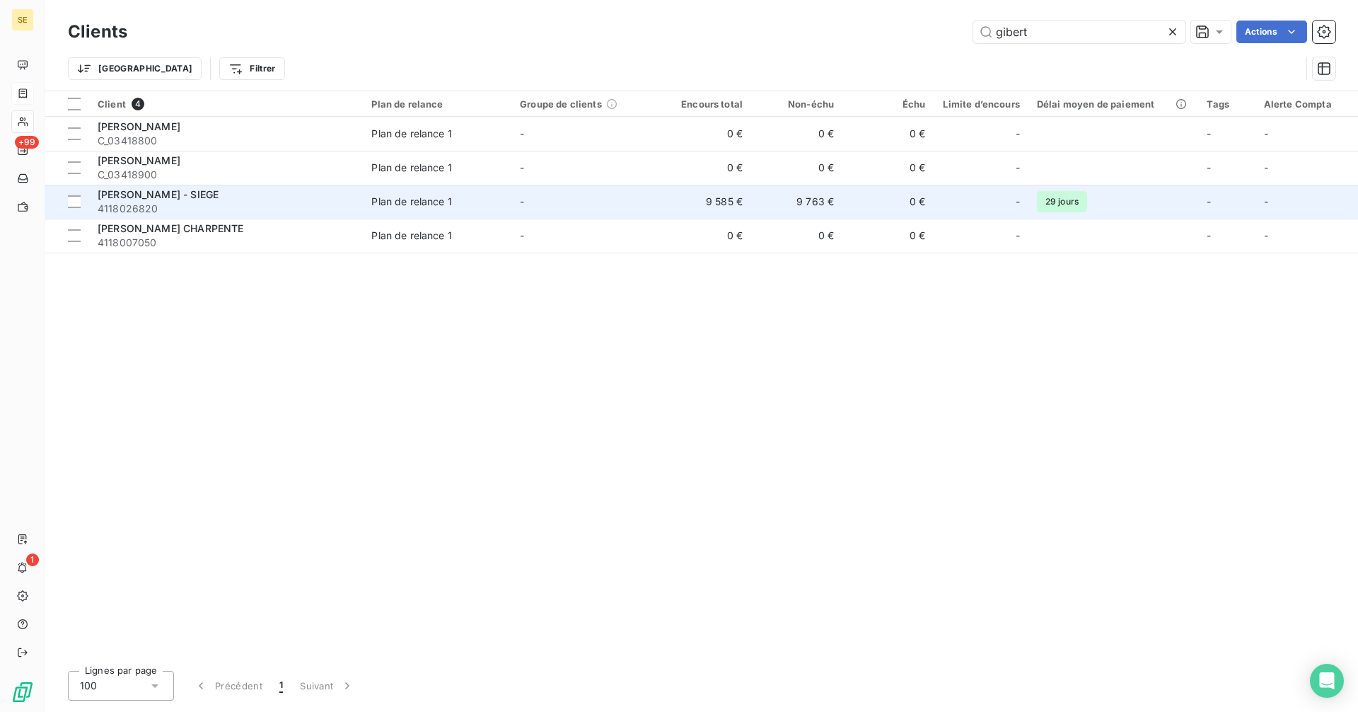
type input "gibert"
click at [550, 194] on td "-" at bounding box center [585, 202] width 149 height 34
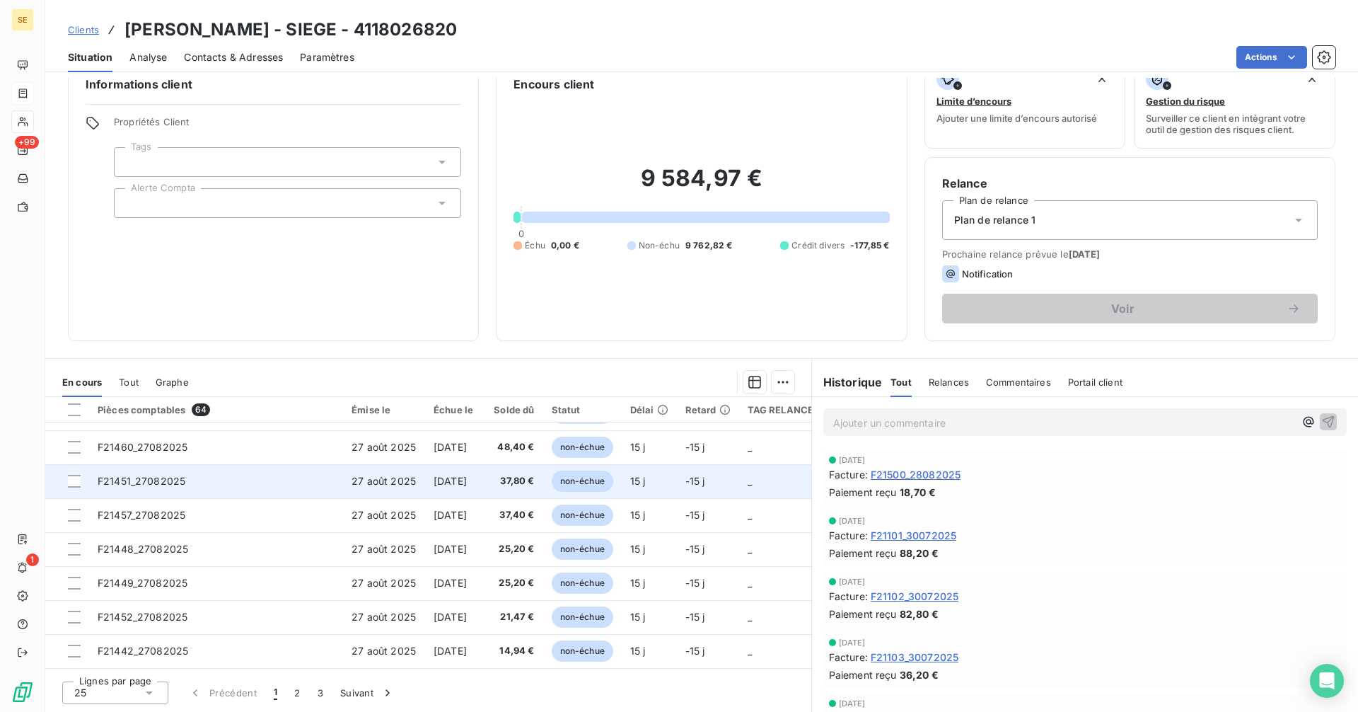
scroll to position [608, 0]
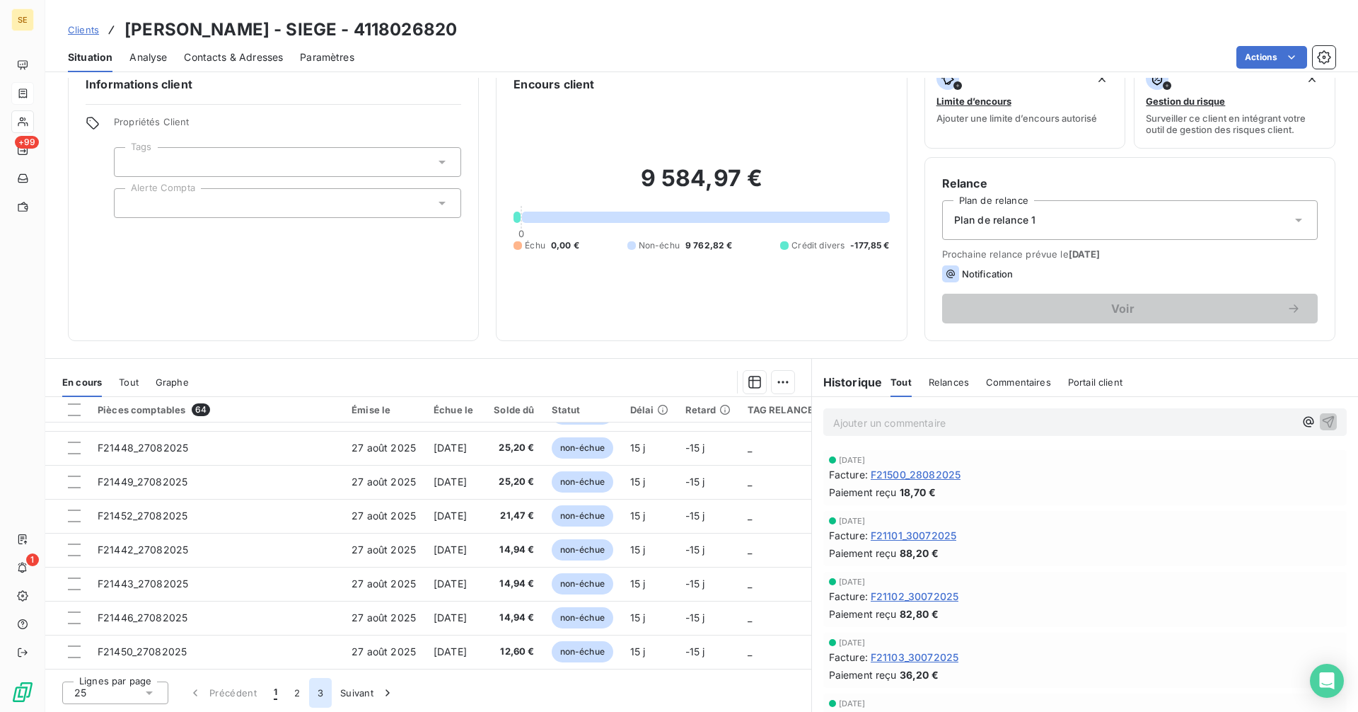
click at [322, 691] on button "3" at bounding box center [320, 693] width 23 height 30
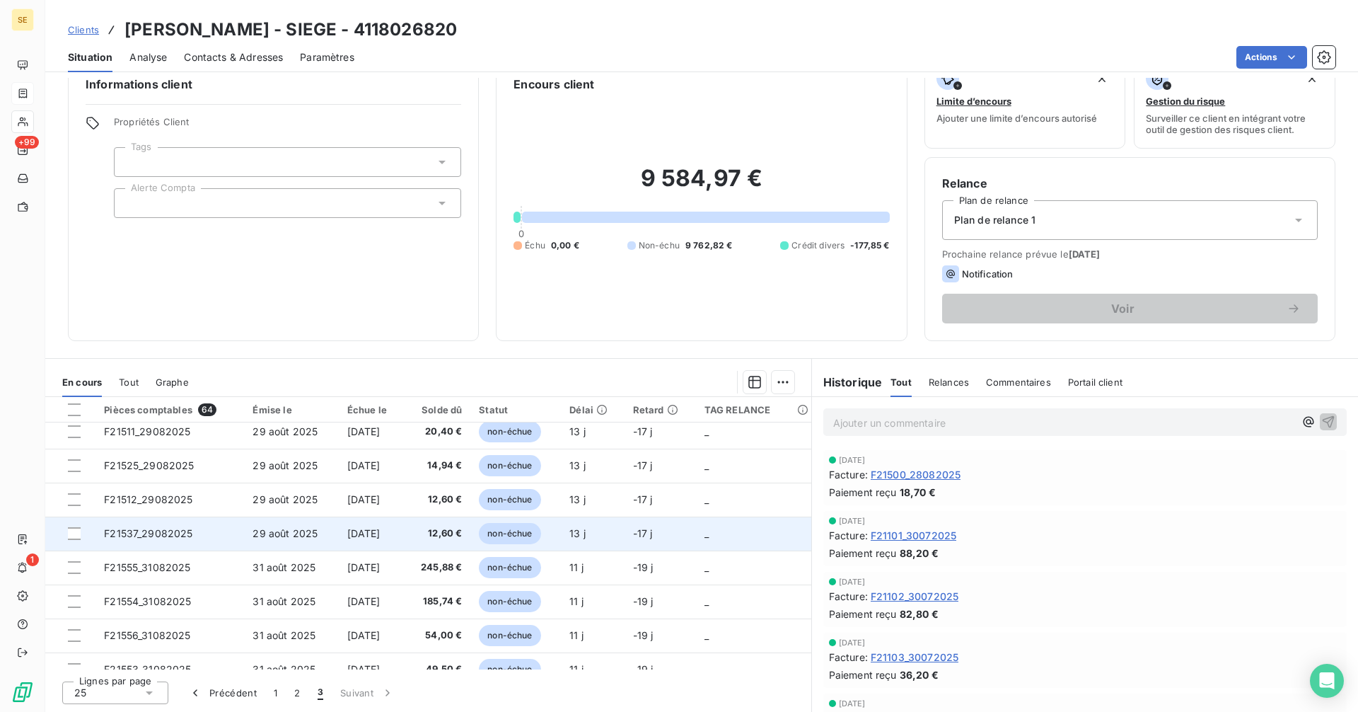
scroll to position [229, 0]
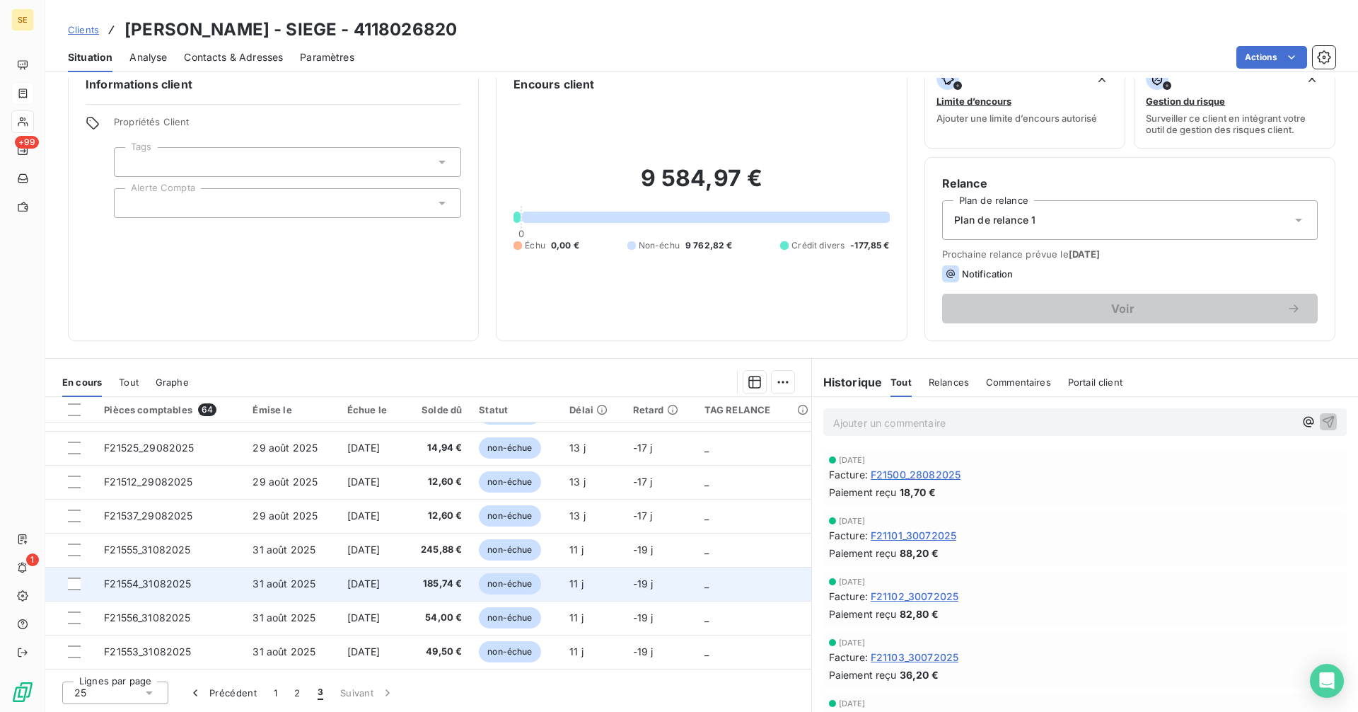
click at [172, 594] on td "F21554_31082025" at bounding box center [169, 584] width 149 height 34
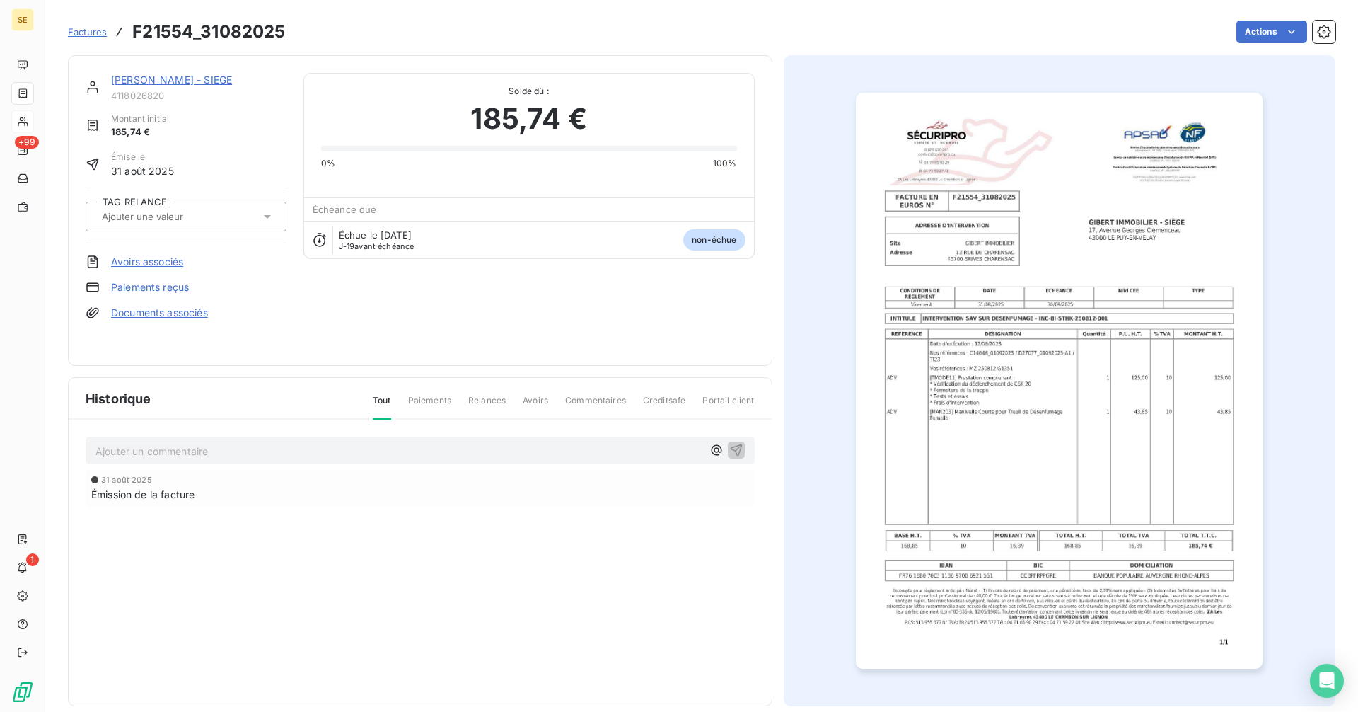
click at [258, 447] on p "Ajouter un commentaire ﻿" at bounding box center [398, 451] width 607 height 18
click at [391, 451] on p "Ajouter un commentaire ﻿" at bounding box center [398, 451] width 607 height 18
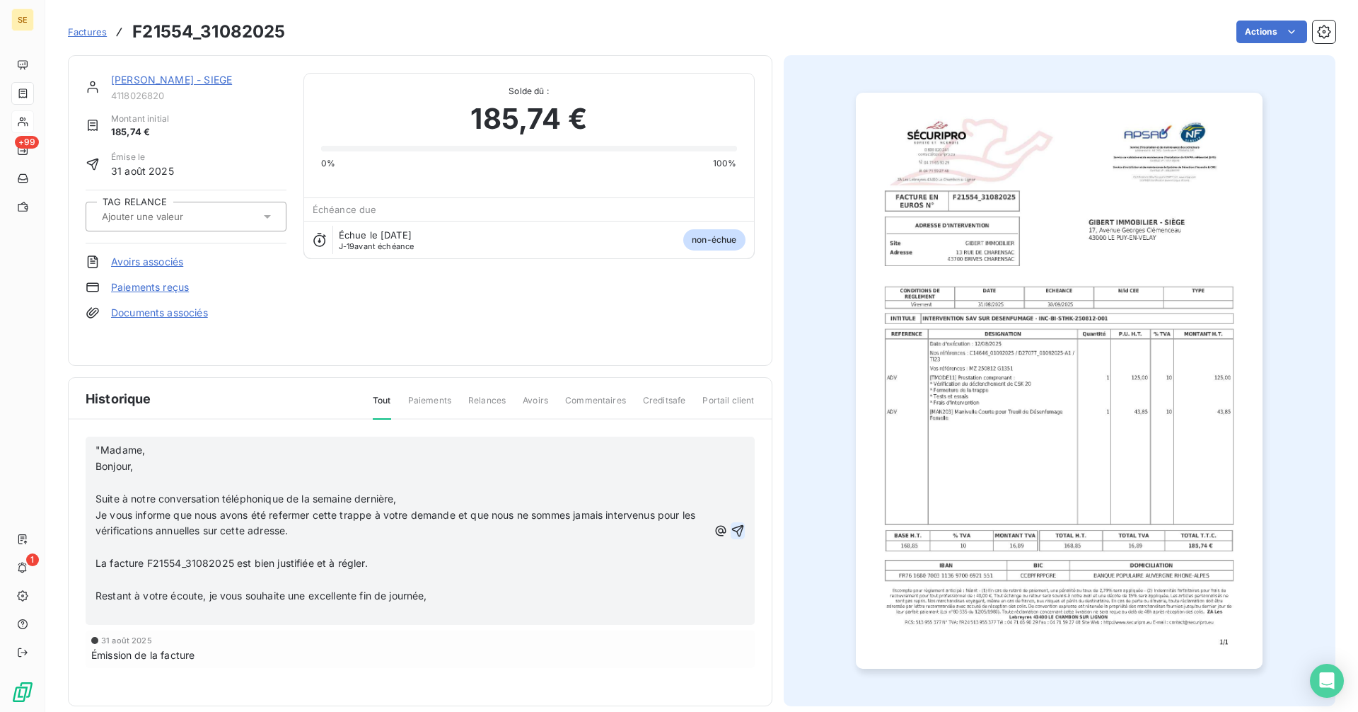
click at [735, 531] on icon "button" at bounding box center [738, 530] width 14 height 14
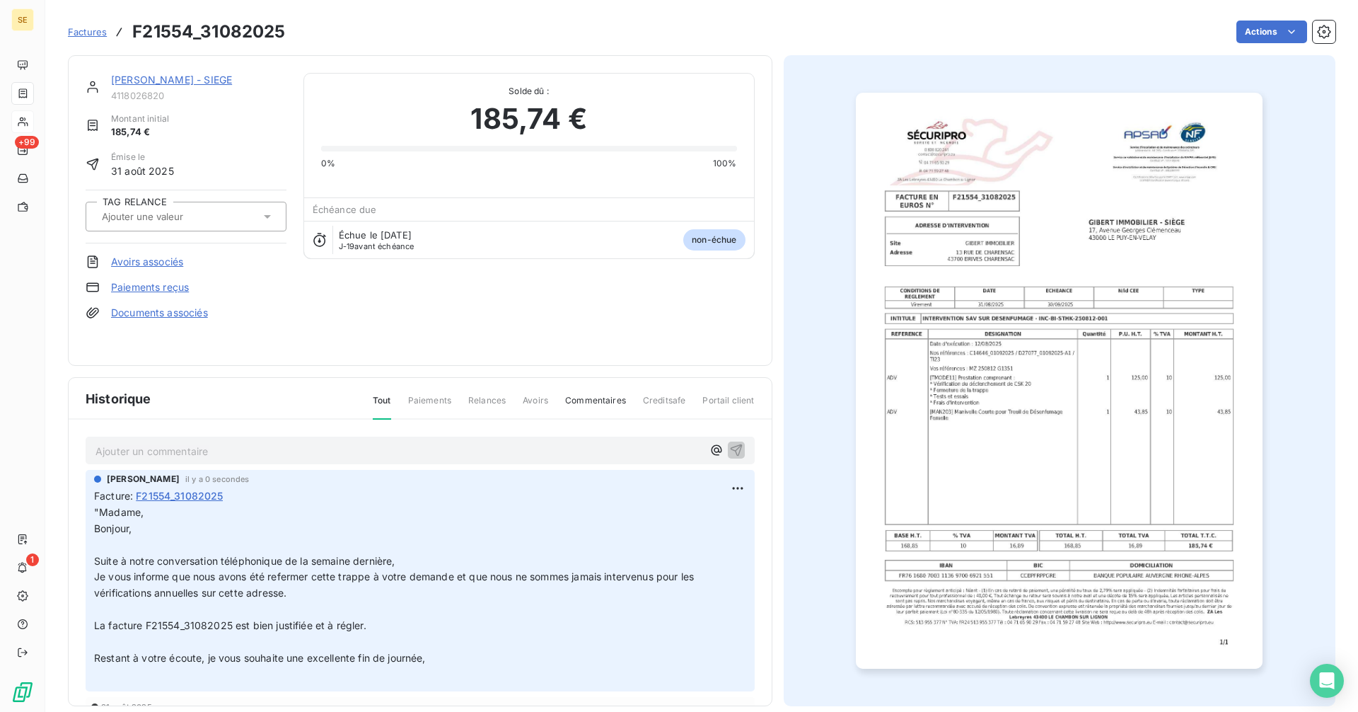
click at [282, 457] on p "Ajouter un commentaire ﻿" at bounding box center [398, 451] width 607 height 18
click at [730, 446] on icon "button" at bounding box center [736, 449] width 12 height 12
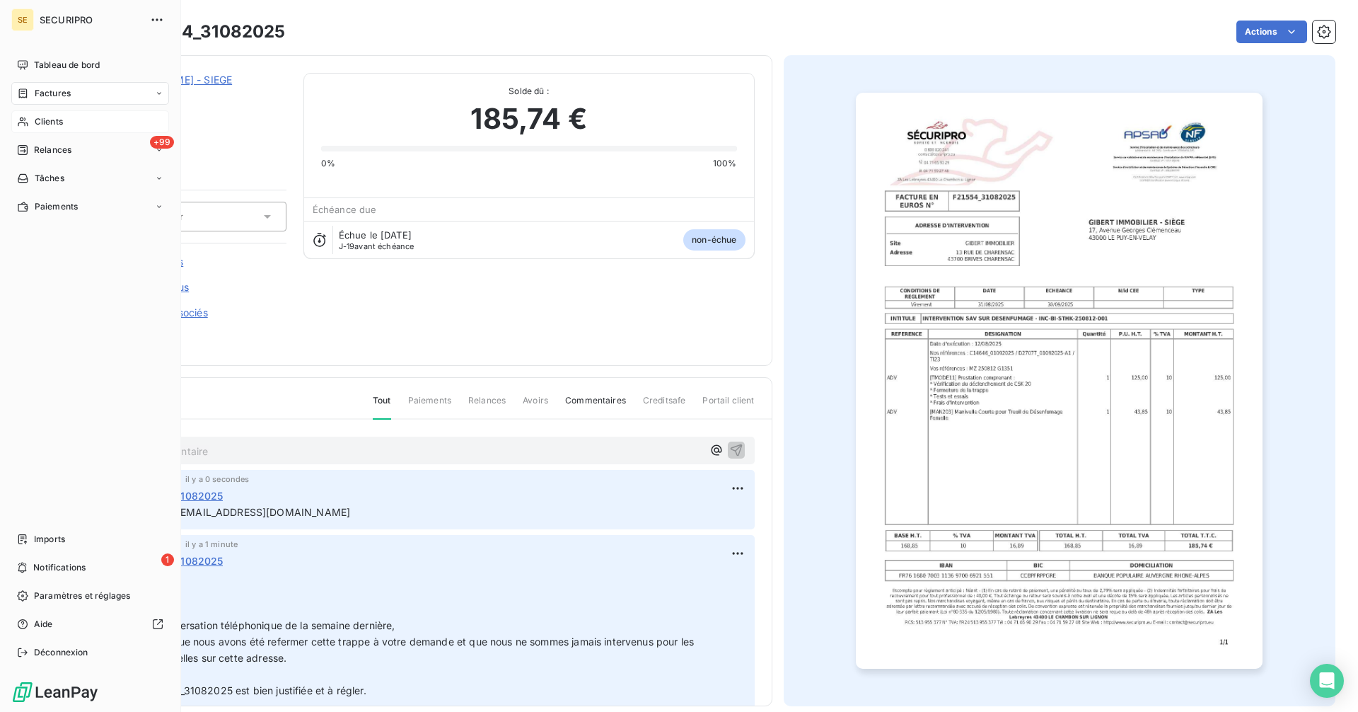
click at [35, 119] on span "Clients" at bounding box center [49, 121] width 28 height 13
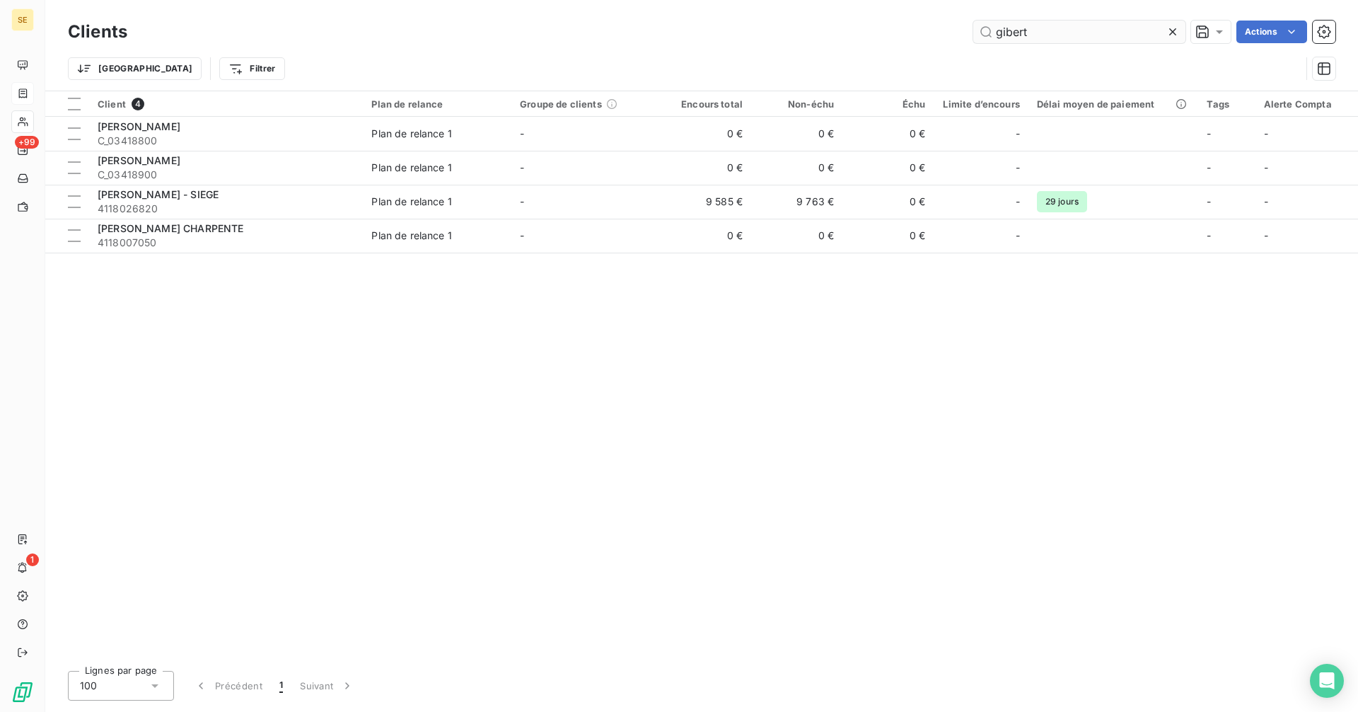
drag, startPoint x: 995, startPoint y: 37, endPoint x: 976, endPoint y: 38, distance: 18.4
click at [976, 37] on input "gibert" at bounding box center [1079, 32] width 212 height 23
drag, startPoint x: 1031, startPoint y: 36, endPoint x: 949, endPoint y: 36, distance: 82.8
click at [949, 36] on div "gibert Actions" at bounding box center [739, 32] width 1191 height 23
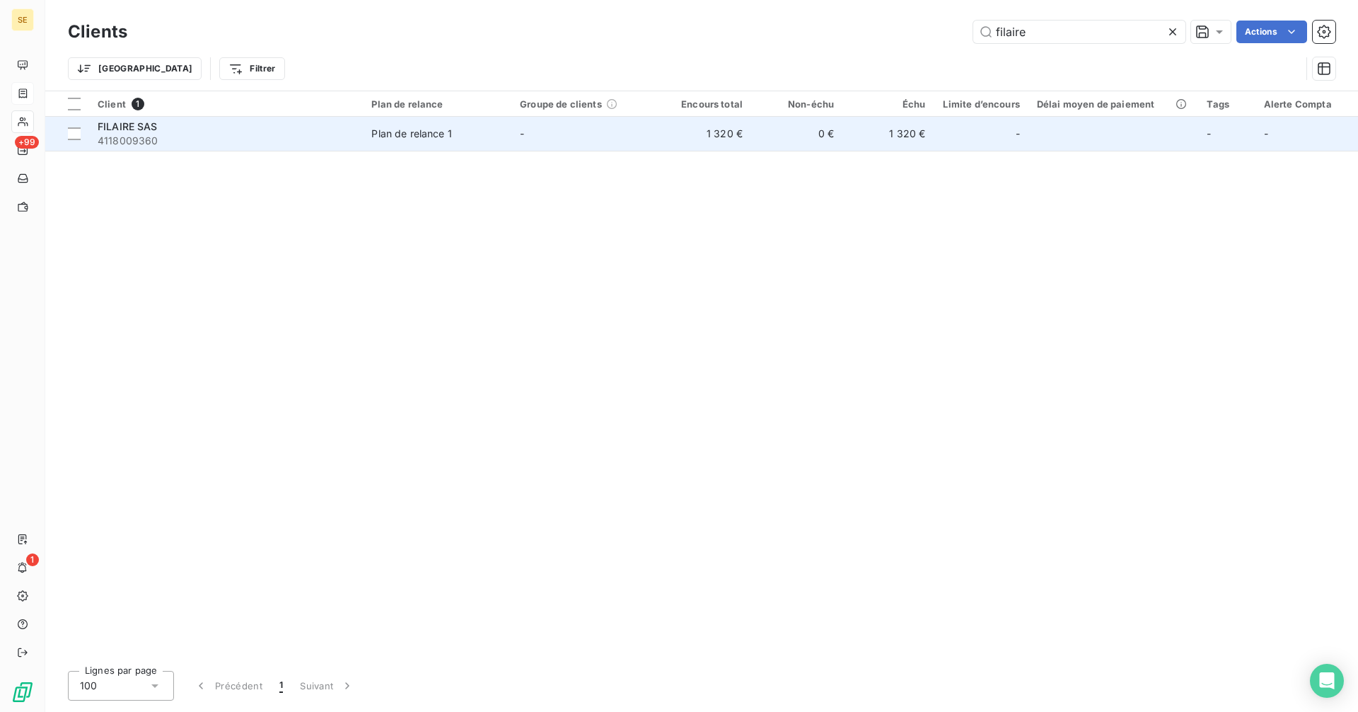
type input "filaire"
click at [743, 136] on td "1 320 €" at bounding box center [705, 134] width 91 height 34
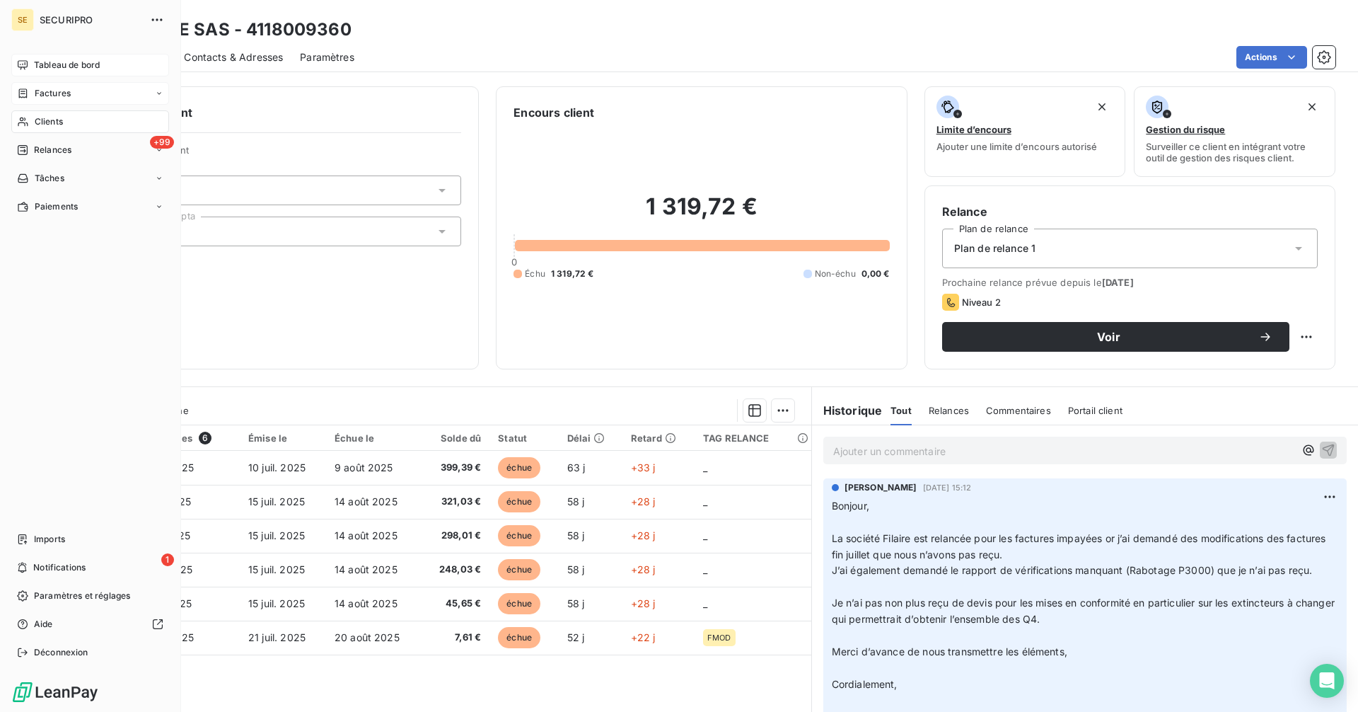
click at [62, 71] on div "Tableau de bord" at bounding box center [90, 65] width 158 height 23
